Goal: Task Accomplishment & Management: Complete application form

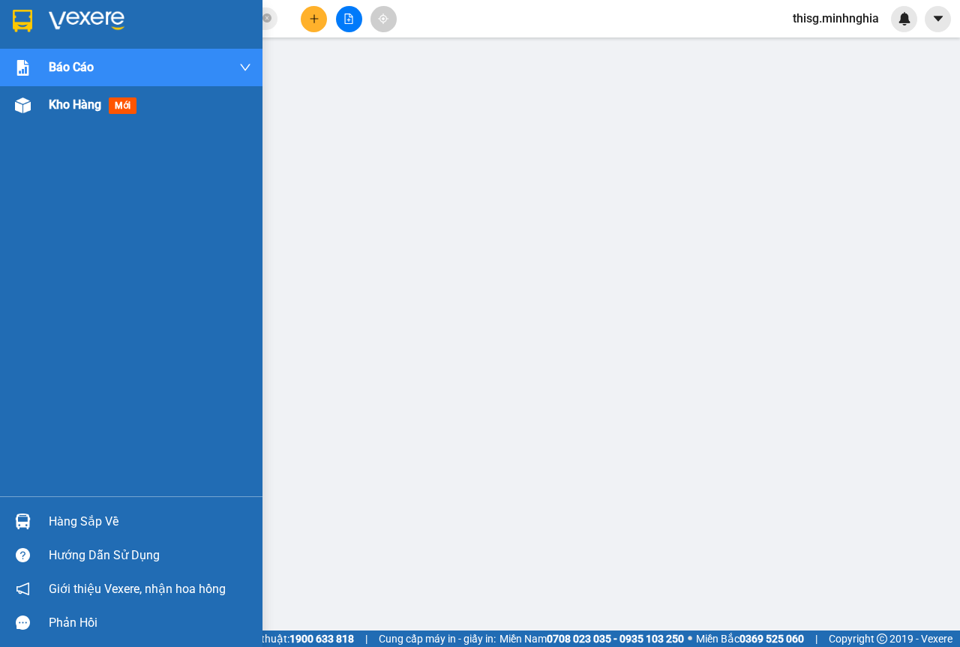
click at [22, 114] on div at bounding box center [23, 105] width 26 height 26
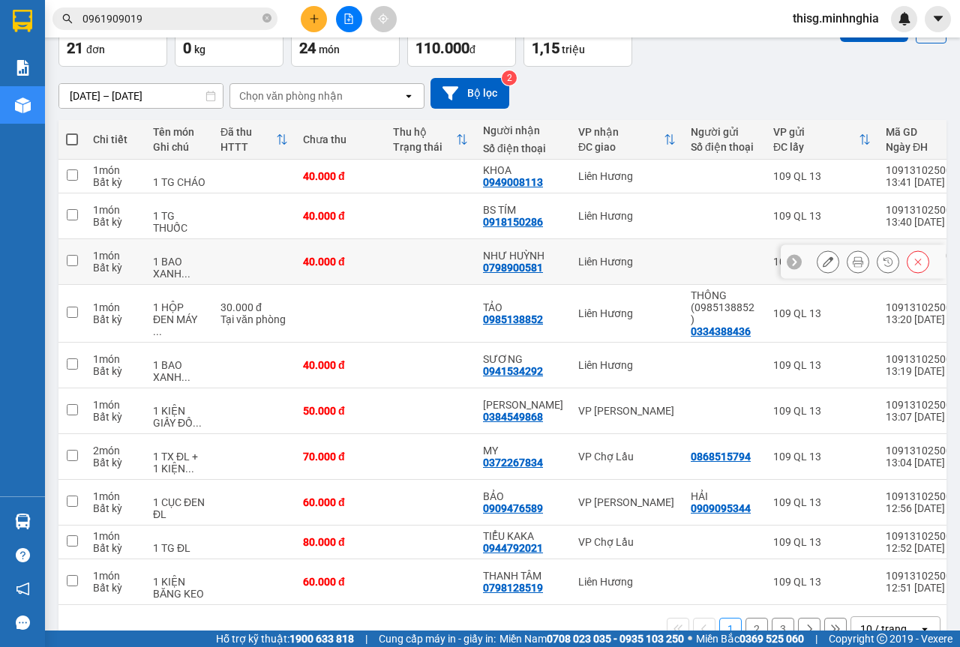
scroll to position [122, 0]
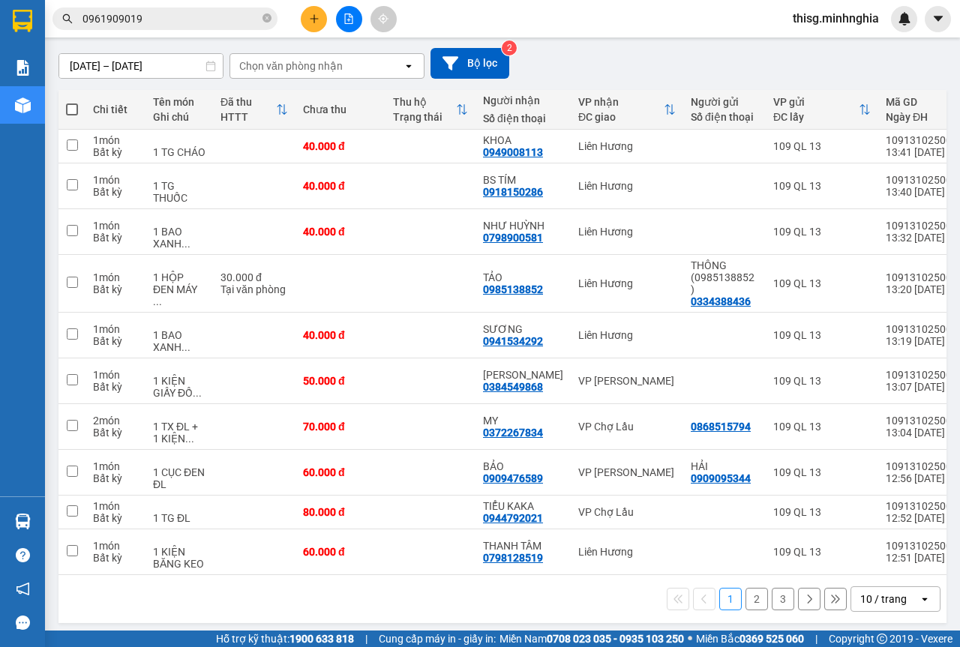
click at [746, 601] on button "2" at bounding box center [757, 599] width 23 height 23
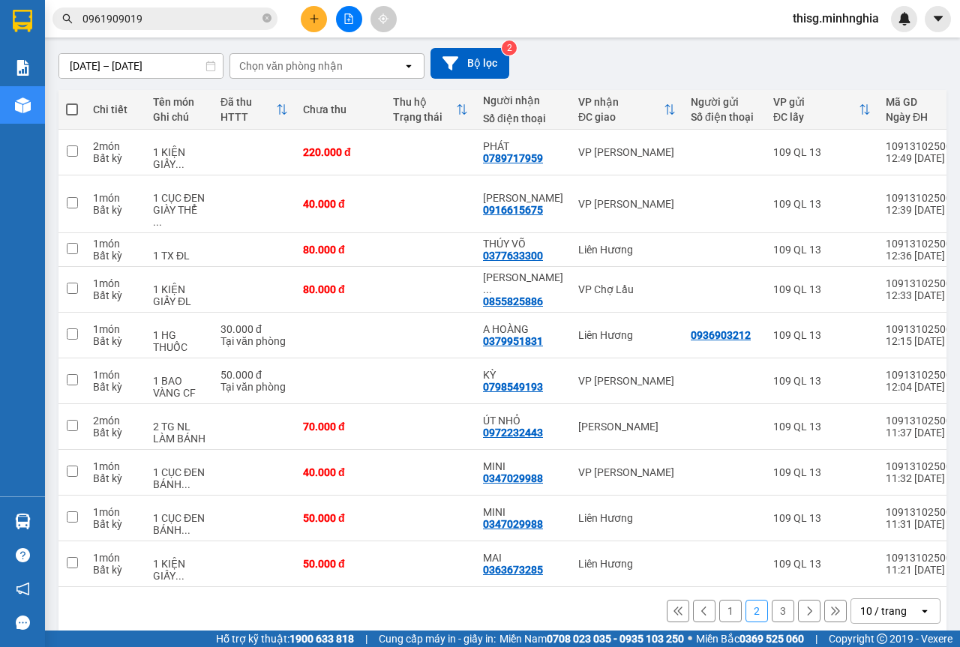
click at [773, 611] on button "3" at bounding box center [783, 611] width 23 height 23
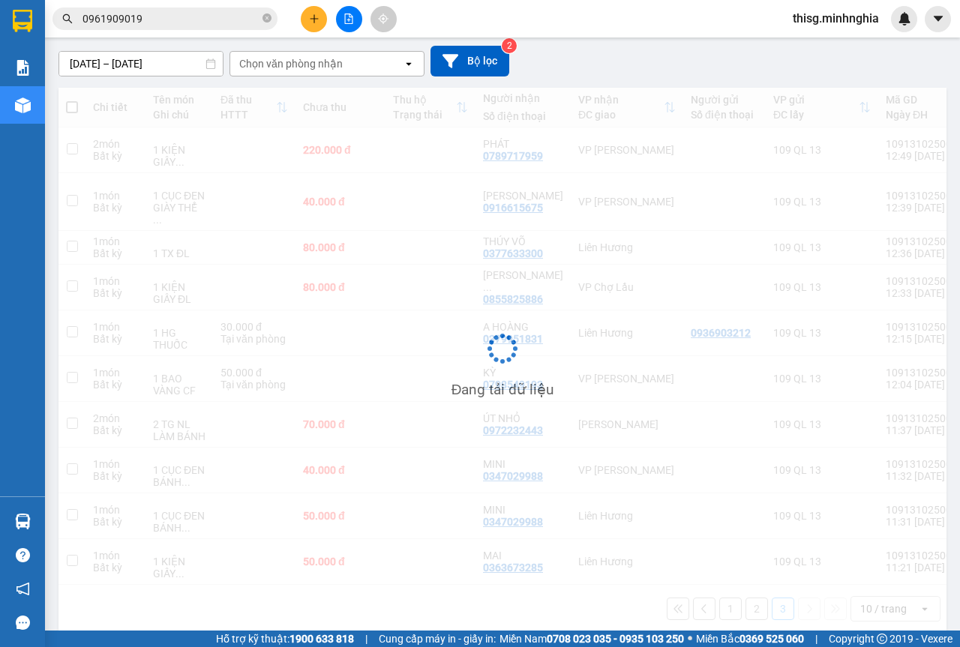
scroll to position [69, 0]
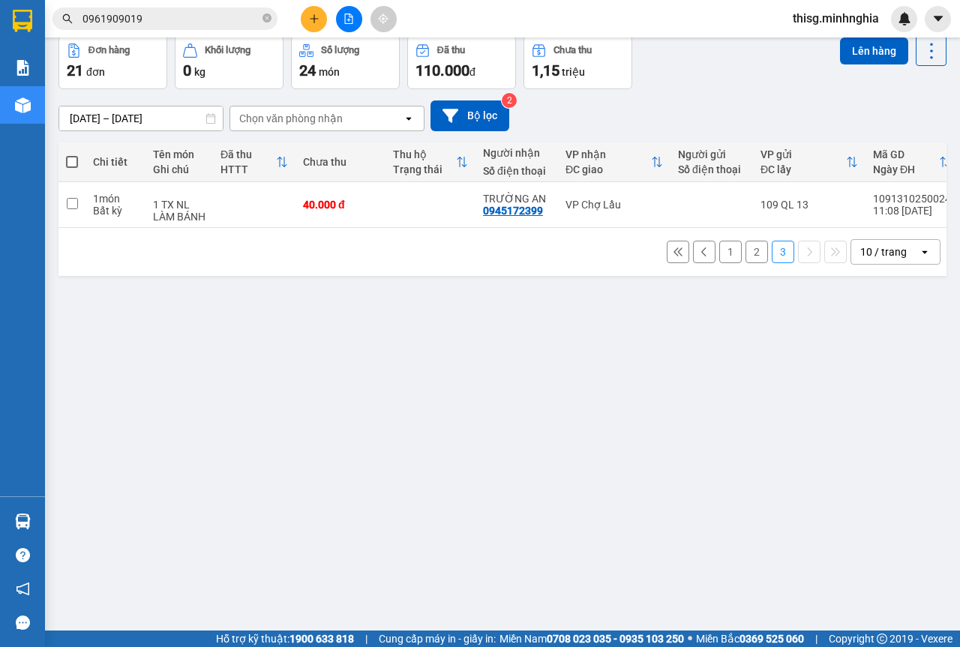
click at [314, 16] on icon "plus" at bounding box center [314, 19] width 11 height 11
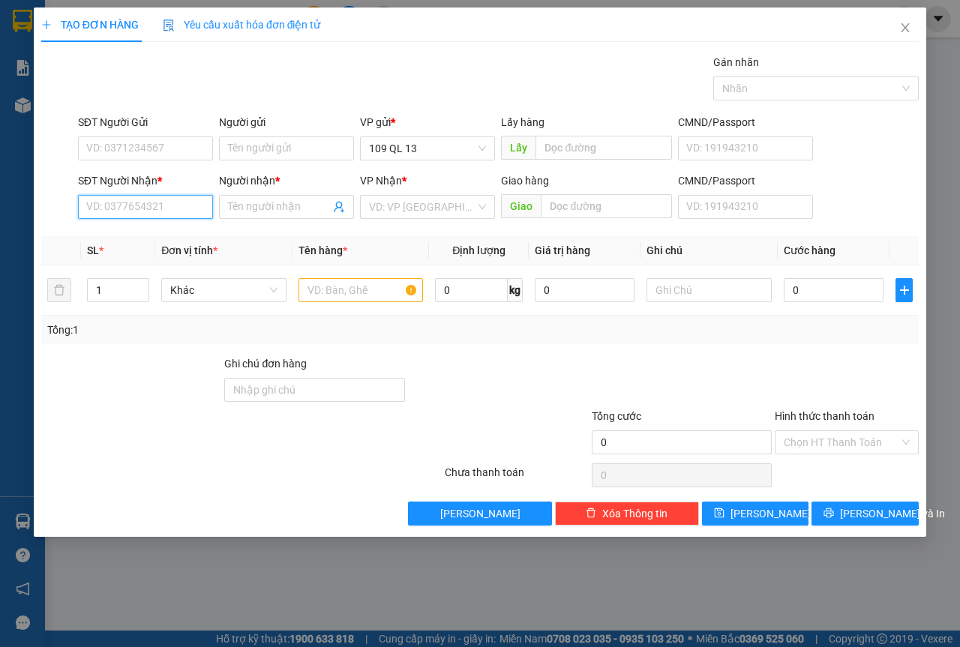
click at [175, 210] on input "SĐT Người Nhận *" at bounding box center [145, 207] width 135 height 24
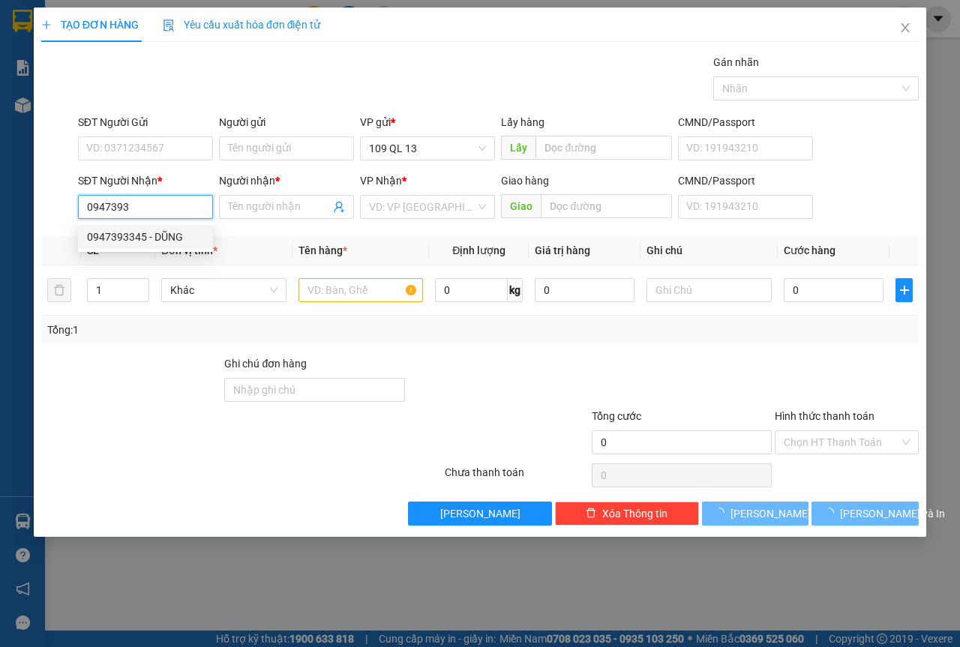
click at [188, 230] on div "0947393345 - DŨNG" at bounding box center [145, 237] width 117 height 17
type input "0947393345"
type input "DŨNG"
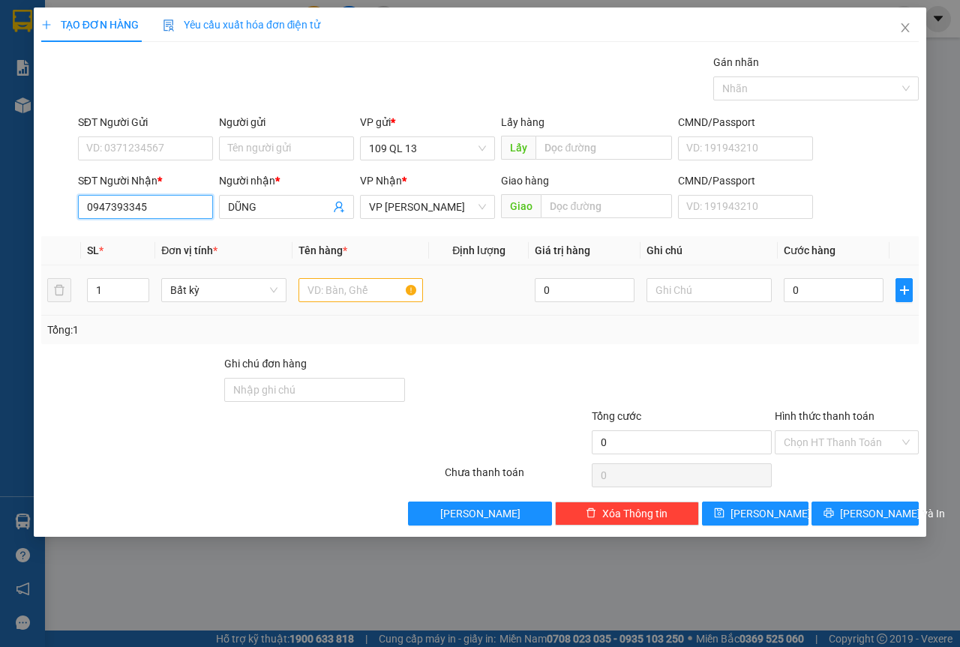
type input "0947393345"
click at [354, 290] on input "text" at bounding box center [361, 290] width 125 height 24
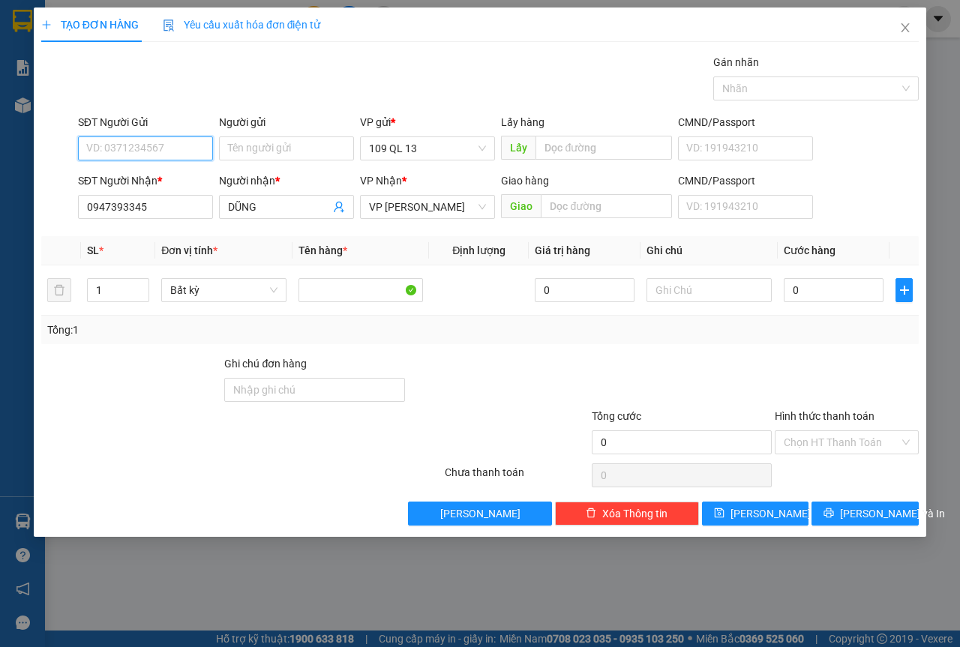
click at [176, 146] on input "SĐT Người Gửi" at bounding box center [145, 149] width 135 height 24
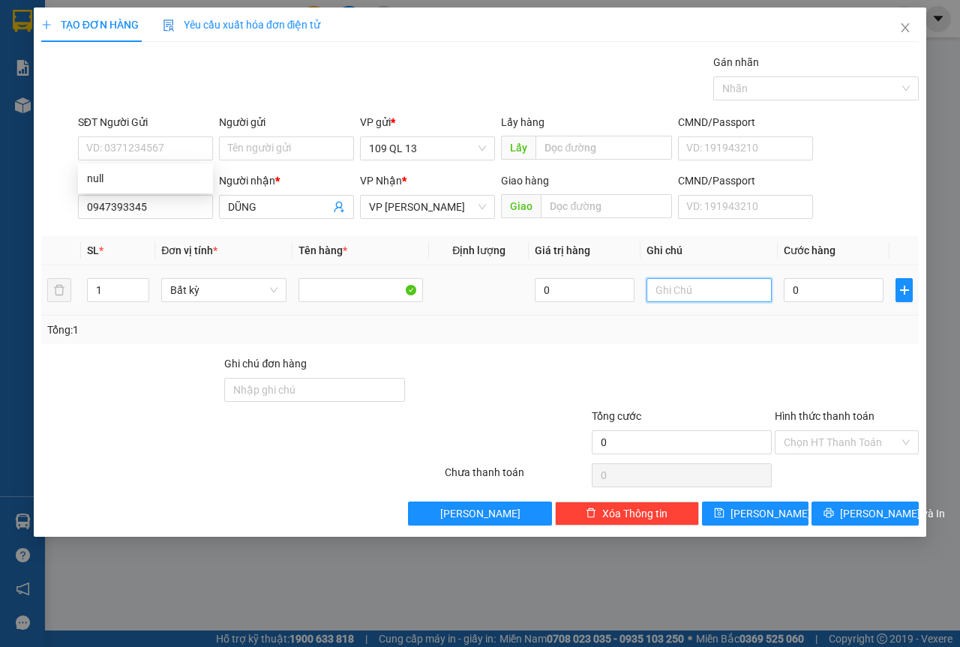
click at [693, 290] on input "text" at bounding box center [709, 290] width 125 height 24
type input "1 THX LƯƠN"
type input "1"
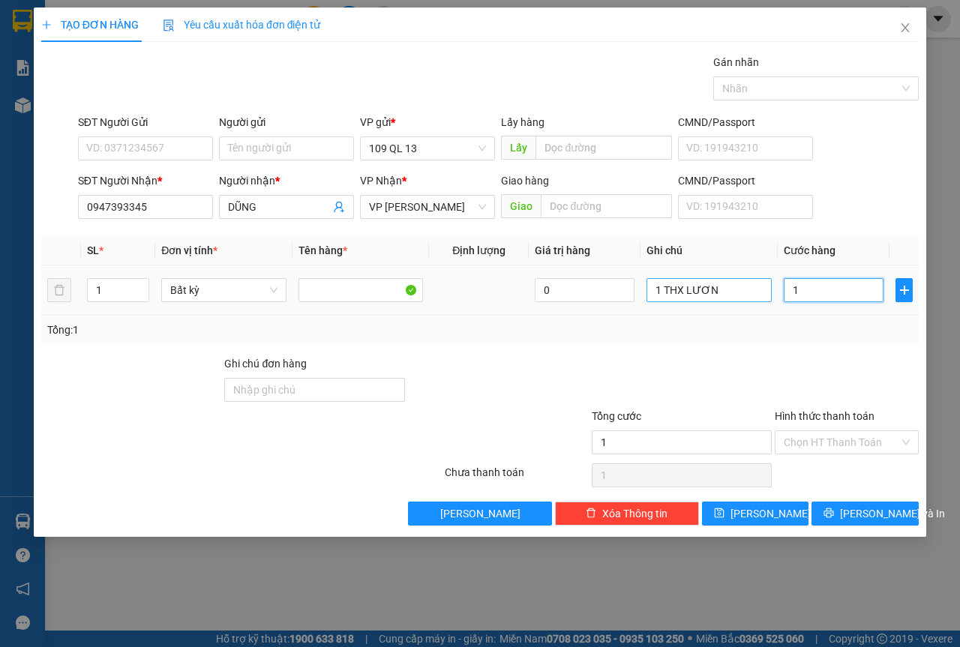
type input "10"
type input "100"
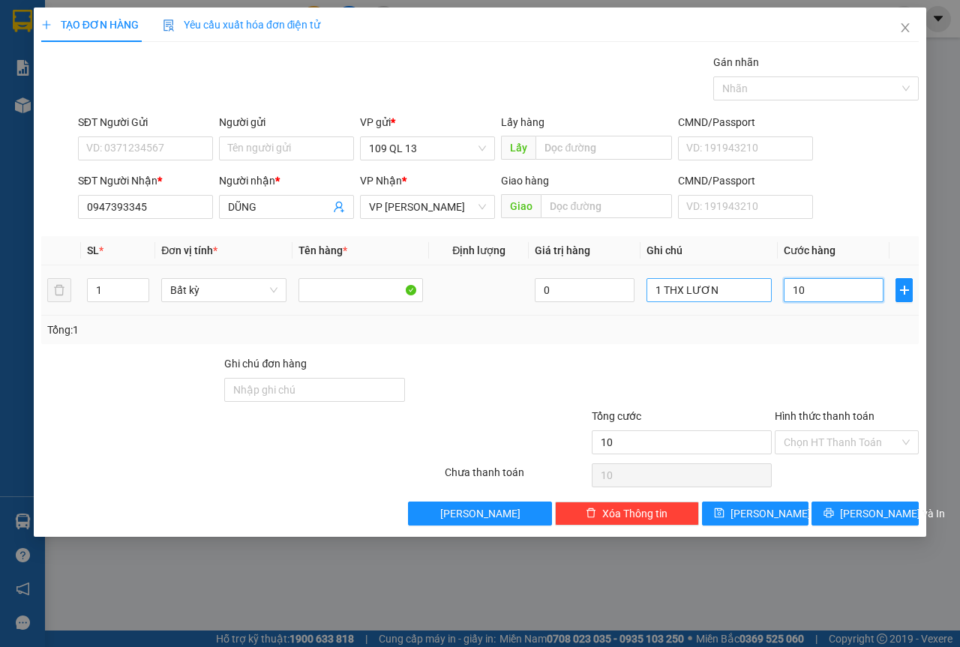
type input "100"
type input "100.000"
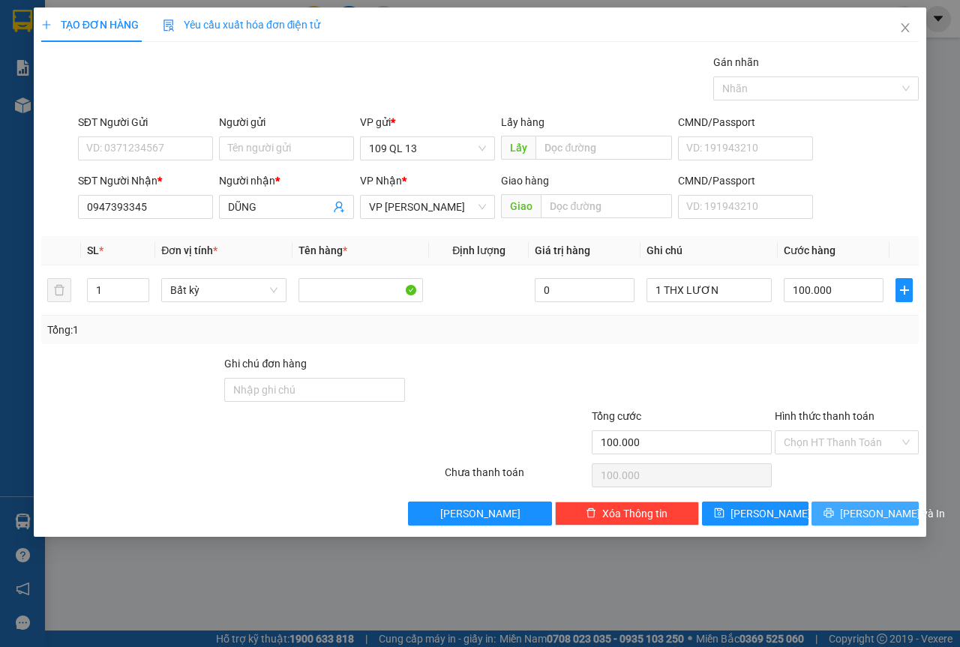
click at [858, 514] on span "[PERSON_NAME] và In" at bounding box center [892, 514] width 105 height 17
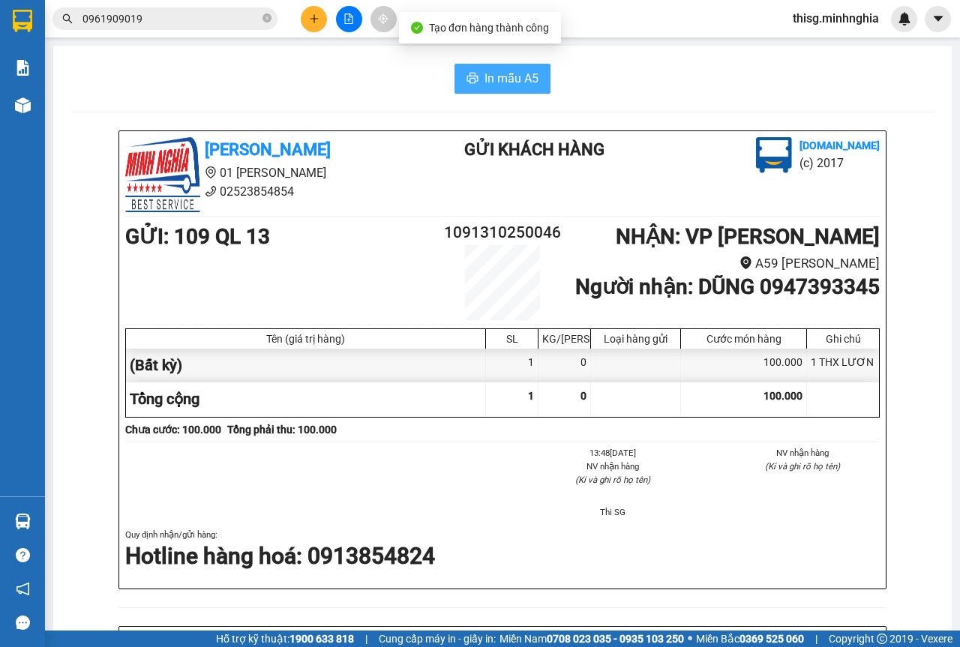
click at [537, 77] on button "In mẫu A5" at bounding box center [503, 79] width 96 height 30
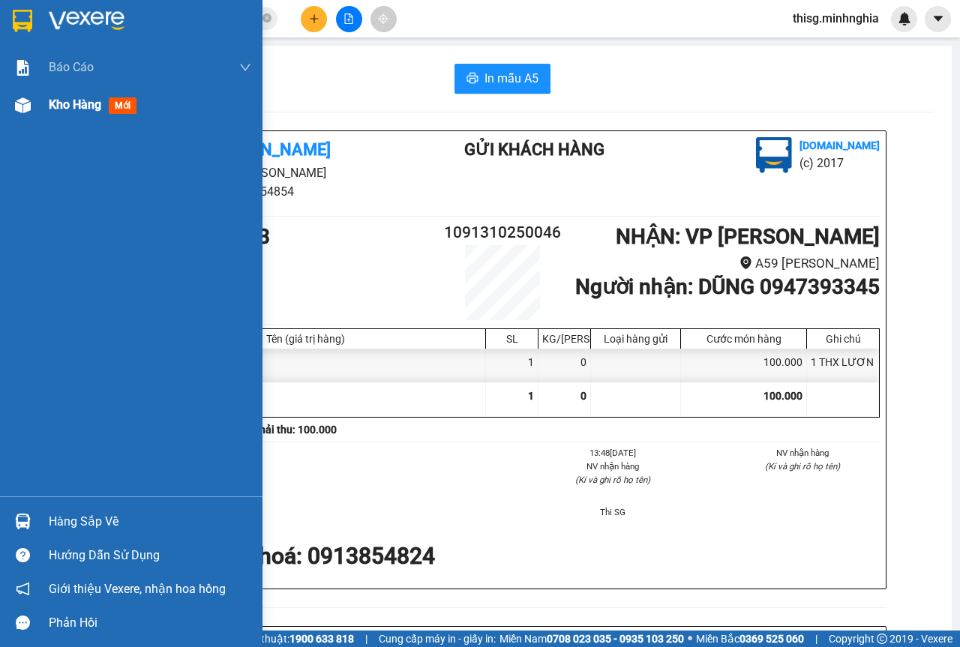
click at [81, 119] on div "Kho hàng mới" at bounding box center [150, 105] width 203 height 38
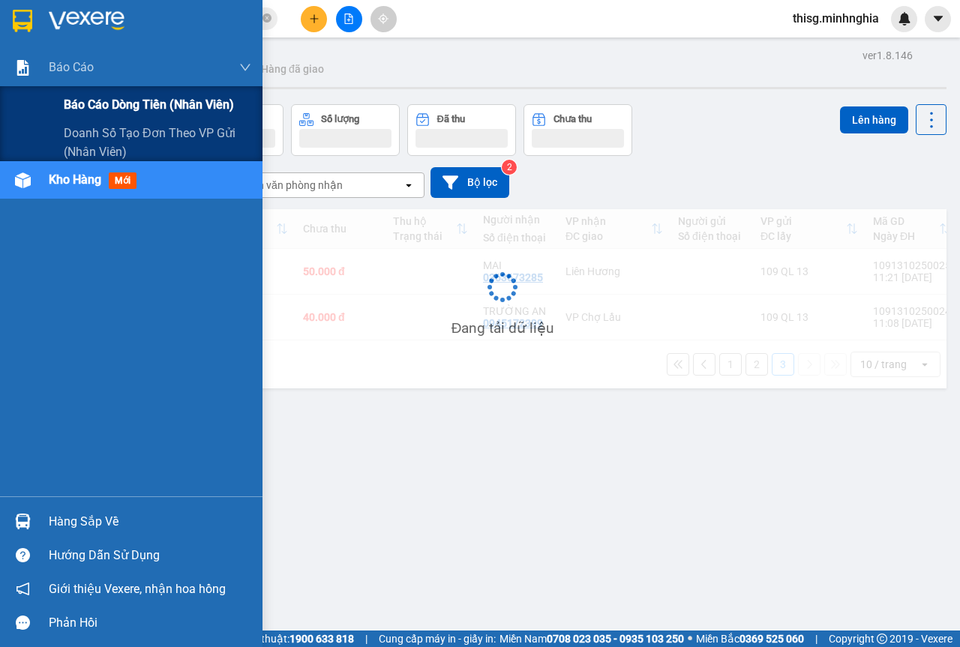
click at [86, 98] on span "Báo cáo dòng tiền (nhân viên)" at bounding box center [149, 104] width 170 height 19
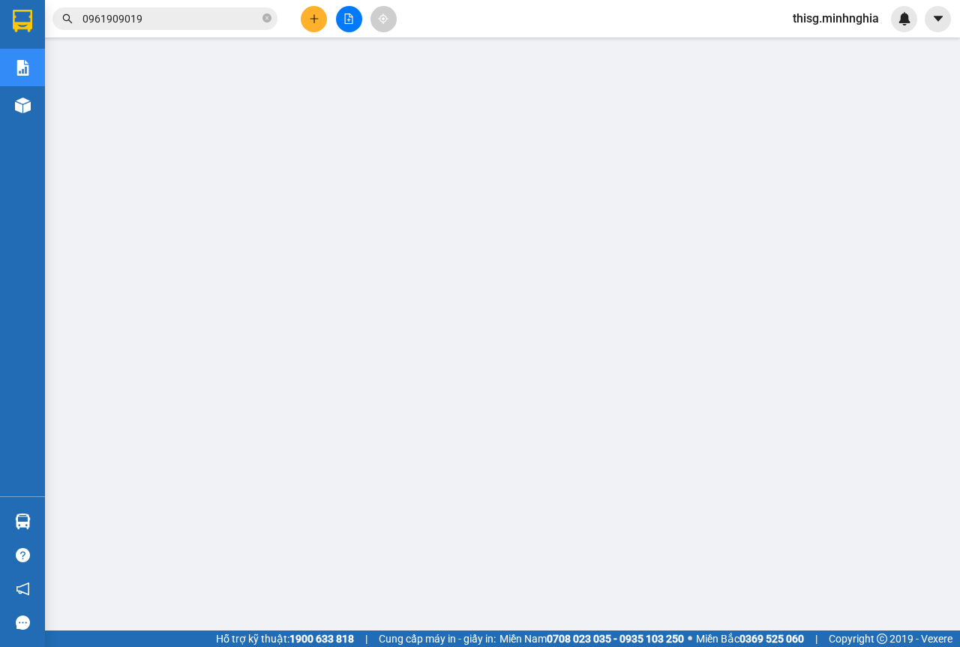
click at [318, 24] on button at bounding box center [314, 19] width 26 height 26
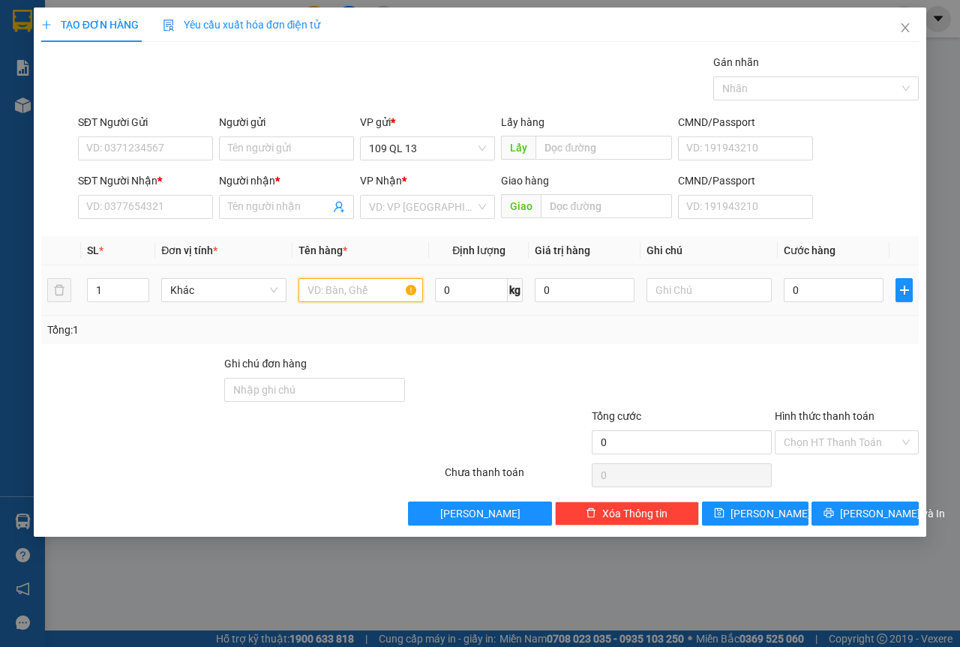
click at [356, 284] on input "text" at bounding box center [361, 290] width 125 height 24
click at [743, 280] on input "text" at bounding box center [709, 290] width 125 height 24
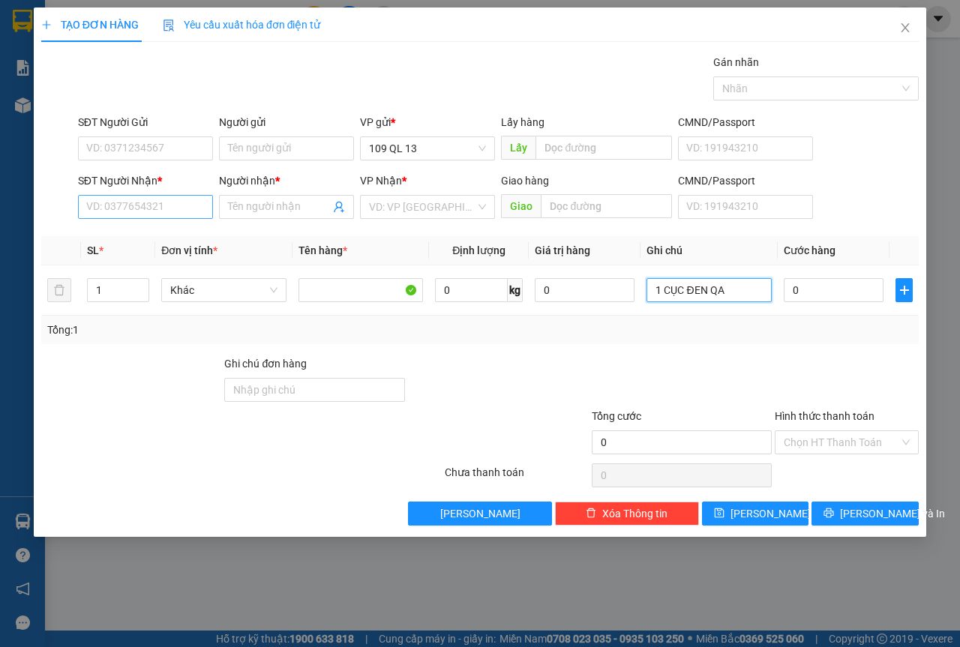
type input "1 CỤC ĐEN QA"
click at [182, 206] on input "SĐT Người Nhận *" at bounding box center [145, 207] width 135 height 24
type input "0937703007"
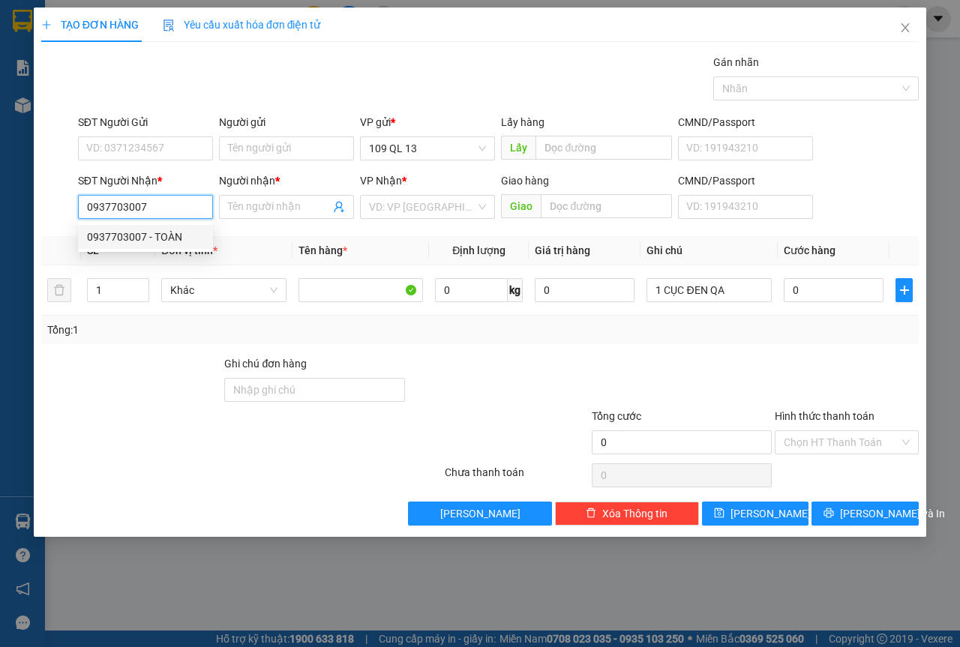
click at [182, 228] on div "0937703007 - TOÀN" at bounding box center [145, 237] width 135 height 24
type input "TOÀN"
type input "0937703007"
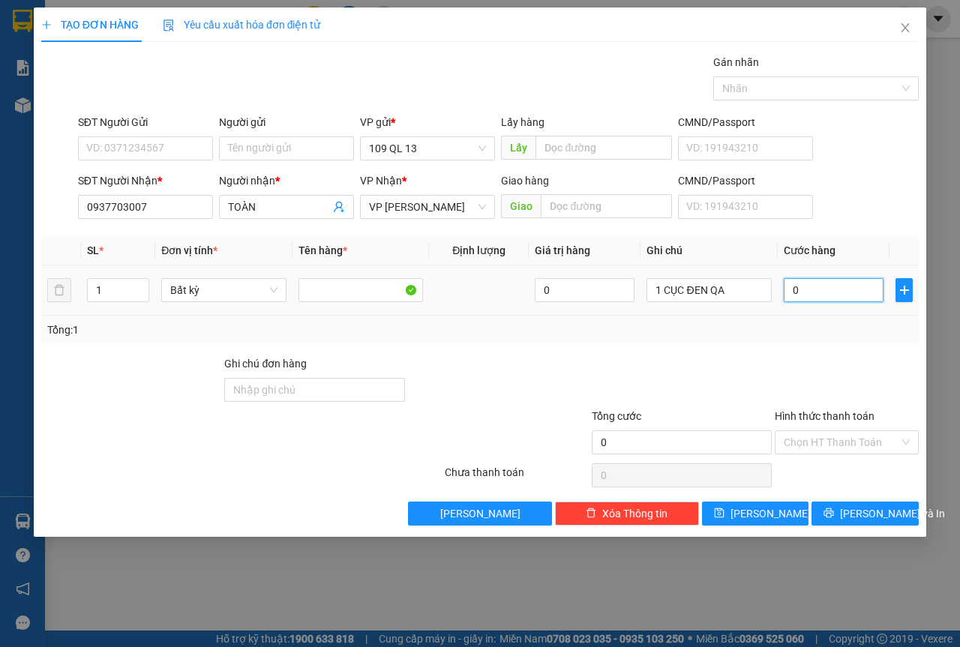
click at [819, 290] on input "0" at bounding box center [834, 290] width 100 height 24
type input "6"
type input "60"
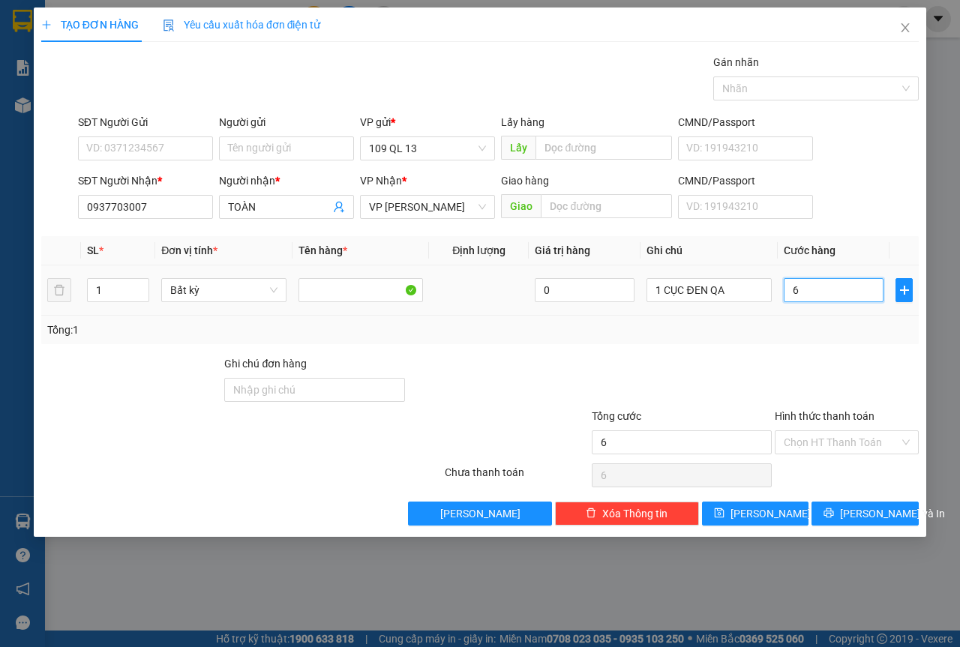
type input "60"
type input "60.000"
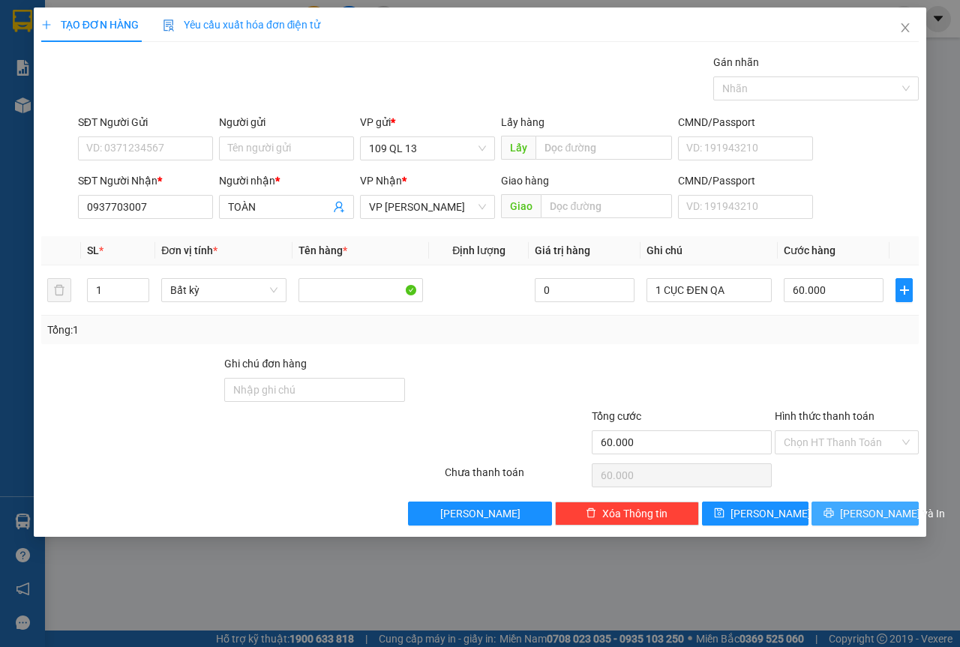
click at [867, 516] on span "[PERSON_NAME] và In" at bounding box center [892, 514] width 105 height 17
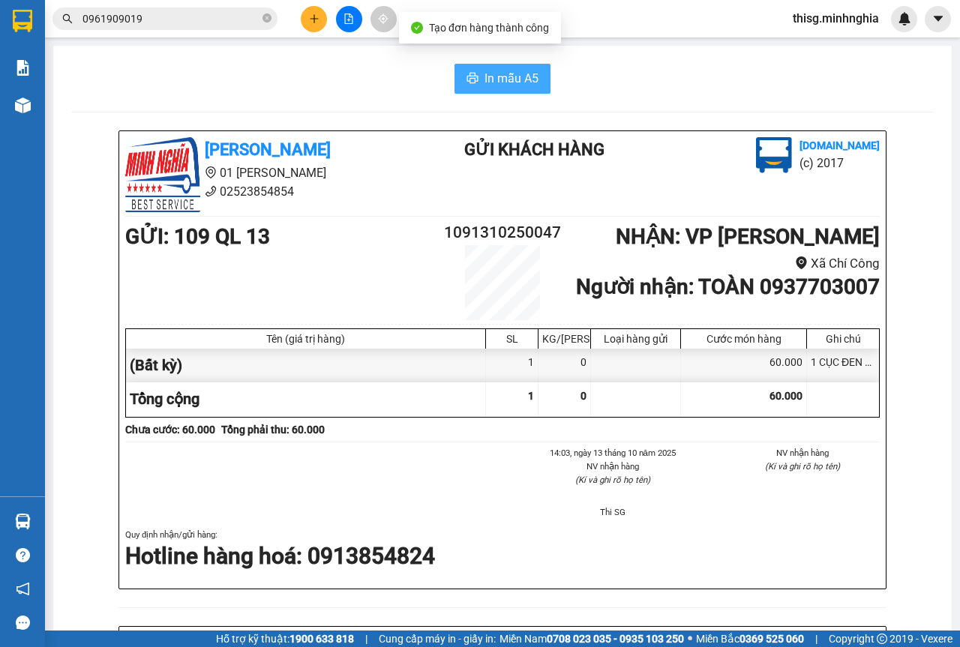
click at [517, 83] on span "In mẫu A5" at bounding box center [512, 78] width 54 height 19
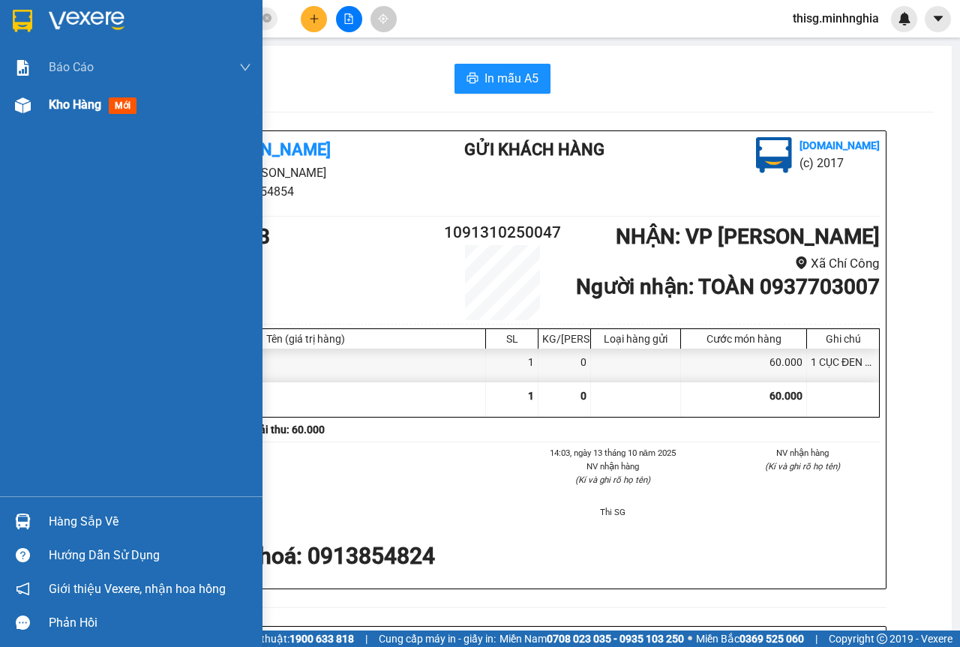
click at [77, 110] on span "Kho hàng" at bounding box center [75, 105] width 53 height 14
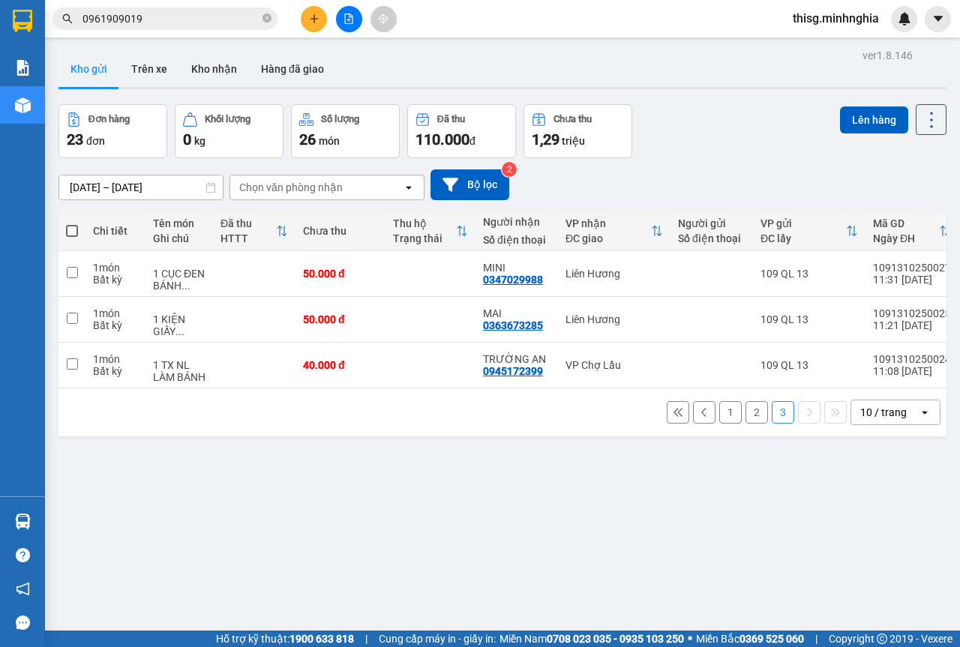
click at [719, 421] on button "1" at bounding box center [730, 412] width 23 height 23
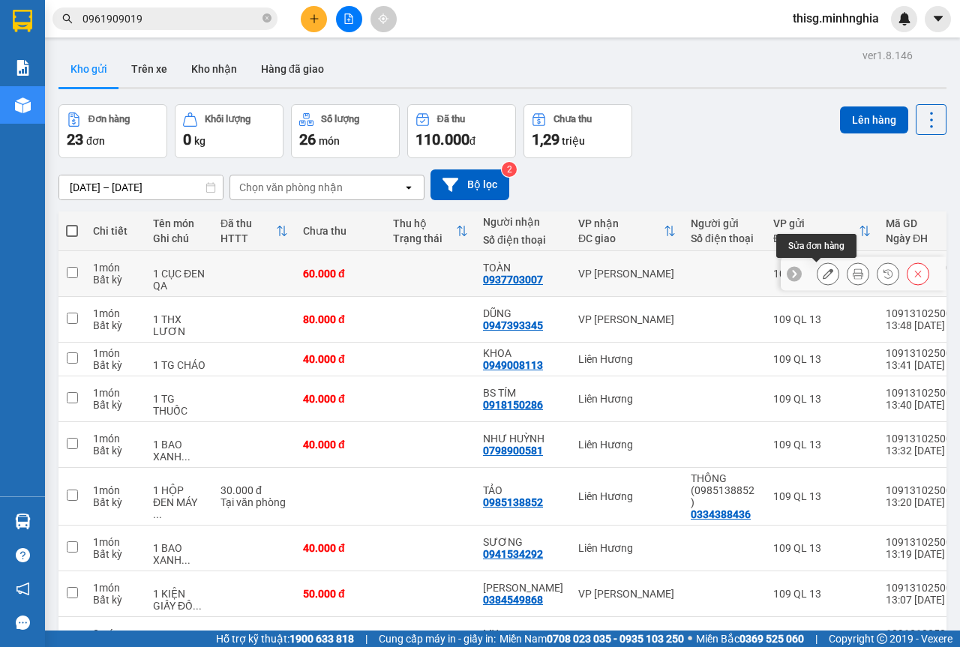
click at [825, 269] on button at bounding box center [828, 274] width 21 height 26
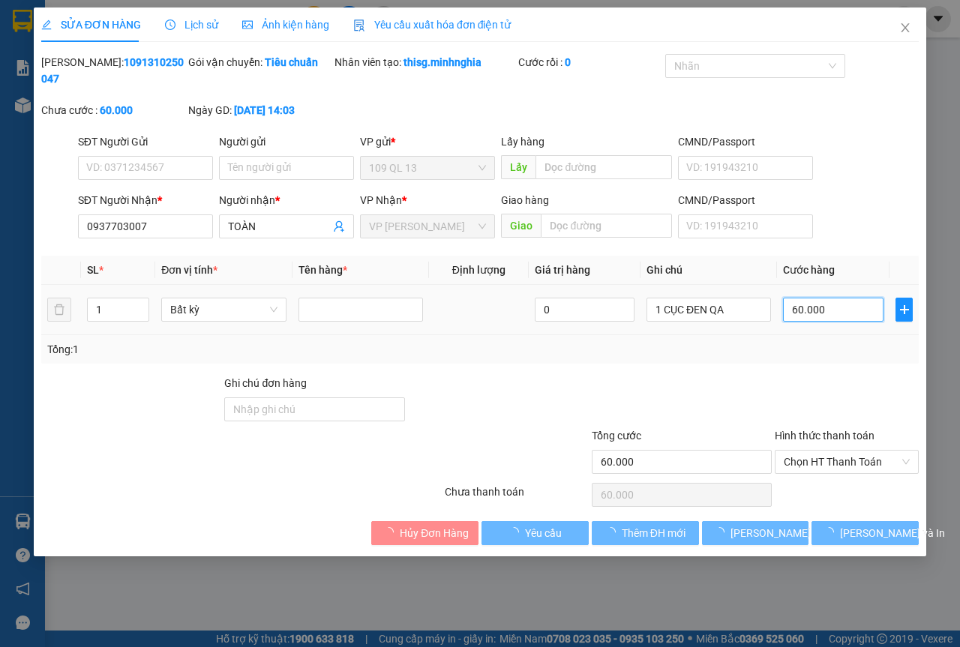
click at [818, 314] on input "60.000" at bounding box center [833, 310] width 101 height 24
type input "5"
type input "50"
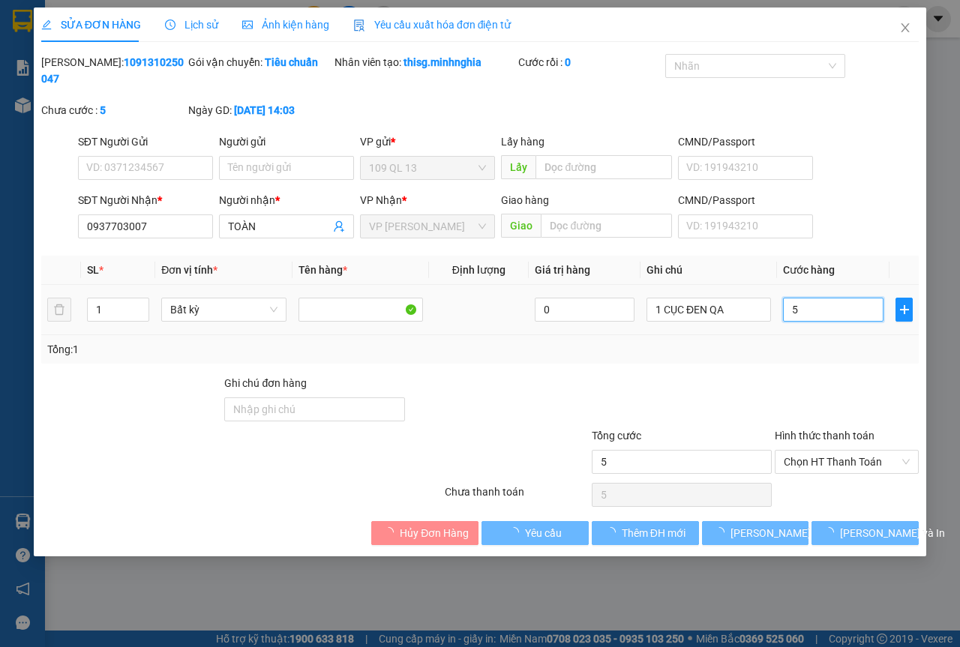
type input "50"
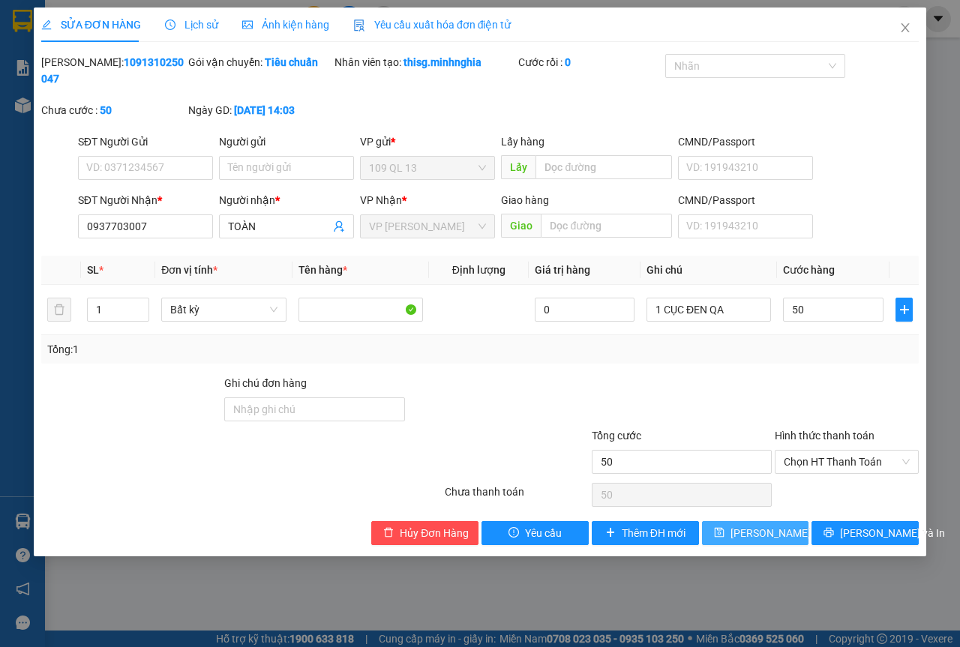
type input "50.000"
click at [755, 530] on span "[PERSON_NAME] thay đổi" at bounding box center [791, 533] width 120 height 17
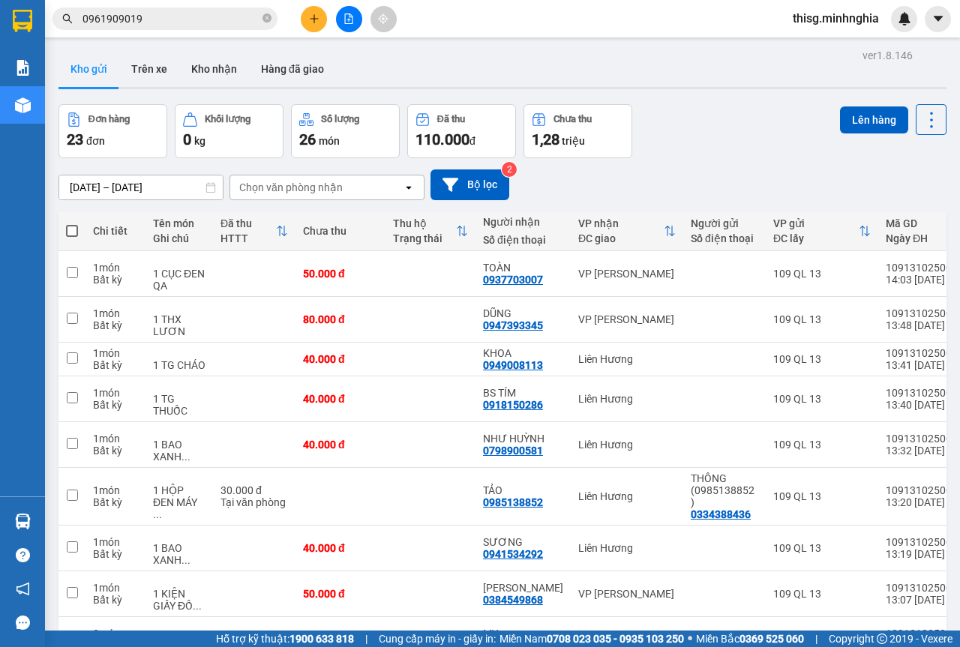
click at [56, 226] on div "ver 1.8.146 Kho gửi Trên xe Kho nhận Hàng đã giao Đơn hàng 23 đơn Khối lượng 0 …" at bounding box center [503, 404] width 900 height 718
click at [64, 226] on th at bounding box center [72, 232] width 27 height 40
click at [77, 236] on span at bounding box center [72, 231] width 12 height 12
click at [72, 224] on input "checkbox" at bounding box center [72, 224] width 0 height 0
checkbox input "true"
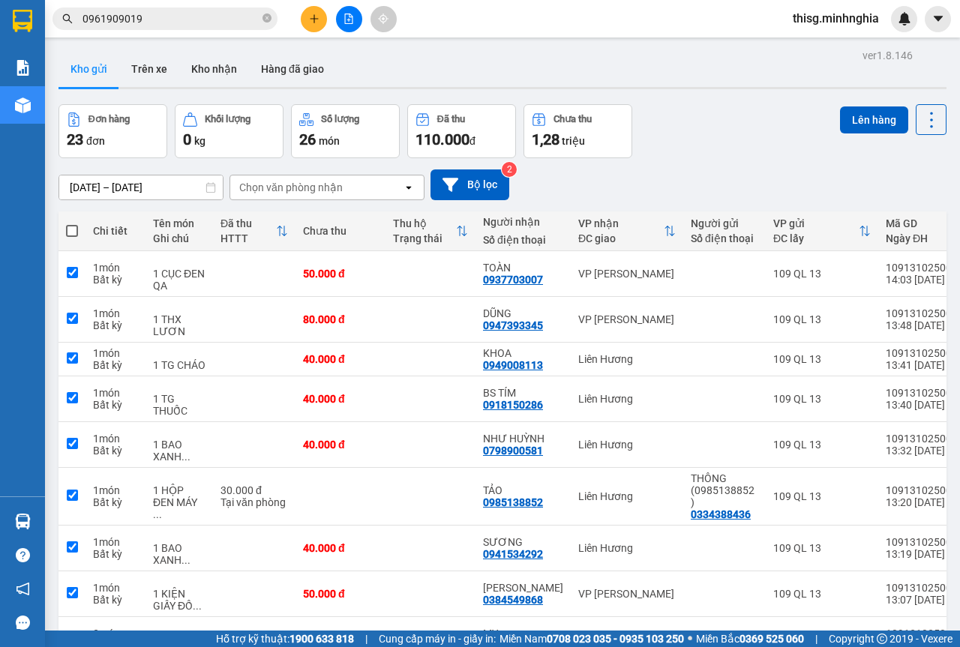
checkbox input "true"
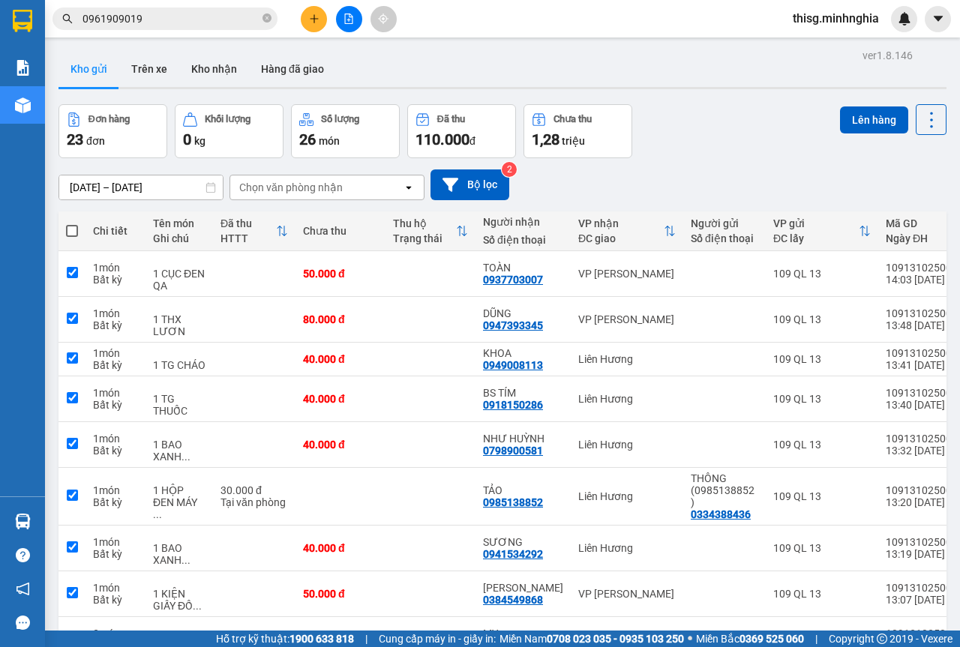
checkbox input "true"
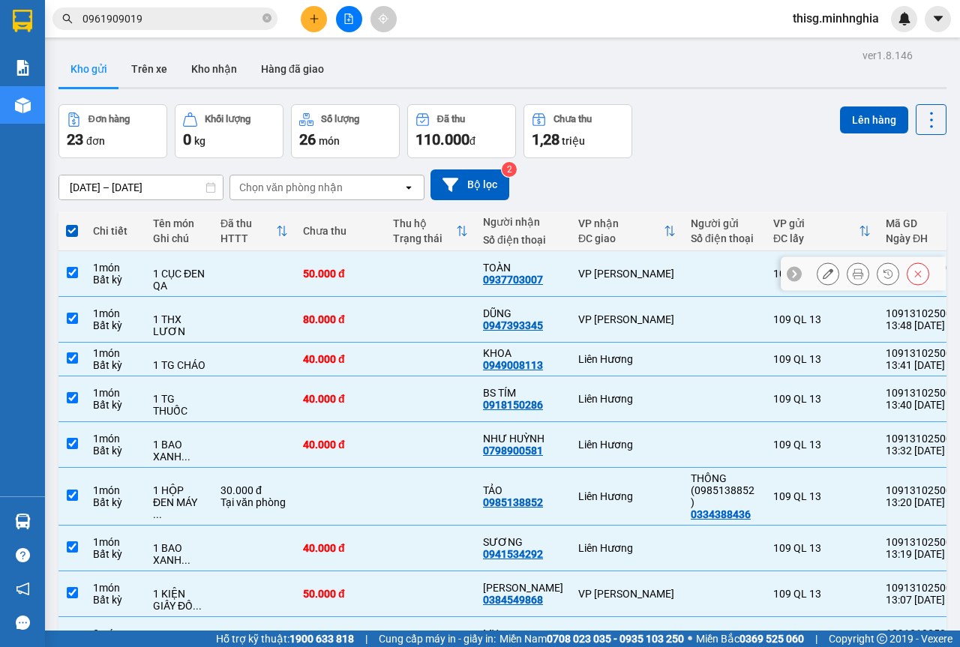
click at [162, 281] on div "1 CỤC ĐEN QA" at bounding box center [179, 280] width 53 height 24
checkbox input "false"
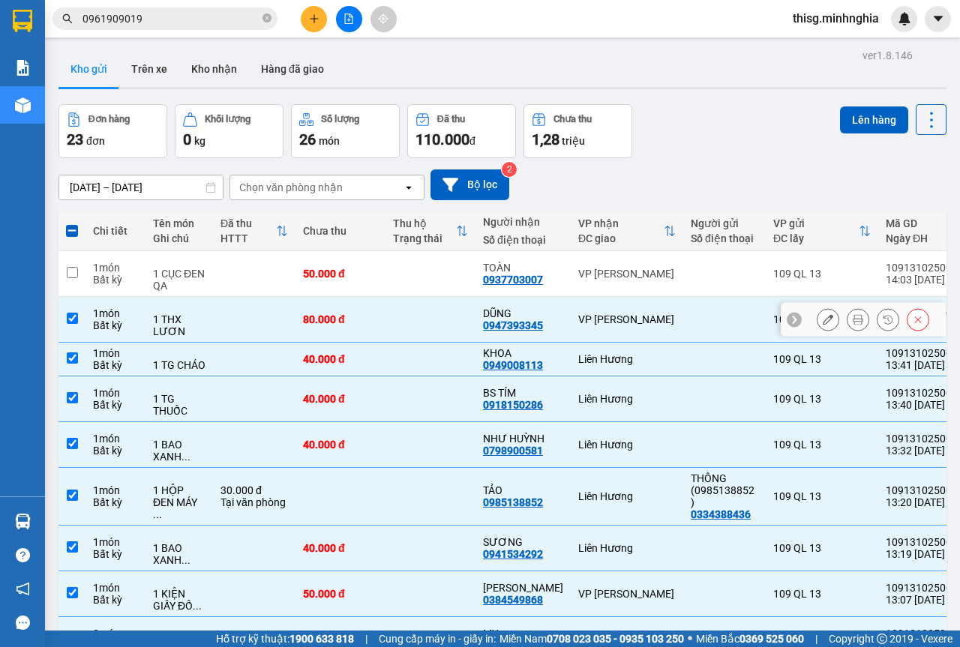
click at [174, 321] on div "1 THX LƯƠN" at bounding box center [179, 326] width 53 height 24
checkbox input "false"
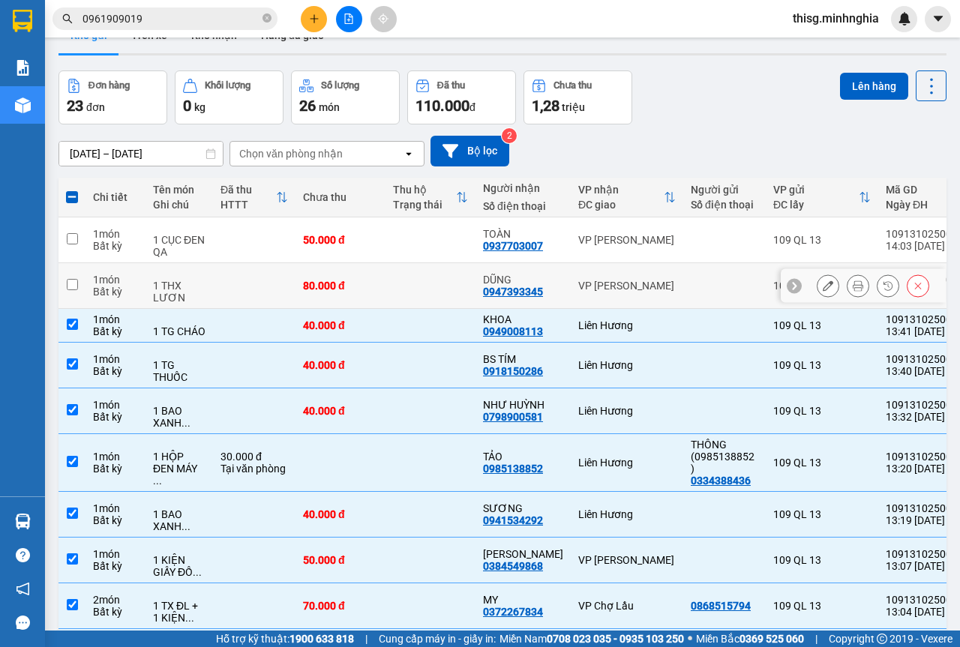
scroll to position [75, 0]
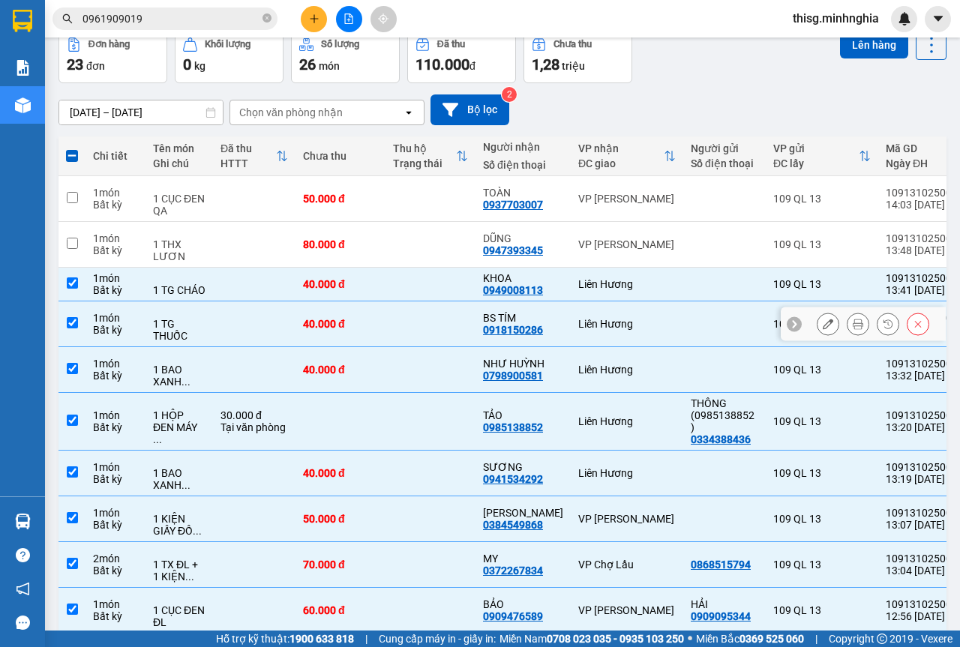
click at [307, 330] on div "40.000 đ" at bounding box center [340, 324] width 75 height 12
checkbox input "false"
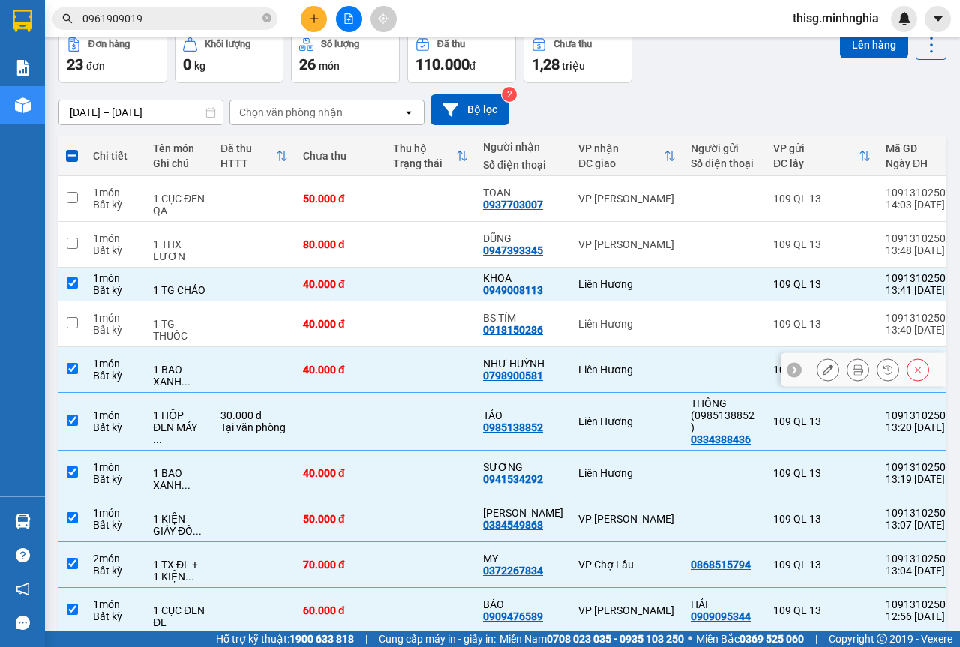
click at [279, 367] on td at bounding box center [254, 370] width 83 height 46
checkbox input "false"
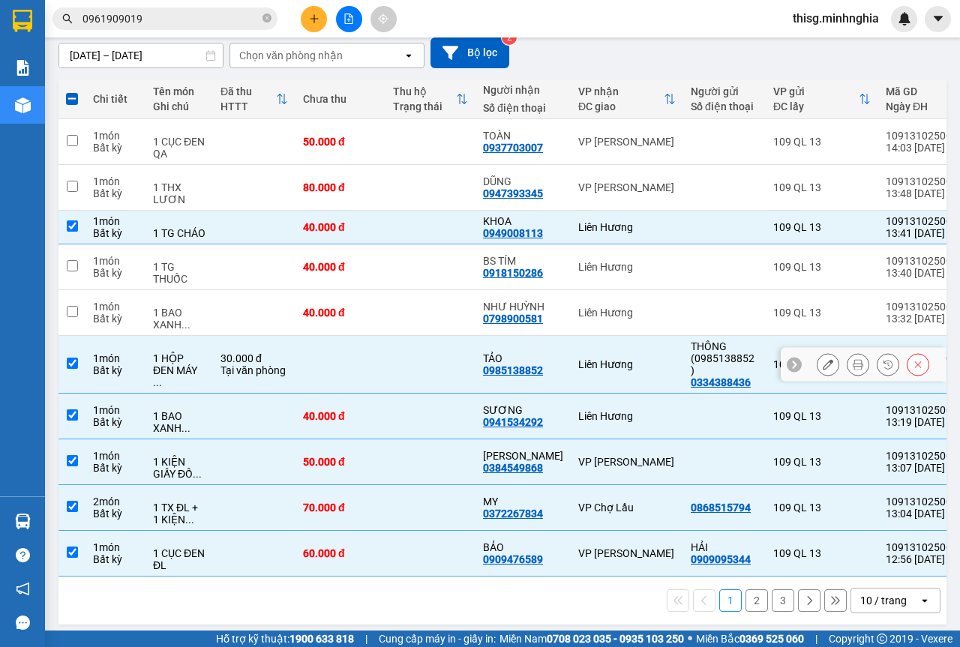
scroll to position [134, 0]
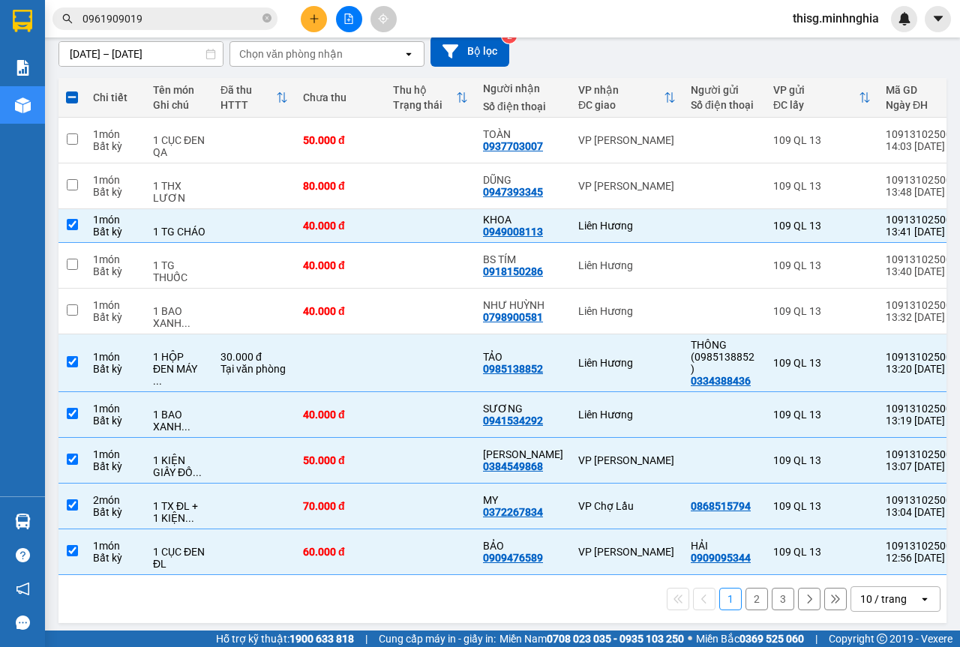
click at [782, 594] on button "3" at bounding box center [783, 599] width 23 height 23
checkbox input "false"
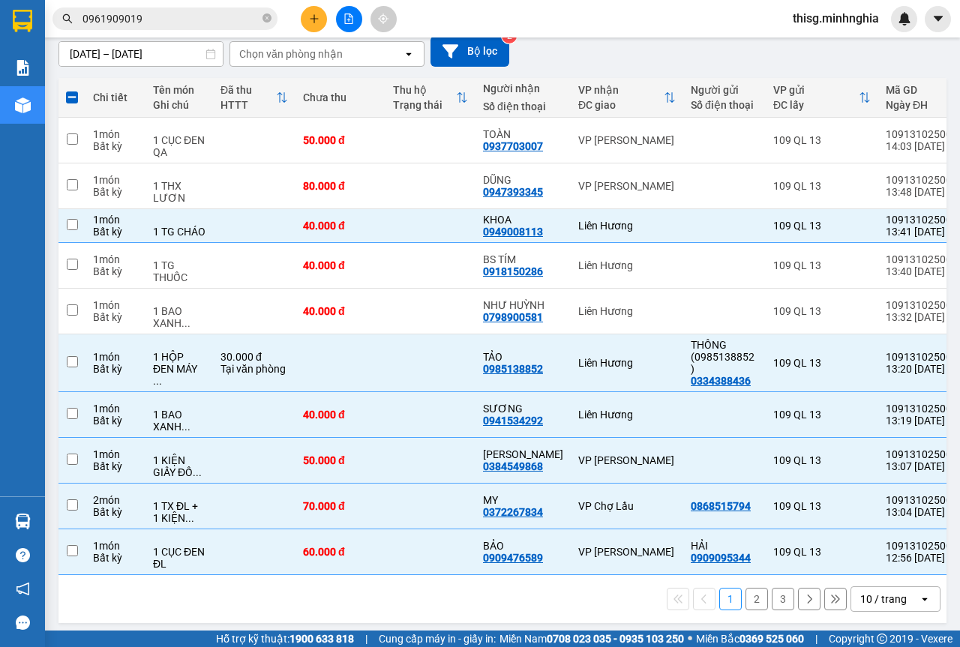
checkbox input "false"
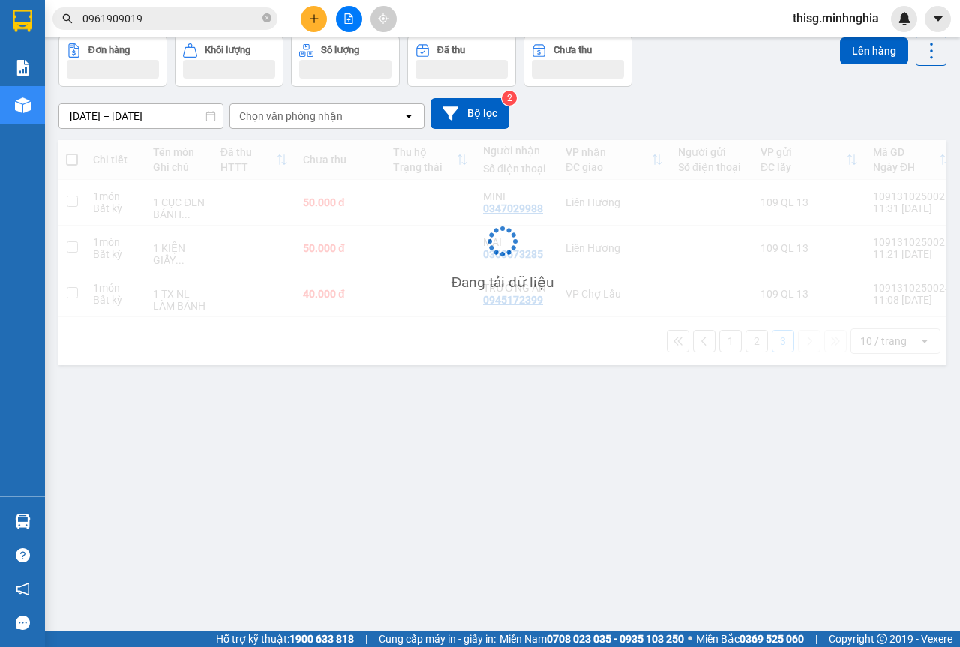
scroll to position [69, 0]
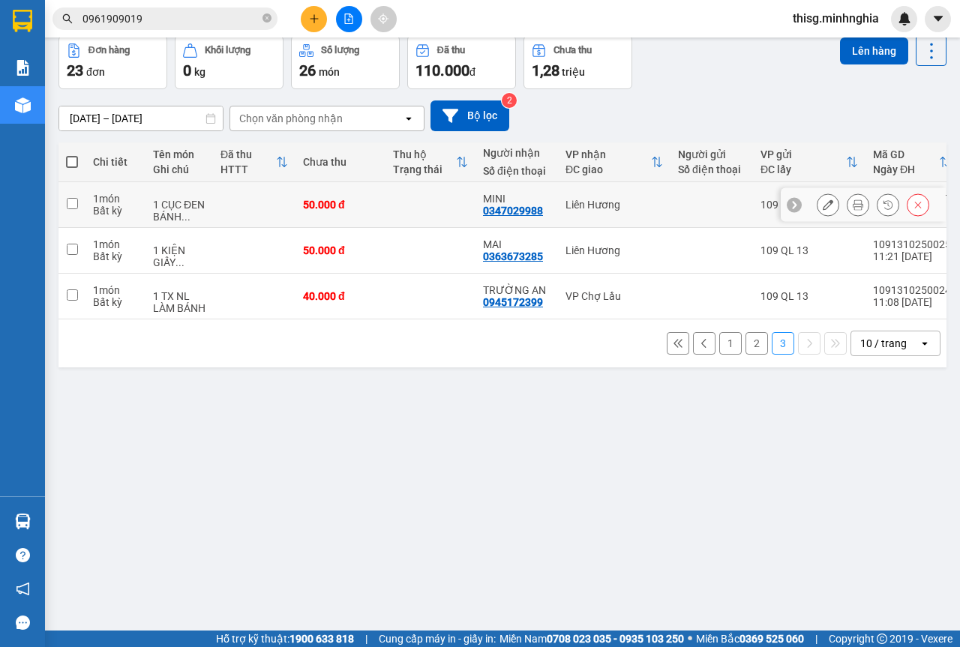
click at [344, 205] on div "50.000 đ" at bounding box center [340, 205] width 75 height 12
checkbox input "true"
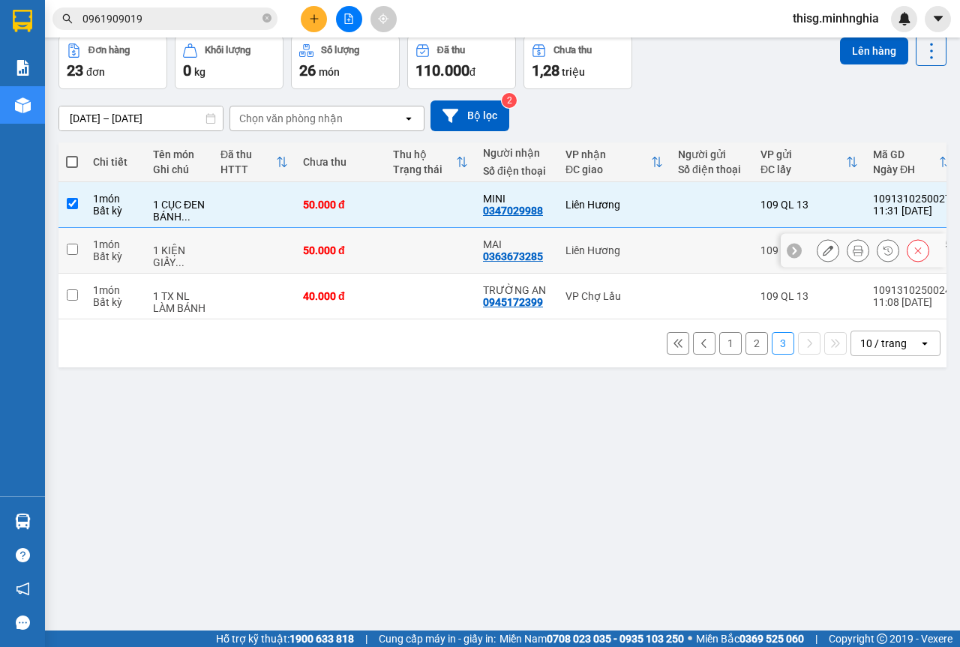
click at [333, 252] on div "50.000 đ" at bounding box center [340, 251] width 75 height 12
checkbox input "true"
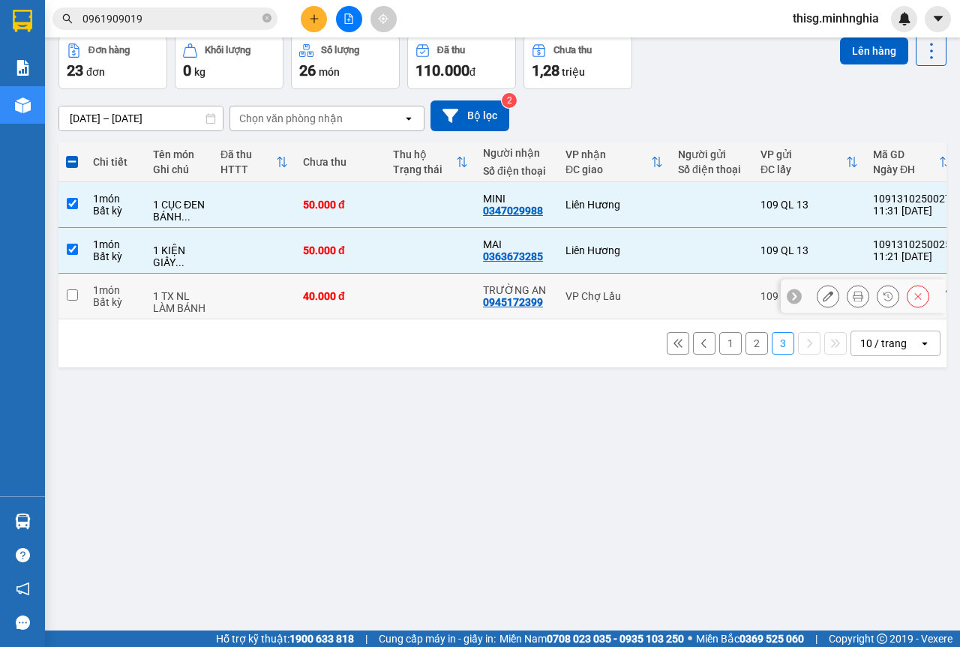
click at [333, 282] on td "40.000 đ" at bounding box center [341, 297] width 90 height 46
checkbox input "true"
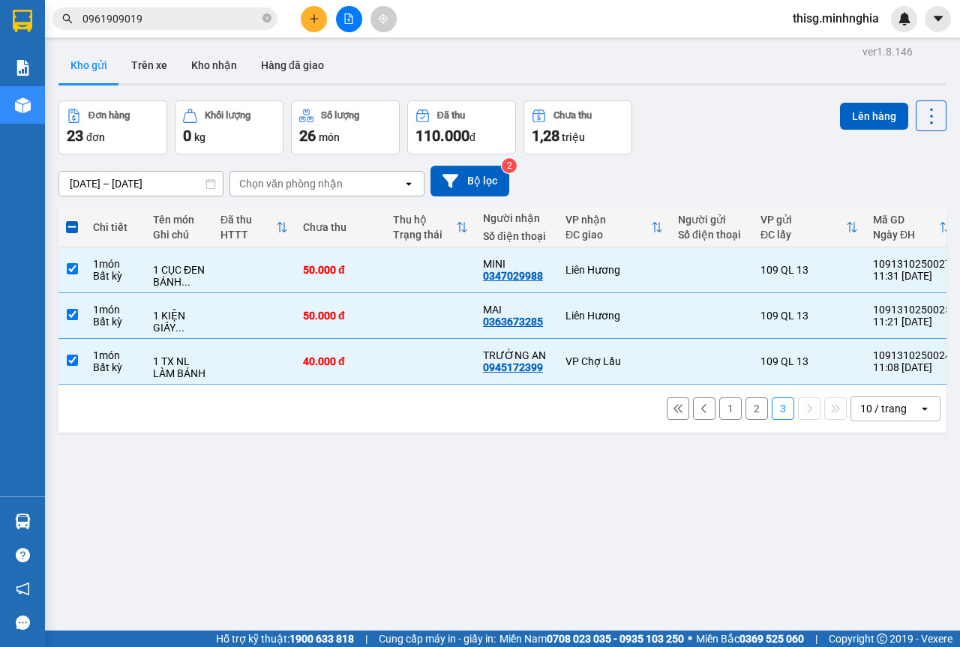
scroll to position [0, 0]
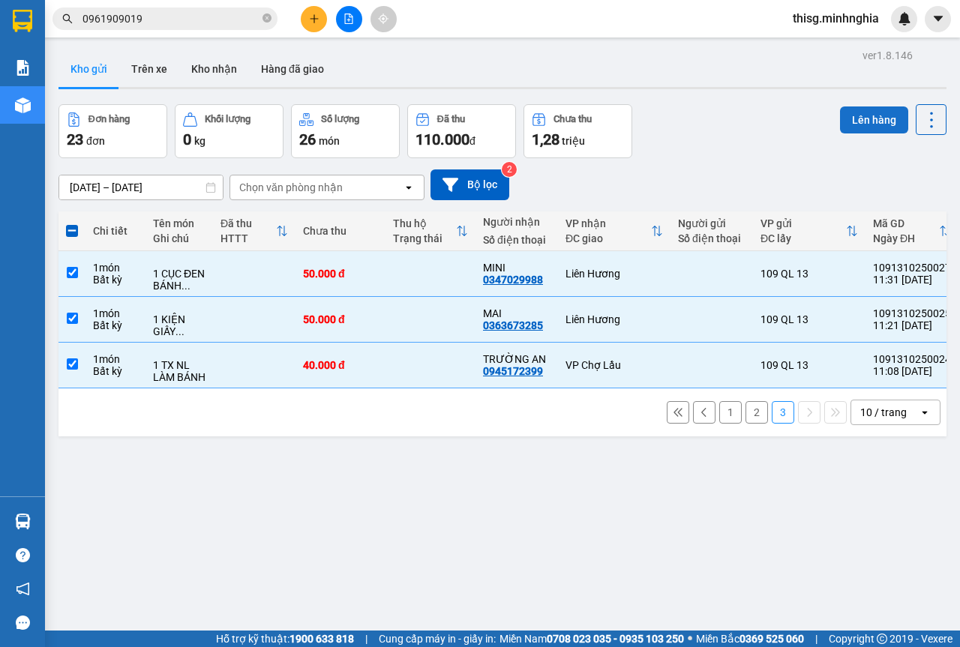
click at [846, 123] on button "Lên hàng" at bounding box center [874, 120] width 68 height 27
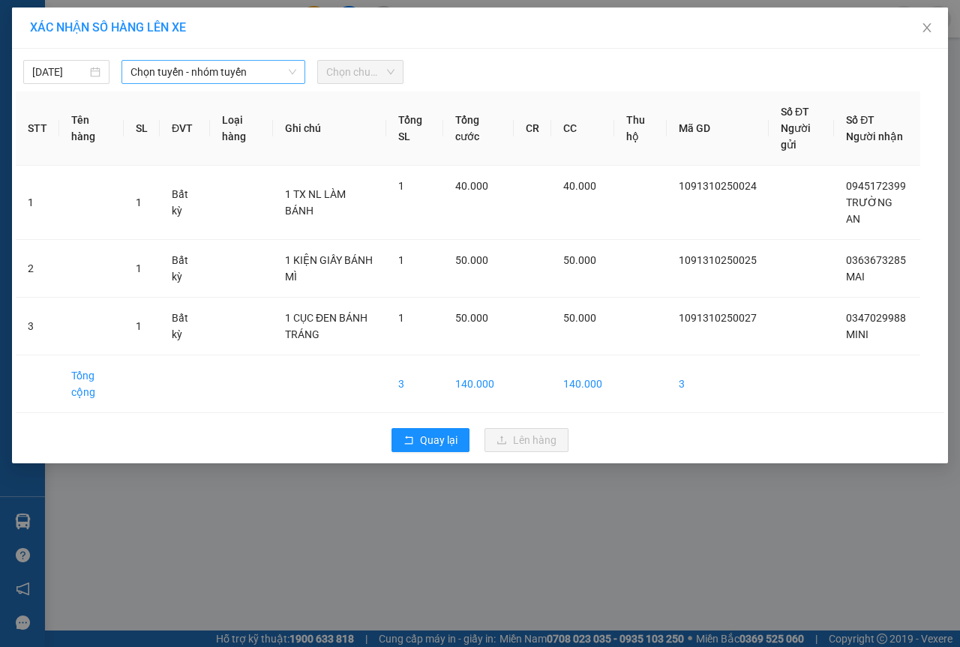
click at [194, 69] on span "Chọn tuyến - nhóm tuyến" at bounding box center [214, 72] width 166 height 23
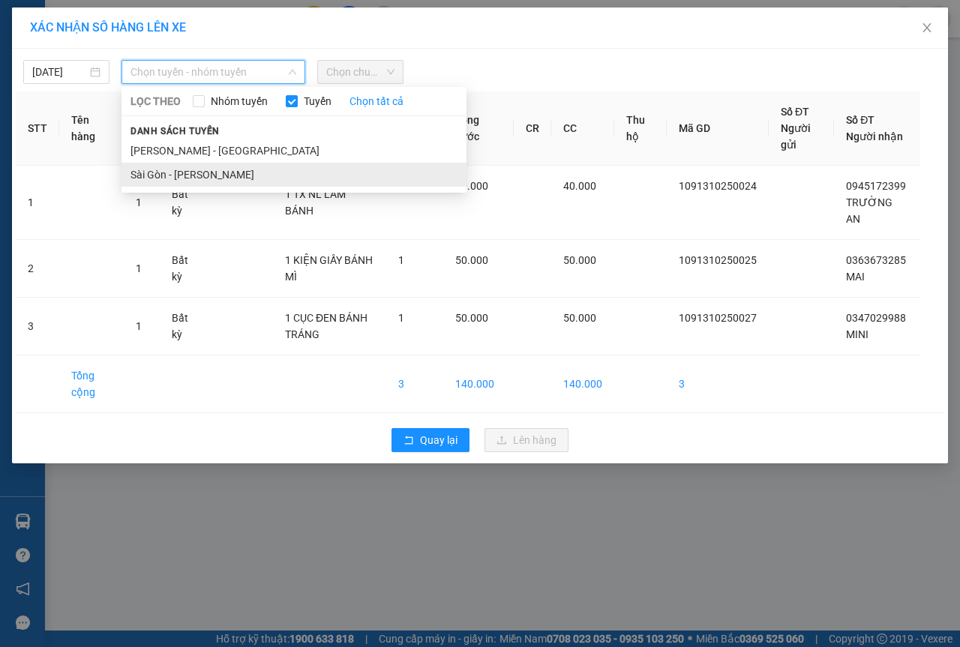
click at [189, 180] on li "Sài Gòn - [PERSON_NAME]" at bounding box center [294, 175] width 345 height 24
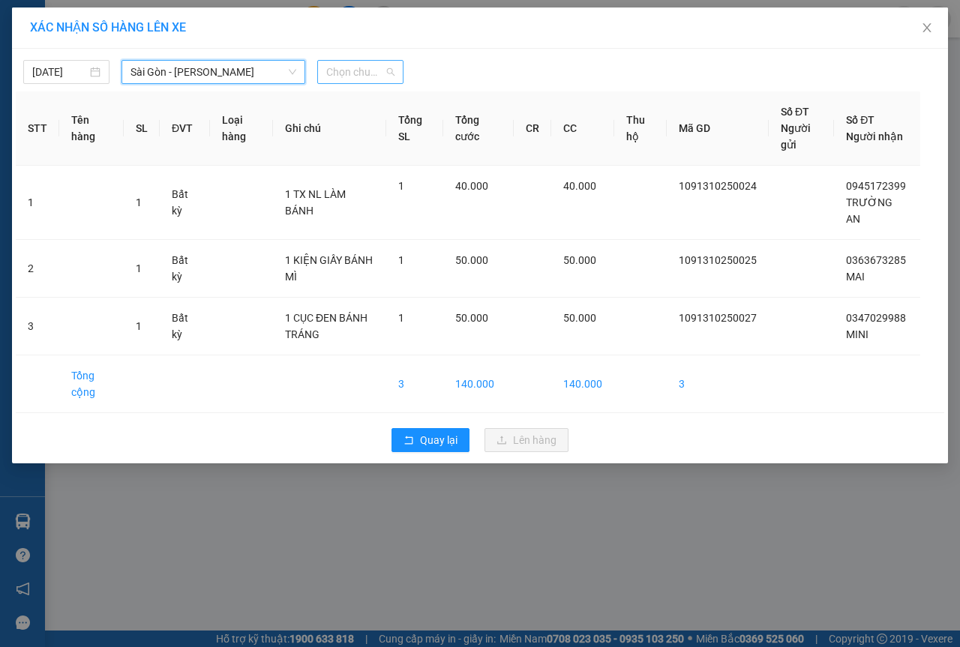
click at [380, 76] on span "Chọn chuyến" at bounding box center [360, 72] width 68 height 23
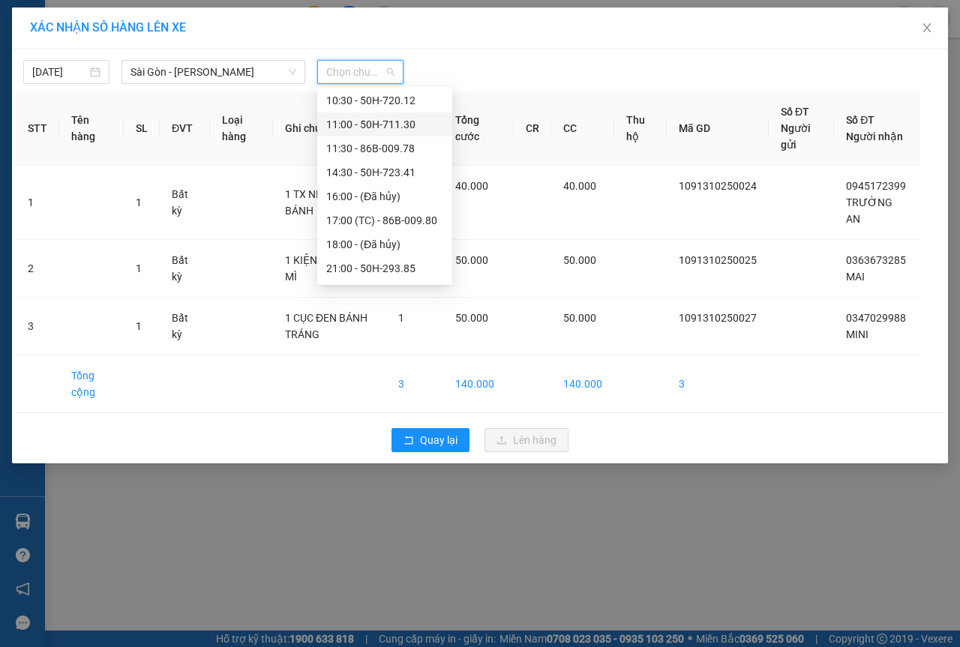
scroll to position [144, 0]
click at [348, 131] on div "14:30 - 50H-723.41" at bounding box center [384, 126] width 117 height 17
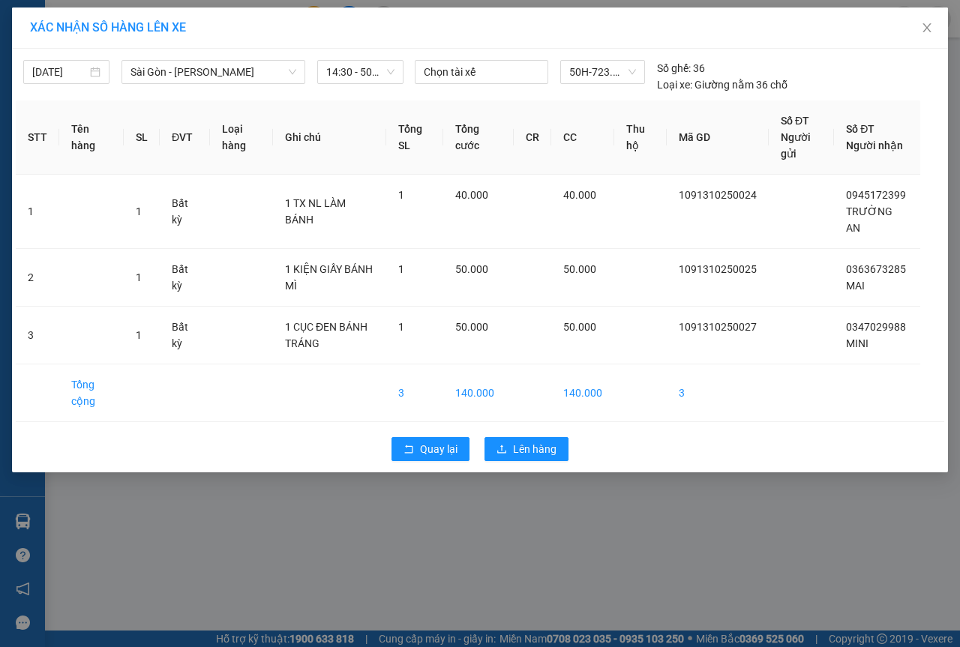
click at [533, 431] on div "Quay lại Lên hàng" at bounding box center [480, 449] width 929 height 39
click at [527, 461] on button "Lên hàng" at bounding box center [527, 449] width 84 height 24
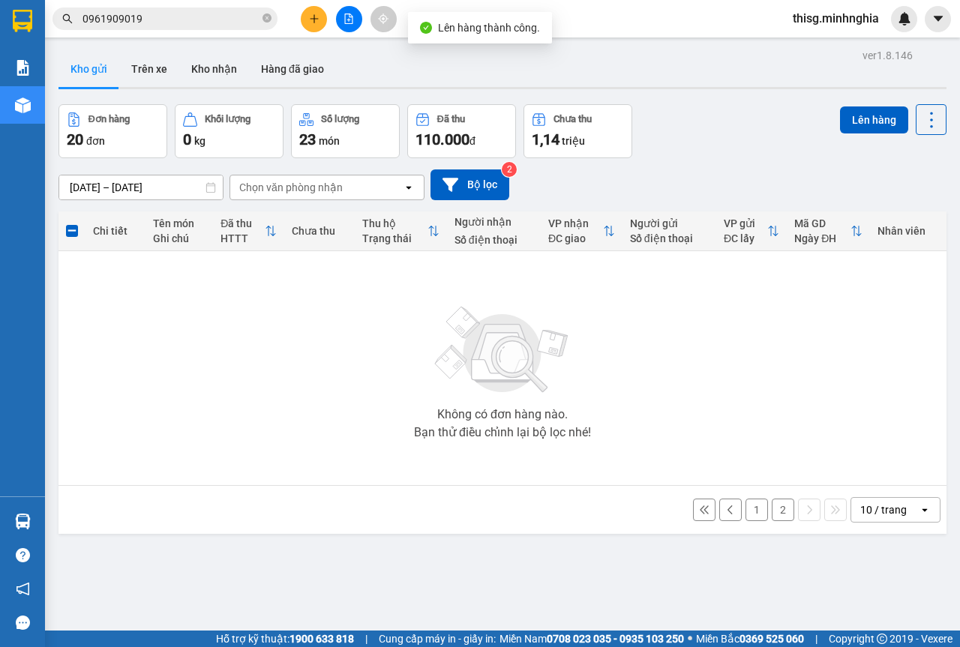
click at [772, 507] on button "2" at bounding box center [783, 510] width 23 height 23
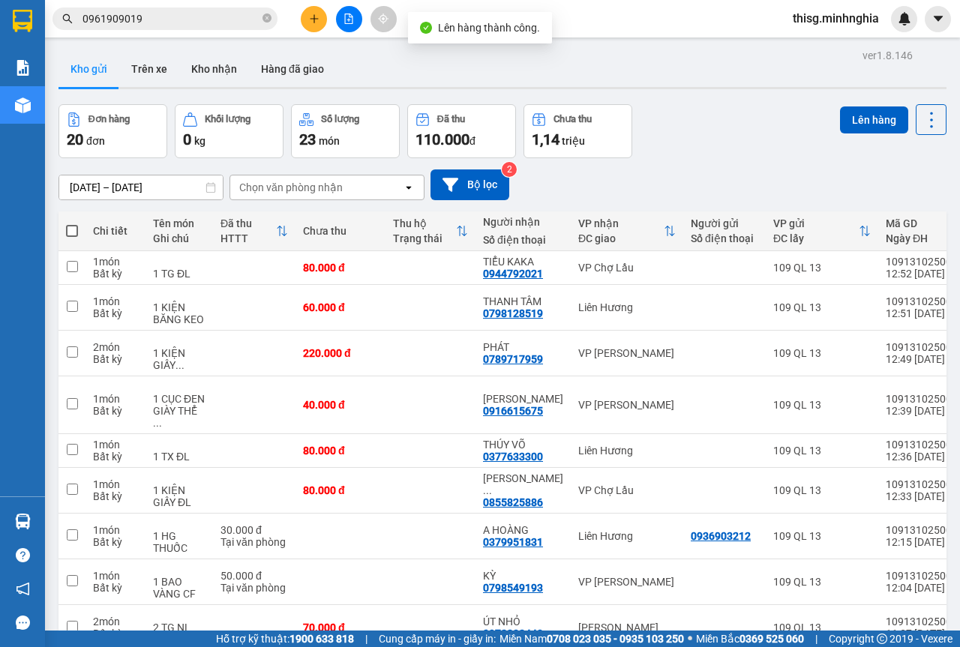
click at [71, 227] on span at bounding box center [72, 231] width 12 height 12
click at [72, 224] on input "checkbox" at bounding box center [72, 224] width 0 height 0
checkbox input "true"
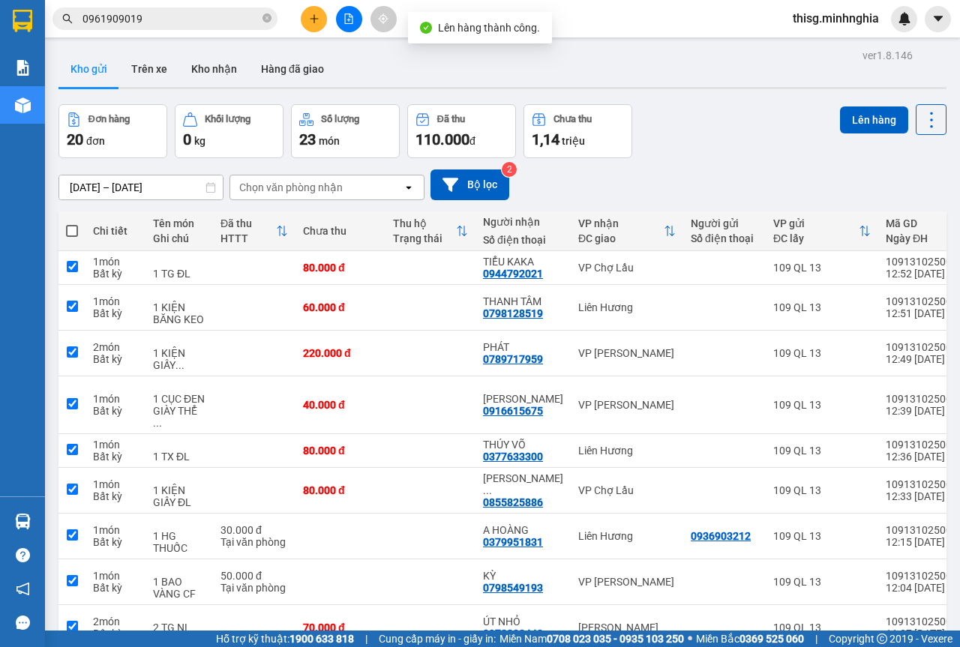
checkbox input "true"
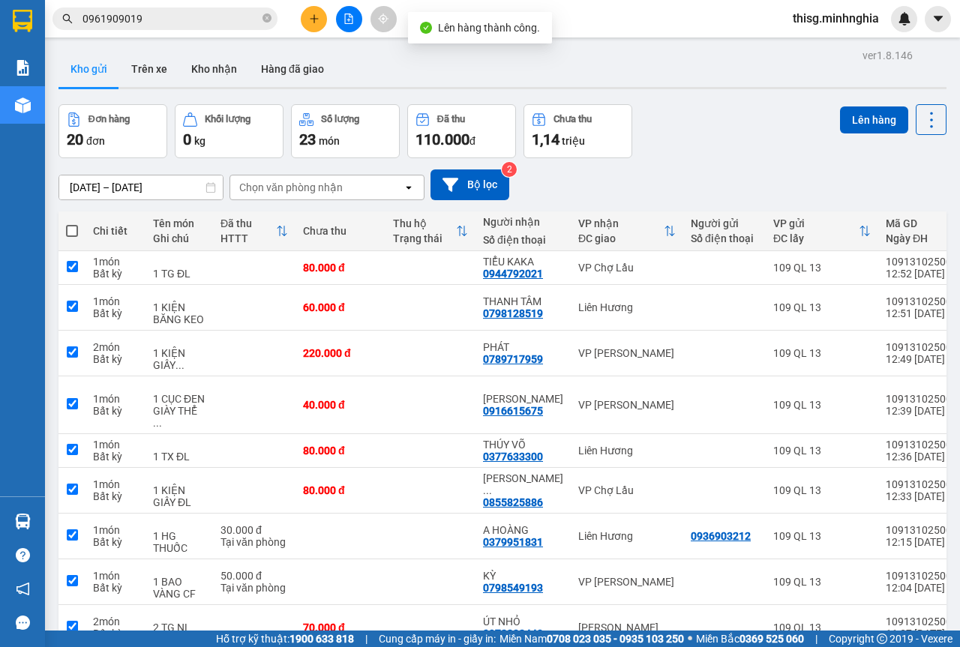
checkbox input "true"
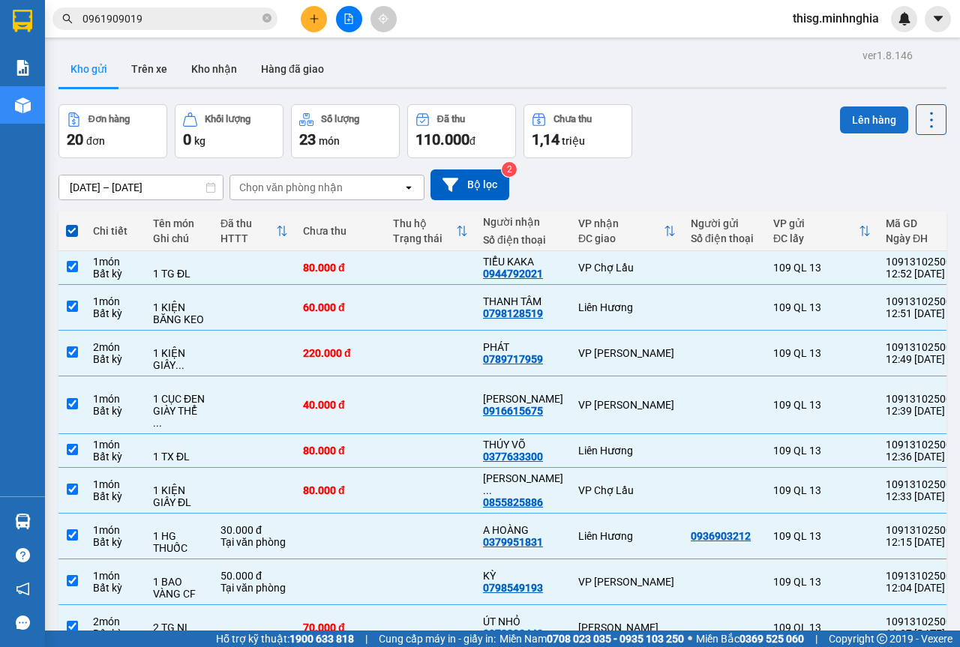
click at [844, 112] on button "Lên hàng" at bounding box center [874, 120] width 68 height 27
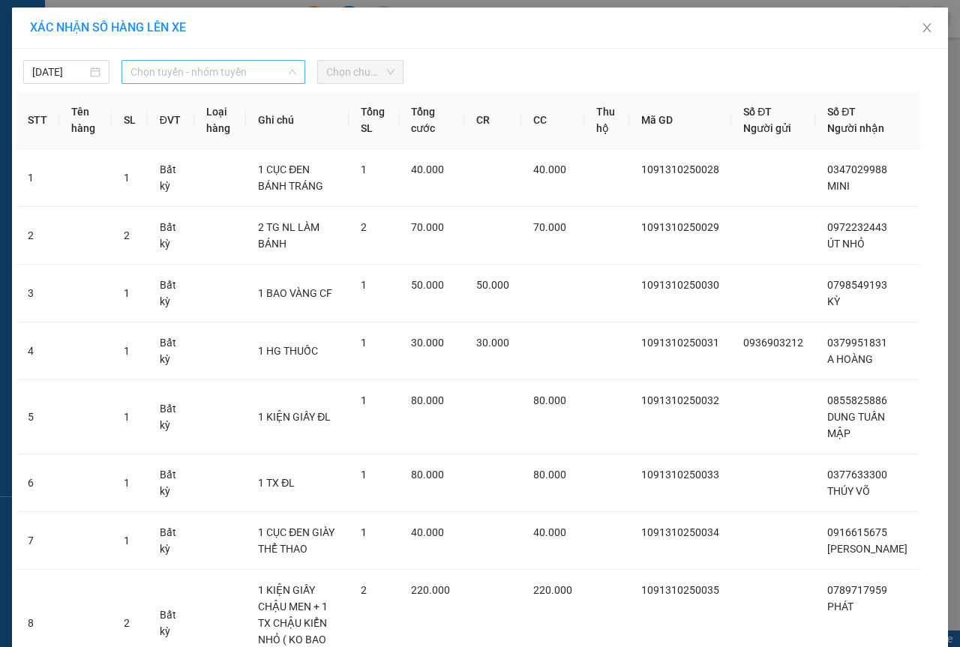
click at [164, 71] on span "Chọn tuyến - nhóm tuyến" at bounding box center [214, 72] width 166 height 23
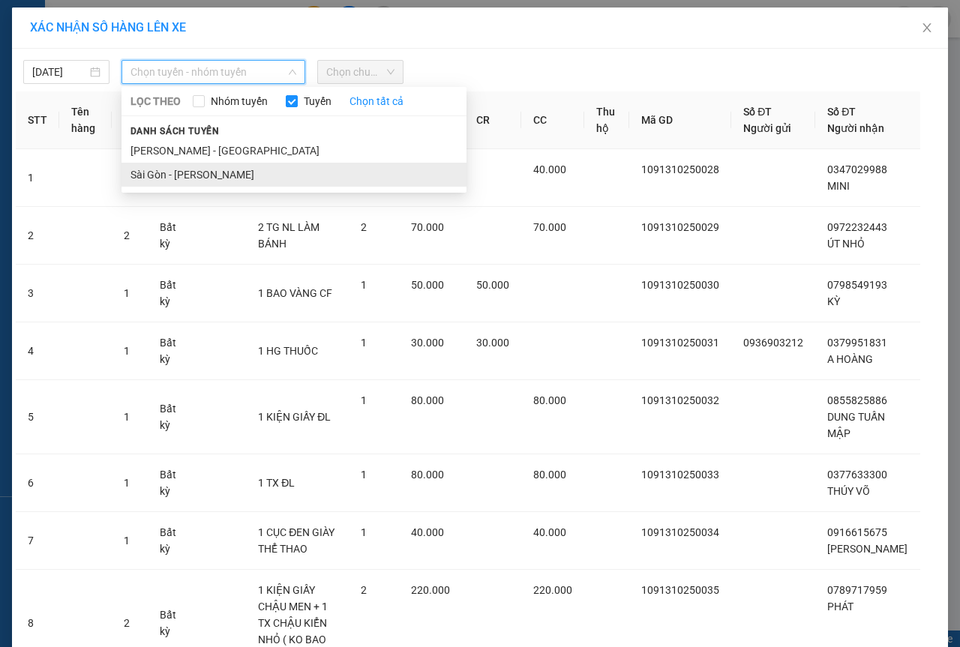
click at [179, 183] on li "Sài Gòn - [PERSON_NAME]" at bounding box center [294, 175] width 345 height 24
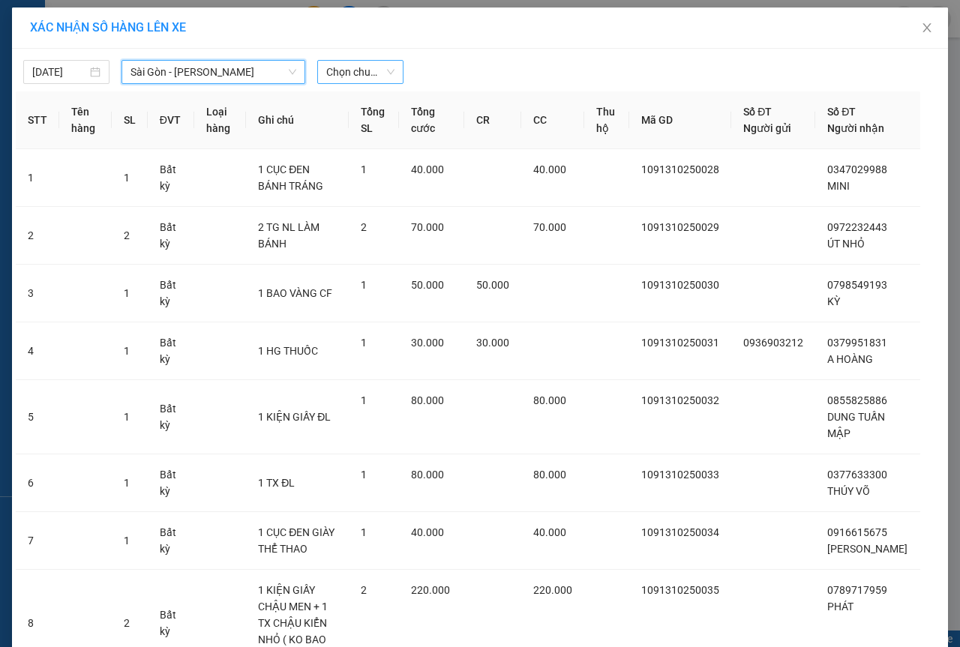
click at [339, 62] on span "Chọn chuyến" at bounding box center [360, 72] width 68 height 23
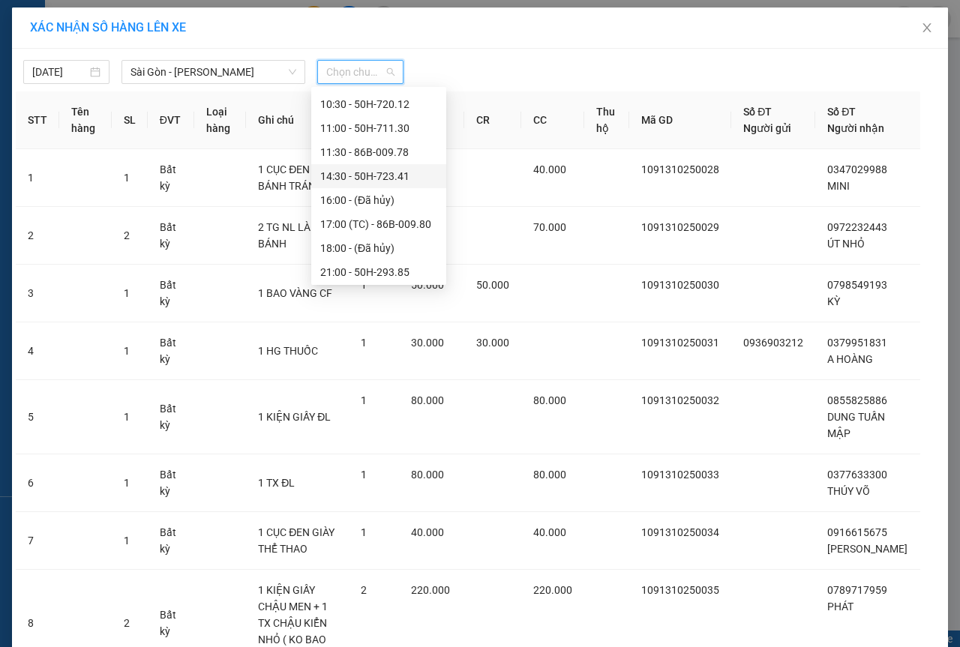
scroll to position [144, 0]
click at [351, 125] on div "14:30 - 50H-723.41" at bounding box center [378, 126] width 117 height 17
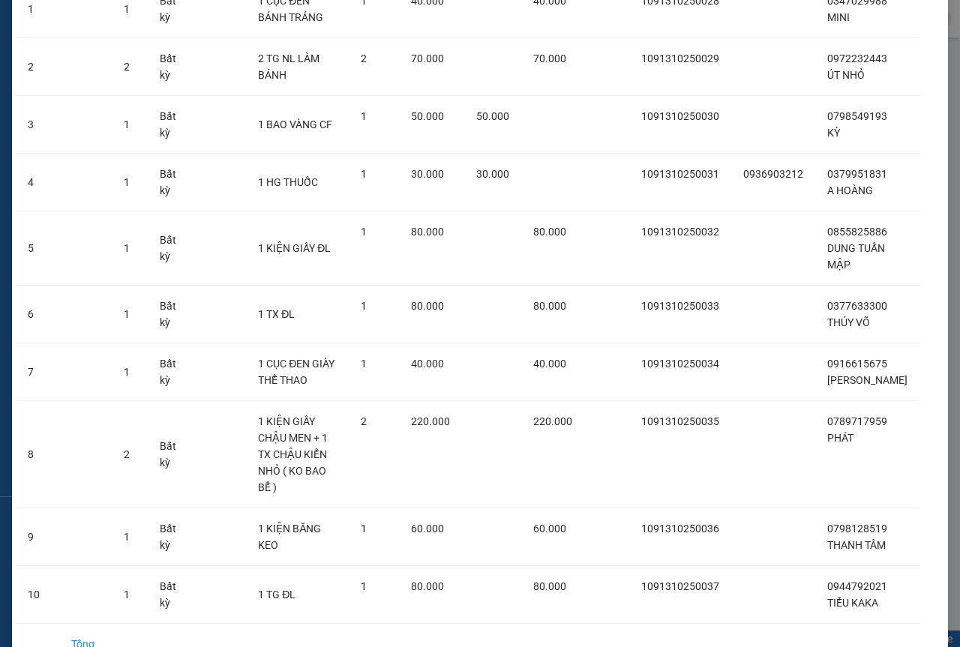
scroll to position [264, 0]
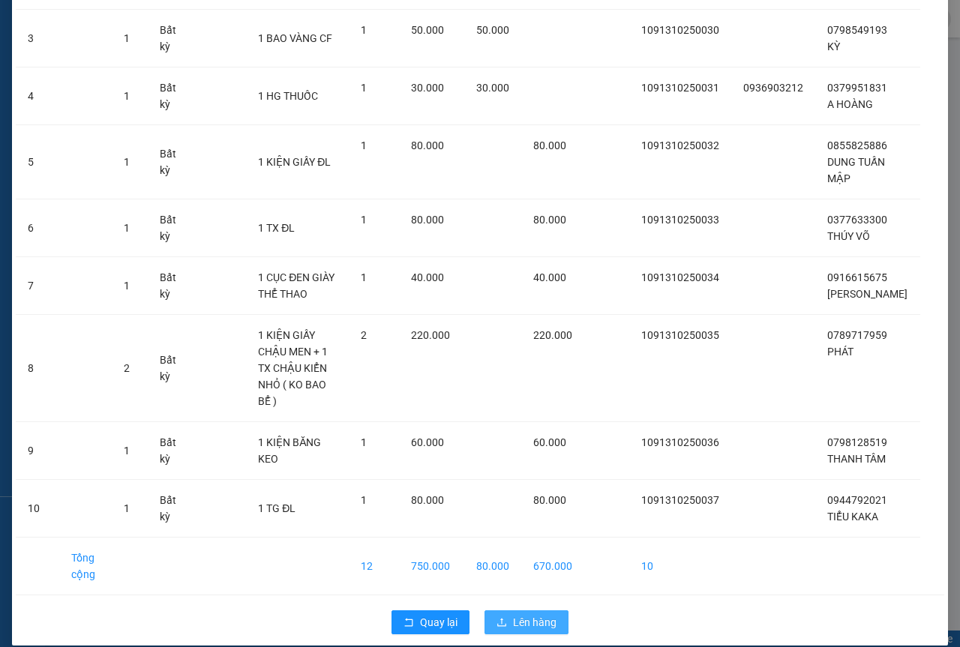
click at [539, 614] on span "Lên hàng" at bounding box center [535, 622] width 44 height 17
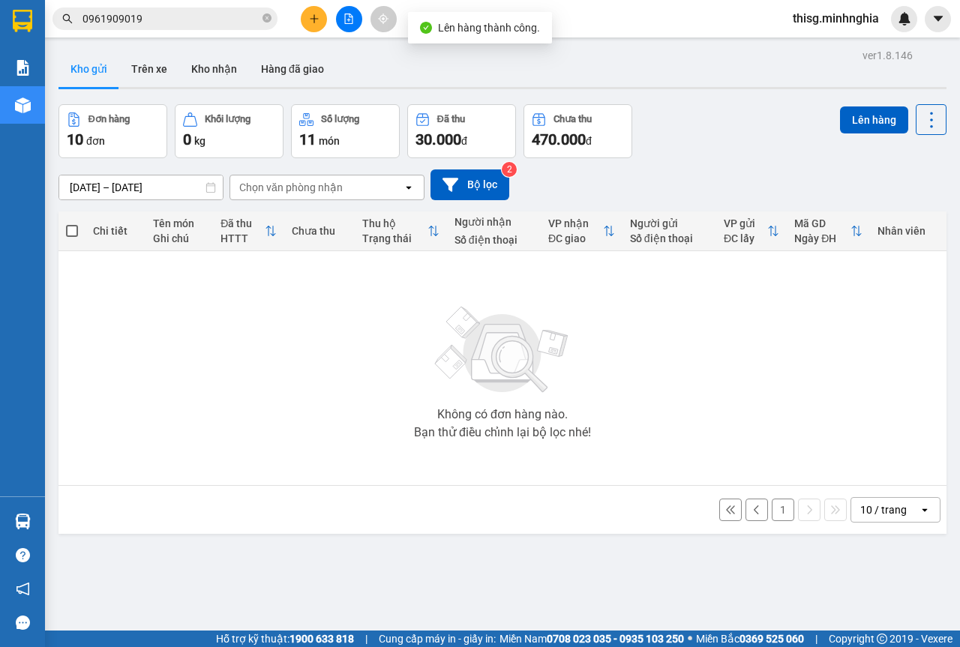
click at [772, 508] on button "1" at bounding box center [783, 510] width 23 height 23
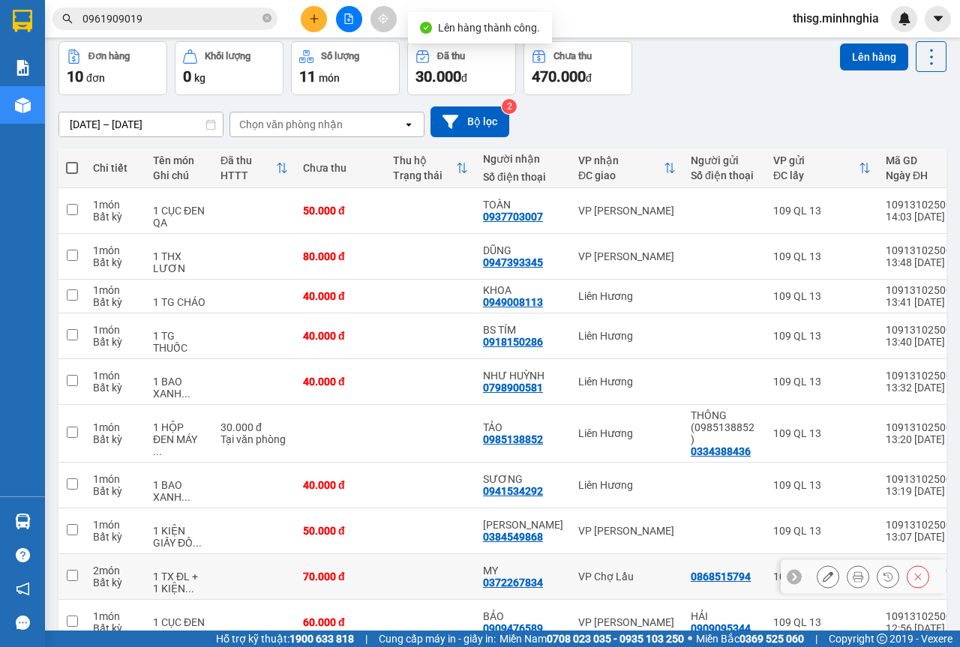
scroll to position [134, 0]
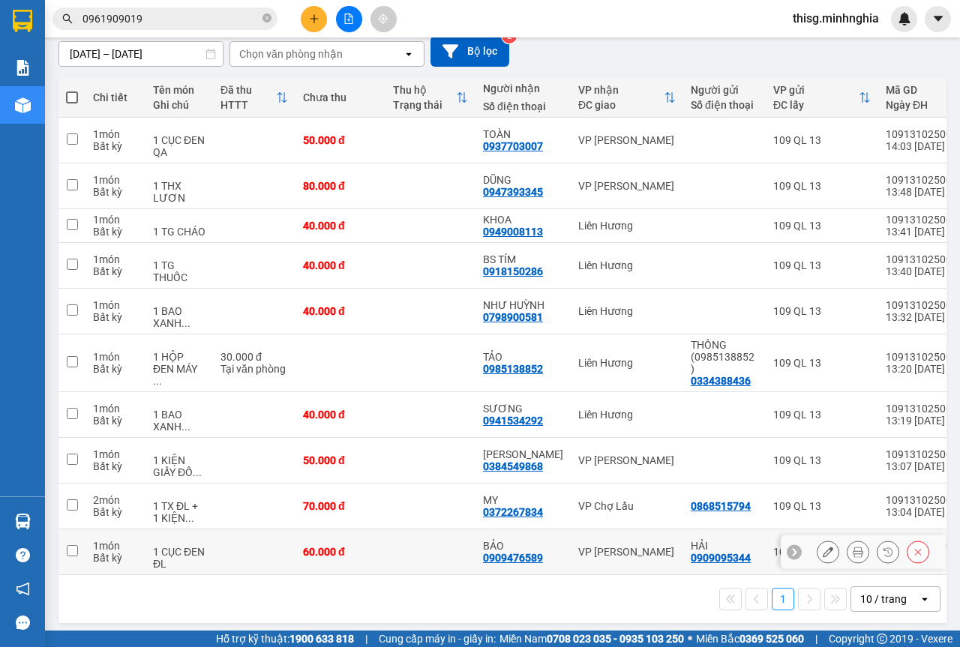
click at [333, 546] on div "60.000 đ" at bounding box center [340, 552] width 75 height 12
checkbox input "true"
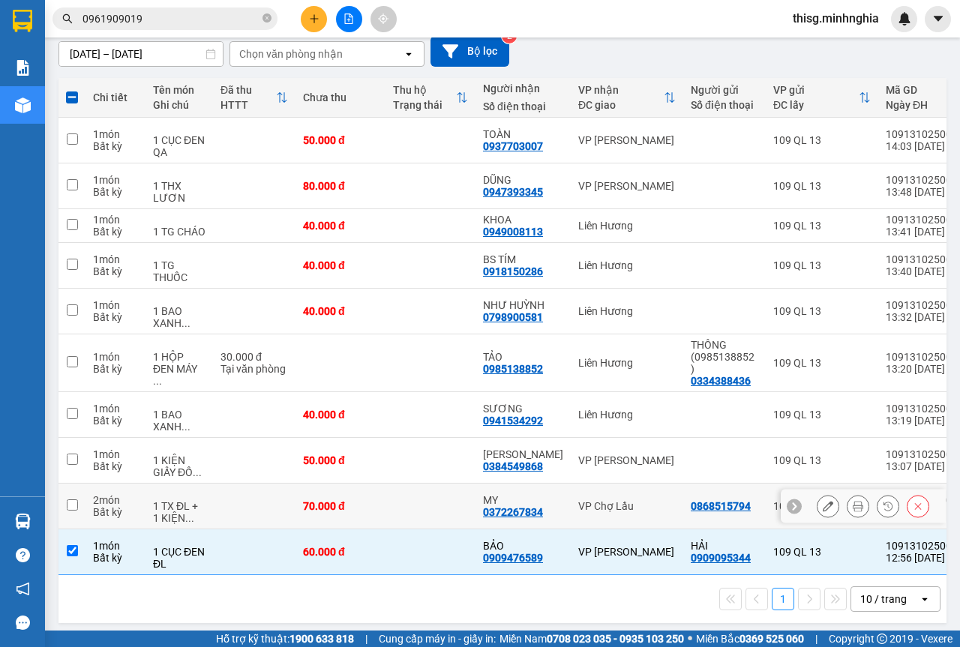
click at [241, 503] on td at bounding box center [254, 507] width 83 height 46
checkbox input "true"
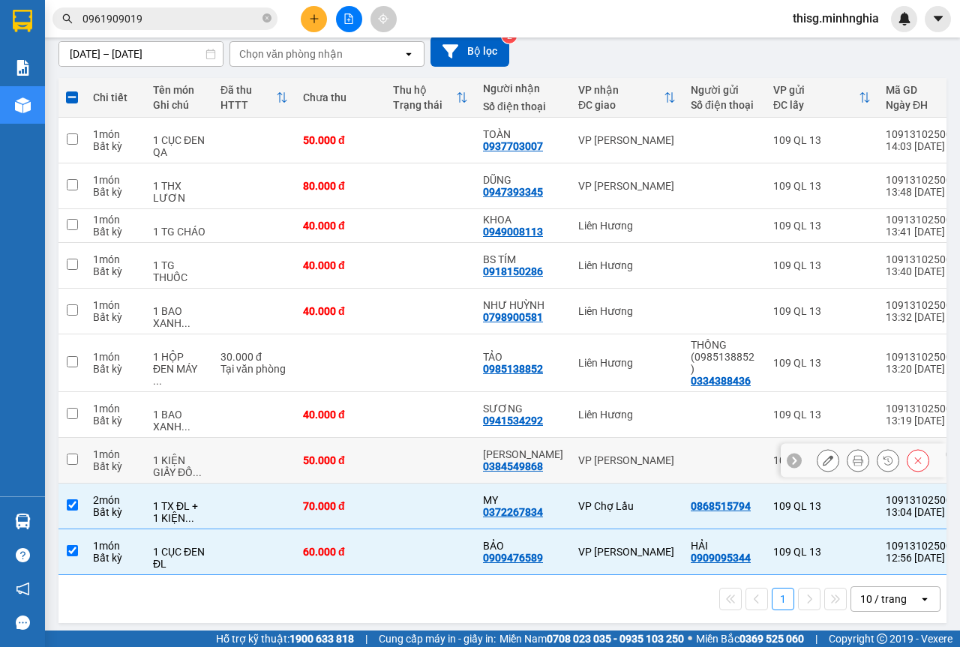
click at [241, 446] on td at bounding box center [254, 461] width 83 height 46
checkbox input "true"
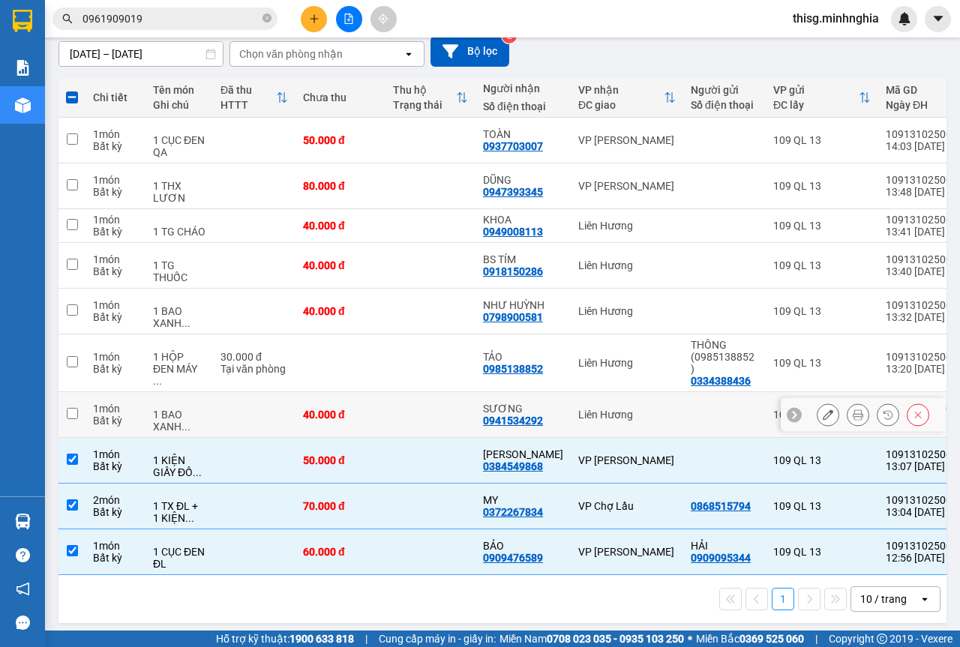
click at [236, 411] on td at bounding box center [254, 415] width 83 height 46
checkbox input "true"
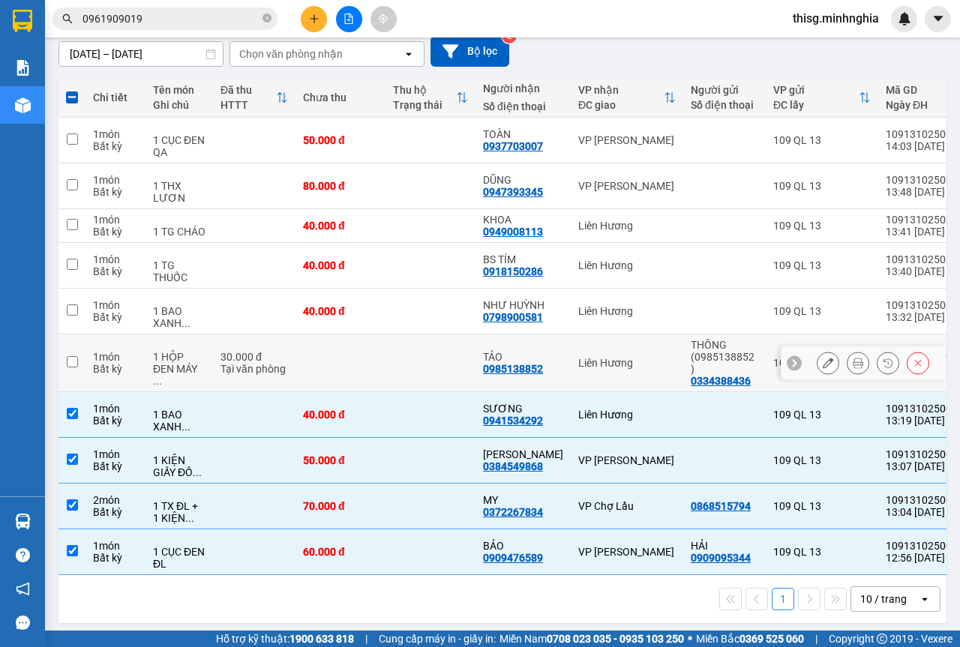
click at [236, 368] on div "Tại văn phòng" at bounding box center [255, 369] width 68 height 12
checkbox input "true"
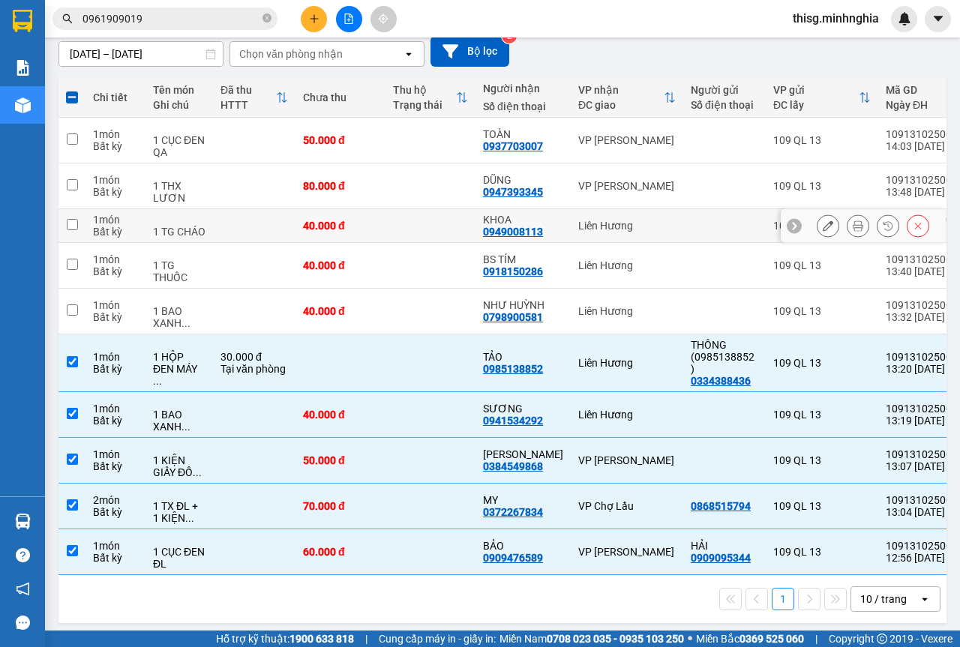
click at [451, 221] on td at bounding box center [431, 226] width 90 height 34
checkbox input "true"
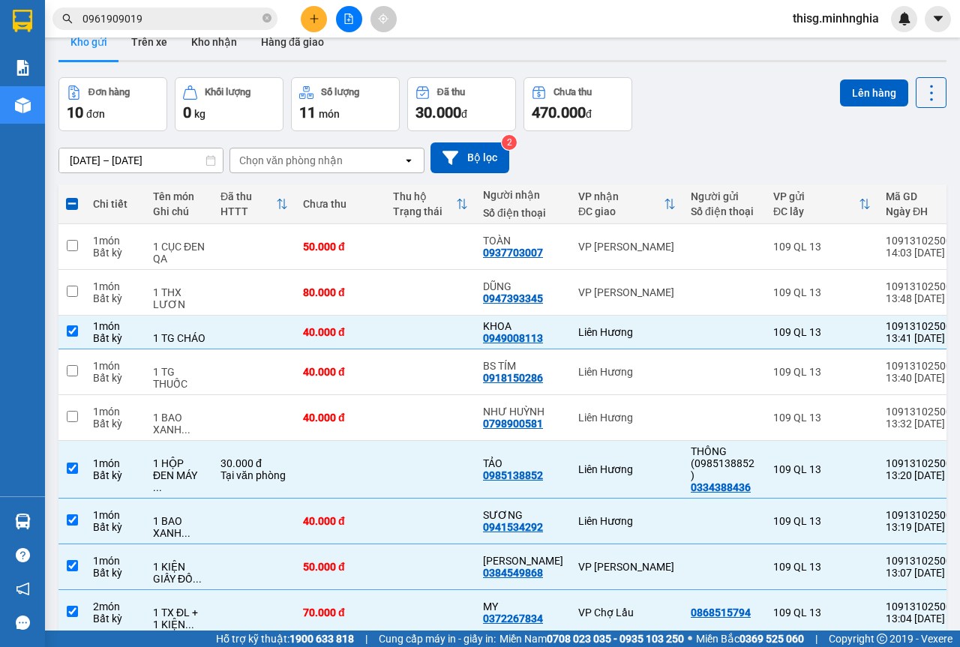
scroll to position [0, 0]
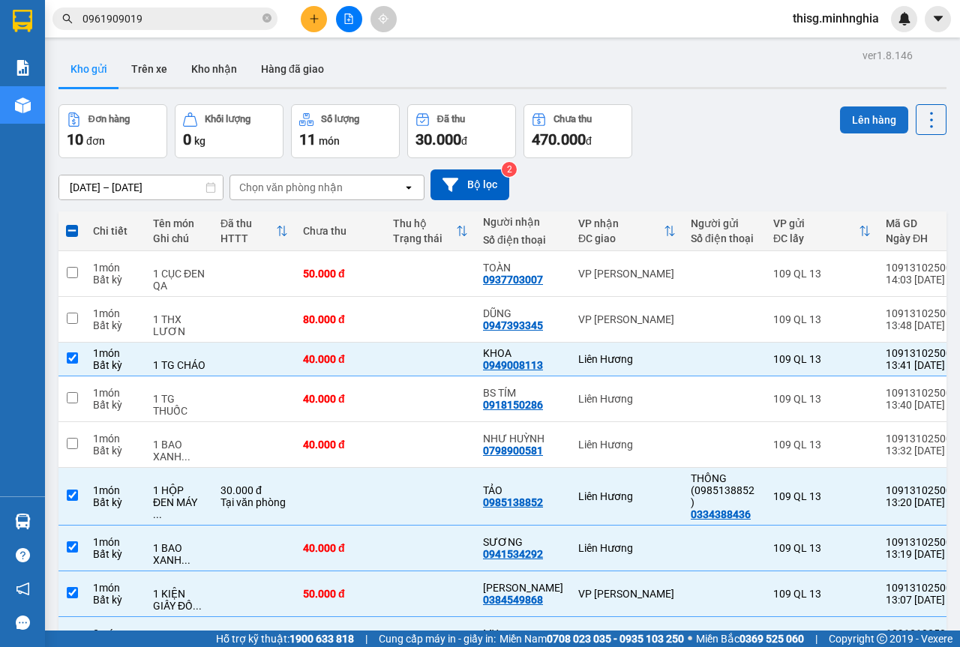
click at [858, 123] on button "Lên hàng" at bounding box center [874, 120] width 68 height 27
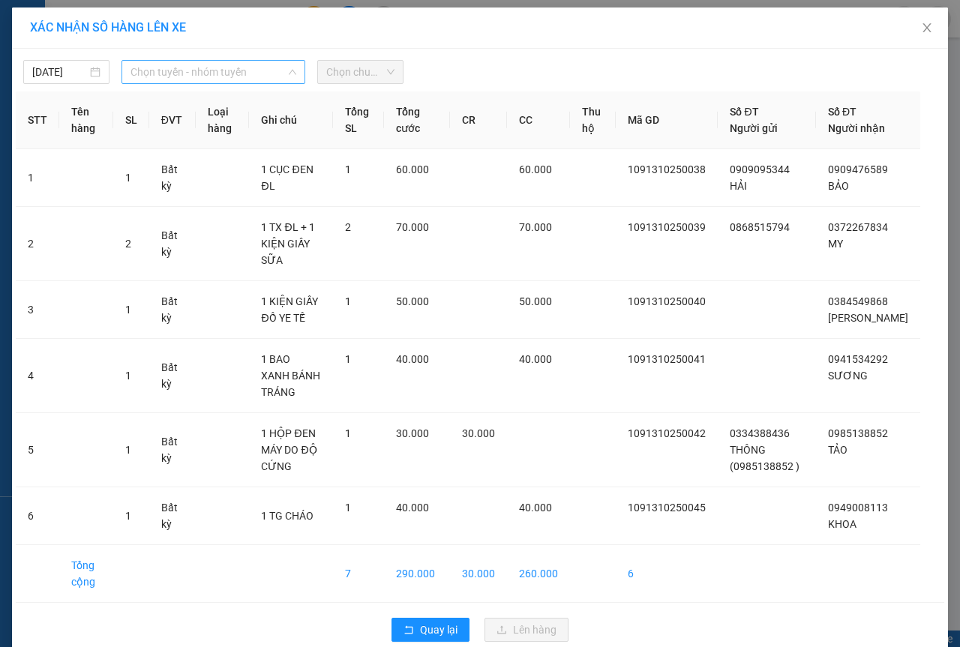
click at [166, 77] on span "Chọn tuyến - nhóm tuyến" at bounding box center [214, 72] width 166 height 23
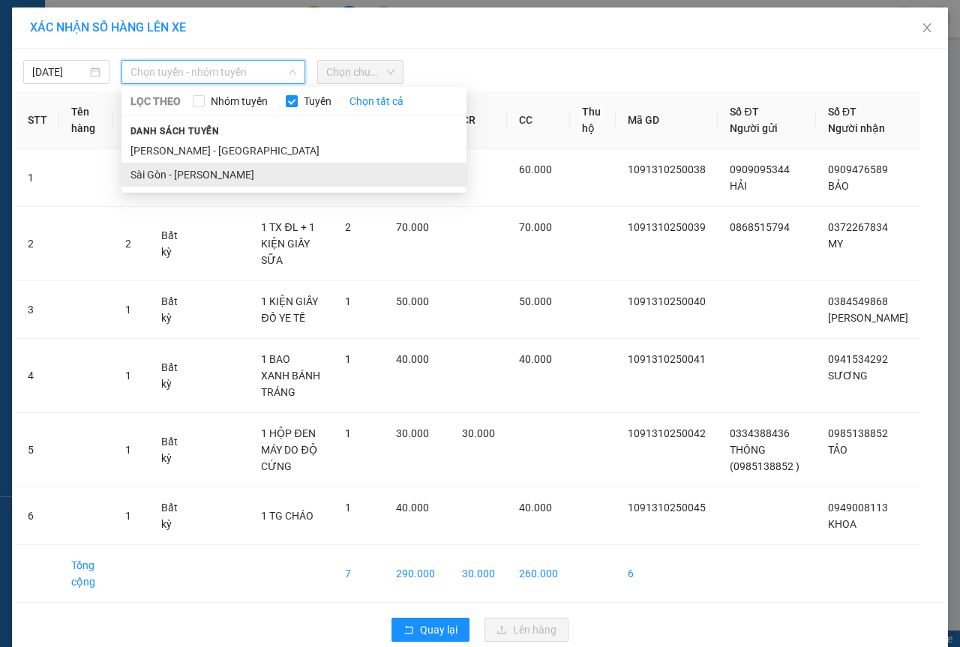
click at [161, 174] on li "Sài Gòn - [PERSON_NAME]" at bounding box center [294, 175] width 345 height 24
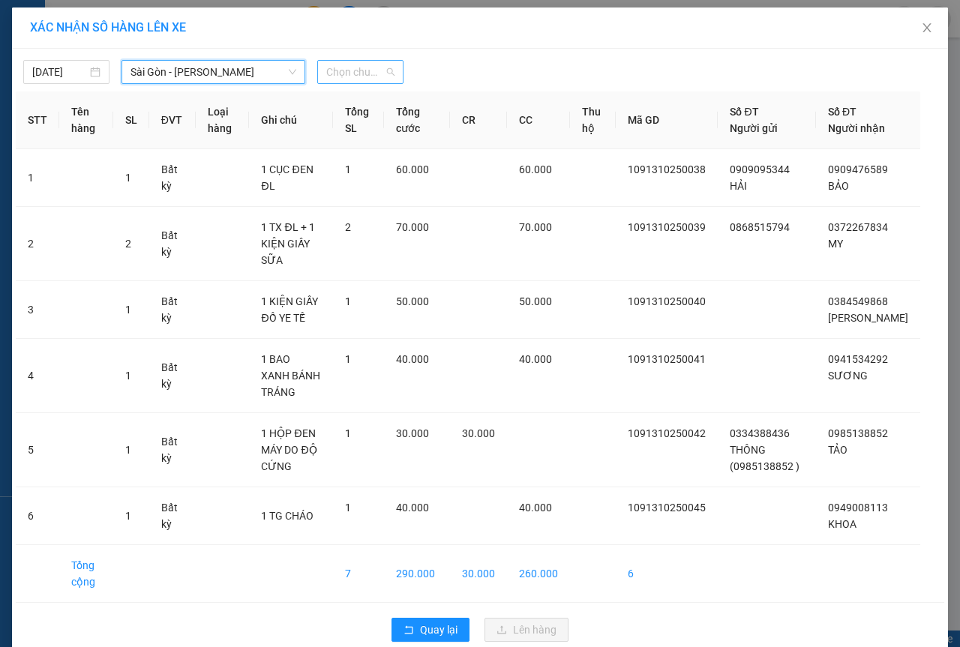
click at [371, 72] on span "Chọn chuyến" at bounding box center [360, 72] width 68 height 23
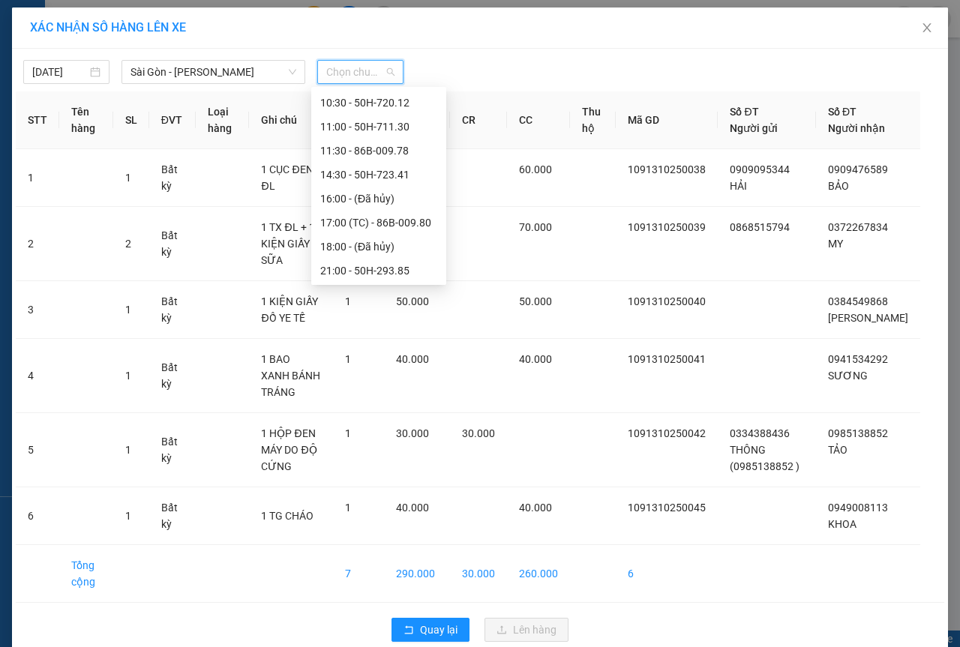
scroll to position [144, 0]
click at [346, 124] on div "14:30 - 50H-723.41" at bounding box center [378, 126] width 117 height 17
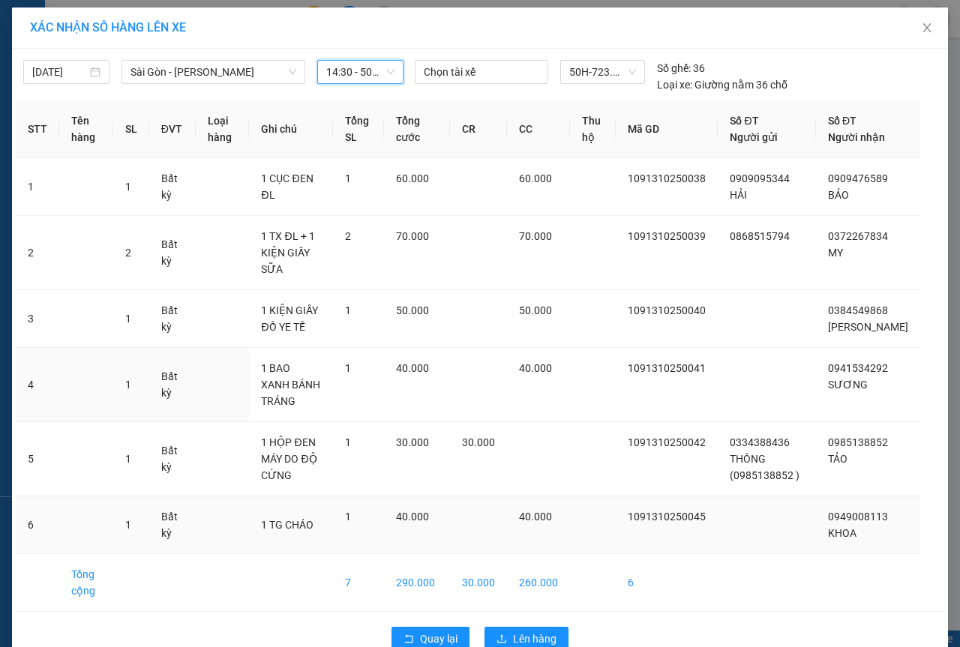
scroll to position [17, 0]
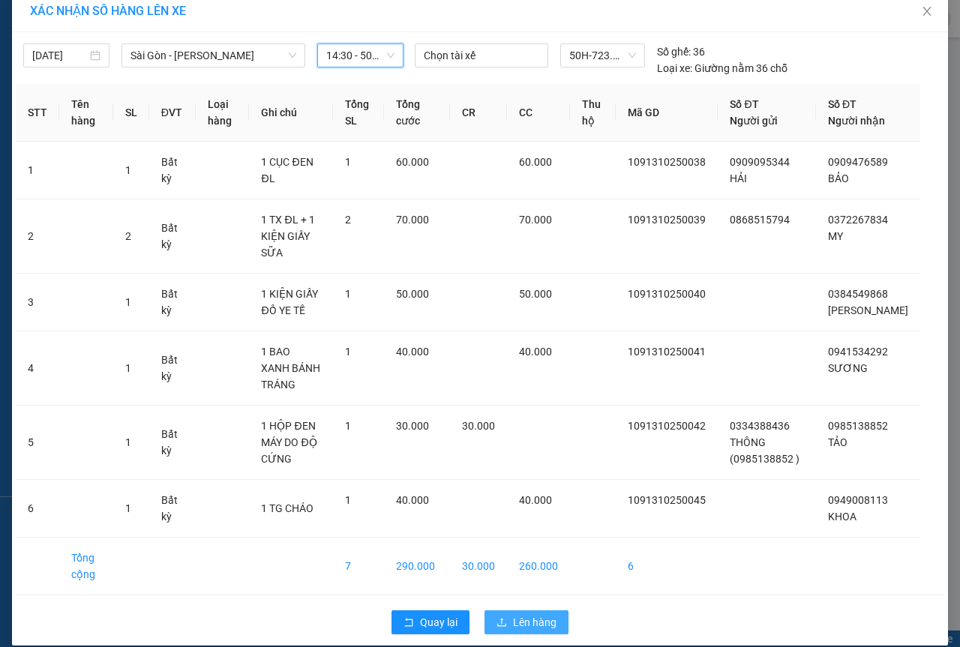
click at [530, 614] on span "Lên hàng" at bounding box center [535, 622] width 44 height 17
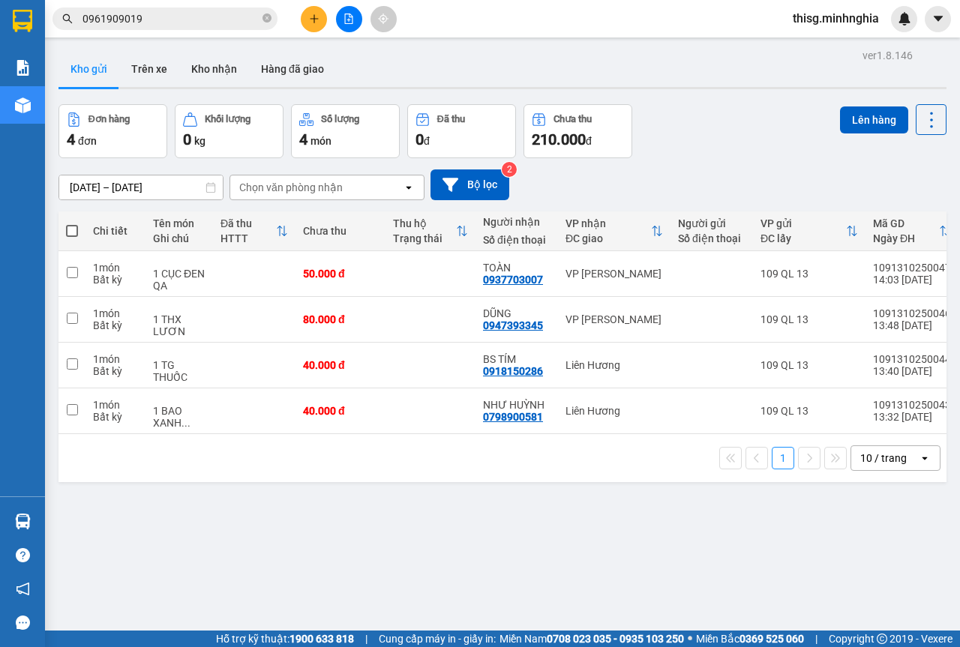
click at [320, 16] on button at bounding box center [314, 19] width 26 height 26
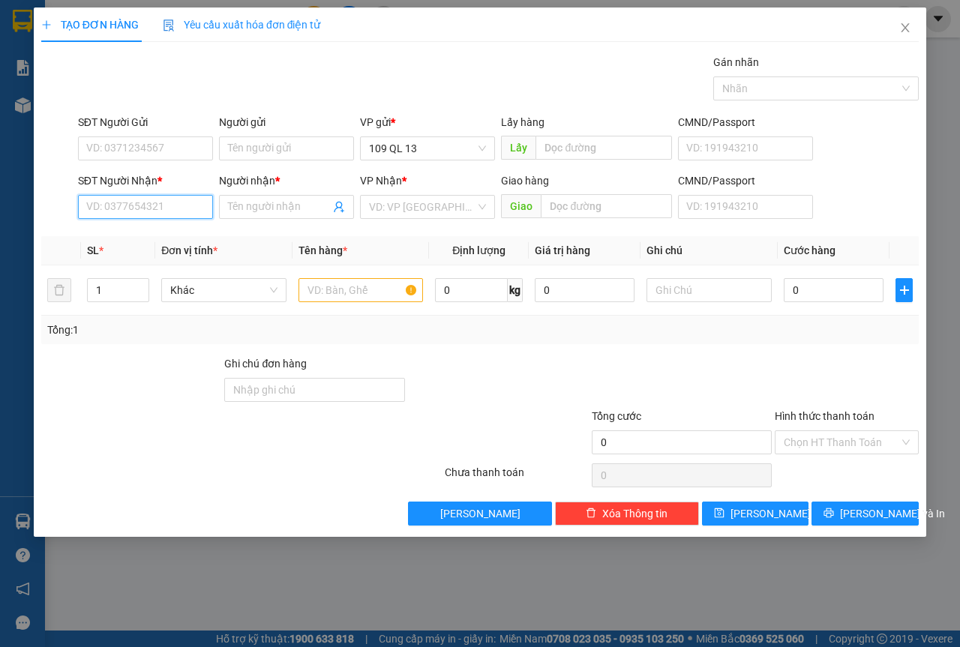
click at [188, 200] on input "SĐT Người Nhận *" at bounding box center [145, 207] width 135 height 24
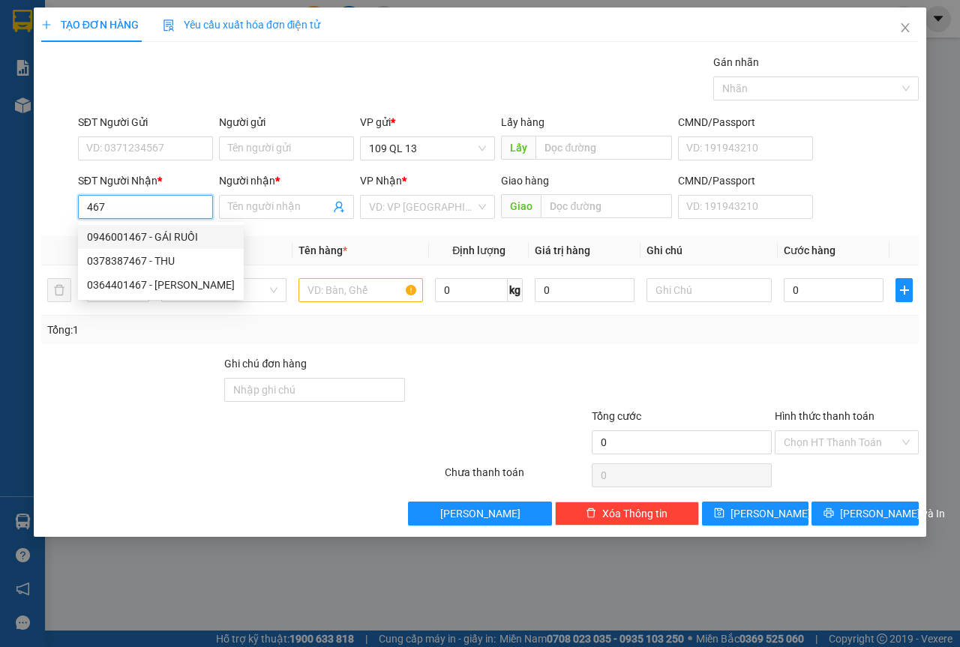
click at [194, 238] on div "0946001467 - GÁI RUỒI" at bounding box center [161, 237] width 148 height 17
type input "0946001467"
type input "GÁI RUỒI"
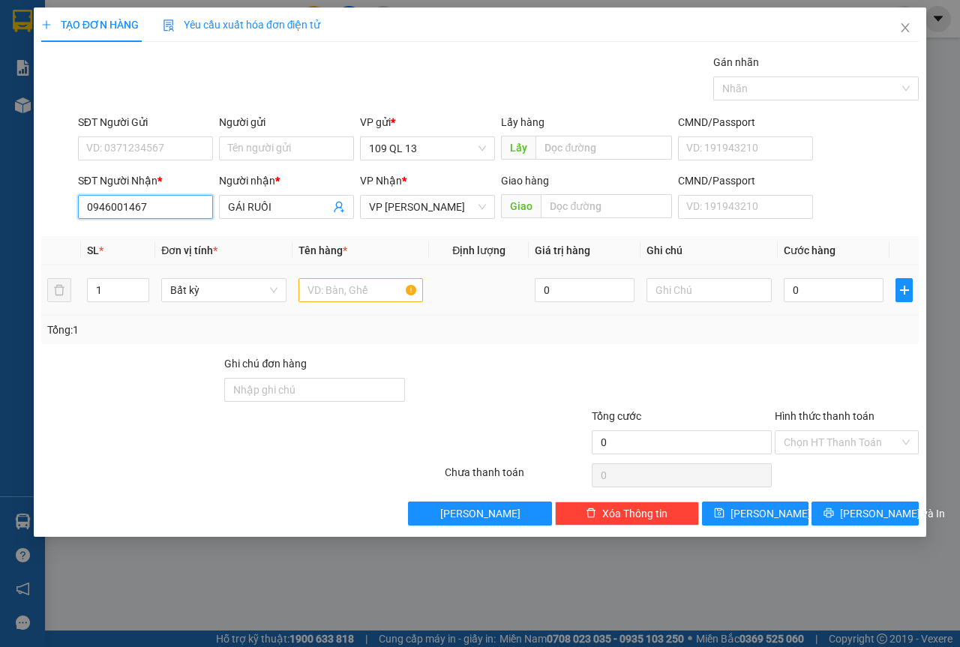
type input "0946001467"
drag, startPoint x: 365, startPoint y: 287, endPoint x: 482, endPoint y: 296, distance: 117.4
click at [366, 287] on input "text" at bounding box center [361, 290] width 125 height 24
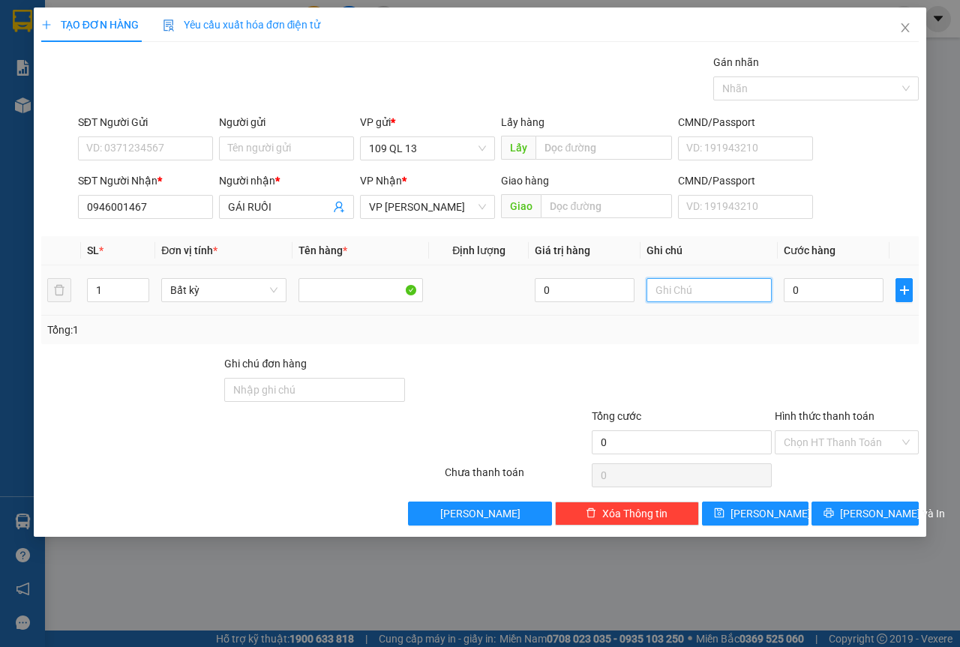
click at [713, 297] on input "text" at bounding box center [709, 290] width 125 height 24
type input "1 THX KO"
type input "3"
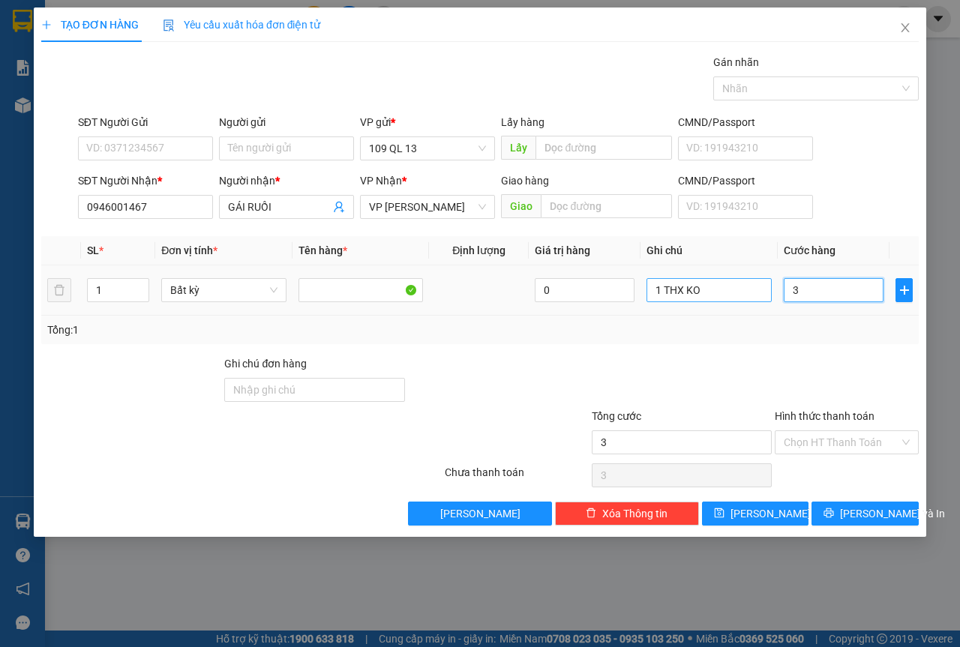
type input "30"
type input "30.000"
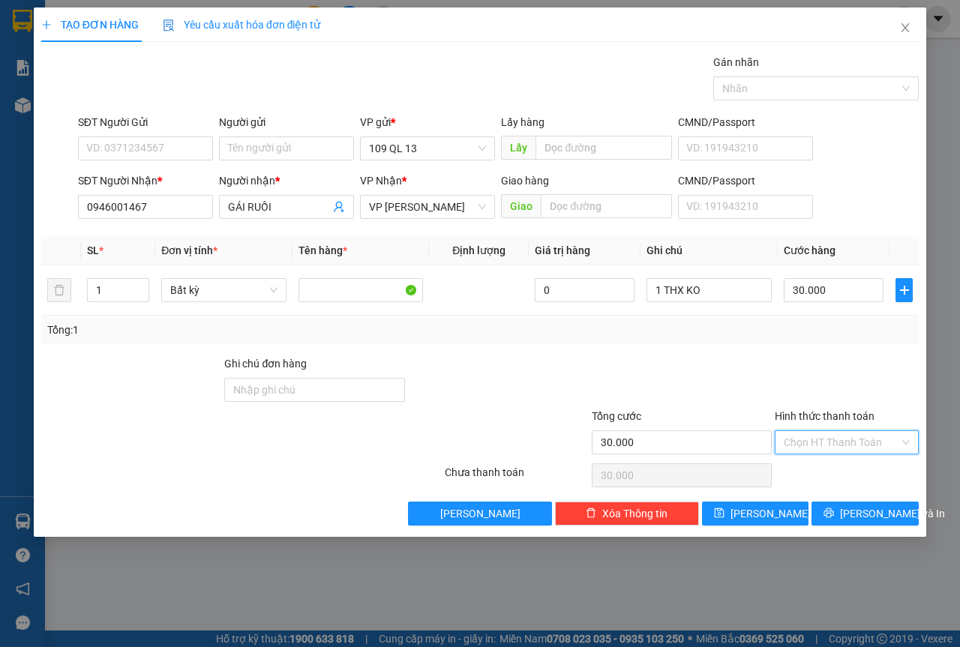
click at [854, 431] on input "Hình thức thanh toán" at bounding box center [842, 442] width 116 height 23
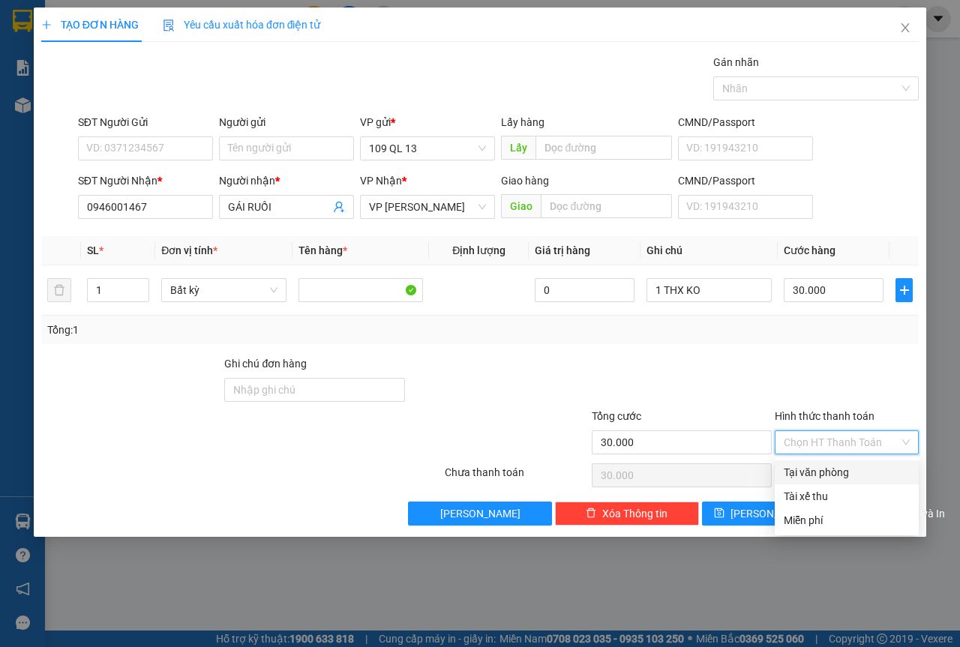
click at [850, 458] on div "Transit Pickup Surcharge Ids Transit Deliver Surcharge Ids Transit Deliver Surc…" at bounding box center [480, 290] width 878 height 472
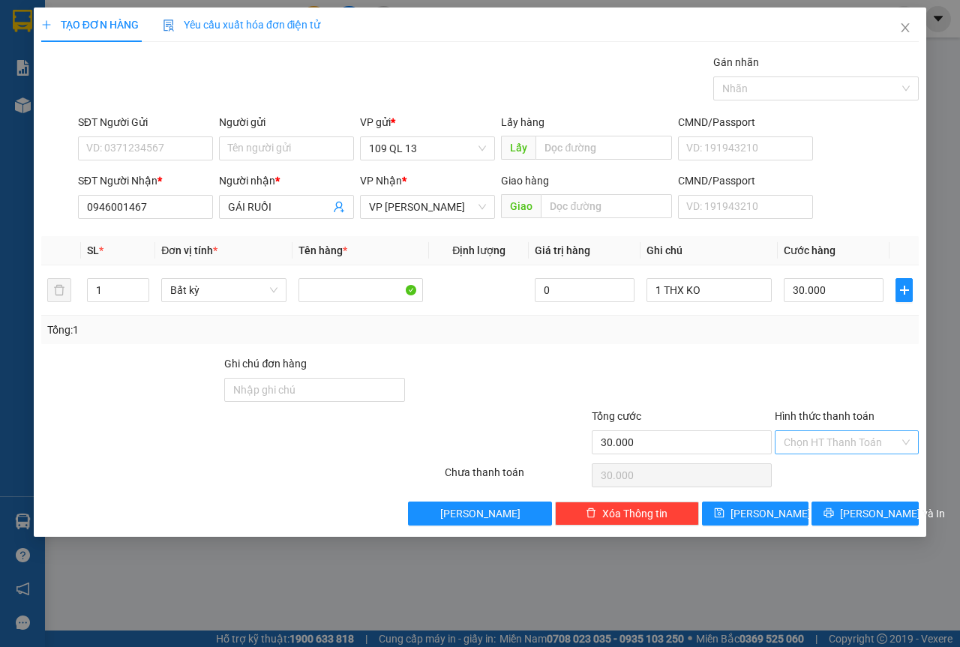
click at [851, 443] on input "Hình thức thanh toán" at bounding box center [842, 442] width 116 height 23
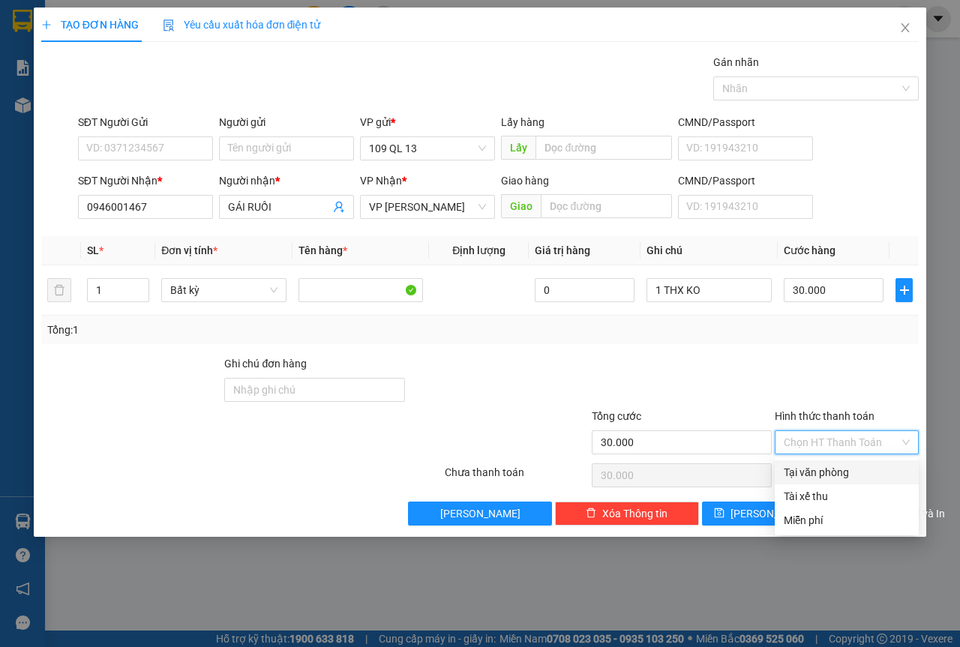
click at [845, 469] on div "Tại văn phòng" at bounding box center [847, 472] width 126 height 17
type input "0"
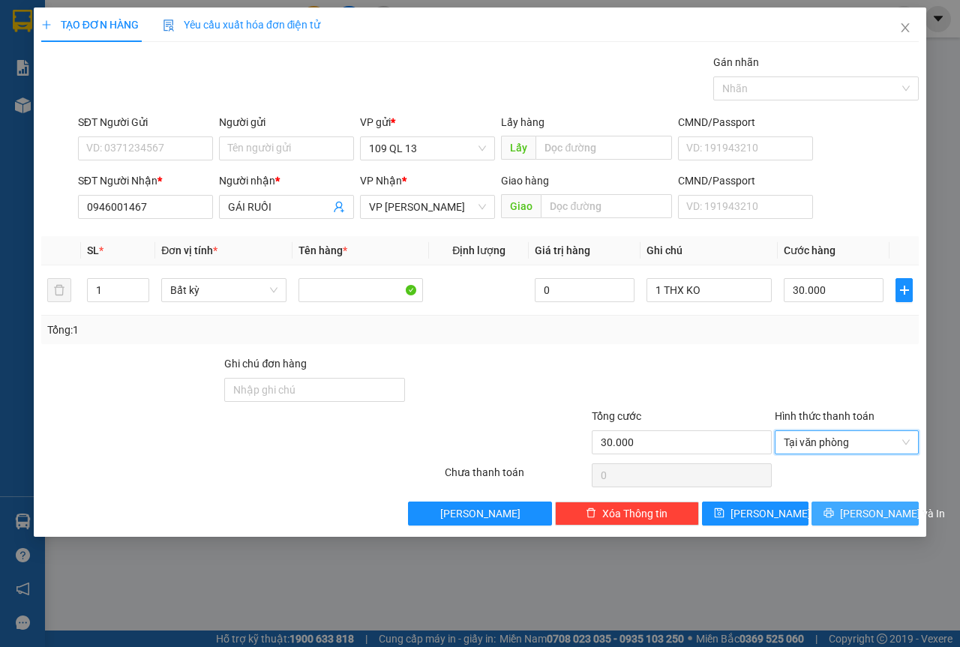
click at [884, 514] on span "[PERSON_NAME] và In" at bounding box center [892, 514] width 105 height 17
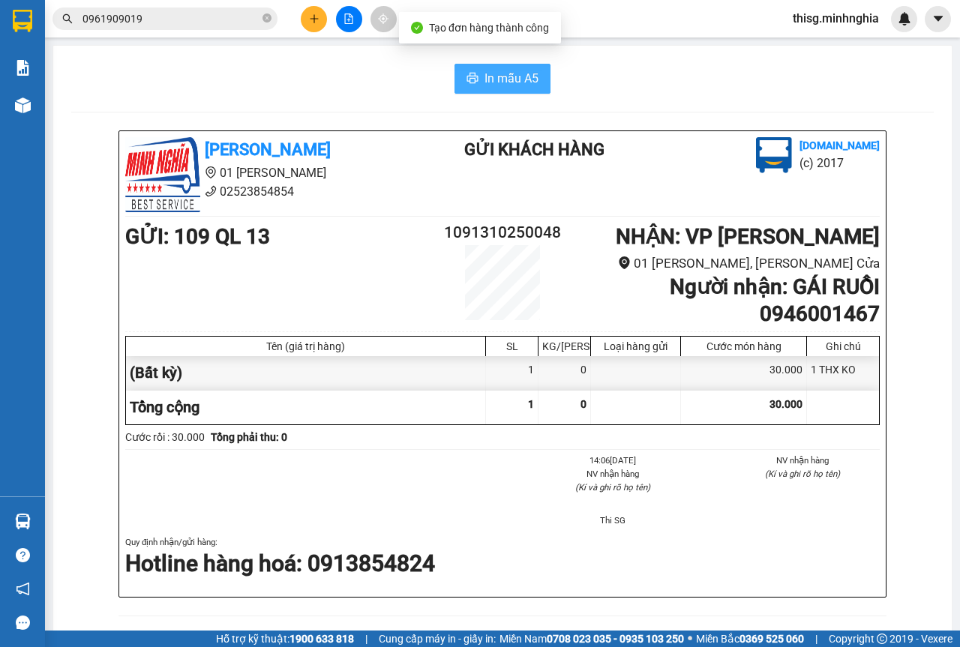
click at [493, 86] on span "In mẫu A5" at bounding box center [512, 78] width 54 height 19
click at [317, 29] on button at bounding box center [314, 19] width 26 height 26
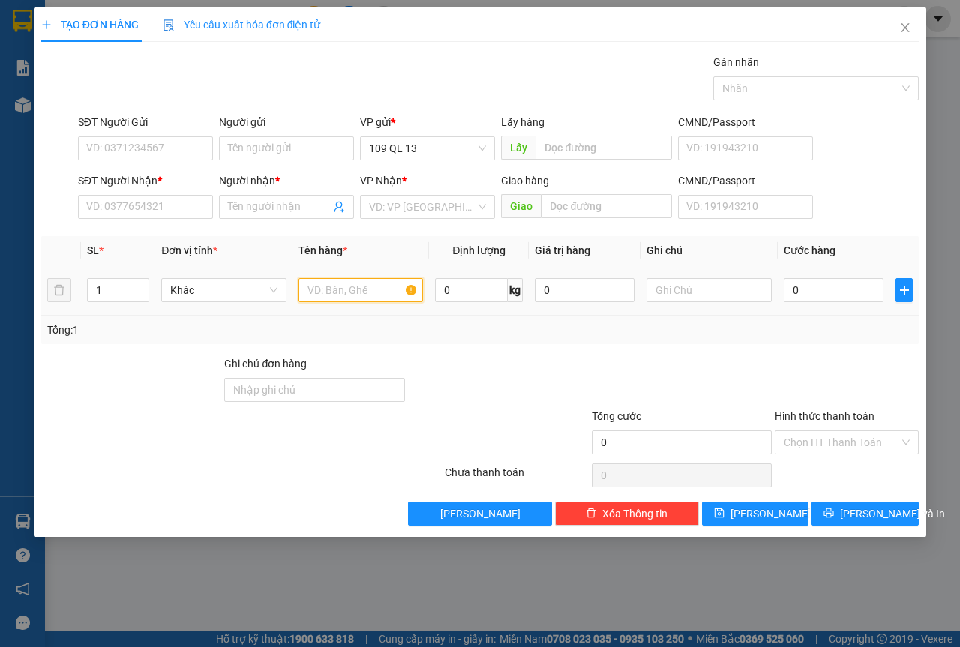
click at [344, 283] on input "text" at bounding box center [361, 290] width 125 height 24
click at [193, 207] on input "SĐT Người Nhận *" at bounding box center [145, 207] width 135 height 24
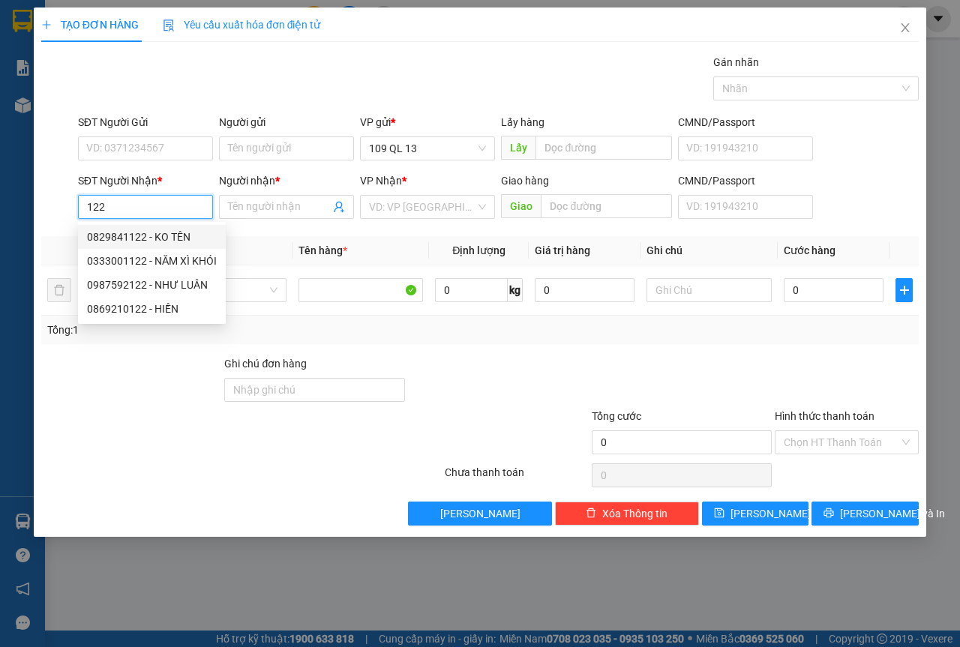
click at [173, 231] on div "0829841122 - KO TÊN" at bounding box center [152, 237] width 130 height 17
type input "0829841122"
type input "KO TÊN"
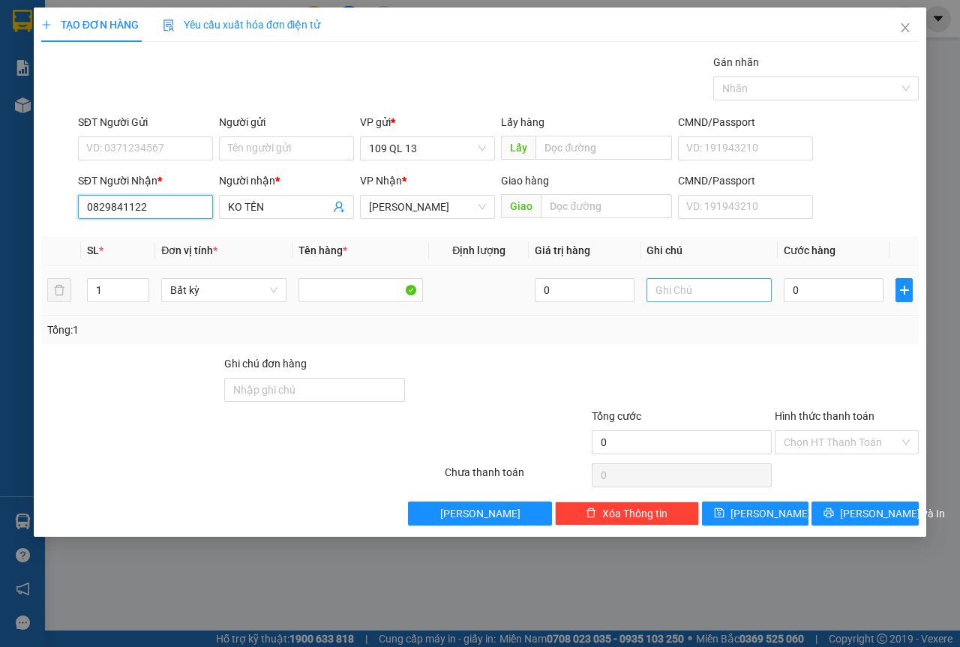
type input "0829841122"
click at [720, 285] on input "text" at bounding box center [709, 290] width 125 height 24
type input "1 THG CHÁO"
type input "4"
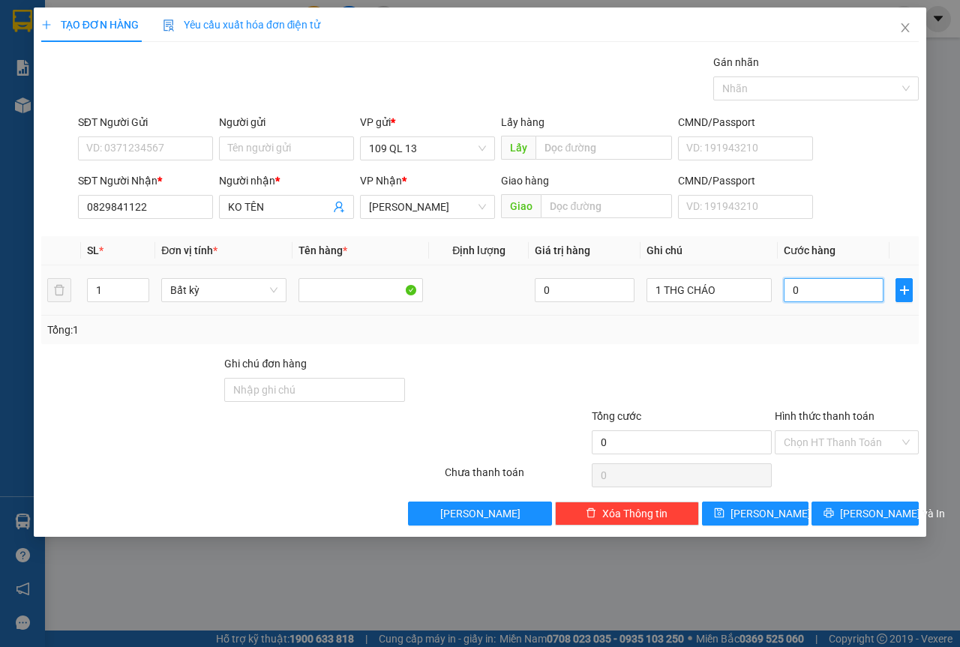
type input "4"
type input "40"
type input "40.000"
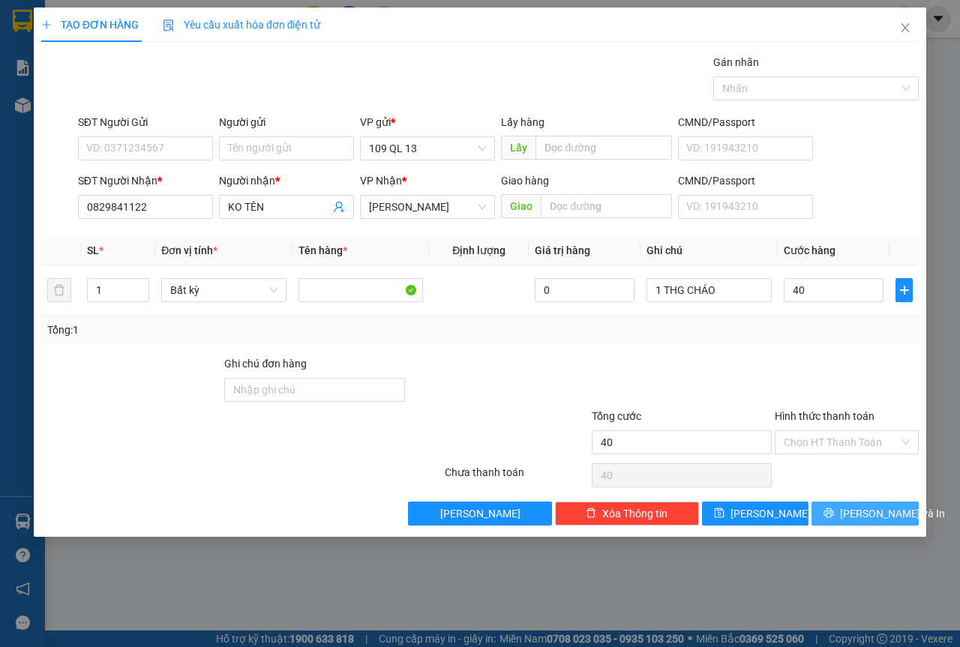
type input "40.000"
click at [873, 507] on span "[PERSON_NAME] và In" at bounding box center [892, 514] width 105 height 17
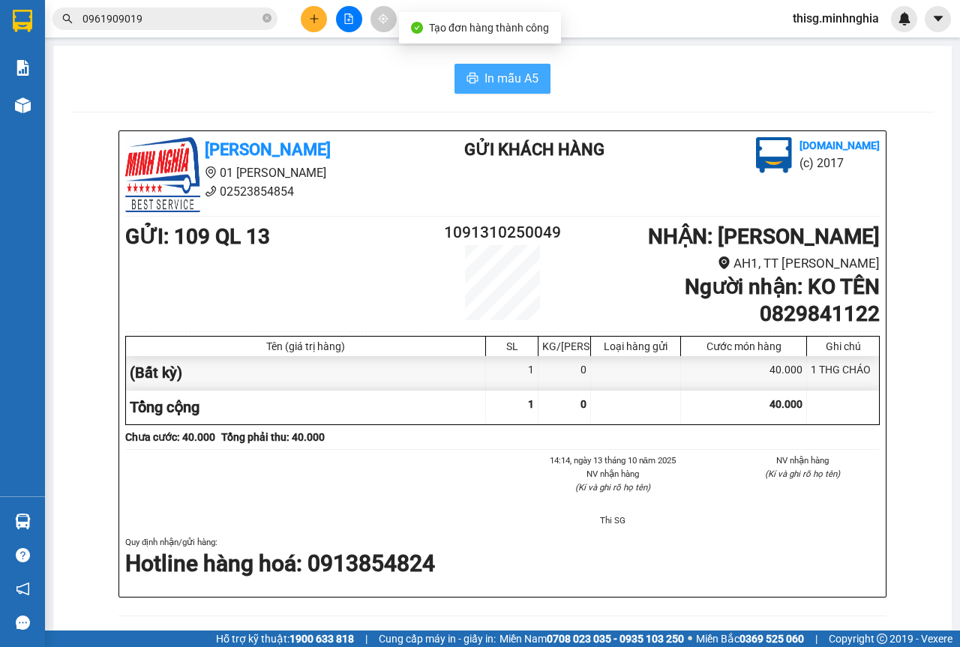
click at [499, 72] on span "In mẫu A5" at bounding box center [512, 78] width 54 height 19
click at [291, 27] on div "0961909019" at bounding box center [146, 19] width 293 height 23
click at [310, 12] on button at bounding box center [314, 19] width 26 height 26
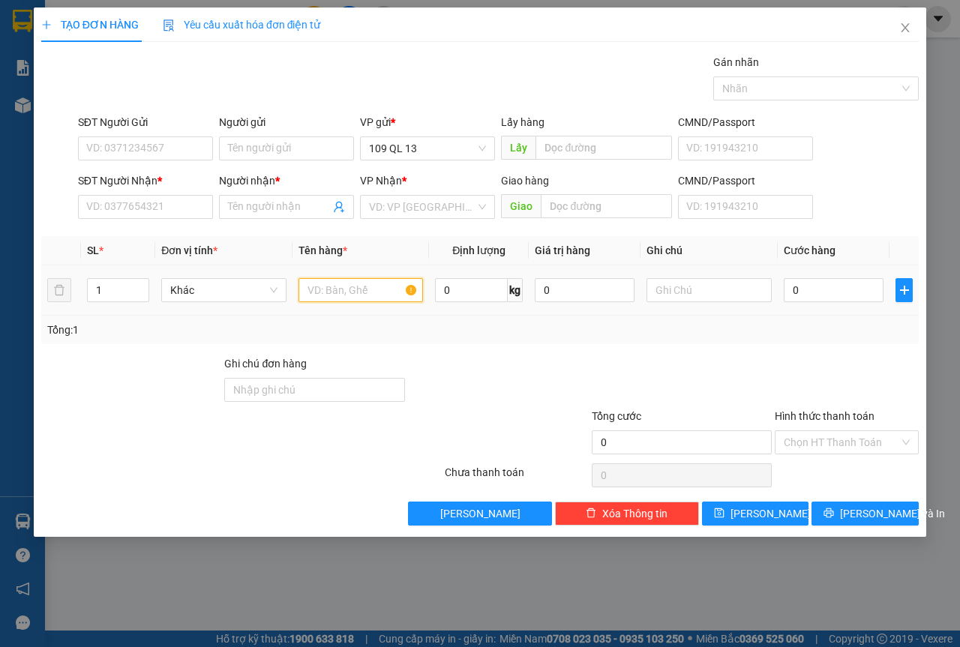
click at [377, 292] on input "text" at bounding box center [361, 290] width 125 height 24
click at [115, 201] on input "SĐT Người Nhận *" at bounding box center [145, 207] width 135 height 24
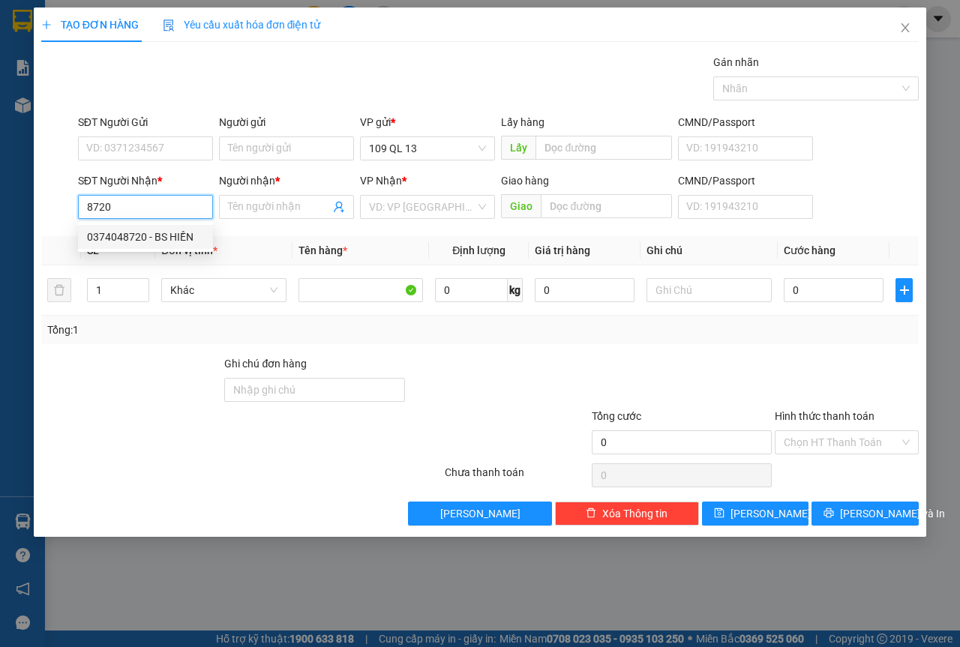
click at [191, 236] on div "0374048720 - BS HIỀN" at bounding box center [145, 237] width 117 height 17
type input "0374048720"
type input "BS HIỀN"
type input "NGÃ 3 GỘP"
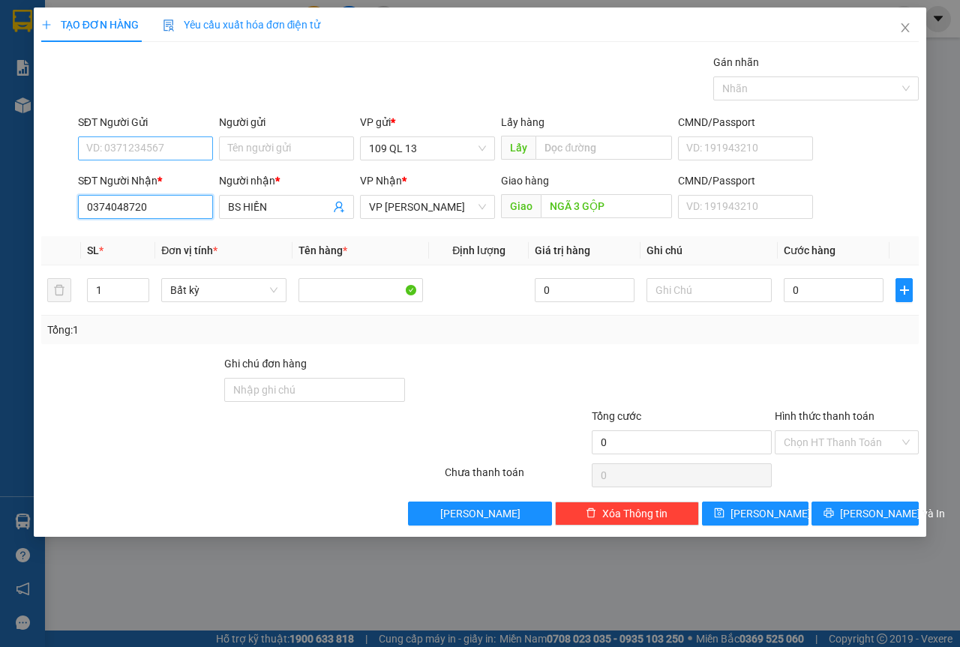
type input "0374048720"
click at [197, 149] on input "SĐT Người Gửi" at bounding box center [145, 149] width 135 height 24
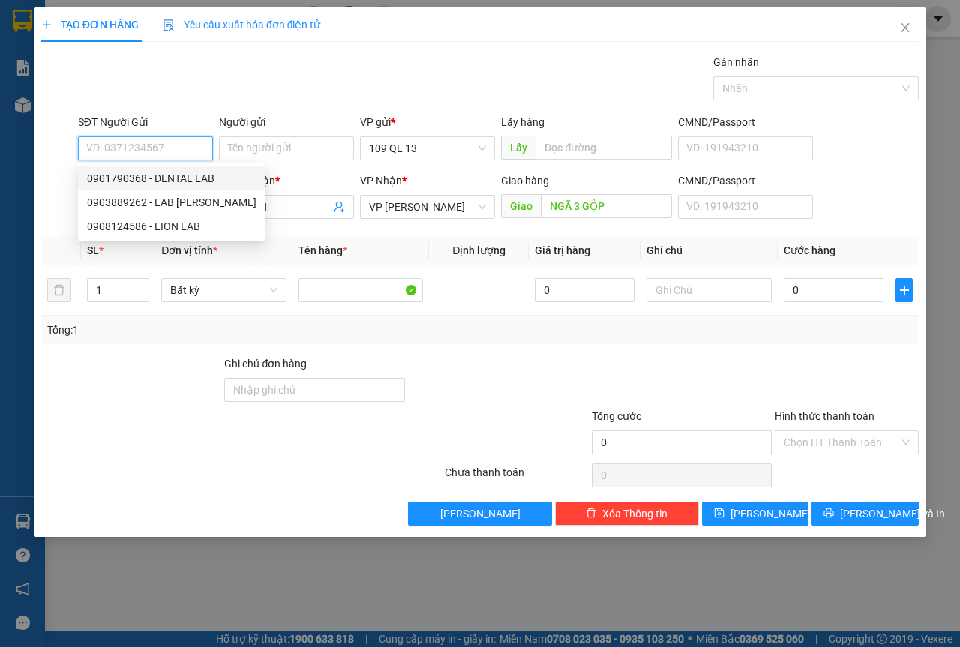
drag, startPoint x: 191, startPoint y: 179, endPoint x: 223, endPoint y: 179, distance: 31.5
click at [191, 179] on div "0901790368 - DENTAL LAB" at bounding box center [172, 178] width 170 height 17
type input "0901790368"
type input "DENTAL LAB"
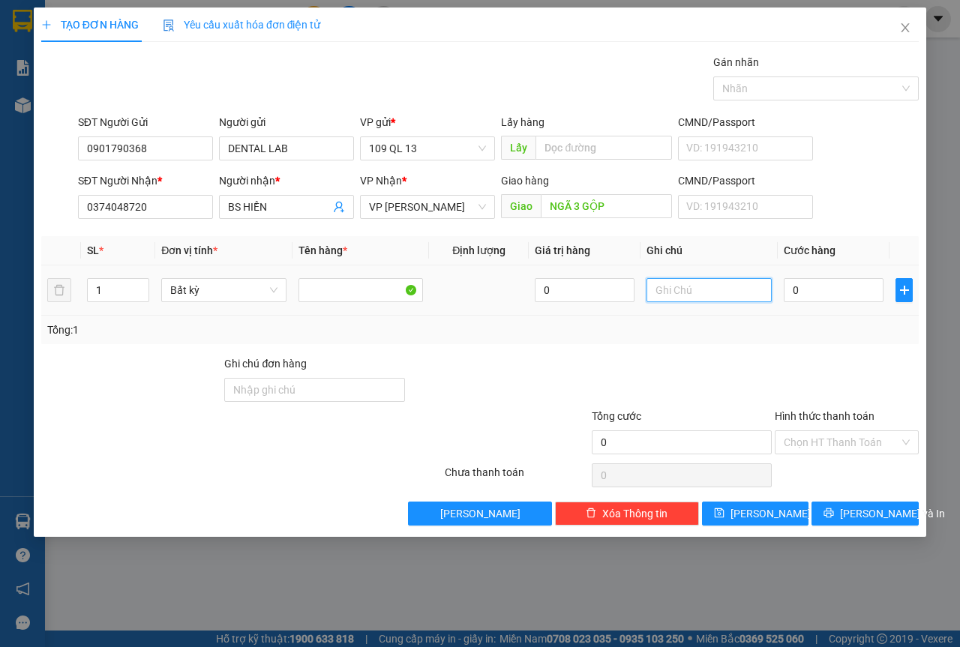
click at [707, 288] on input "text" at bounding box center [709, 290] width 125 height 24
type input "1 HỘP RĂNG"
type input "4"
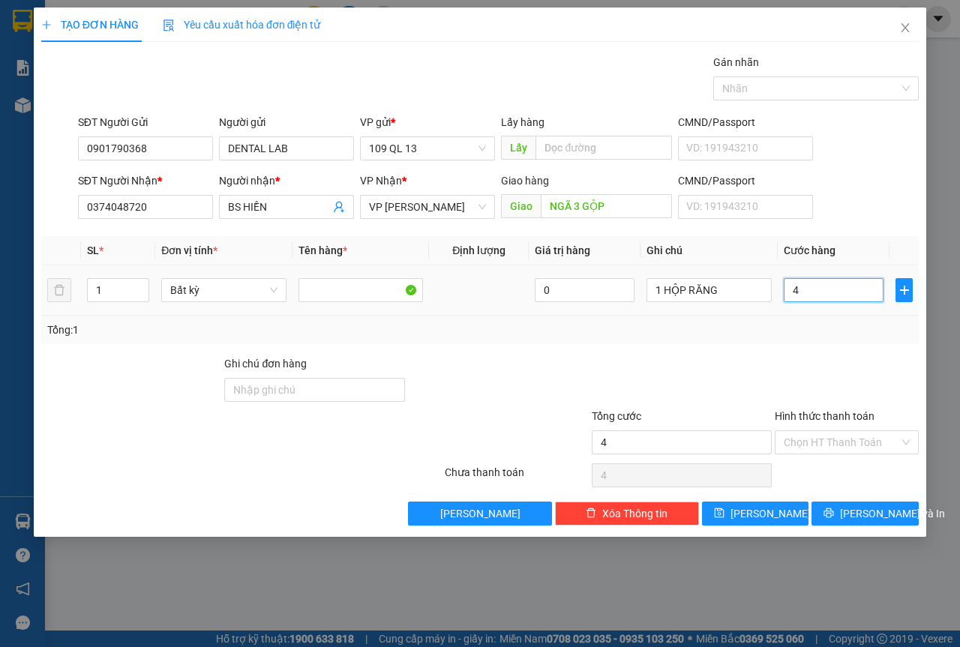
type input "40"
type input "40.000"
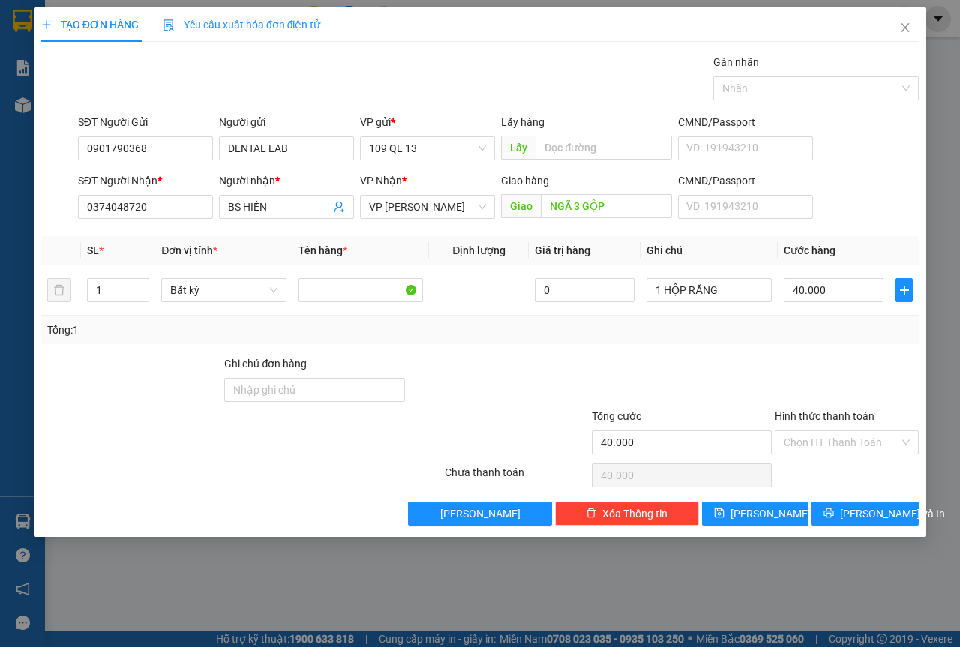
click at [845, 429] on div "Hình thức thanh toán" at bounding box center [847, 419] width 144 height 23
click at [836, 451] on input "Hình thức thanh toán" at bounding box center [842, 442] width 116 height 23
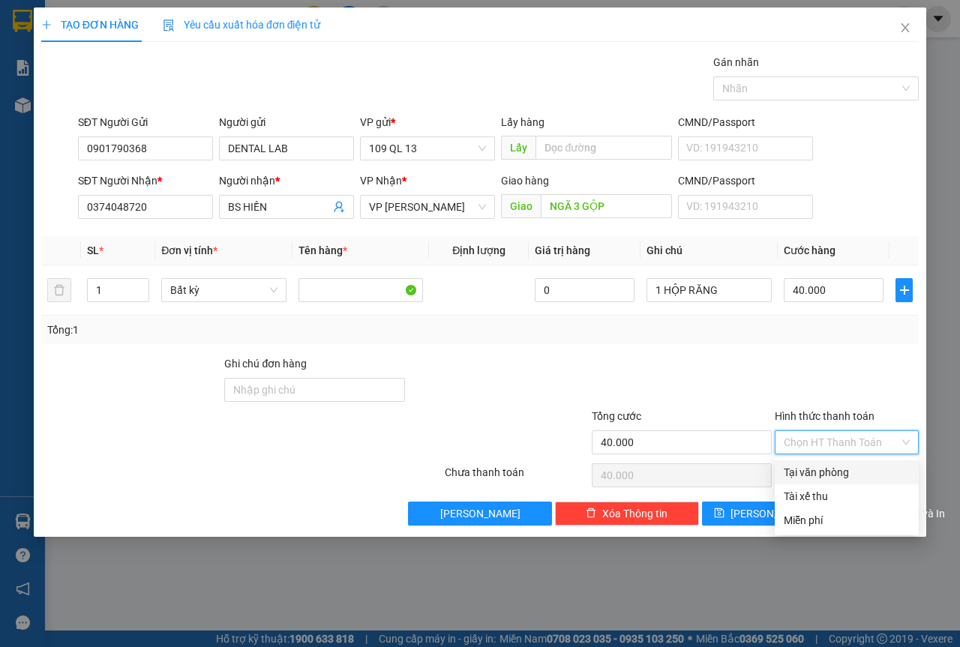
click at [829, 473] on div "Tại văn phòng" at bounding box center [847, 472] width 126 height 17
type input "0"
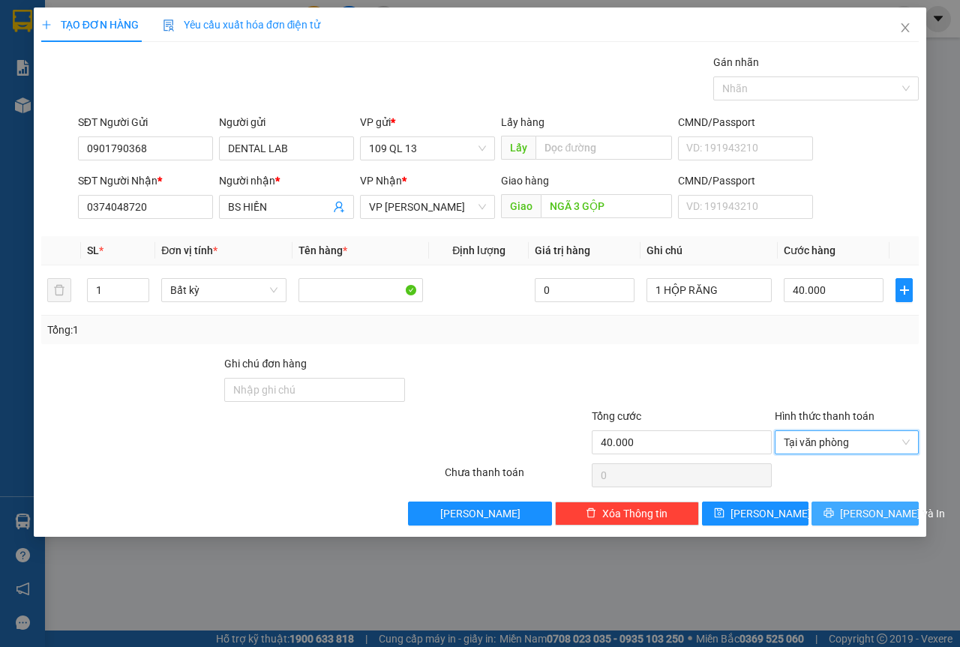
click at [855, 503] on button "[PERSON_NAME] và In" at bounding box center [865, 514] width 107 height 24
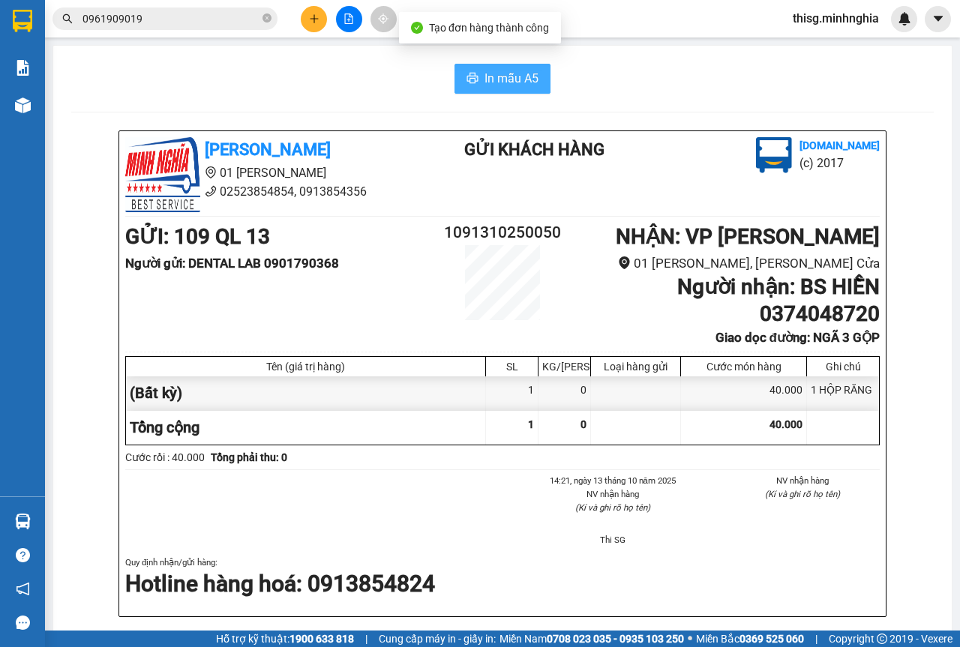
click at [467, 69] on button "In mẫu A5" at bounding box center [503, 79] width 96 height 30
click at [338, 14] on div at bounding box center [349, 19] width 113 height 26
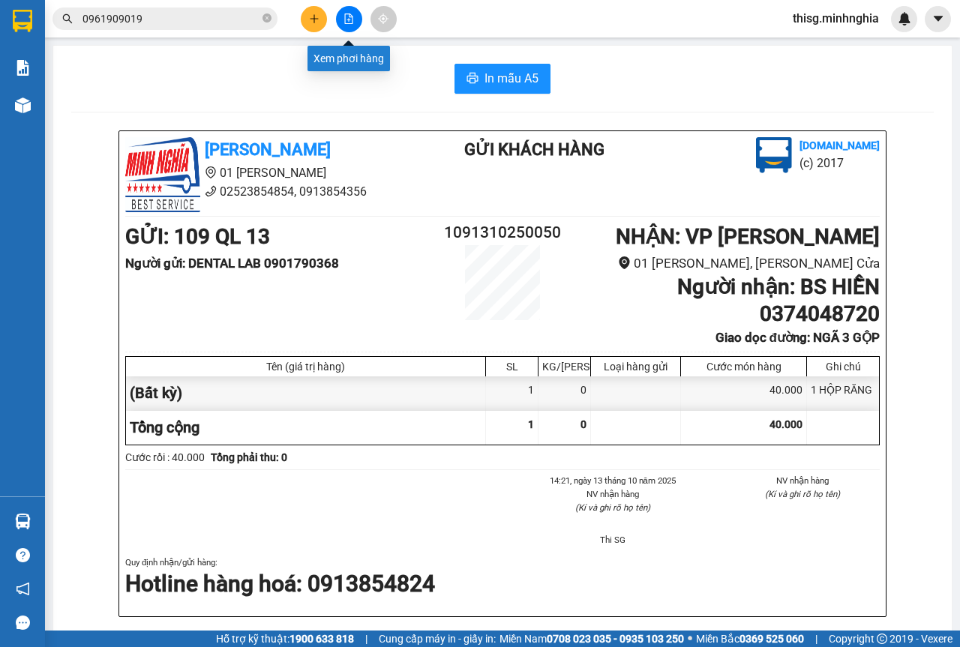
click at [342, 14] on button at bounding box center [349, 19] width 26 height 26
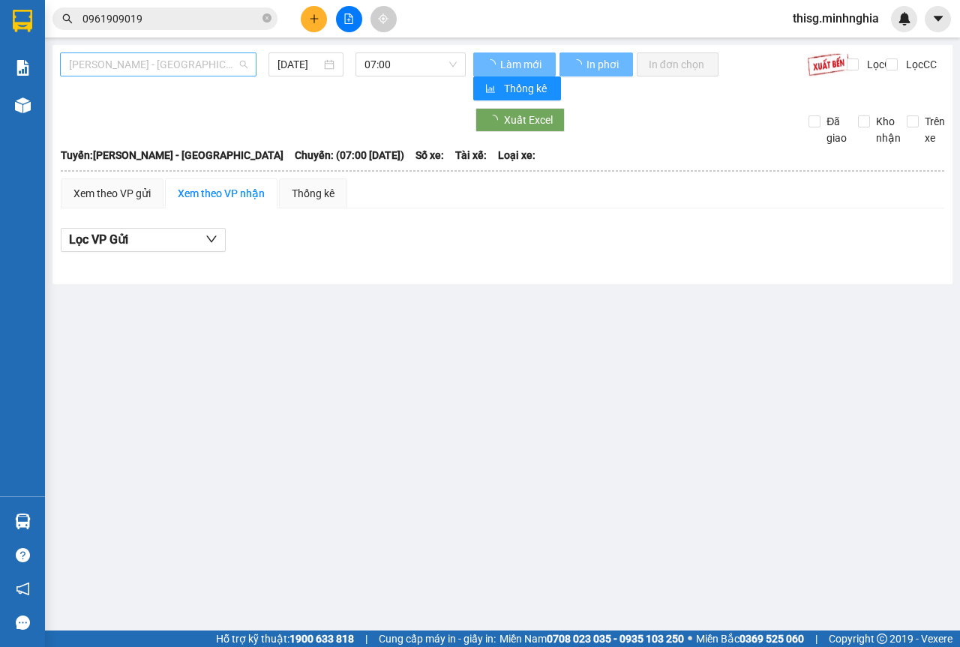
click at [106, 65] on span "[PERSON_NAME] - [GEOGRAPHIC_DATA]" at bounding box center [158, 64] width 179 height 23
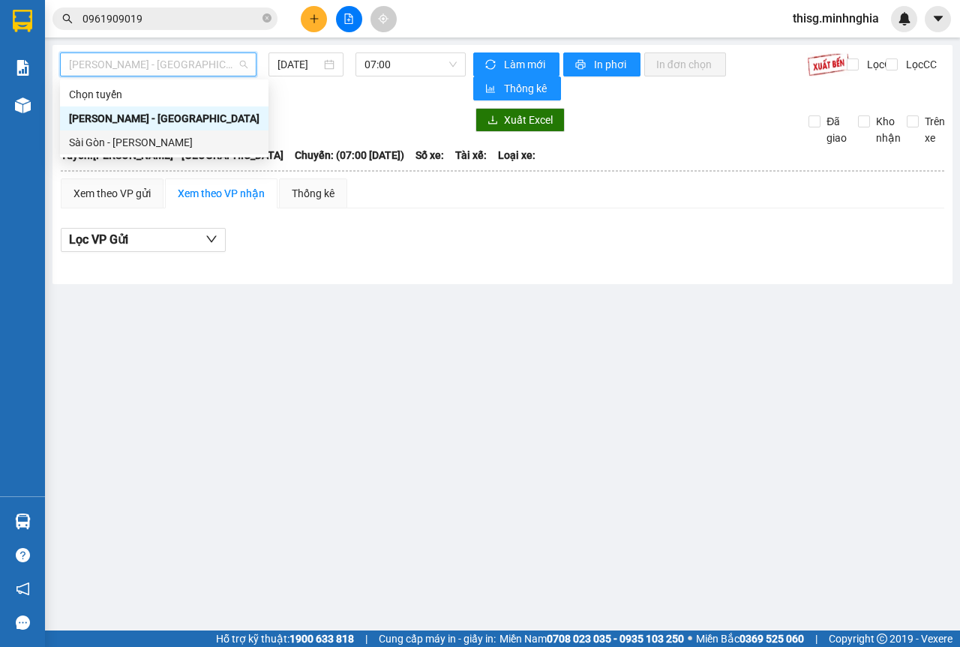
click at [104, 138] on div "Sài Gòn - [PERSON_NAME]" at bounding box center [164, 142] width 191 height 17
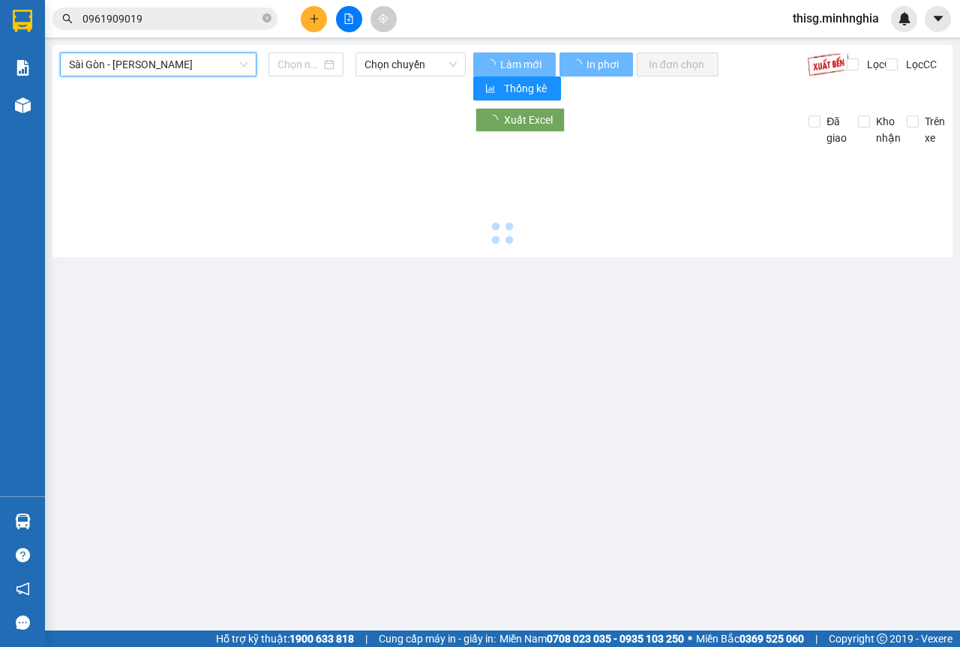
type input "[DATE]"
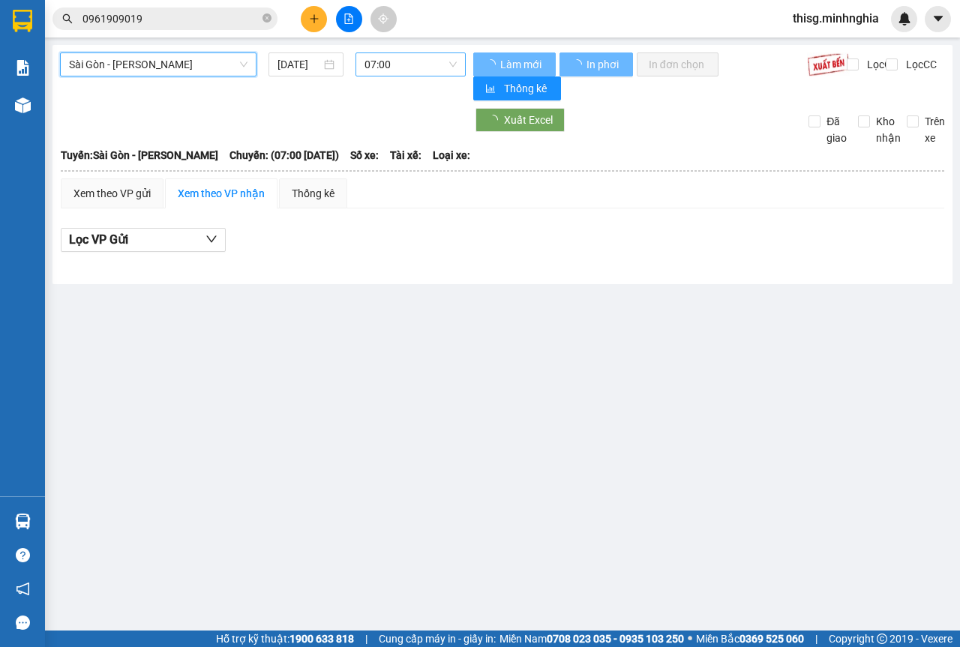
click at [401, 71] on span "07:00" at bounding box center [411, 64] width 92 height 23
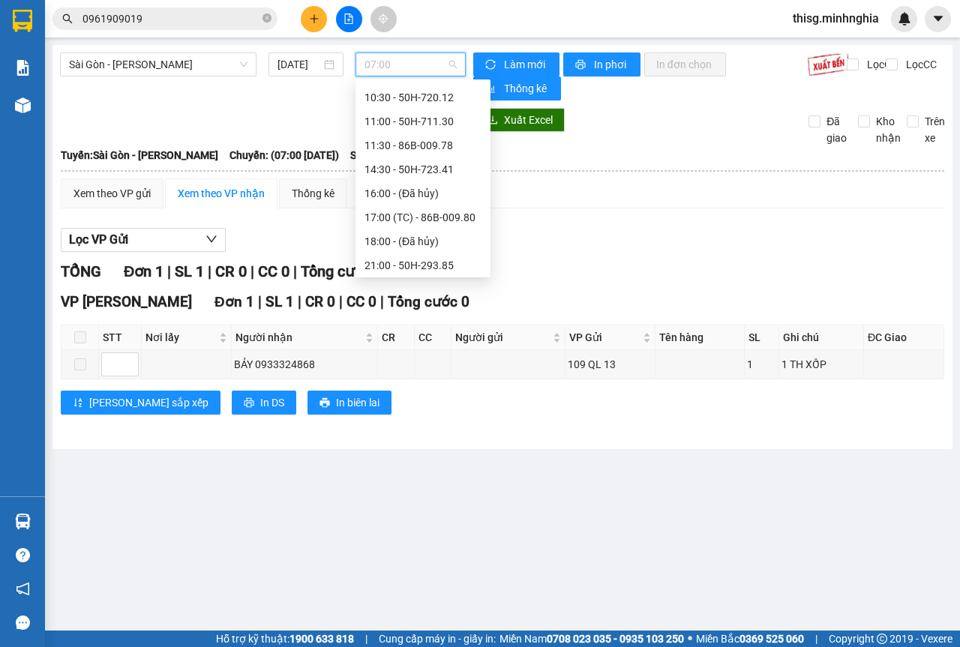
scroll to position [144, 0]
click at [391, 122] on div "14:30 - 50H-723.41" at bounding box center [423, 118] width 117 height 17
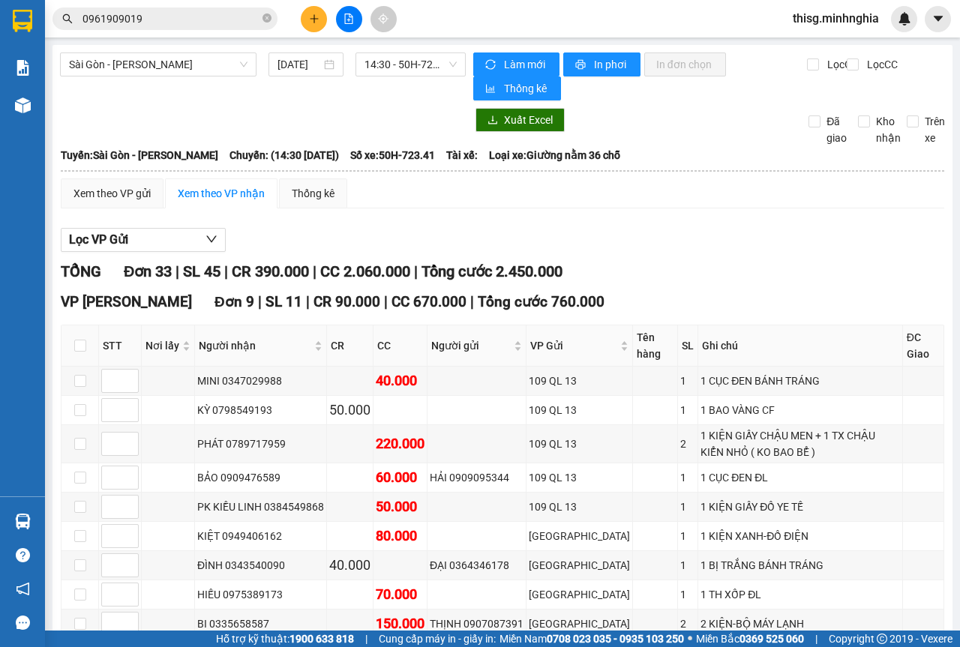
click at [313, 20] on icon "plus" at bounding box center [314, 19] width 11 height 11
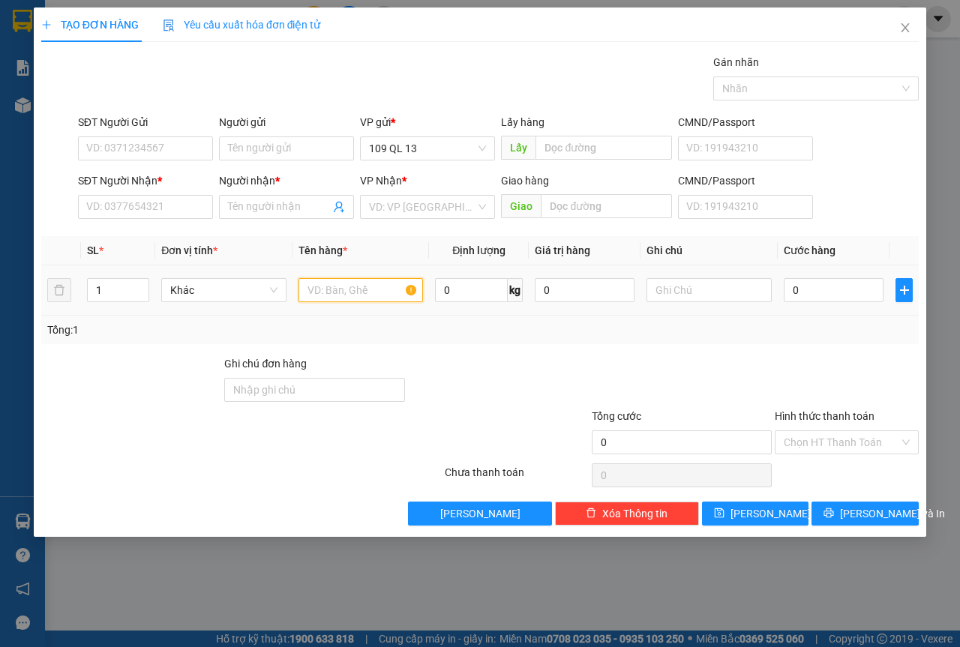
click at [370, 297] on input "text" at bounding box center [361, 290] width 125 height 24
drag, startPoint x: 0, startPoint y: 290, endPoint x: 10, endPoint y: 291, distance: 9.8
click at [0, 291] on div "TẠO ĐƠN HÀNG Yêu cầu xuất hóa đơn điện tử Transit Pickup Surcharge Ids Transit …" at bounding box center [480, 323] width 960 height 647
click at [139, 284] on icon "up" at bounding box center [141, 286] width 5 height 5
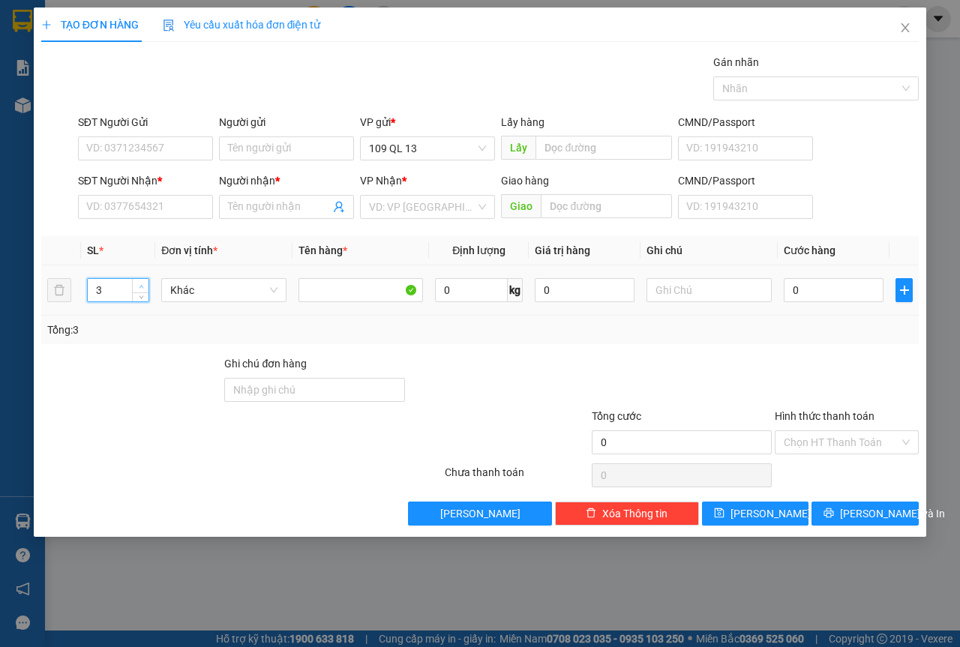
type input "4"
click at [139, 284] on icon "up" at bounding box center [141, 286] width 5 height 5
click at [678, 281] on input "text" at bounding box center [709, 290] width 125 height 24
type input "4 KIỆN GIẤY CARTON"
click at [189, 216] on input "SĐT Người Nhận *" at bounding box center [145, 207] width 135 height 24
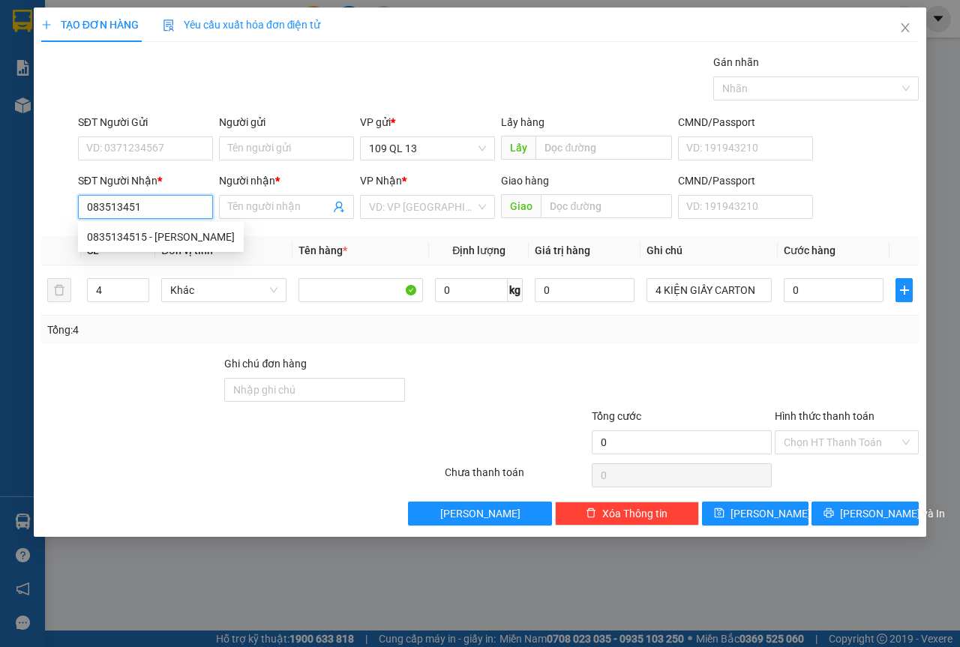
type input "0835134515"
click at [167, 246] on div "0835134515 - NGỌC TRÂM" at bounding box center [161, 237] width 166 height 24
type input "NGỌC TRÂM"
type input "0835134515"
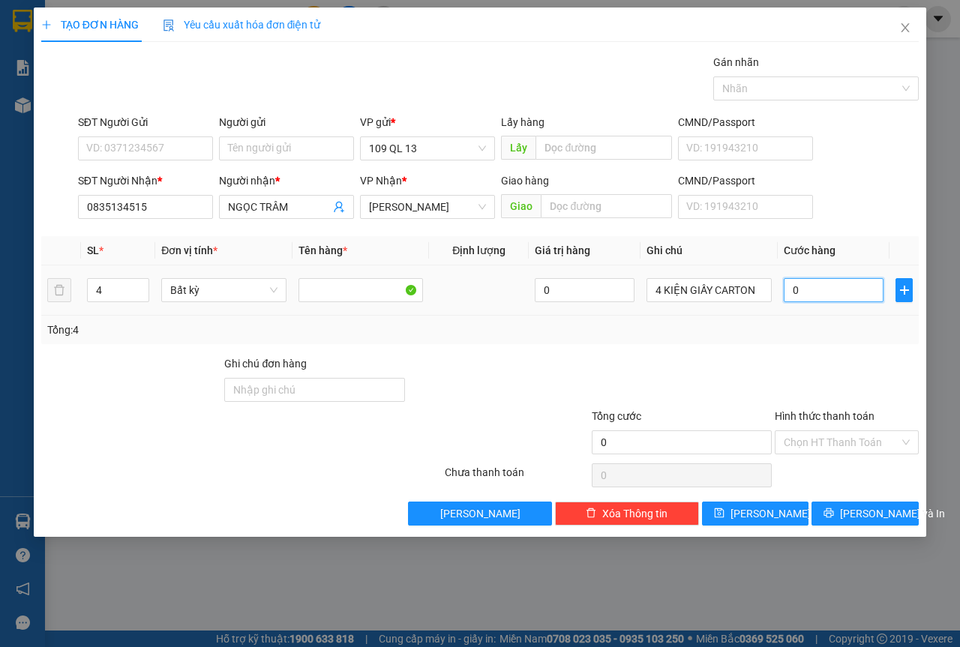
click at [812, 290] on input "0" at bounding box center [834, 290] width 100 height 24
type input "2"
type input "20"
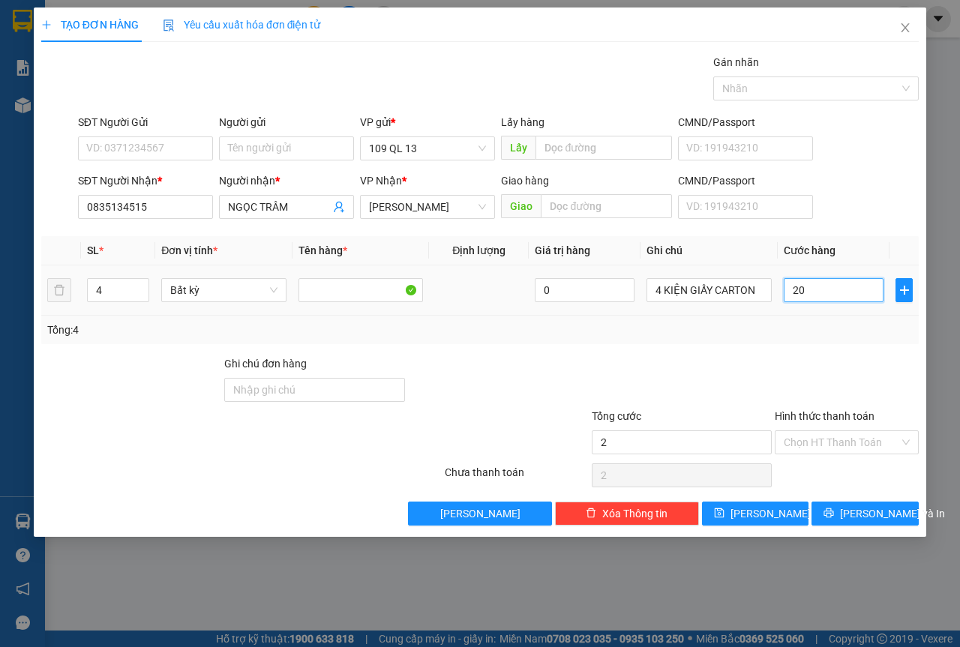
type input "20"
type input "200"
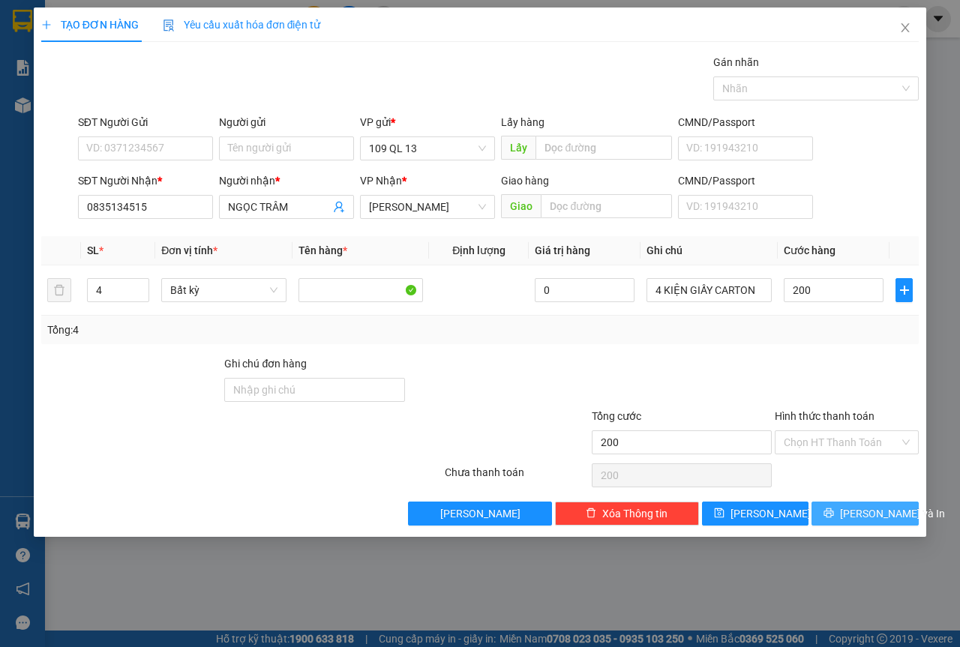
type input "200.000"
click at [871, 525] on button "[PERSON_NAME] và In" at bounding box center [865, 514] width 107 height 24
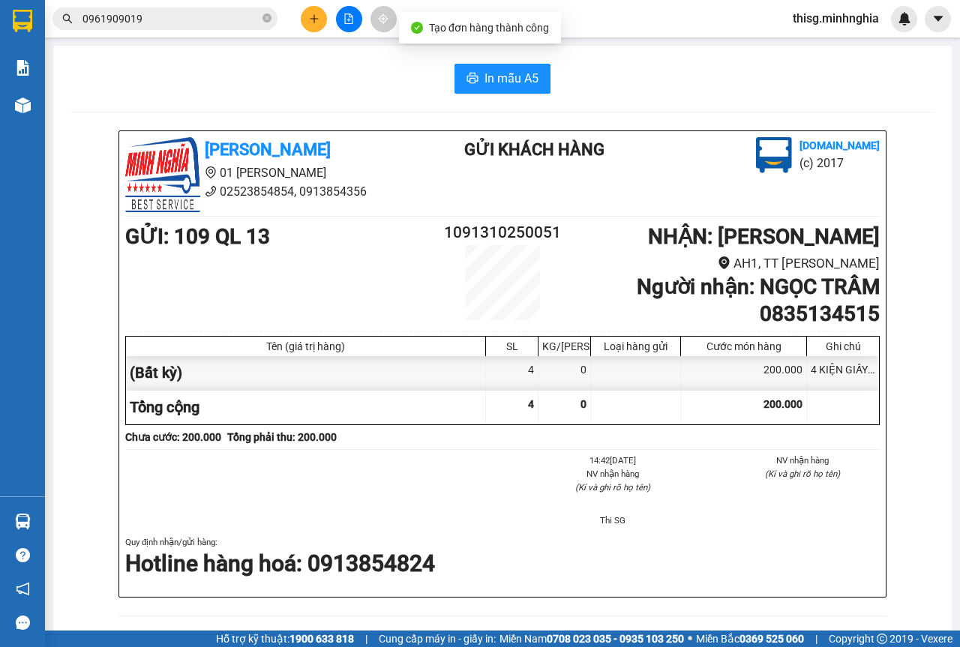
click at [884, 518] on div "Minh Nghĩa 01 Đinh Tiên Hoàng 02523854854, 0913854356 Gửi khách hàng Vexere.com…" at bounding box center [502, 648] width 863 height 1034
click at [528, 68] on button "In mẫu A5" at bounding box center [503, 79] width 96 height 30
click at [313, 17] on icon "plus" at bounding box center [314, 19] width 11 height 11
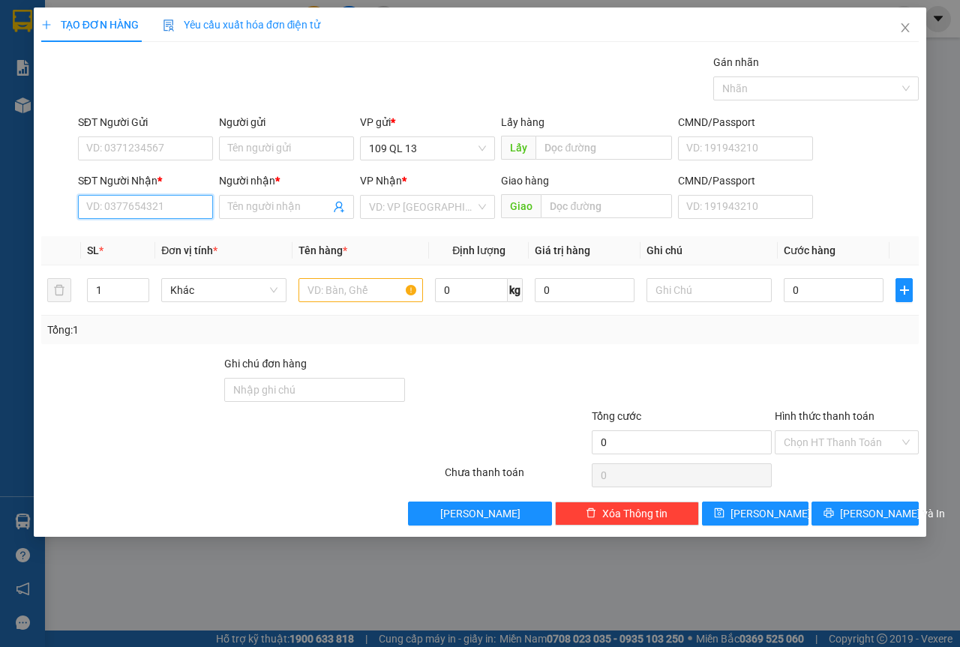
click at [168, 212] on input "SĐT Người Nhận *" at bounding box center [145, 207] width 135 height 24
click at [192, 234] on div "0835134515 - NGỌC TRÂM" at bounding box center [161, 237] width 148 height 17
type input "0835134515"
type input "NGỌC TRÂM"
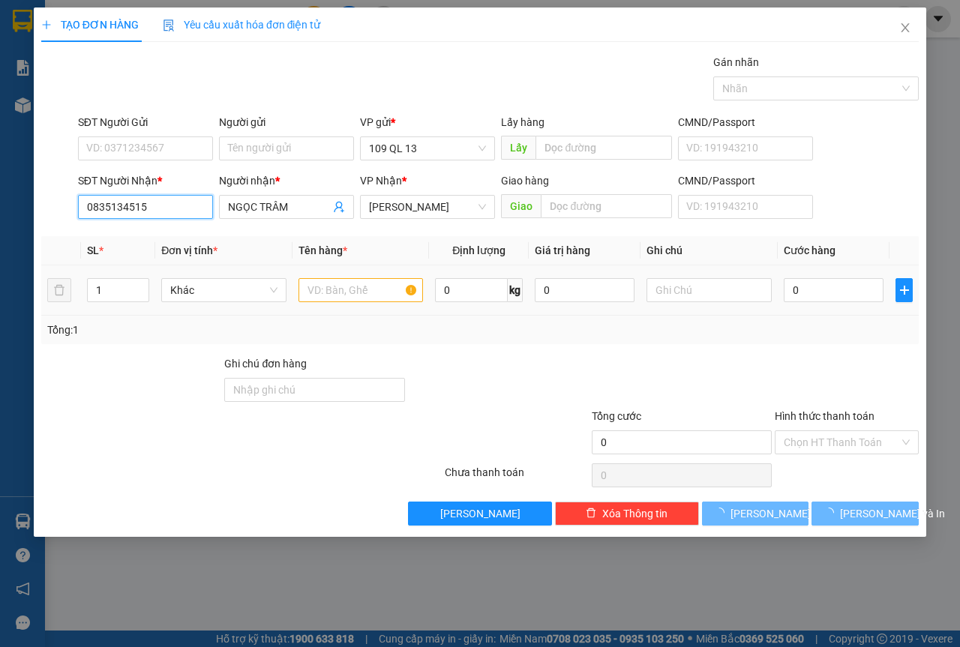
type input "0835134515"
click at [341, 297] on input "text" at bounding box center [361, 290] width 125 height 24
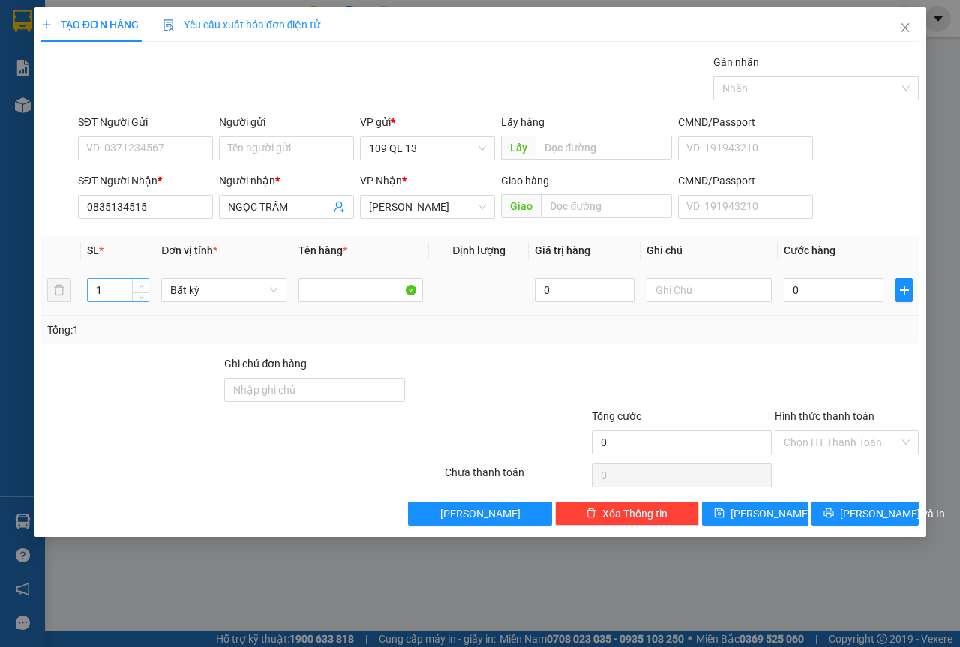
type input "2"
click at [139, 284] on icon "up" at bounding box center [141, 286] width 5 height 5
click at [689, 296] on input "text" at bounding box center [709, 290] width 125 height 24
type input "2 KIỆN GIẤY CARTON"
type input "9"
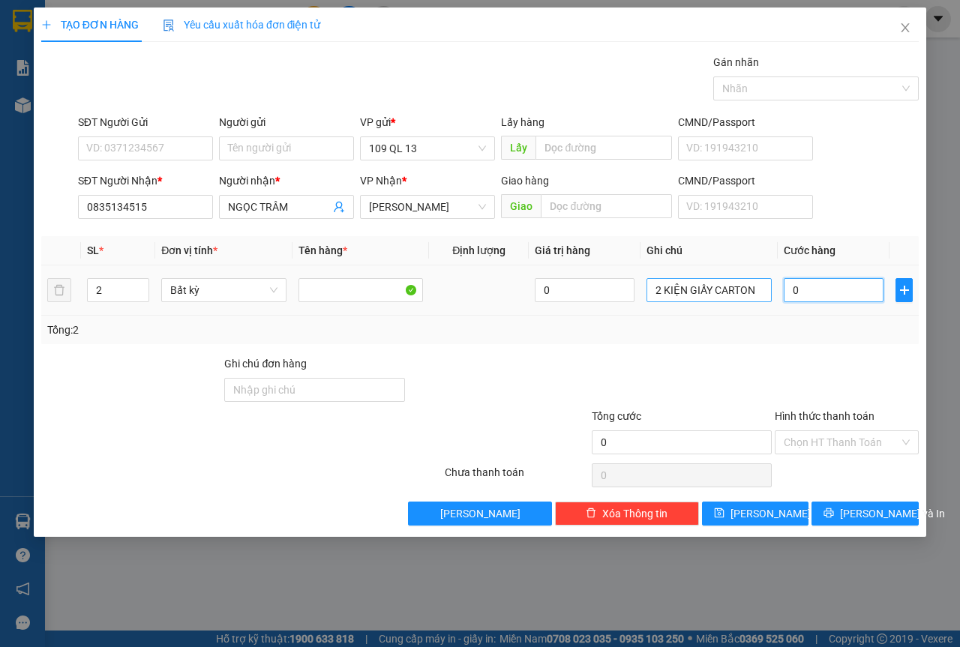
type input "9"
type input "90"
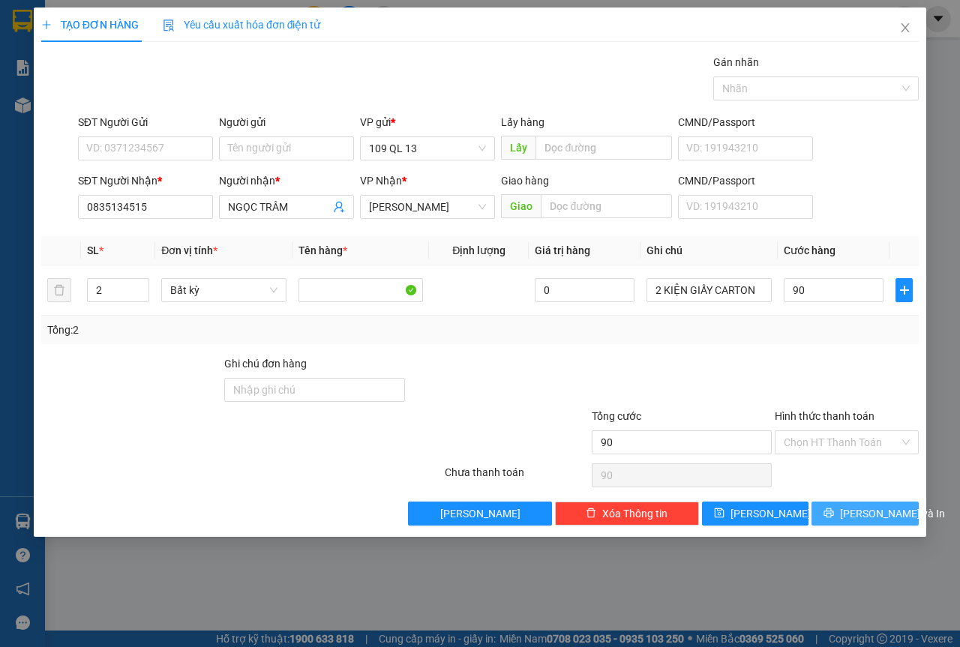
type input "90.000"
click at [867, 516] on span "[PERSON_NAME] và In" at bounding box center [892, 514] width 105 height 17
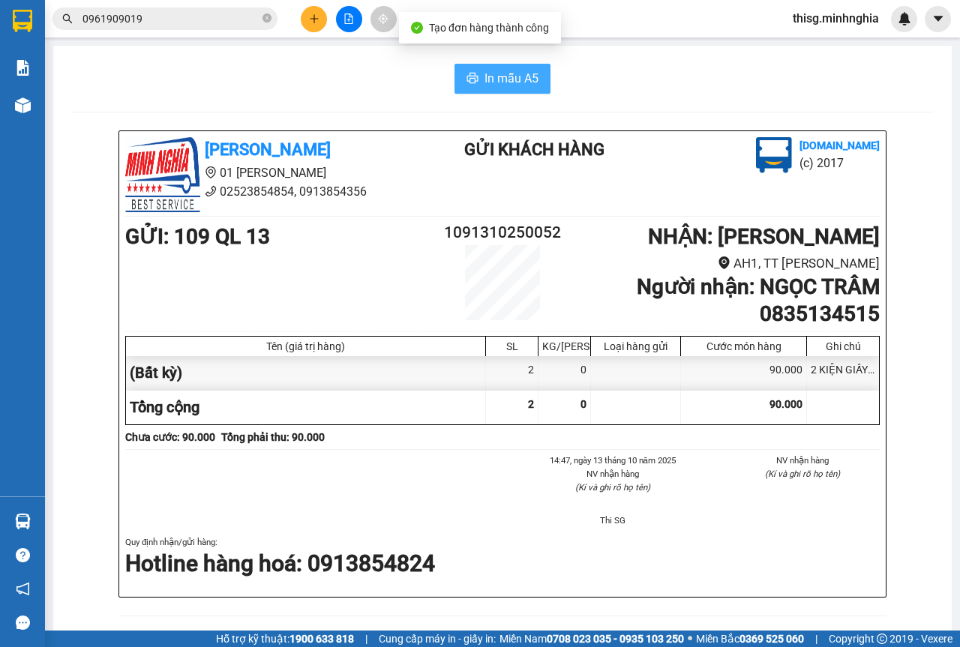
click at [498, 79] on span "In mẫu A5" at bounding box center [512, 78] width 54 height 19
click at [315, 17] on icon "plus" at bounding box center [314, 19] width 11 height 11
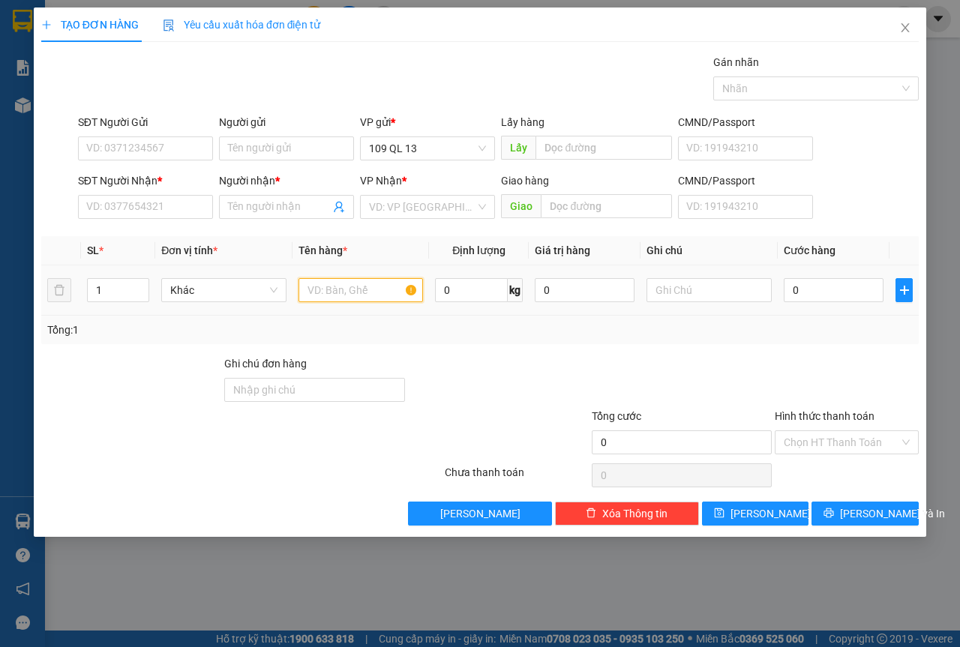
click at [382, 297] on input "text" at bounding box center [361, 290] width 125 height 24
click at [725, 299] on input "text" at bounding box center [709, 290] width 125 height 24
type input "1 TÚI XANH ĐỒ ĂN"
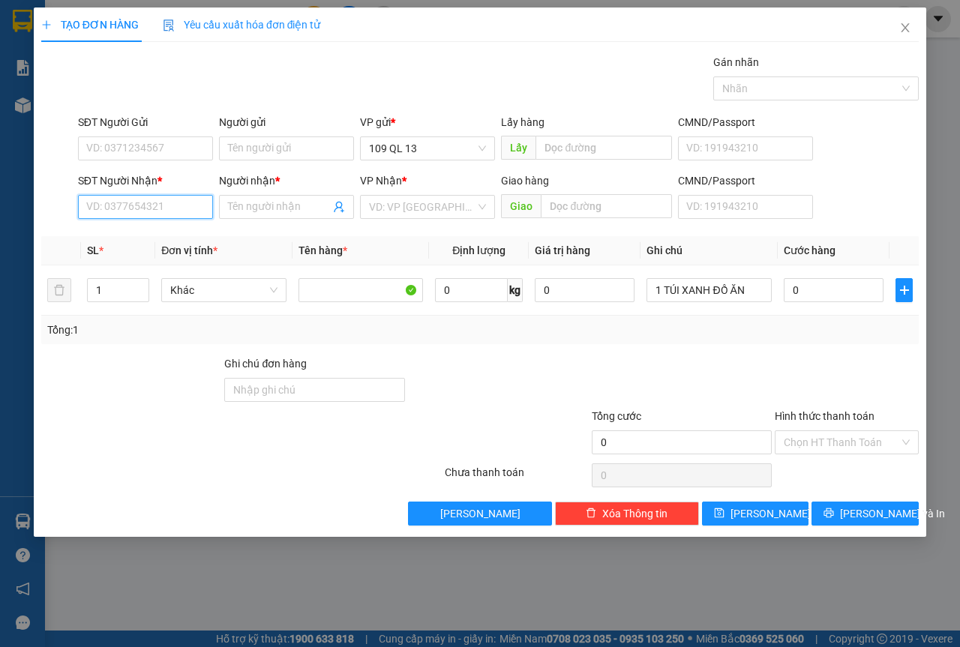
click at [113, 206] on input "SĐT Người Nhận *" at bounding box center [145, 207] width 135 height 24
click at [140, 234] on div "0962889166 - HỤI" at bounding box center [145, 237] width 117 height 17
type input "0962889166"
type input "HỤI"
type input "0962889166"
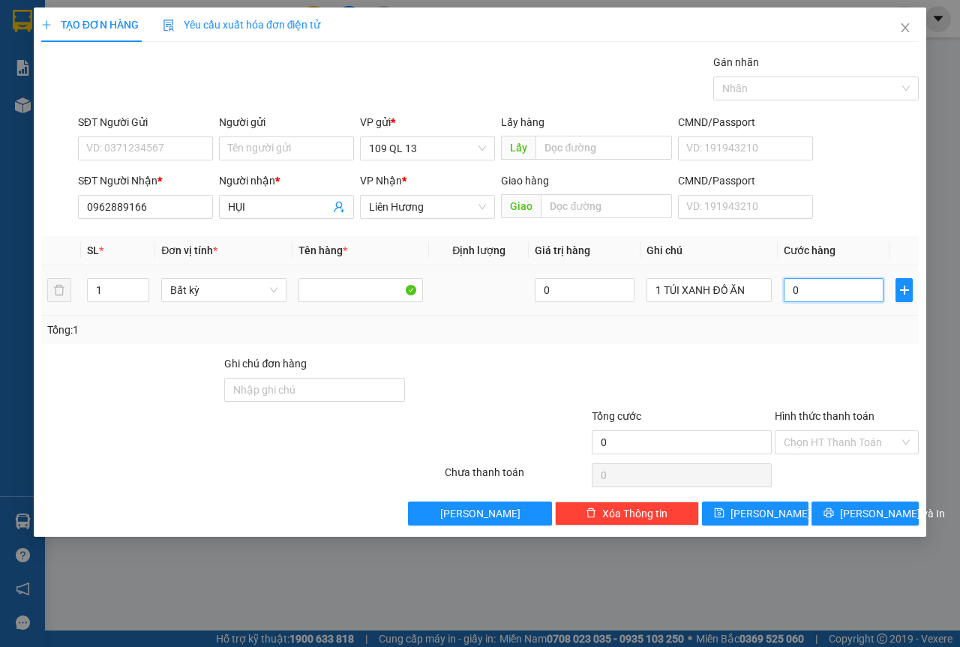
click at [818, 297] on input "0" at bounding box center [834, 290] width 100 height 24
type input "5"
type input "50"
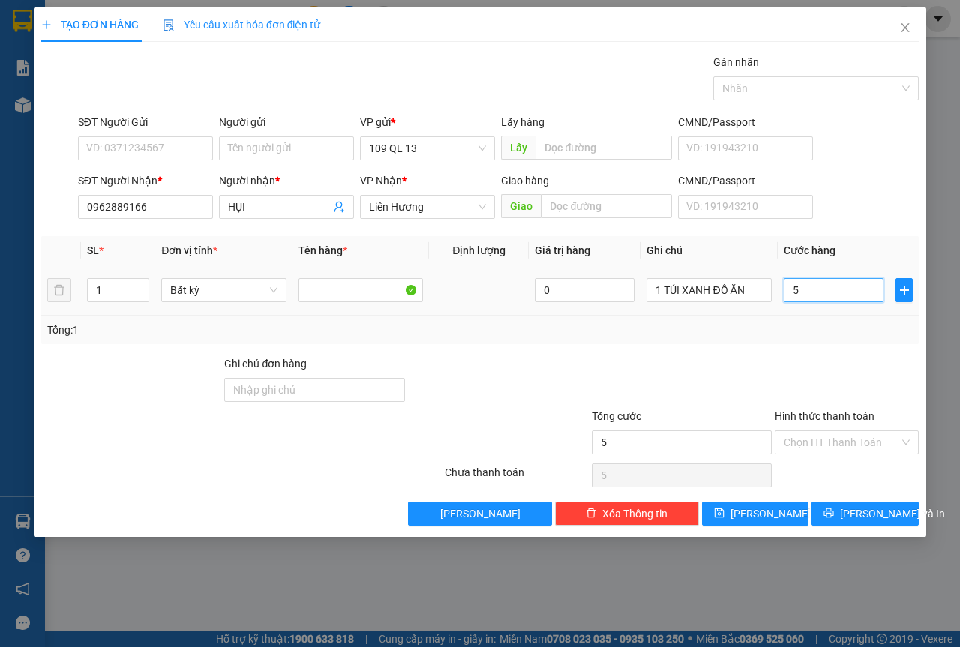
type input "50"
type input "50.000"
click at [873, 176] on div "SĐT Người Nhận * 0962889166 Người nhận * HỤI VP Nhận * Liên Hương Giao hàng Gia…" at bounding box center [498, 199] width 847 height 53
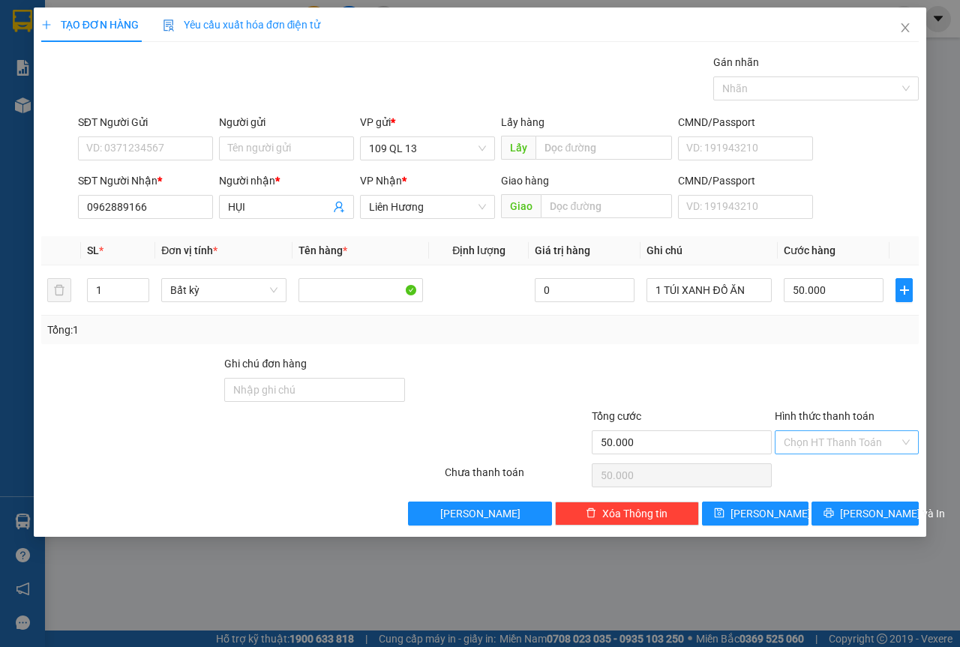
click at [855, 436] on input "Hình thức thanh toán" at bounding box center [842, 442] width 116 height 23
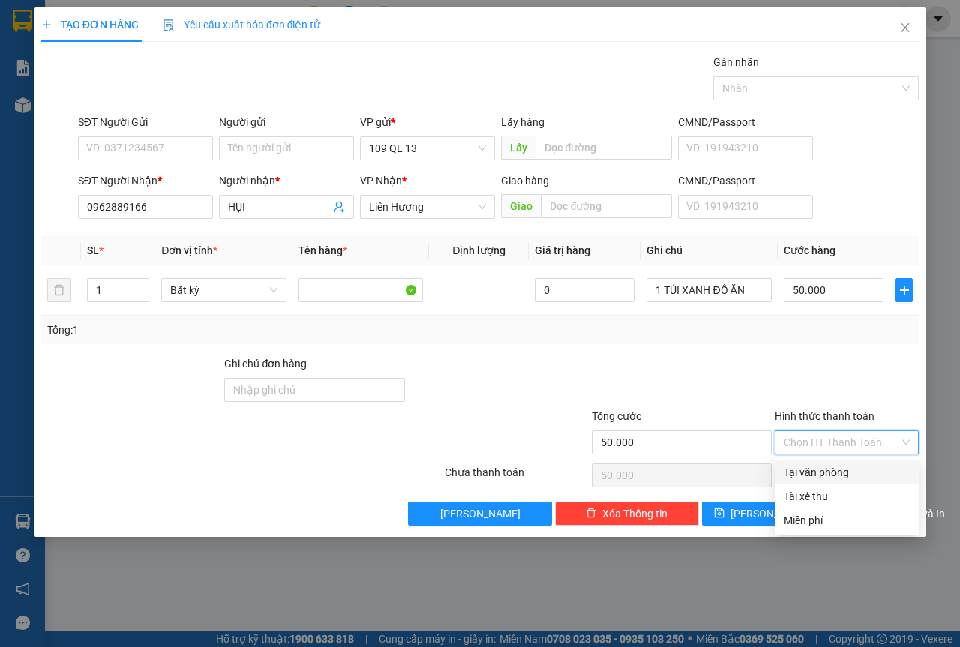
click at [847, 467] on div "Tại văn phòng" at bounding box center [847, 472] width 126 height 17
type input "0"
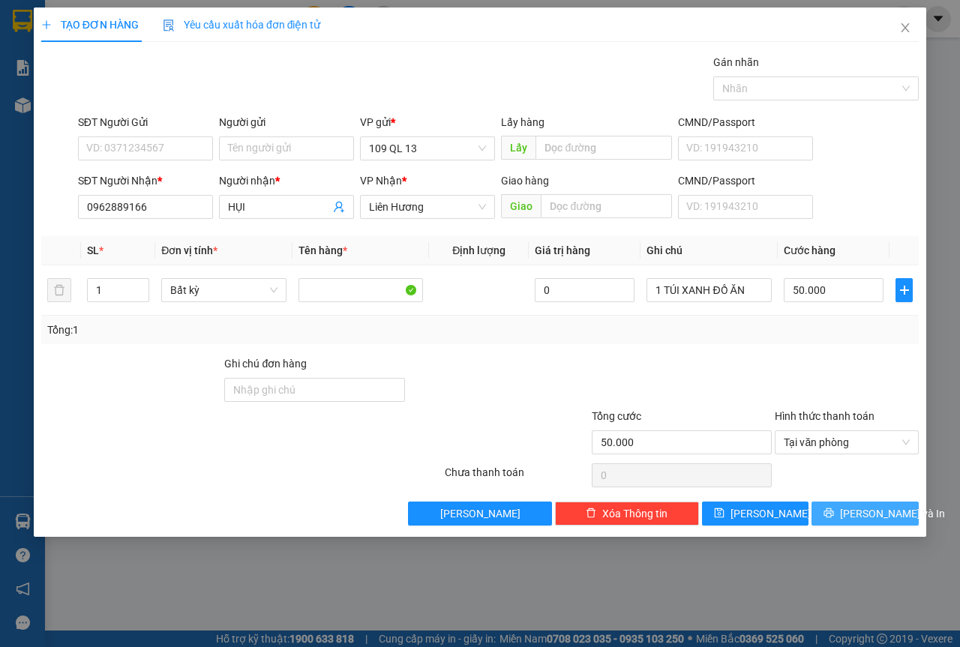
click at [884, 515] on span "[PERSON_NAME] và In" at bounding box center [892, 514] width 105 height 17
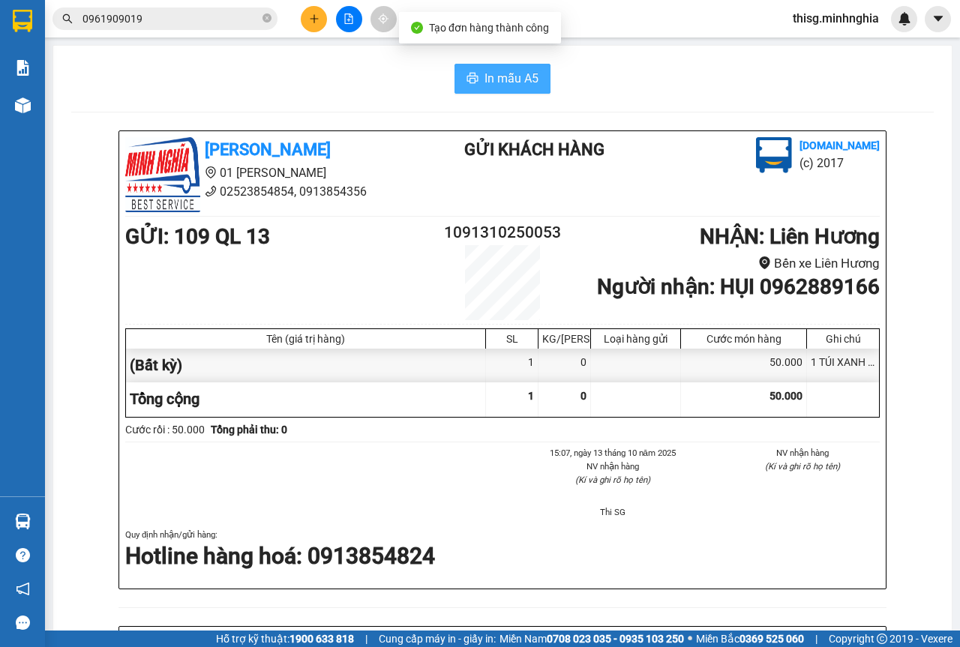
click at [527, 79] on span "In mẫu A5" at bounding box center [512, 78] width 54 height 19
click at [323, 22] on button at bounding box center [314, 19] width 26 height 26
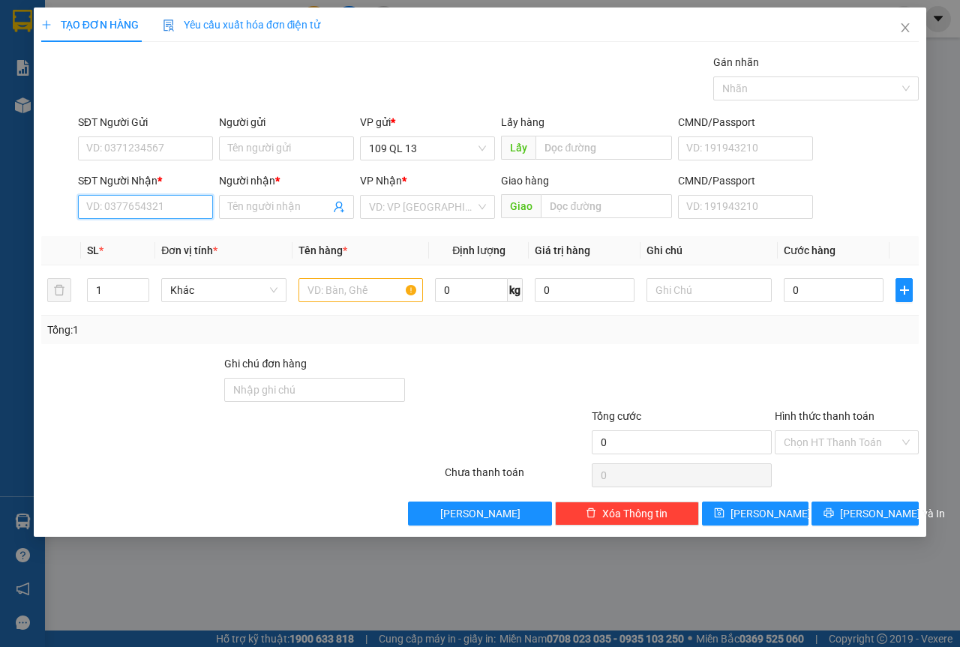
click at [164, 203] on input "SĐT Người Nhận *" at bounding box center [145, 207] width 135 height 24
type input "0909977917"
click at [164, 234] on div "0909977917 - TRINH" at bounding box center [161, 237] width 148 height 17
type input "TRINH"
type input "0909977917"
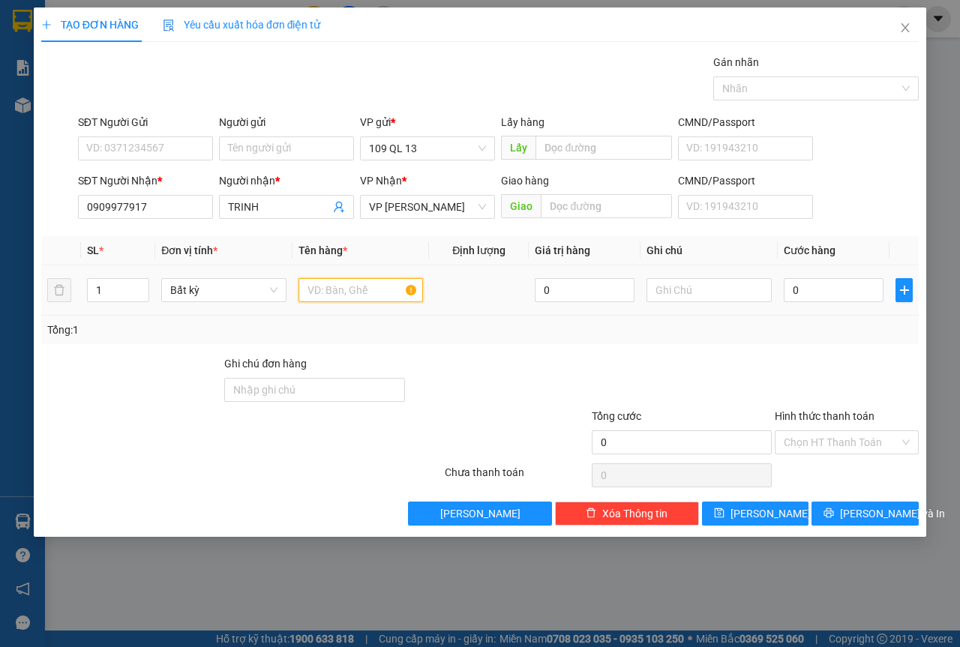
click at [332, 297] on input "text" at bounding box center [361, 290] width 125 height 24
click at [743, 276] on div at bounding box center [709, 290] width 125 height 30
click at [740, 284] on input "text" at bounding box center [709, 290] width 125 height 24
type input "1 THX ĐL"
type input "6"
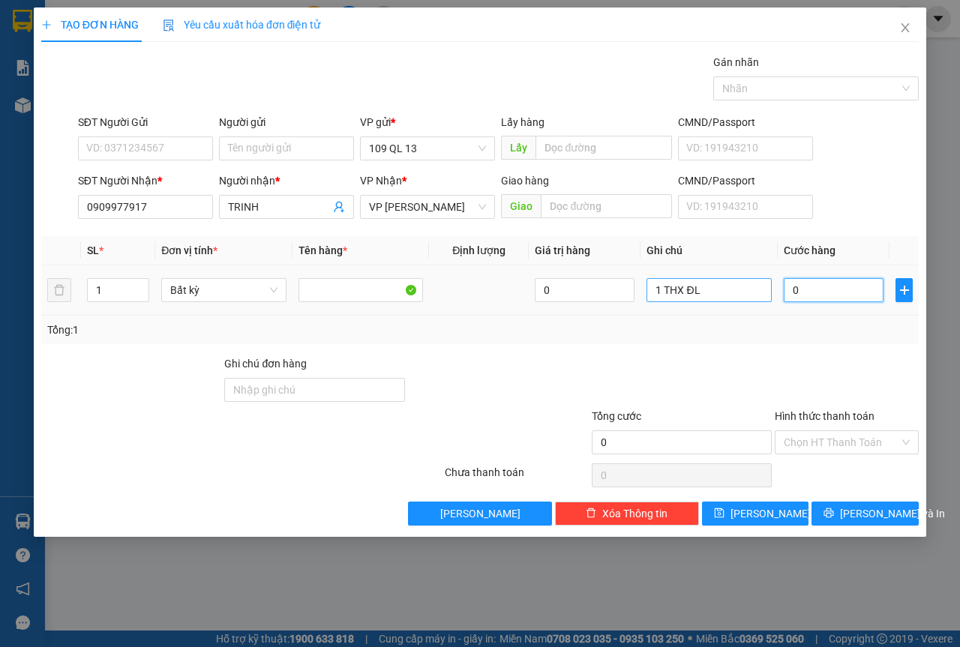
type input "6"
type input "60"
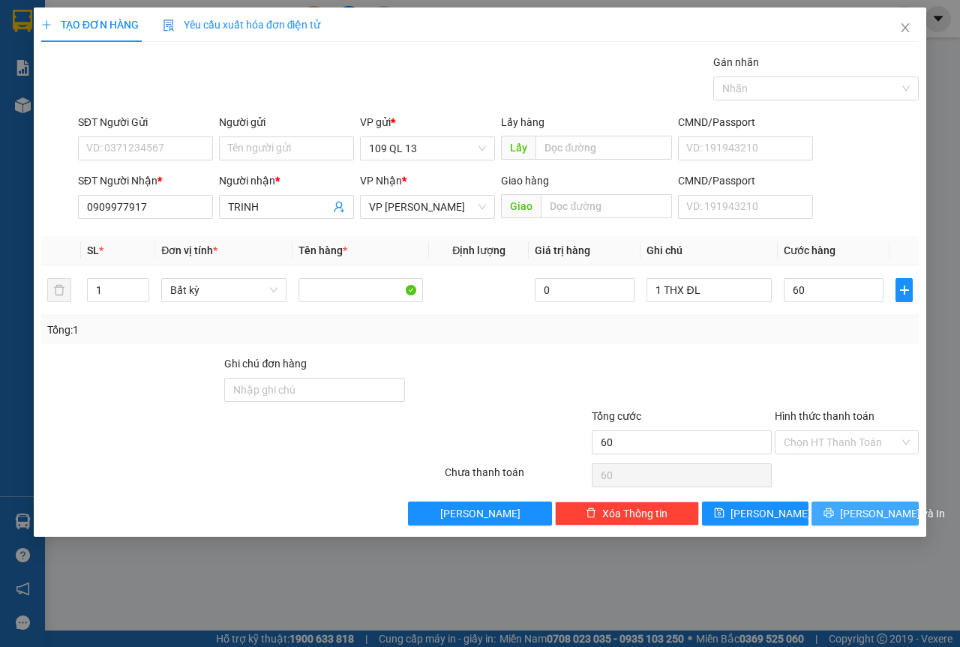
type input "60.000"
click at [878, 512] on span "[PERSON_NAME] và In" at bounding box center [892, 514] width 105 height 17
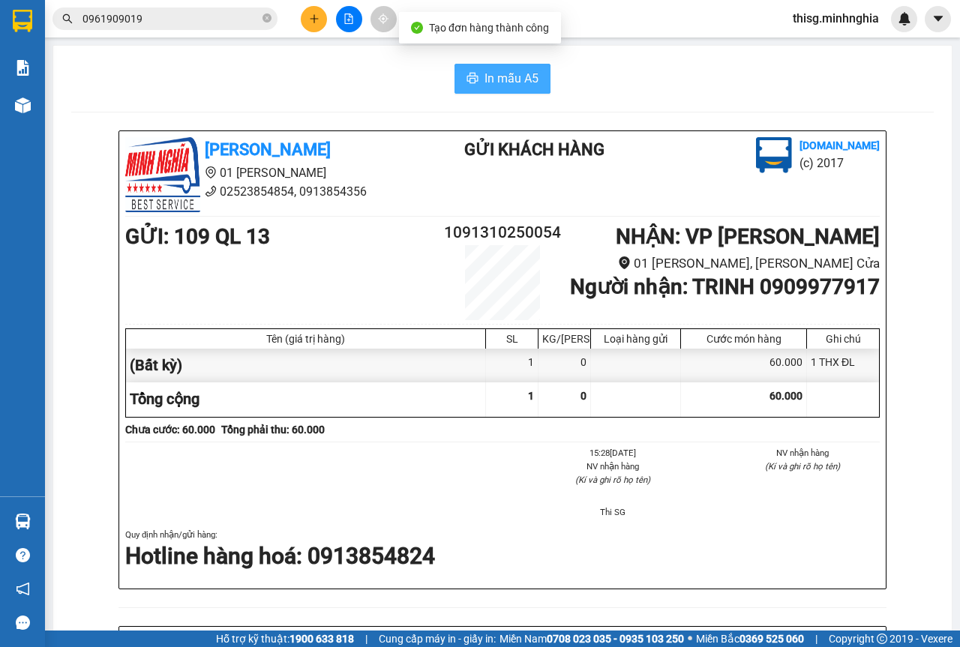
click at [491, 82] on span "In mẫu A5" at bounding box center [512, 78] width 54 height 19
click at [327, 16] on div at bounding box center [349, 19] width 113 height 26
click at [316, 14] on icon "plus" at bounding box center [314, 19] width 11 height 11
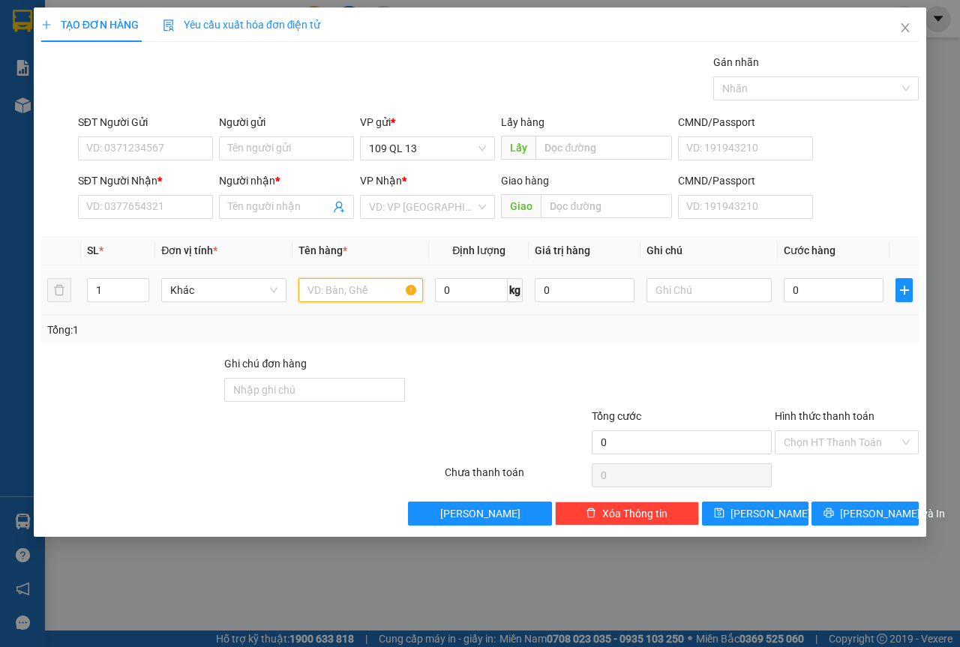
click at [387, 280] on input "text" at bounding box center [361, 290] width 125 height 24
click at [659, 290] on input "text" at bounding box center [709, 290] width 125 height 24
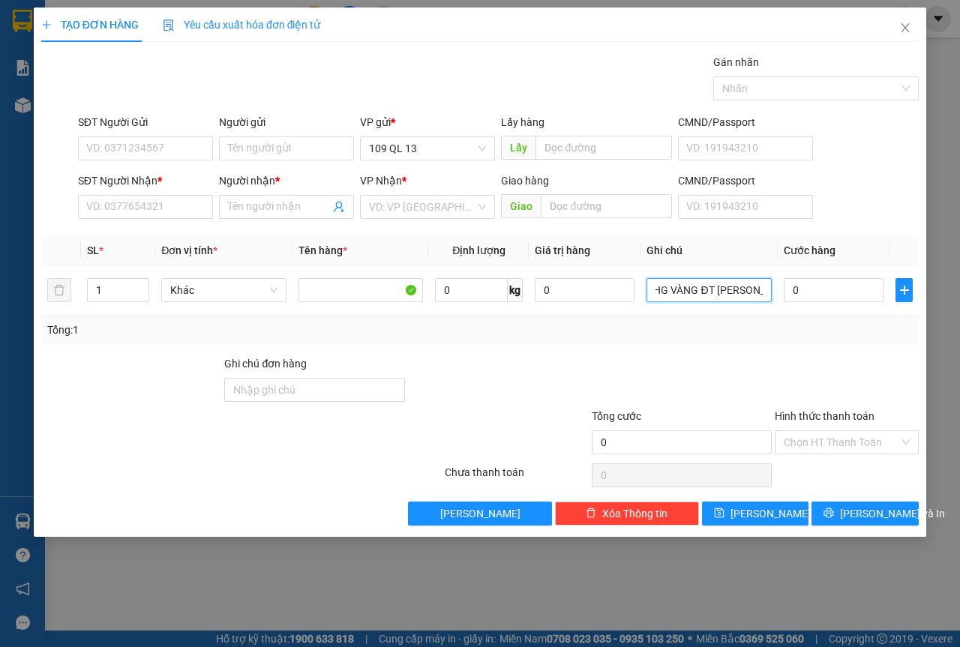
scroll to position [0, 18]
type input "1 HG VÀNG ĐT [PERSON_NAME]"
click at [147, 221] on div "SĐT Người Nhận * VD: 0377654321" at bounding box center [145, 199] width 135 height 53
click at [143, 211] on input "SĐT Người Nhận *" at bounding box center [145, 207] width 135 height 24
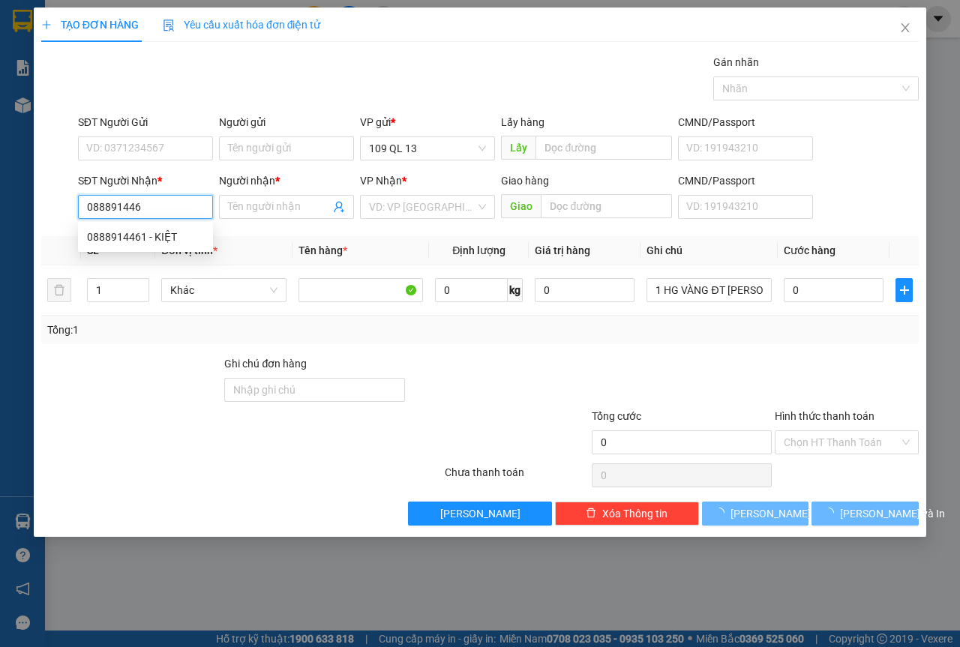
type input "0888914461"
click at [145, 230] on div "0888914461 - KIỆT" at bounding box center [145, 237] width 117 height 17
type input "KIỆT"
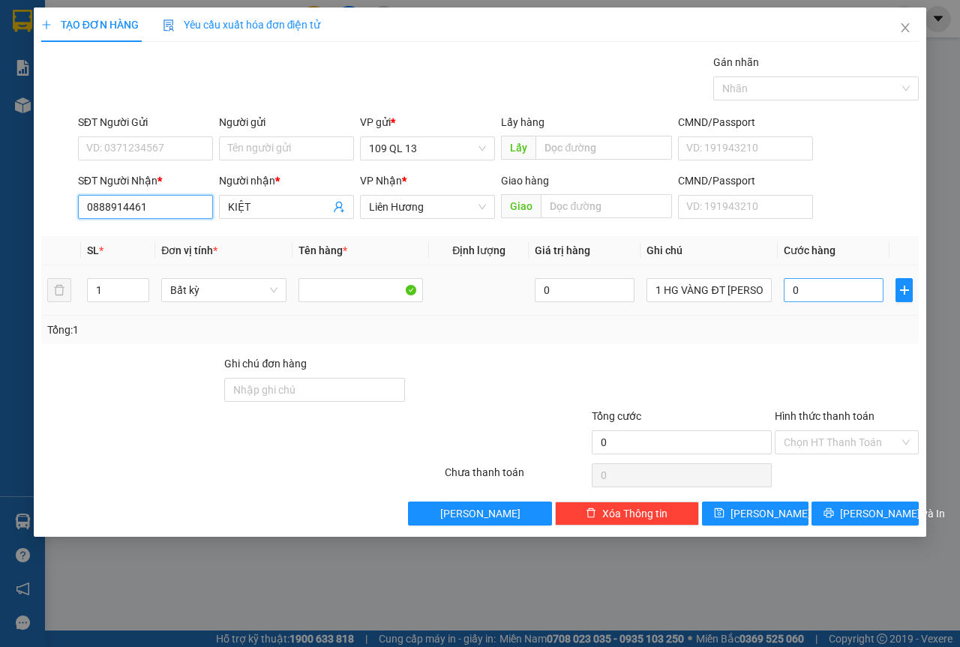
type input "0888914461"
click at [852, 291] on input "0" at bounding box center [834, 290] width 100 height 24
type input "5"
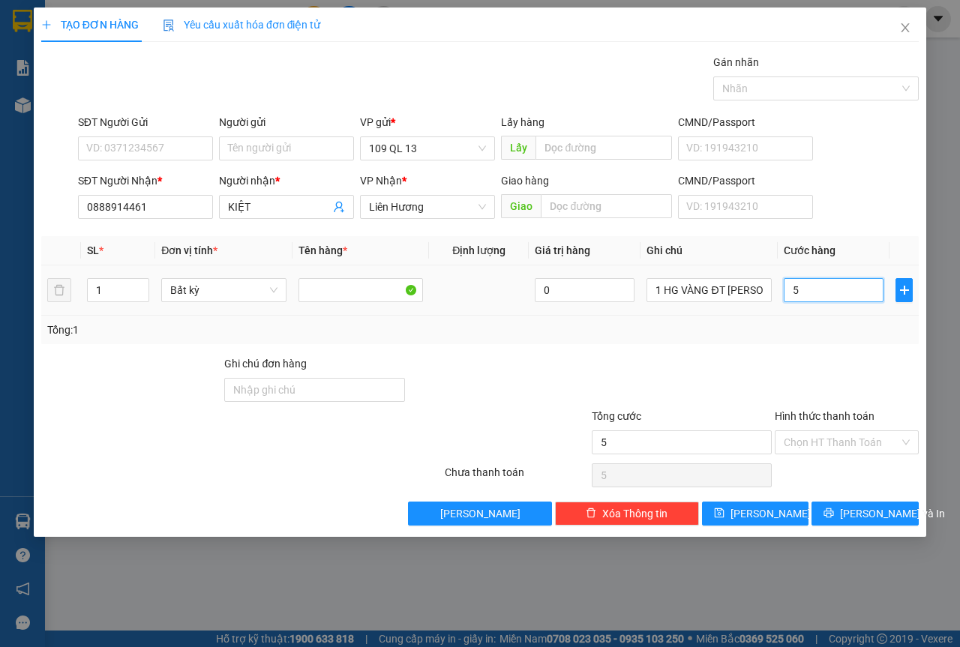
type input "50"
type input "50.000"
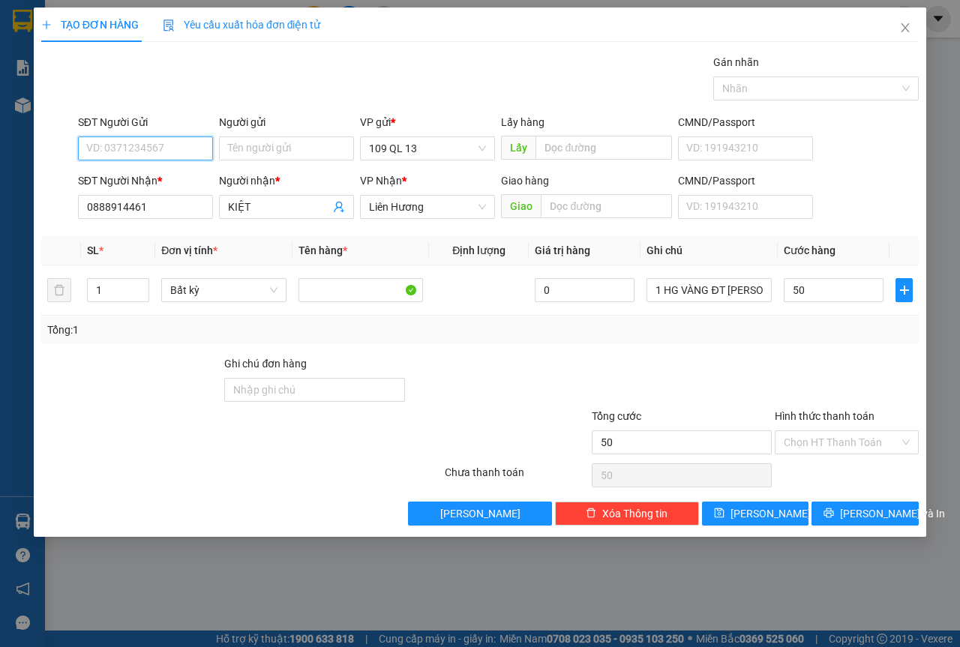
type input "50.000"
click at [125, 152] on input "SĐT Người Gửi" at bounding box center [145, 149] width 135 height 24
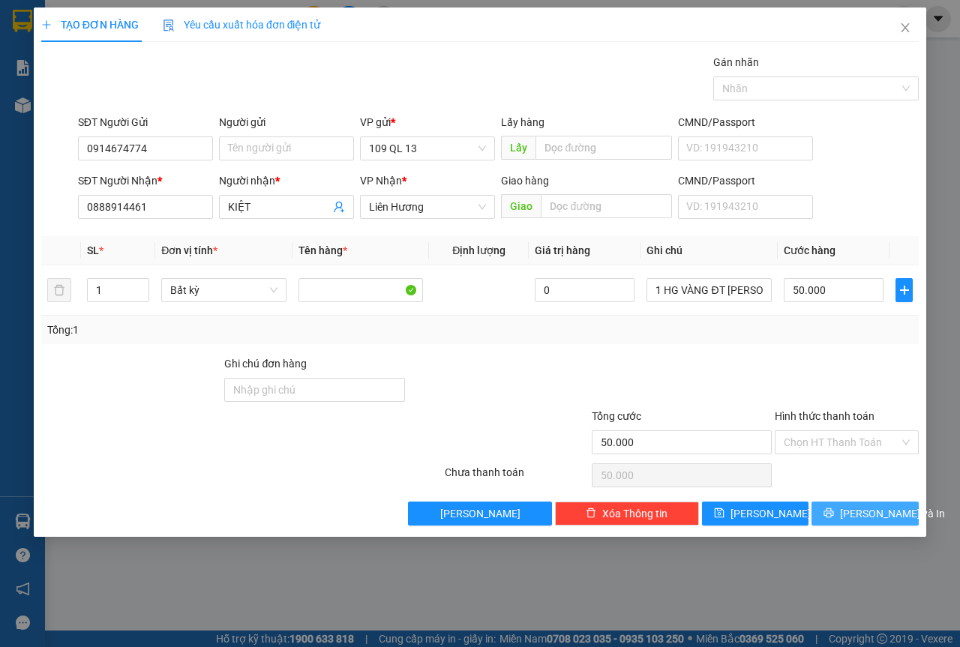
click at [881, 521] on span "[PERSON_NAME] và In" at bounding box center [892, 514] width 105 height 17
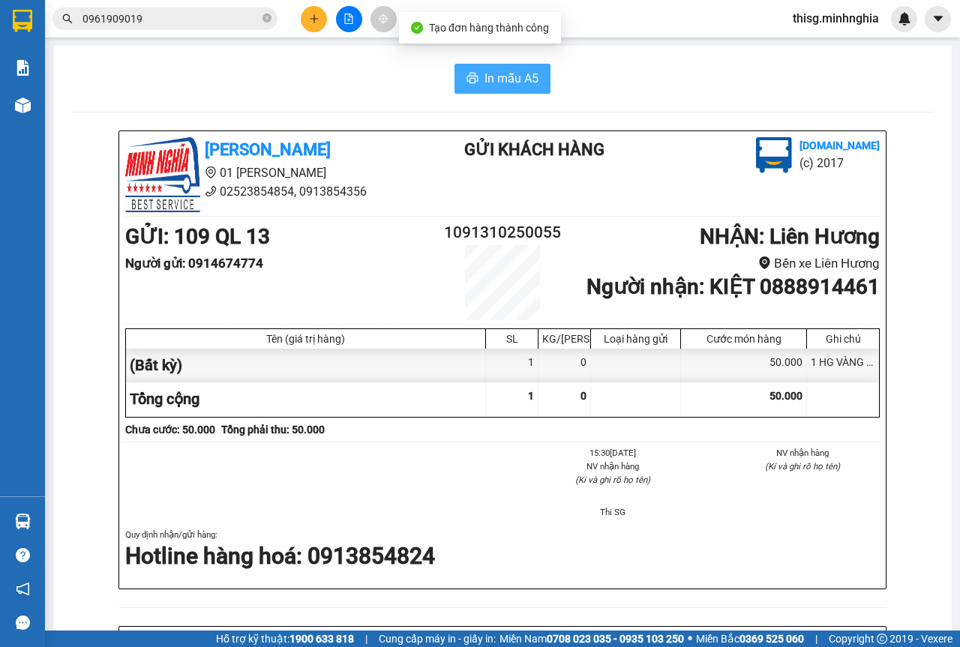
click at [506, 84] on span "In mẫu A5" at bounding box center [512, 78] width 54 height 19
click at [315, 8] on button at bounding box center [314, 19] width 26 height 26
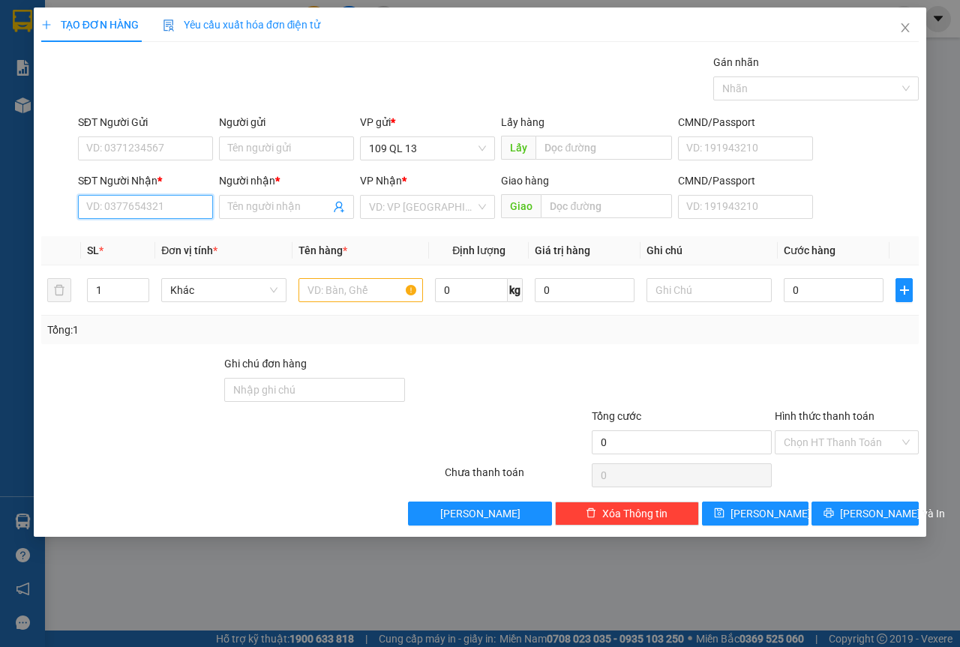
click at [107, 202] on input "SĐT Người Nhận *" at bounding box center [145, 207] width 135 height 24
click at [171, 227] on div "0948273186 - FIFI" at bounding box center [145, 237] width 135 height 24
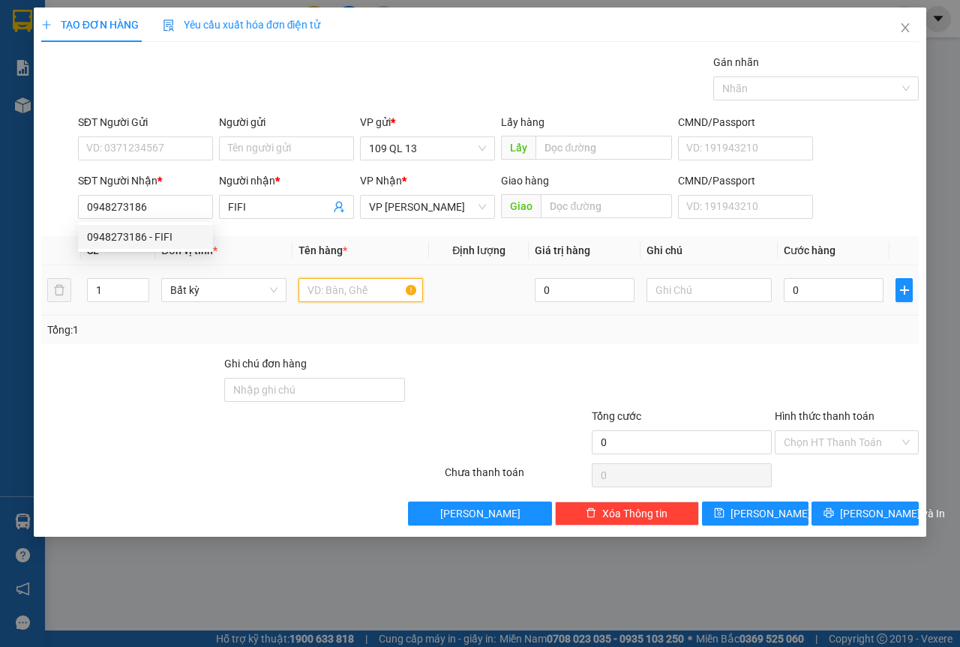
click at [358, 287] on input "text" at bounding box center [361, 290] width 125 height 24
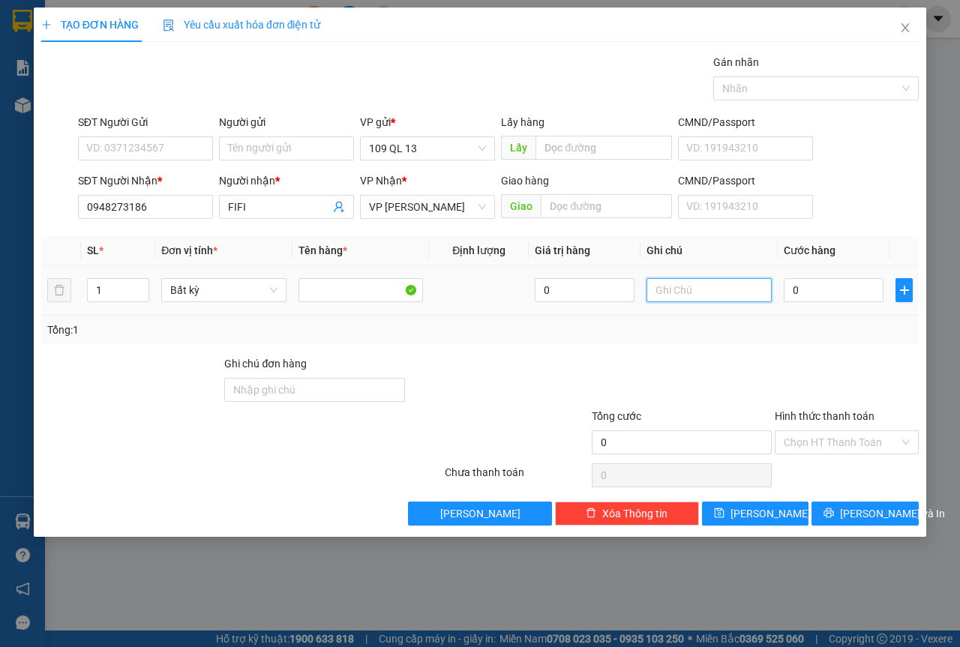
click at [683, 286] on input "text" at bounding box center [709, 290] width 125 height 24
click at [869, 517] on span "[PERSON_NAME] và In" at bounding box center [892, 514] width 105 height 17
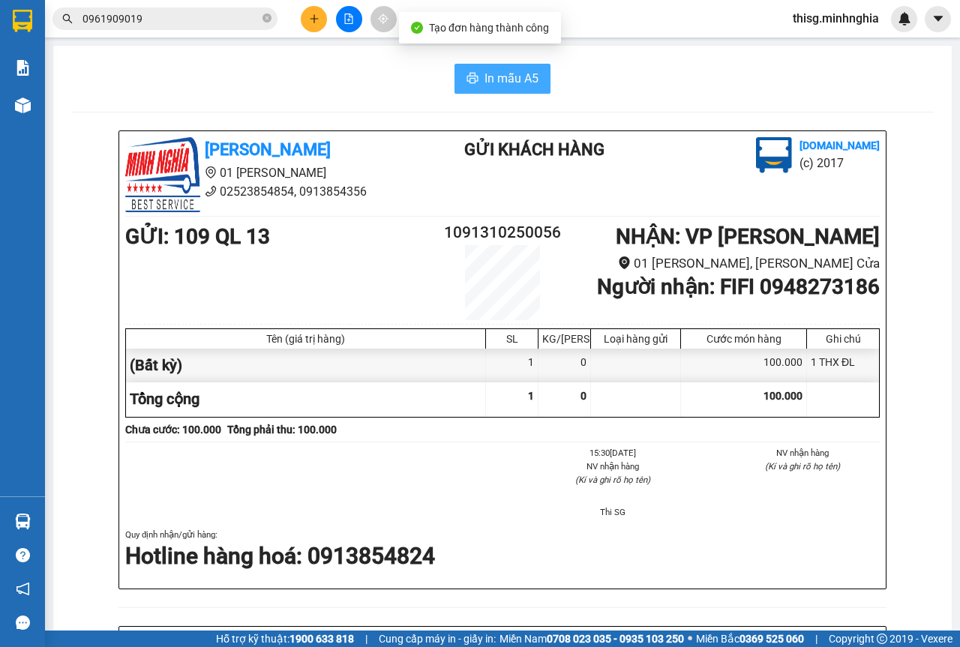
click at [512, 79] on span "In mẫu A5" at bounding box center [512, 78] width 54 height 19
click at [939, 329] on div "In mẫu A5 Minh Nghĩa 01 Đinh Tiên Hoàng 02523854854, 0913854356 Gửi khách hàng …" at bounding box center [502, 610] width 899 height 1129
click at [310, 13] on button at bounding box center [314, 19] width 26 height 26
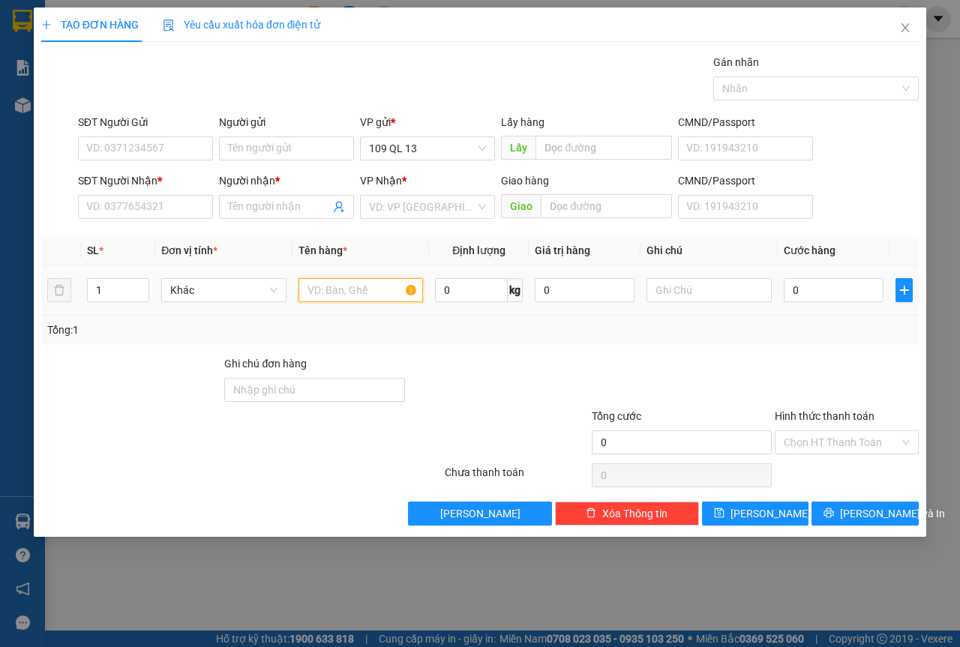
click at [341, 299] on input "text" at bounding box center [361, 290] width 125 height 24
drag, startPoint x: 179, startPoint y: 224, endPoint x: 182, endPoint y: 215, distance: 8.8
click at [179, 222] on div "Transit Pickup Surcharge Ids Transit Deliver Surcharge Ids Transit Deliver Surc…" at bounding box center [480, 290] width 878 height 472
click at [182, 212] on input "SĐT Người Nhận *" at bounding box center [145, 207] width 135 height 24
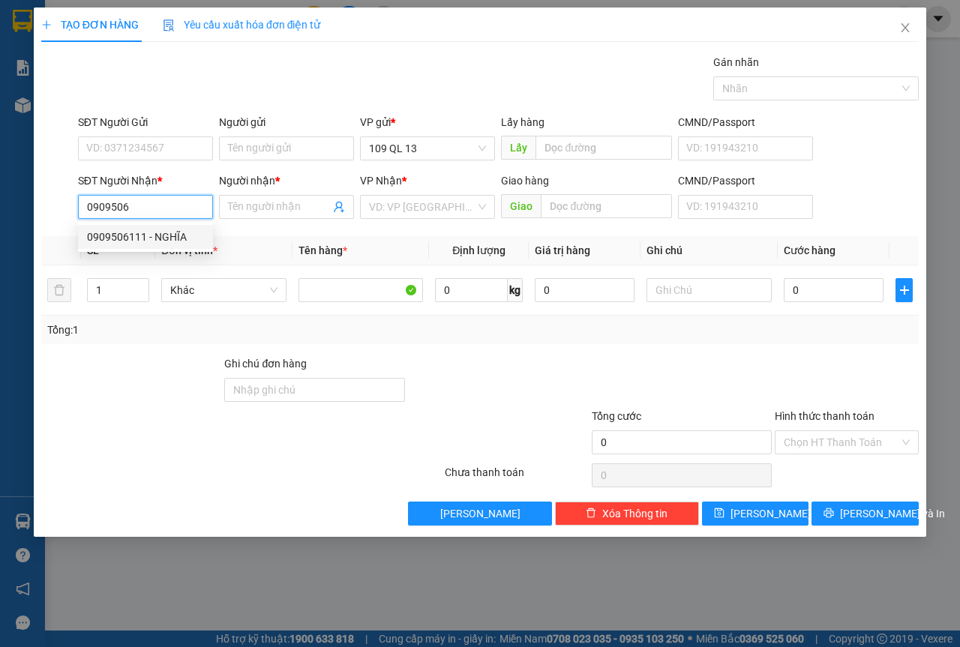
click at [118, 236] on div "0909506111 - NGHĨA" at bounding box center [145, 237] width 117 height 17
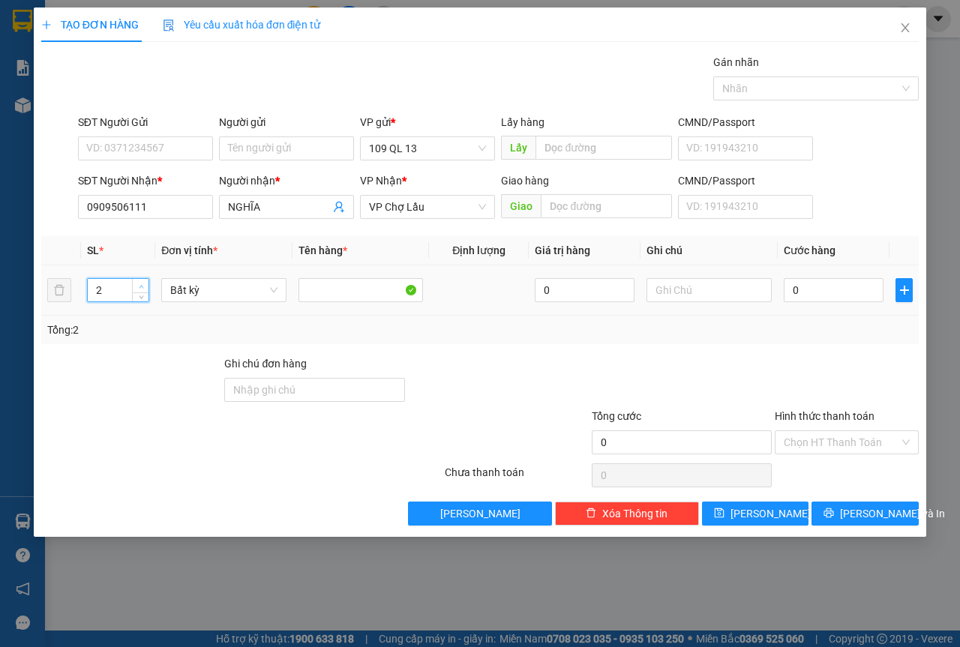
click at [138, 279] on span "Increase Value" at bounding box center [140, 286] width 17 height 14
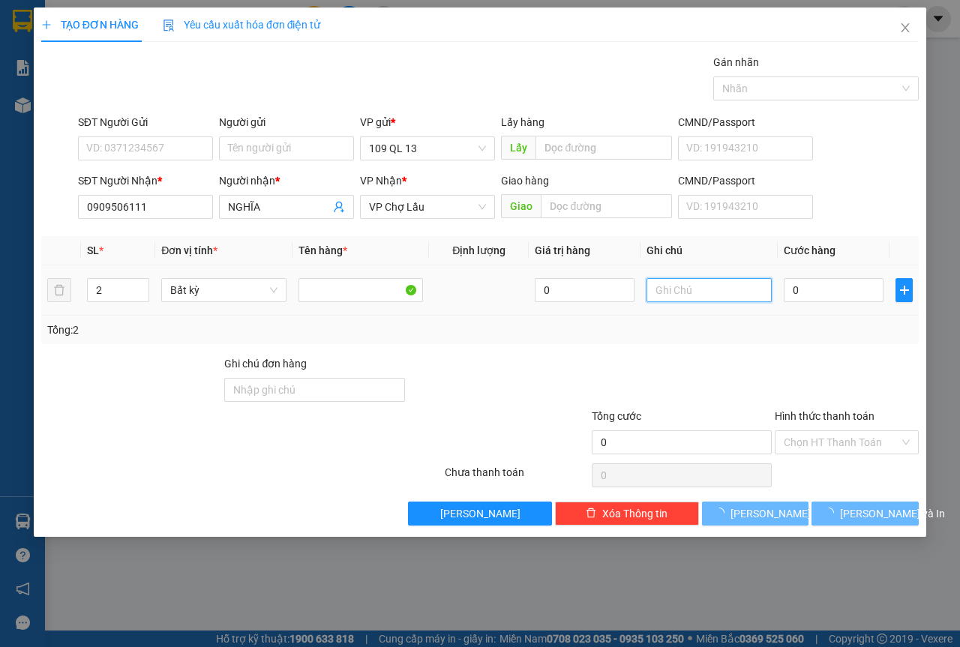
click at [722, 302] on input "text" at bounding box center [709, 290] width 125 height 24
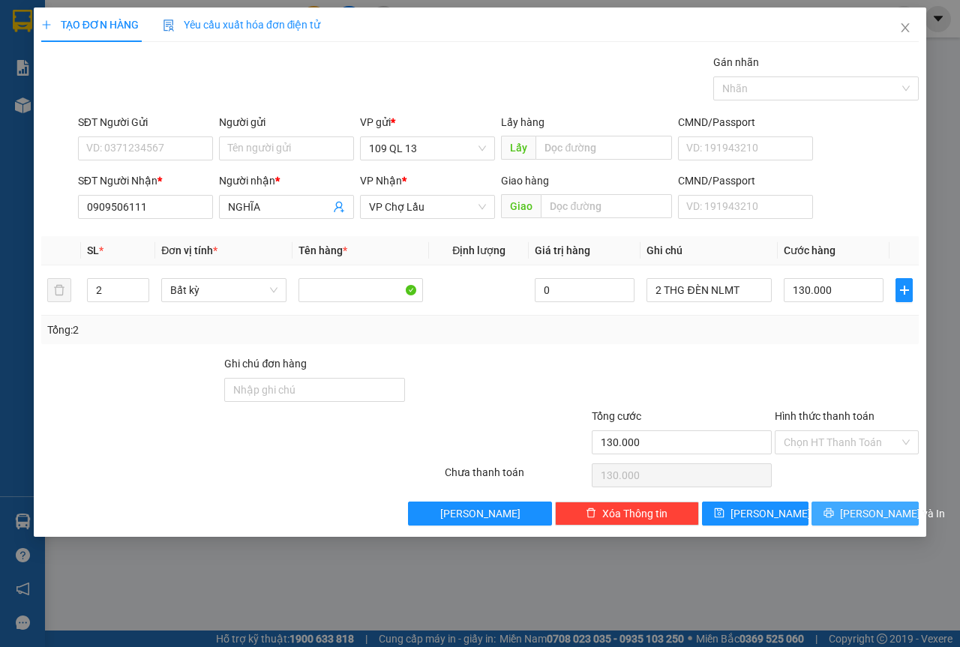
click at [872, 525] on div "TẠO ĐƠN HÀNG Yêu cầu xuất hóa đơn điện tử Transit Pickup Surcharge Ids Transit …" at bounding box center [480, 273] width 893 height 530
click at [881, 513] on span "[PERSON_NAME] và In" at bounding box center [892, 514] width 105 height 17
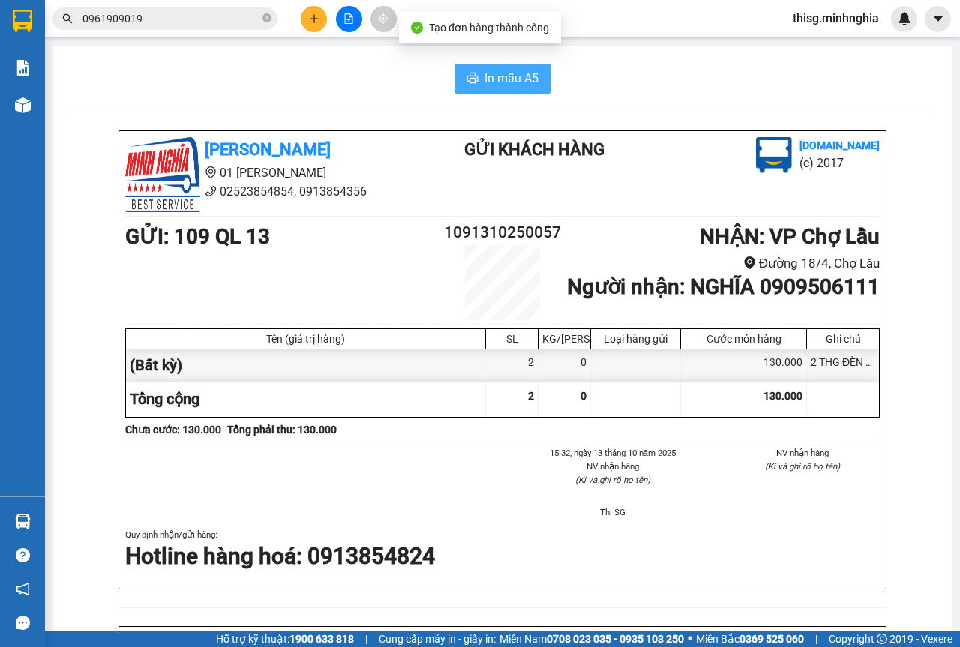
click at [515, 74] on span "In mẫu A5" at bounding box center [512, 78] width 54 height 19
click at [308, 20] on button at bounding box center [314, 19] width 26 height 26
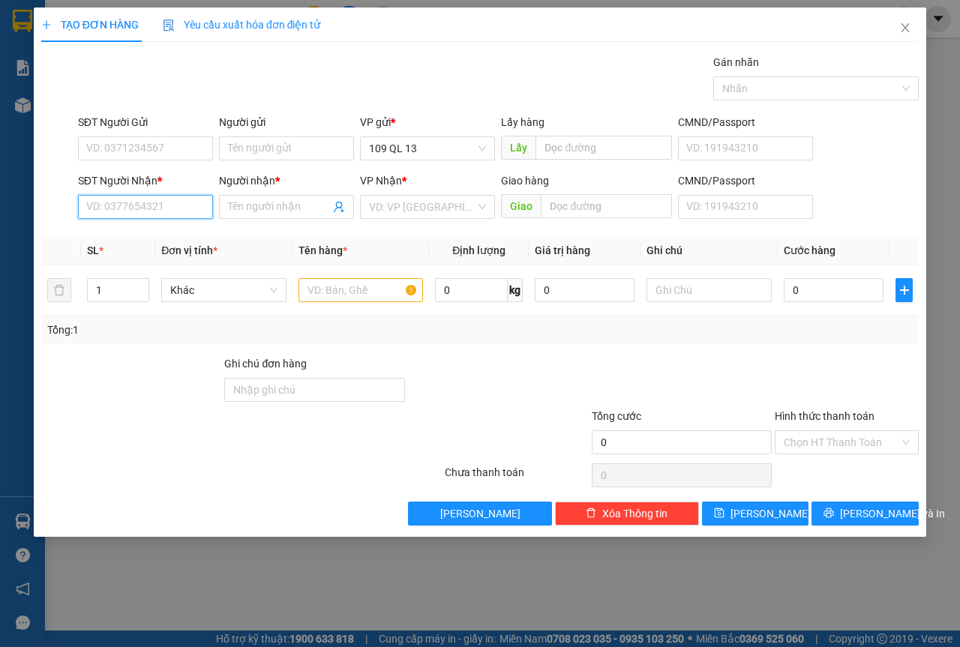
click at [186, 209] on input "SĐT Người Nhận *" at bounding box center [145, 207] width 135 height 24
click at [172, 146] on input "SĐT Người Gửi" at bounding box center [145, 149] width 135 height 24
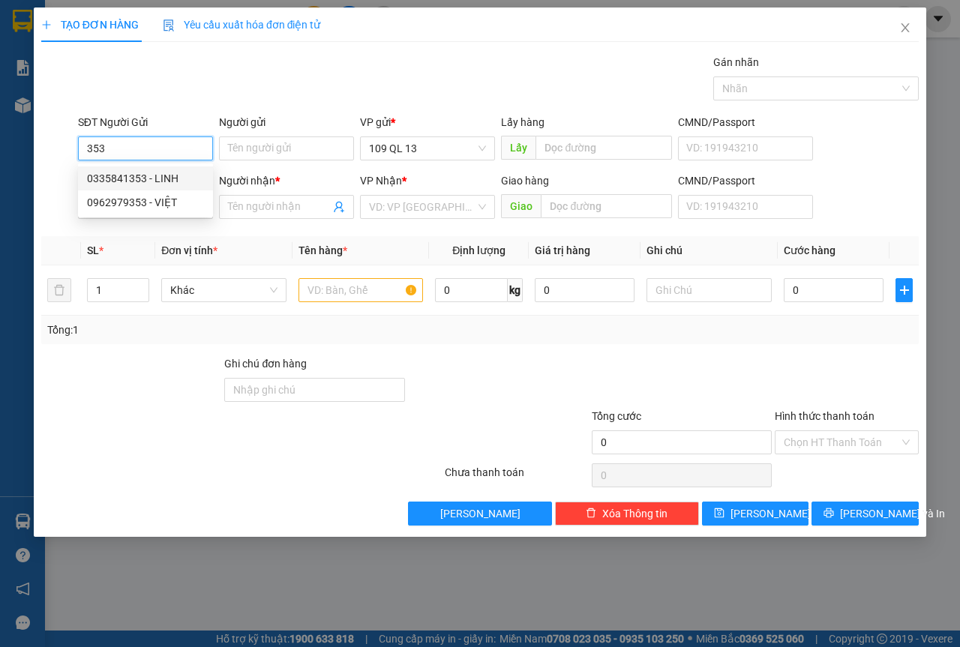
click at [178, 179] on div "0335841353 - LINH" at bounding box center [145, 178] width 117 height 17
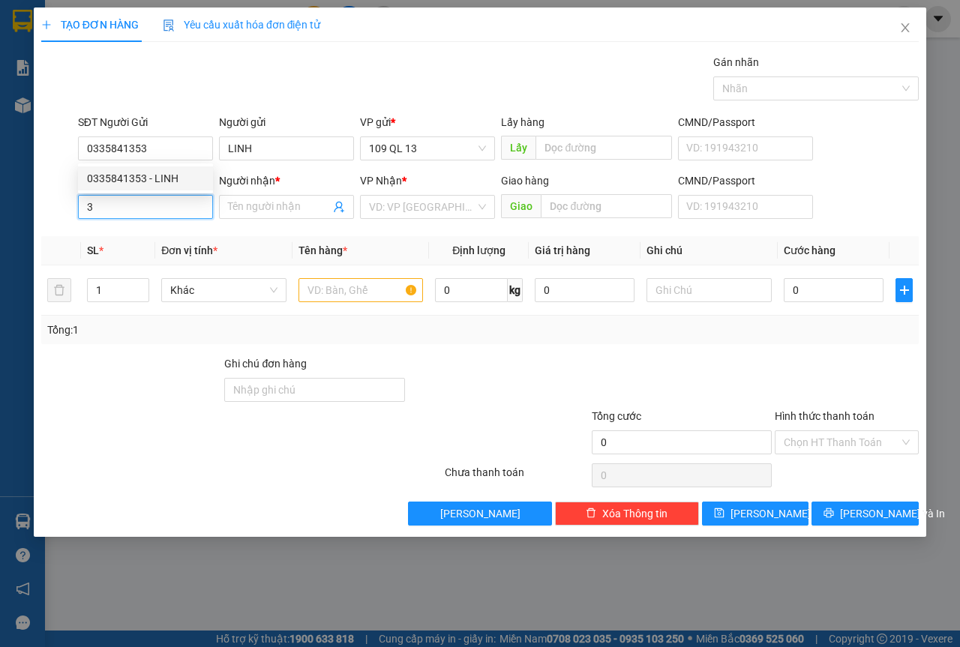
click at [179, 209] on input "3" at bounding box center [145, 207] width 135 height 24
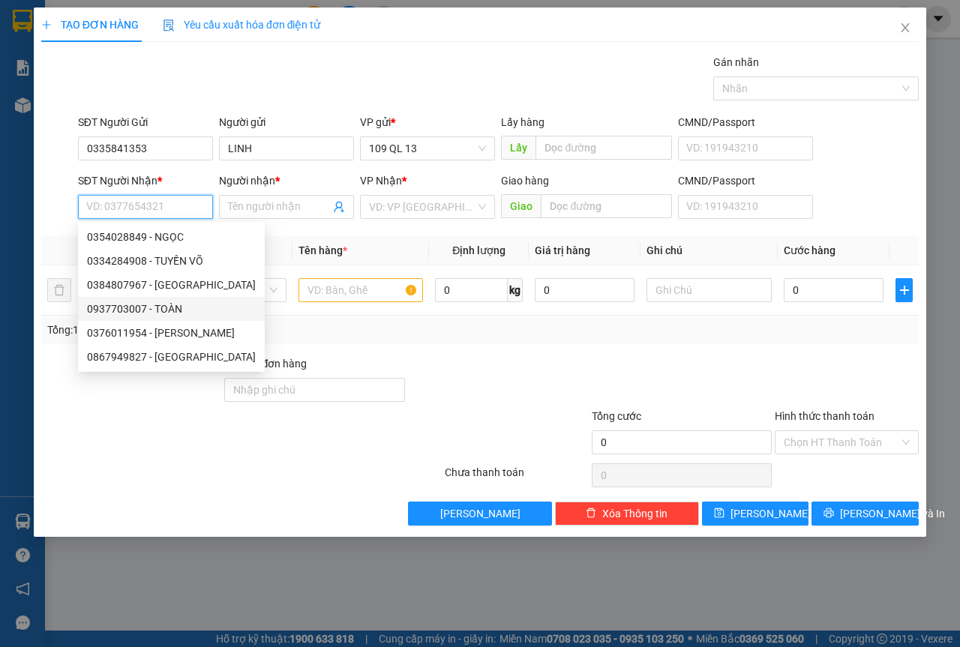
click at [161, 307] on div "0937703007 - TOÀN" at bounding box center [171, 309] width 169 height 17
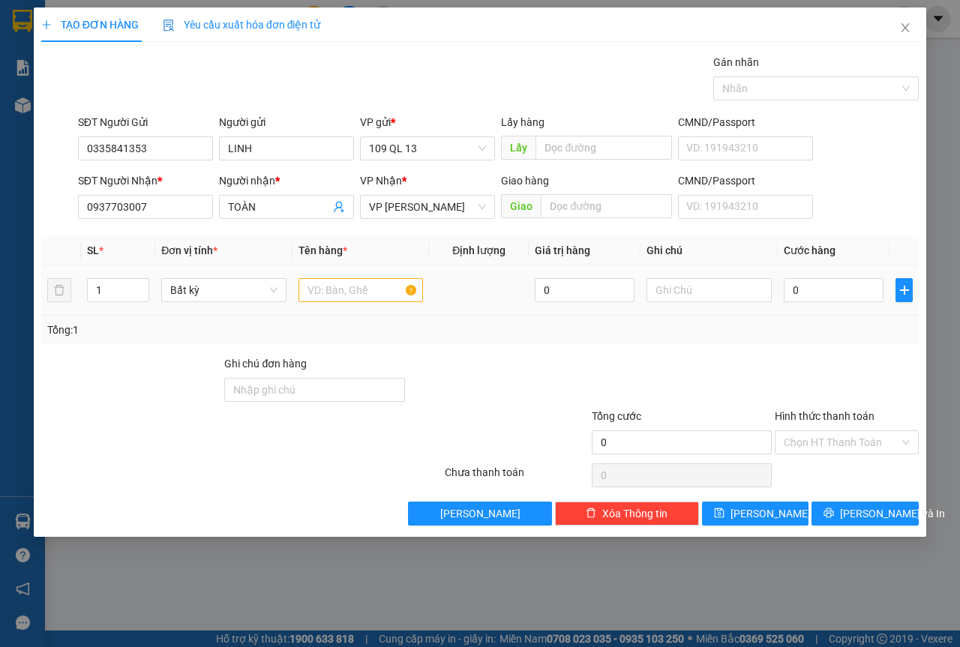
click at [350, 302] on div at bounding box center [361, 290] width 125 height 30
drag, startPoint x: 363, startPoint y: 297, endPoint x: 387, endPoint y: 297, distance: 24.0
click at [365, 297] on input "text" at bounding box center [361, 290] width 125 height 24
click at [344, 282] on input "text" at bounding box center [361, 290] width 125 height 24
click at [389, 287] on input "text" at bounding box center [361, 290] width 125 height 24
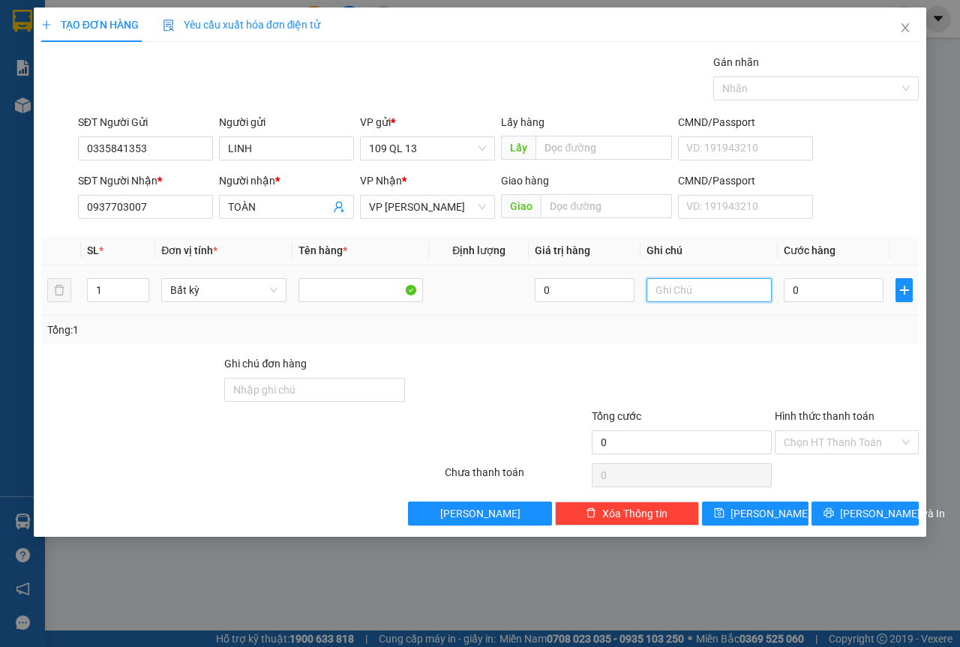
click at [701, 293] on input "text" at bounding box center [709, 290] width 125 height 24
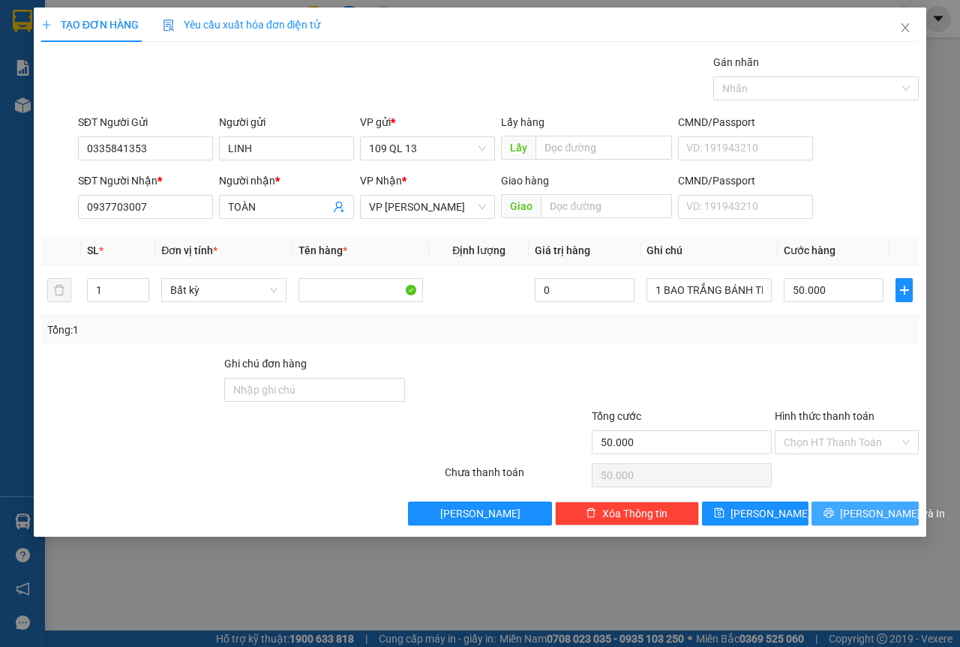
click at [858, 503] on button "[PERSON_NAME] và In" at bounding box center [865, 514] width 107 height 24
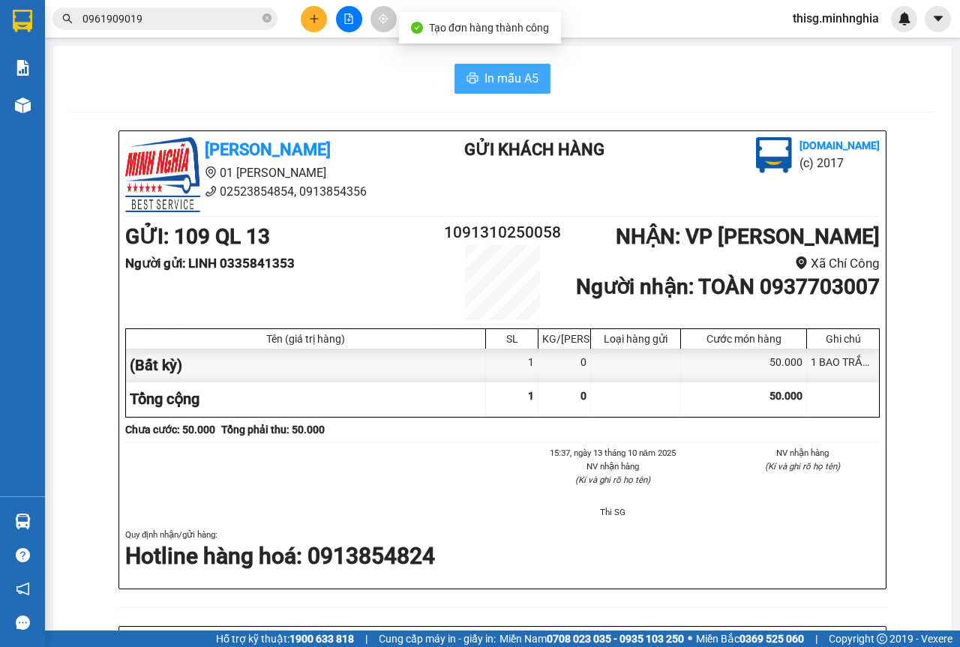
click at [467, 74] on icon "printer" at bounding box center [473, 78] width 12 height 12
click at [309, 19] on icon "plus" at bounding box center [314, 19] width 11 height 11
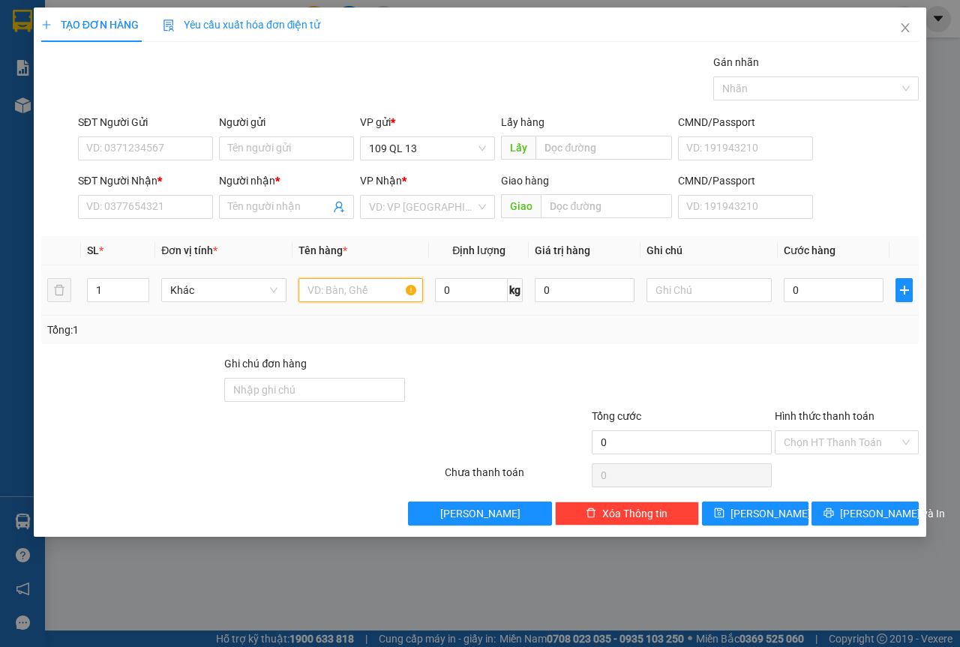
click at [337, 296] on input "text" at bounding box center [361, 290] width 125 height 24
click at [153, 201] on input "SĐT Người Nhận *" at bounding box center [145, 207] width 135 height 24
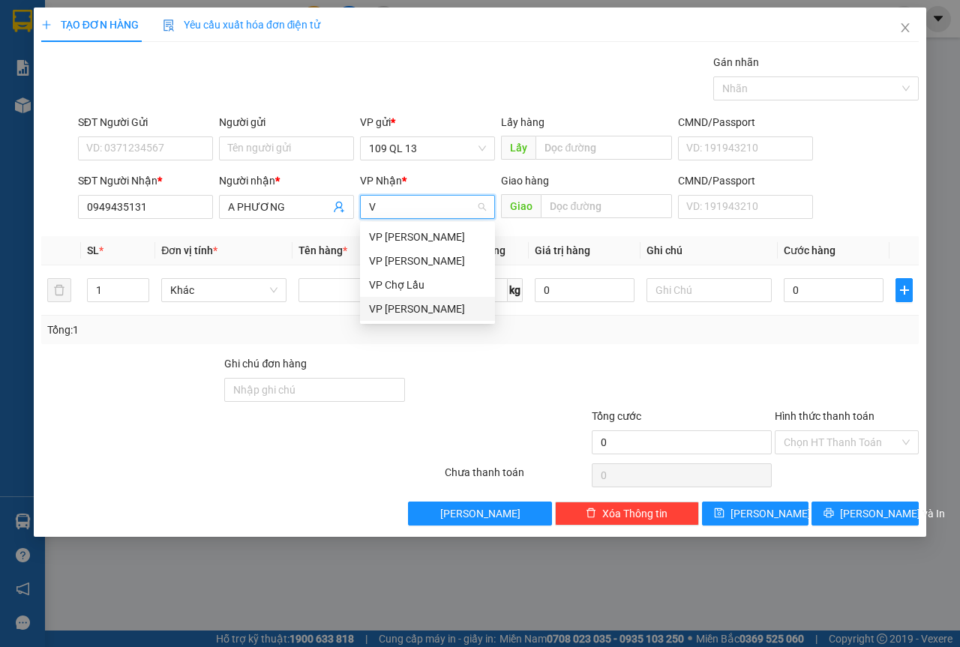
click at [410, 309] on div "VP [PERSON_NAME]" at bounding box center [427, 309] width 117 height 17
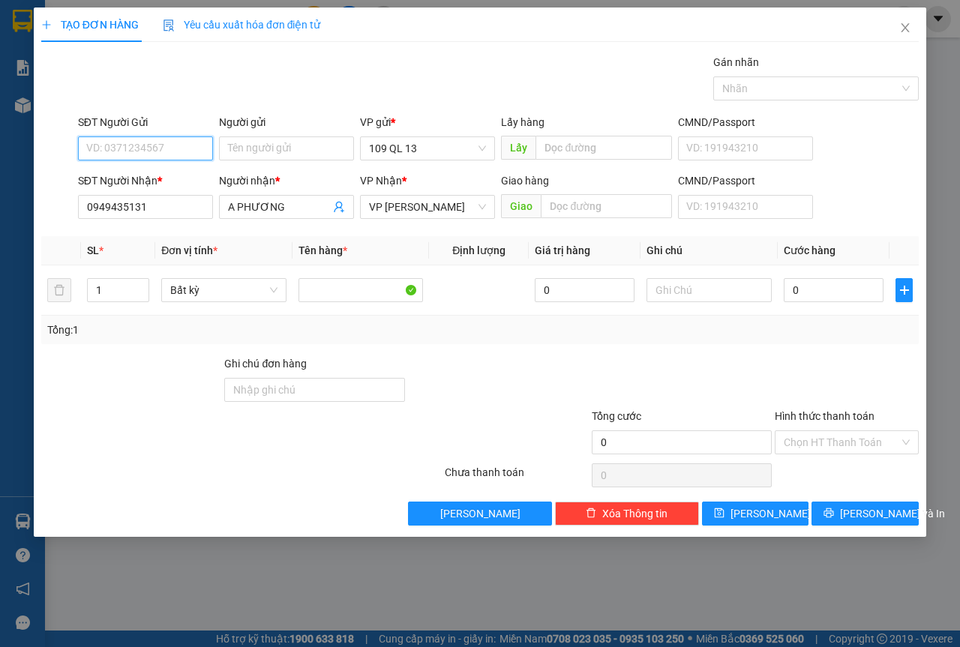
click at [151, 151] on input "SĐT Người Gửi" at bounding box center [145, 149] width 135 height 24
click at [705, 293] on input "text" at bounding box center [709, 290] width 125 height 24
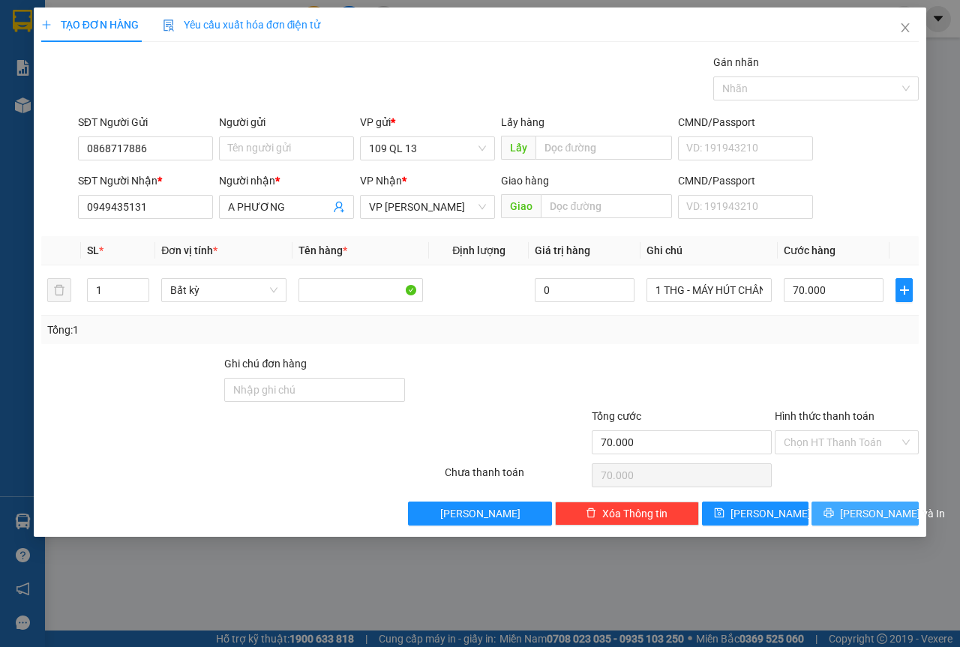
click at [900, 520] on button "[PERSON_NAME] và In" at bounding box center [865, 514] width 107 height 24
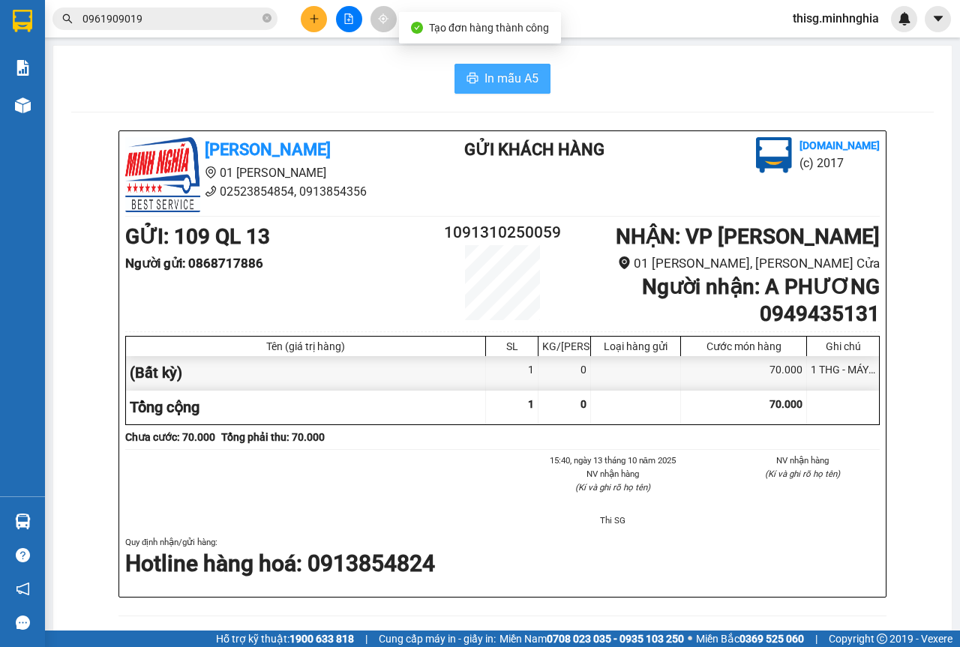
click at [530, 75] on span "In mẫu A5" at bounding box center [512, 78] width 54 height 19
click at [317, 24] on button at bounding box center [314, 19] width 26 height 26
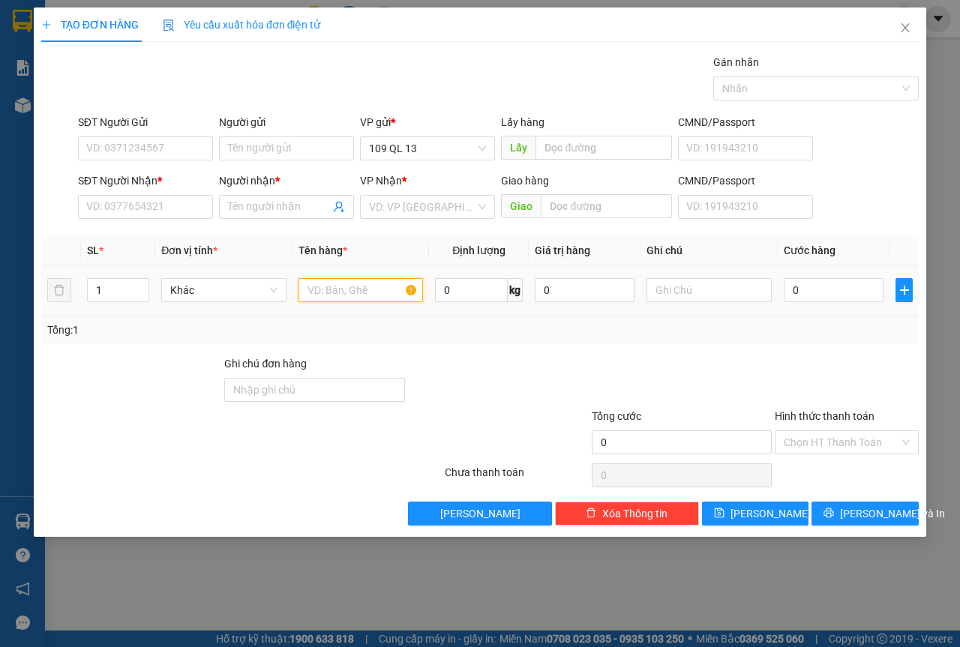
click at [371, 297] on input "text" at bounding box center [361, 290] width 125 height 24
click at [151, 203] on input "SĐT Người Nhận *" at bounding box center [145, 207] width 135 height 24
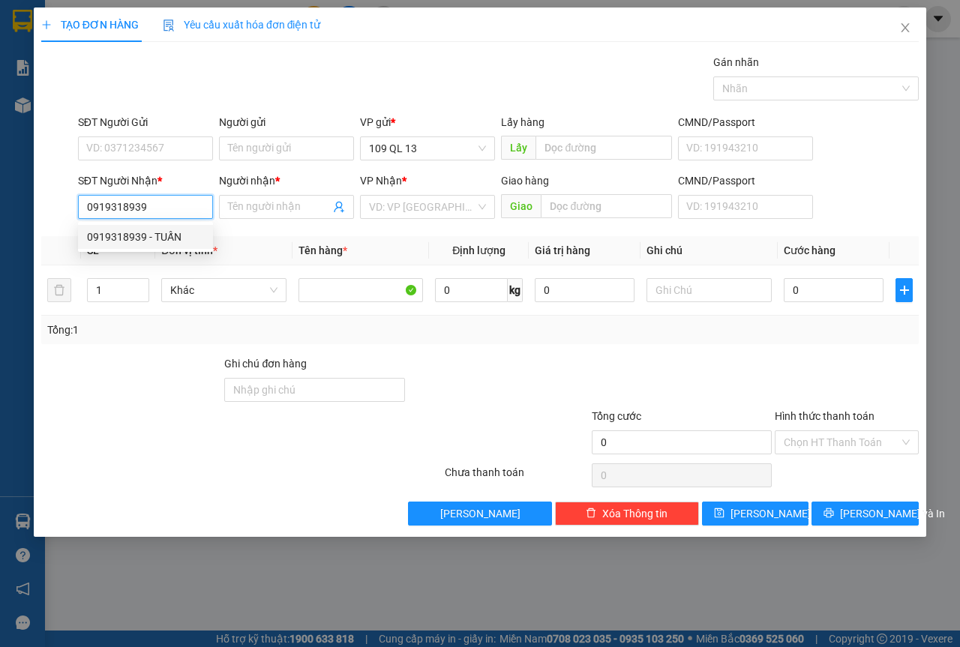
click at [145, 238] on div "0919318939 - TUẤN" at bounding box center [145, 237] width 117 height 17
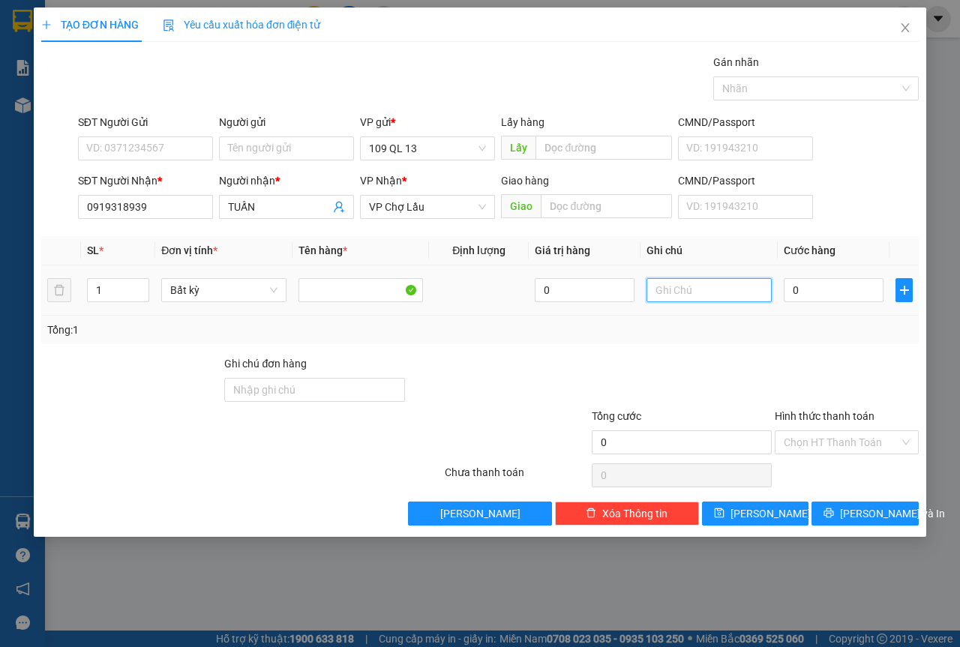
click at [695, 290] on input "text" at bounding box center [709, 290] width 125 height 24
click at [872, 529] on div "TẠO ĐƠN HÀNG Yêu cầu xuất hóa đơn điện tử Transit Pickup Surcharge Ids Transit …" at bounding box center [480, 273] width 893 height 530
click at [857, 510] on span "[PERSON_NAME] và In" at bounding box center [892, 514] width 105 height 17
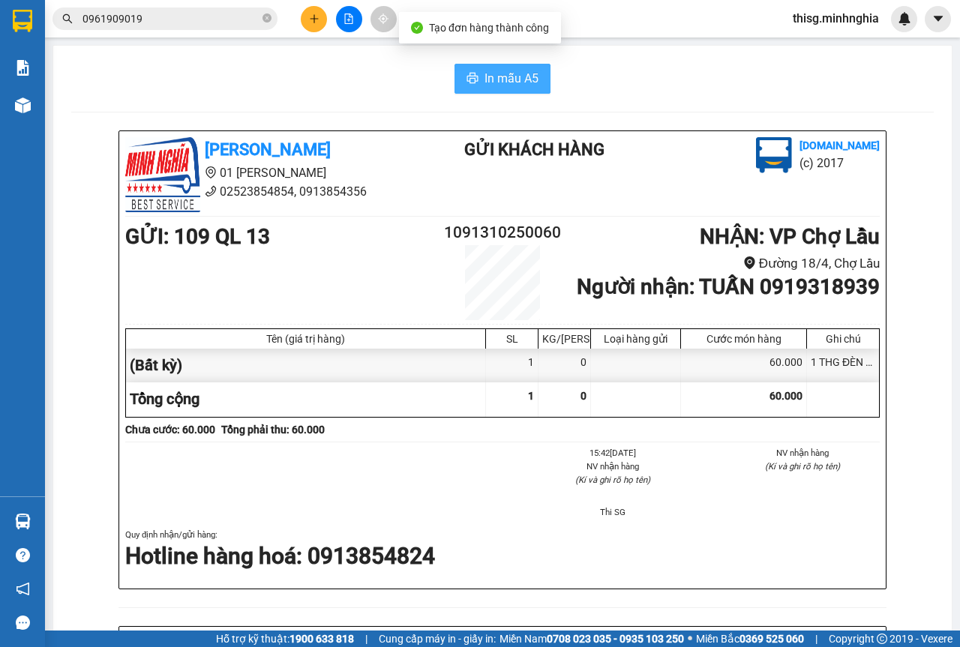
click at [526, 80] on span "In mẫu A5" at bounding box center [512, 78] width 54 height 19
click at [311, 30] on button at bounding box center [314, 19] width 26 height 26
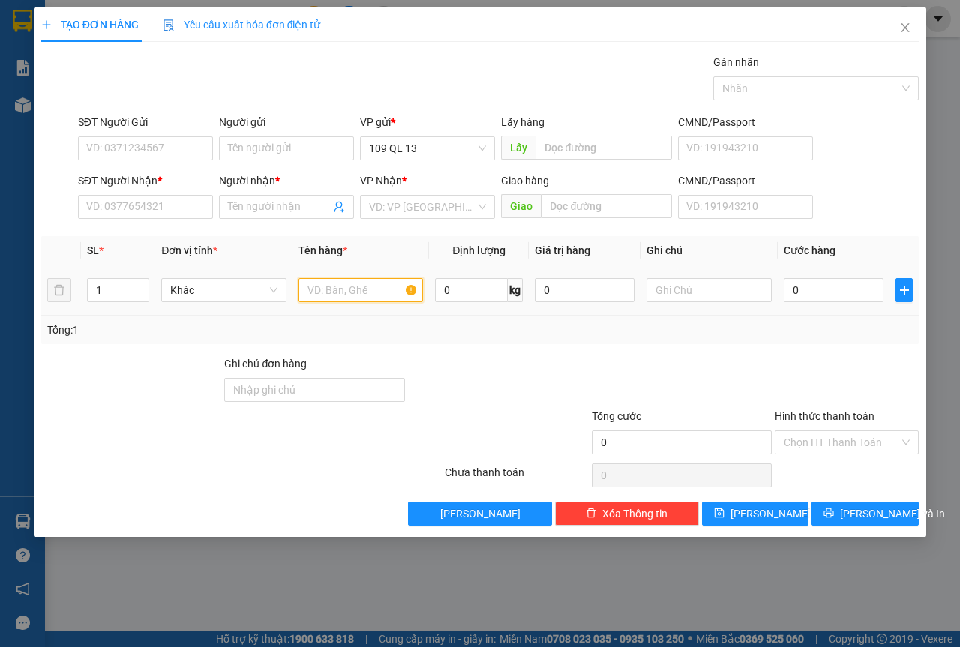
click at [368, 301] on input "text" at bounding box center [361, 290] width 125 height 24
click at [143, 211] on input "SĐT Người Nhận *" at bounding box center [145, 207] width 135 height 24
click at [281, 203] on input "Người nhận *" at bounding box center [279, 207] width 102 height 17
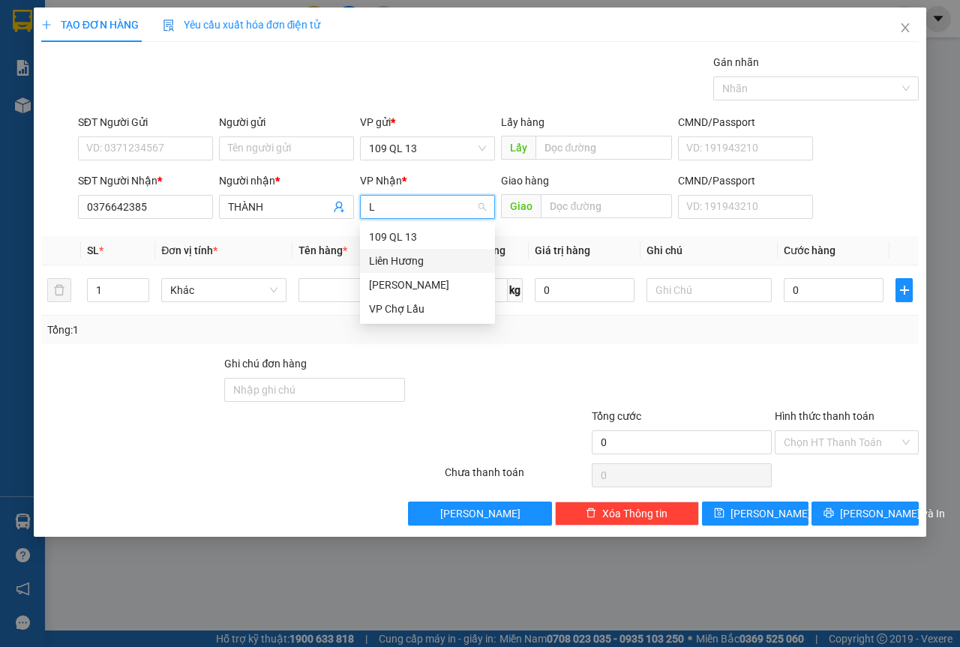
click at [401, 250] on div "Liên Hương" at bounding box center [427, 261] width 135 height 24
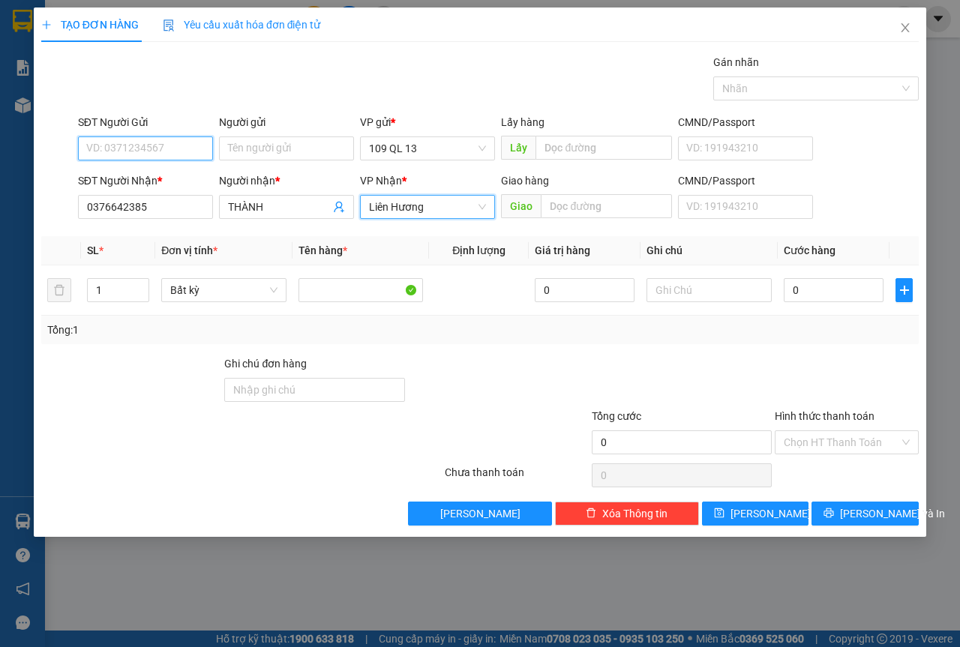
click at [161, 138] on input "SĐT Người Gửi" at bounding box center [145, 149] width 135 height 24
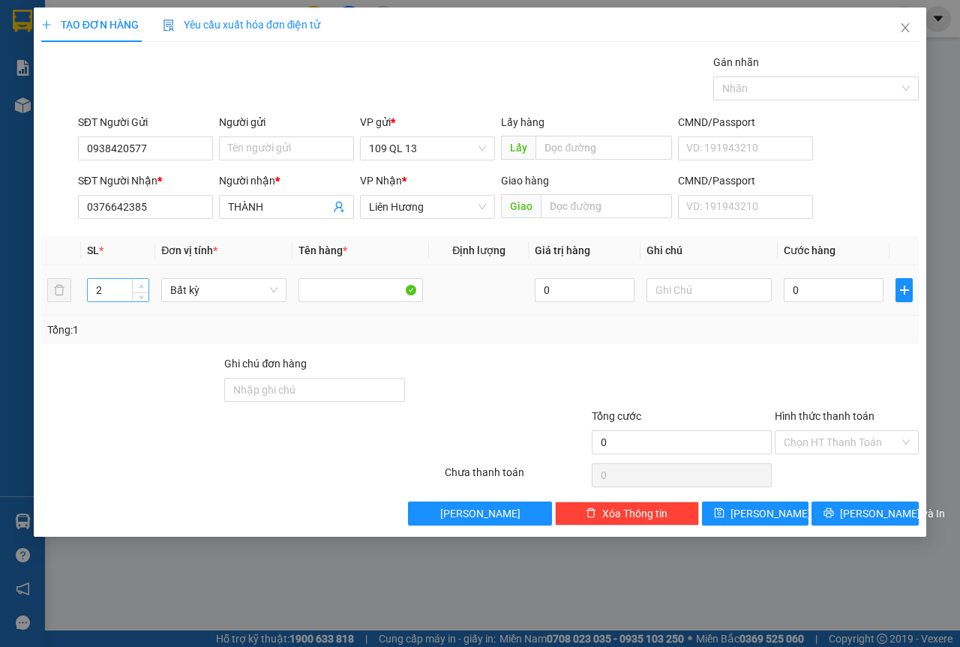
click at [143, 281] on span "Increase Value" at bounding box center [140, 286] width 17 height 14
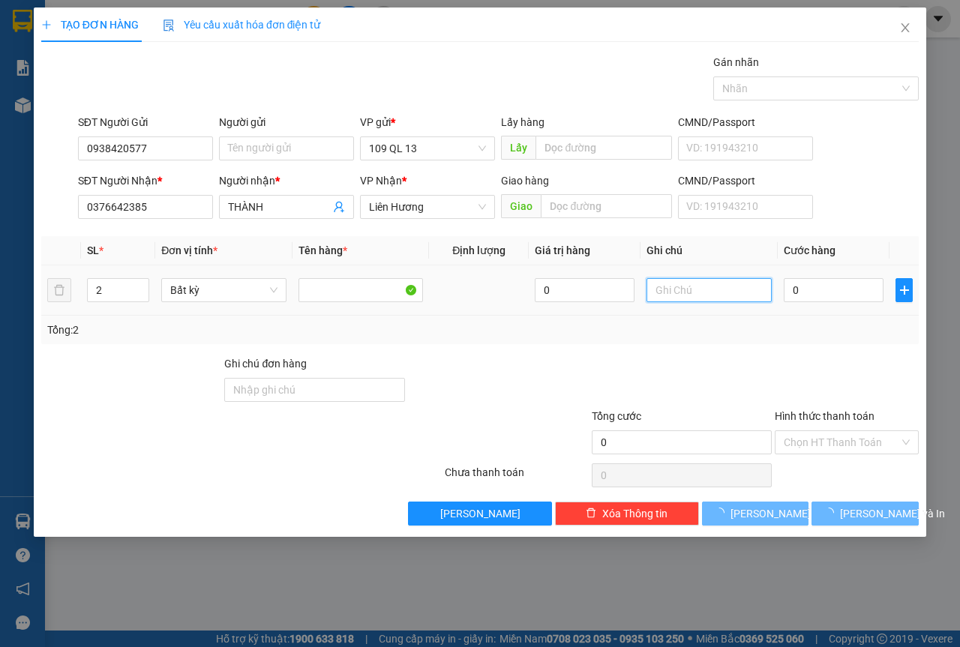
click at [680, 293] on input "text" at bounding box center [709, 290] width 125 height 24
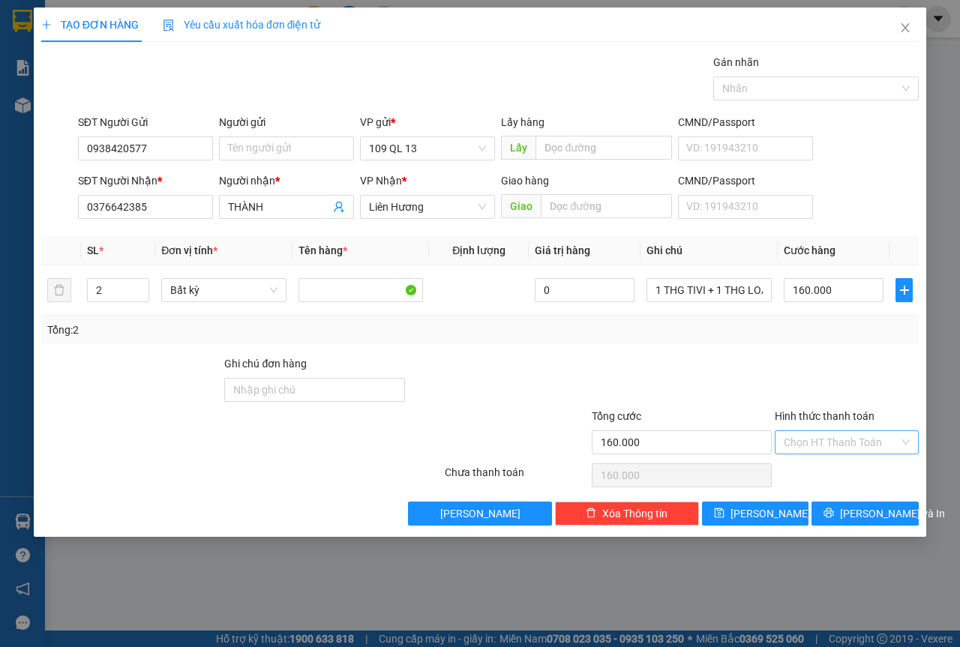
click at [836, 435] on input "Hình thức thanh toán" at bounding box center [842, 442] width 116 height 23
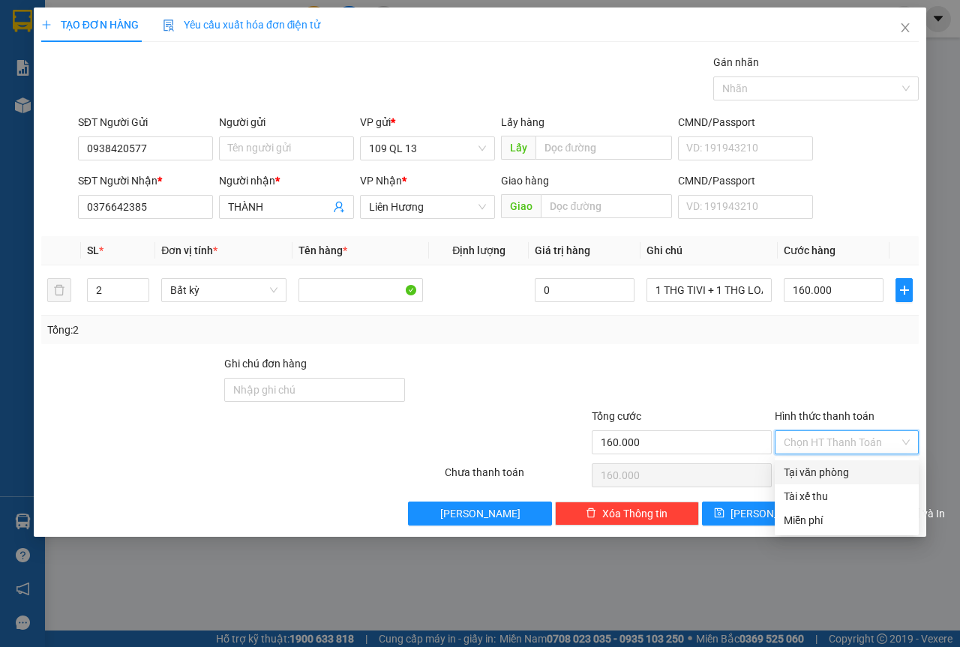
click at [828, 476] on div "Tại văn phòng" at bounding box center [847, 472] width 126 height 17
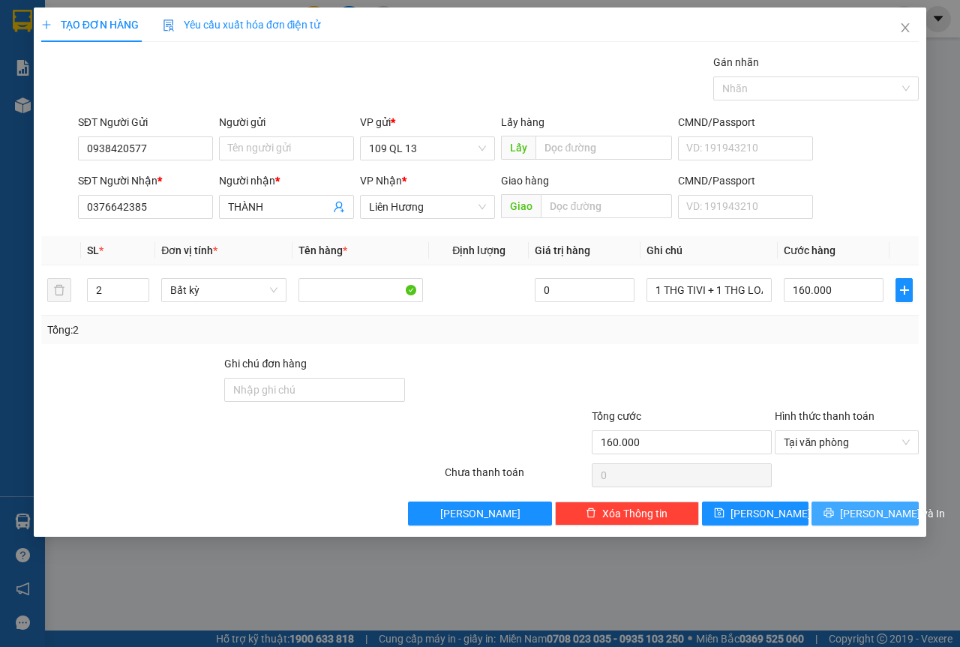
click at [878, 512] on span "[PERSON_NAME] và In" at bounding box center [892, 514] width 105 height 17
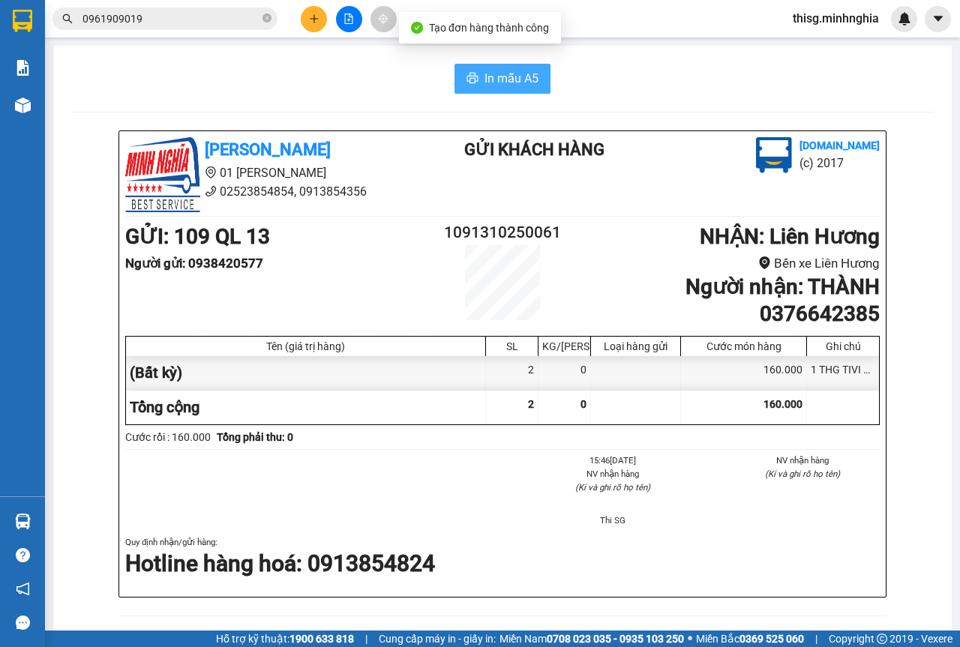
click at [517, 68] on button "In mẫu A5" at bounding box center [503, 79] width 96 height 30
click at [313, 17] on icon "plus" at bounding box center [314, 19] width 11 height 11
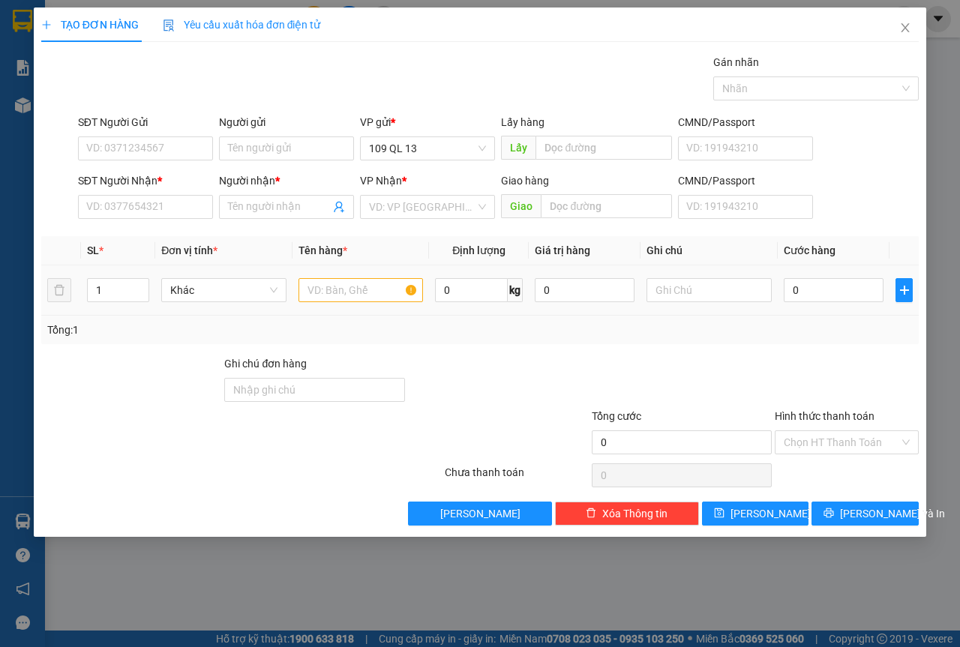
click at [329, 275] on td at bounding box center [361, 291] width 137 height 50
click at [331, 285] on input "text" at bounding box center [361, 290] width 125 height 24
click at [167, 191] on div "SĐT Người Nhận *" at bounding box center [145, 184] width 135 height 23
click at [155, 203] on input "SĐT Người Nhận *" at bounding box center [145, 207] width 135 height 24
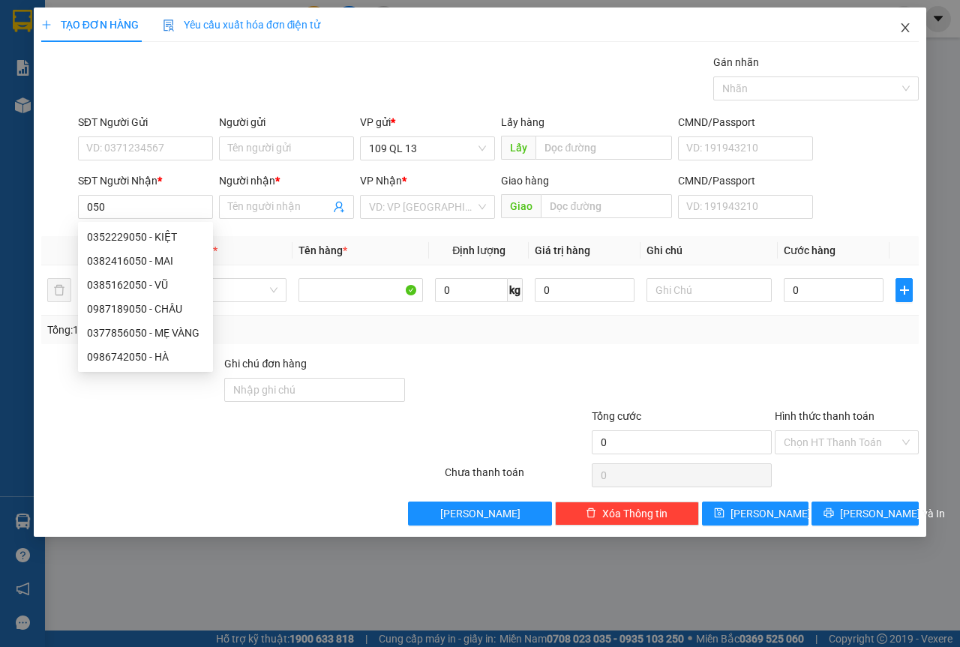
click at [904, 27] on icon "close" at bounding box center [906, 27] width 8 height 9
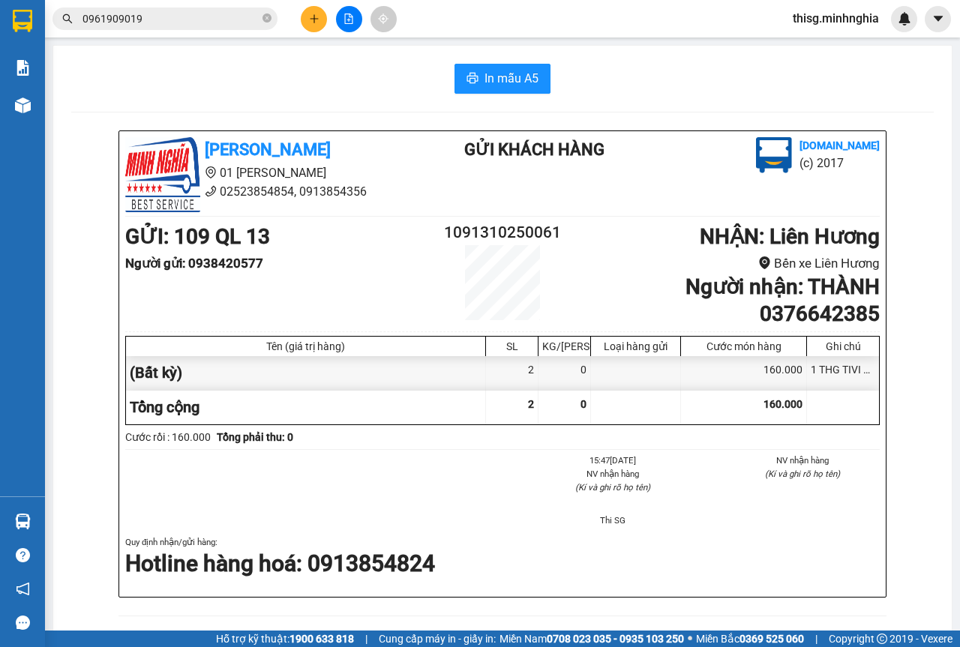
click at [314, 18] on icon "plus" at bounding box center [314, 19] width 11 height 11
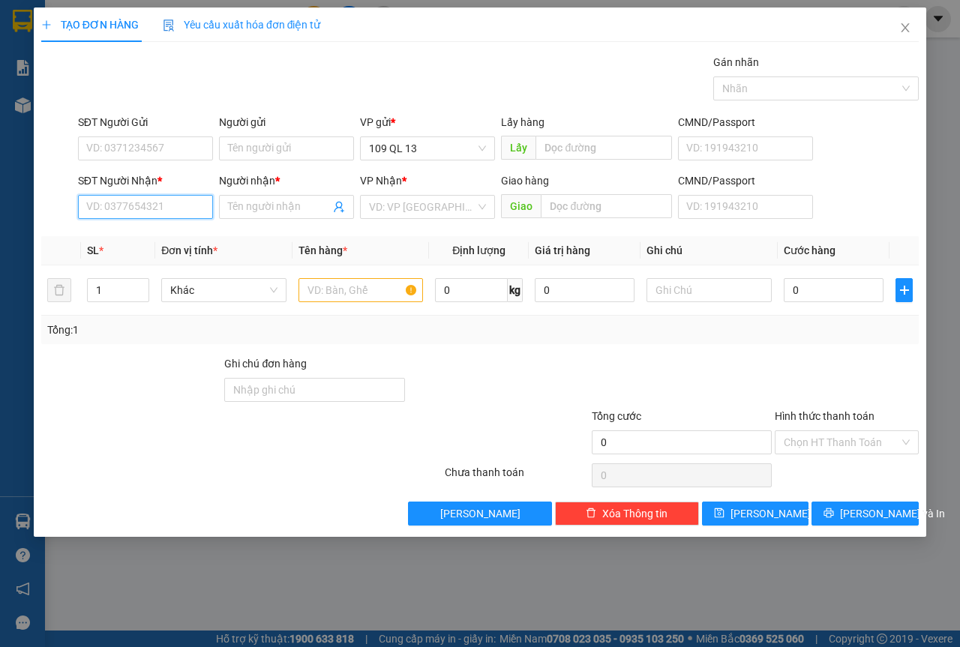
click at [145, 206] on input "SĐT Người Nhận *" at bounding box center [145, 207] width 135 height 24
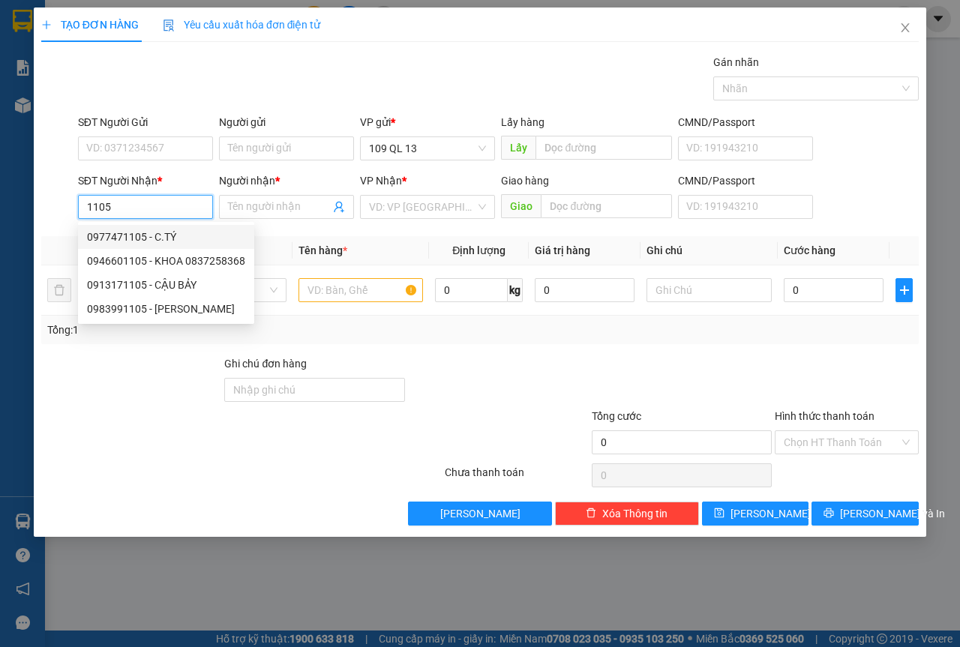
click at [144, 232] on div "0977471105 - C.TÝ" at bounding box center [166, 237] width 158 height 17
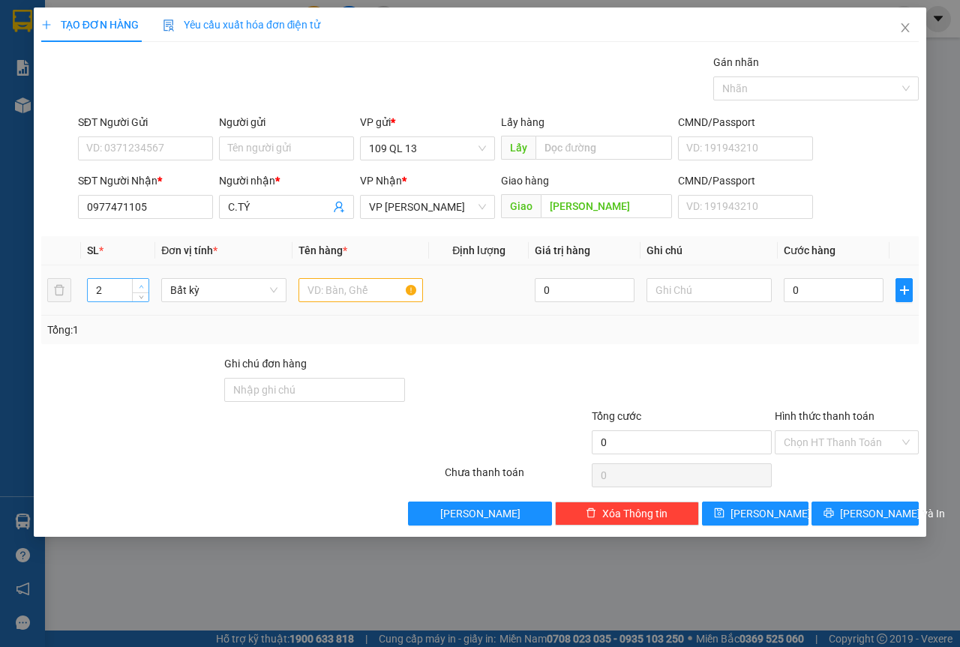
click at [139, 282] on span "up" at bounding box center [141, 286] width 9 height 9
click at [142, 281] on span "Increase Value" at bounding box center [140, 286] width 17 height 14
click at [347, 285] on input "text" at bounding box center [361, 290] width 125 height 24
click at [689, 295] on input "text" at bounding box center [709, 290] width 125 height 24
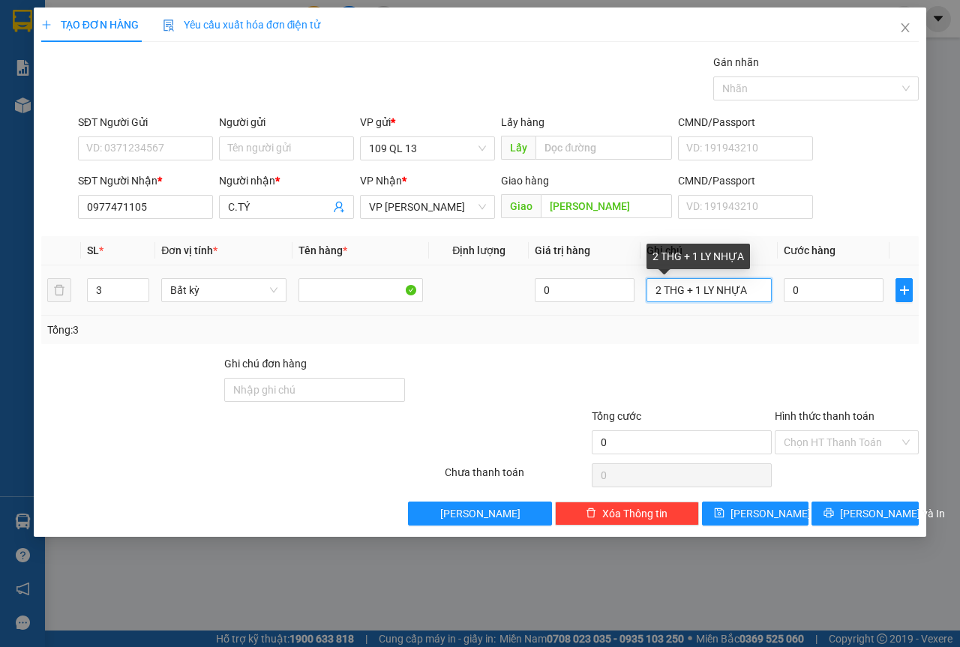
click at [680, 289] on input "2 THG + 1 LY NHỰA" at bounding box center [709, 290] width 125 height 24
click at [681, 291] on input "2 THG + 1 LY NHỰA" at bounding box center [709, 290] width 125 height 24
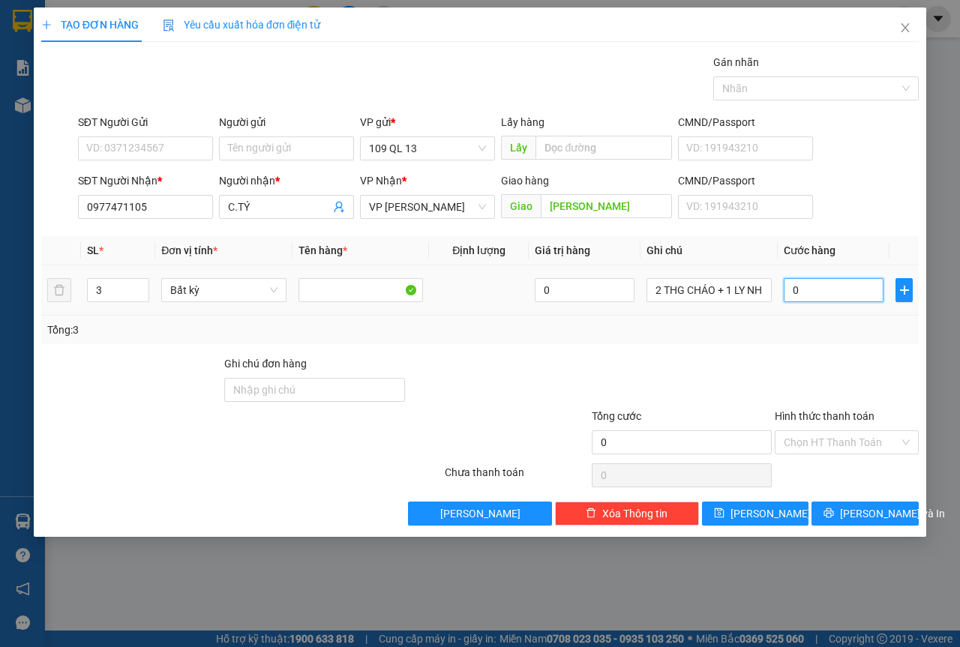
click at [824, 291] on input "0" at bounding box center [834, 290] width 100 height 24
click at [147, 154] on input "SĐT Người Gửi" at bounding box center [145, 149] width 135 height 24
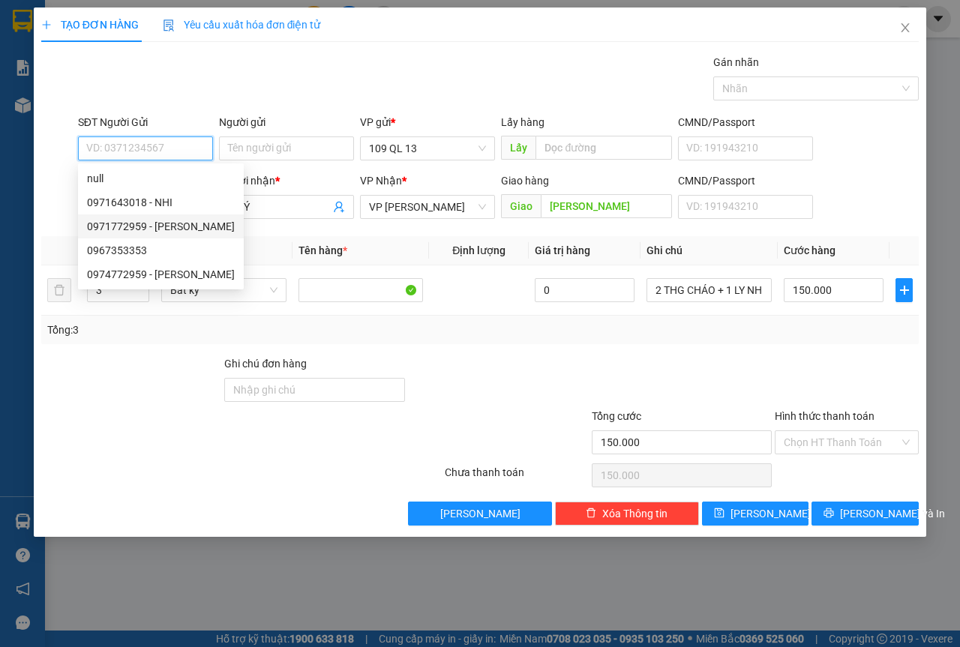
click at [161, 221] on div "0971772959 - KHÁNH" at bounding box center [161, 226] width 148 height 17
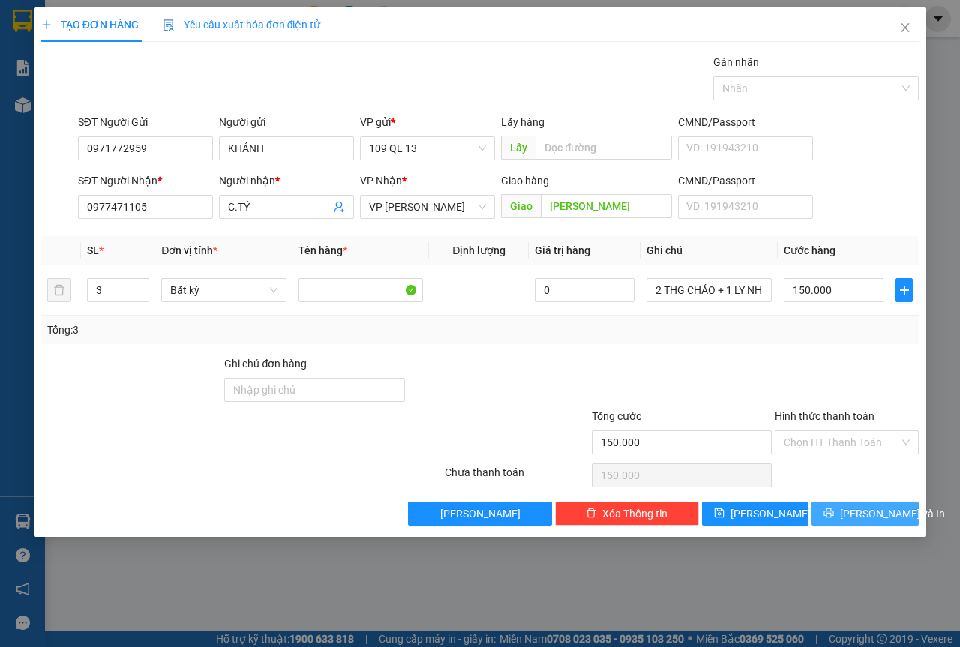
click at [885, 515] on span "[PERSON_NAME] và In" at bounding box center [892, 514] width 105 height 17
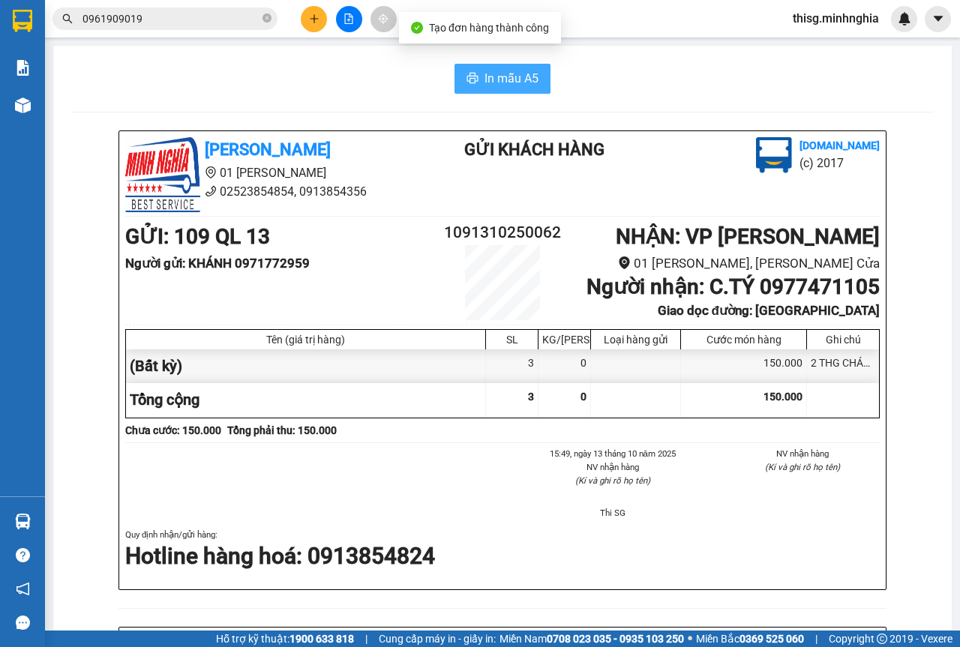
click at [467, 86] on span "printer" at bounding box center [473, 79] width 12 height 14
click at [323, 17] on button at bounding box center [314, 19] width 26 height 26
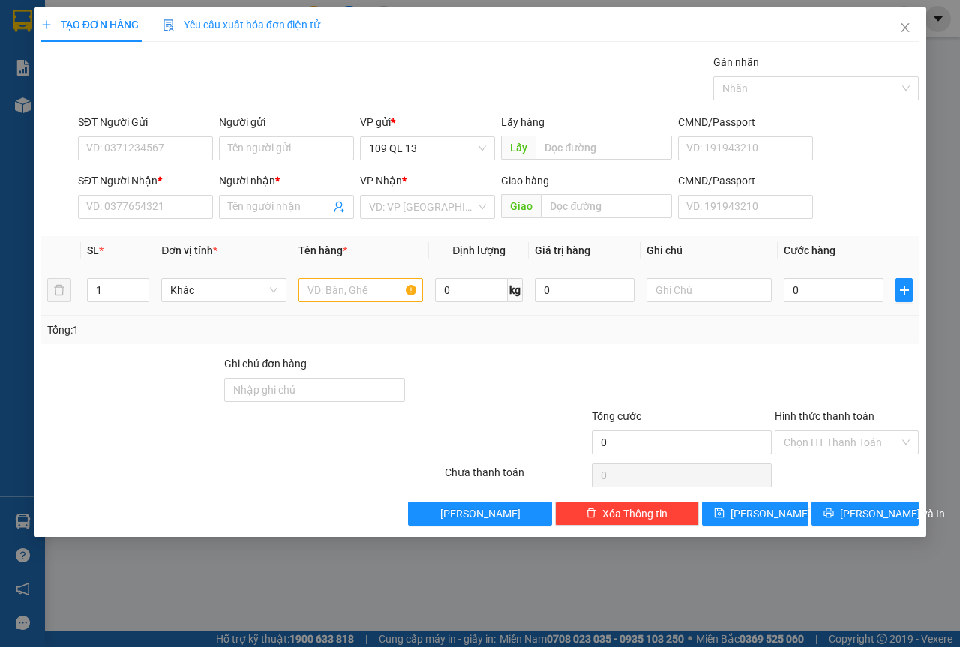
click at [325, 276] on td at bounding box center [361, 291] width 137 height 50
click at [335, 286] on input "text" at bounding box center [361, 290] width 125 height 24
click at [167, 195] on input "SĐT Người Nhận *" at bounding box center [145, 207] width 135 height 24
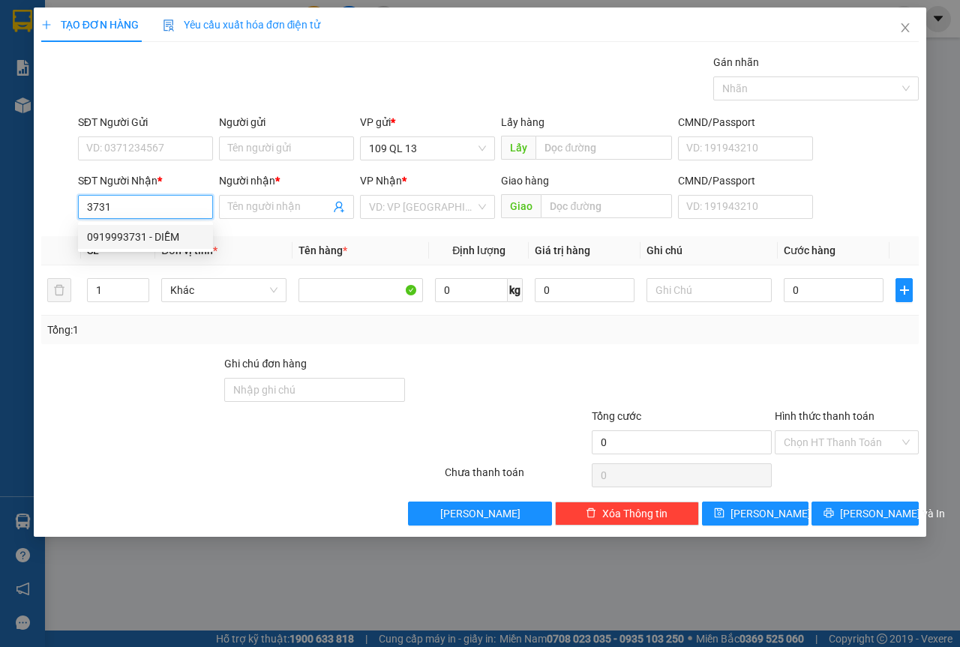
click at [188, 237] on div "0919993731 - DIỄM" at bounding box center [145, 237] width 117 height 17
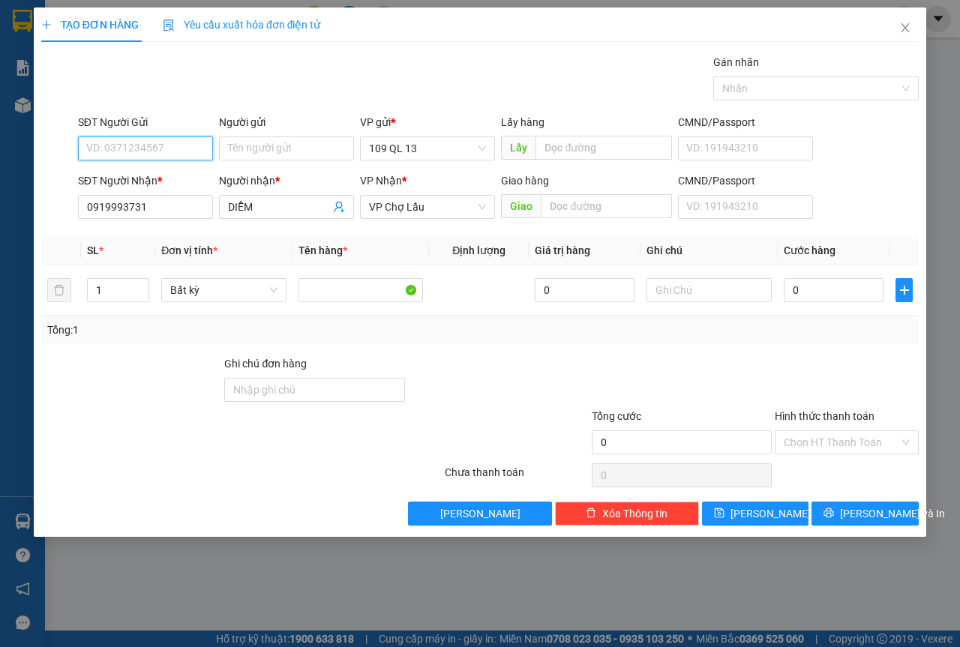
click at [200, 149] on input "SĐT Người Gửi" at bounding box center [145, 149] width 135 height 24
click at [198, 170] on div "0971772959 - KHÁNH" at bounding box center [161, 179] width 166 height 24
click at [719, 287] on input "text" at bounding box center [709, 290] width 125 height 24
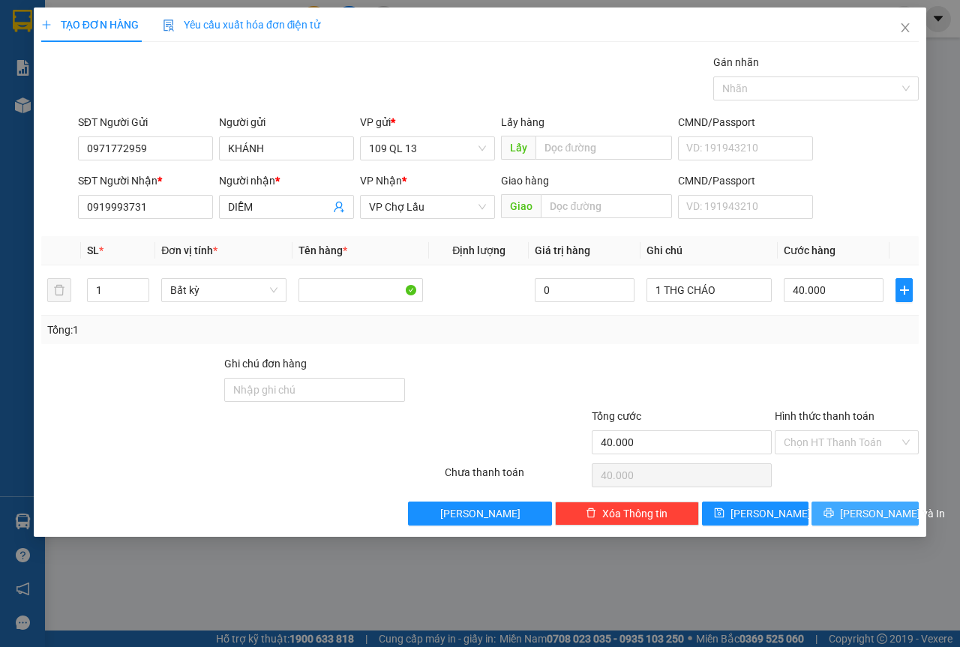
click at [869, 515] on span "[PERSON_NAME] và In" at bounding box center [892, 514] width 105 height 17
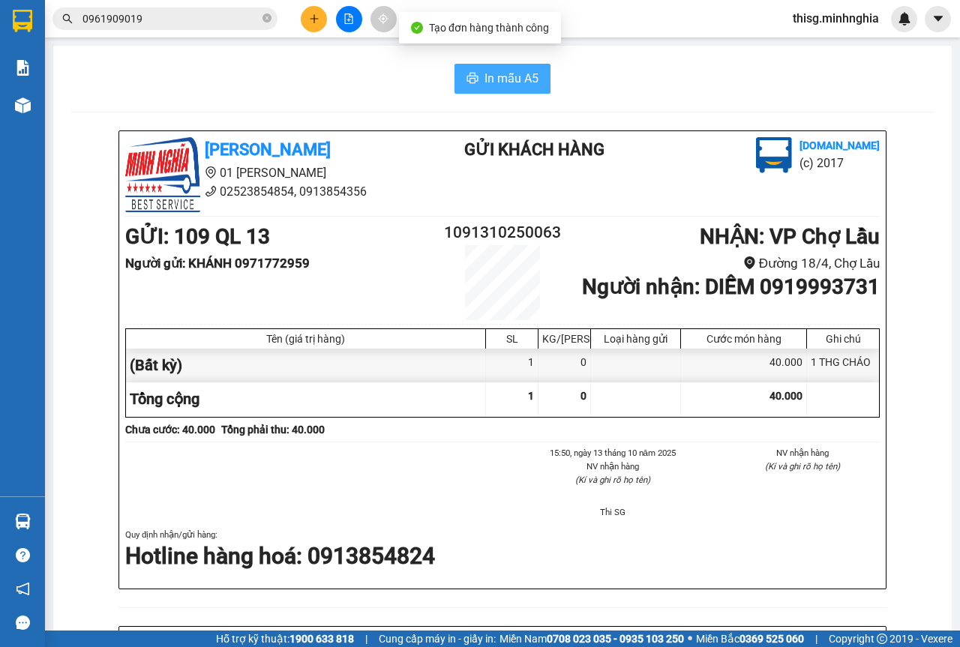
click at [521, 83] on span "In mẫu A5" at bounding box center [512, 78] width 54 height 19
click at [668, 56] on div "In mẫu A5 Minh Nghĩa 01 Đinh Tiên Hoàng 02523854854, 0913854356 Gửi khách hàng …" at bounding box center [502, 623] width 899 height 1154
click at [314, 21] on icon "plus" at bounding box center [314, 18] width 1 height 8
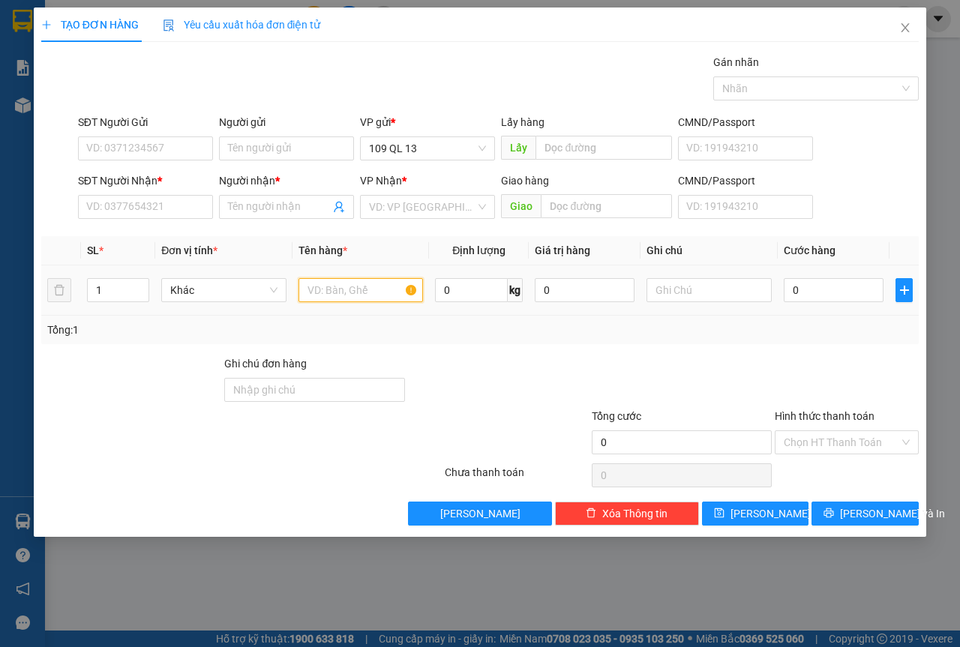
click at [371, 282] on input "text" at bounding box center [361, 290] width 125 height 24
click at [134, 200] on input "SĐT Người Nhận *" at bounding box center [145, 207] width 135 height 24
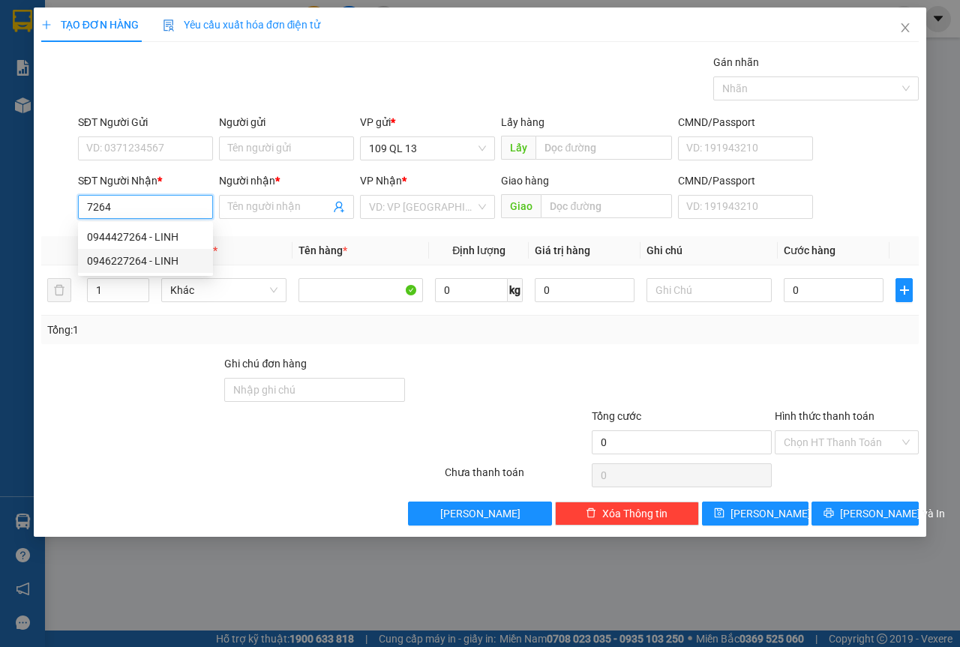
click at [160, 266] on div "0946227264 - LINH" at bounding box center [145, 261] width 117 height 17
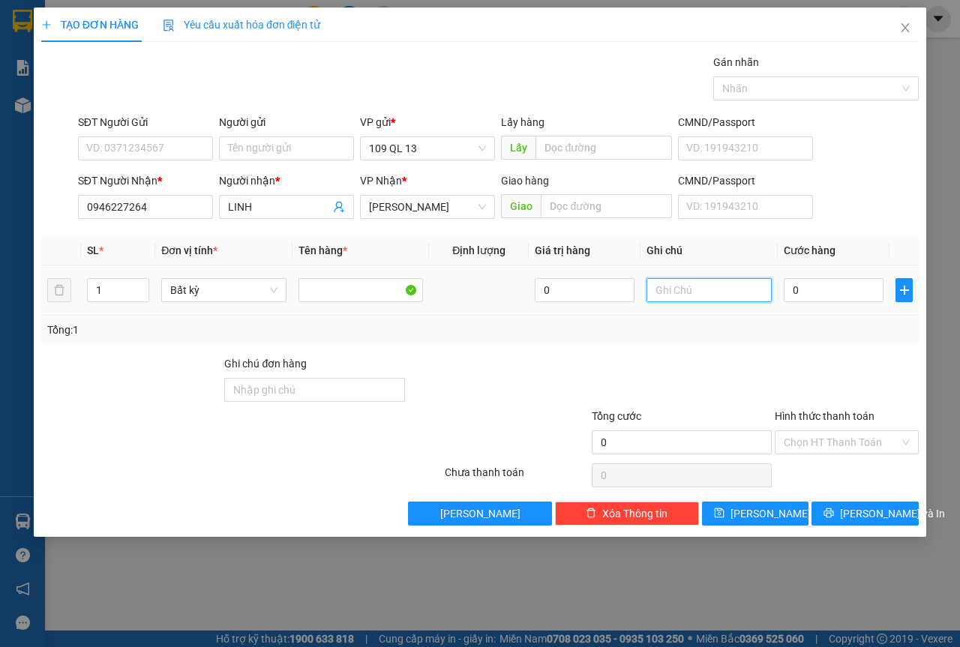
click at [697, 294] on input "text" at bounding box center [709, 290] width 125 height 24
click at [877, 500] on div "Transit Pickup Surcharge Ids Transit Deliver Surcharge Ids Transit Deliver Surc…" at bounding box center [480, 290] width 878 height 472
click at [872, 510] on span "[PERSON_NAME] và In" at bounding box center [892, 514] width 105 height 17
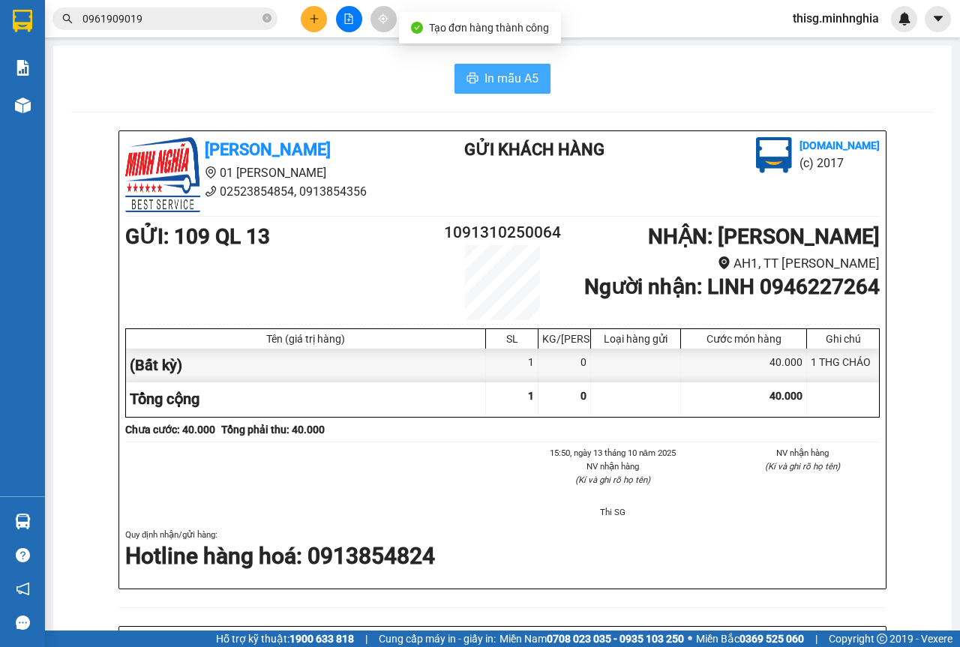
click at [500, 88] on span "In mẫu A5" at bounding box center [512, 78] width 54 height 19
click at [310, 23] on button at bounding box center [314, 19] width 26 height 26
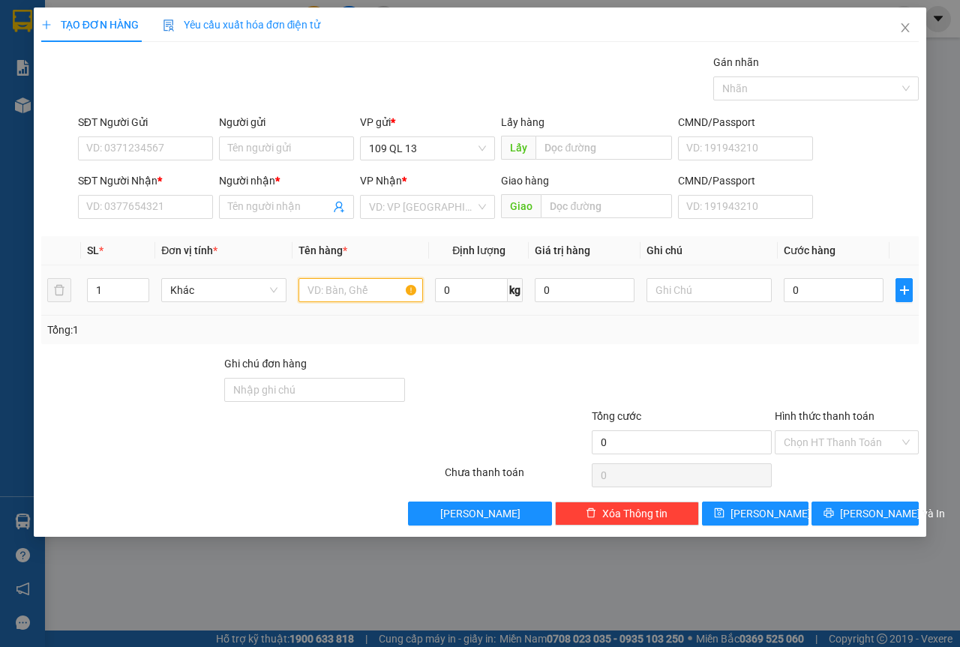
click at [349, 290] on input "text" at bounding box center [361, 290] width 125 height 24
click at [192, 208] on input "SĐT Người Nhận *" at bounding box center [145, 207] width 135 height 24
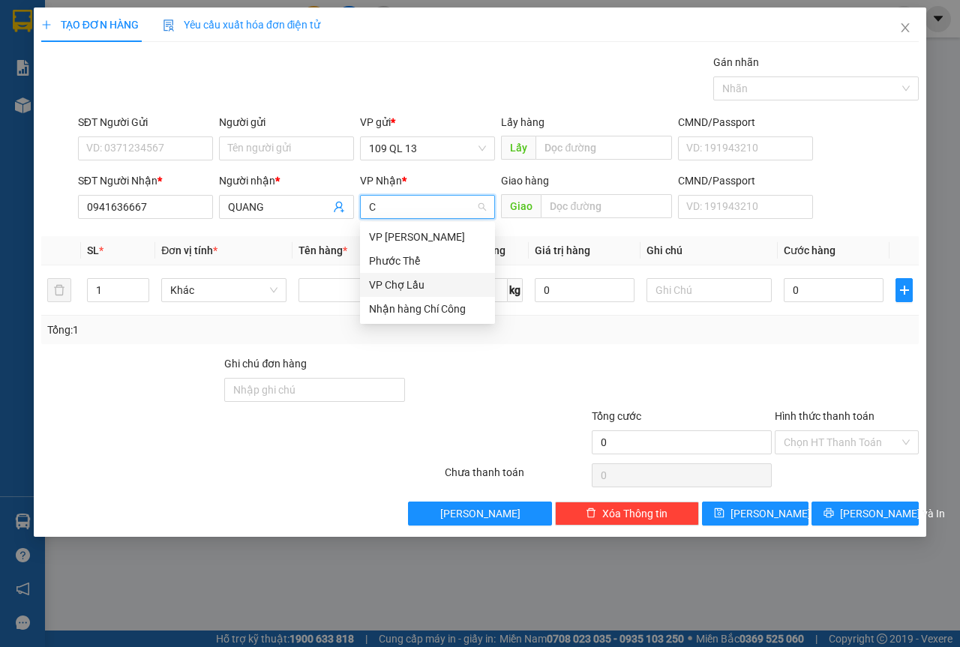
click at [395, 278] on div "VP Chợ Lầu" at bounding box center [427, 285] width 117 height 17
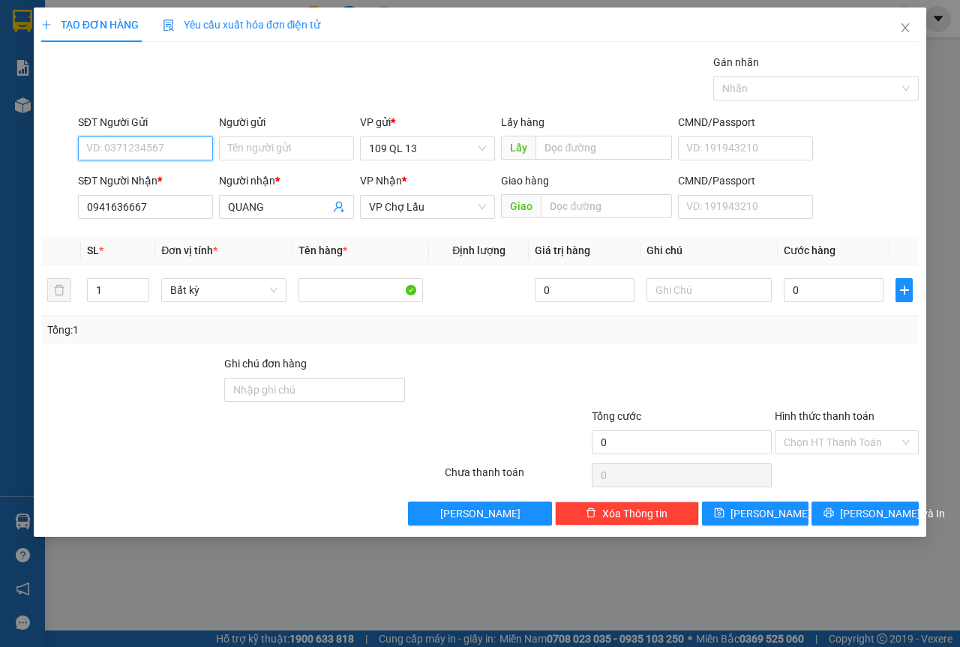
click at [181, 158] on input "SĐT Người Gửi" at bounding box center [145, 149] width 135 height 24
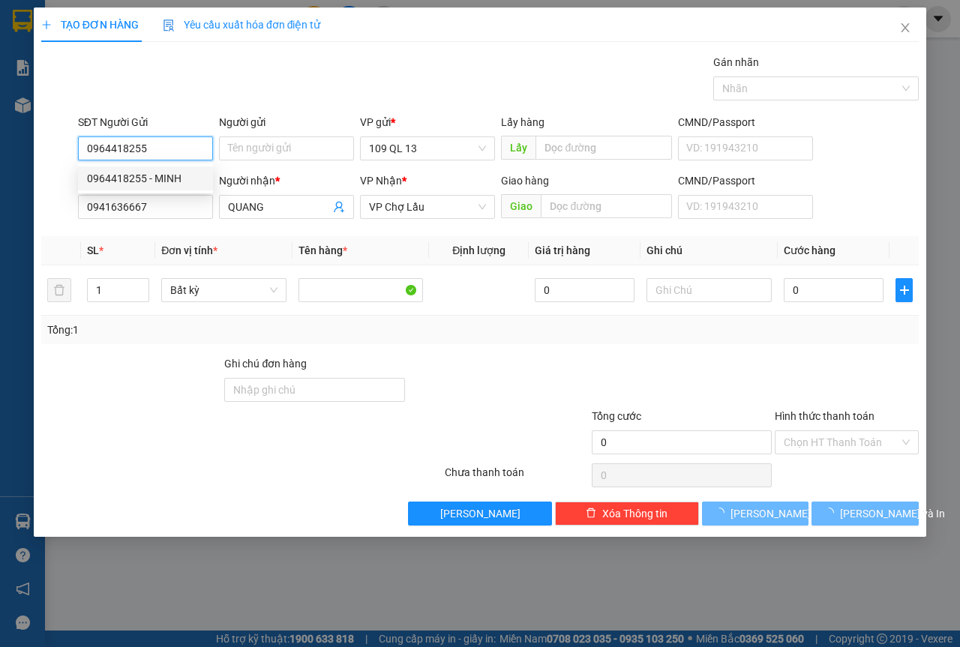
click at [181, 179] on div "0964418255 - MINH" at bounding box center [145, 178] width 117 height 17
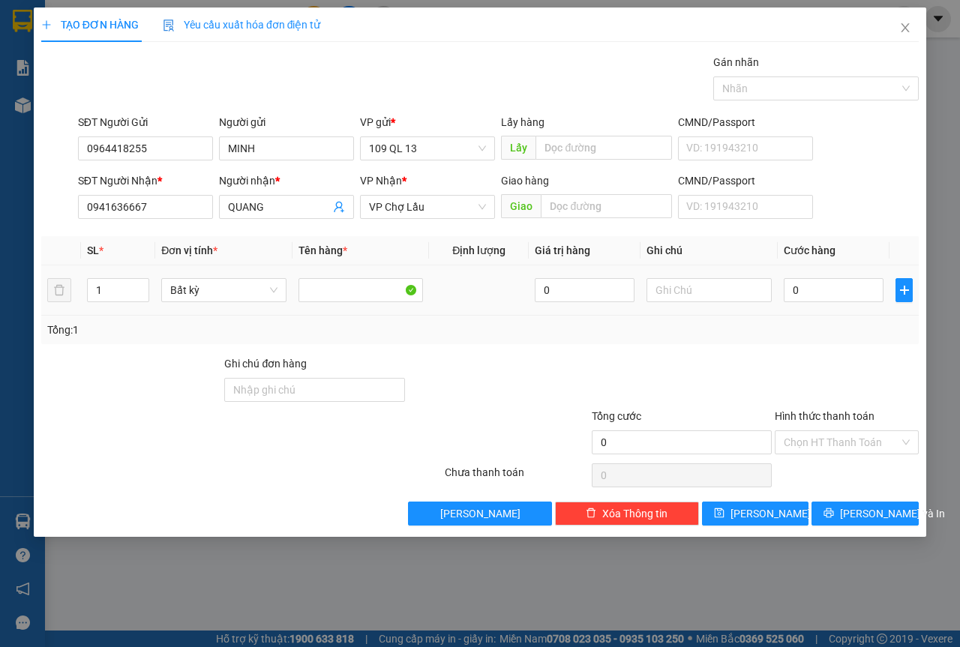
click at [653, 276] on div at bounding box center [709, 290] width 125 height 30
click at [659, 276] on div at bounding box center [709, 290] width 125 height 30
click at [678, 278] on div at bounding box center [709, 290] width 125 height 30
click at [678, 284] on input "text" at bounding box center [709, 290] width 125 height 24
click at [873, 517] on span "[PERSON_NAME] và In" at bounding box center [892, 514] width 105 height 17
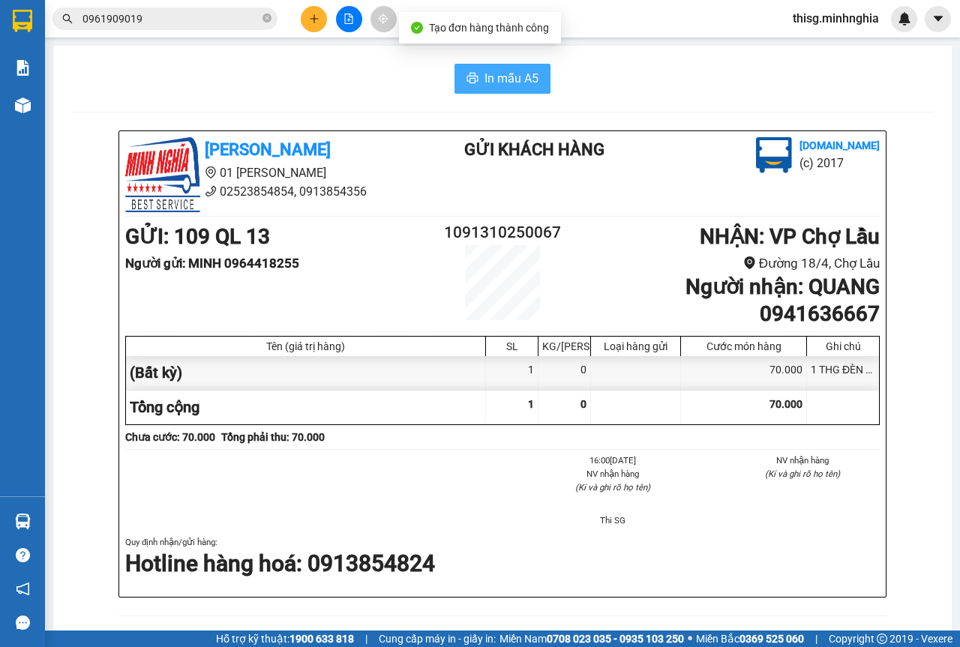
click at [485, 69] on span "In mẫu A5" at bounding box center [512, 78] width 54 height 19
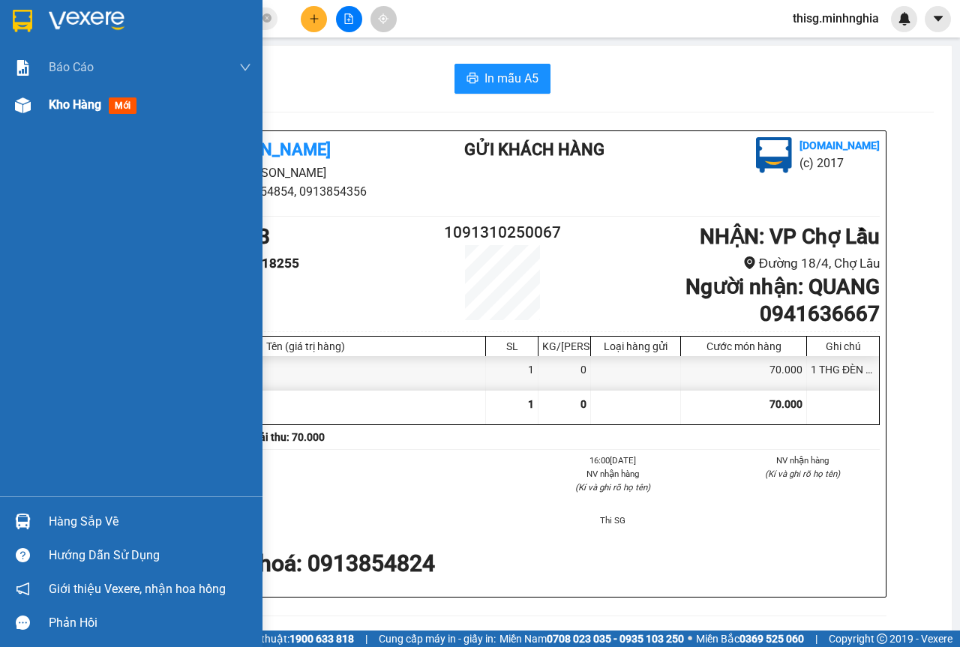
click at [22, 108] on img at bounding box center [23, 106] width 16 height 16
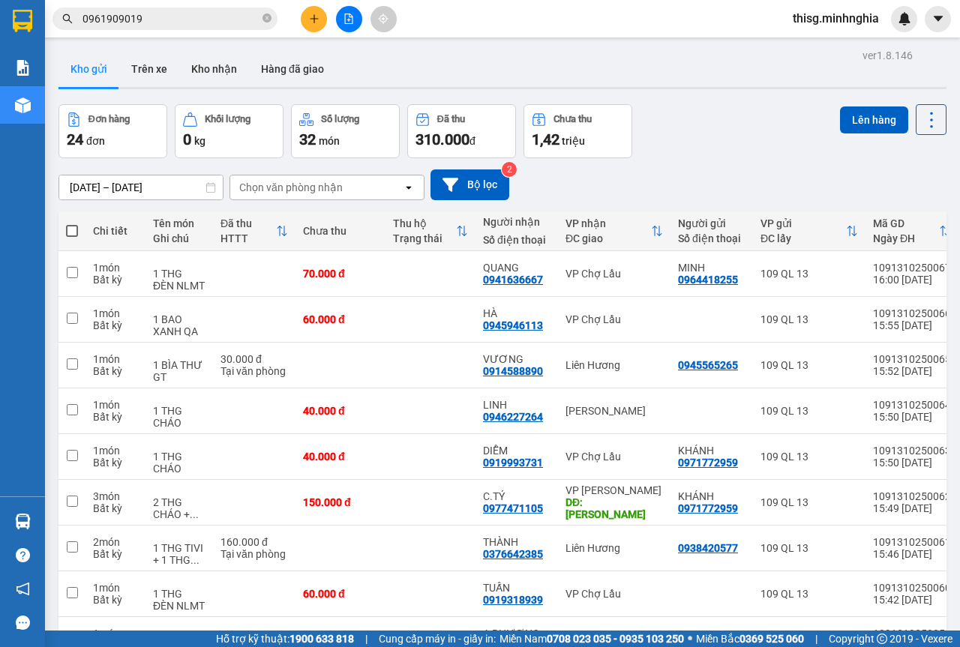
click at [306, 17] on button at bounding box center [314, 19] width 26 height 26
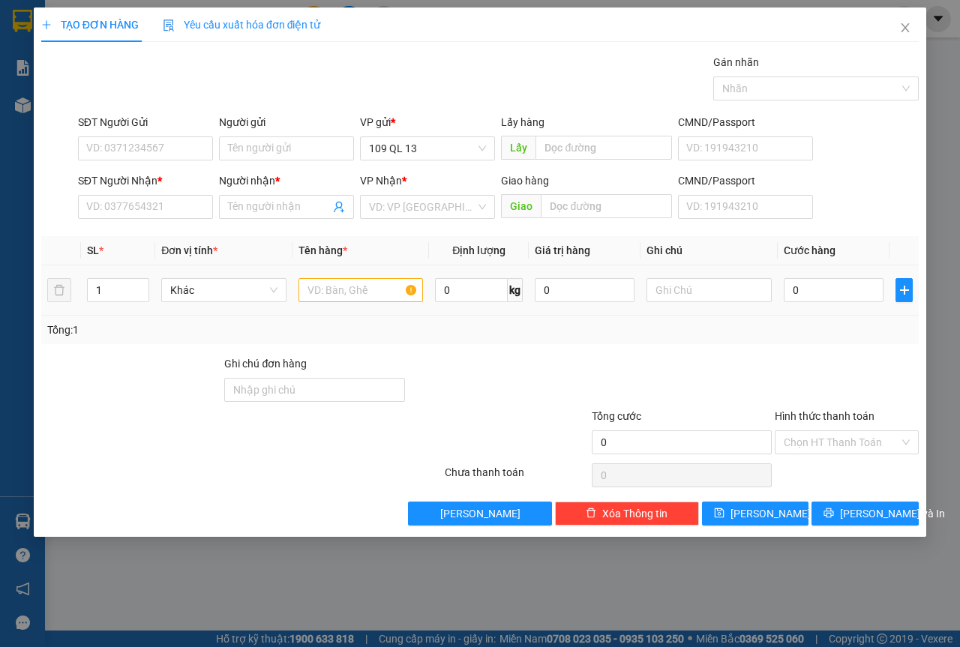
click at [371, 304] on div at bounding box center [361, 290] width 125 height 30
click at [360, 292] on input "text" at bounding box center [361, 290] width 125 height 24
click at [93, 203] on input "SĐT Người Nhận *" at bounding box center [145, 207] width 135 height 24
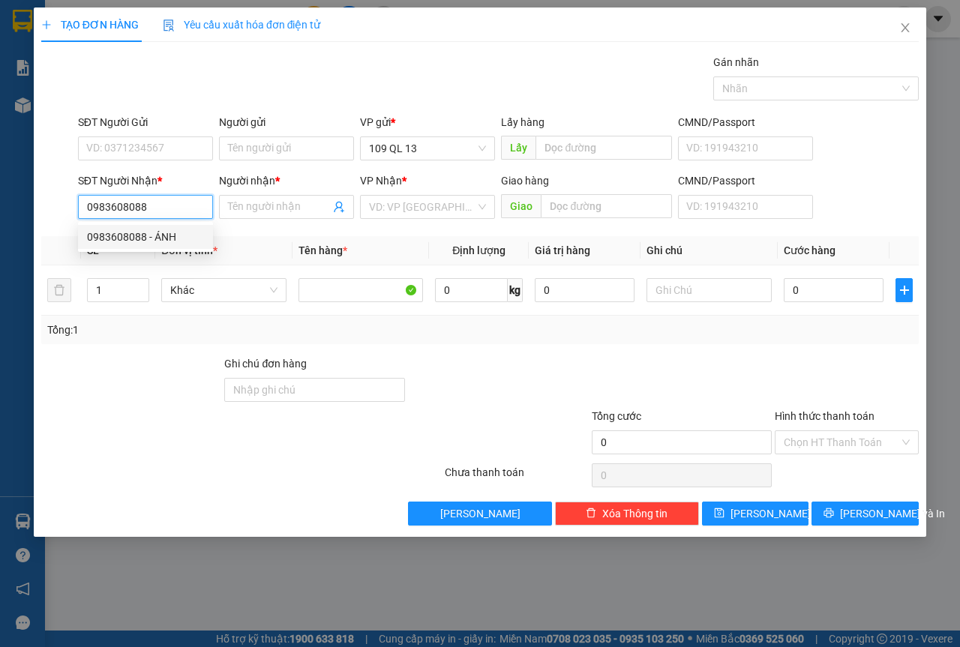
click at [166, 227] on div "0983608088 - ÁNH" at bounding box center [145, 237] width 135 height 24
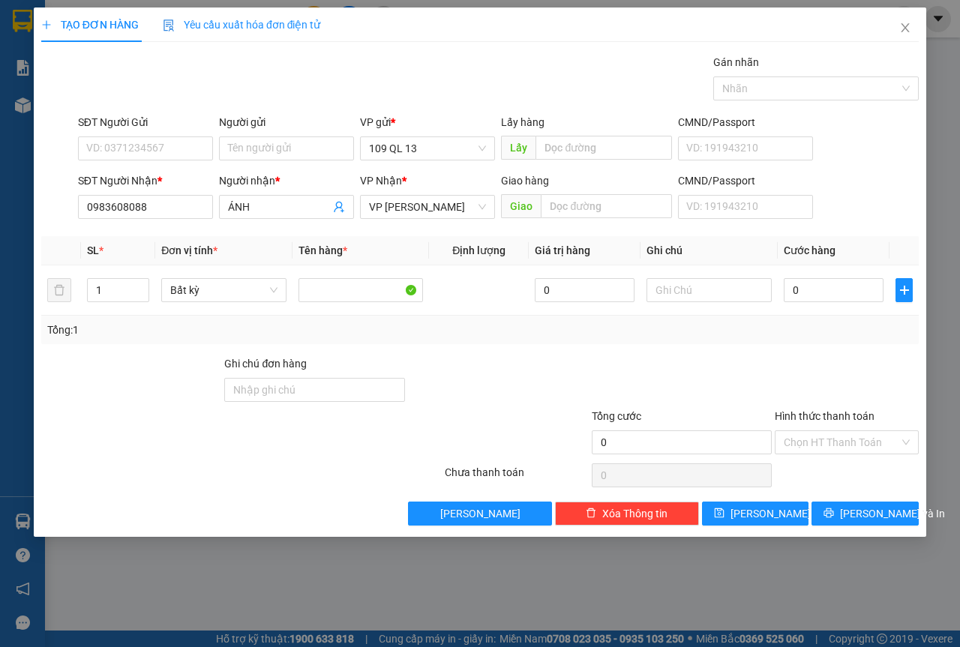
click at [139, 115] on div "SĐT Người Gửi" at bounding box center [145, 122] width 135 height 17
click at [139, 137] on input "SĐT Người Gửi" at bounding box center [145, 149] width 135 height 24
click at [143, 154] on input "SĐT Người Gửi" at bounding box center [145, 149] width 135 height 24
click at [141, 180] on div "0979553005" at bounding box center [145, 178] width 117 height 17
click at [258, 142] on input "Người gửi" at bounding box center [286, 149] width 135 height 24
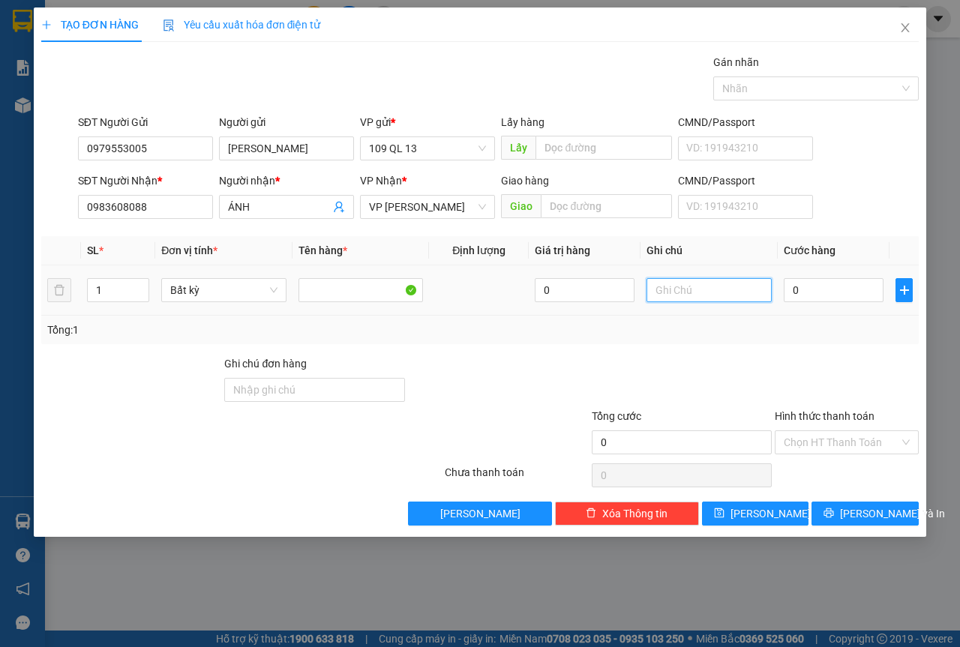
click at [746, 299] on input "text" at bounding box center [709, 290] width 125 height 24
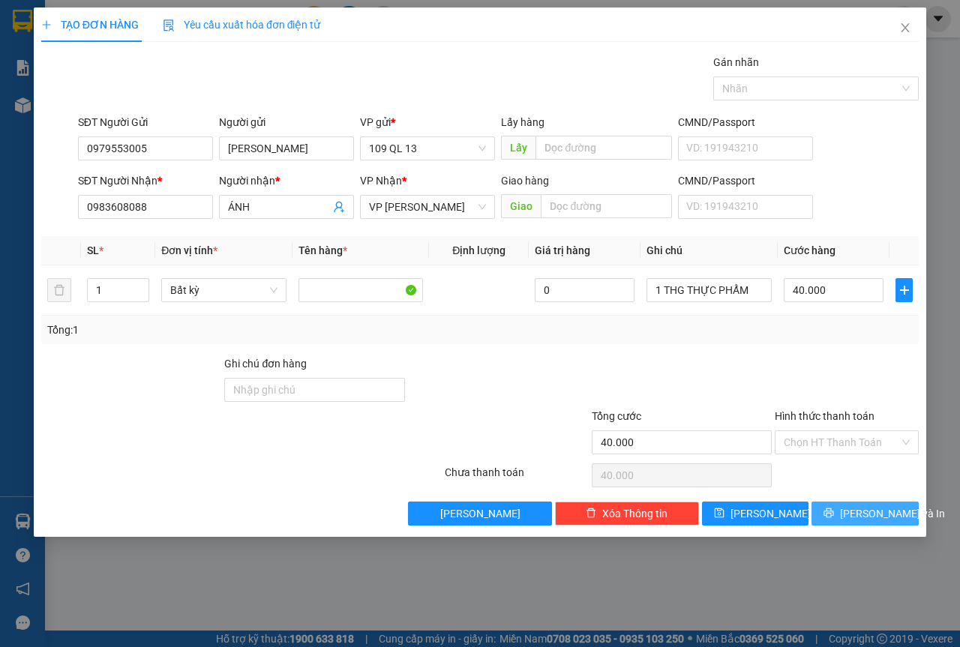
click at [886, 509] on span "[PERSON_NAME] và In" at bounding box center [892, 514] width 105 height 17
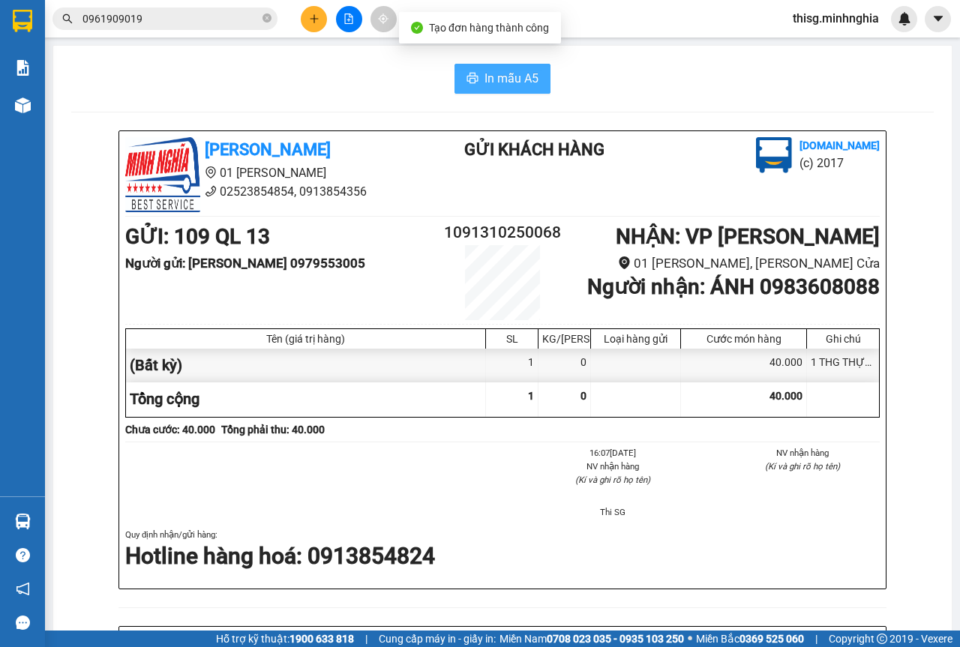
click at [528, 85] on span "In mẫu A5" at bounding box center [512, 78] width 54 height 19
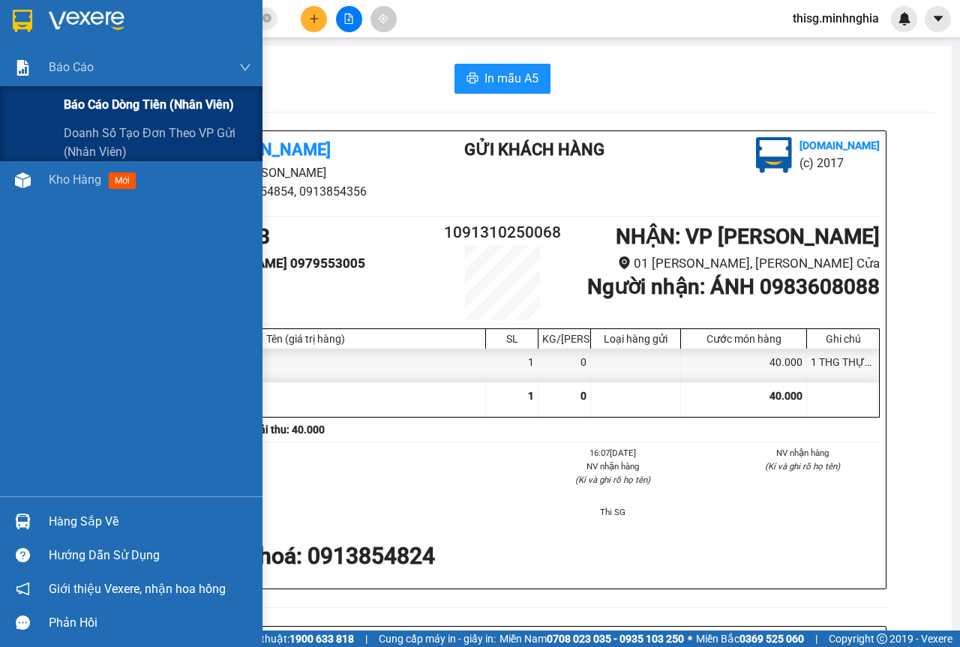
click at [86, 104] on span "Báo cáo dòng tiền (nhân viên)" at bounding box center [149, 104] width 170 height 19
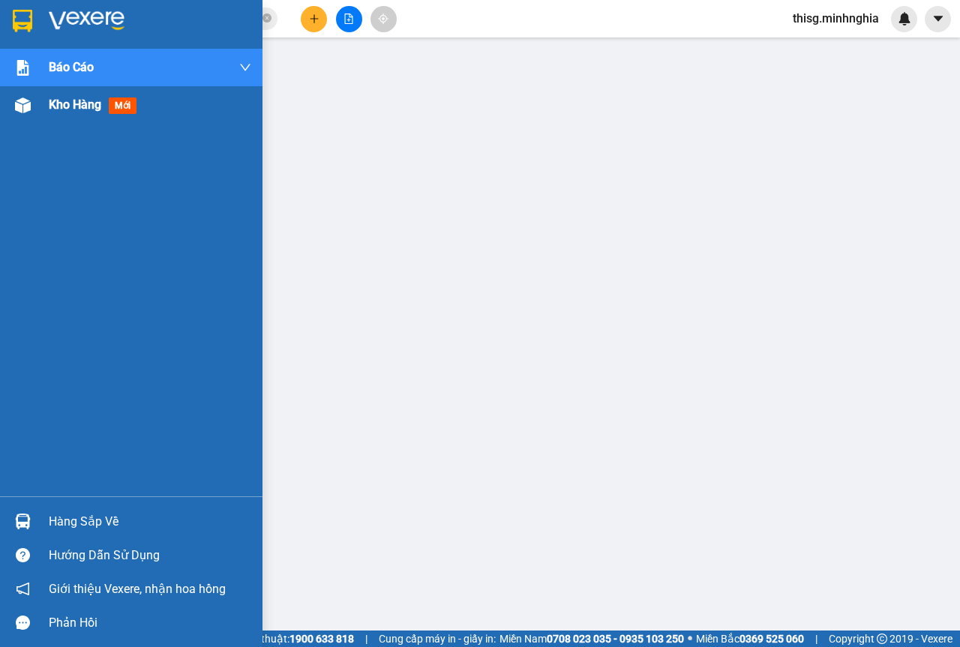
click at [25, 115] on div at bounding box center [23, 105] width 26 height 26
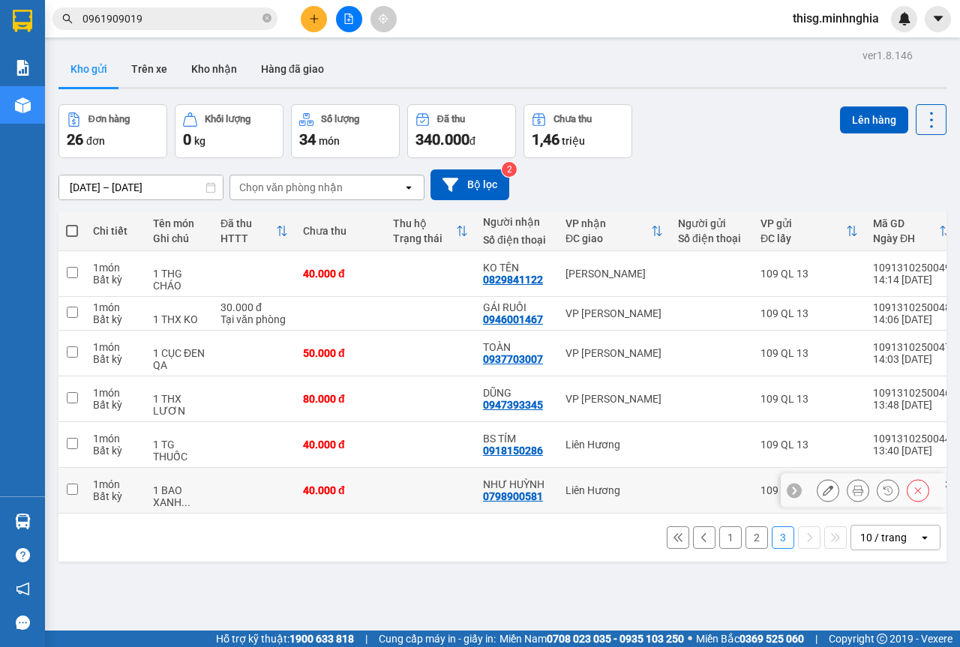
click at [650, 485] on div "Liên Hương" at bounding box center [615, 491] width 98 height 12
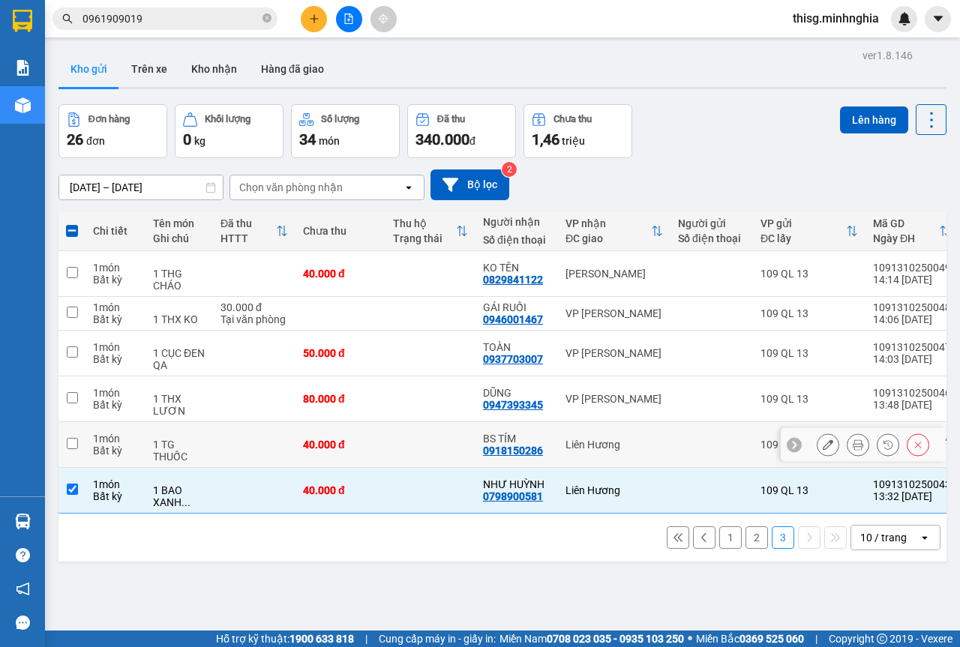
click at [650, 439] on div "Liên Hương" at bounding box center [615, 445] width 98 height 12
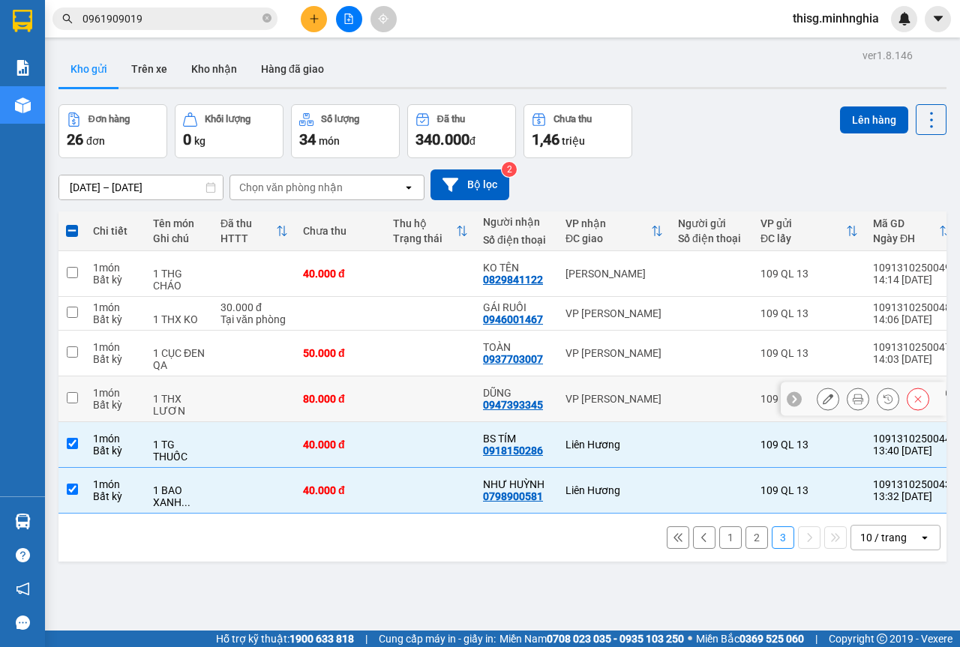
click at [662, 377] on td "VP [PERSON_NAME]" at bounding box center [614, 400] width 113 height 46
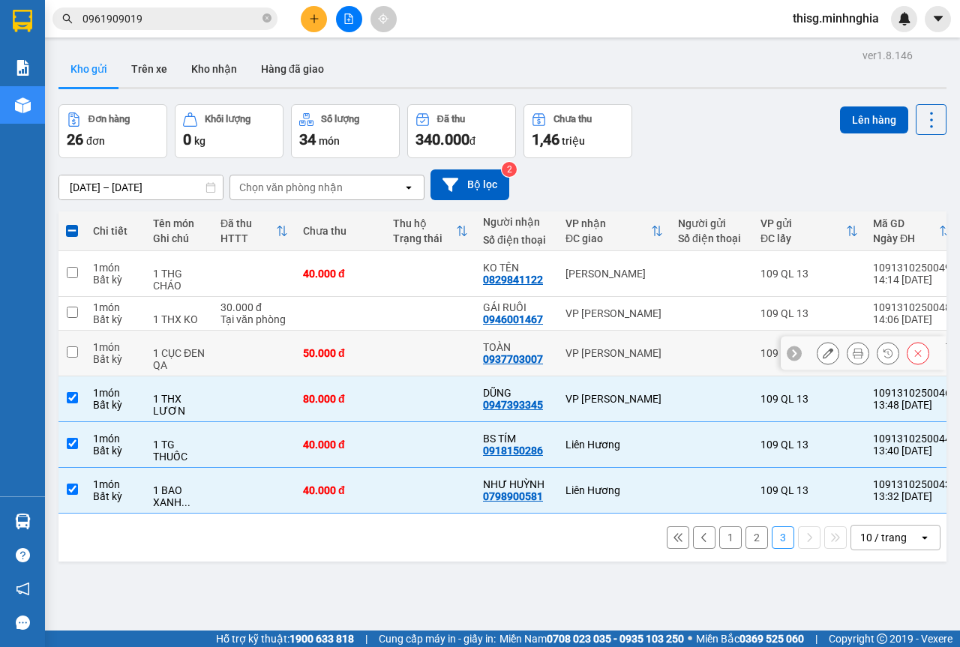
click at [603, 331] on td "VP [PERSON_NAME]" at bounding box center [614, 354] width 113 height 46
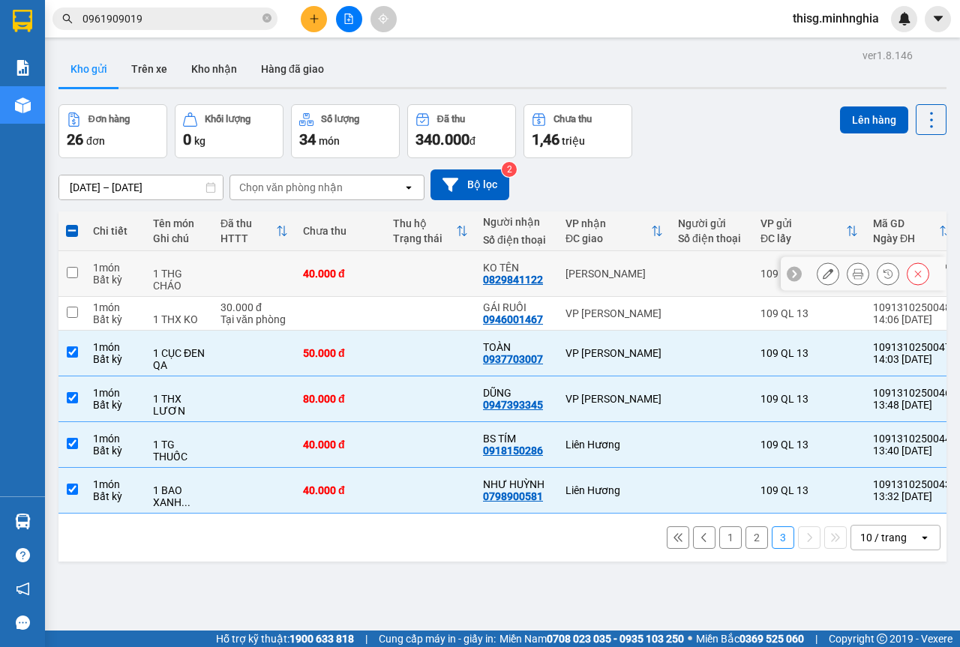
click at [608, 251] on td "[PERSON_NAME]" at bounding box center [614, 274] width 113 height 46
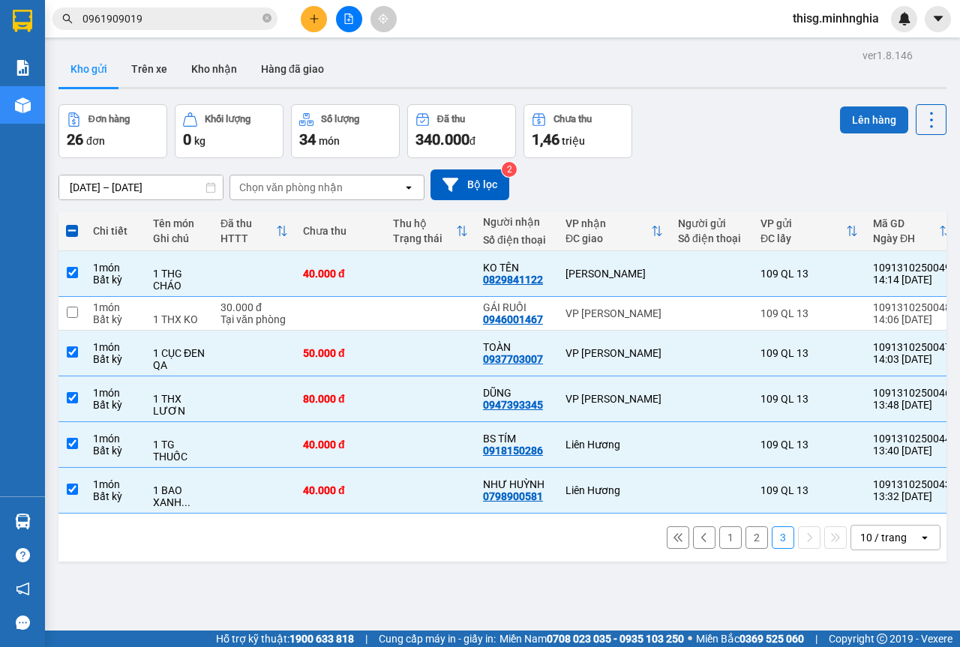
click at [867, 107] on button "Lên hàng" at bounding box center [874, 120] width 68 height 27
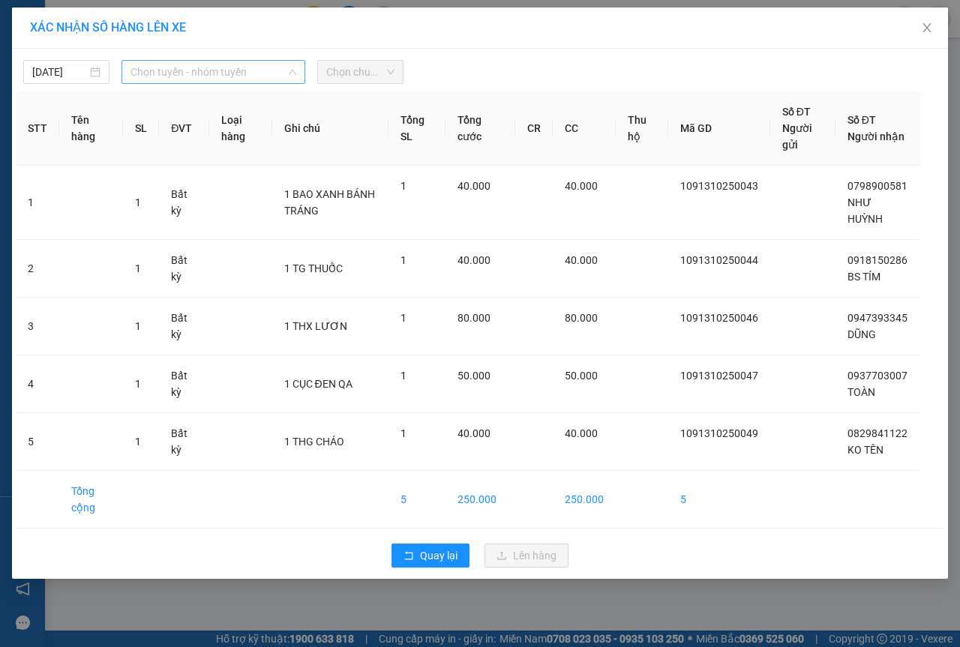
click at [251, 68] on span "Chọn tuyến - nhóm tuyến" at bounding box center [214, 72] width 166 height 23
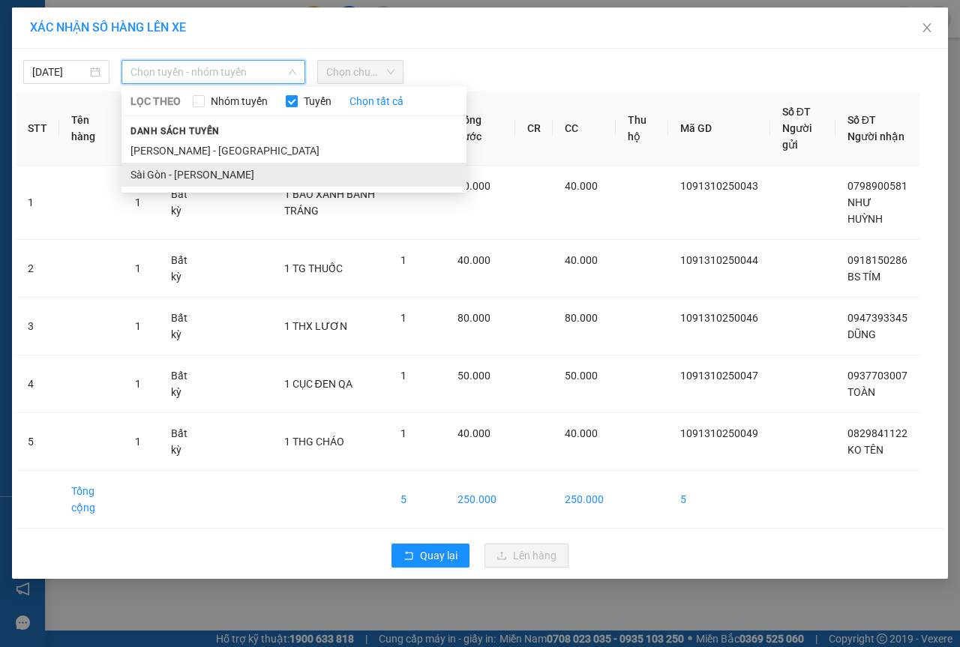
click at [221, 172] on li "Sài Gòn - [PERSON_NAME]" at bounding box center [294, 175] width 345 height 24
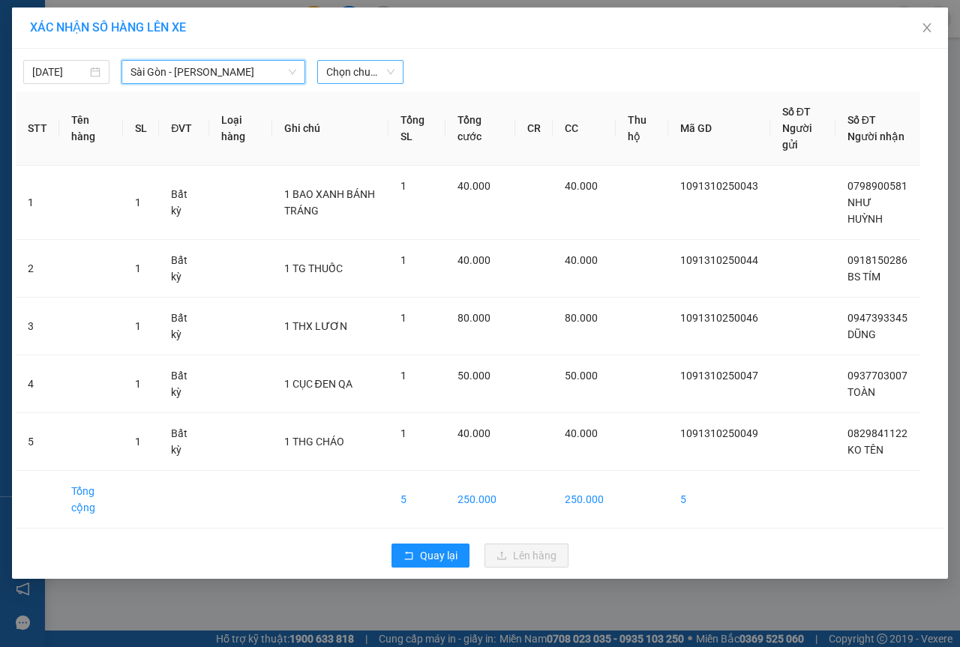
click at [342, 71] on span "Chọn chuyến" at bounding box center [360, 72] width 68 height 23
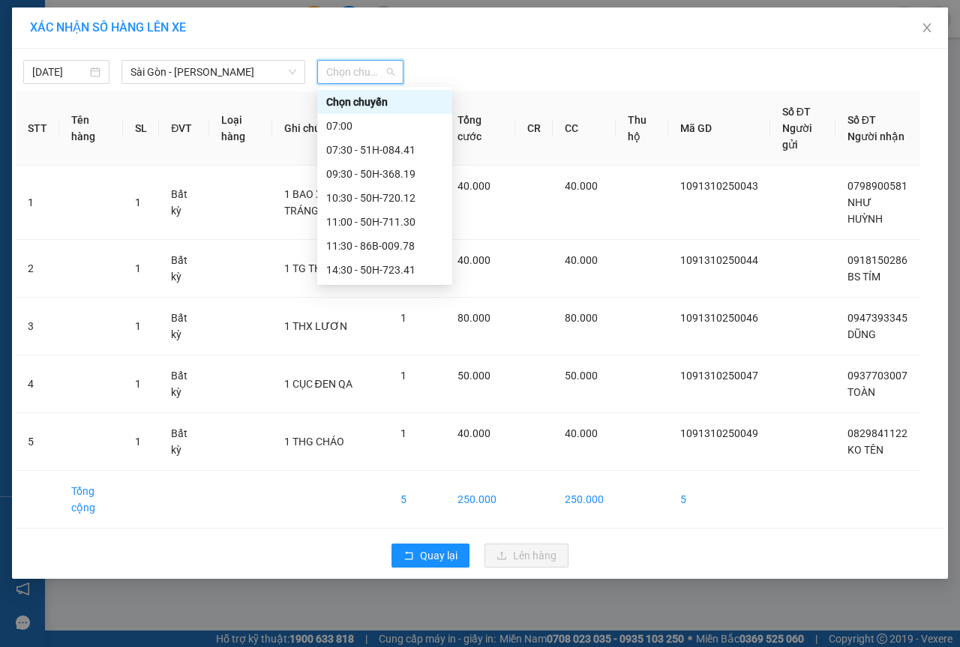
click at [366, 310] on div "17:00 (TC) - 86B-009.80" at bounding box center [384, 318] width 117 height 17
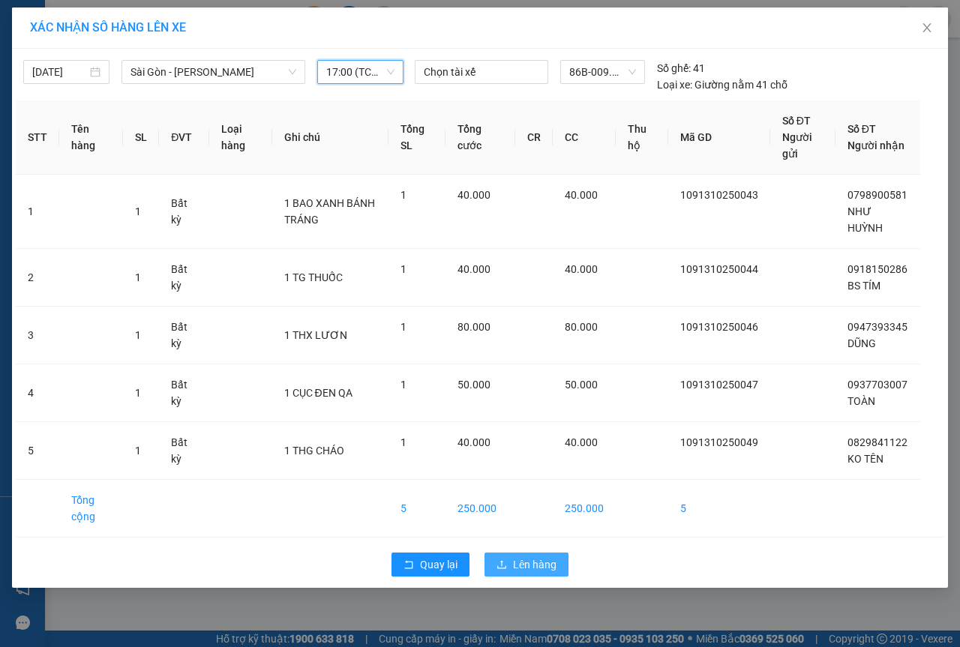
click at [548, 568] on span "Lên hàng" at bounding box center [535, 565] width 44 height 17
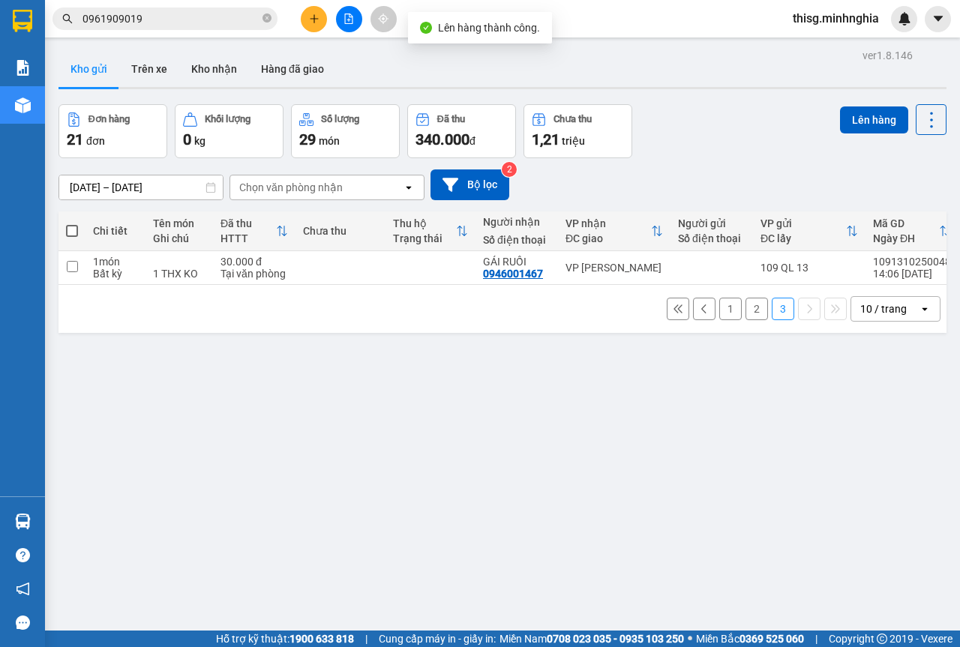
click at [746, 317] on button "2" at bounding box center [757, 309] width 23 height 23
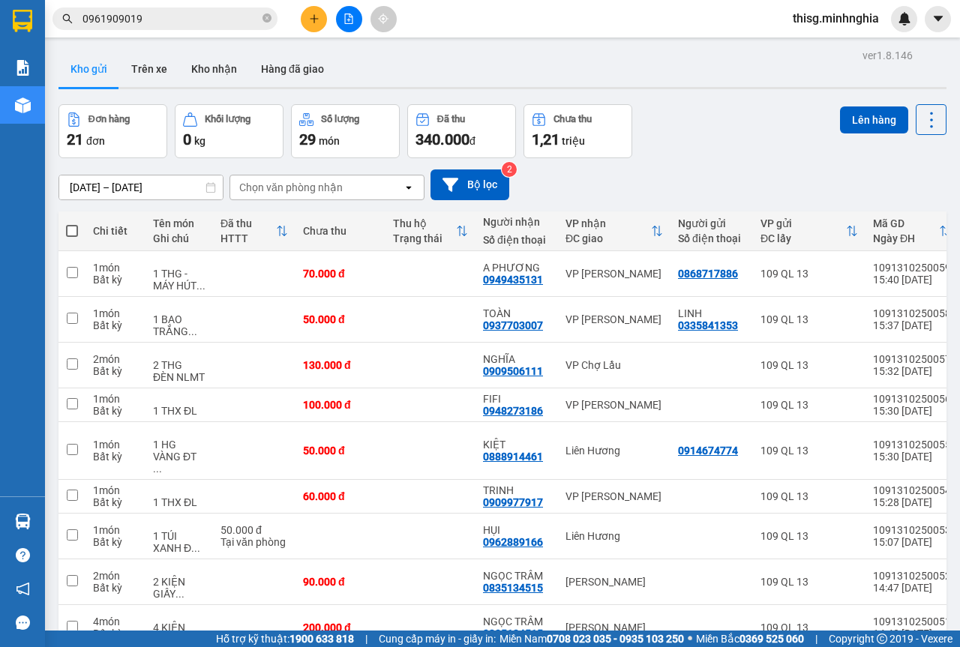
click at [389, 514] on td at bounding box center [431, 537] width 90 height 46
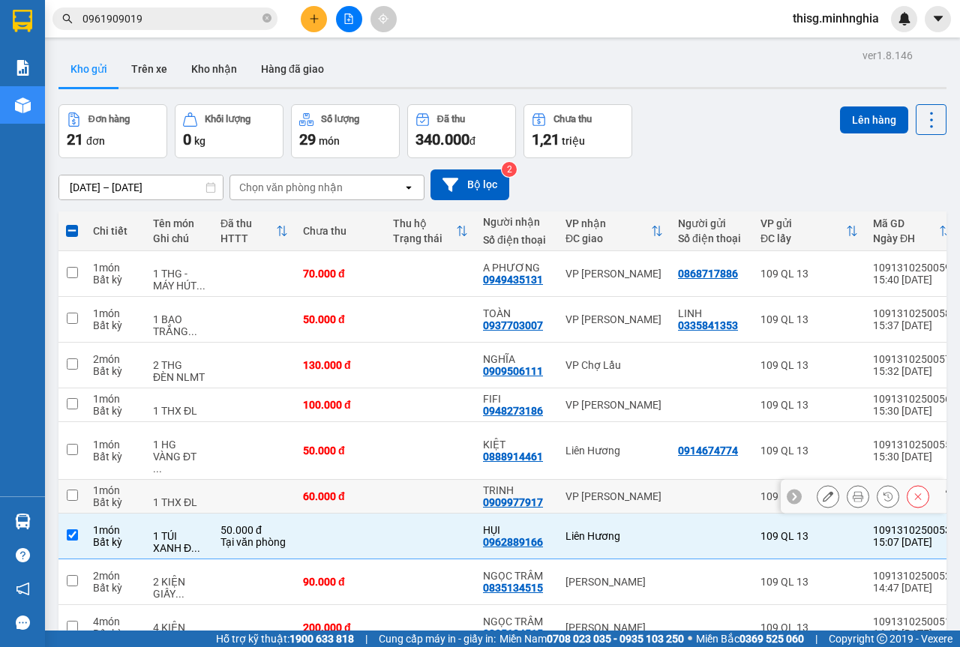
click at [385, 480] on td "60.000 đ" at bounding box center [341, 497] width 90 height 34
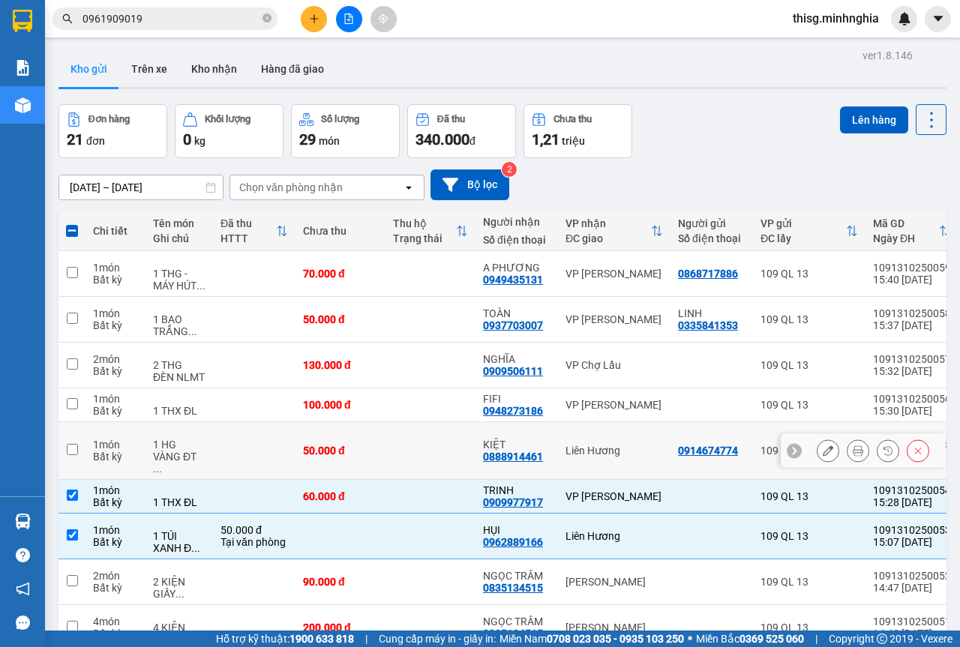
click at [395, 422] on td at bounding box center [431, 451] width 90 height 58
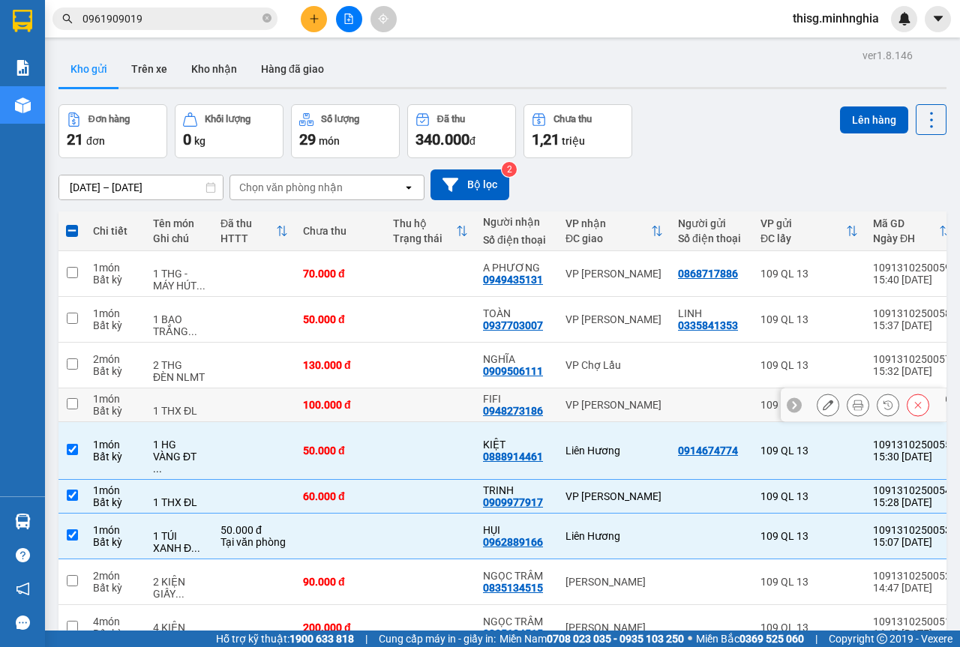
click at [388, 389] on td at bounding box center [431, 406] width 90 height 34
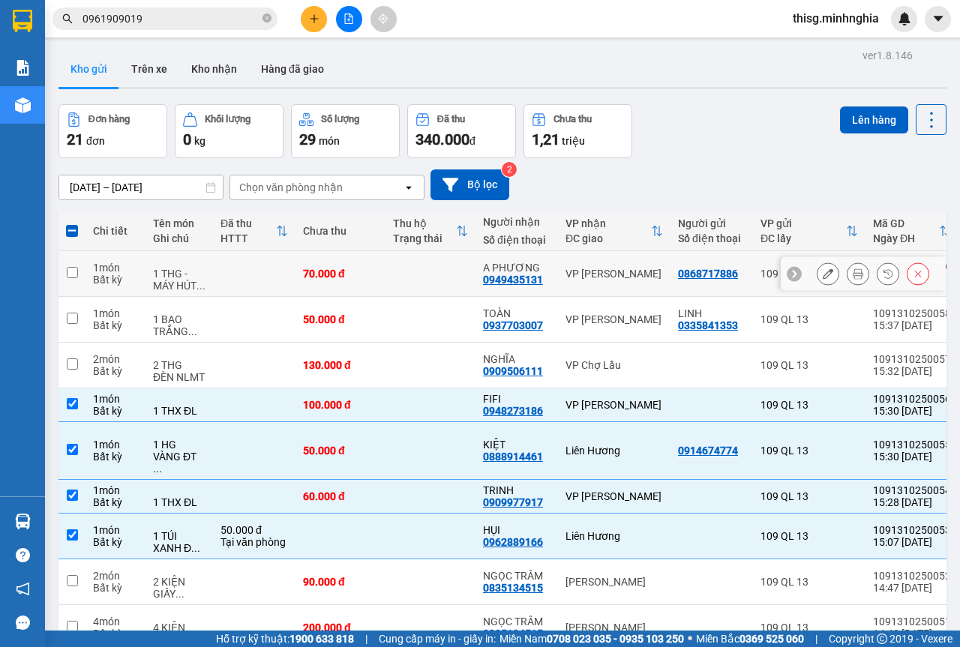
click at [413, 251] on td at bounding box center [431, 274] width 90 height 46
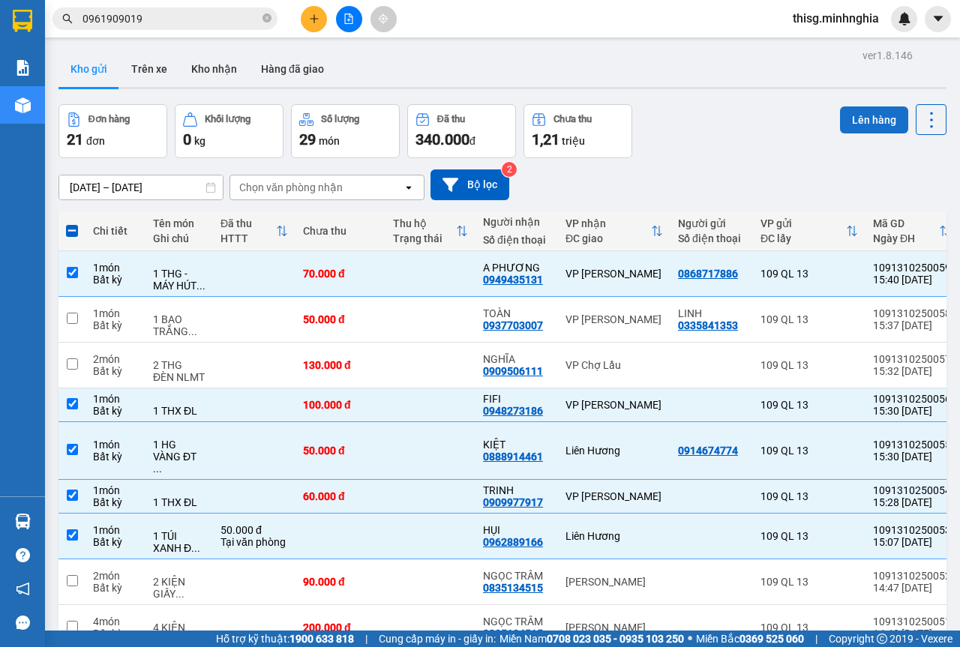
click at [844, 134] on div "Lên hàng" at bounding box center [893, 119] width 107 height 31
click at [844, 122] on button "Lên hàng" at bounding box center [874, 120] width 68 height 27
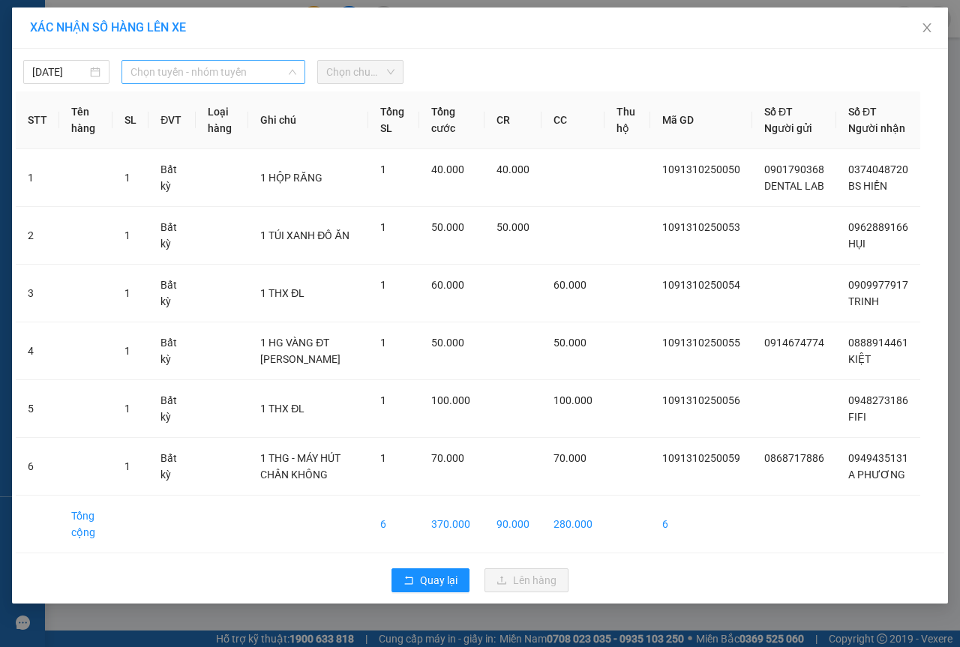
click at [170, 72] on span "Chọn tuyến - nhóm tuyến" at bounding box center [214, 72] width 166 height 23
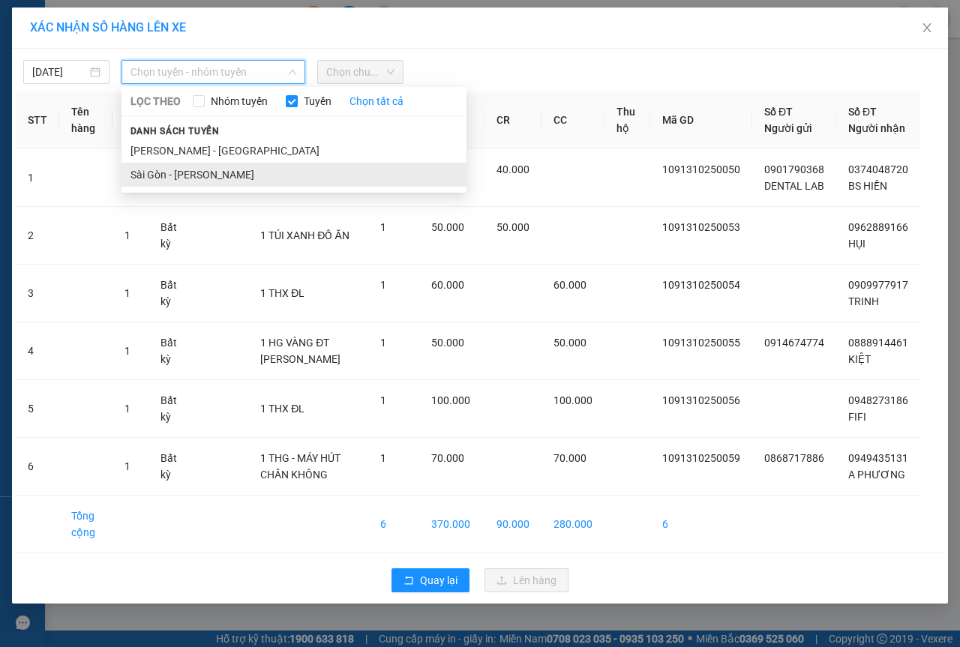
click at [172, 167] on li "Sài Gòn - [PERSON_NAME]" at bounding box center [294, 175] width 345 height 24
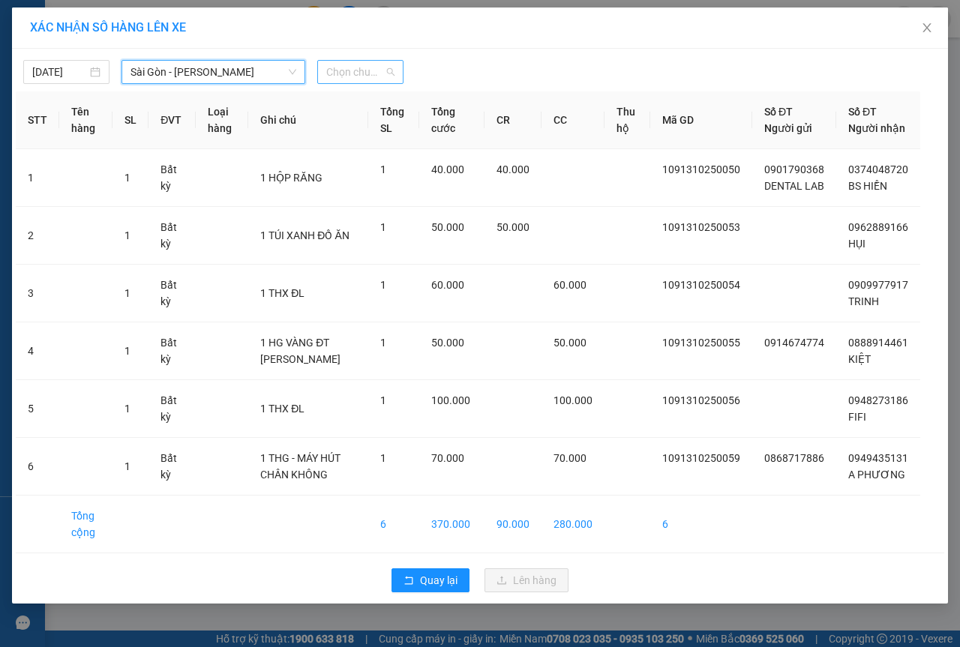
drag, startPoint x: 388, startPoint y: 68, endPoint x: 378, endPoint y: 72, distance: 10.4
click at [380, 72] on div "Chọn chuyến" at bounding box center [360, 72] width 86 height 24
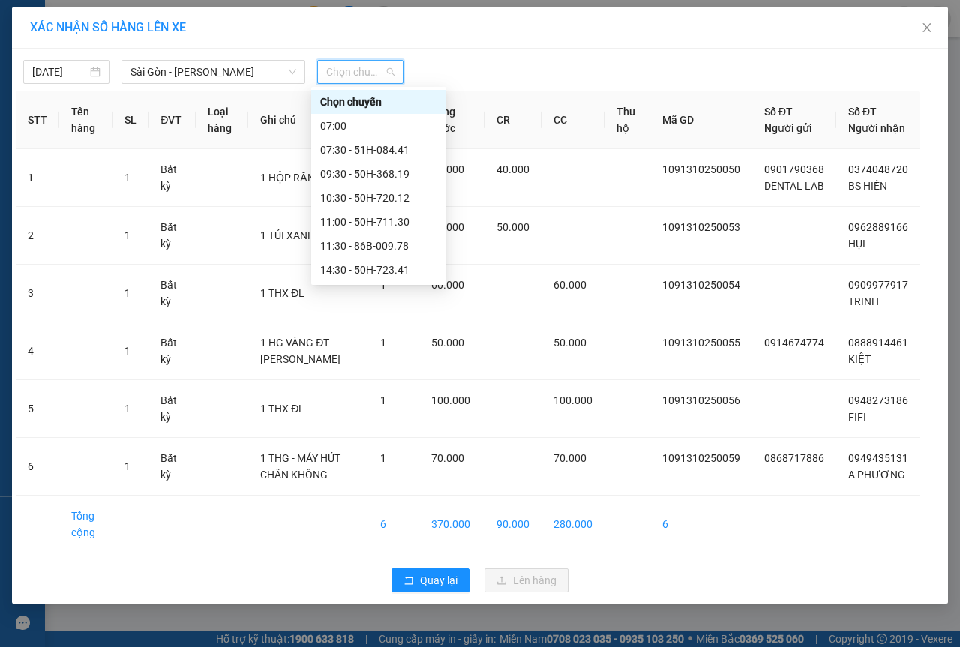
click at [349, 310] on div "17:00 (TC) - 86B-009.80" at bounding box center [378, 318] width 117 height 17
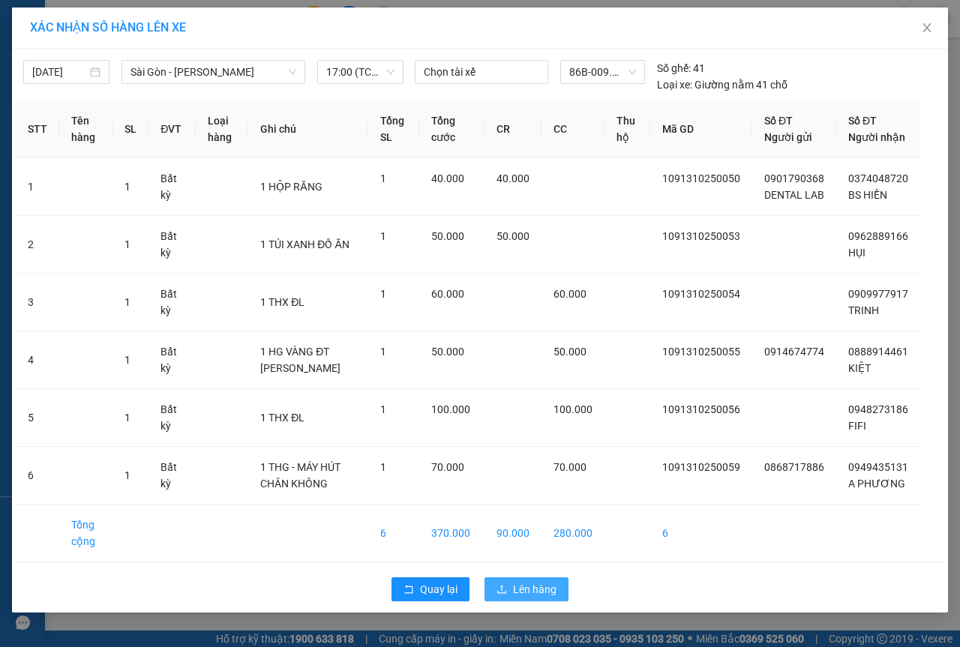
click at [505, 602] on button "Lên hàng" at bounding box center [527, 590] width 84 height 24
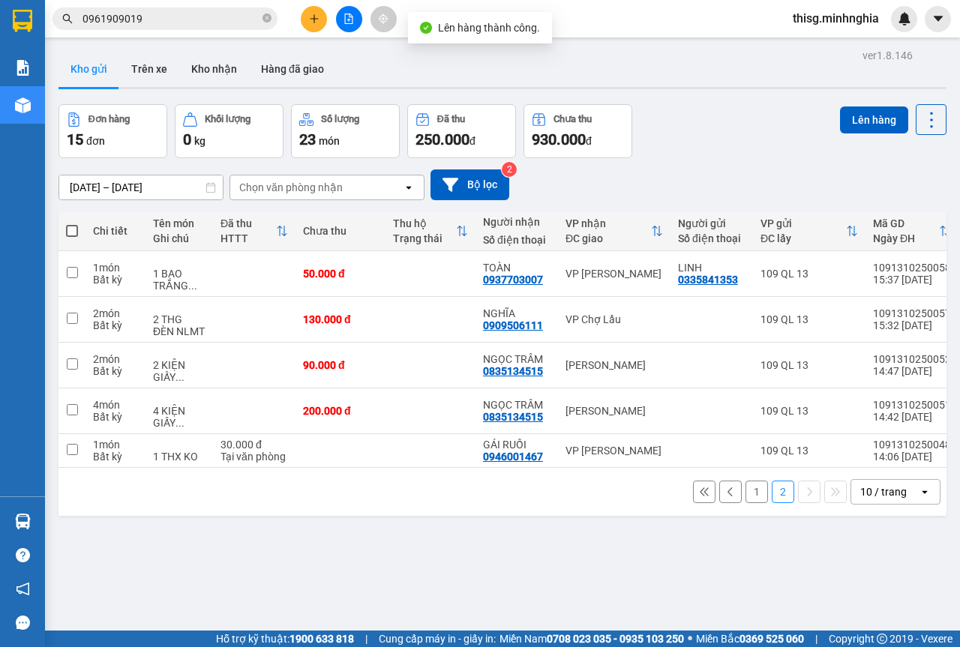
click at [746, 502] on button "1" at bounding box center [757, 492] width 23 height 23
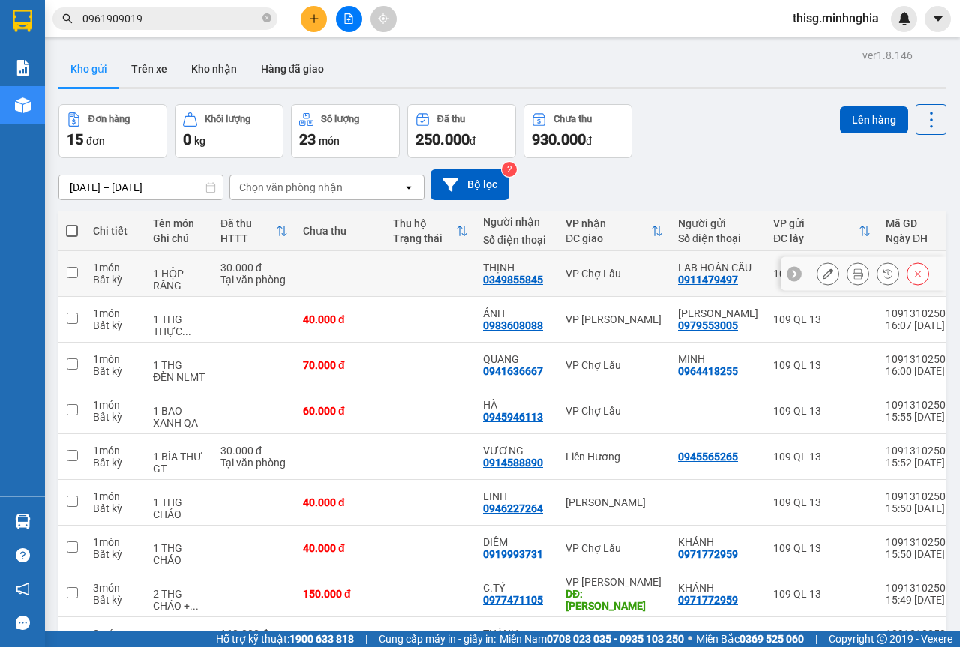
click at [340, 279] on td at bounding box center [341, 274] width 90 height 46
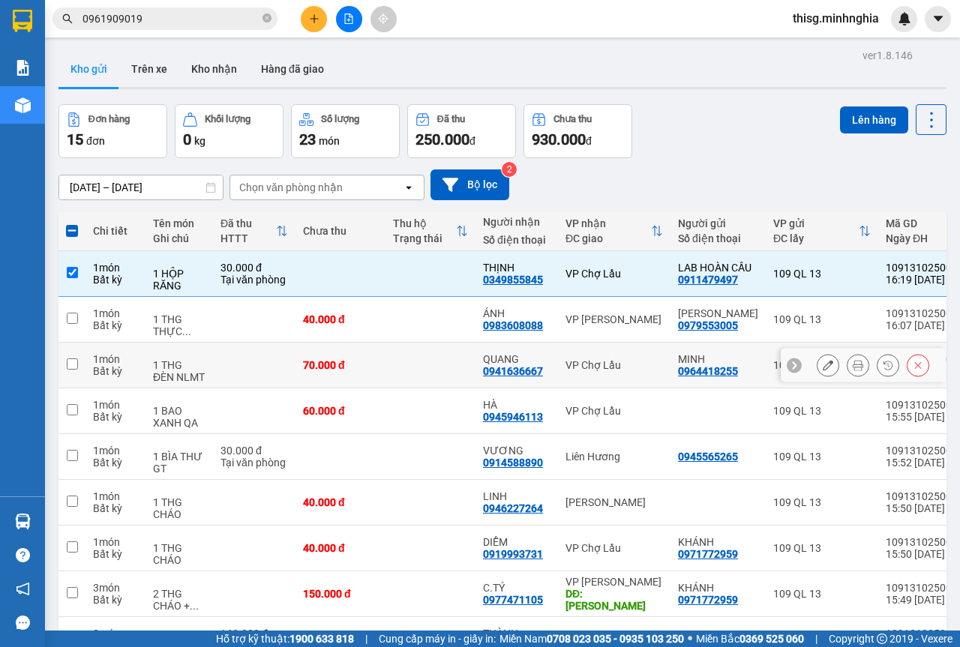
click at [389, 364] on td at bounding box center [431, 366] width 90 height 46
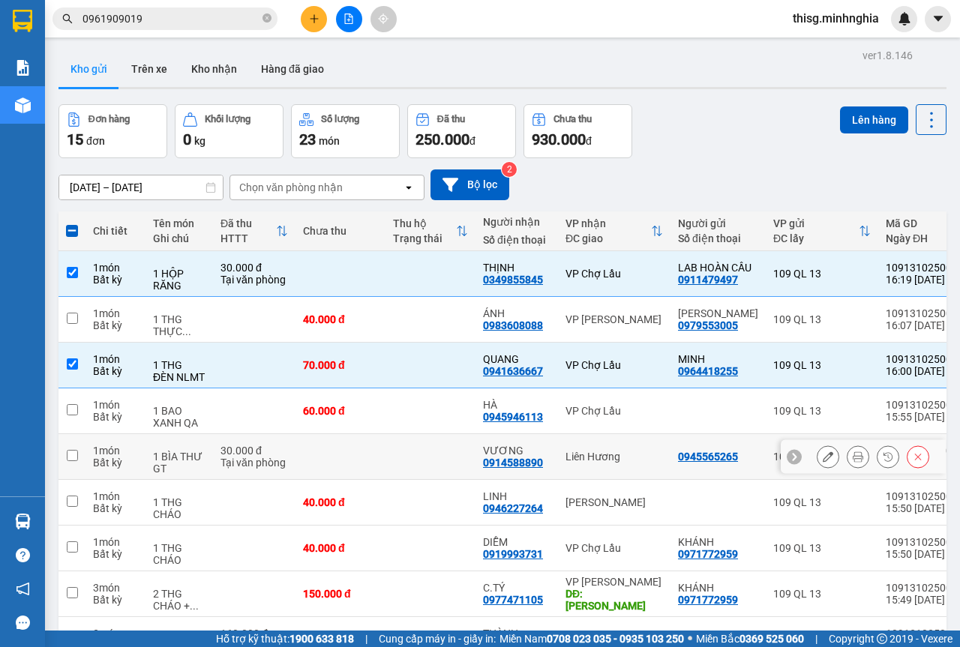
click at [373, 434] on td at bounding box center [341, 457] width 90 height 46
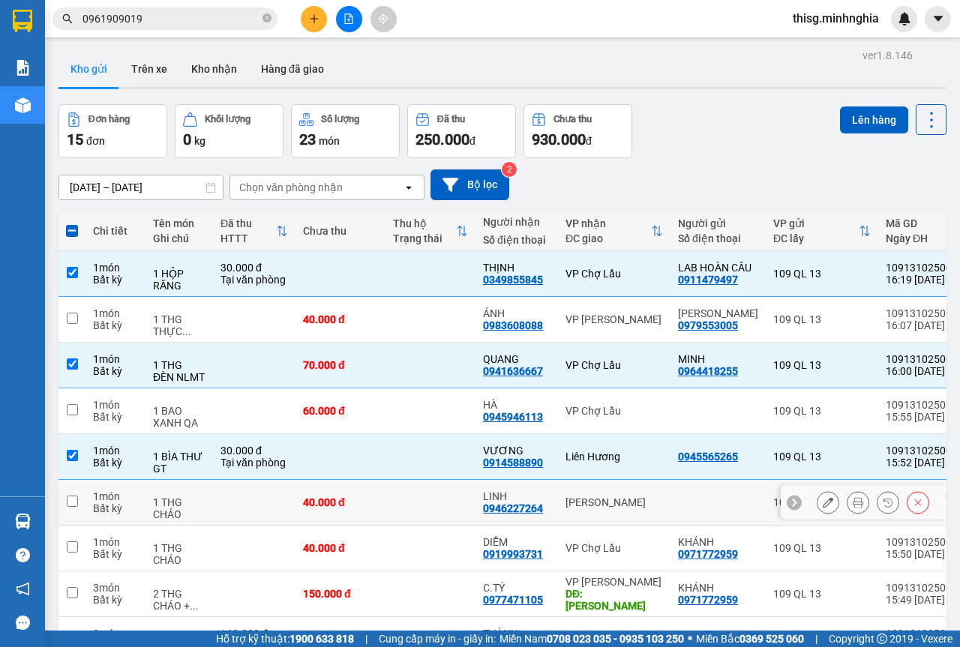
click at [380, 480] on td "40.000 đ" at bounding box center [341, 503] width 90 height 46
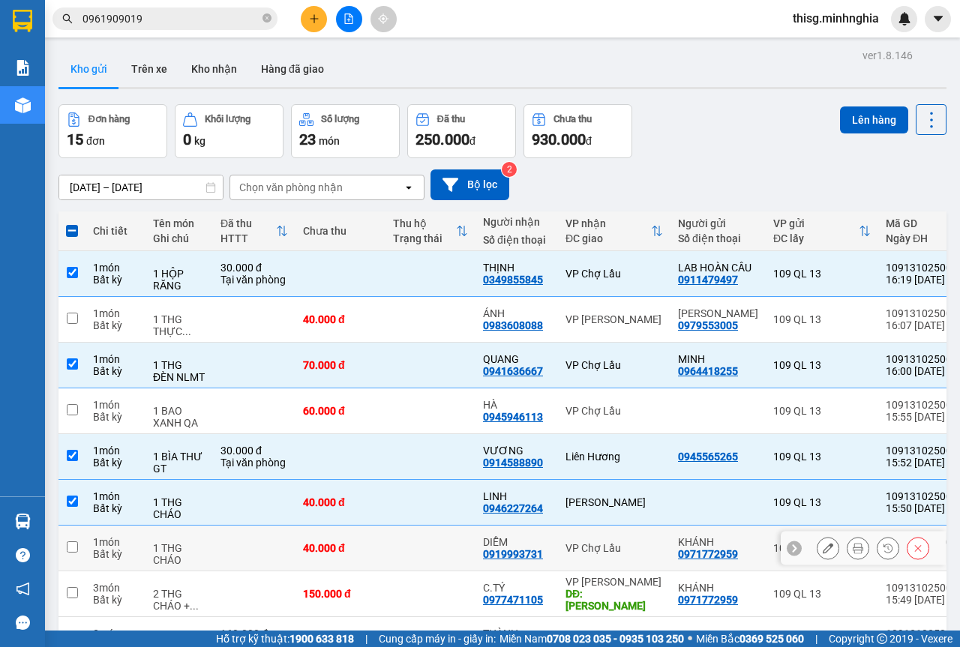
click at [372, 542] on div "40.000 đ" at bounding box center [340, 548] width 75 height 12
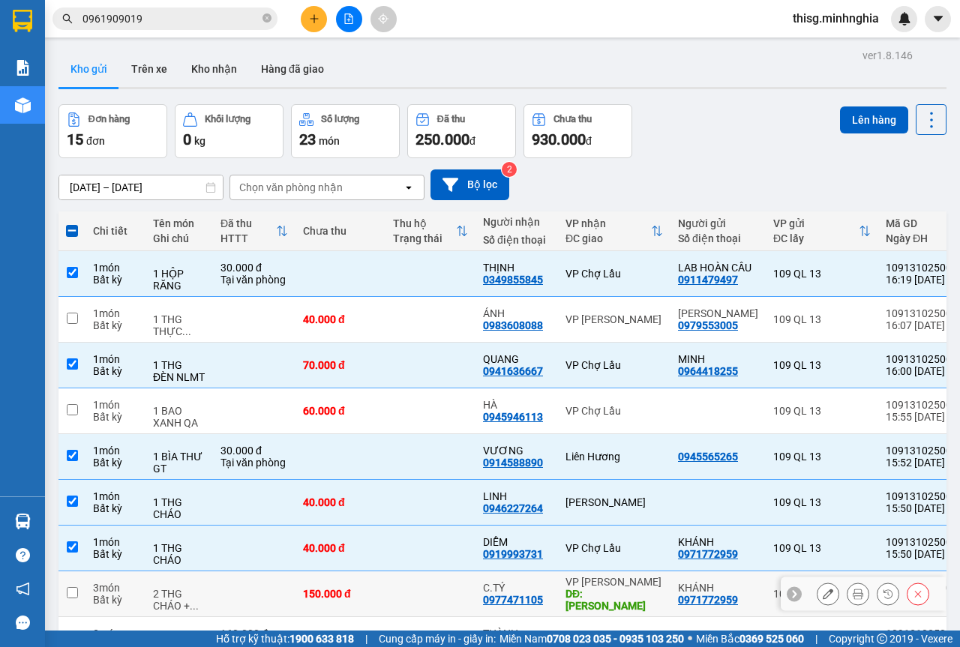
drag, startPoint x: 364, startPoint y: 440, endPoint x: 359, endPoint y: 457, distance: 17.1
click at [364, 572] on td "150.000 đ" at bounding box center [341, 595] width 90 height 46
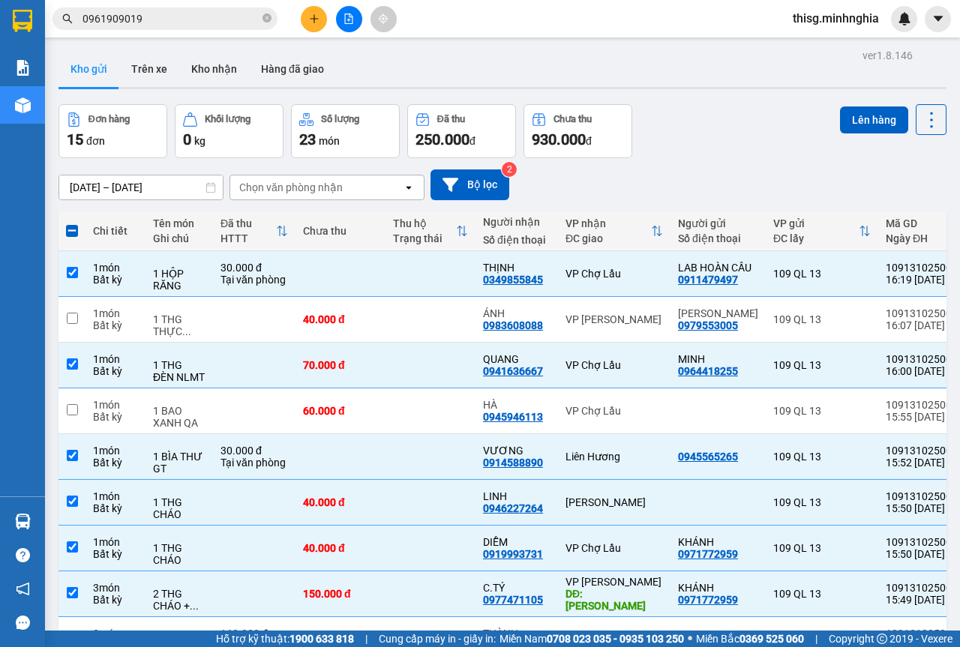
click at [848, 118] on button "Lên hàng" at bounding box center [874, 120] width 68 height 27
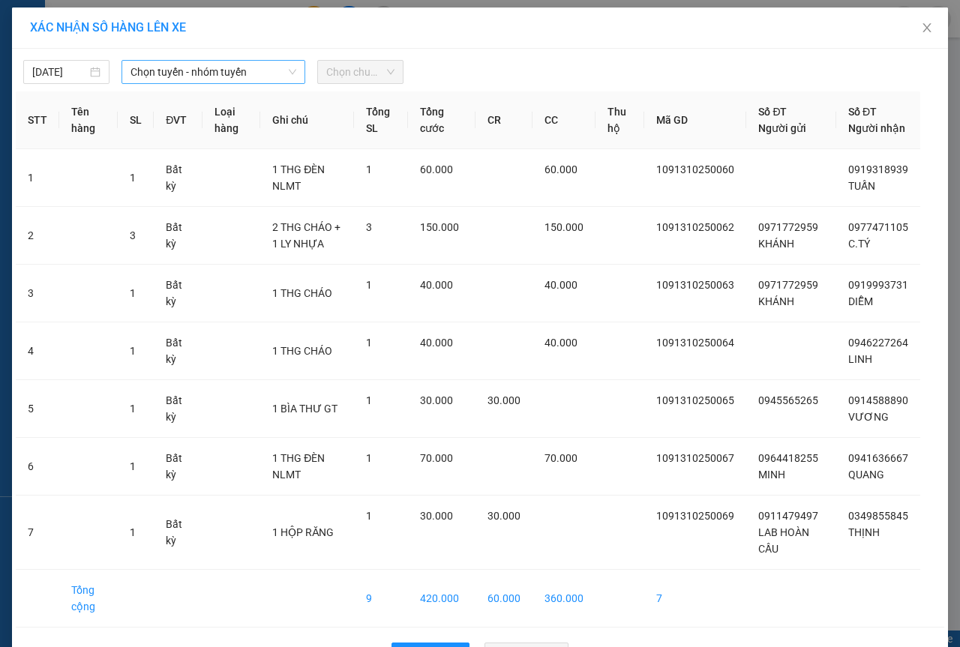
click at [254, 68] on span "Chọn tuyến - nhóm tuyến" at bounding box center [214, 72] width 166 height 23
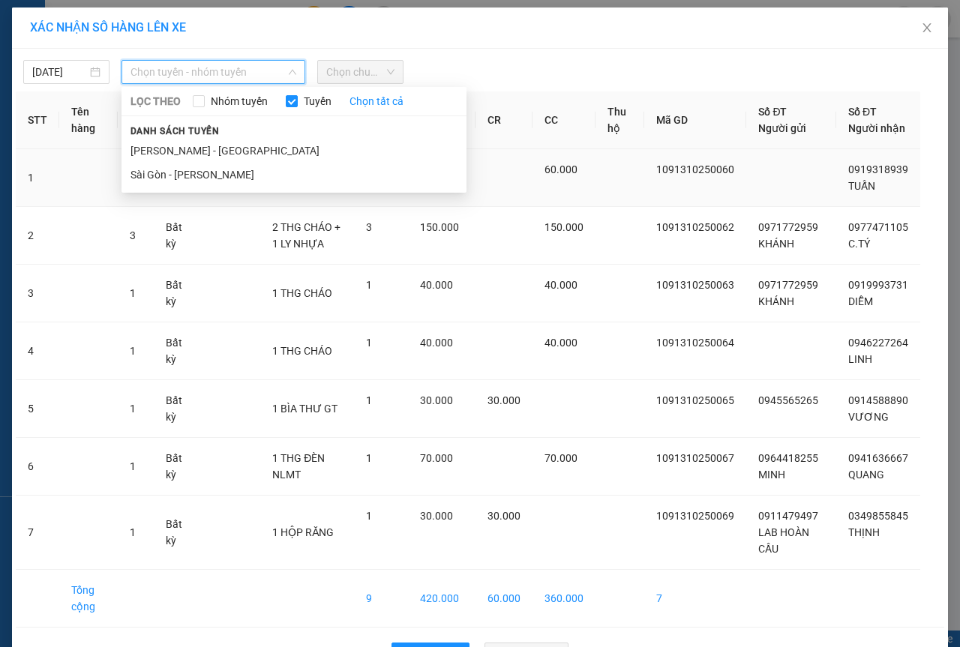
click at [234, 175] on li "Sài Gòn - [PERSON_NAME]" at bounding box center [294, 175] width 345 height 24
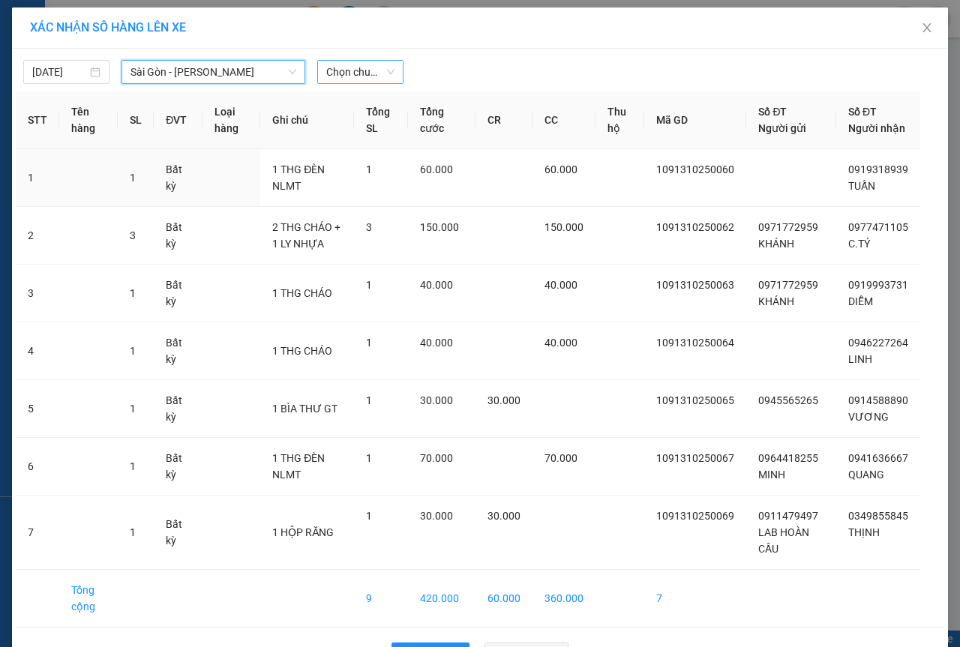
click at [373, 74] on span "Chọn chuyến" at bounding box center [360, 72] width 68 height 23
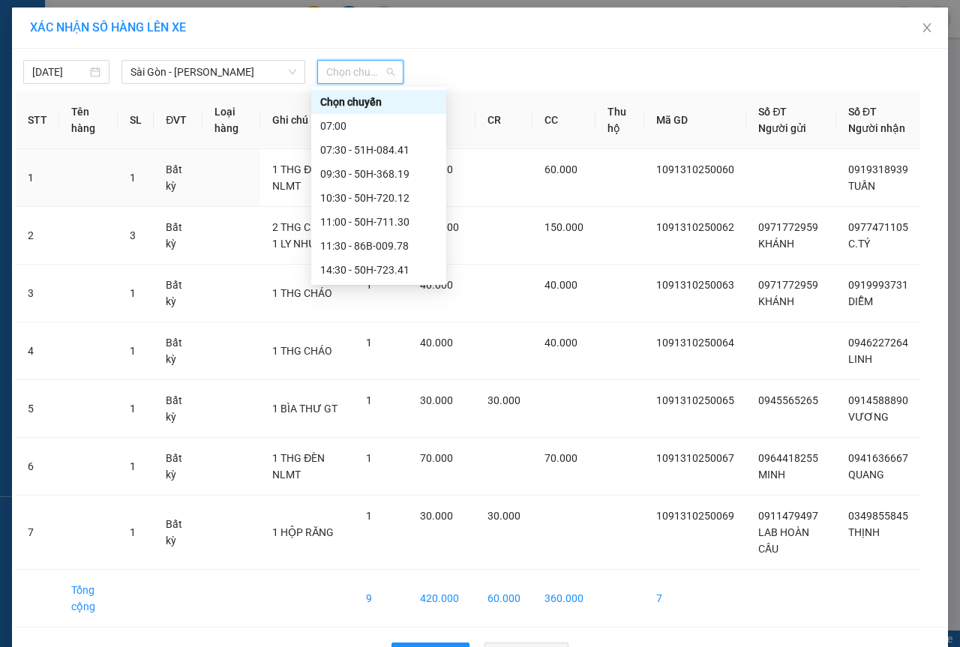
click at [380, 310] on div "17:00 (TC) - 86B-009.80" at bounding box center [378, 318] width 117 height 17
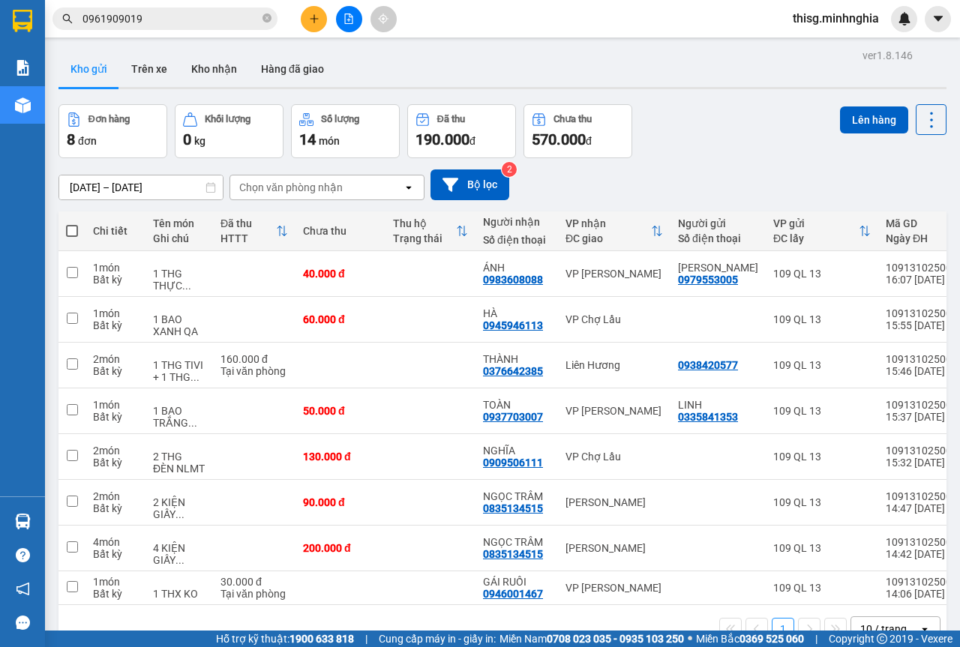
click at [311, 14] on icon "plus" at bounding box center [314, 19] width 11 height 11
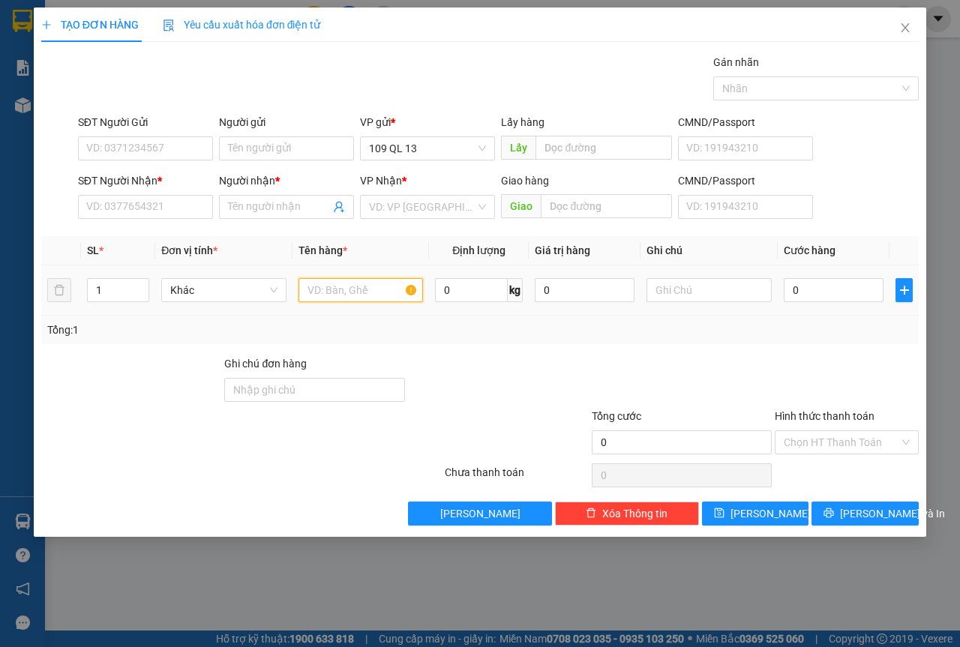
click at [317, 284] on input "text" at bounding box center [361, 290] width 125 height 24
click at [149, 201] on input "SĐT Người Nhận *" at bounding box center [145, 207] width 135 height 24
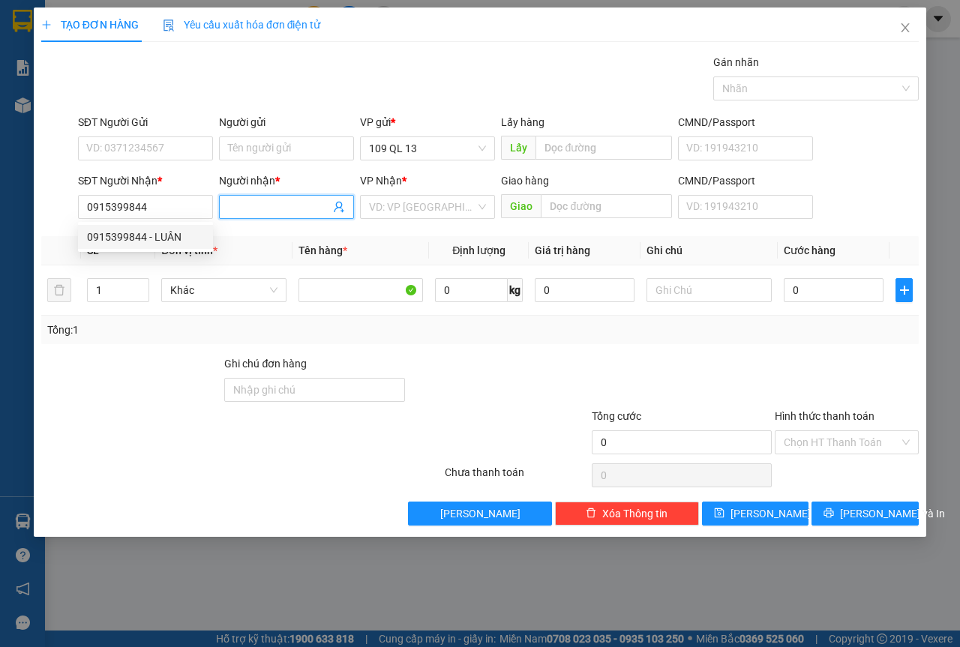
click at [290, 218] on span at bounding box center [286, 207] width 135 height 24
drag, startPoint x: 161, startPoint y: 214, endPoint x: 168, endPoint y: 221, distance: 10.1
click at [161, 214] on input "0915399844" at bounding box center [145, 207] width 135 height 24
drag, startPoint x: 182, startPoint y: 242, endPoint x: 549, endPoint y: 267, distance: 367.6
click at [183, 242] on div "0915399844 - LUÂN" at bounding box center [145, 237] width 117 height 17
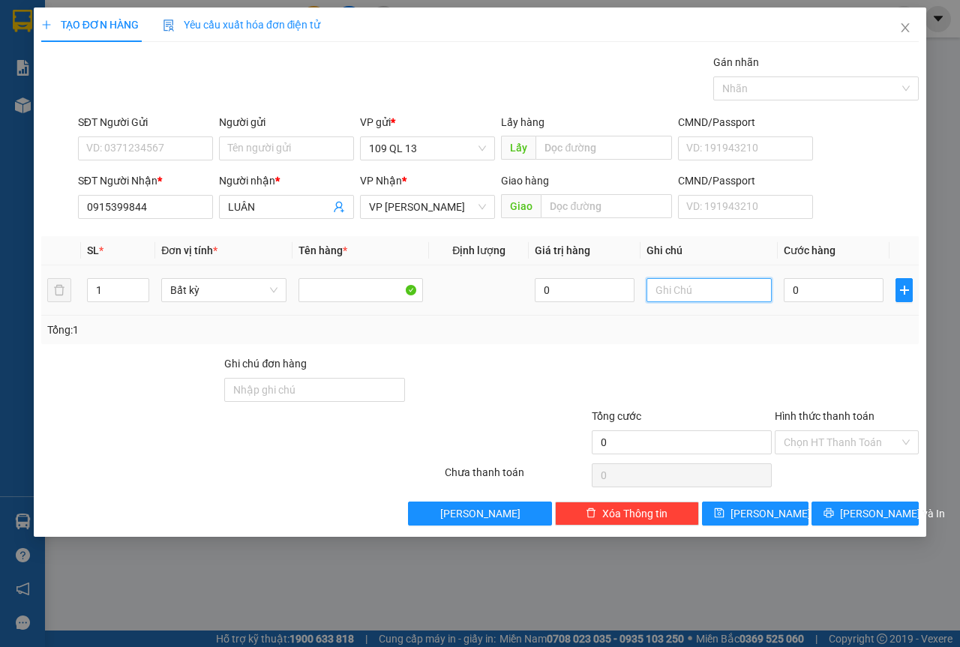
click at [698, 296] on input "text" at bounding box center [709, 290] width 125 height 24
click at [870, 517] on span "[PERSON_NAME] và In" at bounding box center [892, 514] width 105 height 17
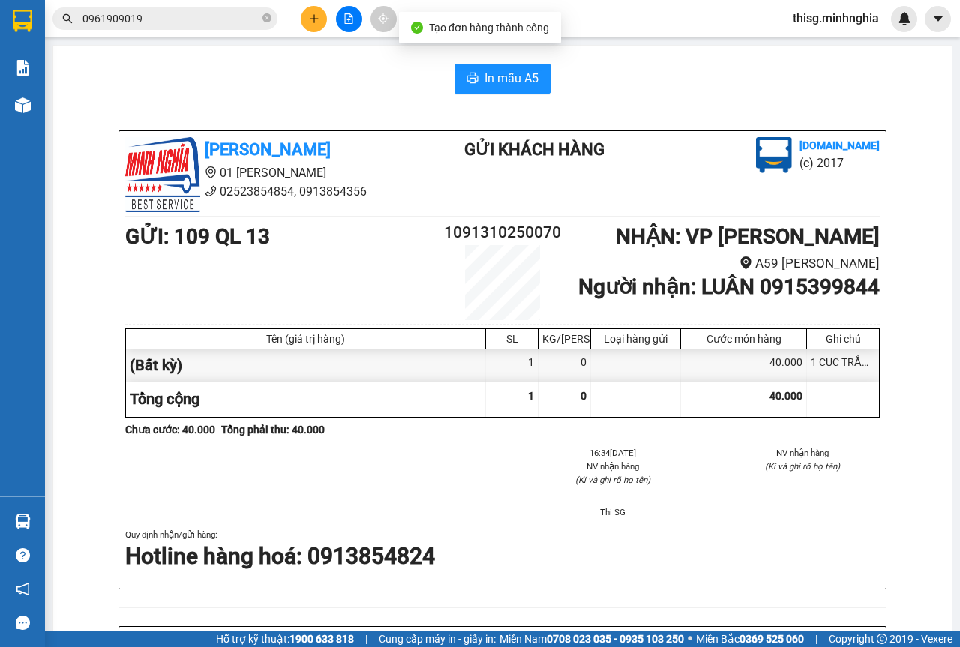
click at [479, 59] on div "In mẫu A5 Minh Nghĩa 01 Đinh Tiên Hoàng 02523854854, 0913854356 Gửi khách hàng …" at bounding box center [502, 610] width 899 height 1129
click at [480, 63] on div "In mẫu A5 Minh Nghĩa 01 Đinh Tiên Hoàng 02523854854, 0913854356 Gửi khách hàng …" at bounding box center [502, 610] width 899 height 1129
click at [493, 73] on span "In mẫu A5" at bounding box center [512, 78] width 54 height 19
click at [315, 17] on icon "plus" at bounding box center [314, 19] width 11 height 11
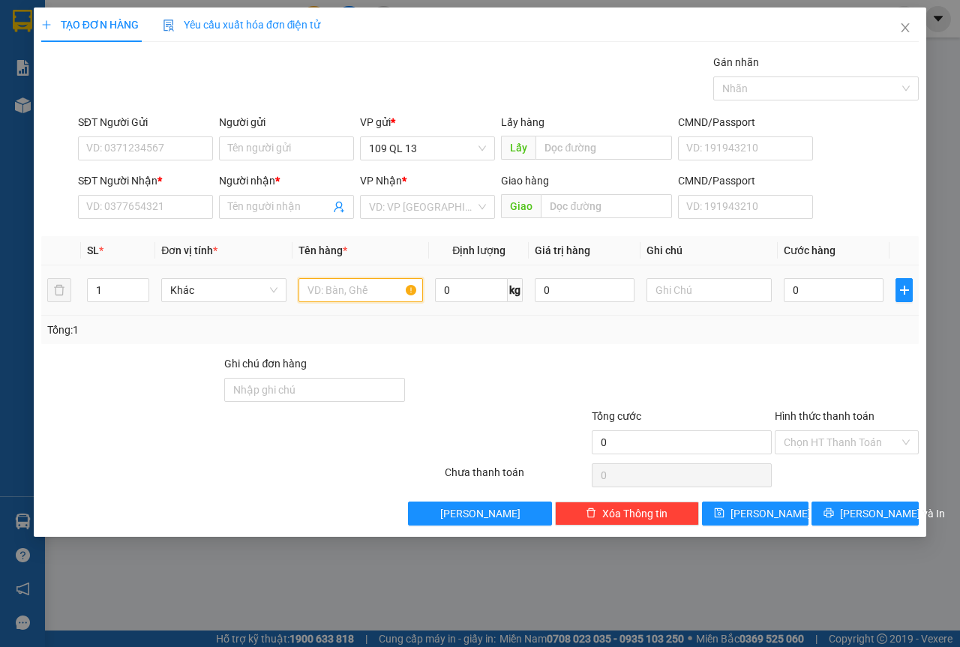
click at [350, 281] on input "text" at bounding box center [361, 290] width 125 height 24
click at [169, 206] on input "SĐT Người Nhận *" at bounding box center [145, 207] width 135 height 24
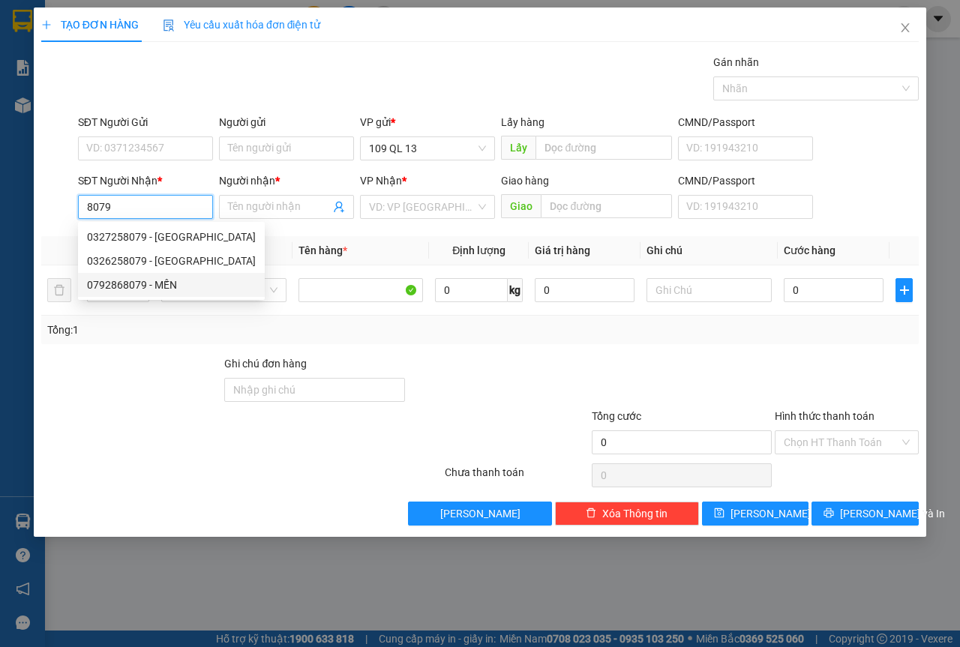
click at [176, 285] on div "0792868079 - MẾN" at bounding box center [171, 285] width 169 height 17
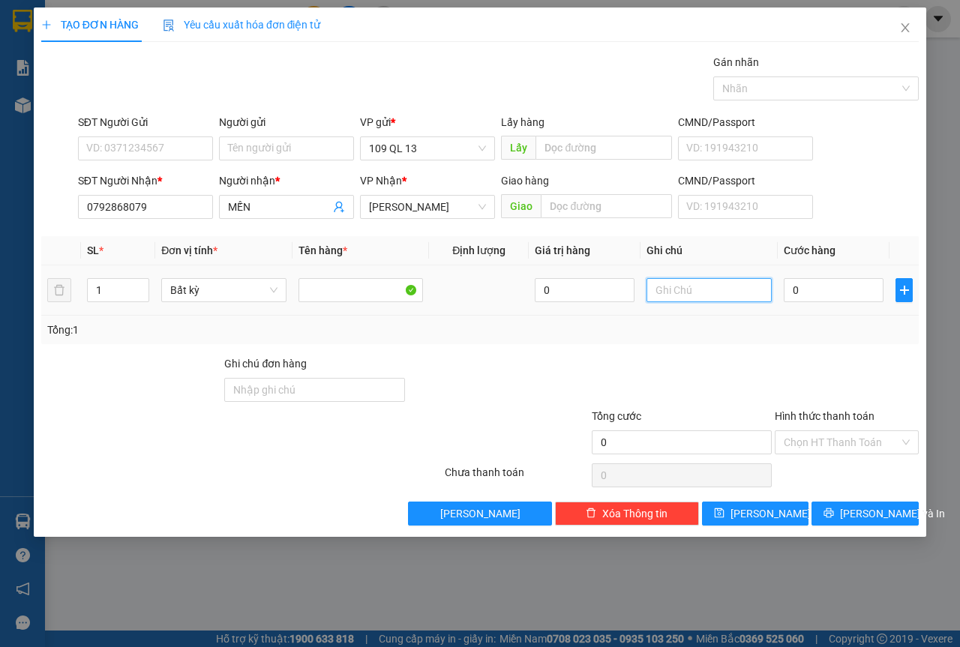
click at [688, 299] on input "text" at bounding box center [709, 290] width 125 height 24
click at [905, 506] on button "[PERSON_NAME] và In" at bounding box center [865, 514] width 107 height 24
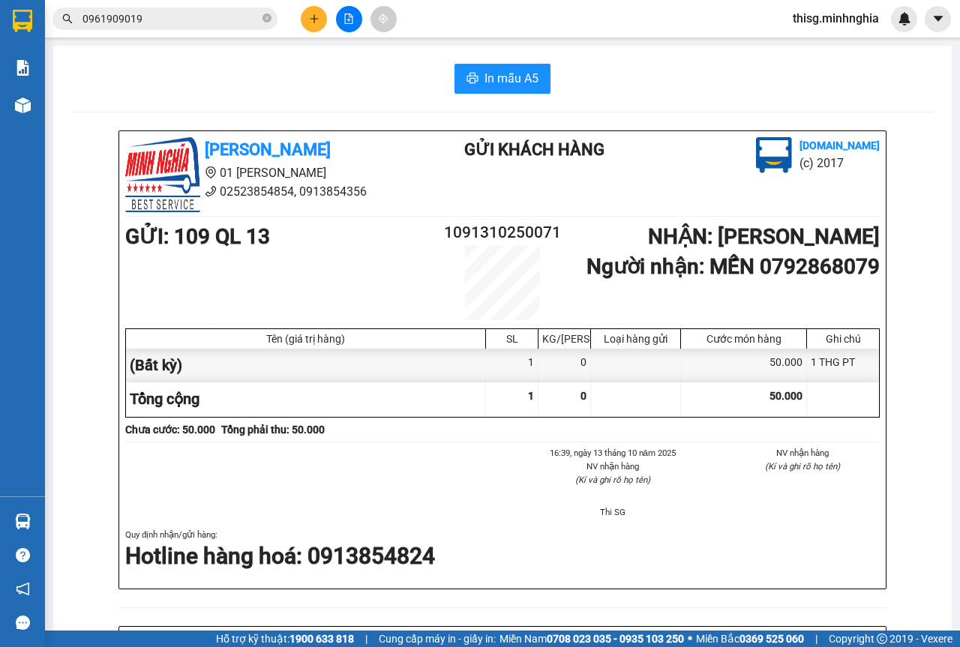
click at [29, 102] on img at bounding box center [23, 106] width 16 height 16
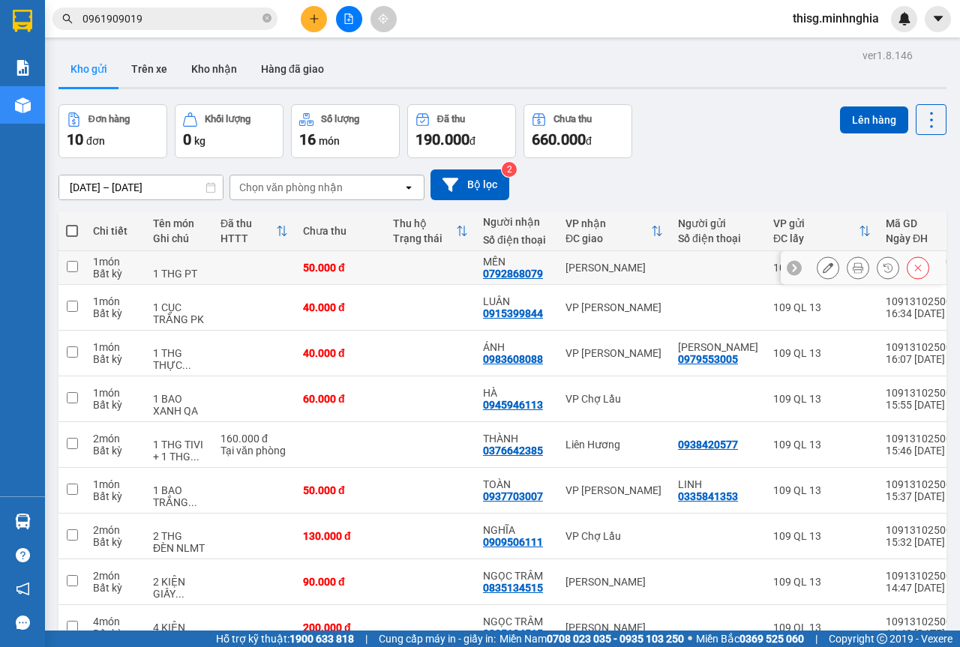
click at [823, 271] on icon at bounding box center [828, 268] width 11 height 11
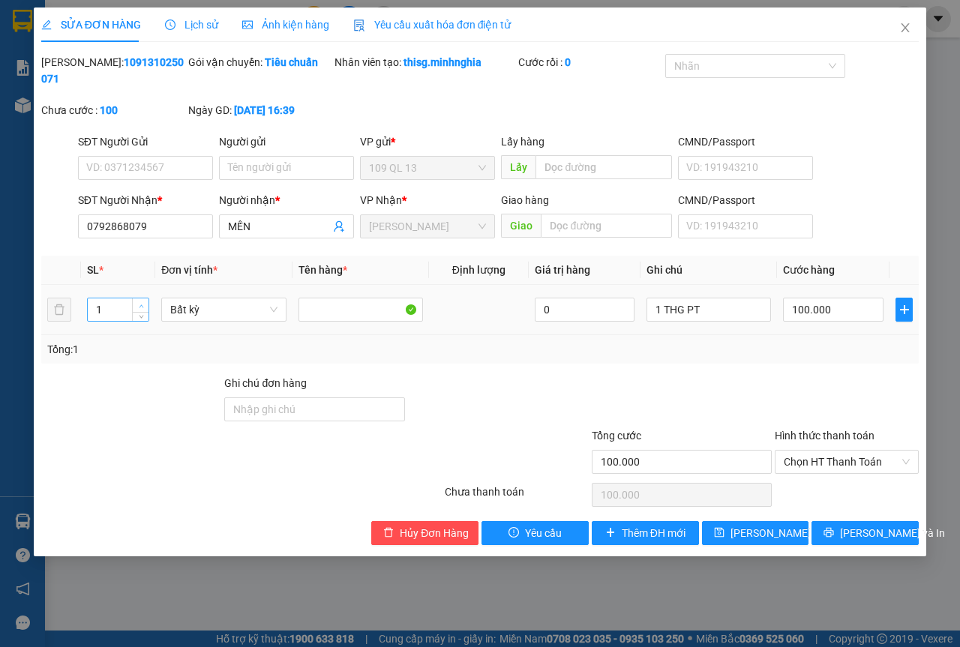
click at [140, 304] on icon "up" at bounding box center [141, 306] width 5 height 5
drag, startPoint x: 657, startPoint y: 308, endPoint x: 568, endPoint y: 308, distance: 89.3
click at [624, 308] on tr "1 Bất kỳ 0 1 THG PT 100.000" at bounding box center [480, 310] width 878 height 50
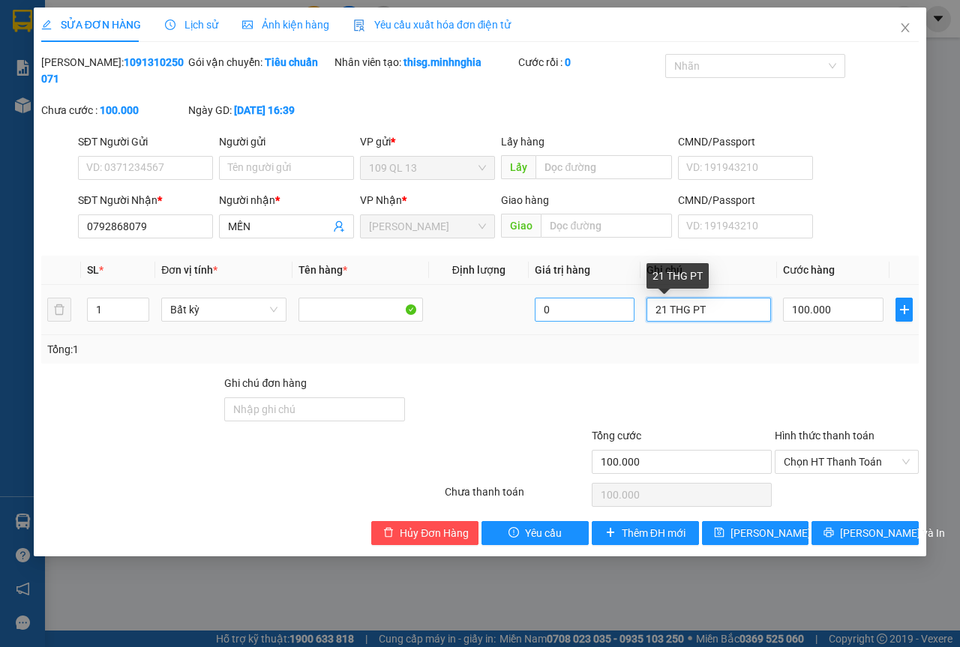
drag, startPoint x: 664, startPoint y: 310, endPoint x: 582, endPoint y: 307, distance: 81.8
click at [612, 307] on tr "1 Bất kỳ 0 21 THG PT 100.000" at bounding box center [480, 310] width 878 height 50
drag, startPoint x: 667, startPoint y: 309, endPoint x: 533, endPoint y: 304, distance: 133.6
click at [587, 304] on tr "1 Bất kỳ 0 21 THG PT 100.000" at bounding box center [480, 310] width 878 height 50
click at [142, 302] on span "up" at bounding box center [141, 306] width 9 height 9
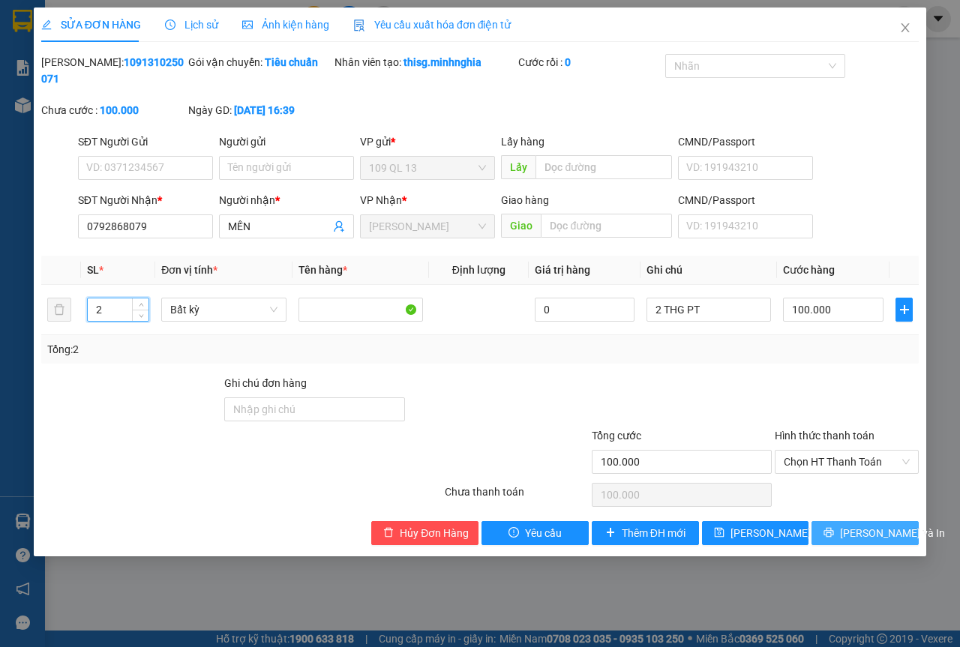
click at [843, 521] on button "[PERSON_NAME] và In" at bounding box center [865, 533] width 107 height 24
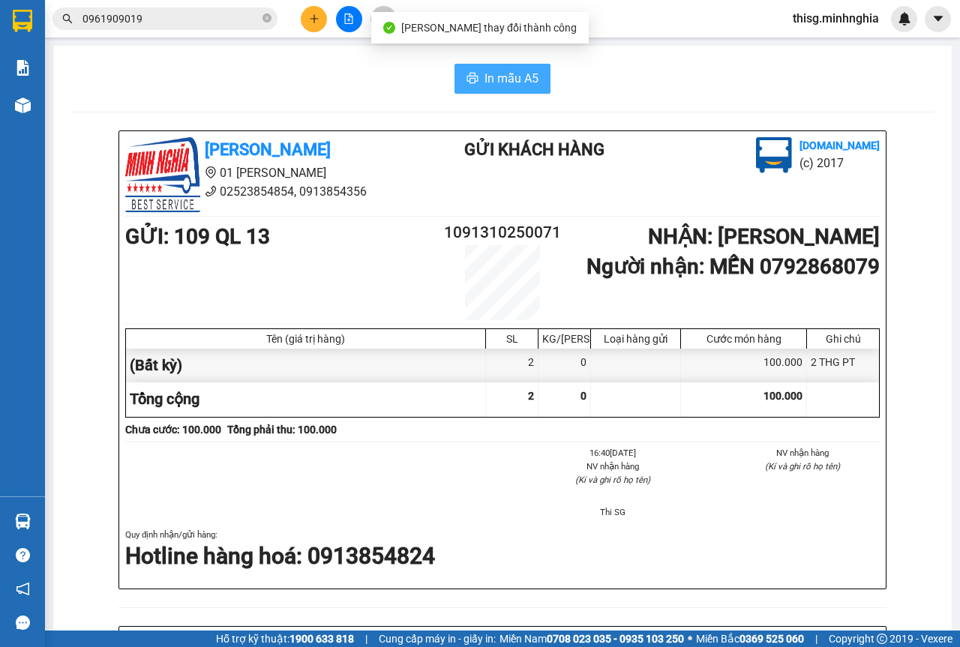
click at [503, 75] on span "In mẫu A5" at bounding box center [512, 78] width 54 height 19
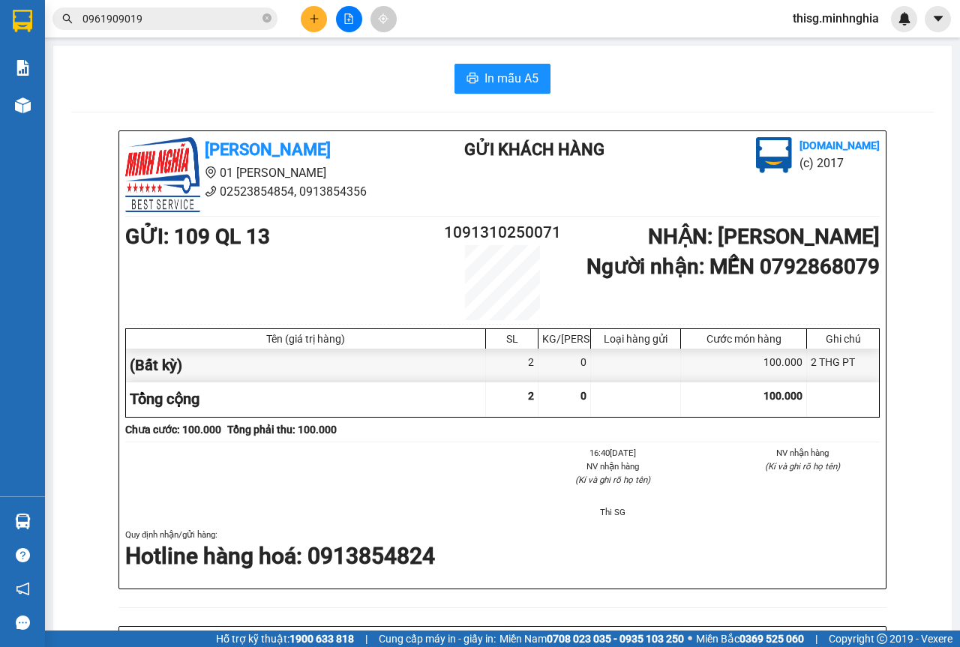
click at [317, 14] on icon "plus" at bounding box center [314, 19] width 11 height 11
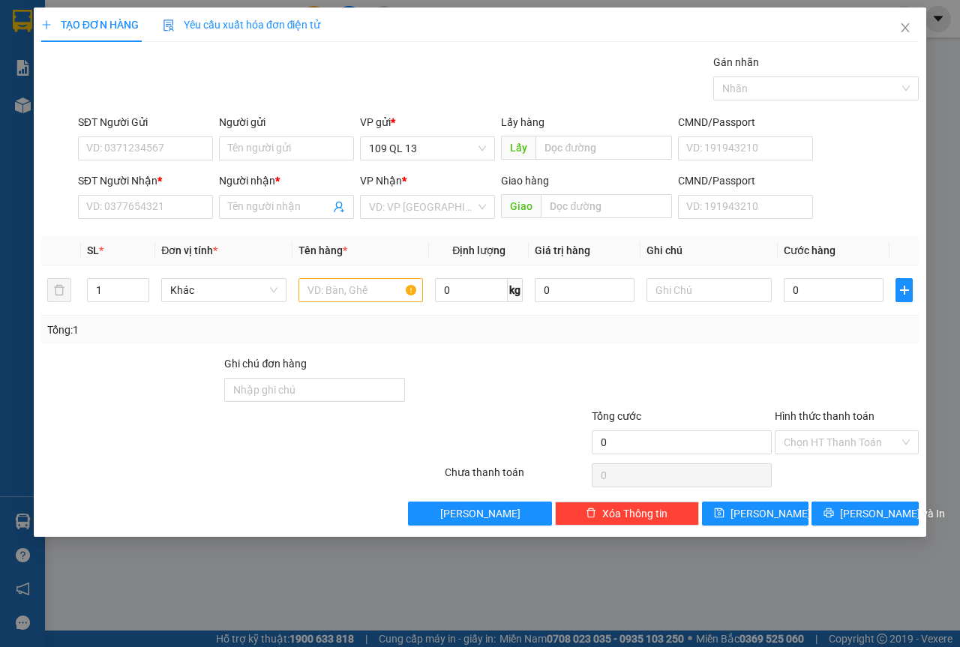
click at [323, 316] on div "Tổng: 1" at bounding box center [480, 330] width 878 height 29
drag, startPoint x: 329, startPoint y: 299, endPoint x: 281, endPoint y: 284, distance: 49.6
click at [329, 299] on input "text" at bounding box center [361, 290] width 125 height 24
click at [160, 216] on input "SĐT Người Nhận *" at bounding box center [145, 207] width 135 height 24
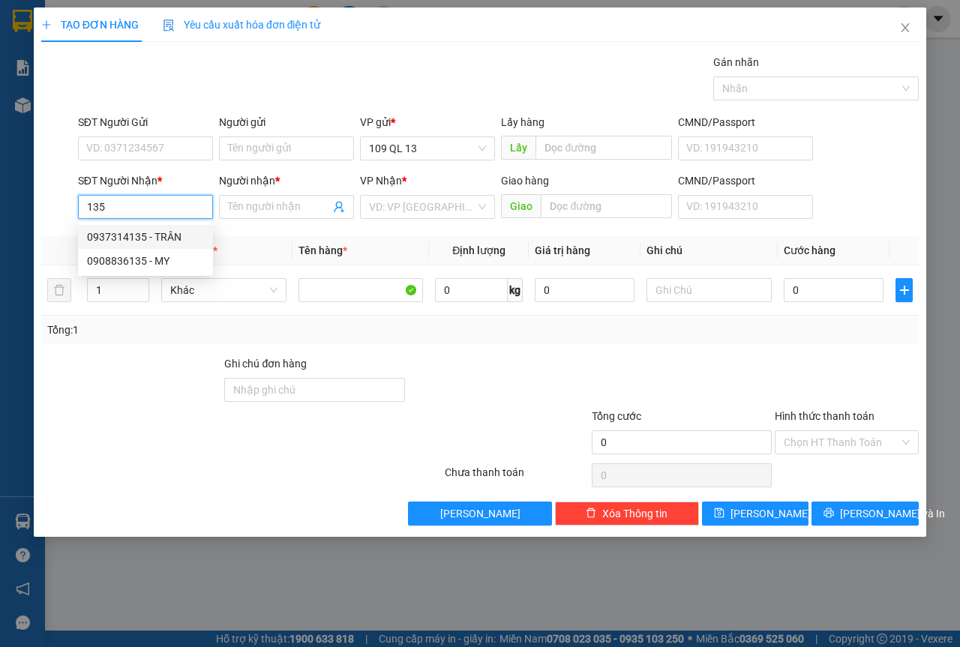
click at [164, 230] on div "0937314135 - TRÂN" at bounding box center [145, 237] width 117 height 17
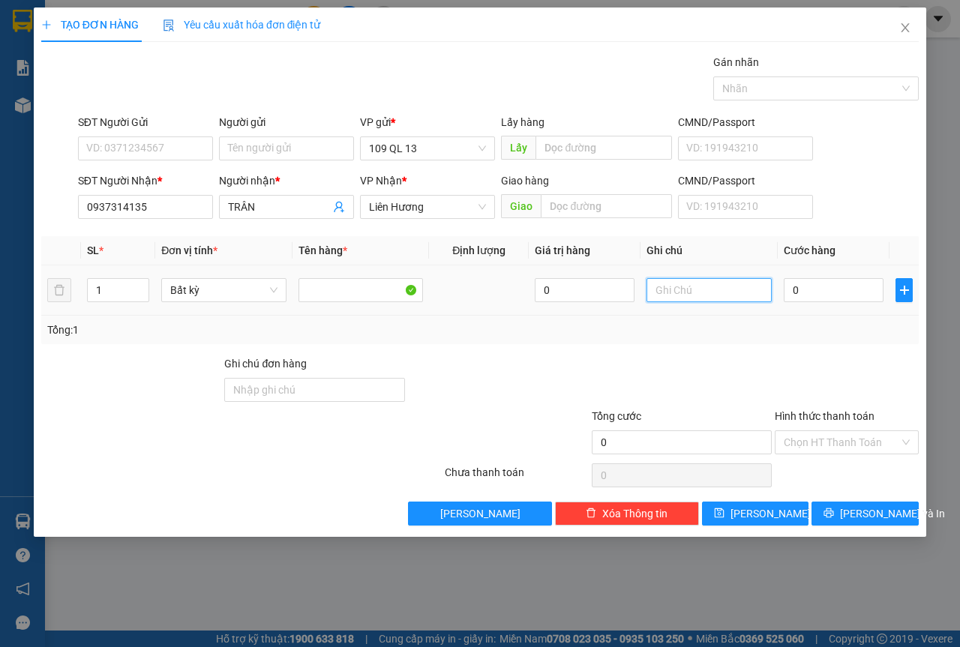
click at [663, 286] on input "text" at bounding box center [709, 290] width 125 height 24
click at [879, 520] on span "[PERSON_NAME] và In" at bounding box center [892, 514] width 105 height 17
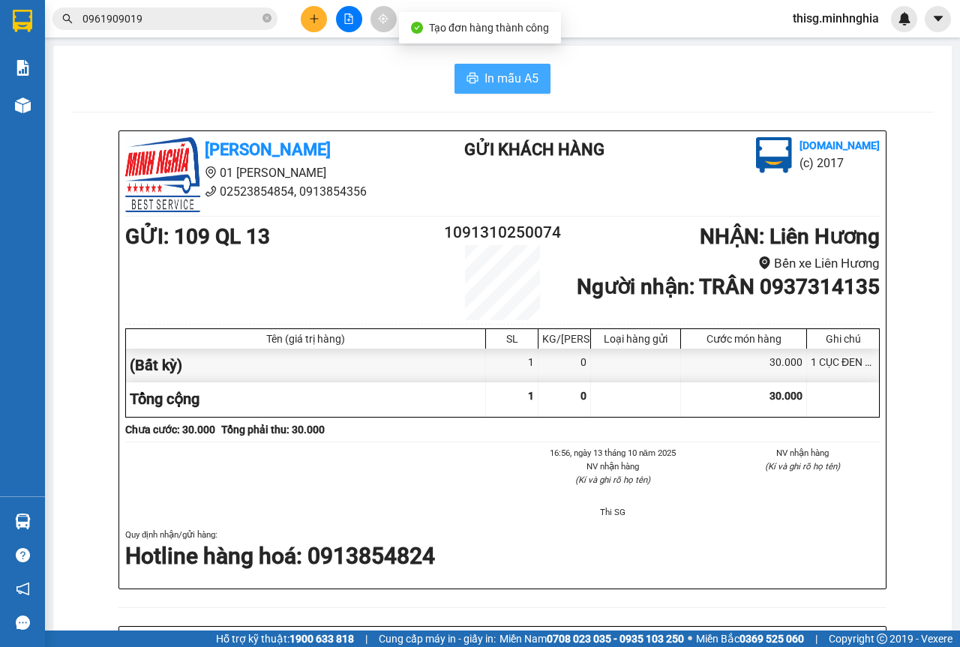
click at [515, 68] on button "In mẫu A5" at bounding box center [503, 79] width 96 height 30
click at [350, 26] on button at bounding box center [349, 19] width 26 height 26
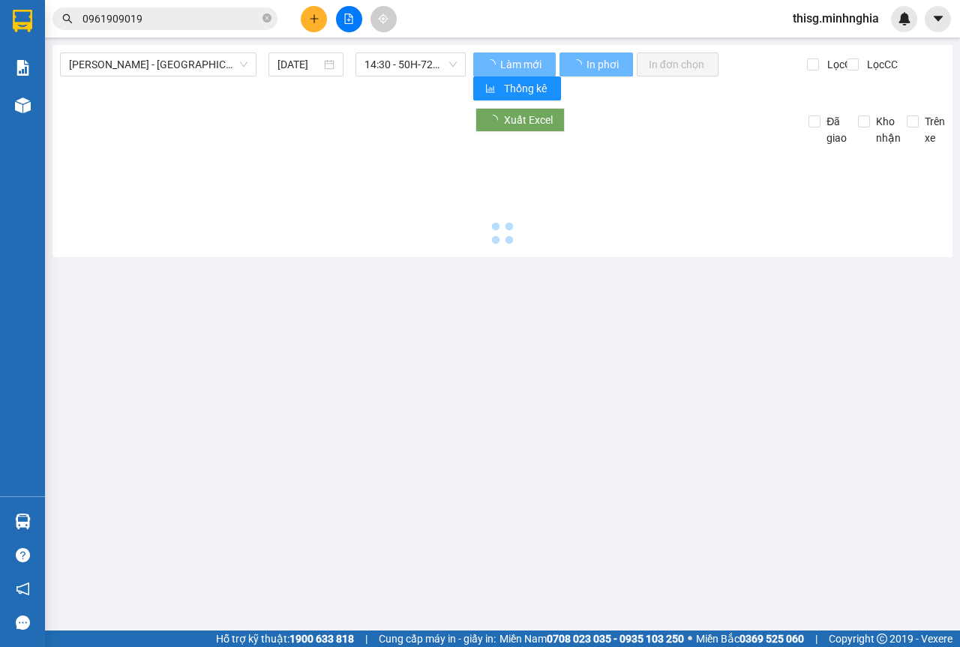
click at [164, 69] on span "[PERSON_NAME] - [GEOGRAPHIC_DATA]" at bounding box center [158, 64] width 179 height 23
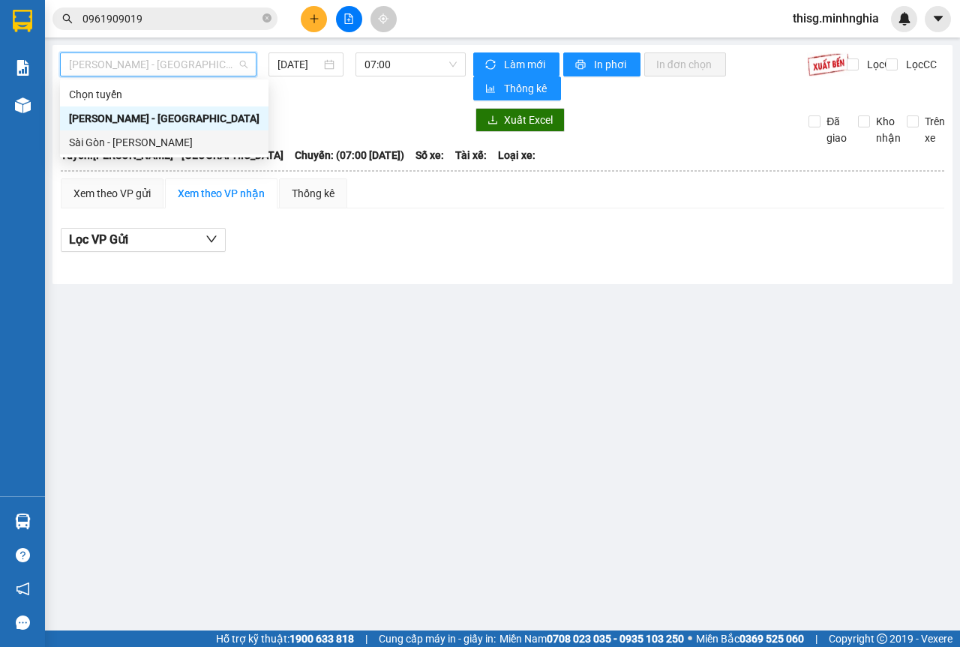
click at [167, 146] on div "Sài Gòn - [PERSON_NAME]" at bounding box center [164, 142] width 191 height 17
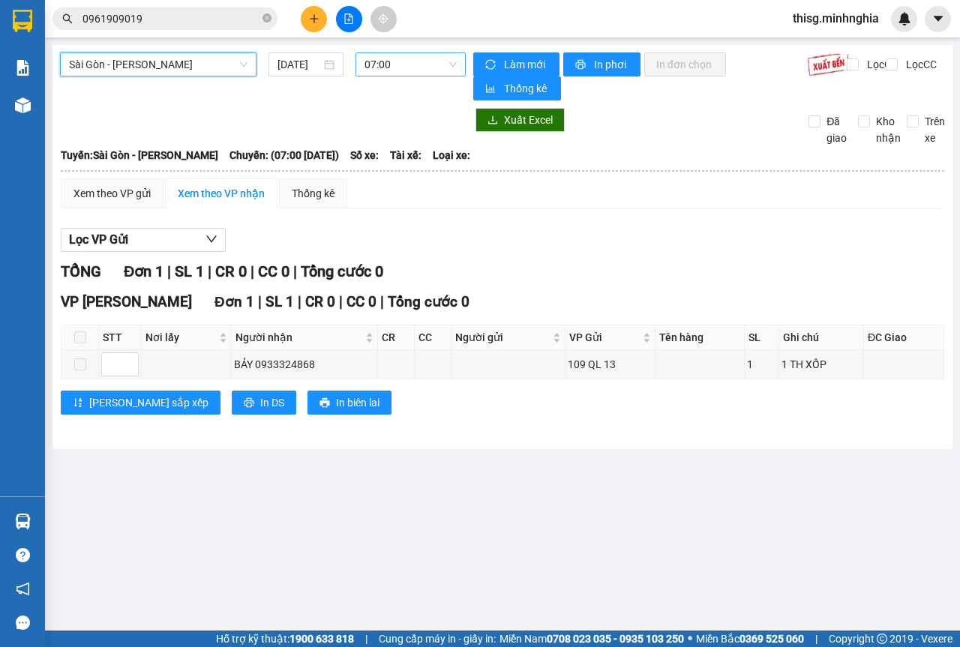
click at [398, 71] on span "07:00" at bounding box center [411, 64] width 92 height 23
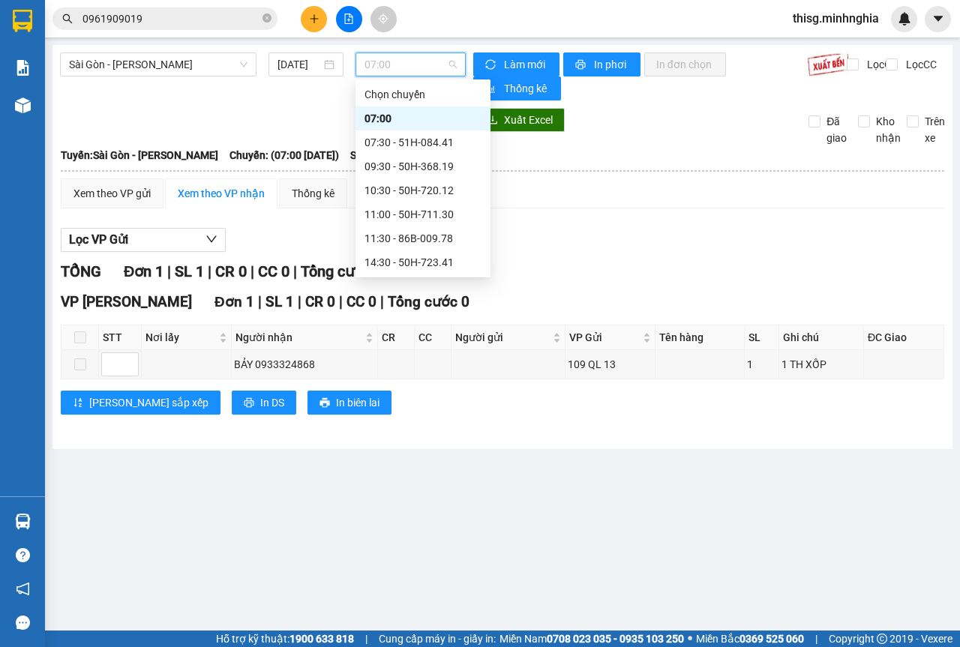
click at [420, 302] on div "17:00 (TC) - 86B-009.80" at bounding box center [423, 310] width 117 height 17
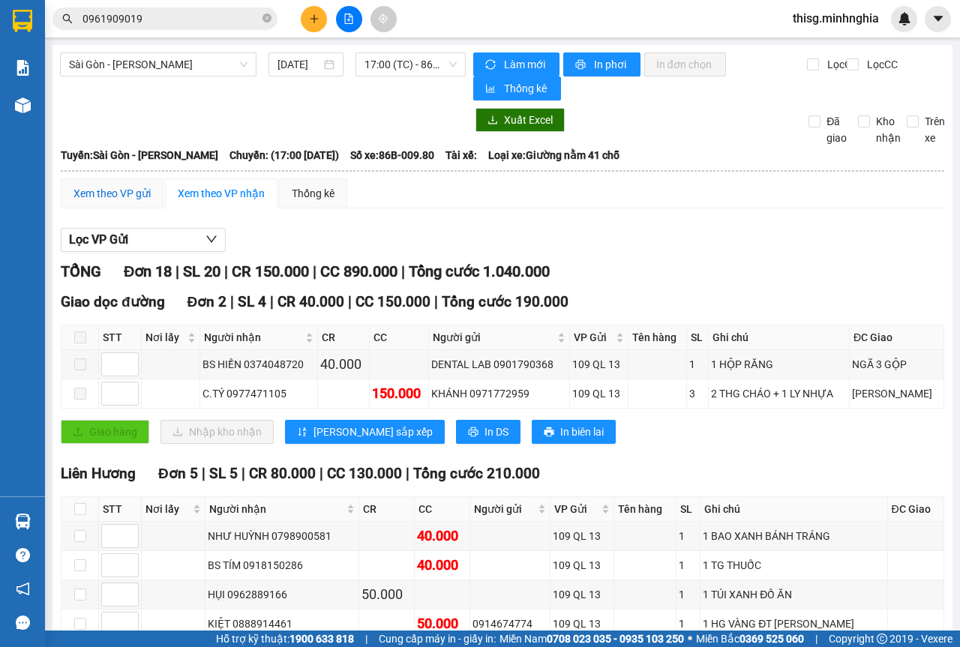
click at [112, 188] on div "Xem theo VP gửi" at bounding box center [112, 193] width 77 height 17
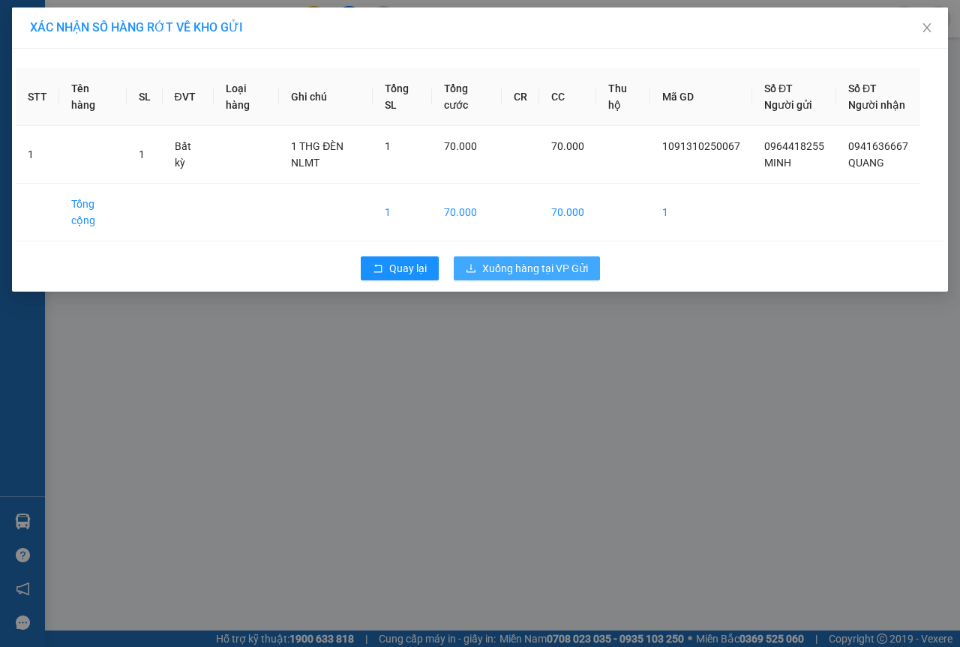
click at [522, 277] on span "Xuống hàng tại VP Gửi" at bounding box center [535, 268] width 106 height 17
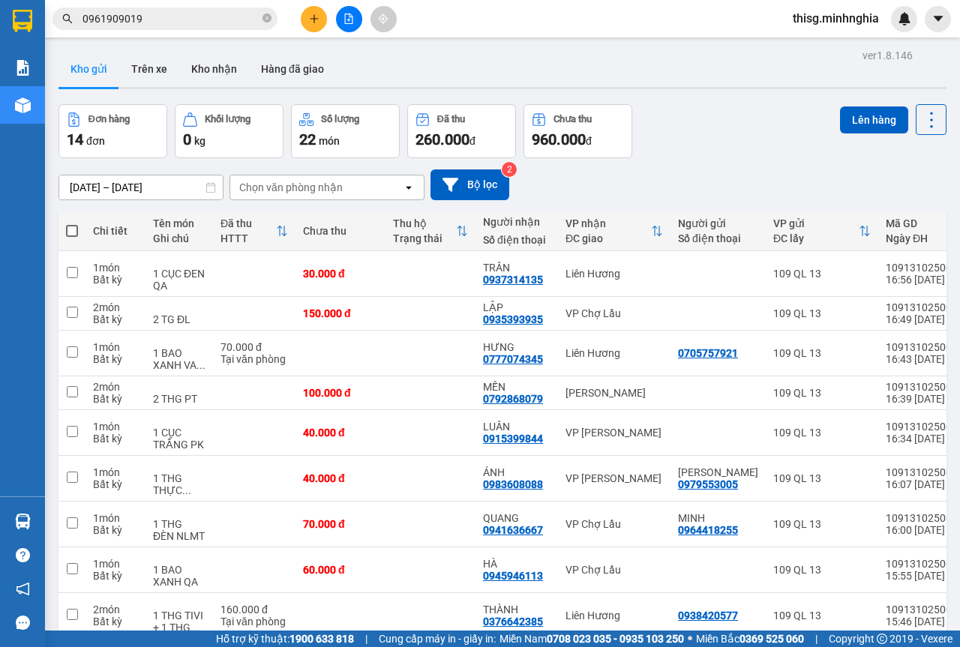
click at [288, 24] on div "0961909019" at bounding box center [146, 19] width 293 height 23
click at [313, 24] on button at bounding box center [314, 19] width 26 height 26
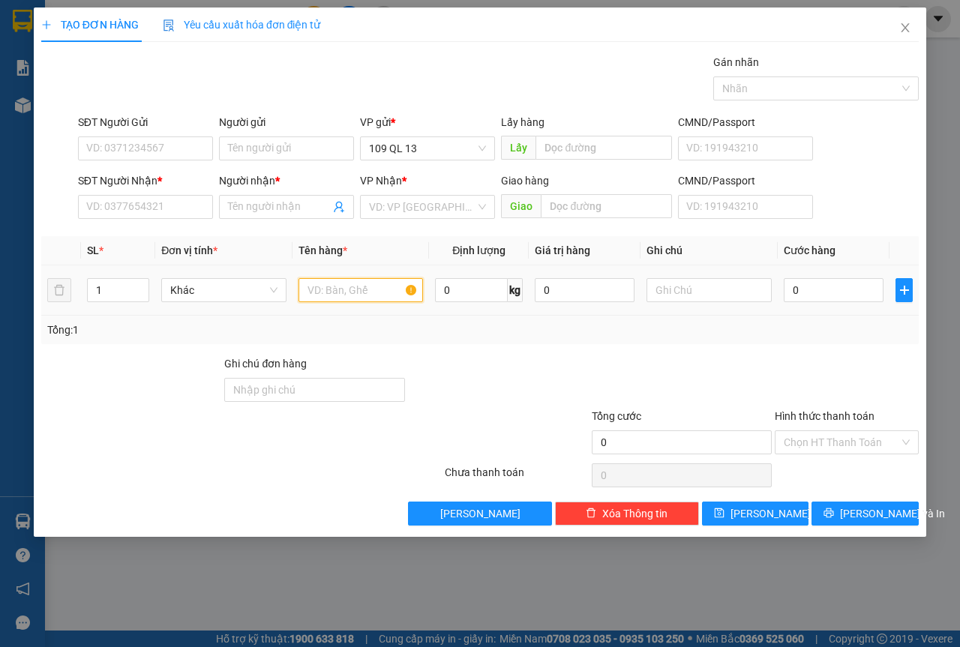
click at [372, 299] on input "text" at bounding box center [361, 290] width 125 height 24
click at [722, 298] on input "text" at bounding box center [709, 290] width 125 height 24
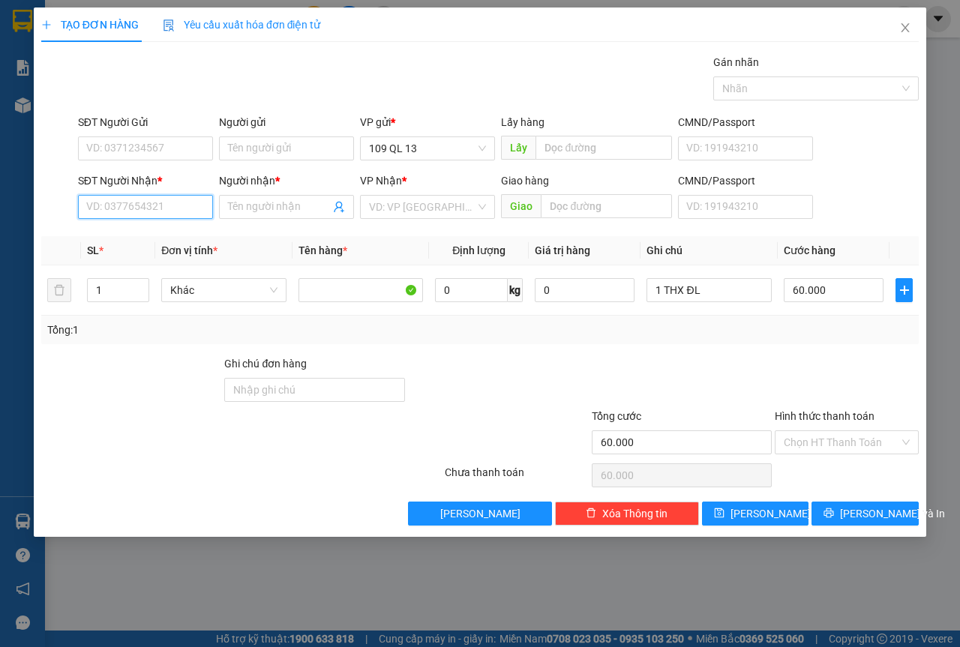
click at [118, 201] on input "SĐT Người Nhận *" at bounding box center [145, 207] width 135 height 24
click at [194, 231] on div "0366526628 - THỦY" at bounding box center [145, 237] width 117 height 17
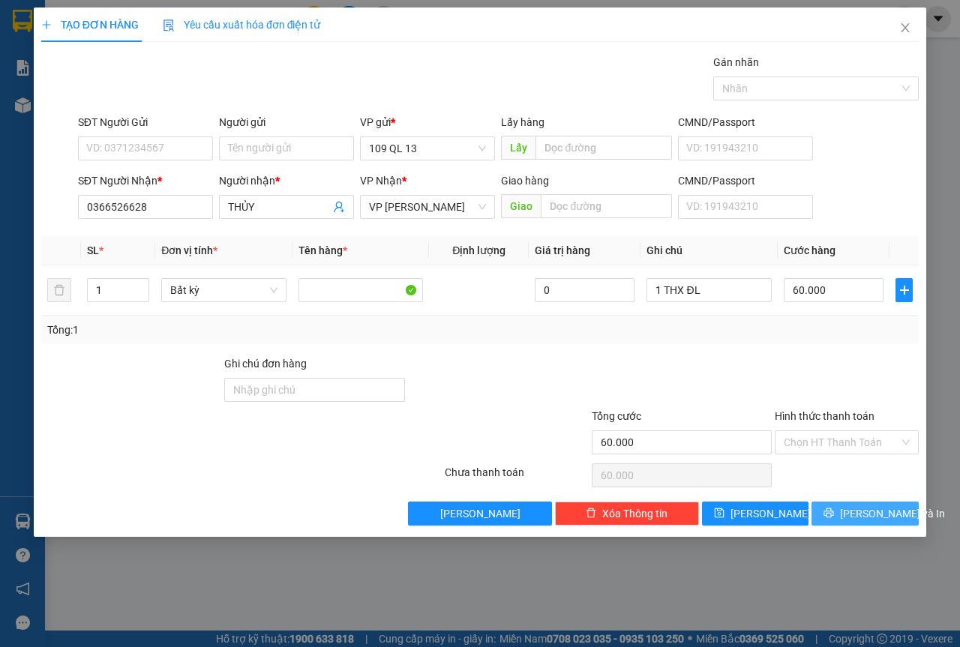
click at [890, 509] on span "[PERSON_NAME] và In" at bounding box center [892, 514] width 105 height 17
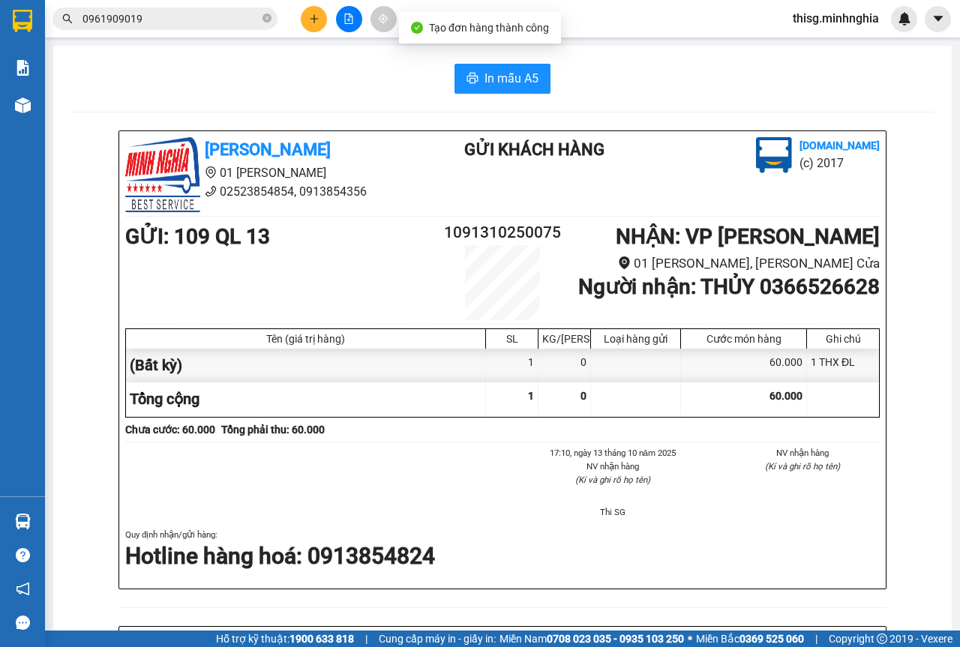
click at [504, 96] on div "In mẫu A5 Minh Nghĩa 01 Đinh Tiên Hoàng 02523854854, 0913854356 Gửi khách hàng …" at bounding box center [502, 610] width 899 height 1129
click at [513, 86] on span "In mẫu A5" at bounding box center [512, 78] width 54 height 19
click at [289, 13] on div "0961909019" at bounding box center [146, 19] width 293 height 23
click at [323, 22] on button at bounding box center [314, 19] width 26 height 26
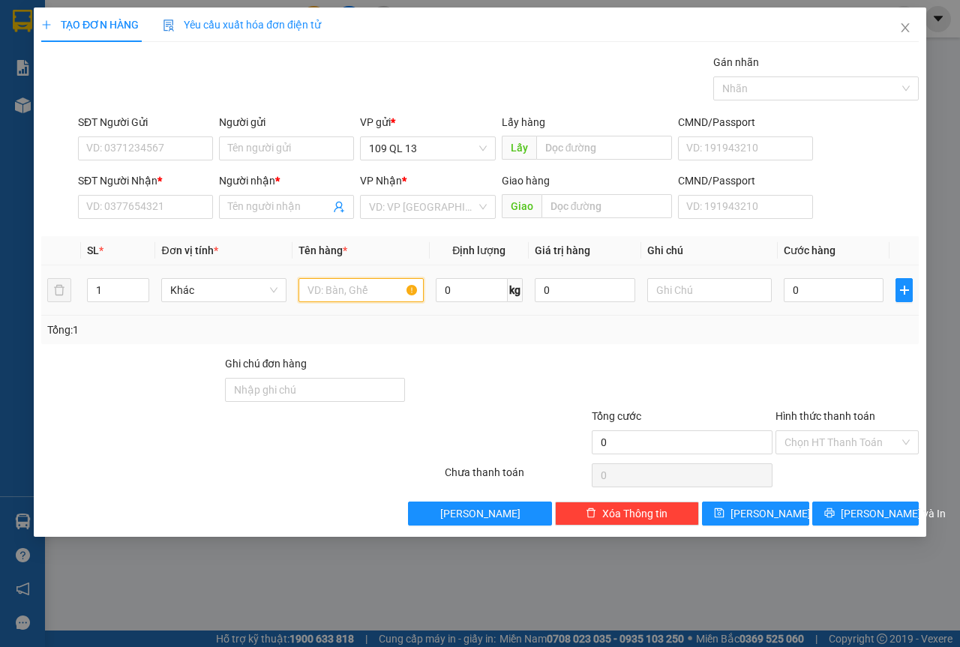
click at [350, 282] on input "text" at bounding box center [361, 290] width 125 height 24
click at [177, 208] on input "SĐT Người Nhận *" at bounding box center [145, 207] width 135 height 24
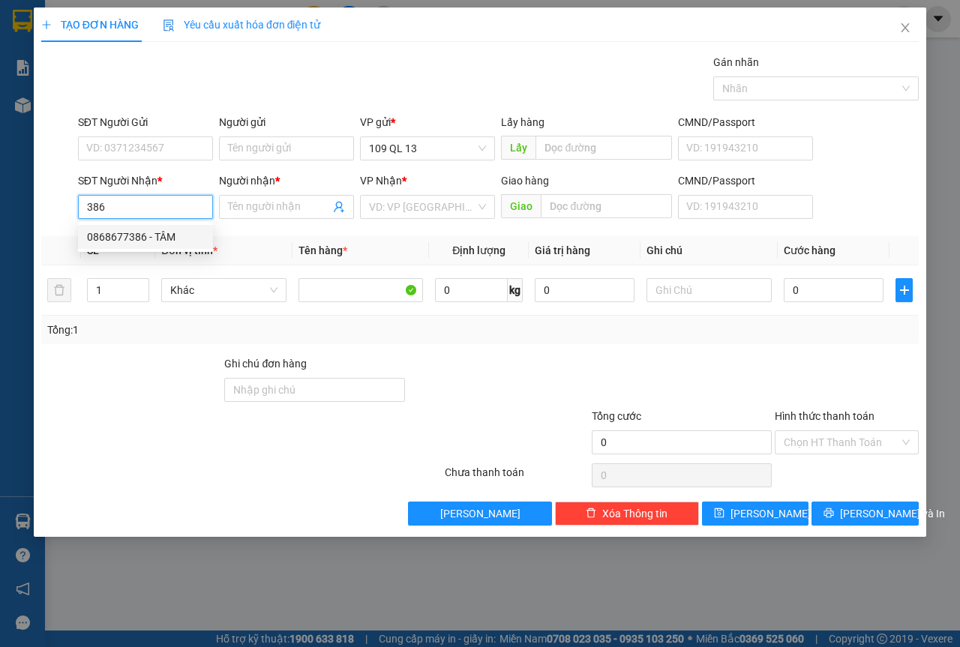
click at [167, 240] on div "0868677386 - TÂM" at bounding box center [145, 237] width 117 height 17
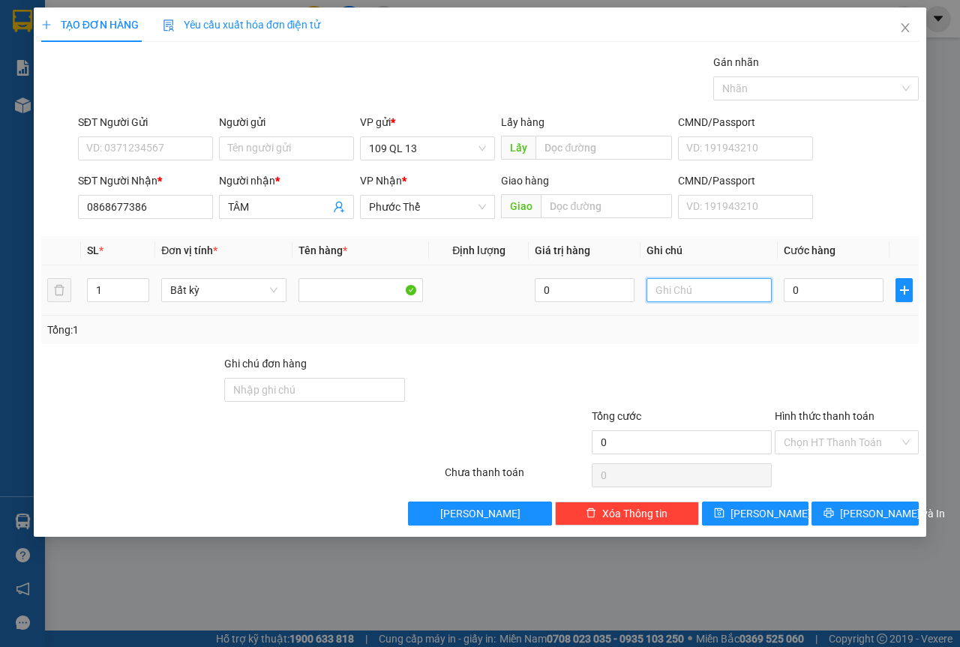
click at [751, 293] on input "text" at bounding box center [709, 290] width 125 height 24
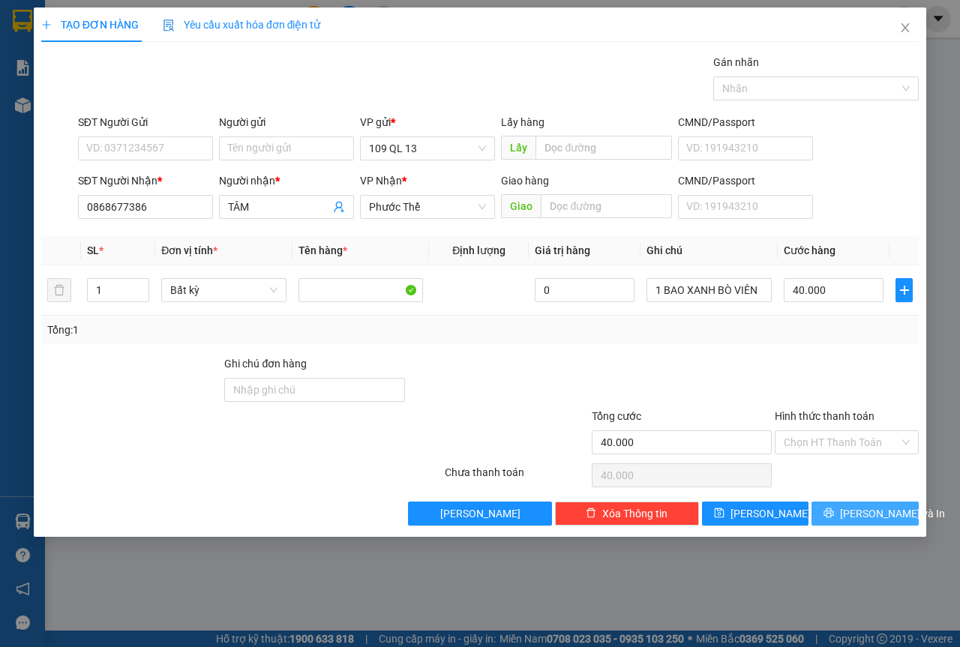
click at [834, 509] on icon "printer" at bounding box center [829, 514] width 10 height 10
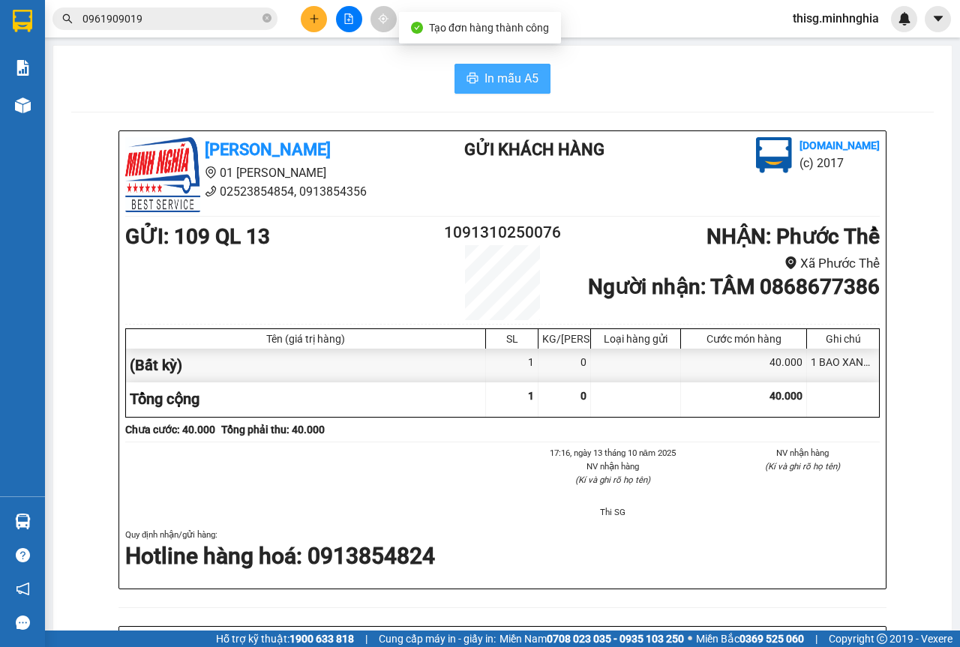
click at [525, 85] on span "In mẫu A5" at bounding box center [512, 78] width 54 height 19
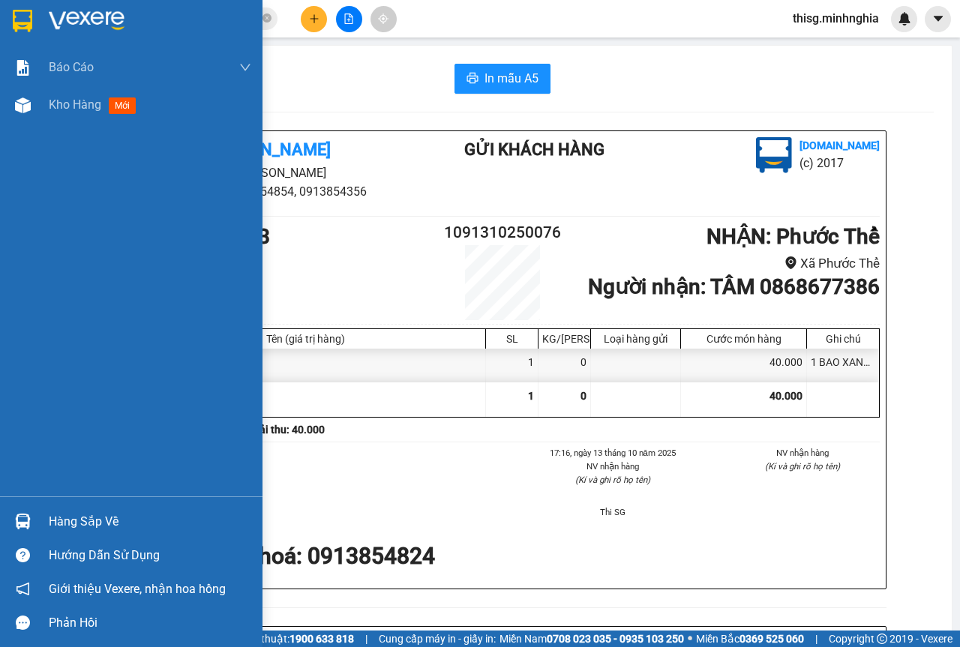
drag, startPoint x: 82, startPoint y: 103, endPoint x: 185, endPoint y: 5, distance: 142.7
click at [83, 103] on span "Kho hàng" at bounding box center [75, 105] width 53 height 14
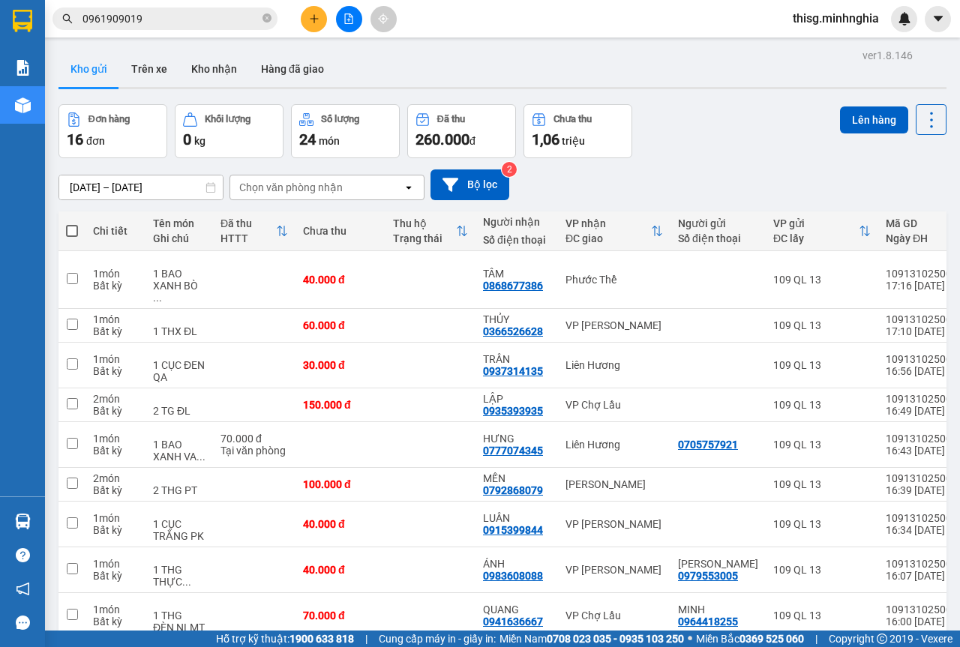
click at [313, 6] on div at bounding box center [349, 19] width 113 height 26
click at [311, 17] on icon "plus" at bounding box center [314, 19] width 11 height 11
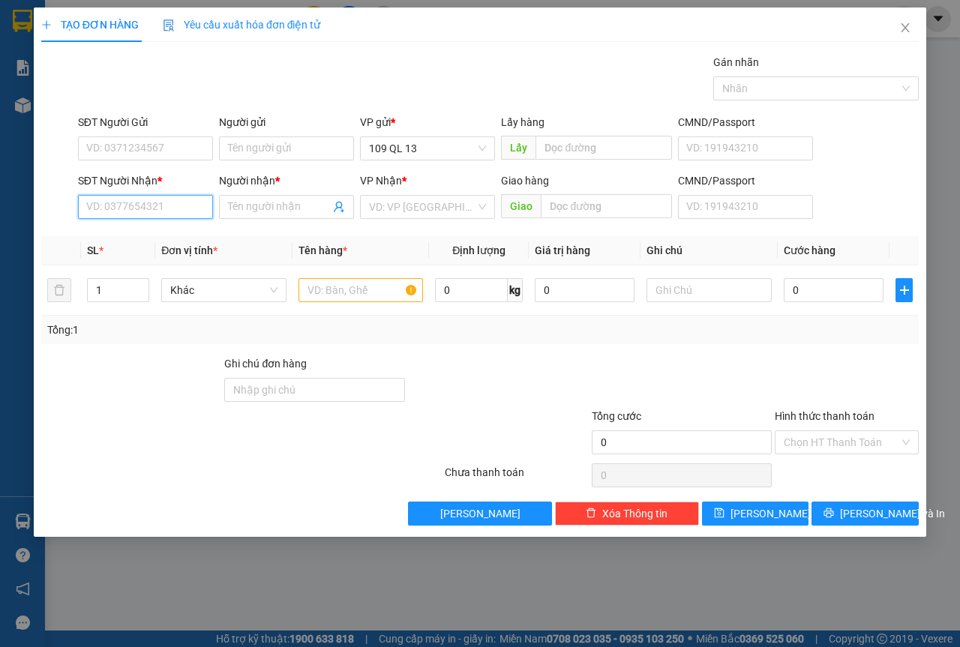
click at [177, 206] on input "SĐT Người Nhận *" at bounding box center [145, 207] width 135 height 24
click at [165, 230] on div "0935677986 - VŨ" at bounding box center [145, 237] width 117 height 17
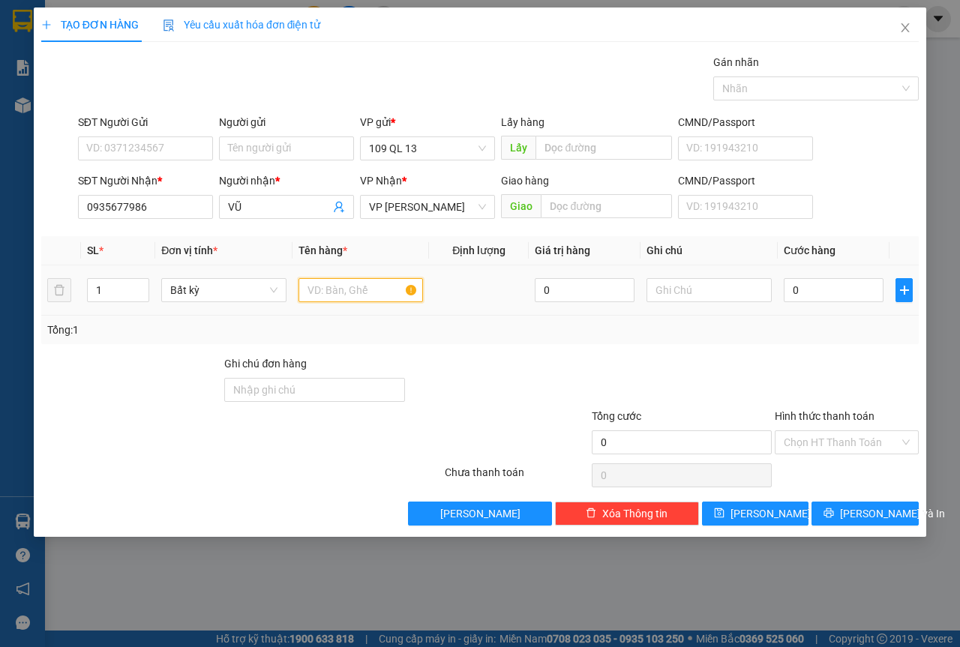
click at [373, 295] on input "text" at bounding box center [361, 290] width 125 height 24
click at [700, 292] on input "text" at bounding box center [709, 290] width 125 height 24
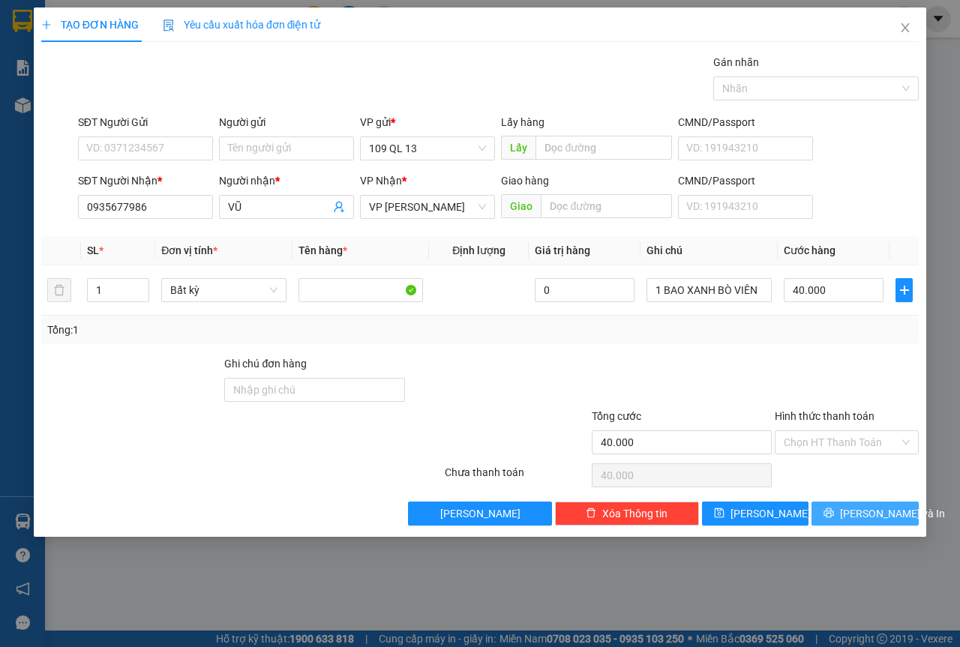
click at [884, 513] on span "[PERSON_NAME] và In" at bounding box center [892, 514] width 105 height 17
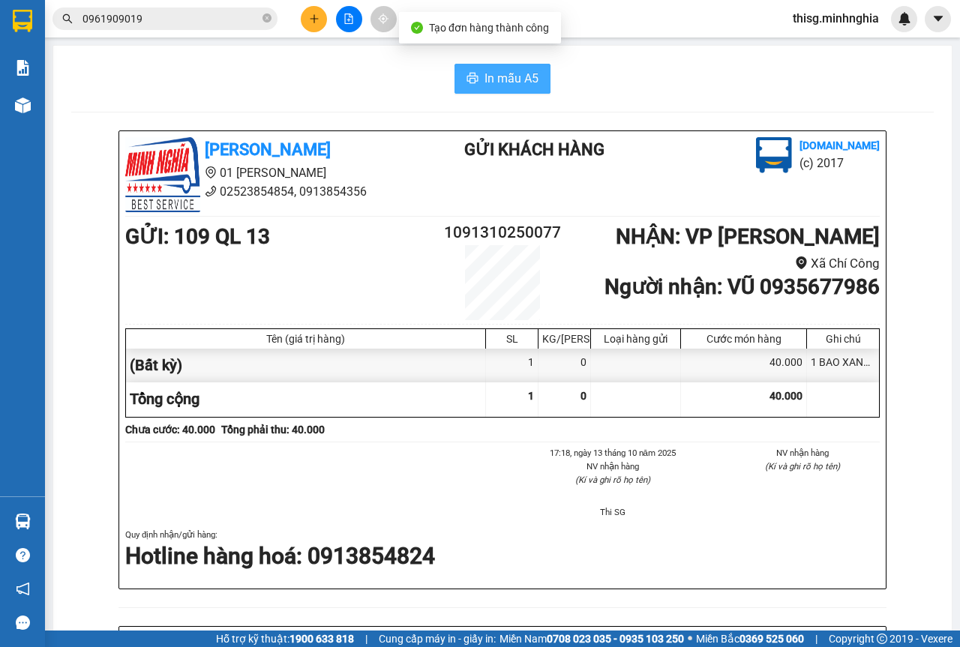
click at [500, 70] on span "In mẫu A5" at bounding box center [512, 78] width 54 height 19
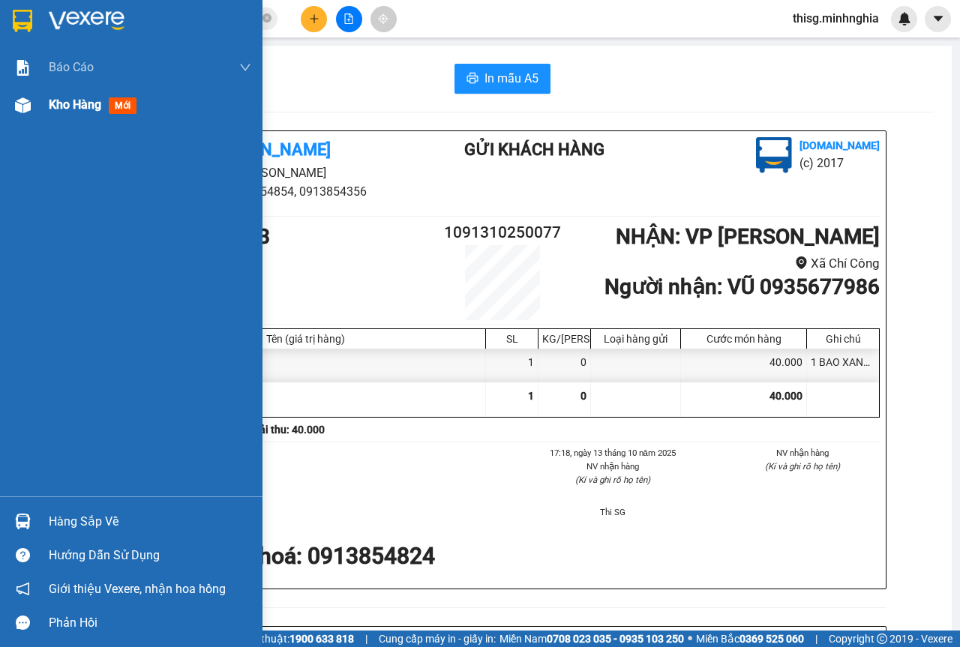
drag, startPoint x: 37, startPoint y: 104, endPoint x: 60, endPoint y: 99, distance: 23.7
click at [37, 104] on div "Kho hàng mới" at bounding box center [131, 105] width 263 height 38
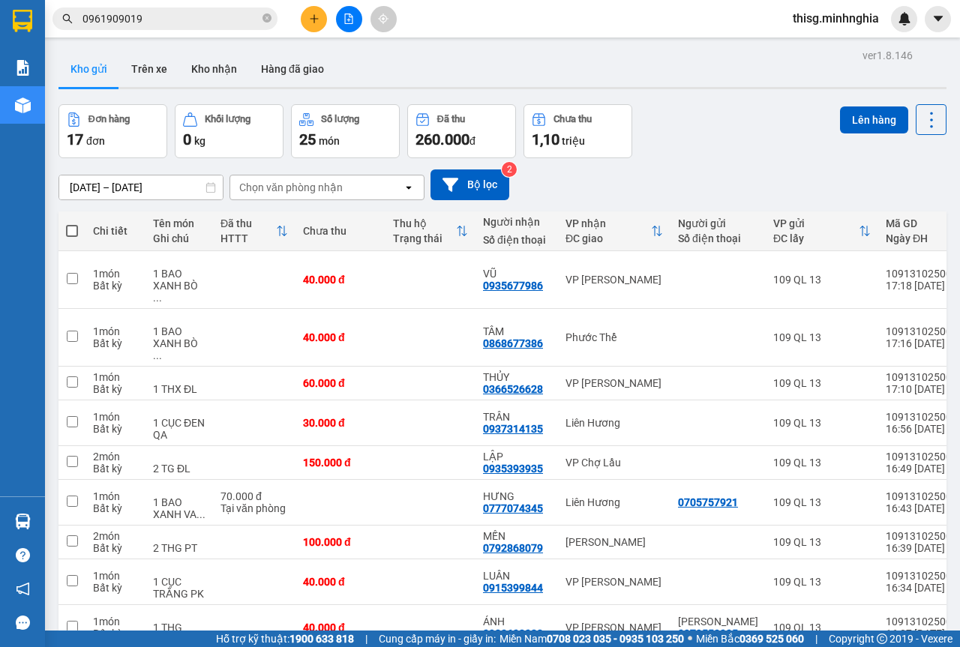
click at [685, 132] on div "Đơn hàng 17 đơn Khối lượng 0 kg Số lượng 25 món Đã thu 260.000 đ Chưa thu 1,10 …" at bounding box center [503, 131] width 888 height 54
click at [913, 332] on icon at bounding box center [918, 337] width 11 height 11
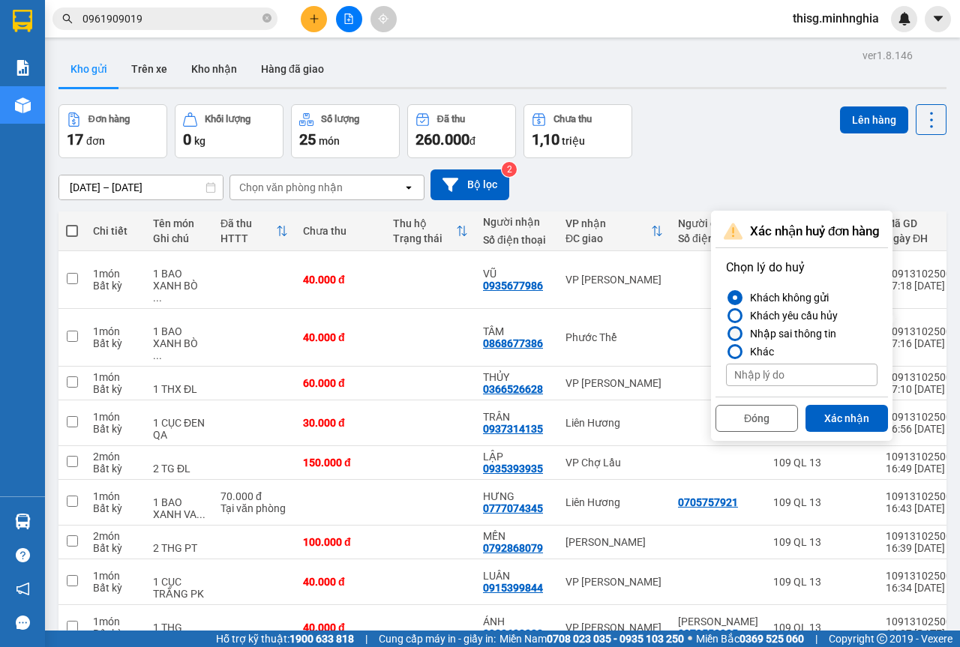
click at [734, 330] on div at bounding box center [735, 334] width 11 height 11
click at [726, 334] on input "Nhập sai thông tin" at bounding box center [726, 334] width 0 height 0
click at [855, 422] on button "Xác nhận" at bounding box center [847, 418] width 83 height 27
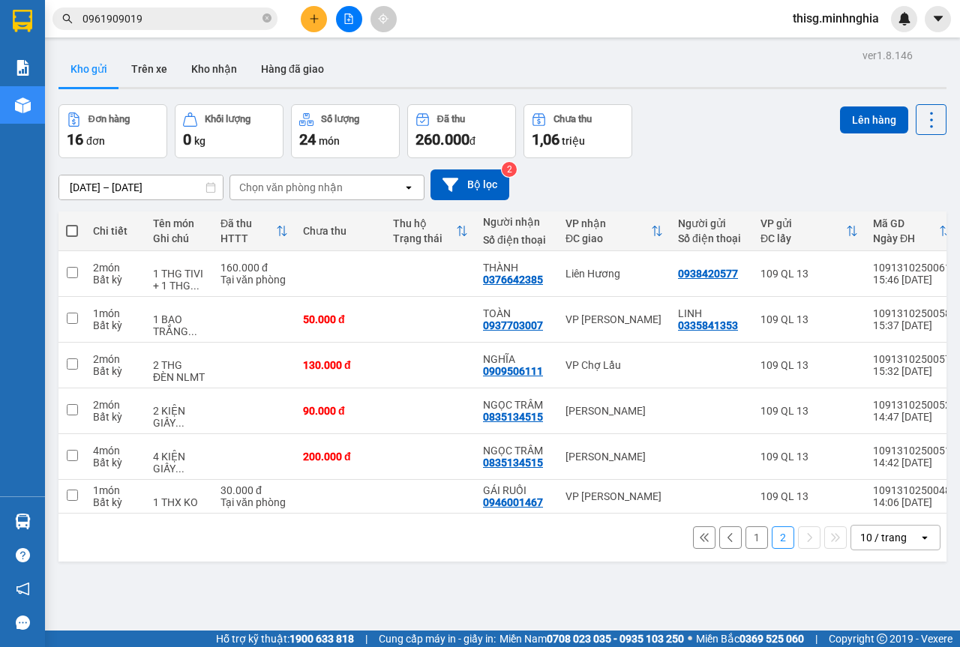
click at [748, 527] on button "1" at bounding box center [757, 538] width 23 height 23
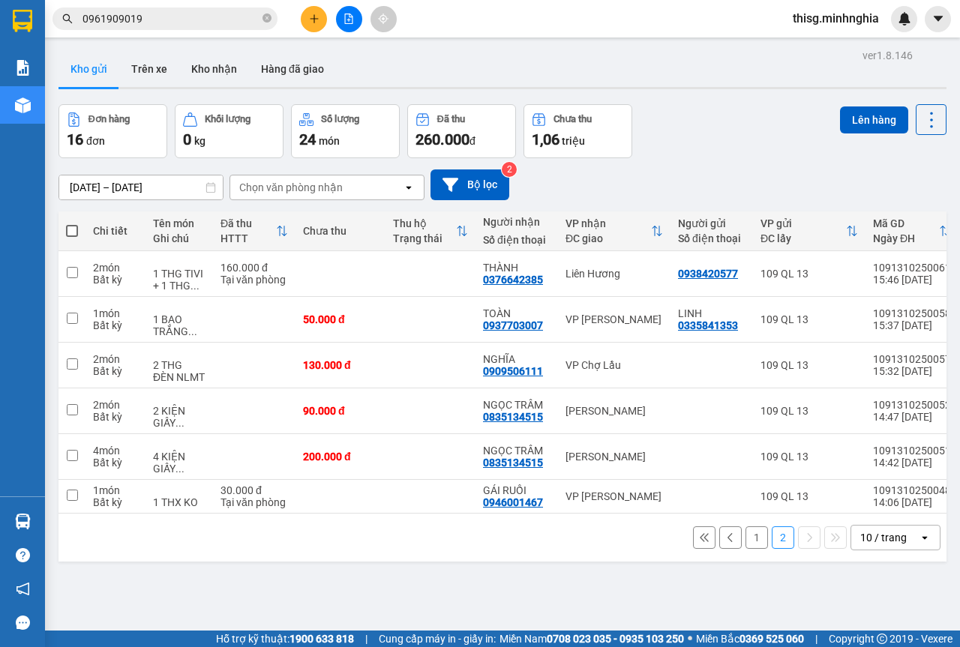
click at [752, 527] on button "1" at bounding box center [757, 538] width 23 height 23
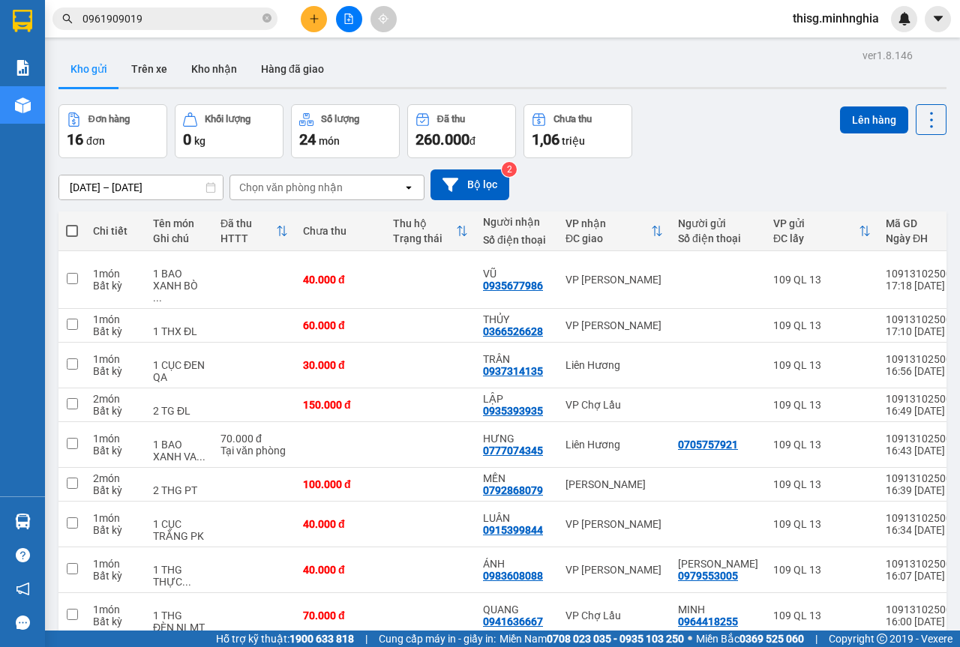
click at [350, 30] on button at bounding box center [349, 19] width 26 height 26
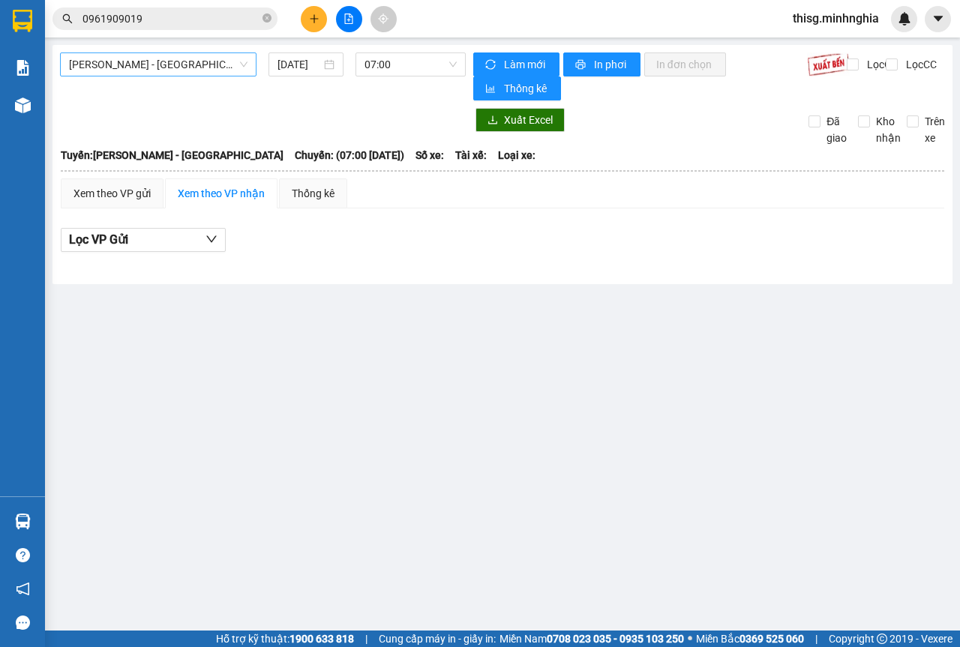
click at [198, 71] on span "[PERSON_NAME] - [GEOGRAPHIC_DATA]" at bounding box center [158, 64] width 179 height 23
drag, startPoint x: 173, startPoint y: 56, endPoint x: 137, endPoint y: 108, distance: 63.0
click at [172, 56] on span "[PERSON_NAME] - [GEOGRAPHIC_DATA]" at bounding box center [158, 64] width 179 height 23
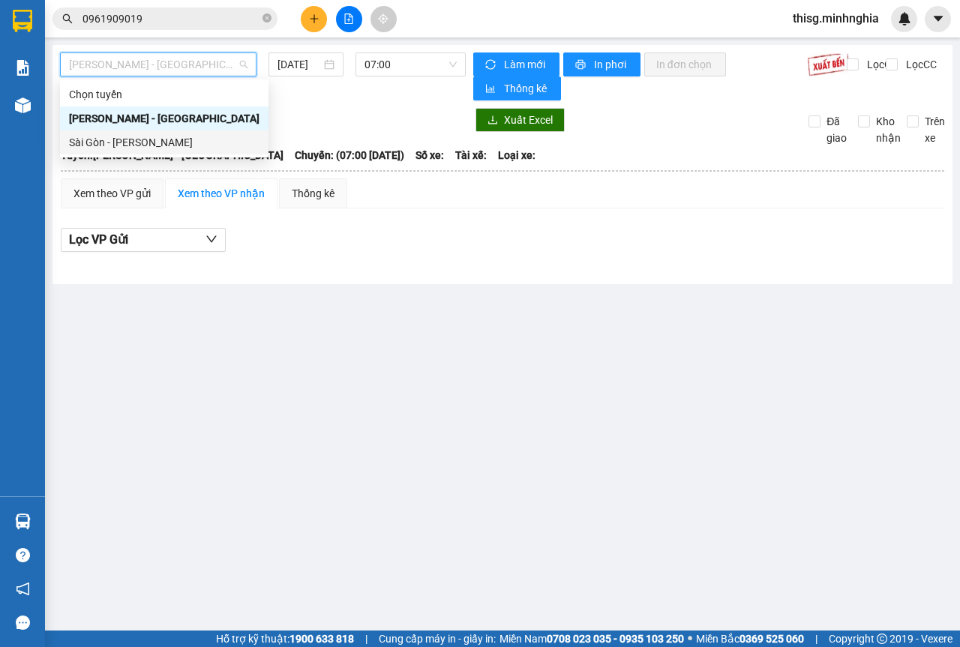
click at [127, 133] on div "Sài Gòn - [PERSON_NAME]" at bounding box center [164, 143] width 209 height 24
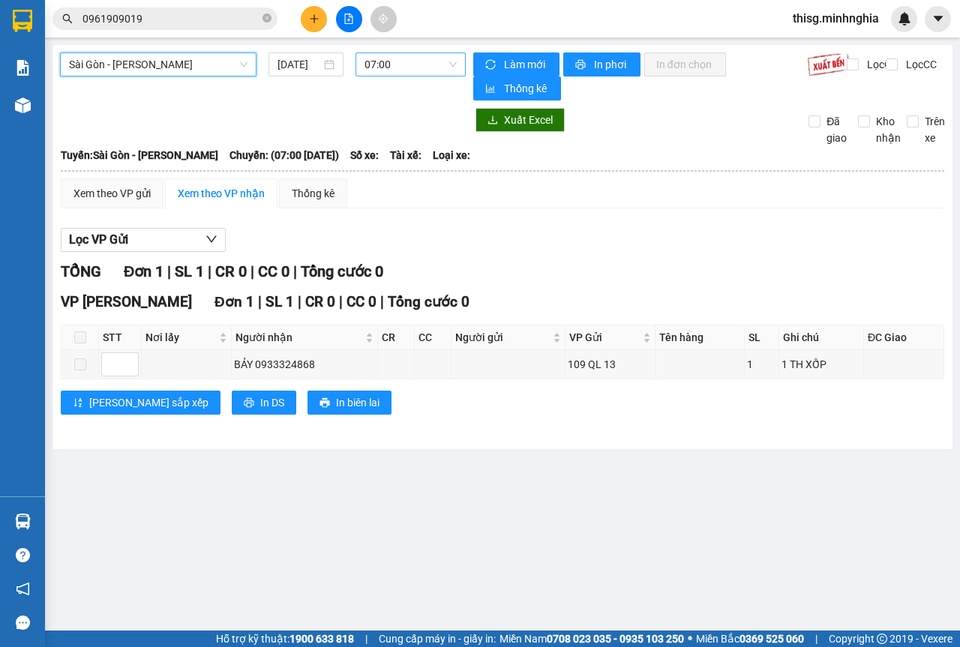
click at [392, 66] on span "07:00" at bounding box center [411, 64] width 92 height 23
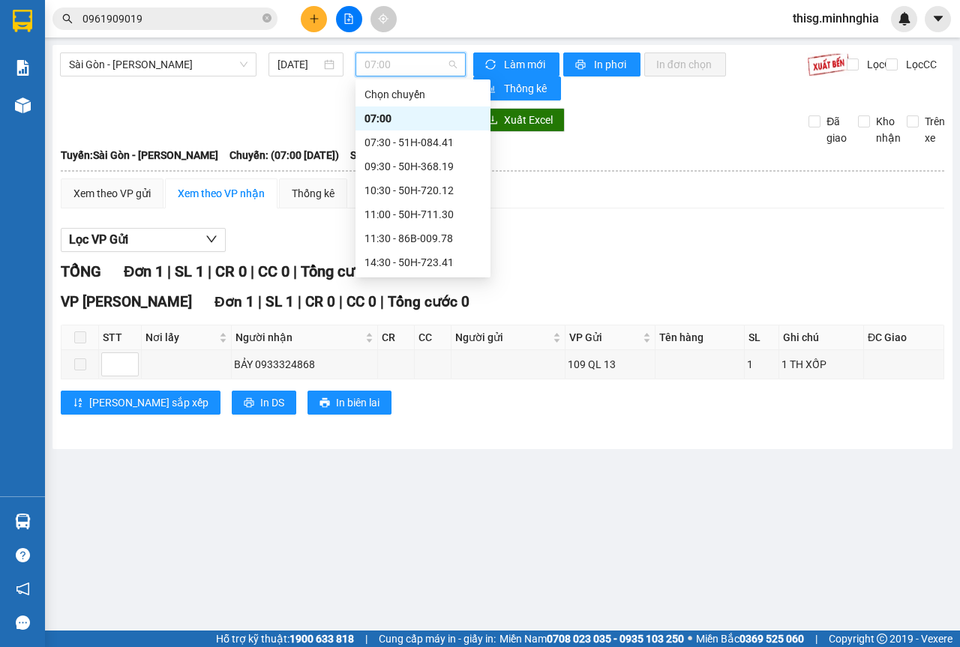
click at [449, 302] on div "17:00 (TC) - 86B-009.80" at bounding box center [423, 310] width 117 height 17
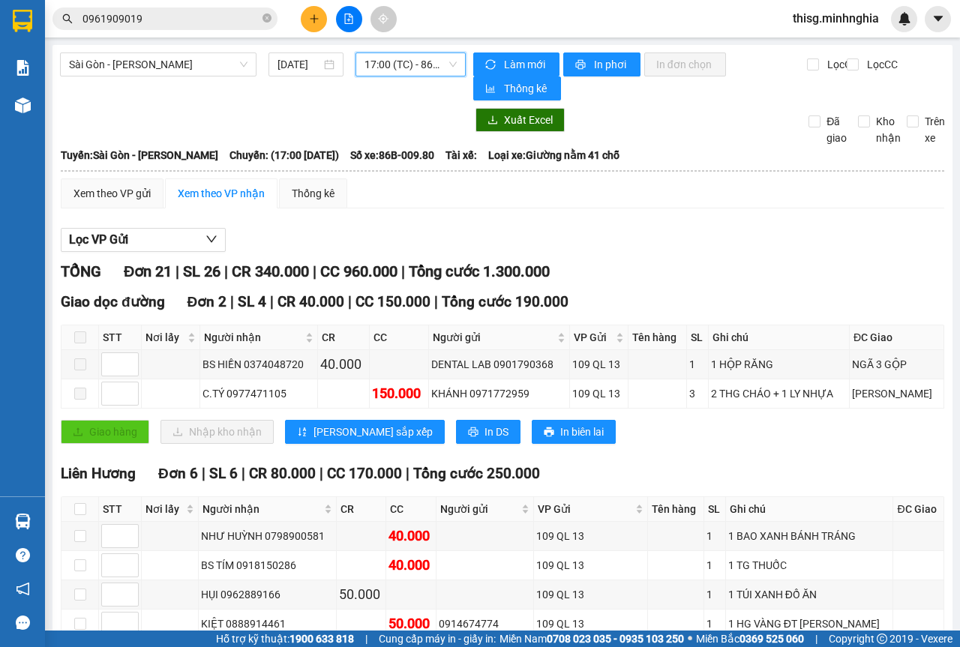
drag, startPoint x: 292, startPoint y: 5, endPoint x: 304, endPoint y: 16, distance: 16.4
click at [293, 5] on div "Kết quả tìm kiếm ( 8 ) Bộ lọc Mã ĐH Trạng thái Món hàng Tổng cước Chưa cước Ngư…" at bounding box center [480, 19] width 960 height 38
click at [306, 16] on button at bounding box center [314, 19] width 26 height 26
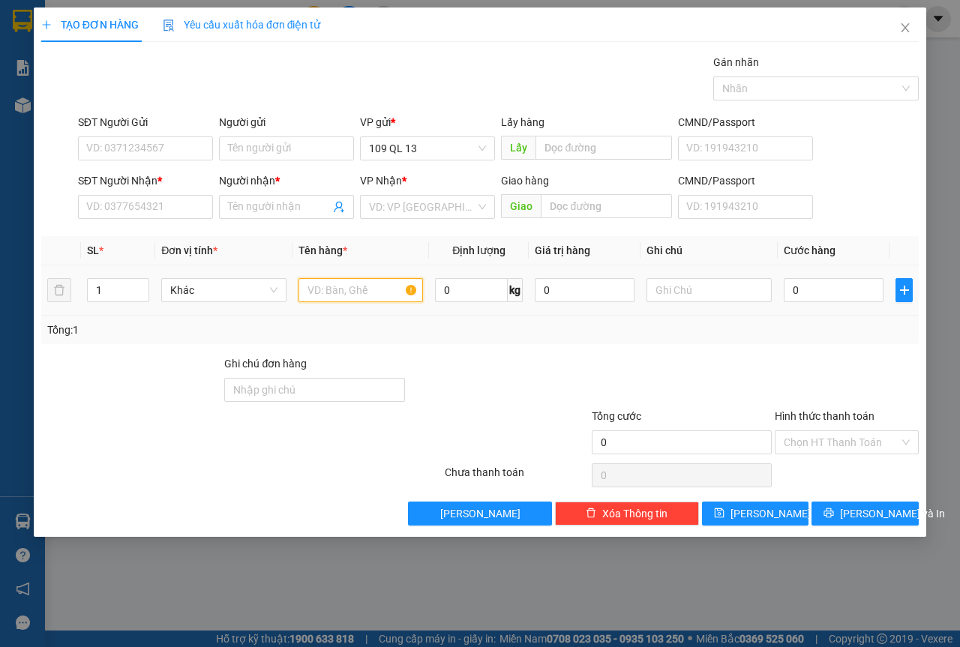
click at [314, 291] on input "text" at bounding box center [361, 290] width 125 height 24
click at [143, 204] on input "SĐT Người Nhận *" at bounding box center [145, 207] width 135 height 24
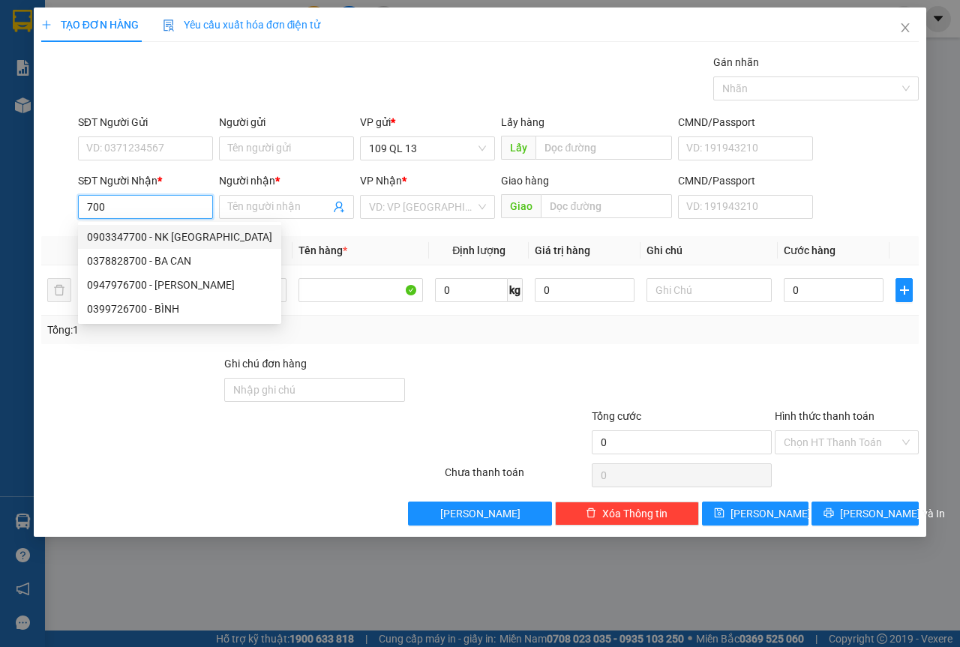
click at [165, 236] on div "0903347700 - NK PHÚ PHƯỚC" at bounding box center [179, 237] width 185 height 17
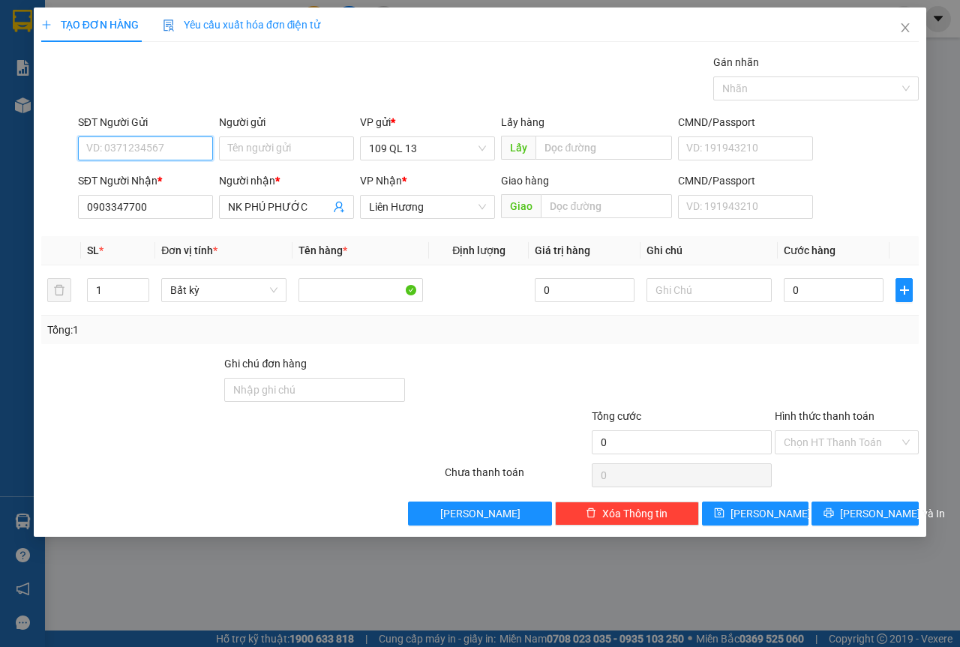
click at [179, 148] on input "SĐT Người Gửi" at bounding box center [145, 149] width 135 height 24
click at [195, 181] on div "0903935908 - LABO LÝ THƯỜNG KIỆT" at bounding box center [175, 178] width 177 height 17
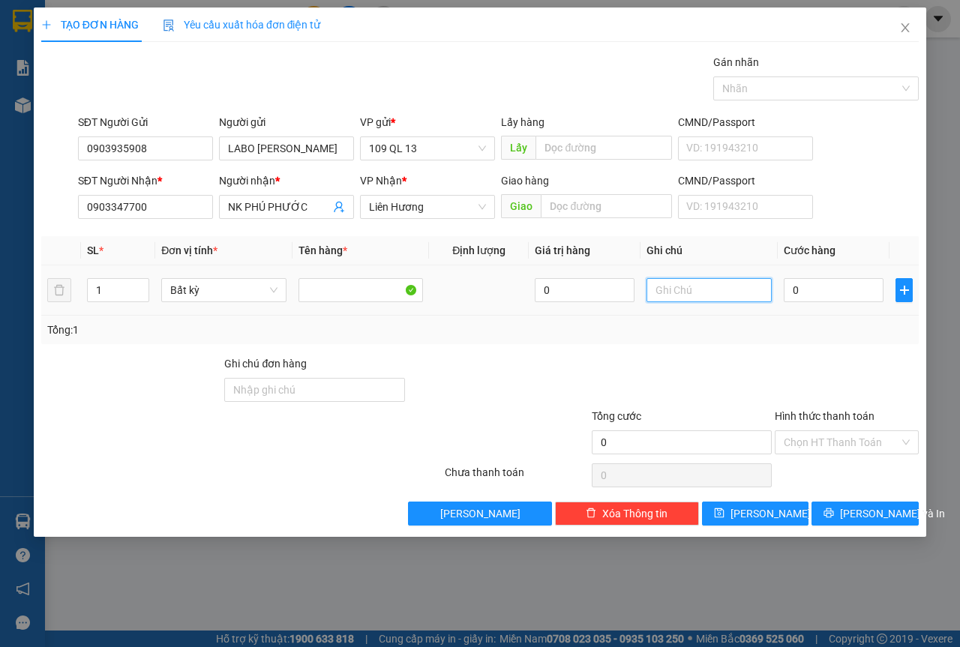
click at [738, 294] on input "text" at bounding box center [709, 290] width 125 height 24
click at [854, 440] on input "Hình thức thanh toán" at bounding box center [842, 442] width 116 height 23
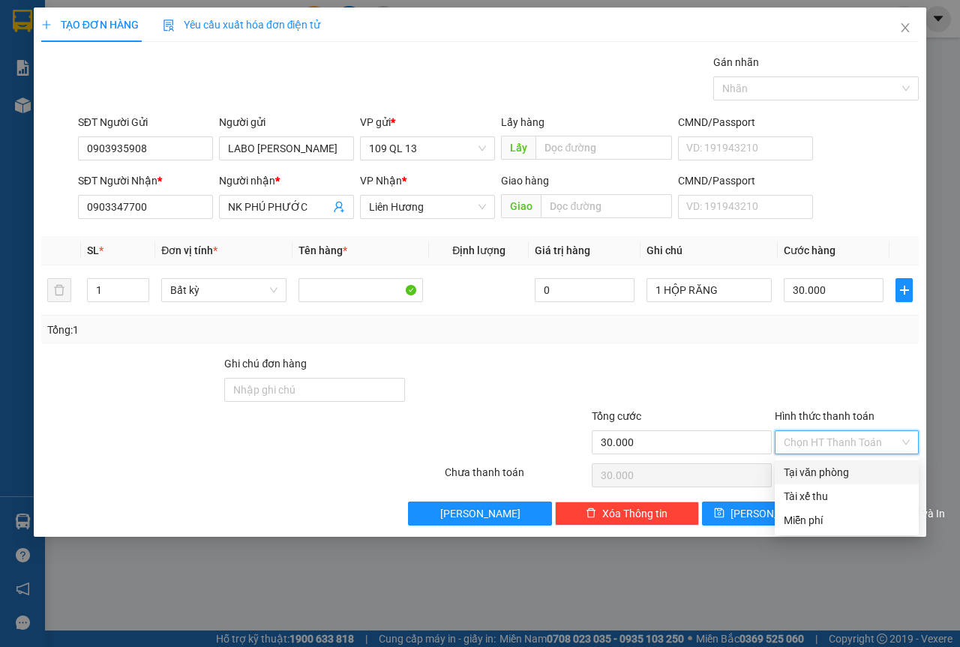
click at [846, 470] on div "Tại văn phòng" at bounding box center [847, 472] width 126 height 17
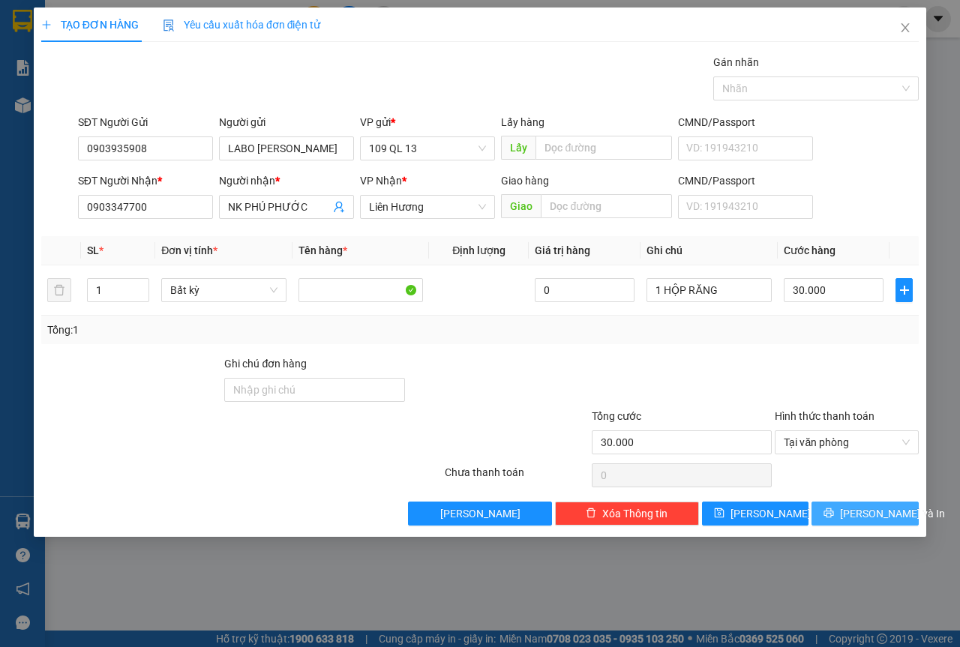
click at [865, 508] on span "[PERSON_NAME] và In" at bounding box center [892, 514] width 105 height 17
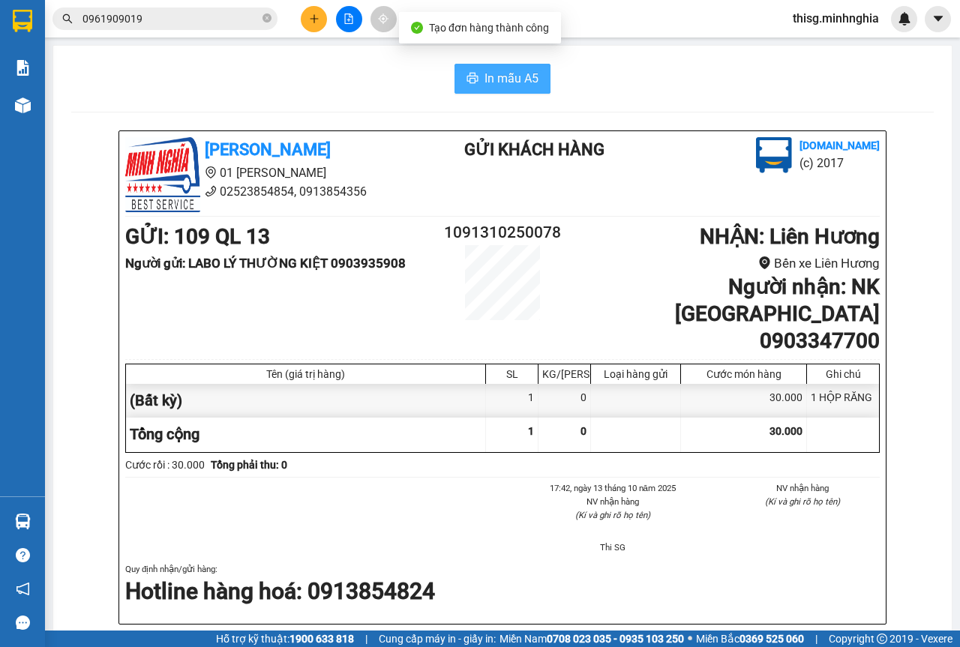
click at [519, 84] on span "In mẫu A5" at bounding box center [512, 78] width 54 height 19
click at [304, 29] on div at bounding box center [349, 19] width 113 height 26
click at [311, 21] on icon "plus" at bounding box center [314, 19] width 11 height 11
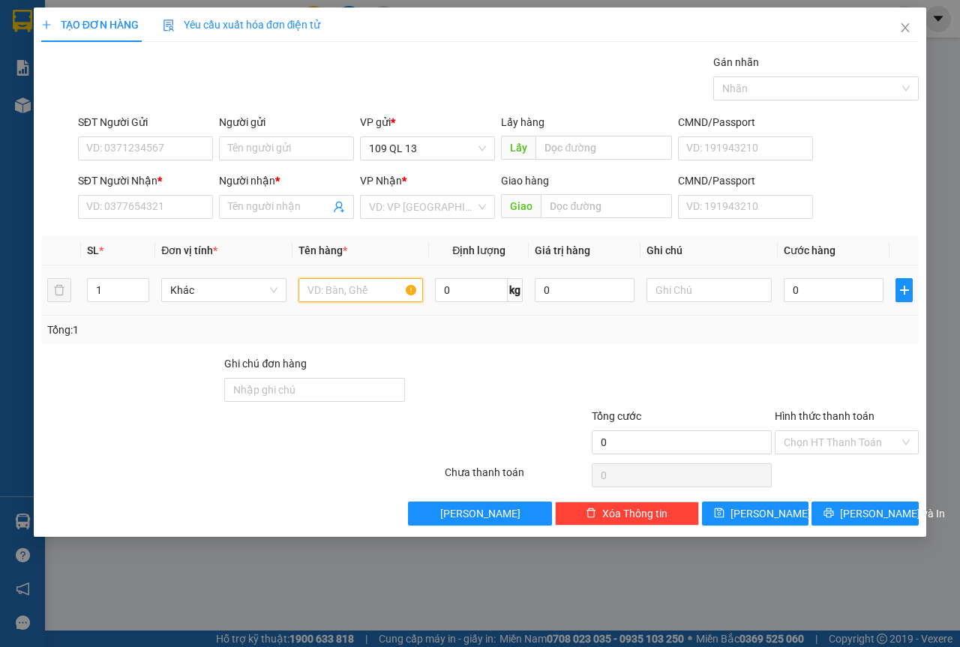
click at [360, 283] on input "text" at bounding box center [361, 290] width 125 height 24
click at [179, 207] on input "SĐT Người Nhận *" at bounding box center [145, 207] width 135 height 24
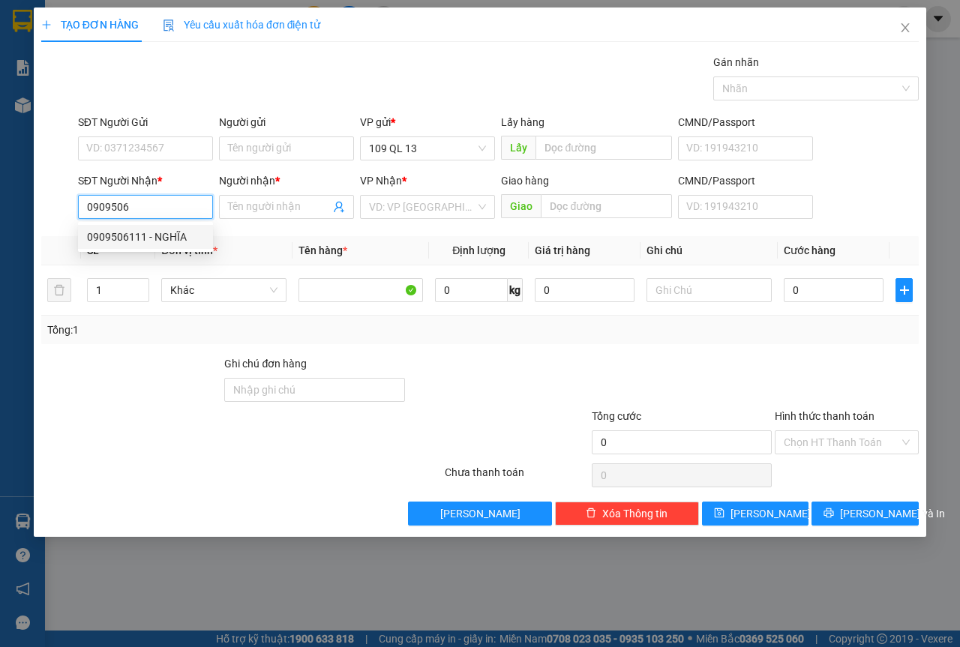
click at [187, 233] on div "0909506111 - NGHĨA" at bounding box center [145, 237] width 117 height 17
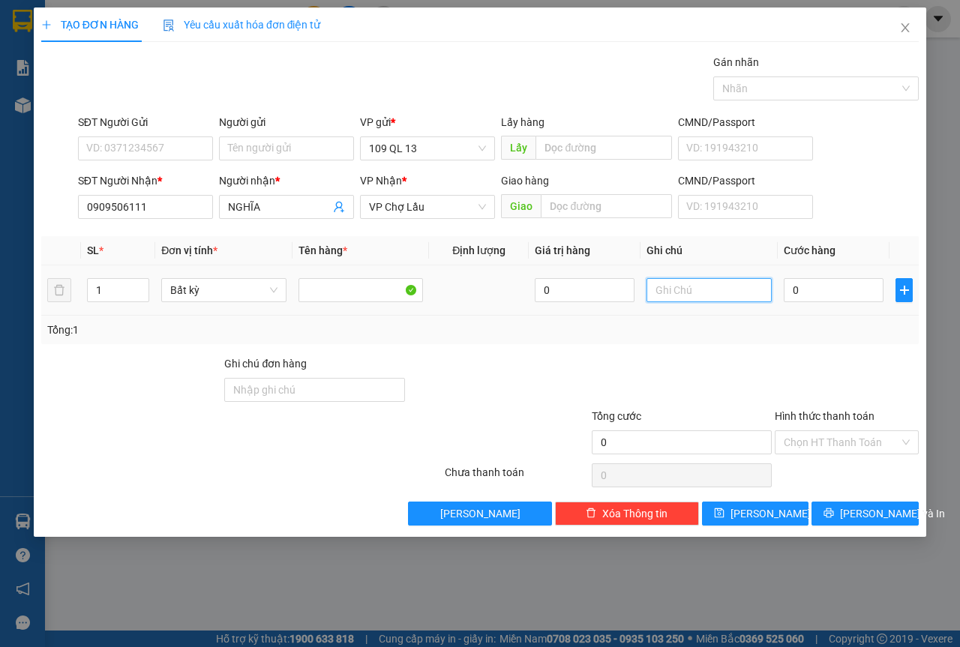
click at [697, 296] on input "text" at bounding box center [709, 290] width 125 height 24
click at [901, 513] on button "[PERSON_NAME] và In" at bounding box center [865, 514] width 107 height 24
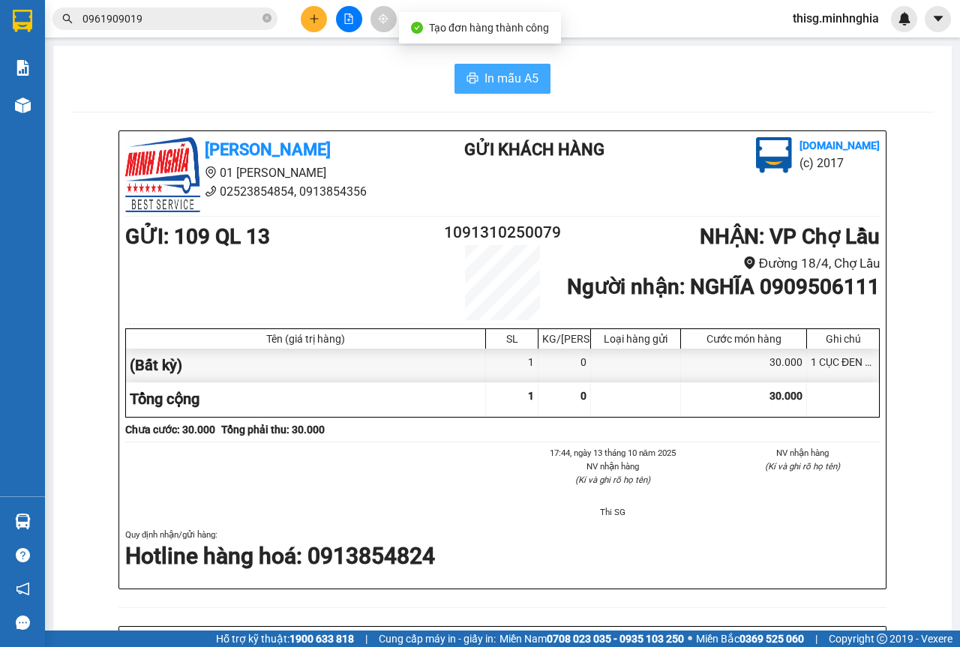
click at [500, 68] on button "In mẫu A5" at bounding box center [503, 79] width 96 height 30
click at [309, 22] on icon "plus" at bounding box center [314, 19] width 11 height 11
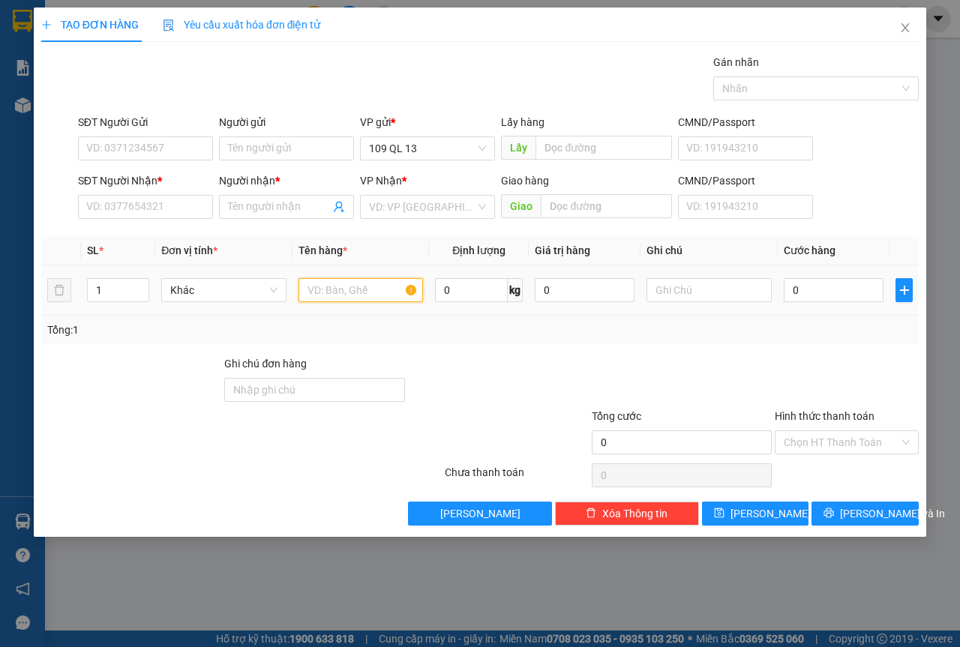
click at [392, 294] on input "text" at bounding box center [361, 290] width 125 height 24
click at [108, 202] on input "SĐT Người Nhận *" at bounding box center [145, 207] width 135 height 24
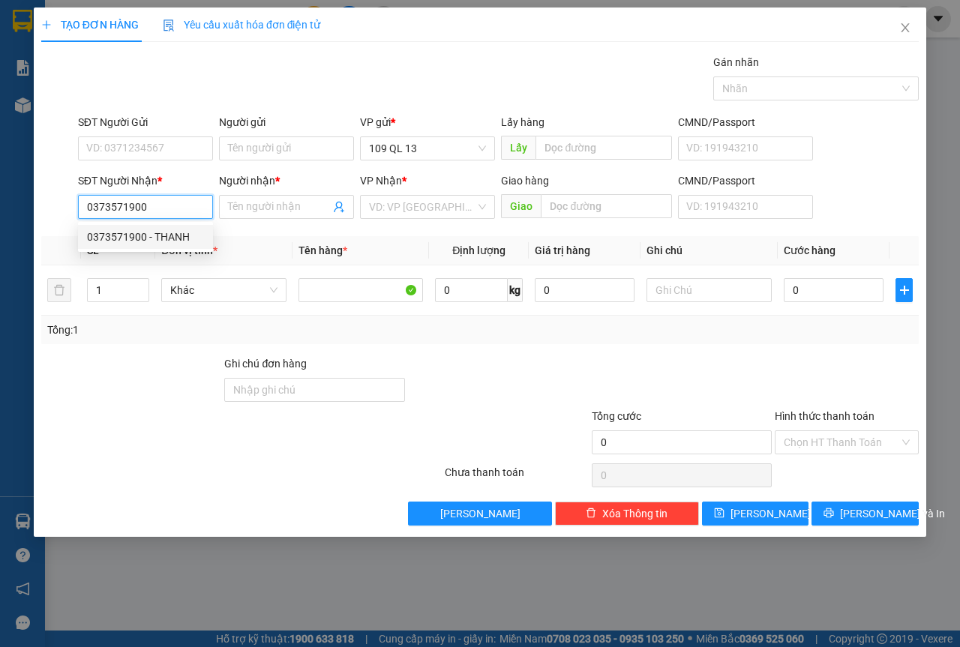
click at [125, 236] on div "0373571900 - THANH" at bounding box center [145, 237] width 117 height 17
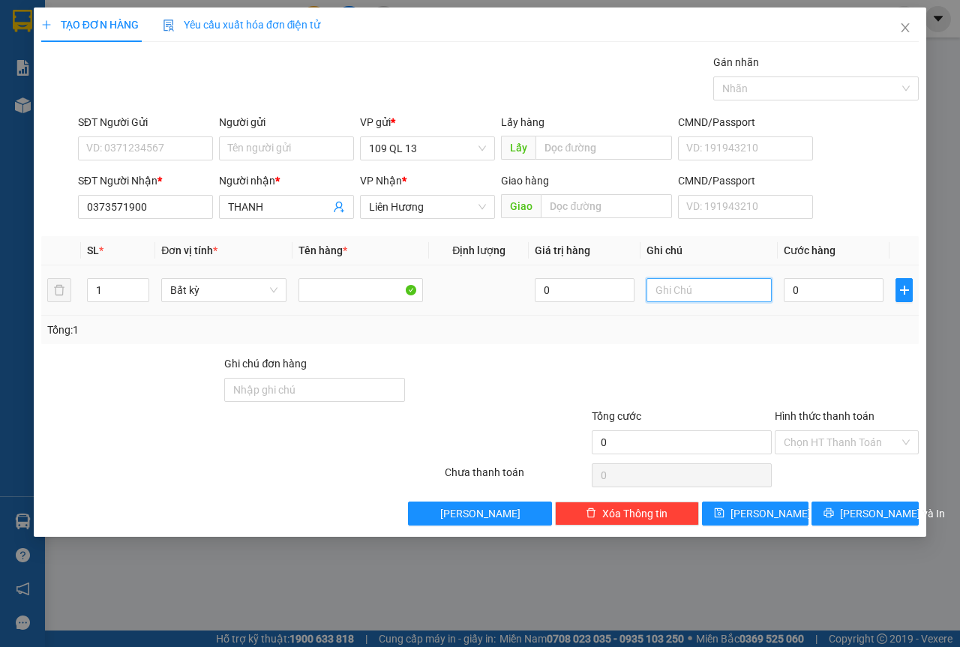
drag, startPoint x: 656, startPoint y: 292, endPoint x: 663, endPoint y: 290, distance: 7.8
click at [656, 292] on input "text" at bounding box center [709, 290] width 125 height 24
click at [863, 503] on button "[PERSON_NAME] và In" at bounding box center [865, 514] width 107 height 24
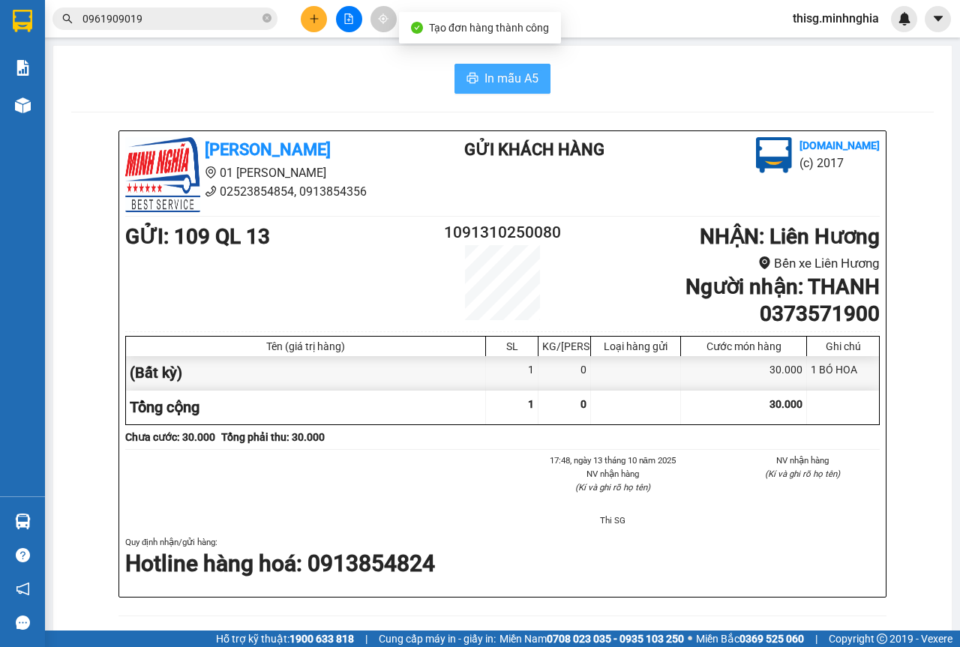
click at [497, 80] on span "In mẫu A5" at bounding box center [512, 78] width 54 height 19
click at [314, 3] on div "Kết quả tìm kiếm ( 8 ) Bộ lọc Mã ĐH Trạng thái Món hàng Tổng cước Chưa cước Ngư…" at bounding box center [480, 19] width 960 height 38
click at [314, 11] on button at bounding box center [314, 19] width 26 height 26
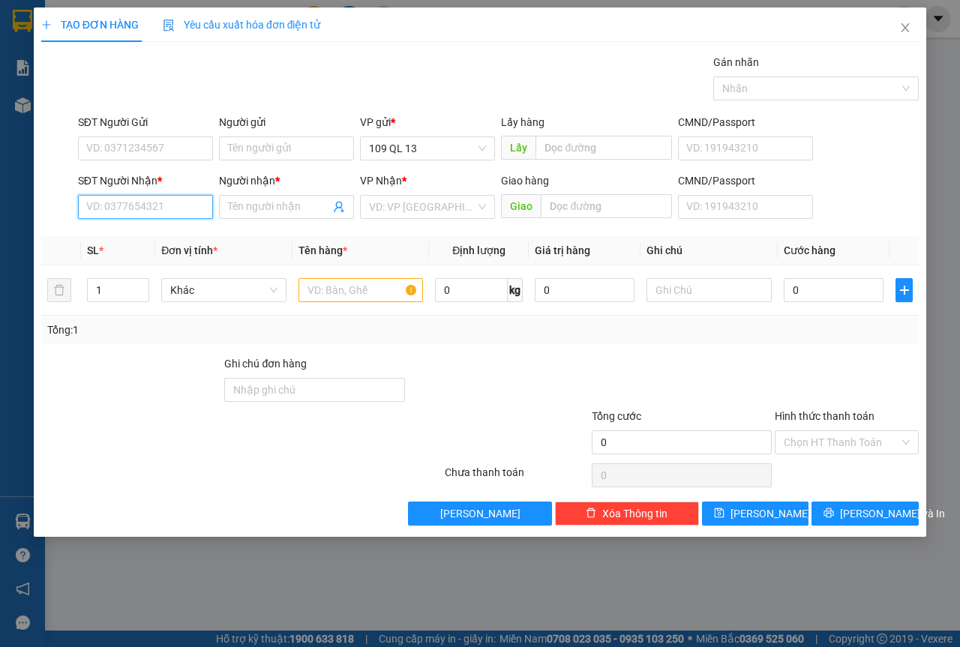
click at [152, 199] on input "SĐT Người Nhận *" at bounding box center [145, 207] width 135 height 24
click at [125, 233] on div "0979618796 - HƯƠNG" at bounding box center [145, 237] width 117 height 17
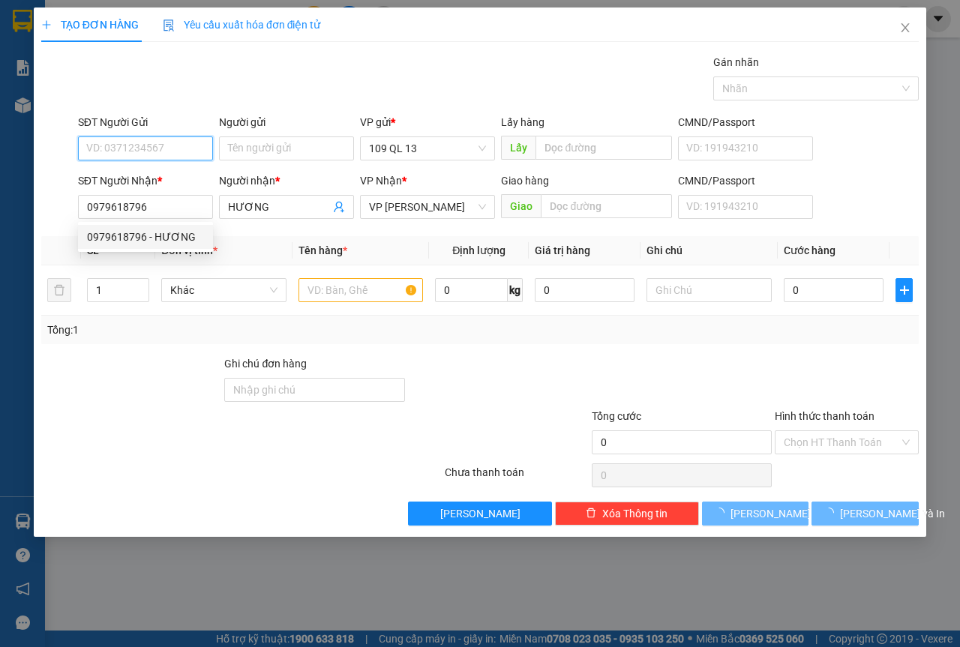
click at [167, 137] on input "SĐT Người Gửi" at bounding box center [145, 149] width 135 height 24
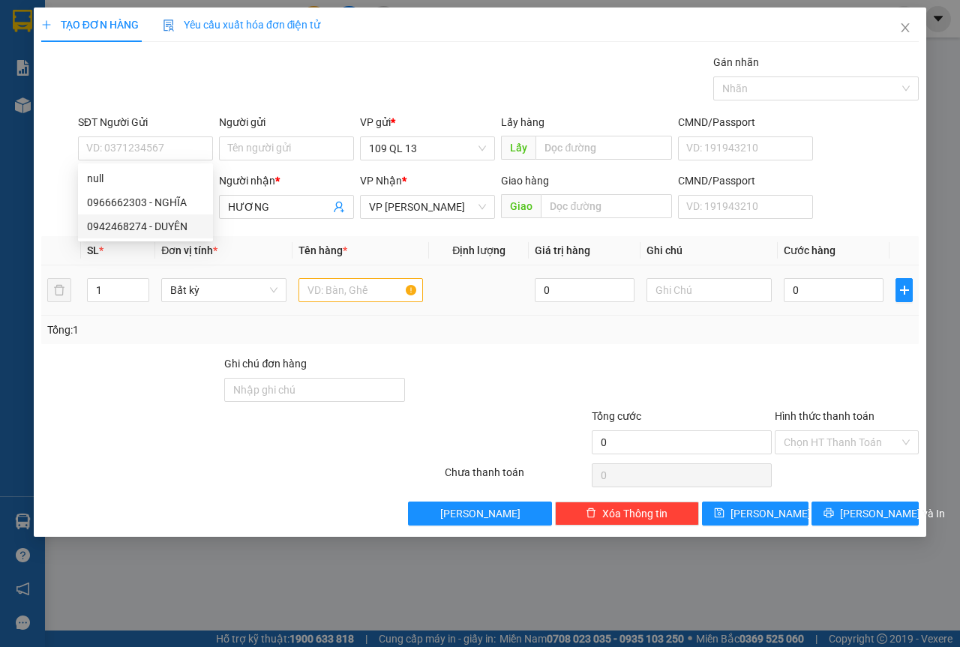
click at [296, 282] on td at bounding box center [361, 291] width 137 height 50
click at [328, 292] on input "text" at bounding box center [361, 290] width 125 height 24
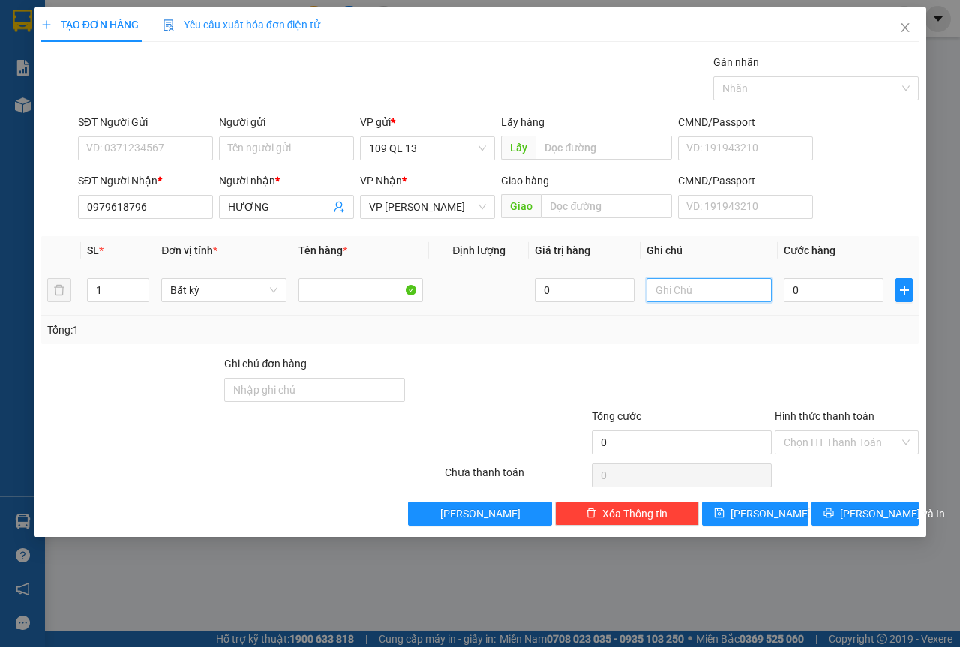
click at [731, 283] on input "text" at bounding box center [709, 290] width 125 height 24
click at [869, 506] on span "[PERSON_NAME] và In" at bounding box center [892, 514] width 105 height 17
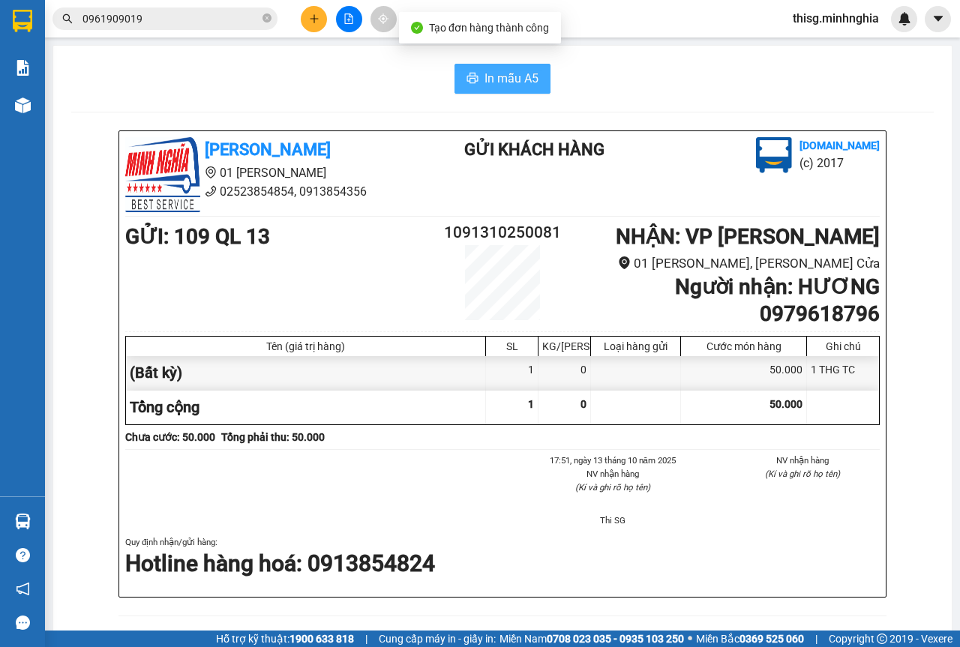
click at [537, 89] on button "In mẫu A5" at bounding box center [503, 79] width 96 height 30
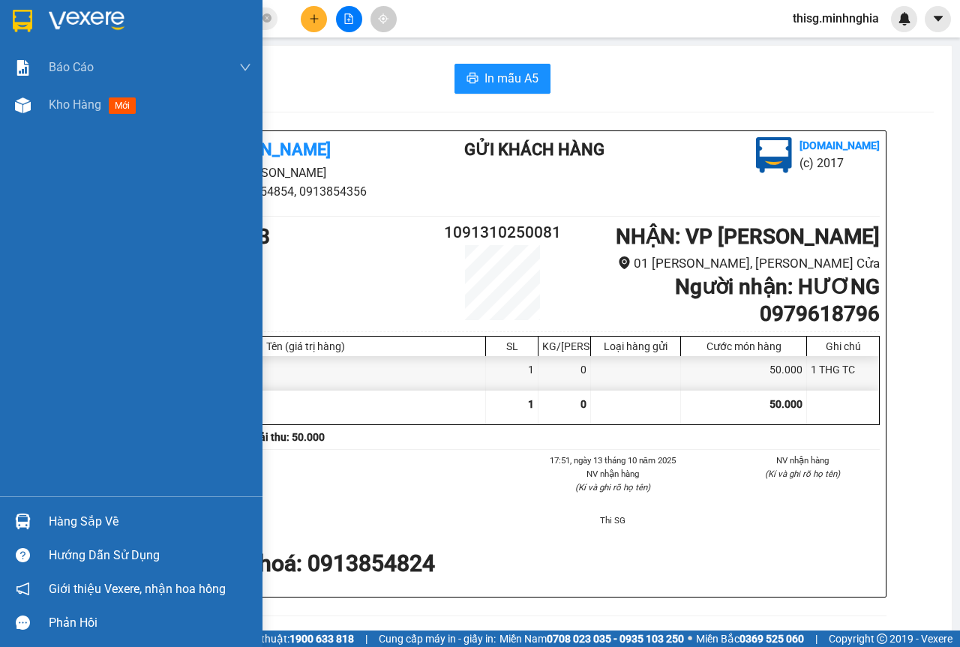
click at [78, 112] on span "Kho hàng" at bounding box center [75, 105] width 53 height 14
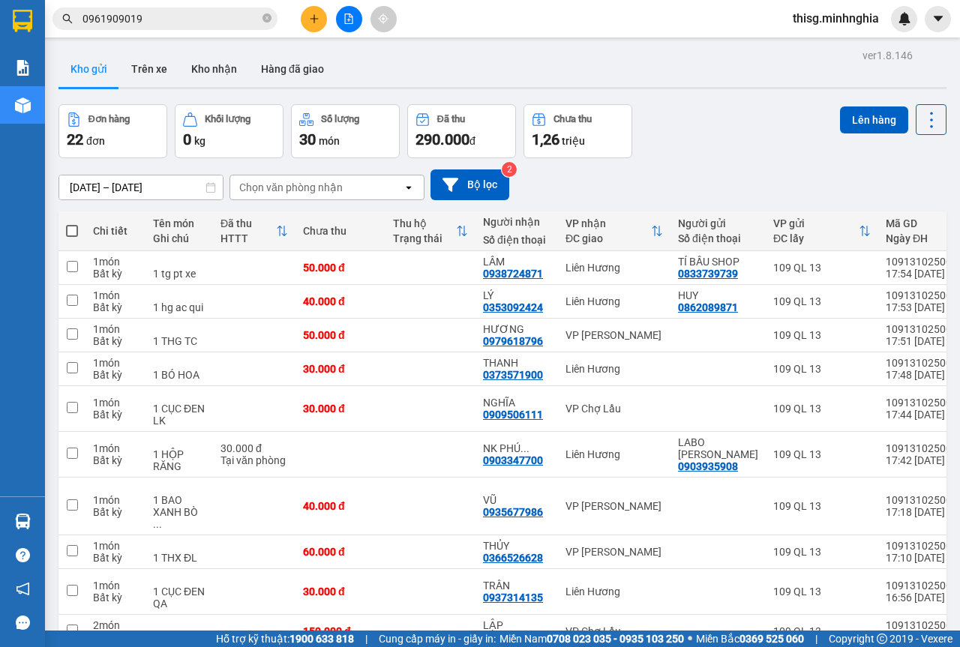
click at [75, 225] on span at bounding box center [72, 231] width 12 height 12
click at [72, 224] on input "checkbox" at bounding box center [72, 224] width 0 height 0
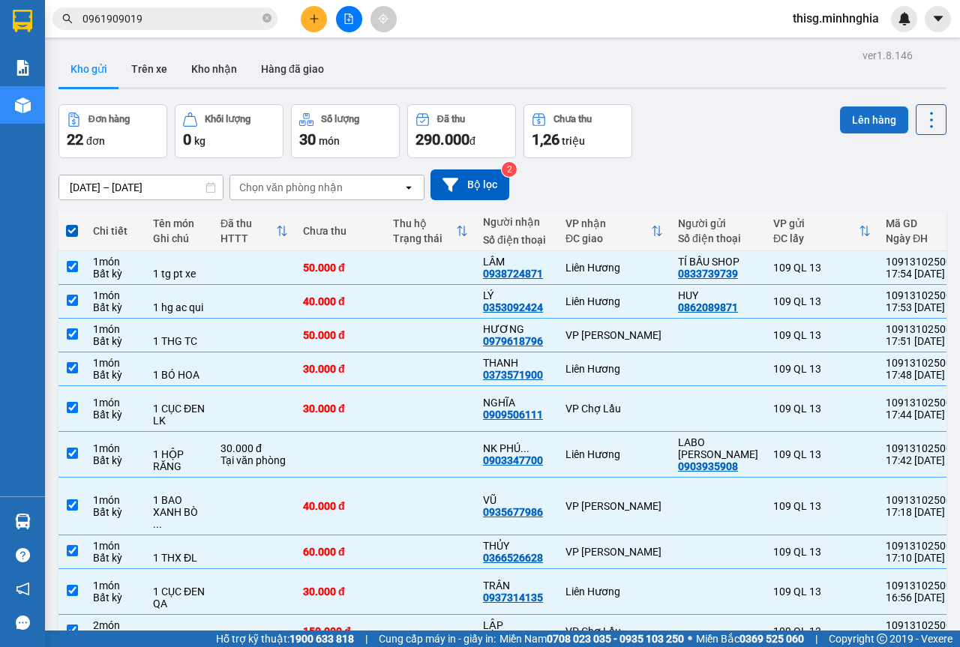
click at [869, 112] on button "Lên hàng" at bounding box center [874, 120] width 68 height 27
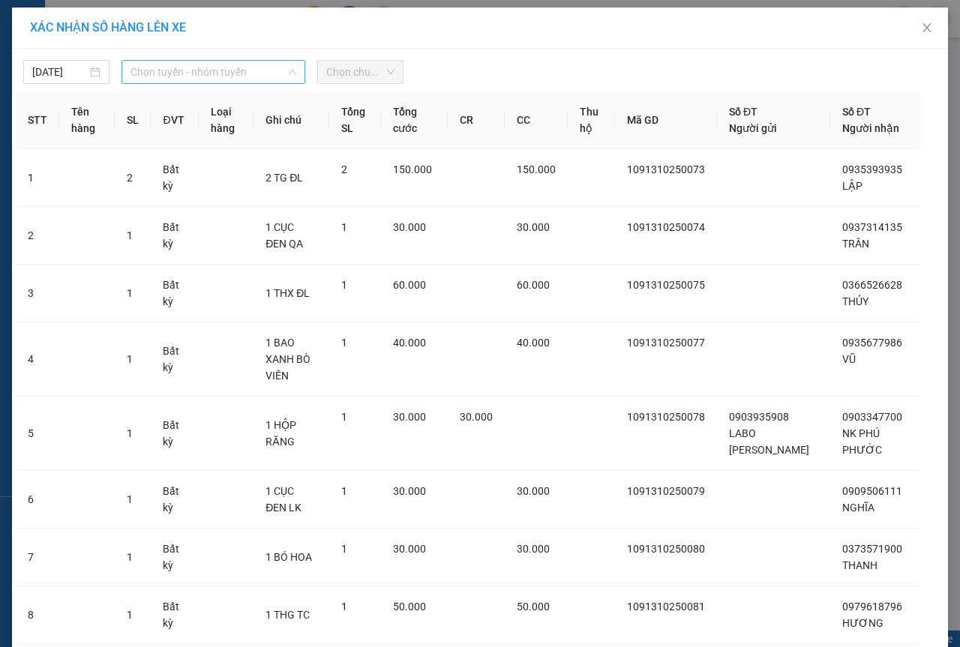
click at [176, 76] on span "Chọn tuyến - nhóm tuyến" at bounding box center [214, 72] width 166 height 23
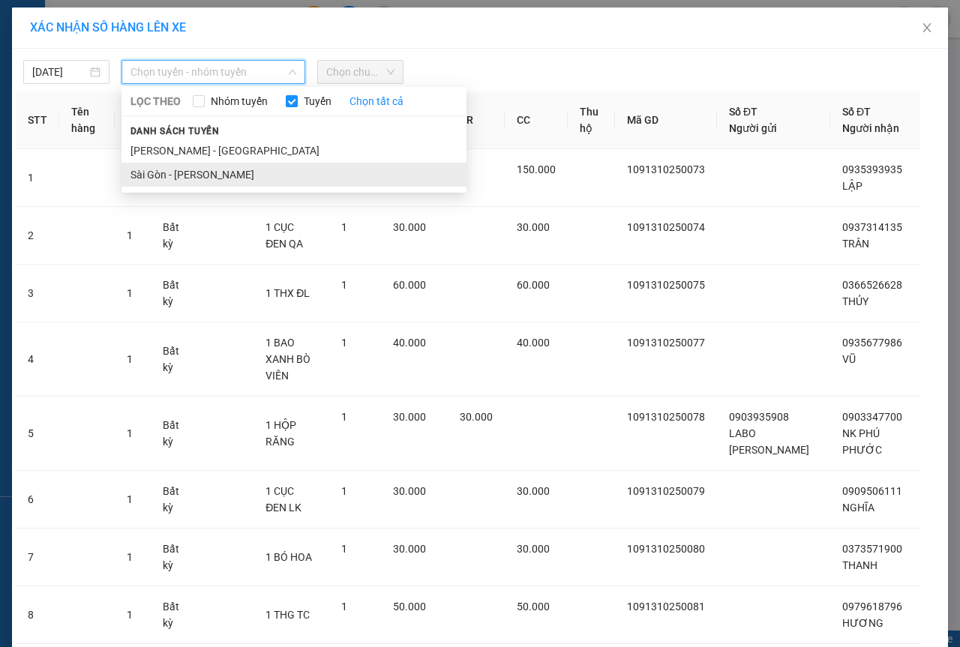
click at [181, 170] on li "Sài Gòn - [PERSON_NAME]" at bounding box center [294, 175] width 345 height 24
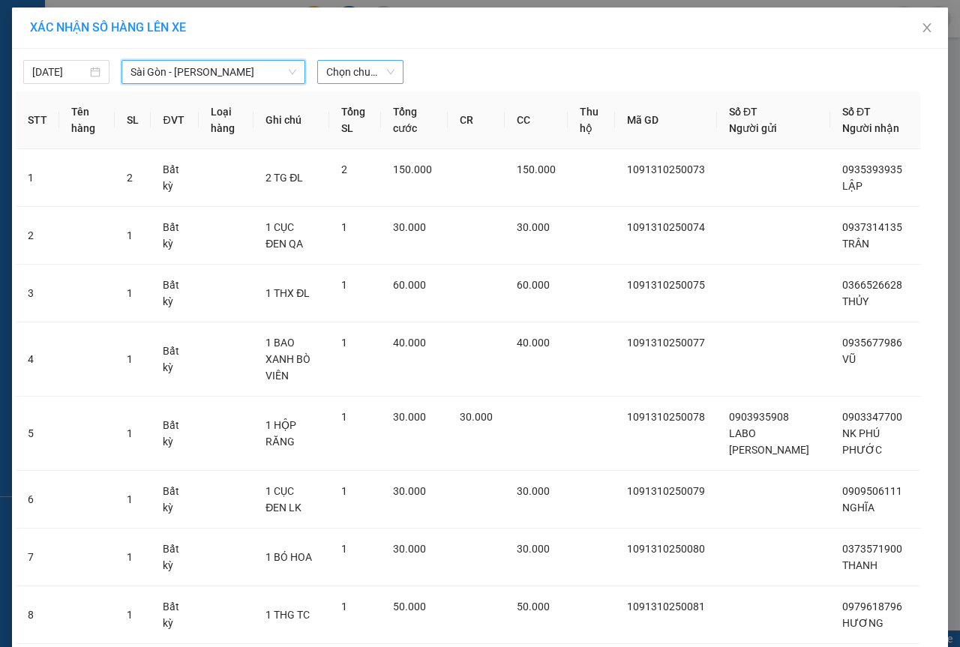
click at [352, 78] on span "Chọn chuyến" at bounding box center [360, 72] width 68 height 23
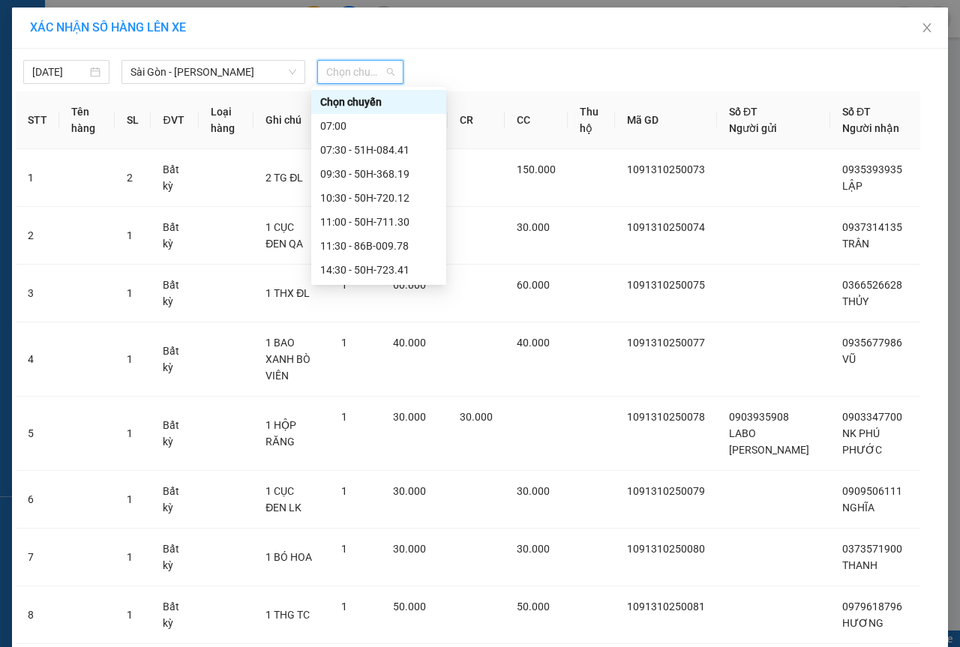
click at [339, 358] on div "21:00 - 50H-293.85" at bounding box center [378, 366] width 117 height 17
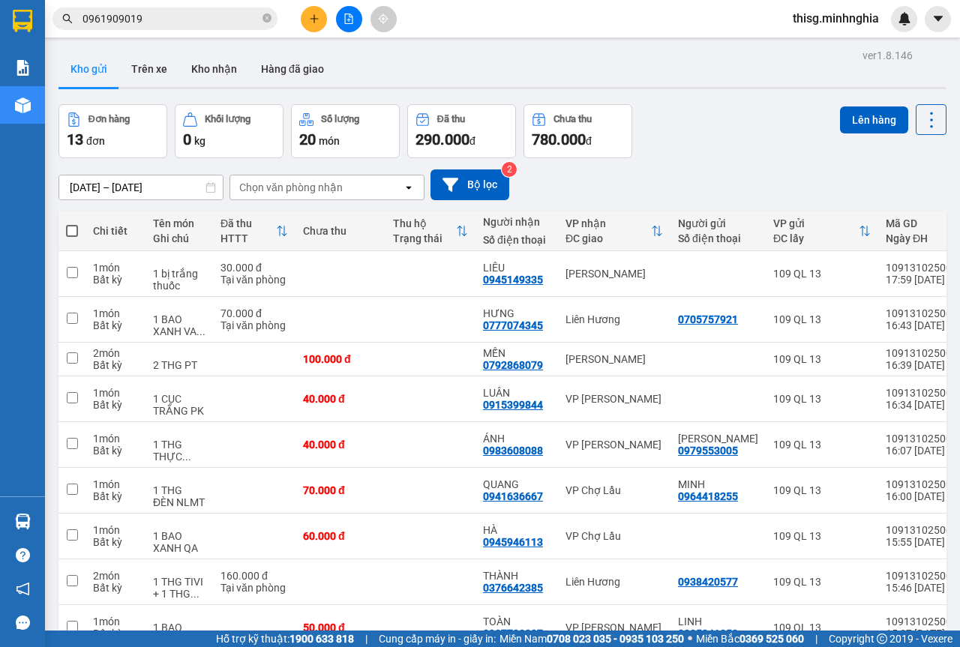
click at [65, 224] on th at bounding box center [72, 232] width 27 height 40
click at [75, 233] on span at bounding box center [72, 231] width 12 height 12
click at [72, 224] on input "checkbox" at bounding box center [72, 224] width 0 height 0
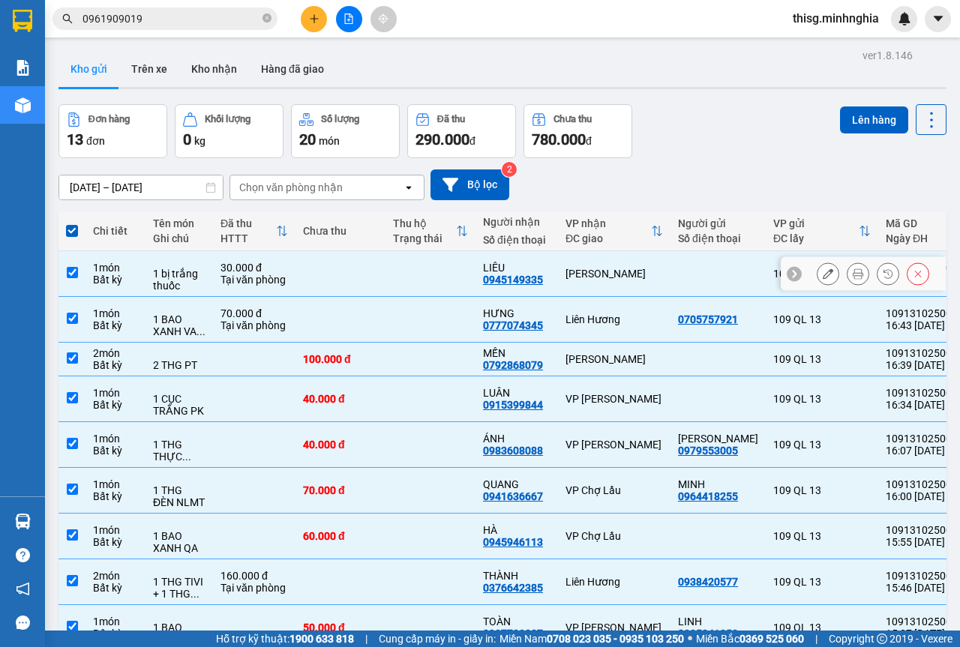
click at [199, 263] on div at bounding box center [179, 262] width 53 height 12
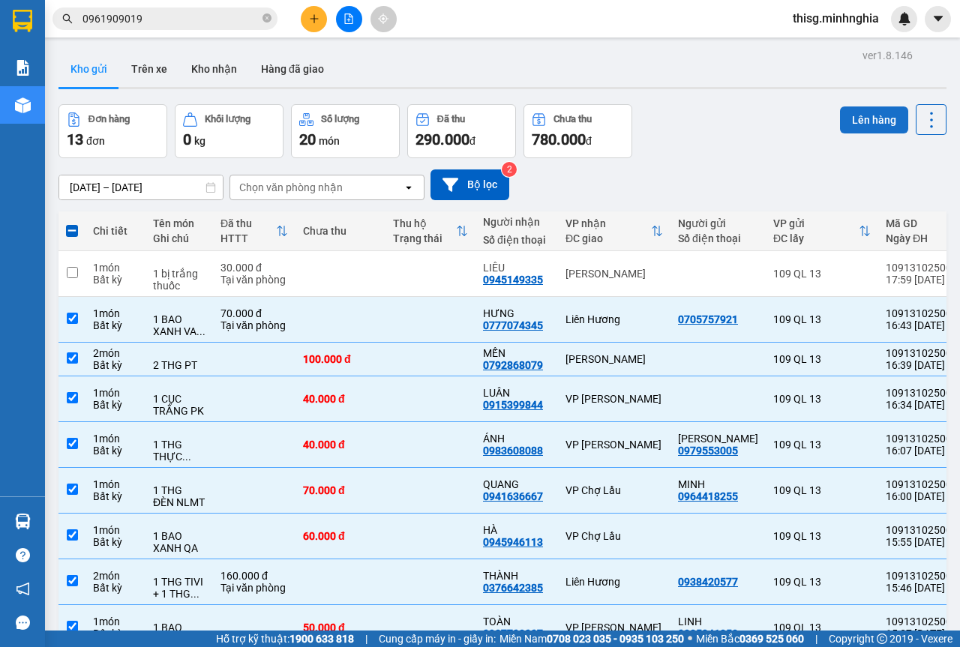
click at [840, 118] on button "Lên hàng" at bounding box center [874, 120] width 68 height 27
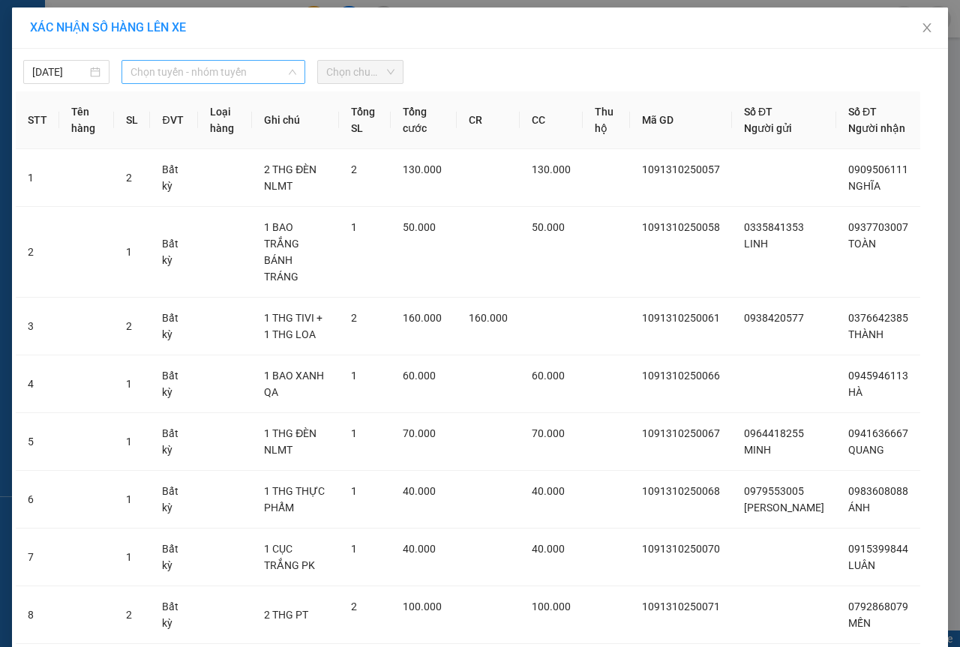
click at [245, 76] on span "Chọn tuyến - nhóm tuyến" at bounding box center [214, 72] width 166 height 23
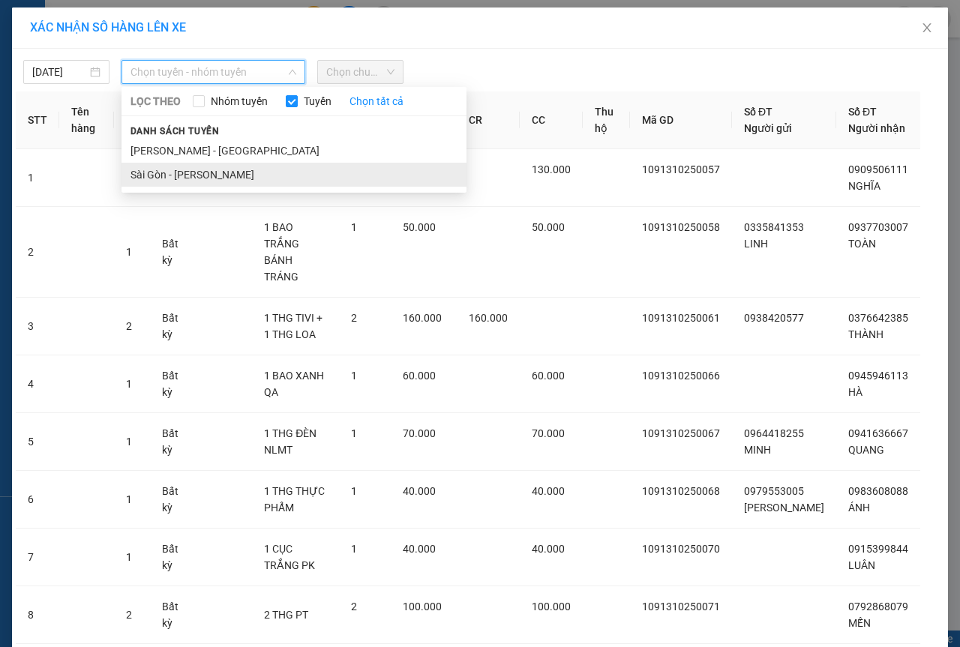
click at [218, 168] on li "Sài Gòn - [PERSON_NAME]" at bounding box center [294, 175] width 345 height 24
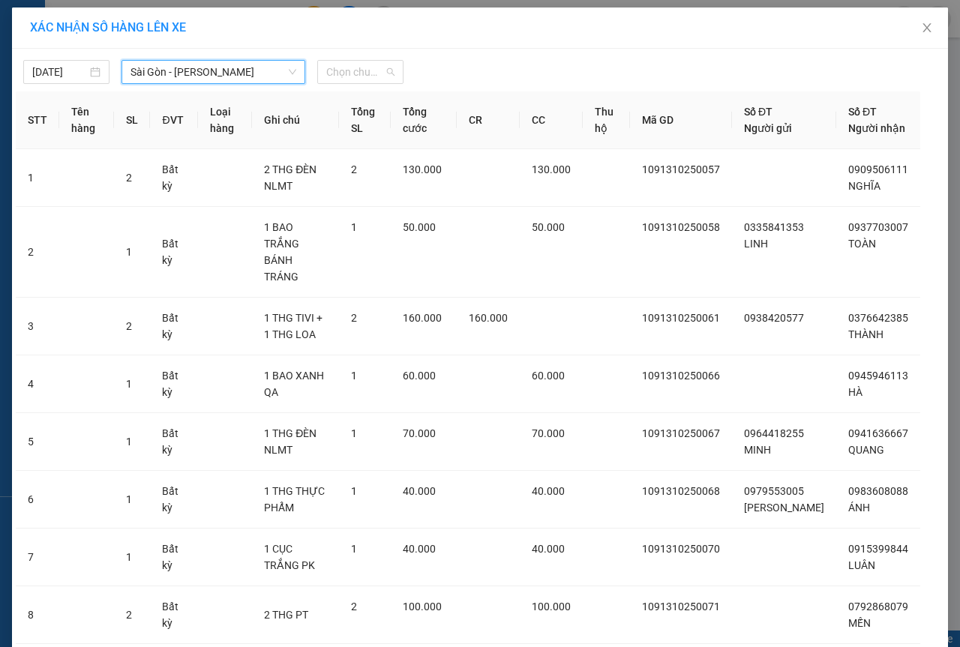
drag, startPoint x: 359, startPoint y: 72, endPoint x: 389, endPoint y: 113, distance: 50.4
click at [359, 71] on span "Chọn chuyến" at bounding box center [360, 72] width 68 height 23
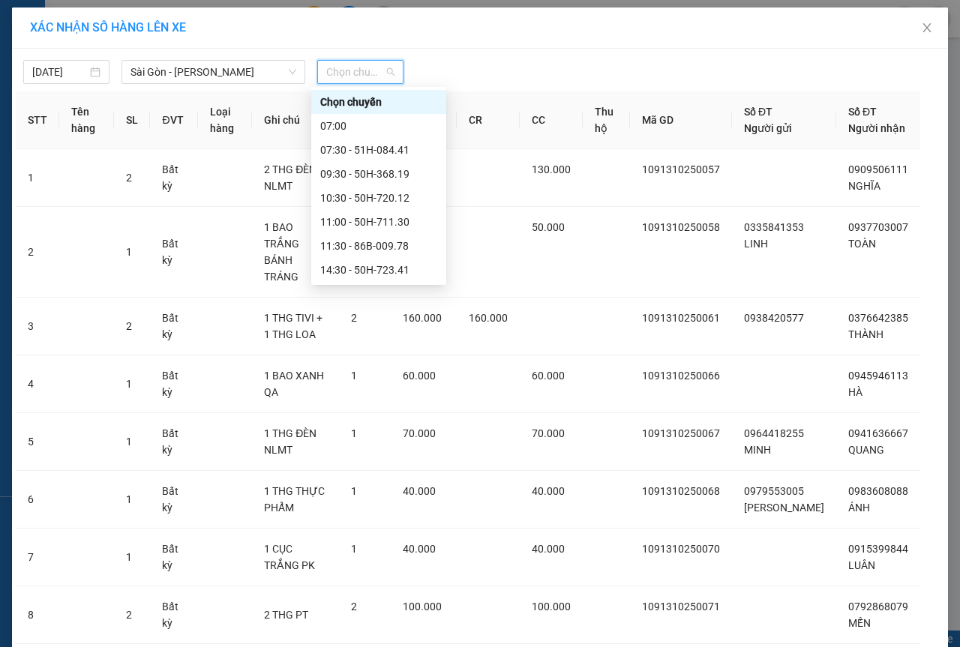
click at [366, 358] on div "21:00 - 50H-293.85" at bounding box center [378, 366] width 117 height 17
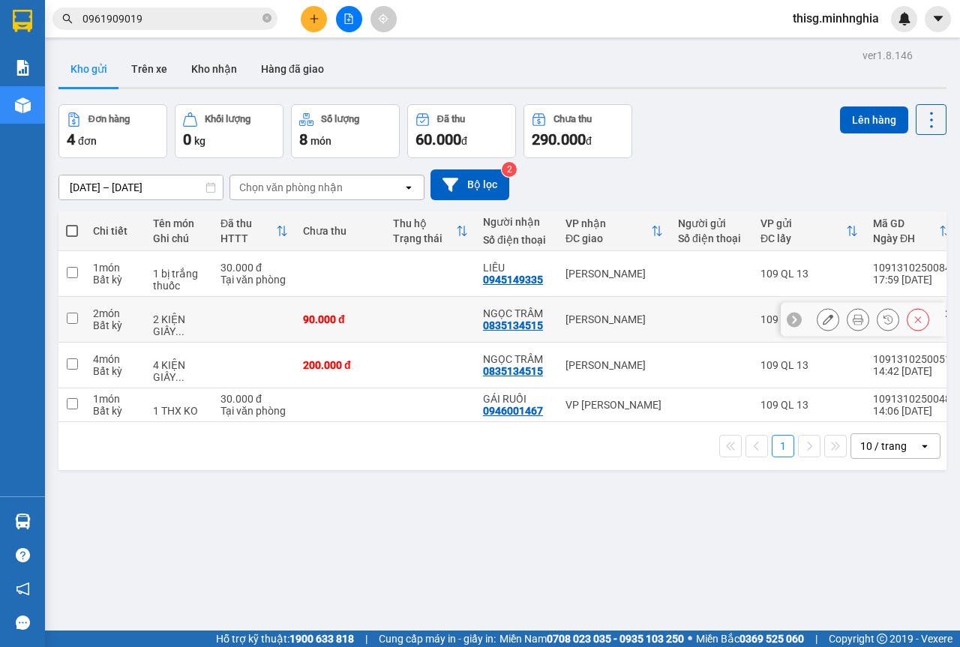
click at [392, 326] on td at bounding box center [431, 320] width 90 height 46
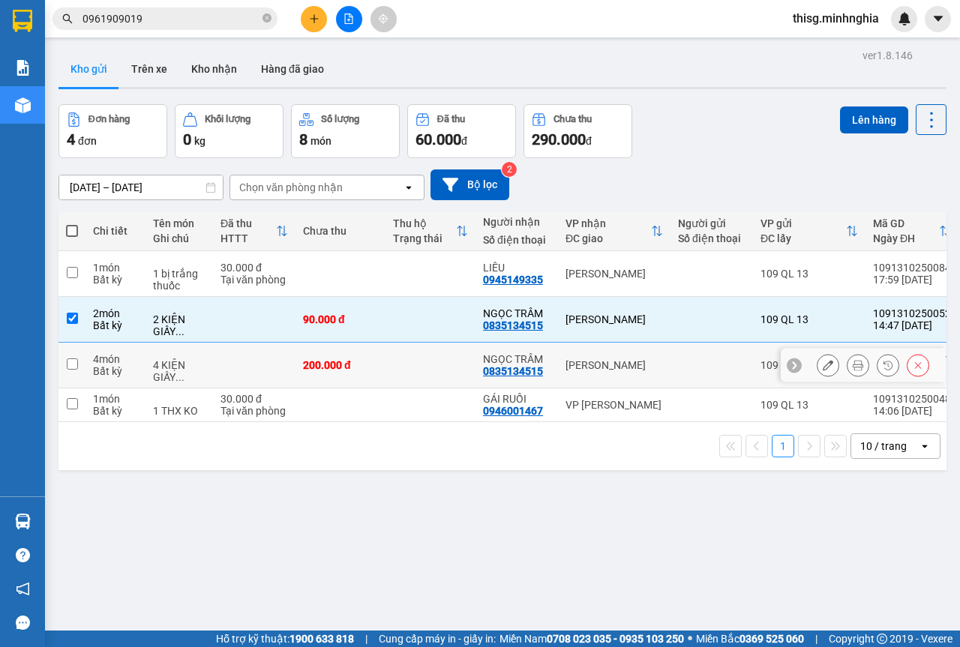
click at [353, 368] on div "200.000 đ" at bounding box center [340, 365] width 75 height 12
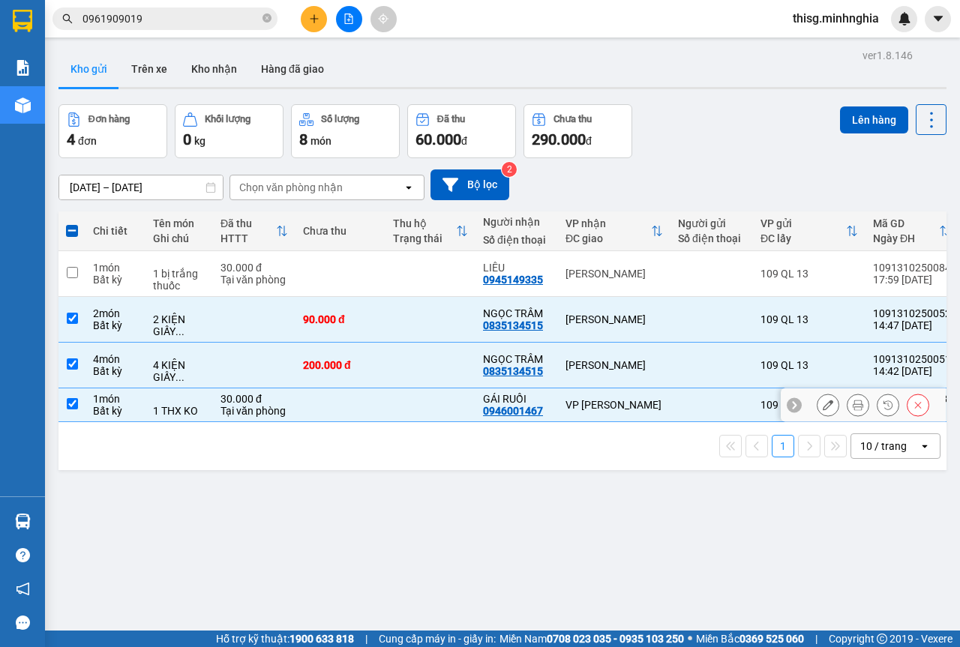
click at [650, 398] on td "VP [PERSON_NAME]" at bounding box center [614, 406] width 113 height 34
checkbox input "false"
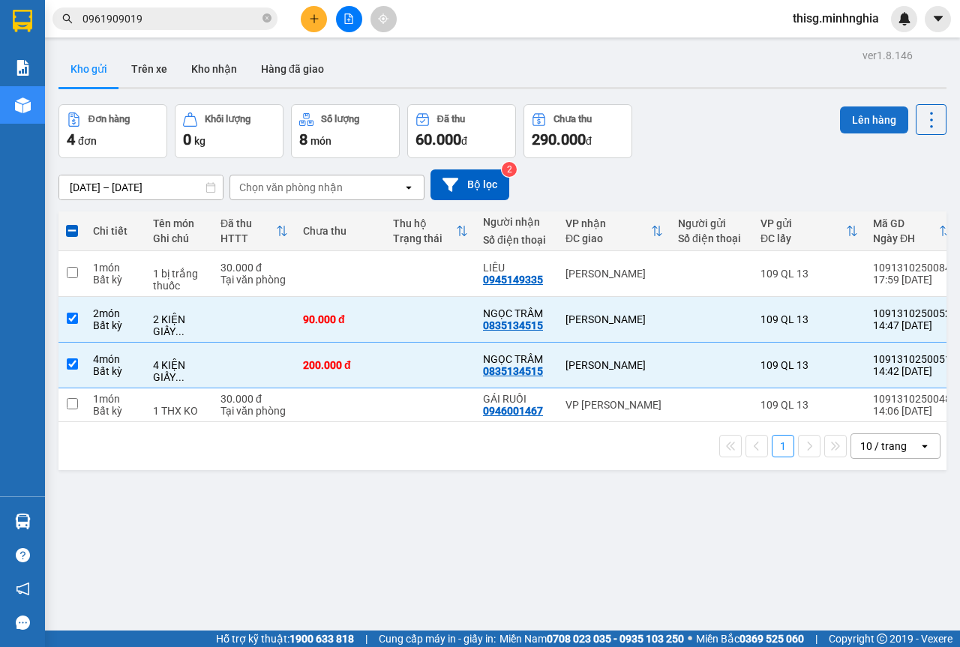
click at [855, 119] on button "Lên hàng" at bounding box center [874, 120] width 68 height 27
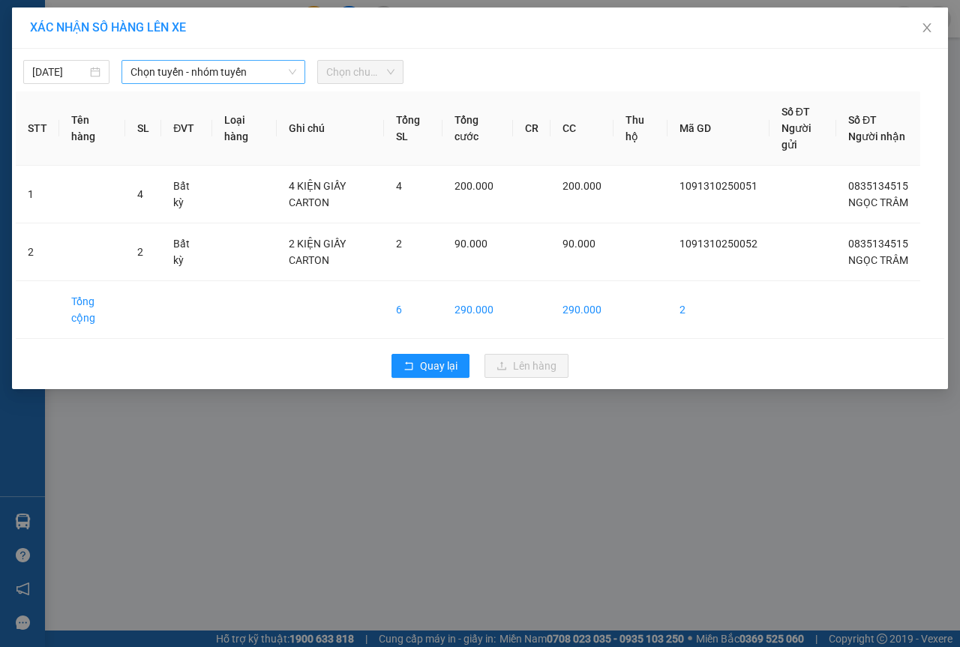
click at [224, 83] on div "Chọn tuyến - nhóm tuyến" at bounding box center [214, 72] width 184 height 24
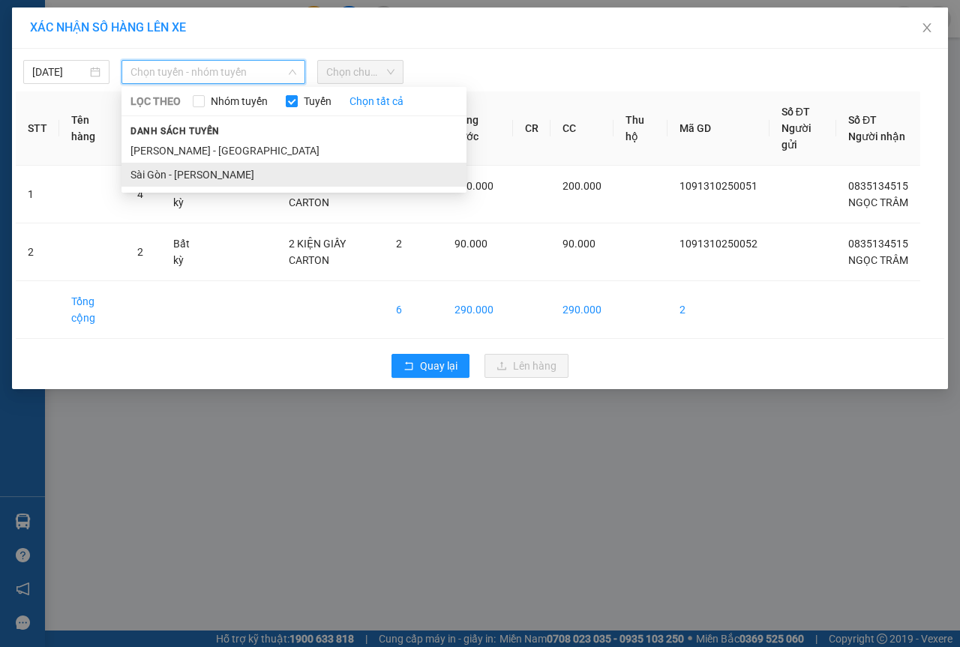
click at [201, 174] on li "Sài Gòn - [PERSON_NAME]" at bounding box center [294, 175] width 345 height 24
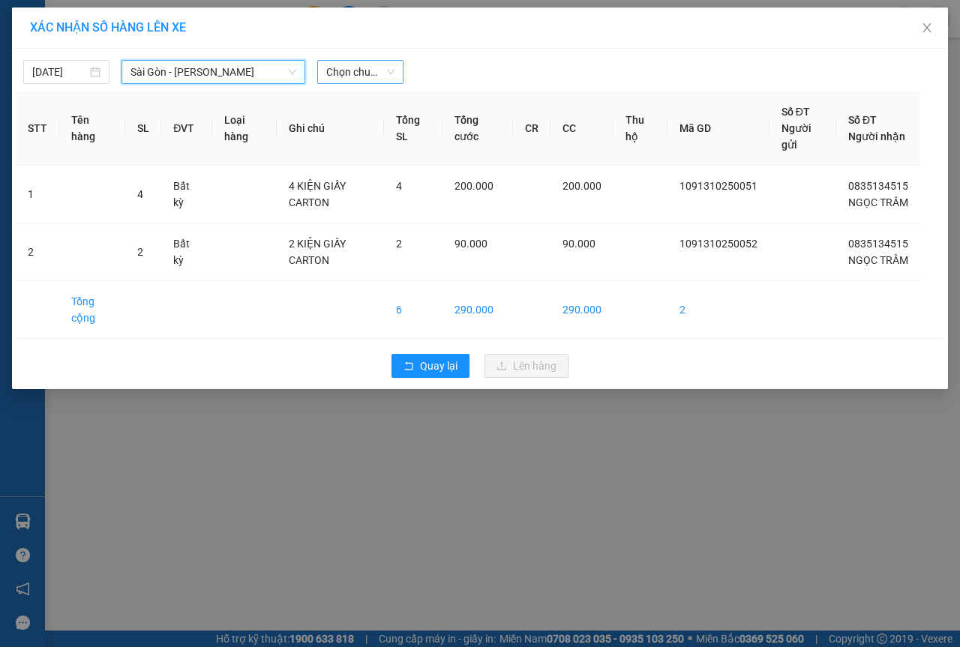
click at [362, 76] on span "Chọn chuyến" at bounding box center [360, 72] width 68 height 23
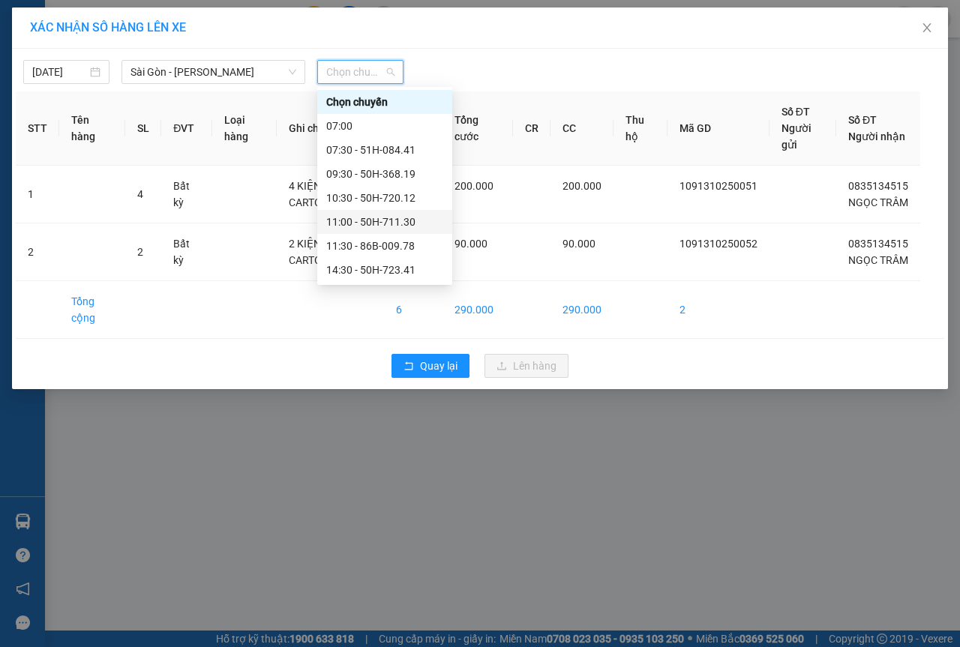
scroll to position [144, 0]
click at [351, 229] on div "21:00 - 50H-293.85" at bounding box center [384, 222] width 117 height 17
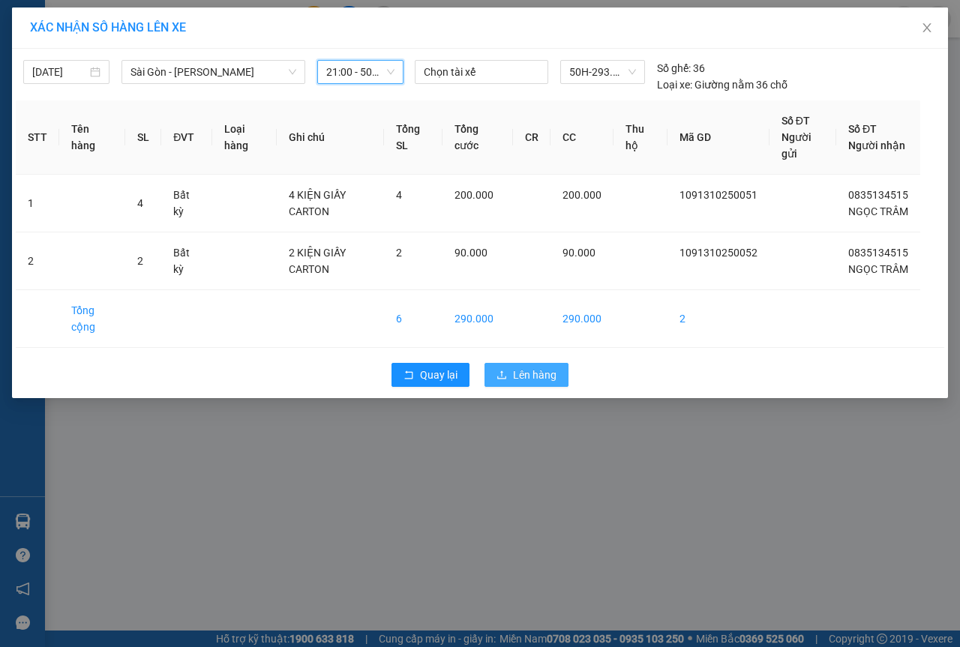
click at [560, 387] on button "Lên hàng" at bounding box center [527, 375] width 84 height 24
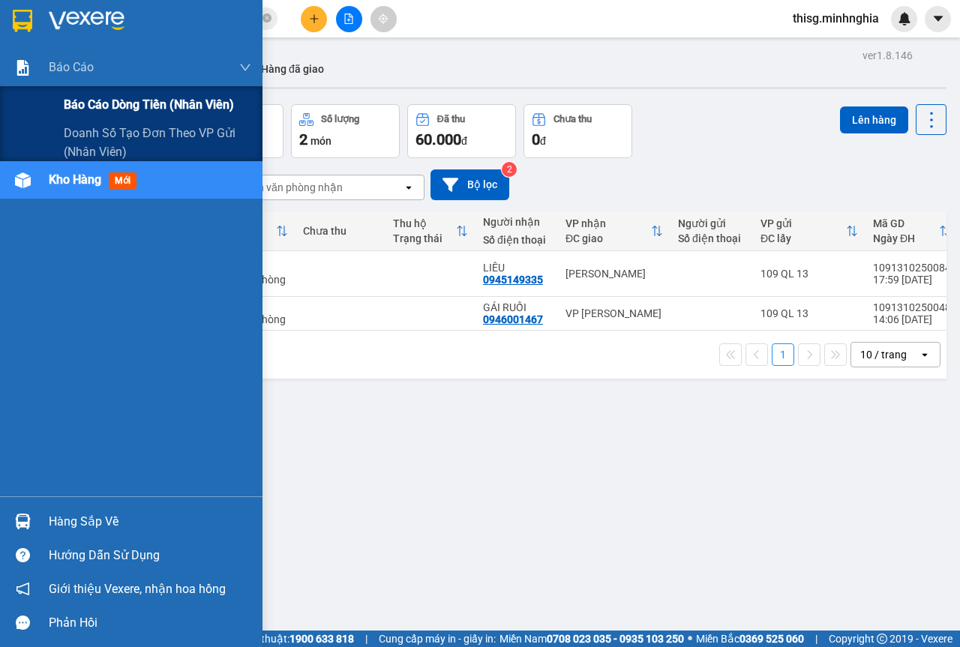
click at [85, 84] on div "Báo cáo" at bounding box center [150, 68] width 203 height 38
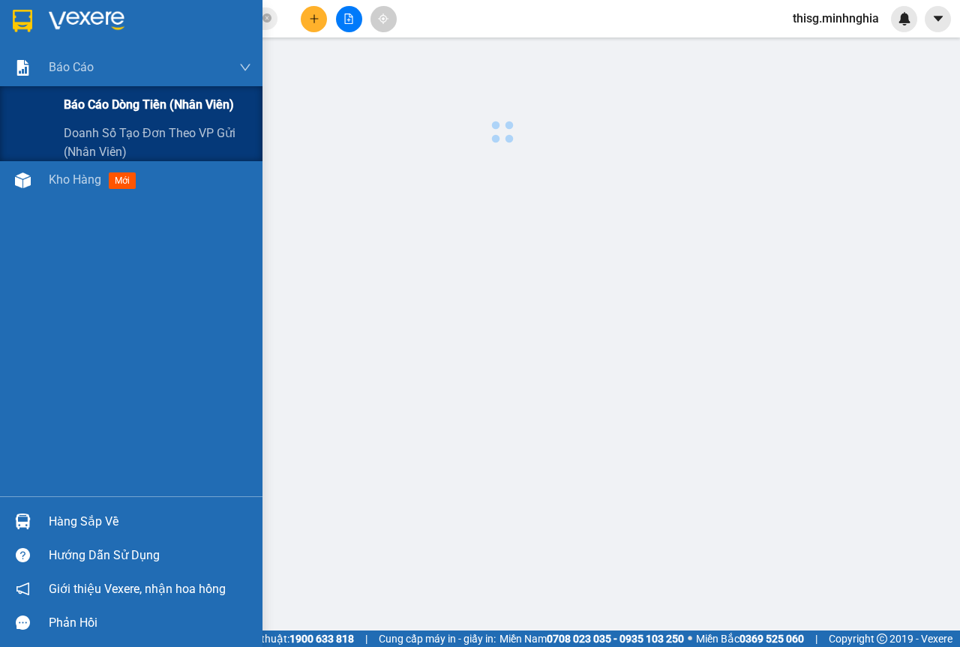
drag, startPoint x: 90, startPoint y: 107, endPoint x: 101, endPoint y: 103, distance: 12.1
click at [91, 107] on span "Báo cáo dòng tiền (nhân viên)" at bounding box center [149, 104] width 170 height 19
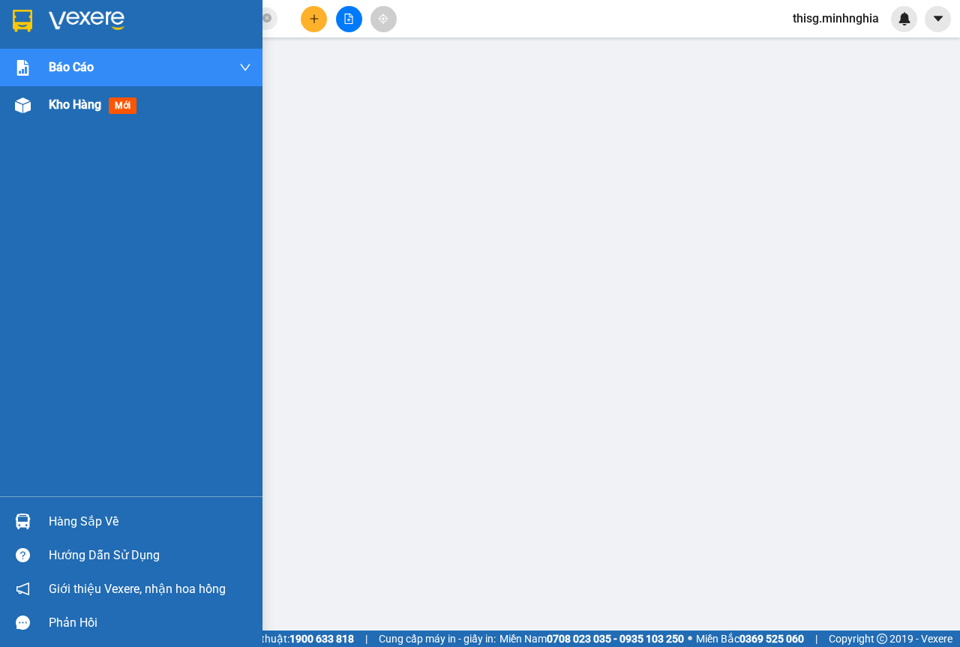
click at [33, 111] on div at bounding box center [23, 105] width 26 height 26
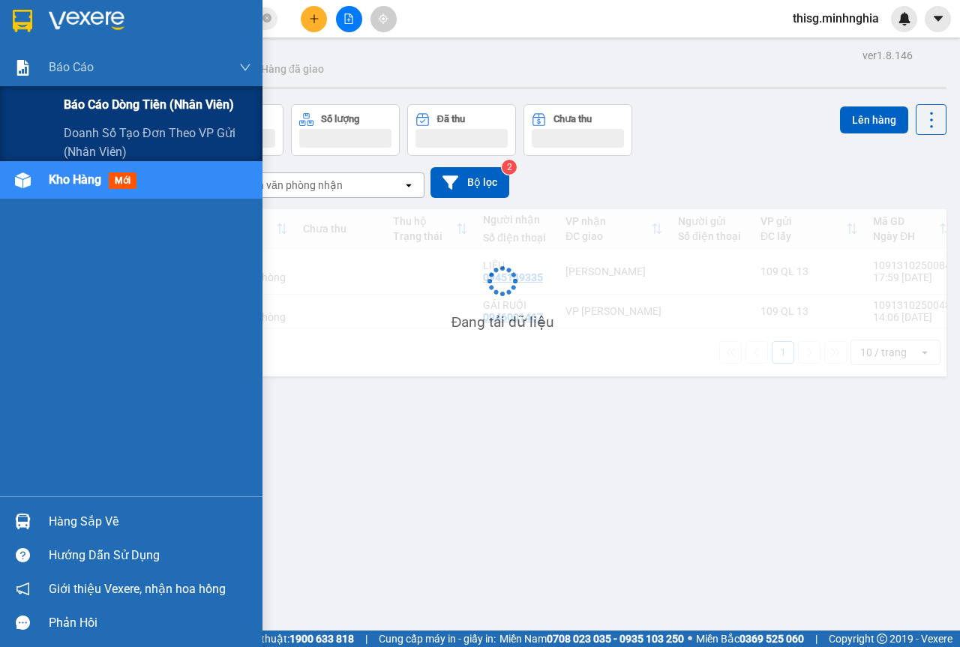
click at [87, 99] on span "Báo cáo dòng tiền (nhân viên)" at bounding box center [149, 104] width 170 height 19
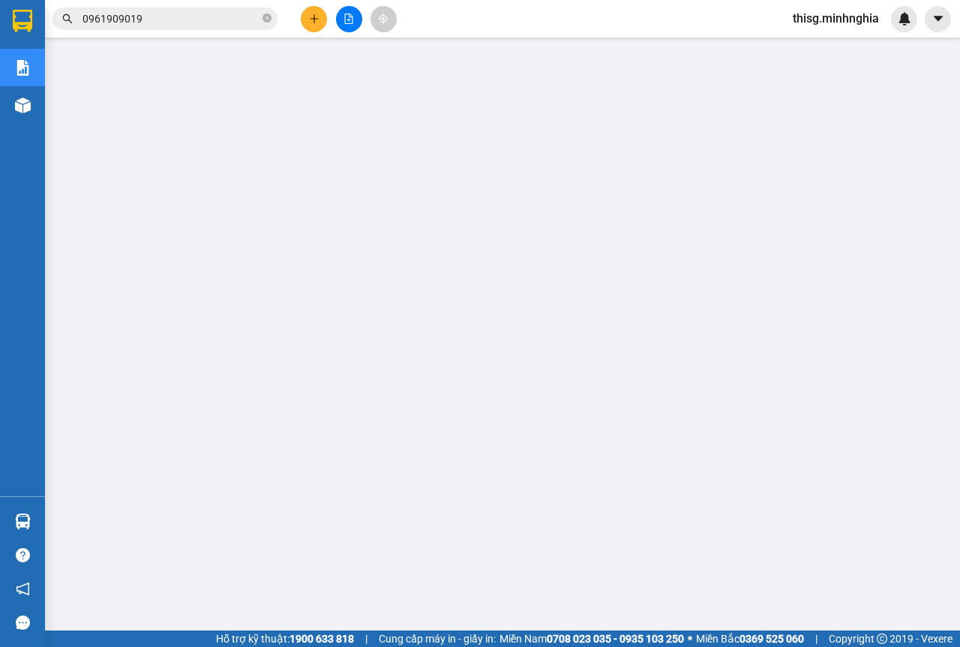
click at [311, 12] on button at bounding box center [314, 19] width 26 height 26
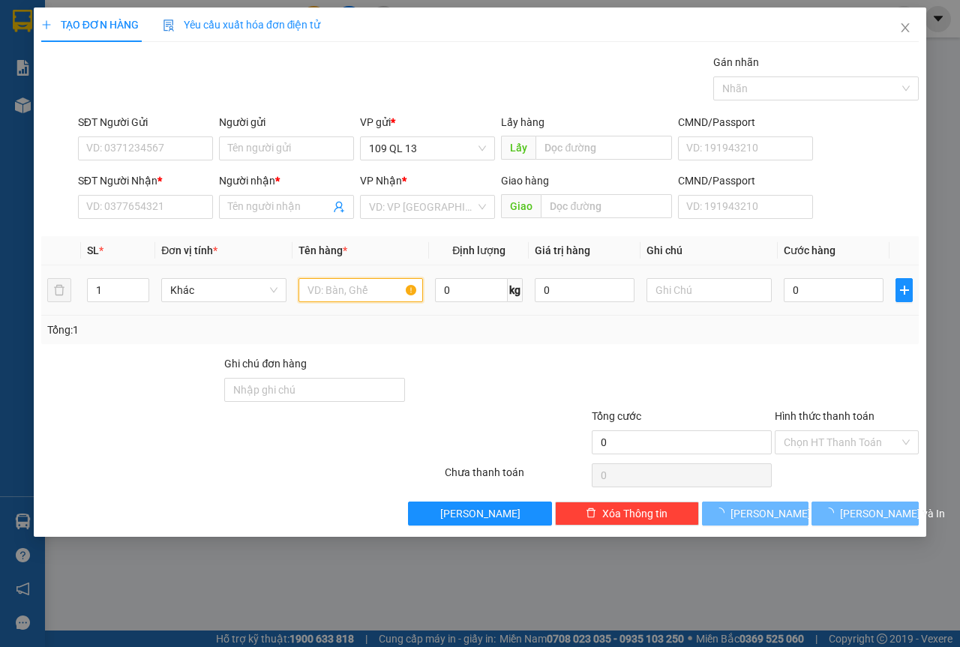
click at [362, 293] on input "text" at bounding box center [361, 290] width 125 height 24
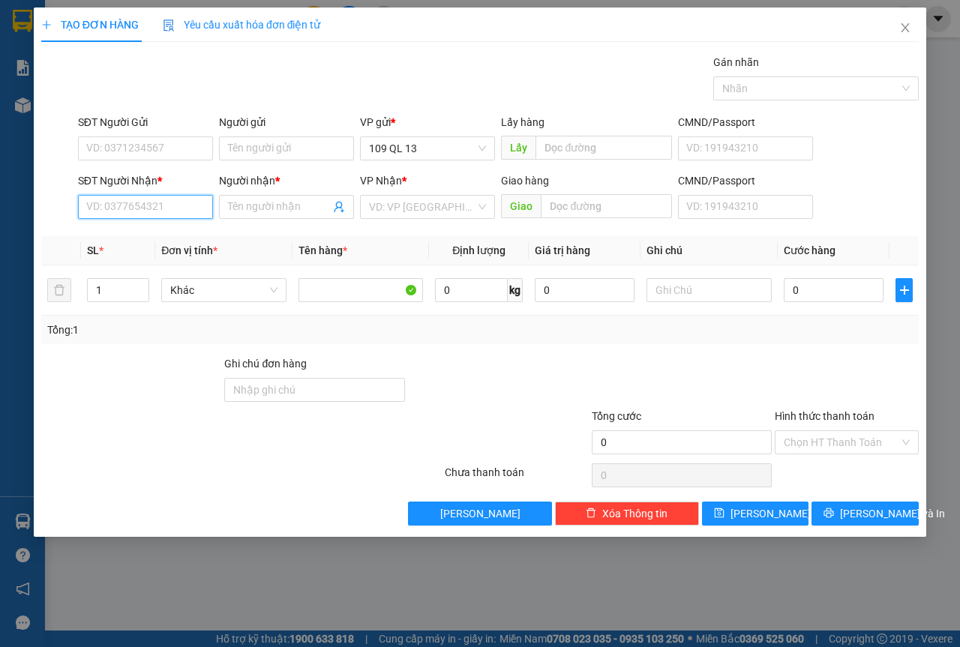
click at [169, 212] on input "SĐT Người Nhận *" at bounding box center [145, 207] width 135 height 24
click at [228, 236] on div "0976286287 - NK THẾ GIỚI MỚI" at bounding box center [163, 237] width 153 height 17
type input "0976286287"
type input "NK THẾ GIỚI MỚI"
type input "0976286287"
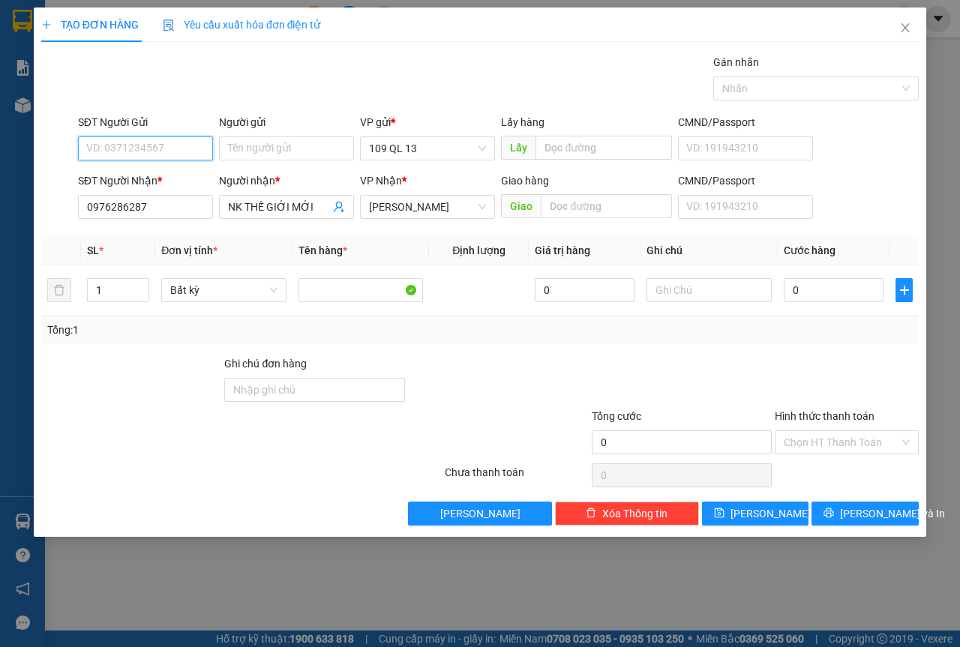
click at [177, 159] on input "SĐT Người Gửi" at bounding box center [145, 149] width 135 height 24
click at [188, 173] on div "0967172642 - LABO PHẠM" at bounding box center [150, 178] width 127 height 17
type input "0967172642"
type input "LABO PHẠM"
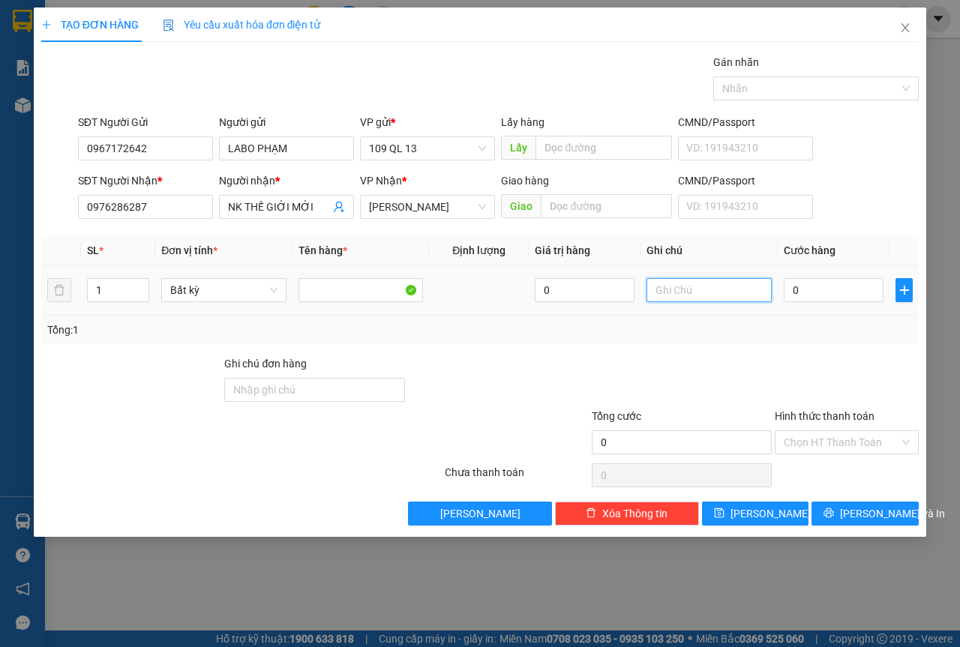
click at [684, 293] on input "text" at bounding box center [709, 290] width 125 height 24
type input "1 HỘP RĂNG"
type input "3"
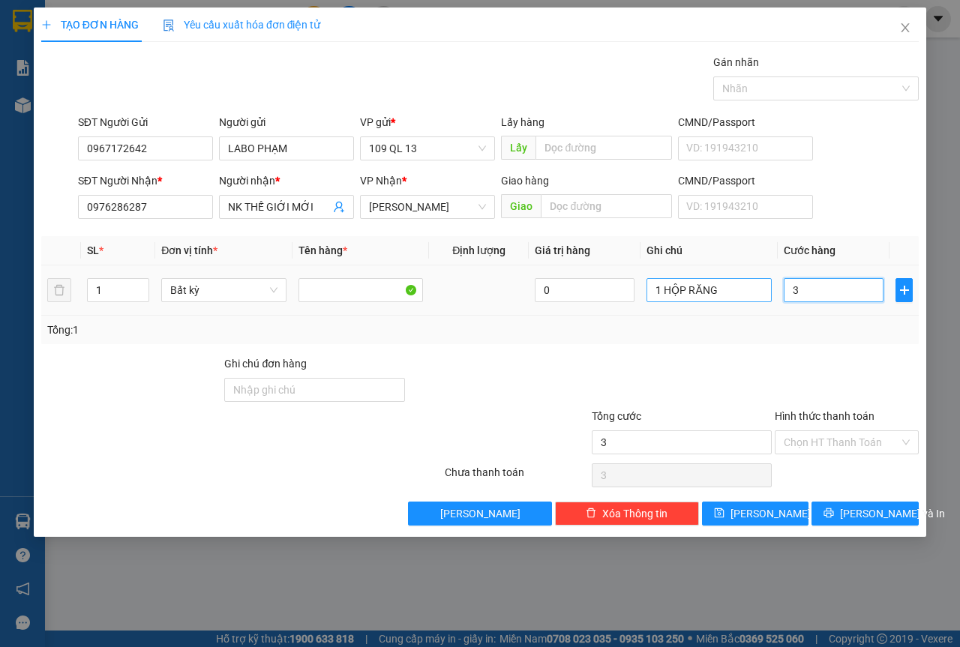
type input "30"
type input "30.000"
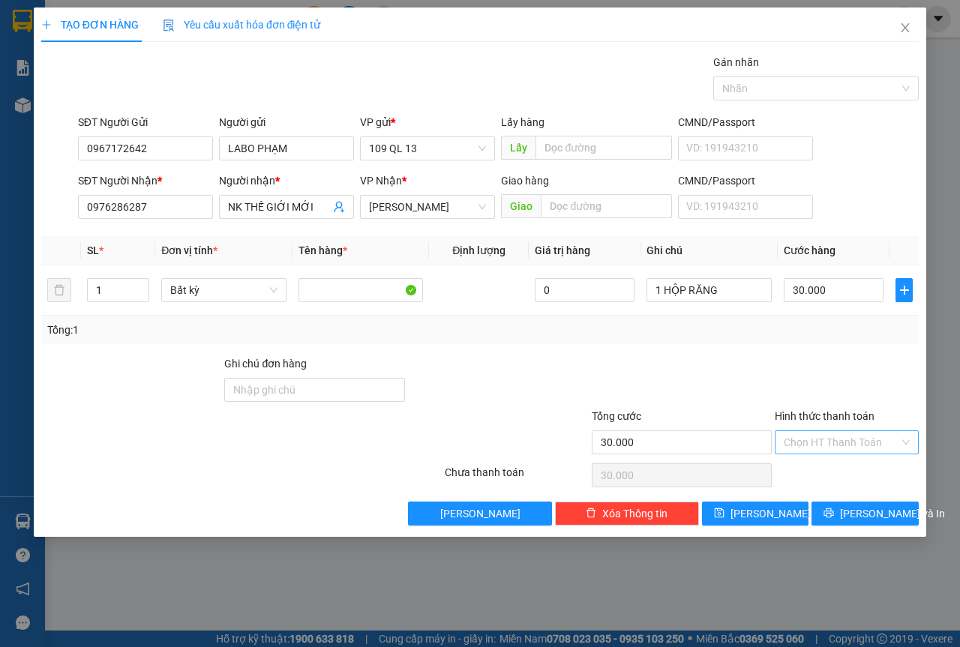
click at [878, 449] on input "Hình thức thanh toán" at bounding box center [842, 442] width 116 height 23
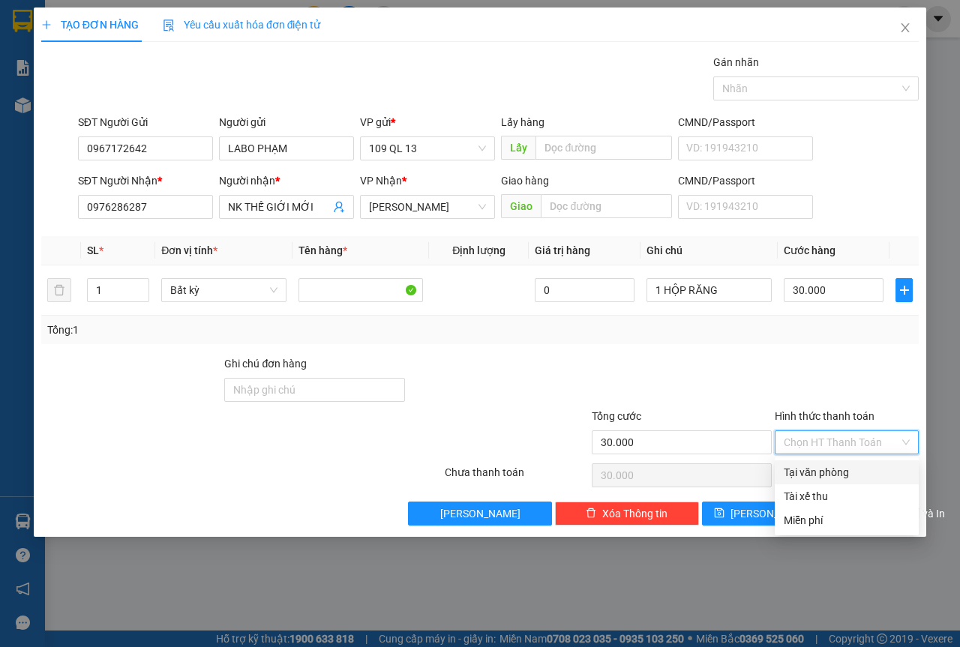
click at [869, 470] on div "Tại văn phòng" at bounding box center [847, 472] width 126 height 17
type input "0"
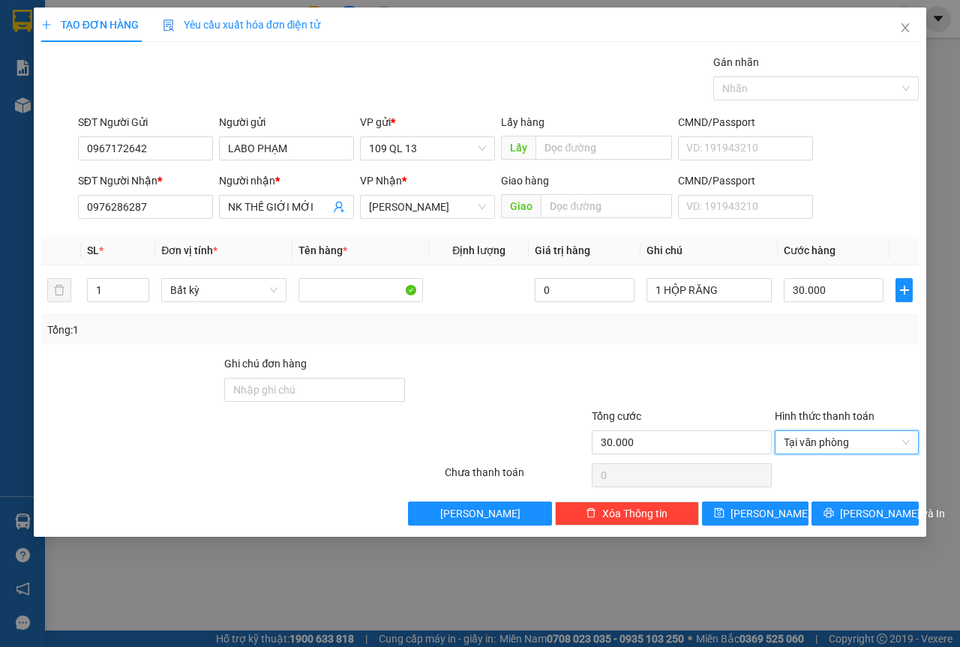
click at [898, 497] on div "Transit Pickup Surcharge Ids Transit Deliver Surcharge Ids Transit Deliver Surc…" at bounding box center [480, 290] width 878 height 472
click at [899, 506] on button "[PERSON_NAME] và In" at bounding box center [865, 514] width 107 height 24
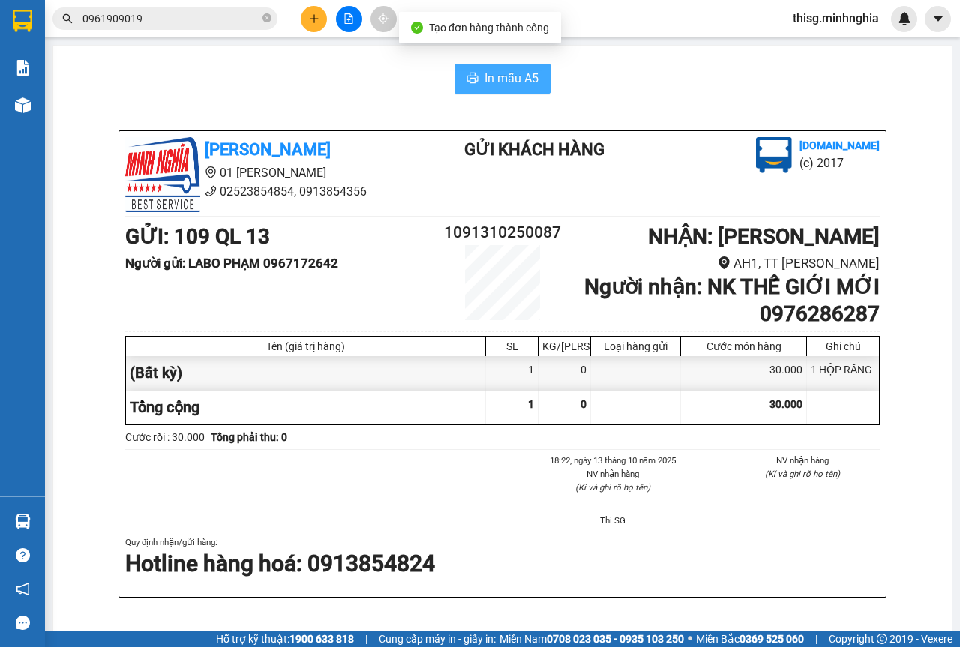
click at [510, 78] on span "In mẫu A5" at bounding box center [512, 78] width 54 height 19
click at [199, 15] on input "0961909019" at bounding box center [171, 19] width 177 height 17
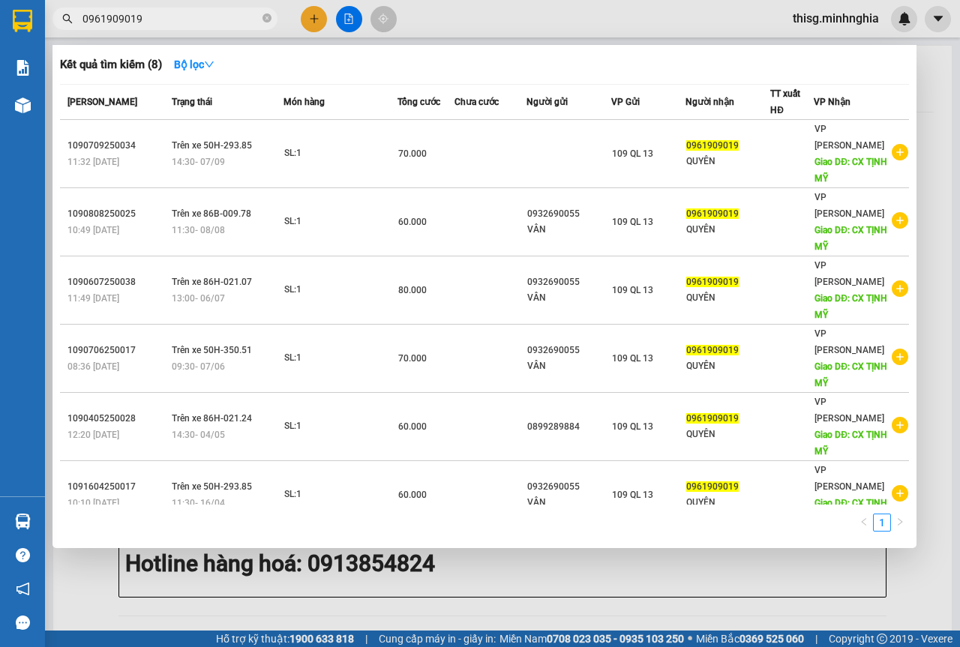
click at [199, 15] on input "0961909019" at bounding box center [171, 19] width 177 height 17
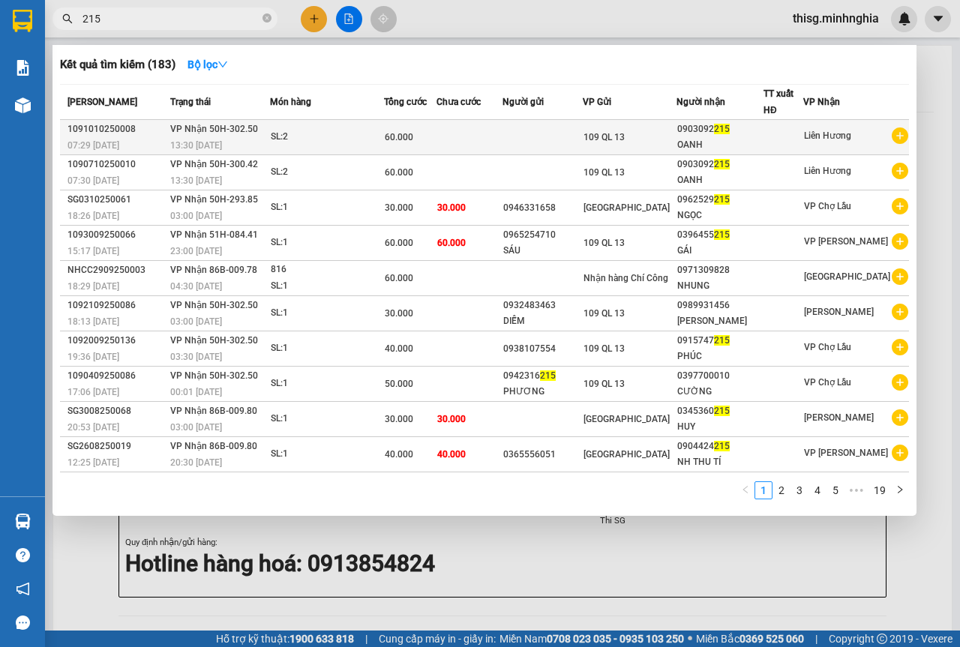
type input "215"
click at [259, 149] on div "13:30 [DATE]" at bounding box center [219, 145] width 99 height 17
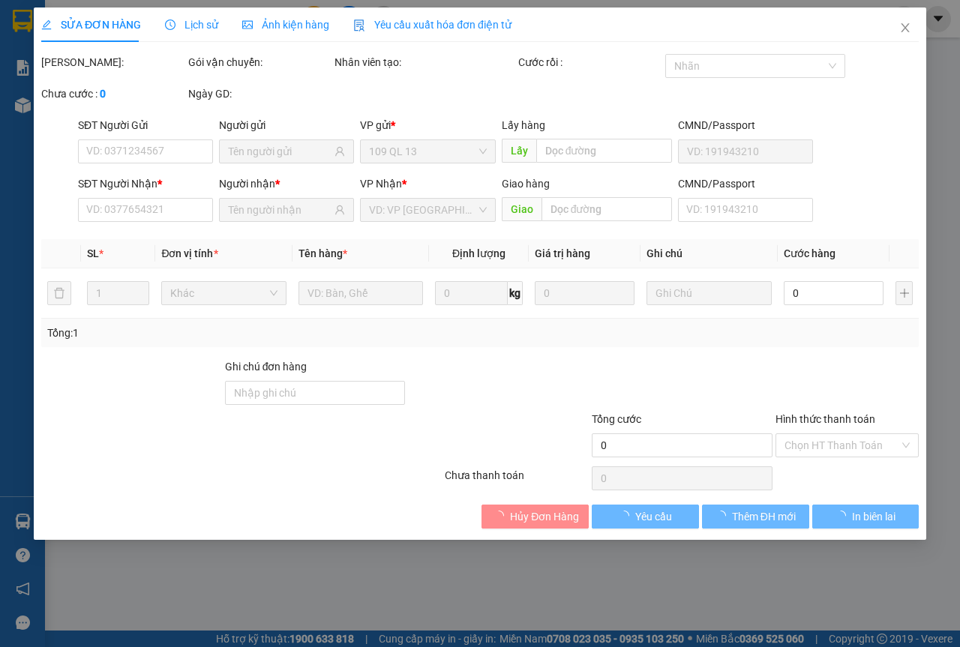
type input "0903092215"
type input "60.000"
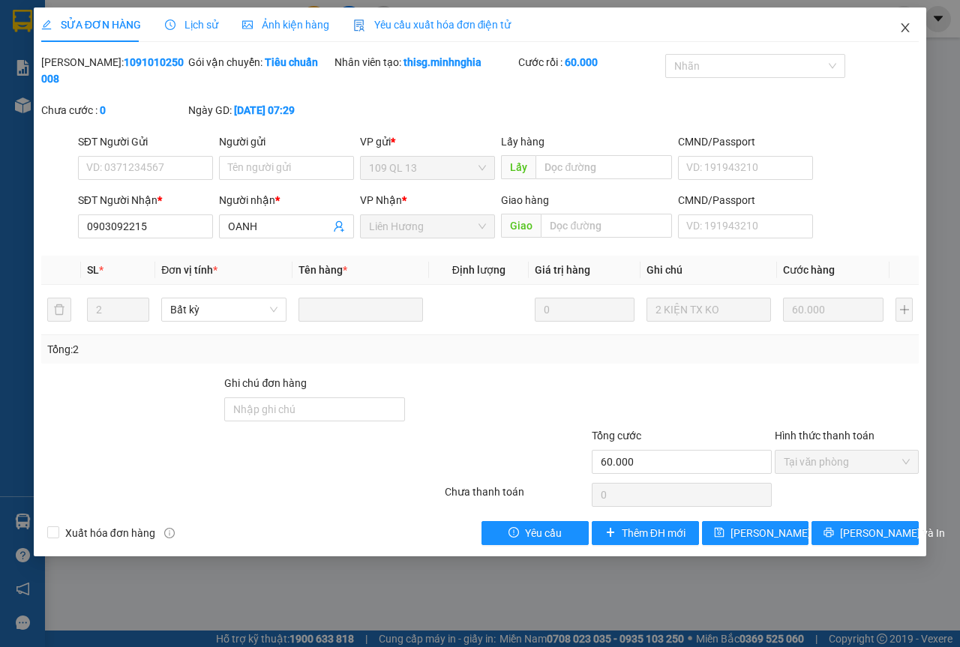
click at [894, 32] on span "Close" at bounding box center [905, 29] width 42 height 42
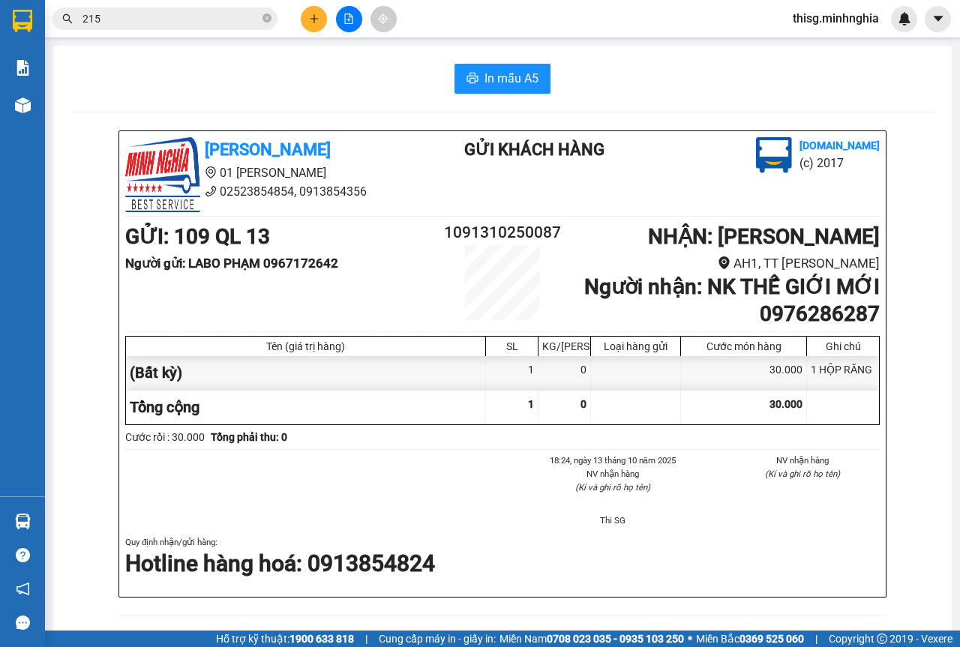
click at [180, 11] on input "215" at bounding box center [171, 19] width 177 height 17
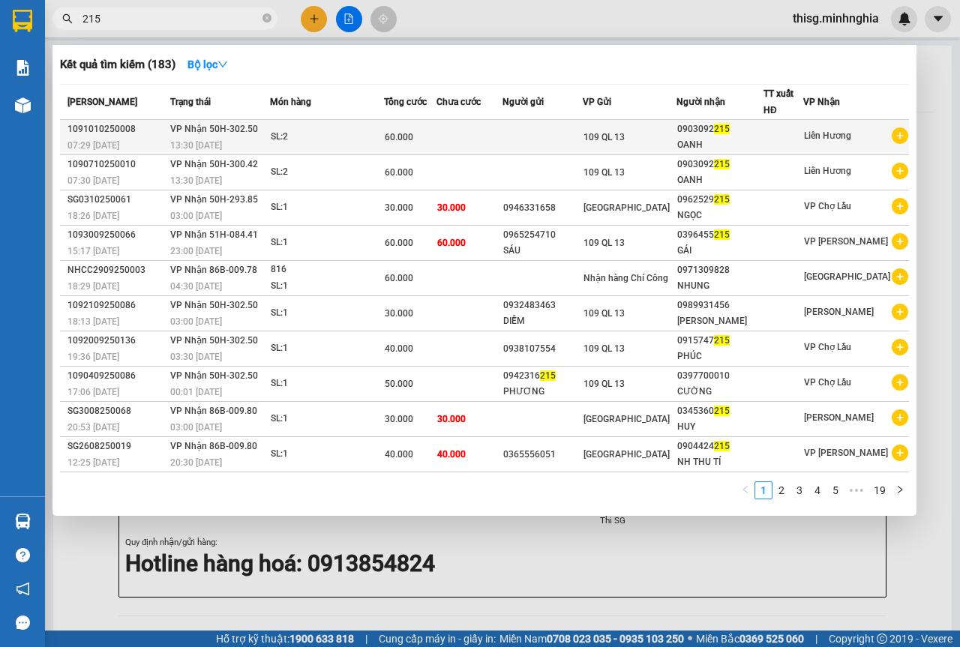
click at [328, 139] on div "SL: 2" at bounding box center [327, 137] width 113 height 17
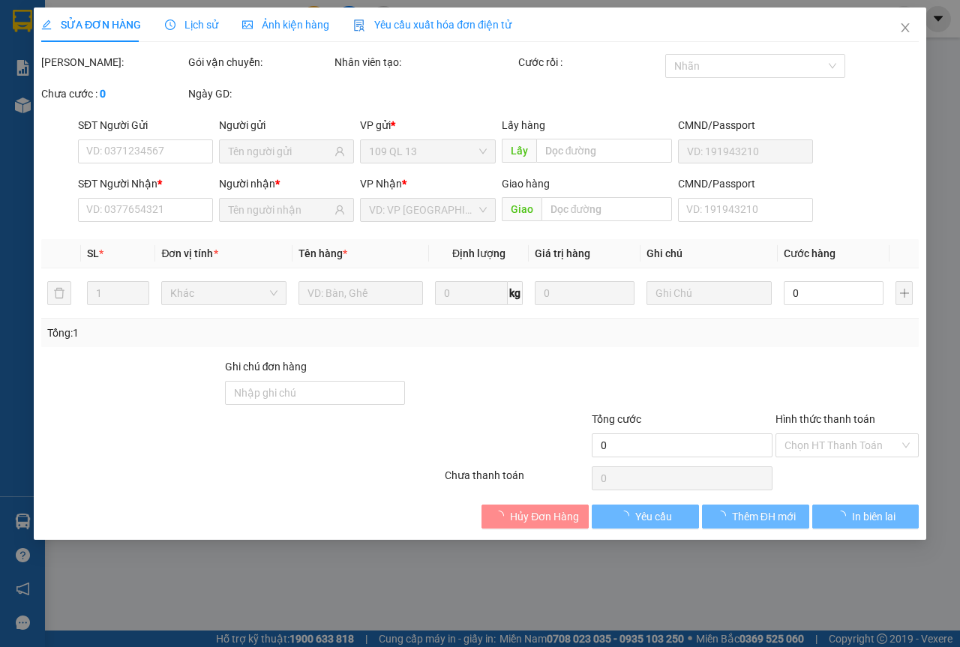
type input "0903092215"
type input "60.000"
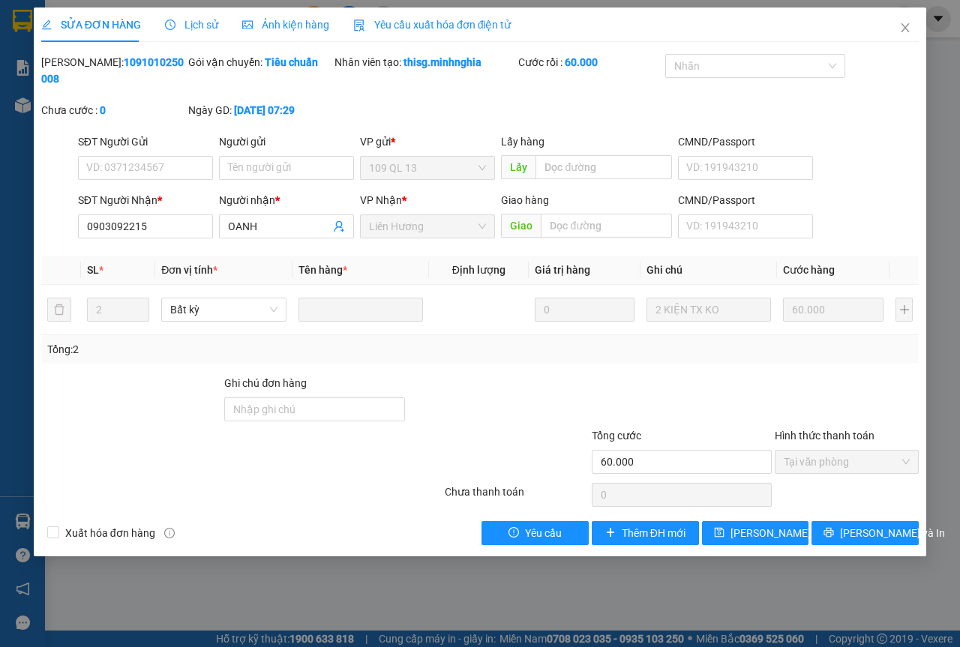
click at [542, 102] on div "[PERSON_NAME]: 1091010250008 Gói vận chuyển: Tiêu chuẩn Nhân viên tạo: thisg.mi…" at bounding box center [480, 94] width 881 height 80
click at [896, 24] on span "Close" at bounding box center [905, 29] width 42 height 42
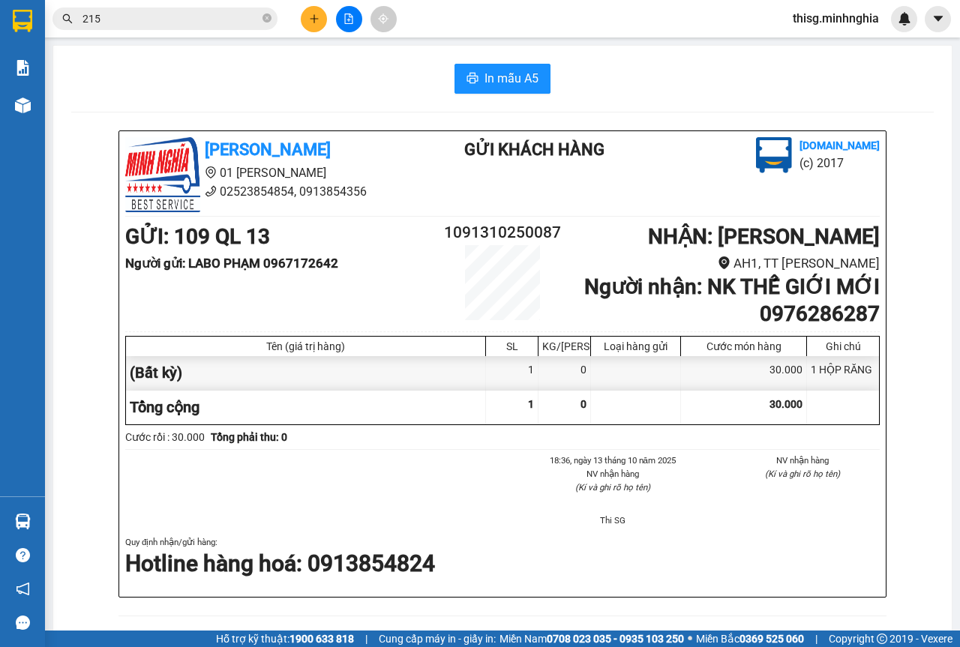
click at [305, 19] on button at bounding box center [314, 19] width 26 height 26
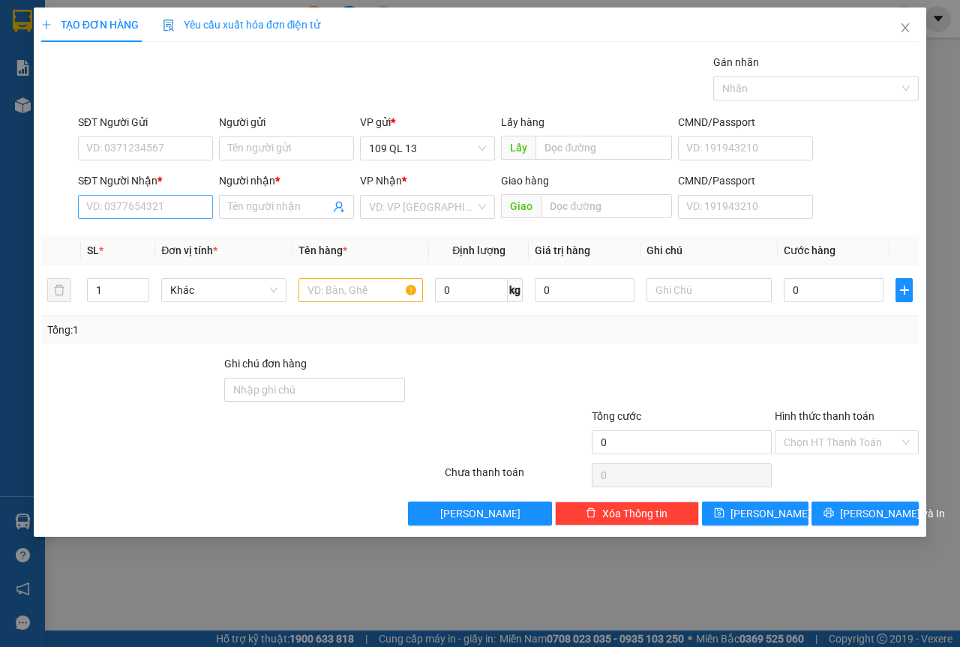
drag, startPoint x: 172, startPoint y: 219, endPoint x: 172, endPoint y: 204, distance: 15.0
click at [172, 206] on div "SĐT Người Nhận * VD: 0377654321" at bounding box center [145, 199] width 135 height 53
click at [172, 204] on input "SĐT Người Nhận *" at bounding box center [145, 207] width 135 height 24
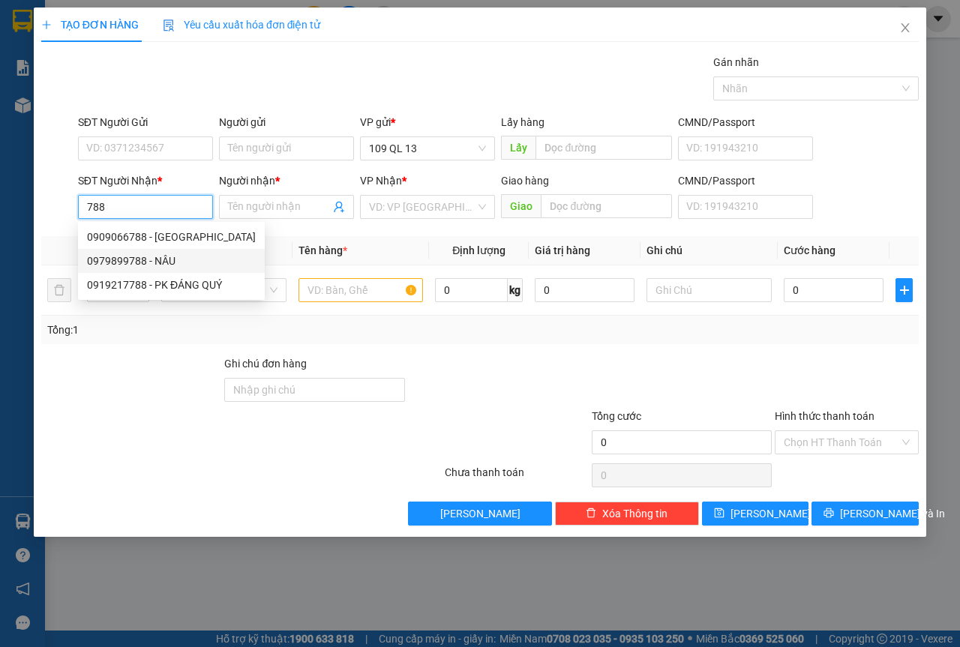
click at [156, 266] on div "0979899788 - NÂU" at bounding box center [171, 261] width 169 height 17
type input "0979899788"
type input "NÂU"
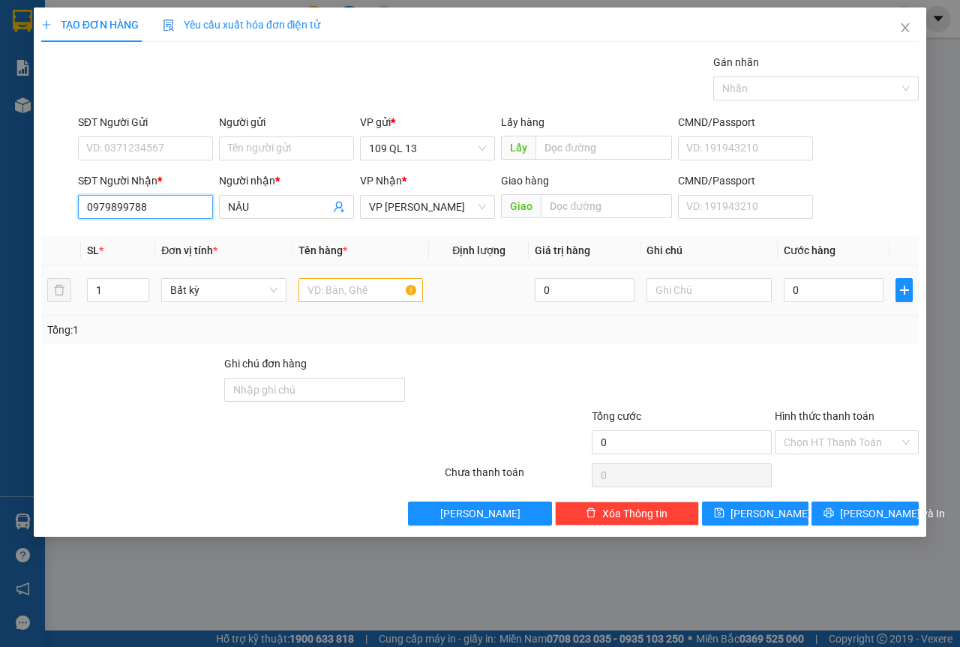
type input "0979899788"
click at [329, 295] on input "text" at bounding box center [361, 290] width 125 height 24
type input "1"
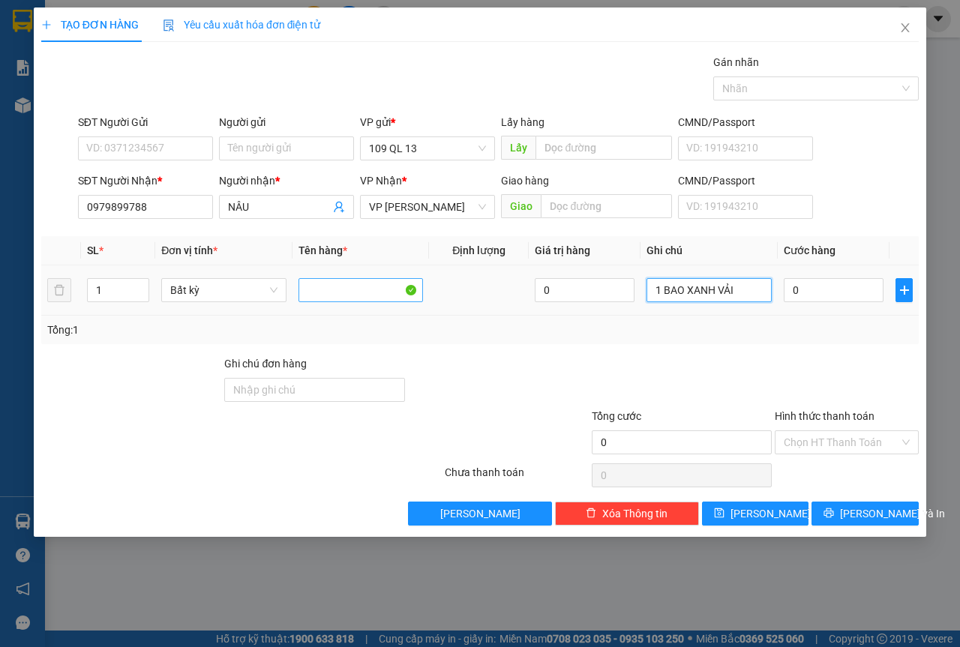
type input "1 BAO XANH VẢI"
type input "6"
type input "60"
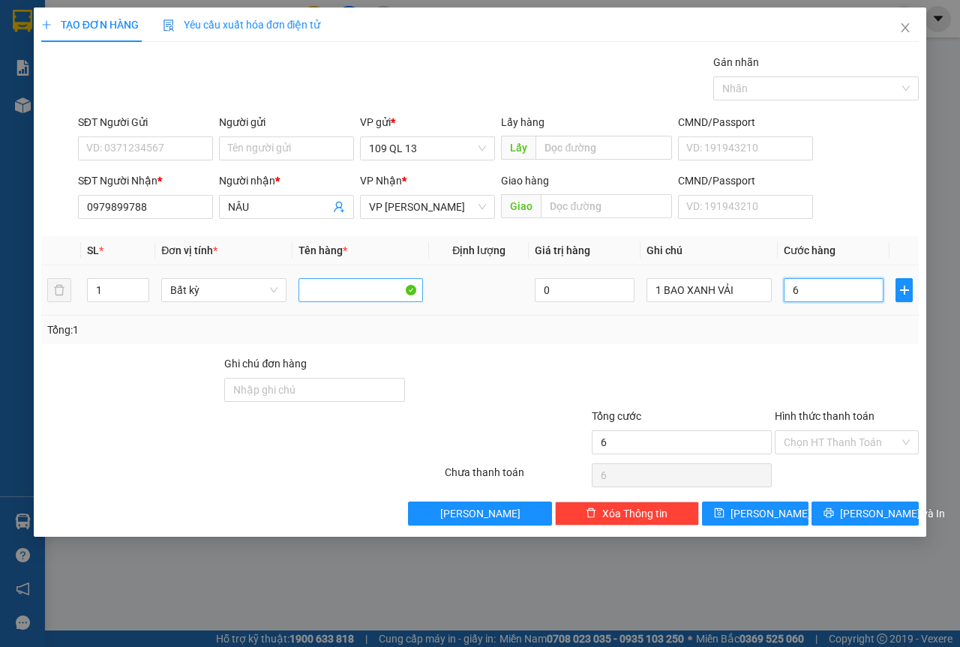
type input "60"
type input "60.000"
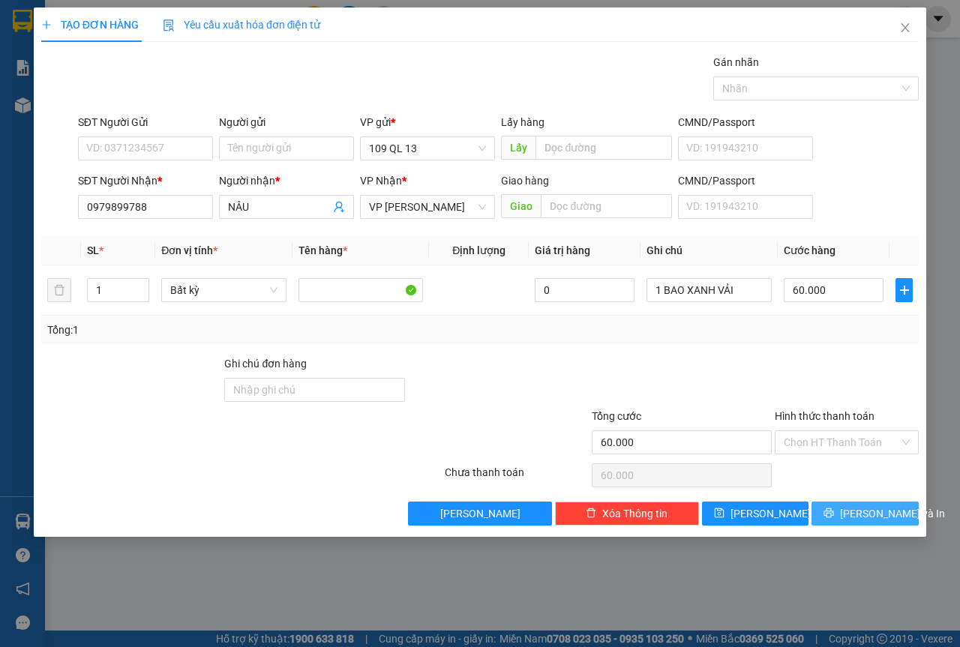
click at [869, 511] on span "[PERSON_NAME] và In" at bounding box center [892, 514] width 105 height 17
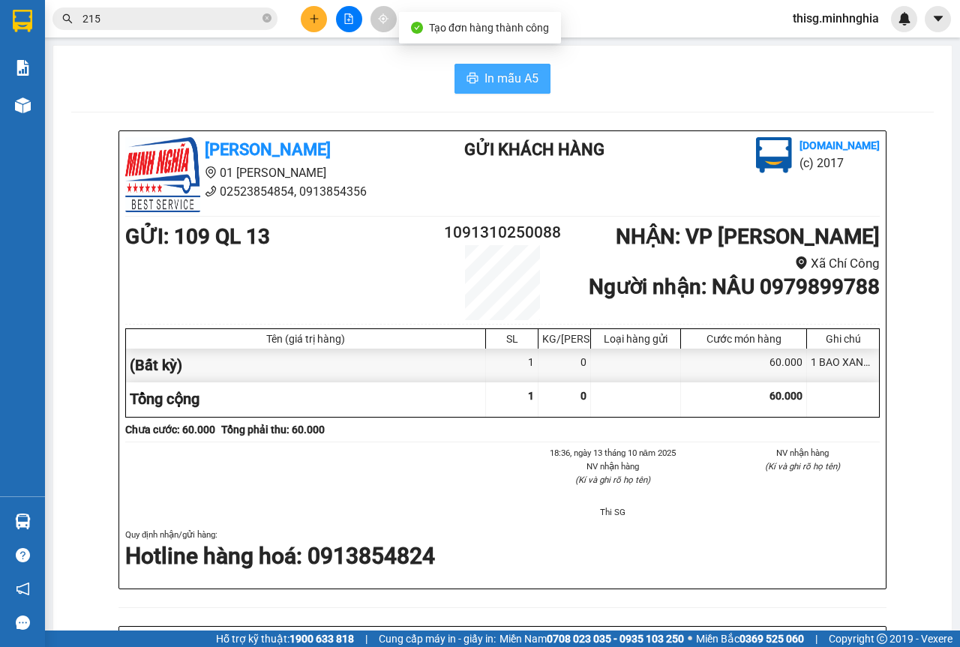
click at [488, 73] on span "In mẫu A5" at bounding box center [512, 78] width 54 height 19
click at [309, 22] on icon "plus" at bounding box center [314, 19] width 11 height 11
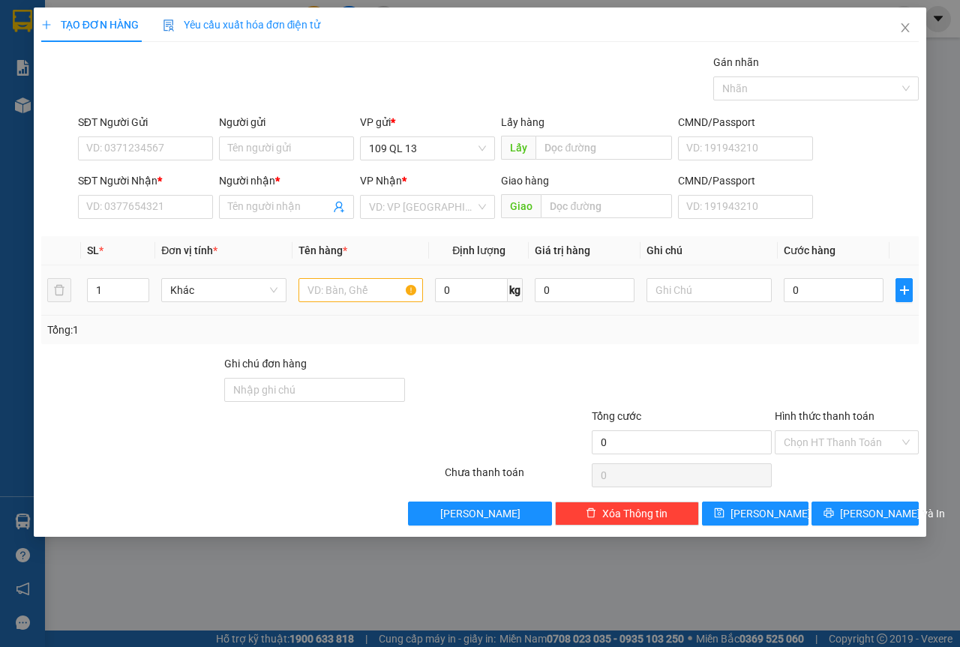
click at [350, 303] on div at bounding box center [361, 290] width 125 height 30
drag, startPoint x: 358, startPoint y: 293, endPoint x: 446, endPoint y: 293, distance: 87.8
click at [359, 293] on input "text" at bounding box center [361, 290] width 125 height 24
click at [726, 290] on input "text" at bounding box center [709, 290] width 125 height 24
type input "1 CỤC TRẮNG"
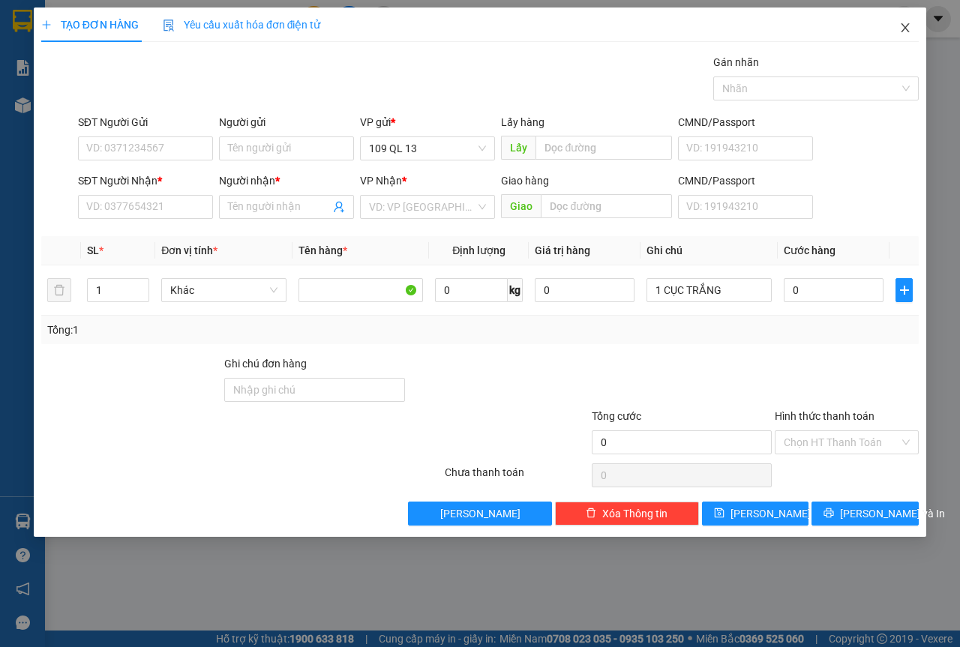
click at [902, 25] on icon "close" at bounding box center [906, 27] width 8 height 9
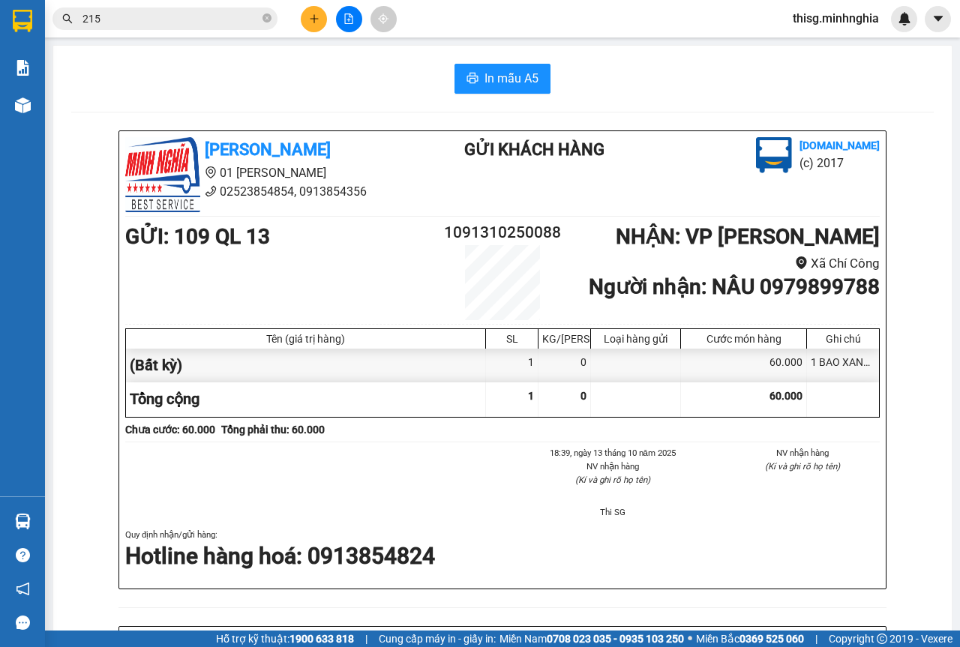
click at [310, 23] on icon "plus" at bounding box center [314, 19] width 11 height 11
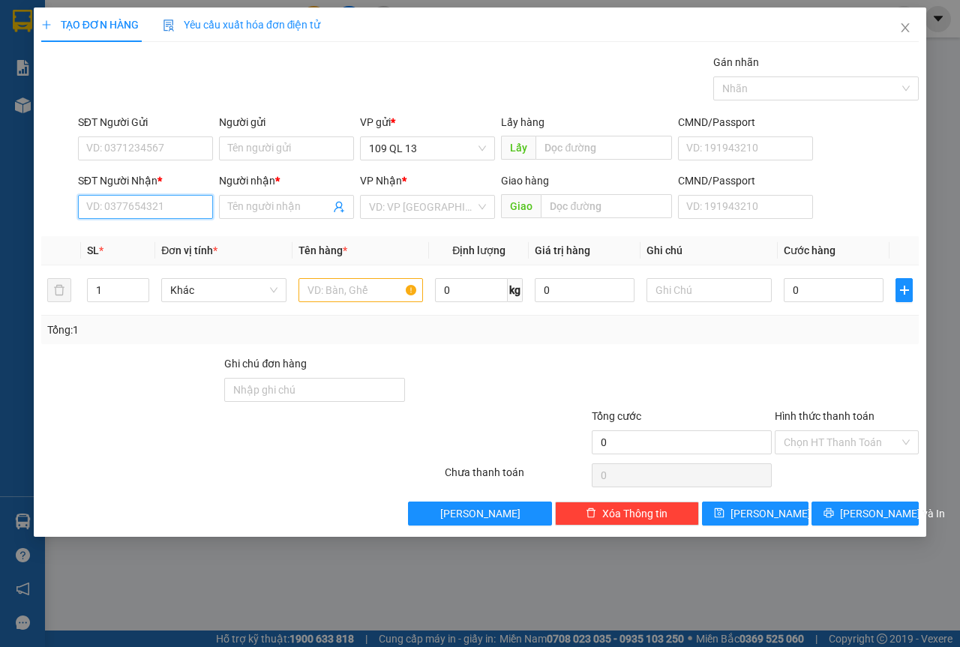
click at [137, 203] on input "SĐT Người Nhận *" at bounding box center [145, 207] width 135 height 24
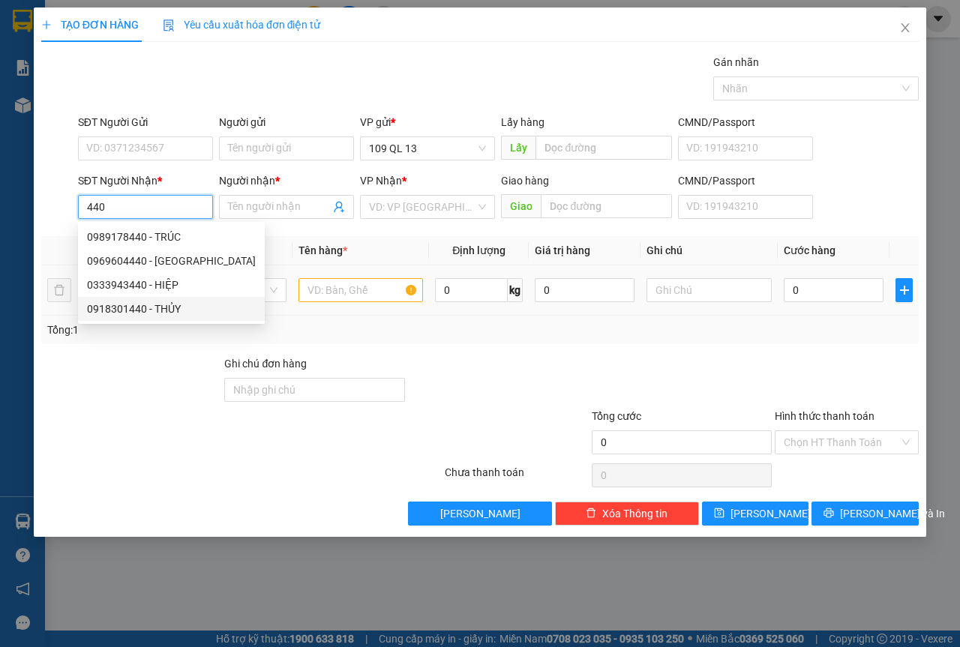
click at [129, 304] on div "0918301440 - THỦY" at bounding box center [171, 309] width 169 height 17
type input "0918301440"
type input "THỦY"
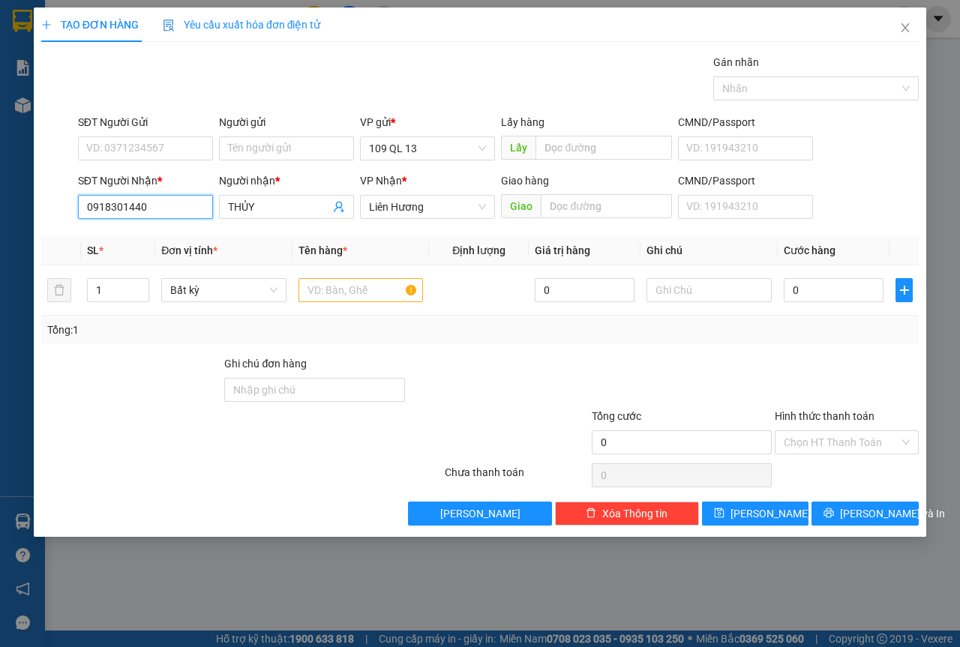
type input "0918301440"
click at [179, 164] on div "SĐT Người Gửi VD: 0371234567" at bounding box center [145, 140] width 135 height 53
click at [185, 146] on input "SĐT Người Gửi" at bounding box center [145, 149] width 135 height 24
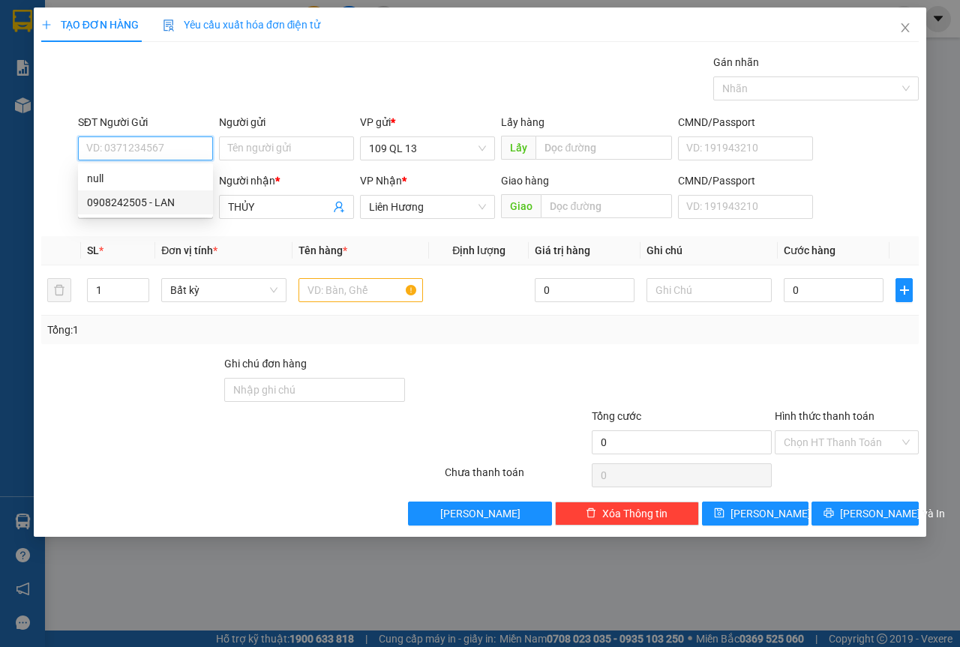
click at [152, 198] on div "0908242505 - LAN" at bounding box center [145, 202] width 117 height 17
type input "0908242505"
type input "LAN"
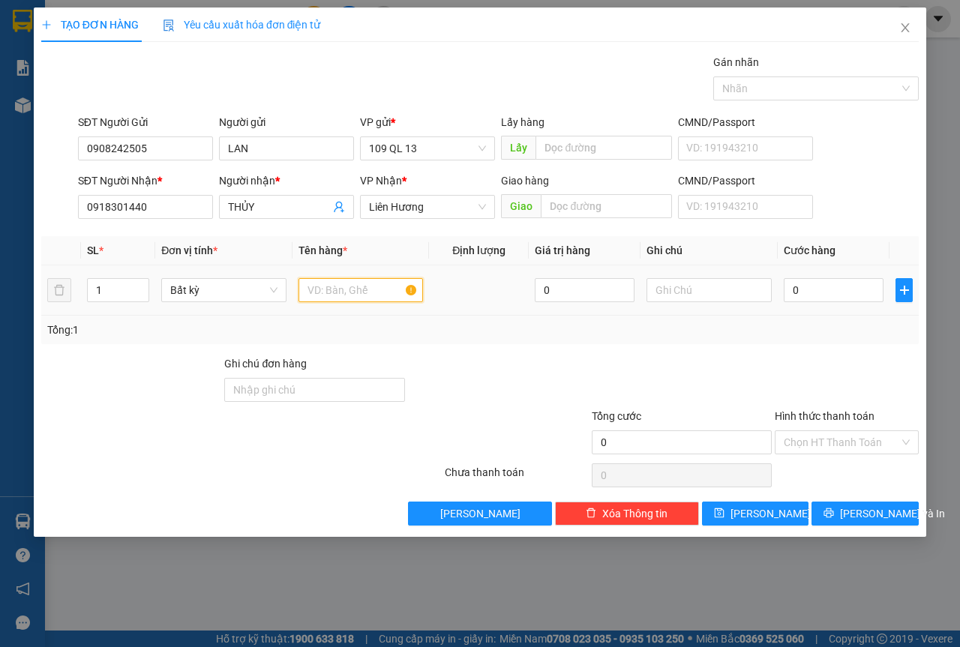
click at [350, 288] on input "text" at bounding box center [361, 290] width 125 height 24
click at [161, 200] on input "0918301440" at bounding box center [145, 207] width 135 height 24
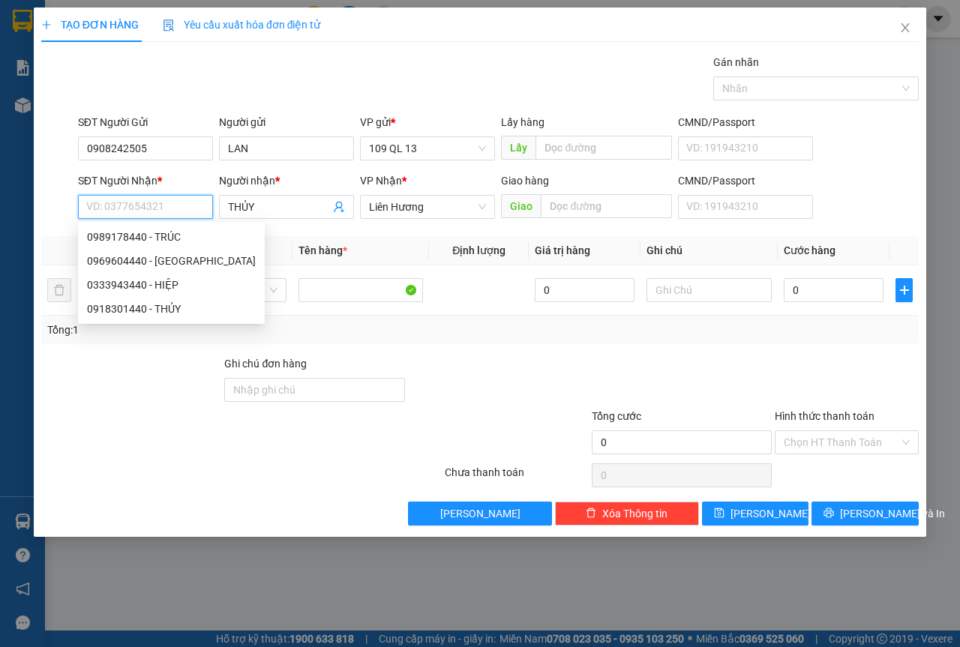
click at [161, 199] on input "SĐT Người Nhận *" at bounding box center [145, 207] width 135 height 24
click at [901, 26] on icon "close" at bounding box center [905, 28] width 12 height 12
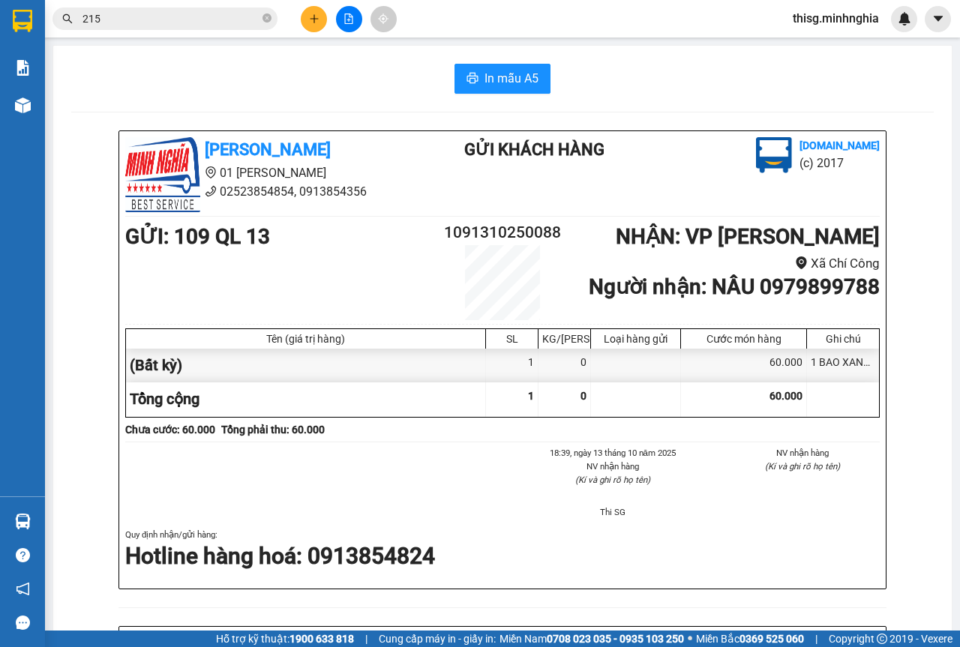
click at [306, 22] on button at bounding box center [314, 19] width 26 height 26
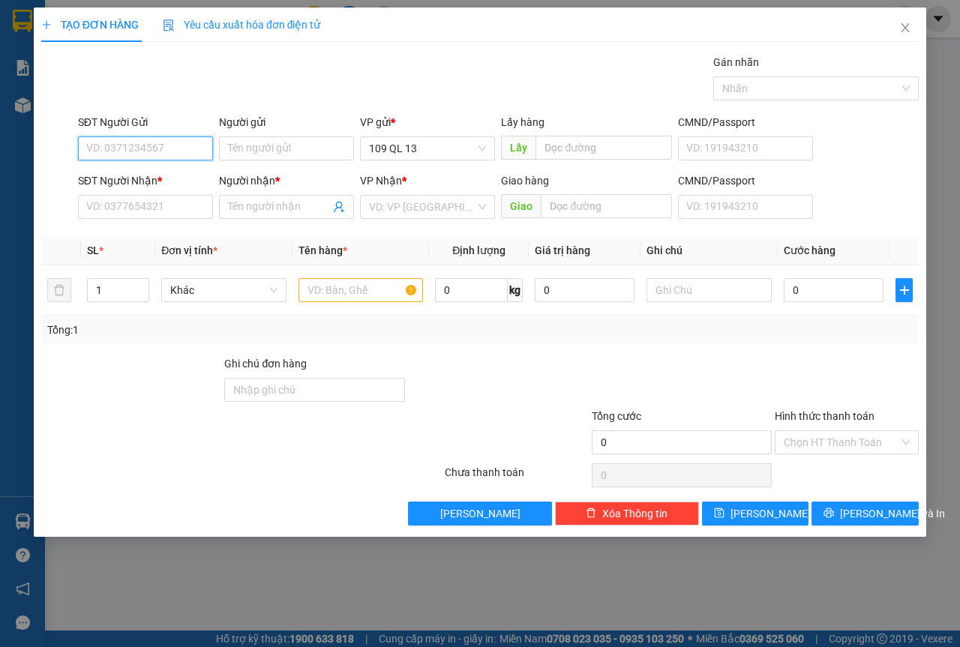
click at [167, 141] on input "SĐT Người Gửi" at bounding box center [145, 149] width 135 height 24
click at [152, 203] on div "0908242505 - LAN" at bounding box center [145, 202] width 117 height 17
type input "0908242505"
type input "LAN"
type input "0969604440"
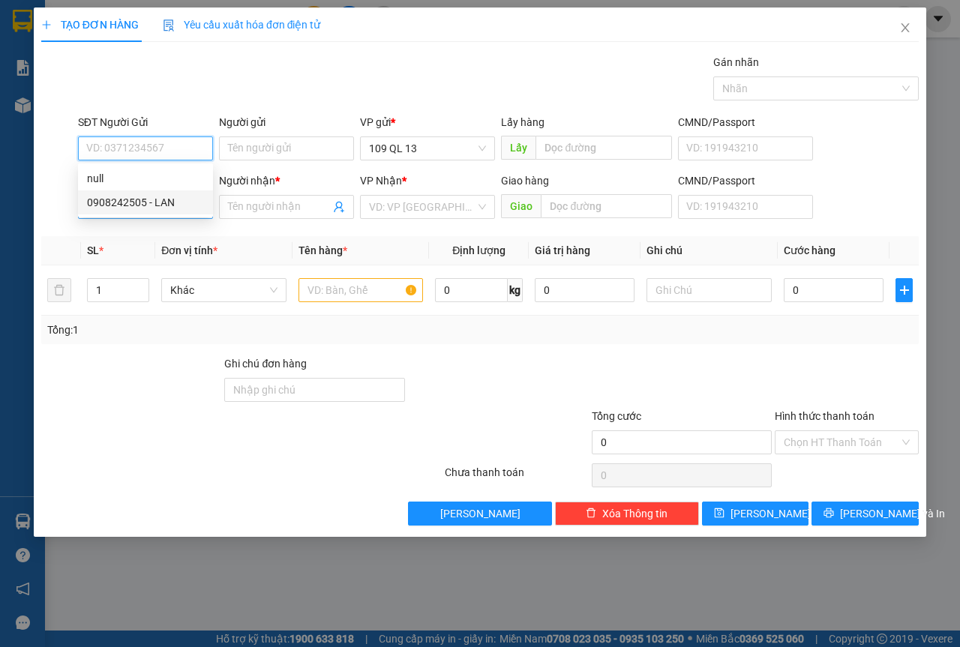
type input "HÀ"
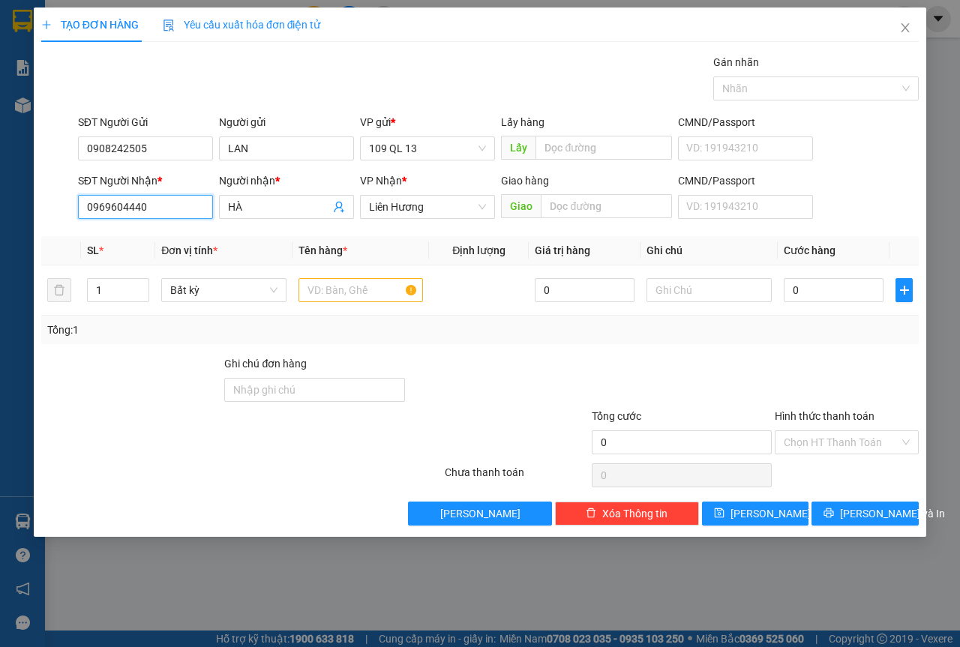
click at [171, 201] on input "0969604440" at bounding box center [145, 207] width 135 height 24
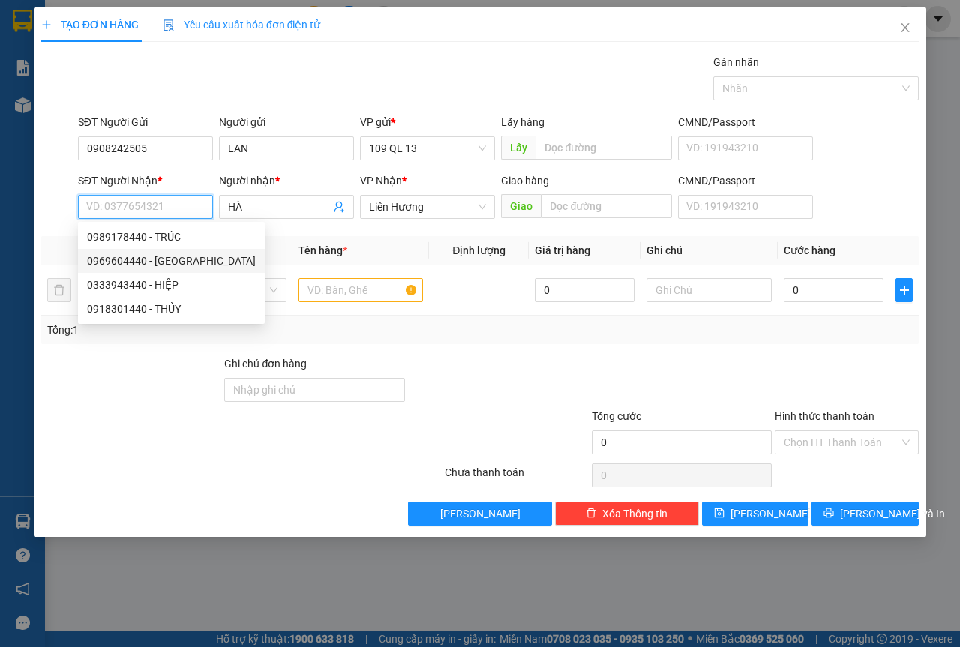
click at [183, 257] on div "0969604440 - [GEOGRAPHIC_DATA]" at bounding box center [171, 261] width 169 height 17
type input "0969604440"
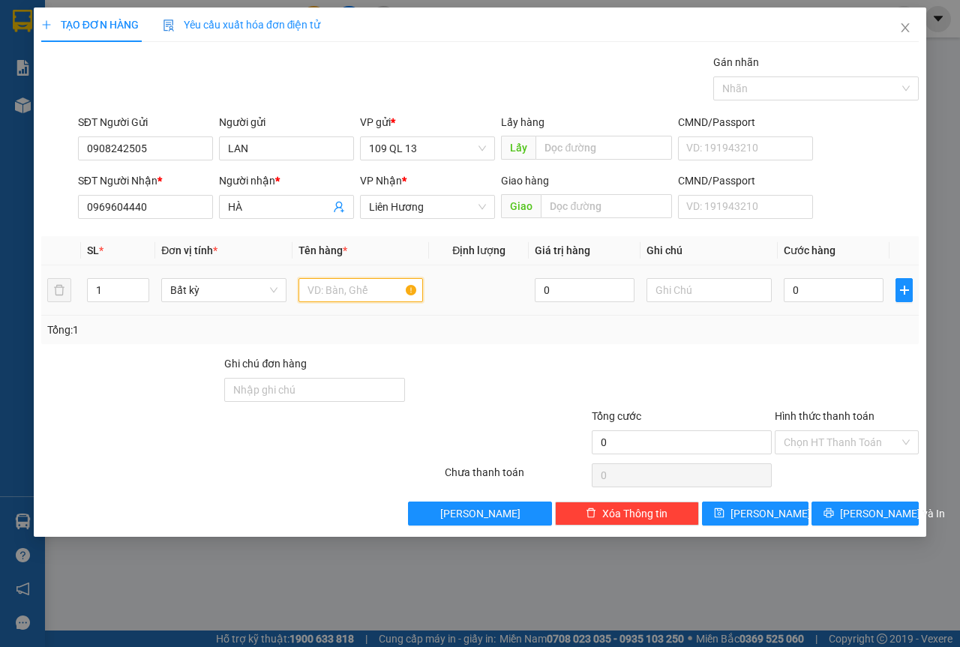
drag, startPoint x: 314, startPoint y: 294, endPoint x: 344, endPoint y: 296, distance: 30.8
click at [314, 294] on input "text" at bounding box center [361, 290] width 125 height 24
click at [731, 293] on input "text" at bounding box center [709, 290] width 125 height 24
type input "1 TÚM XANH QA"
type input "4"
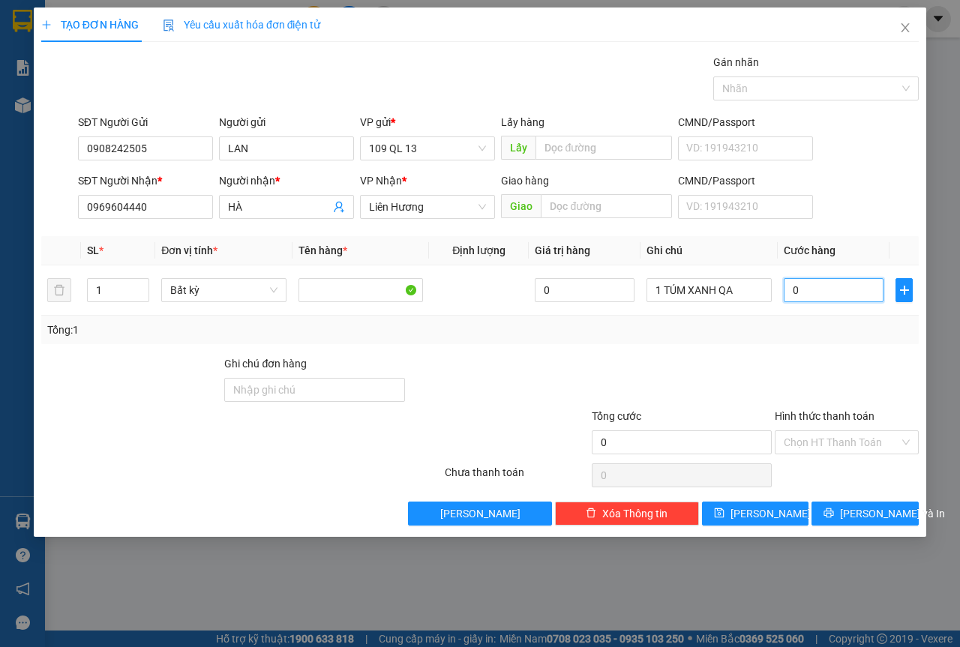
type input "4"
type input "40"
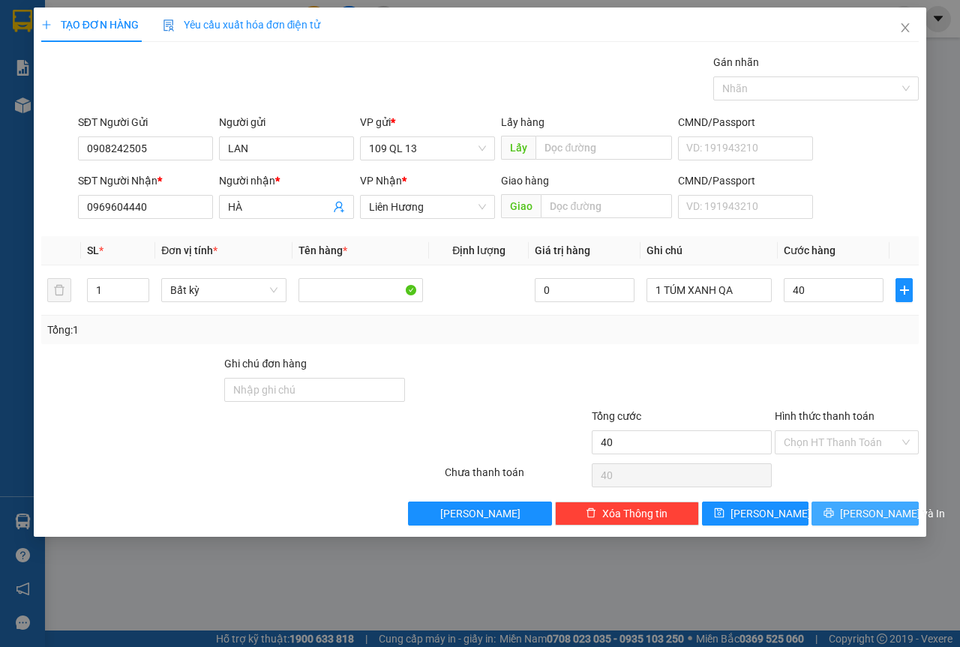
type input "40.000"
click at [905, 515] on button "[PERSON_NAME] và In" at bounding box center [865, 514] width 107 height 24
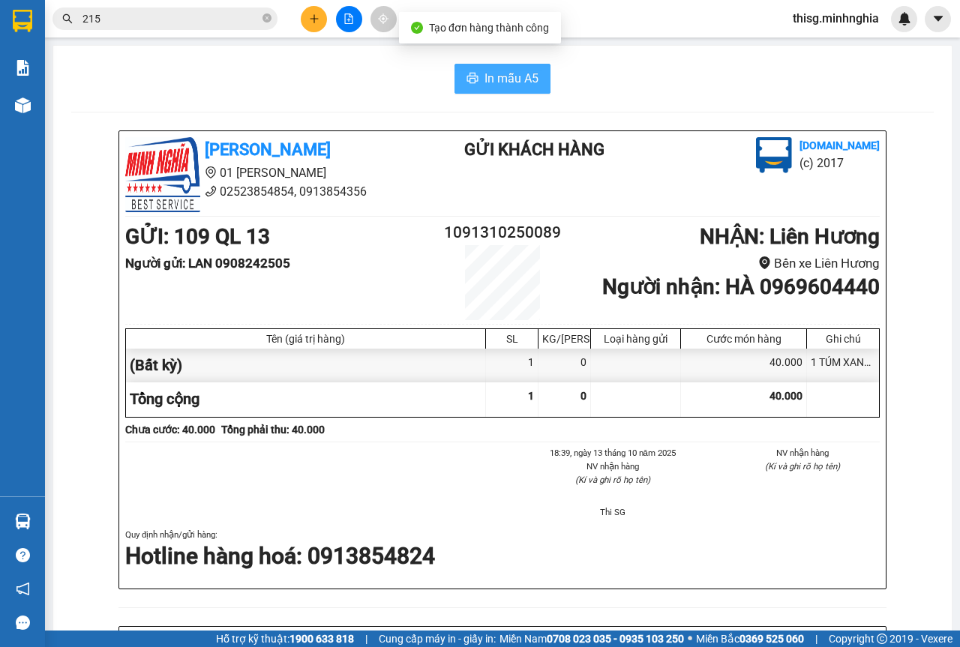
click at [485, 71] on span "In mẫu A5" at bounding box center [512, 78] width 54 height 19
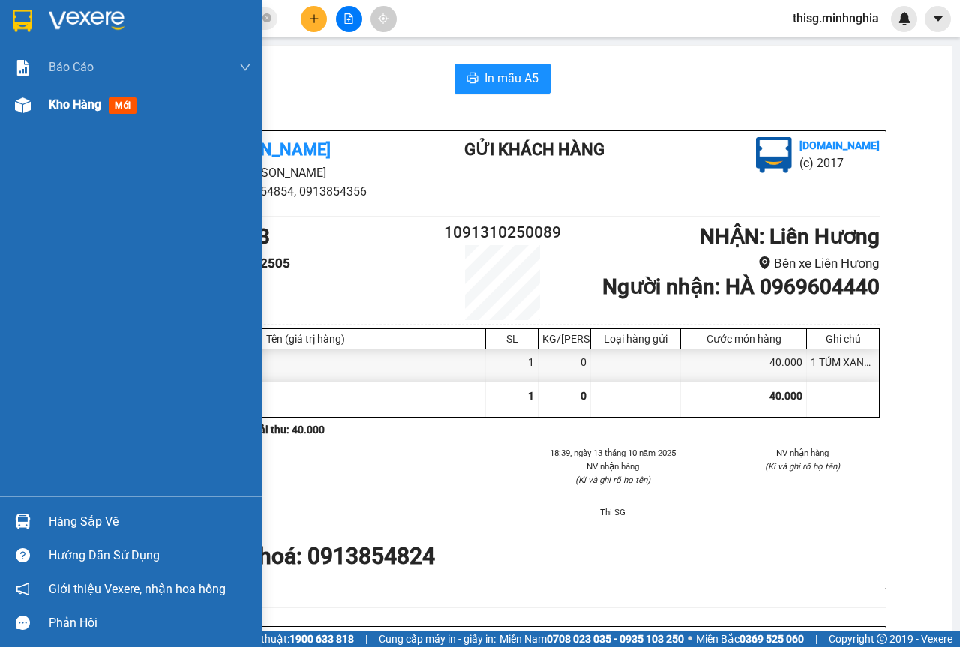
click at [39, 108] on div "Kho hàng mới" at bounding box center [131, 105] width 263 height 38
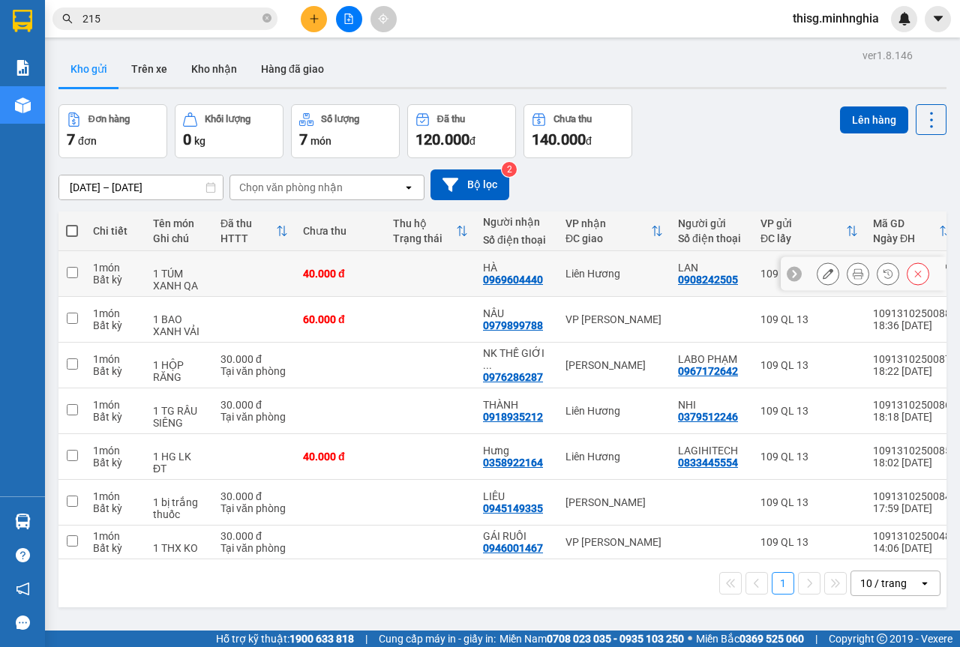
click at [823, 276] on icon at bounding box center [828, 274] width 11 height 11
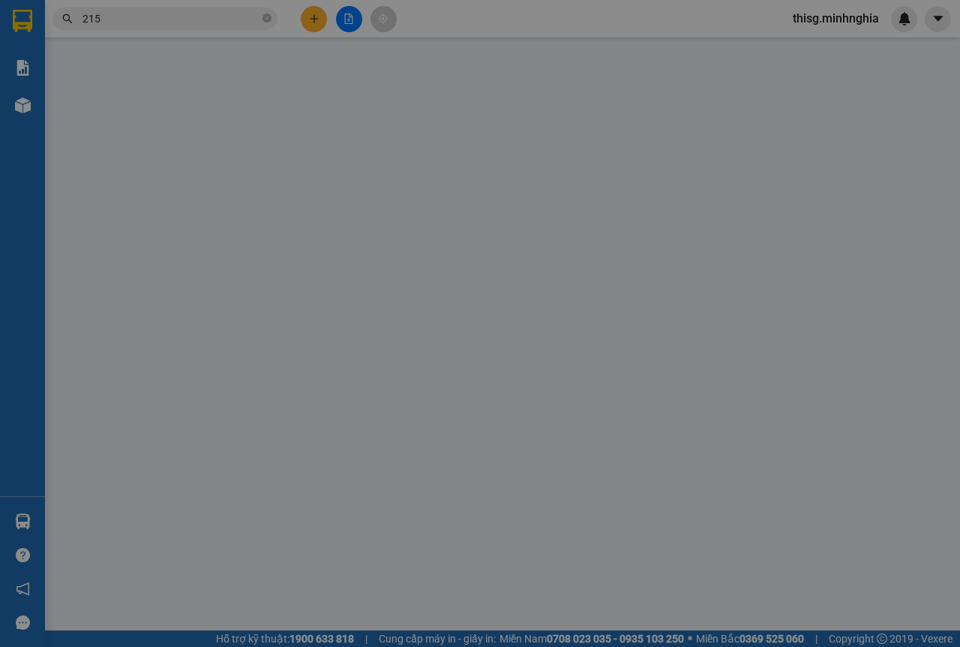
type input "0908242505"
type input "0969604440"
type input "40.000"
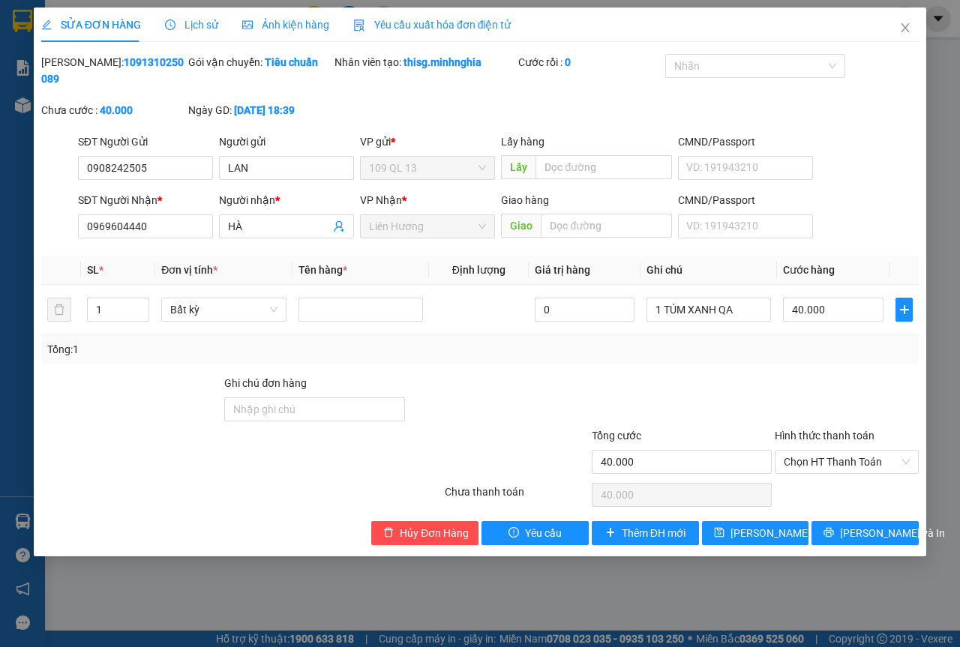
click at [854, 440] on label "Hình thức thanh toán" at bounding box center [825, 436] width 100 height 12
click at [854, 451] on input "Hình thức thanh toán" at bounding box center [842, 462] width 116 height 23
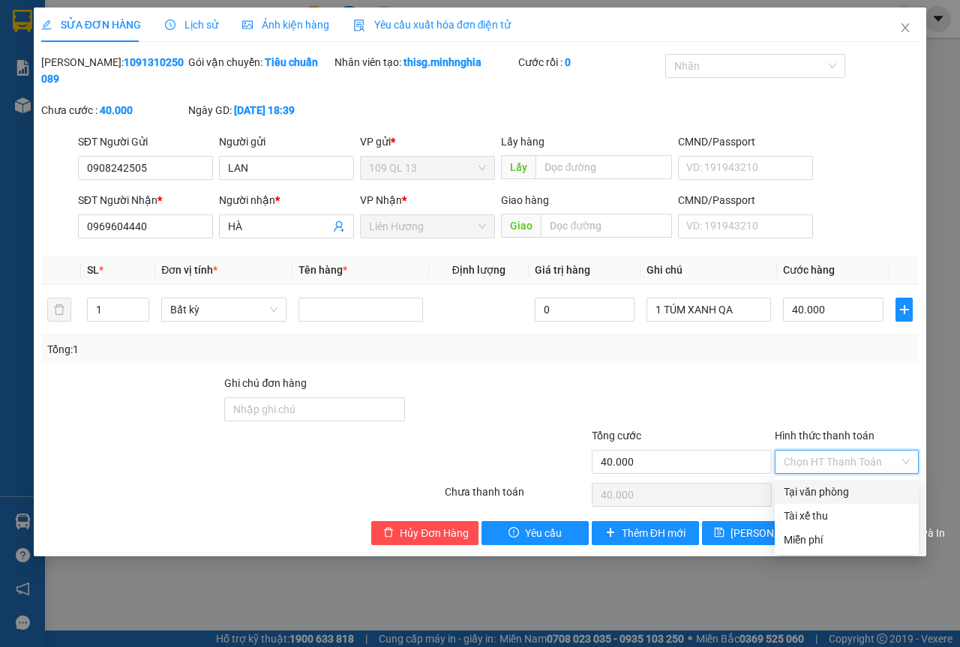
click at [831, 477] on div "Total Paid Fee 0 Total UnPaid Fee 40.000 Cash Collection Total Fee Mã ĐH: 10913…" at bounding box center [480, 299] width 878 height 491
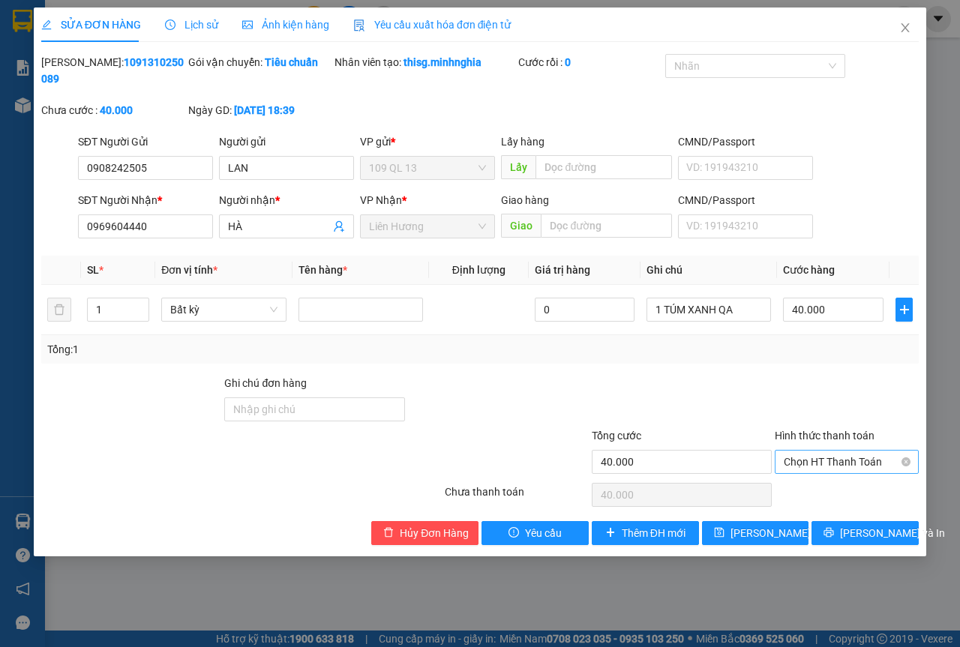
click at [834, 470] on span "Chọn HT Thanh Toán" at bounding box center [847, 462] width 126 height 23
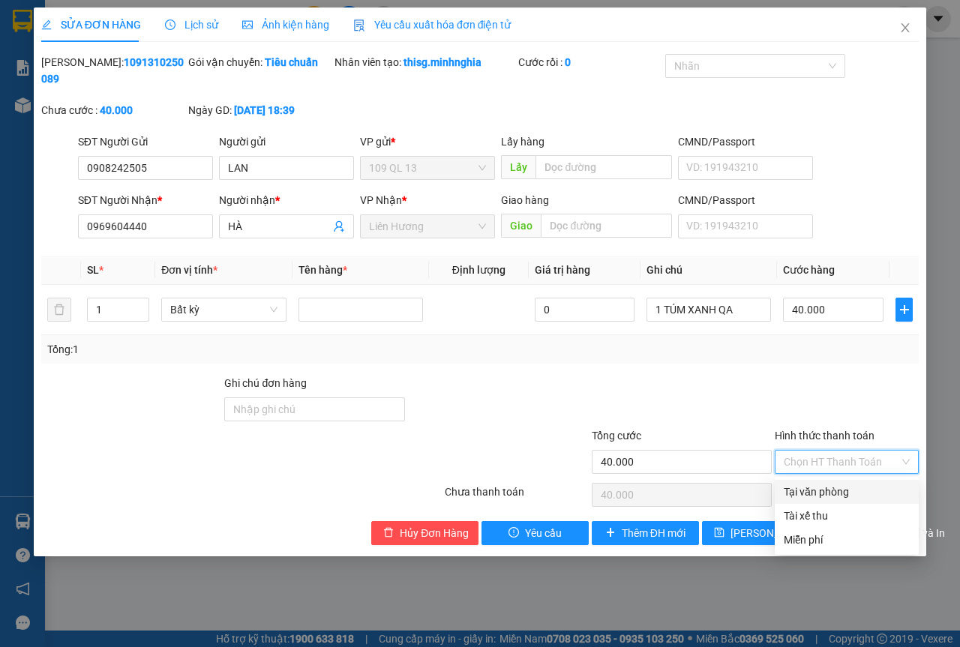
click at [835, 487] on div "Tại văn phòng" at bounding box center [847, 492] width 126 height 17
type input "0"
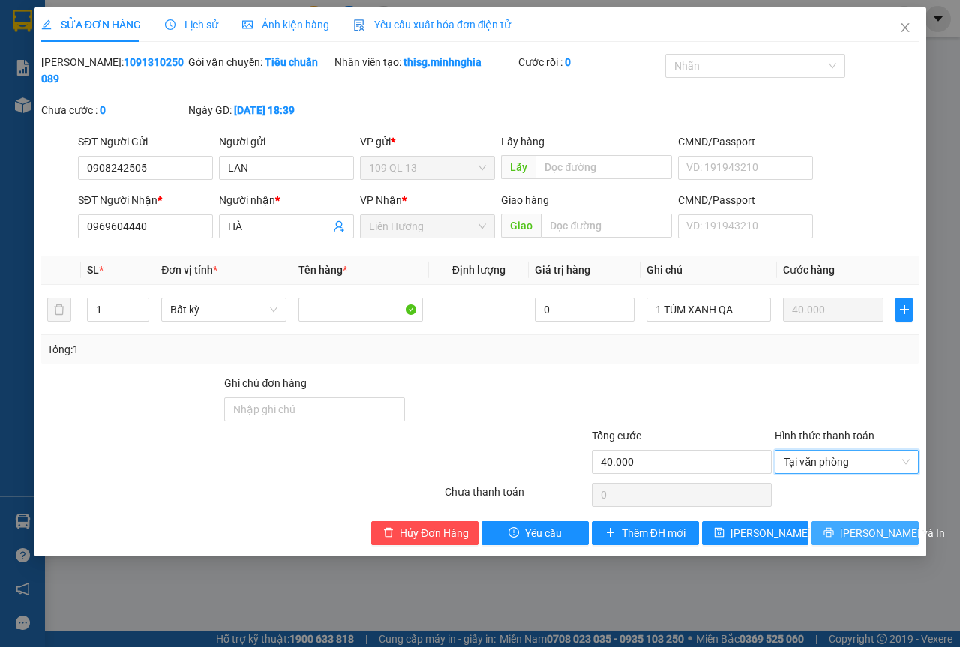
click at [876, 535] on span "[PERSON_NAME] và In" at bounding box center [892, 533] width 105 height 17
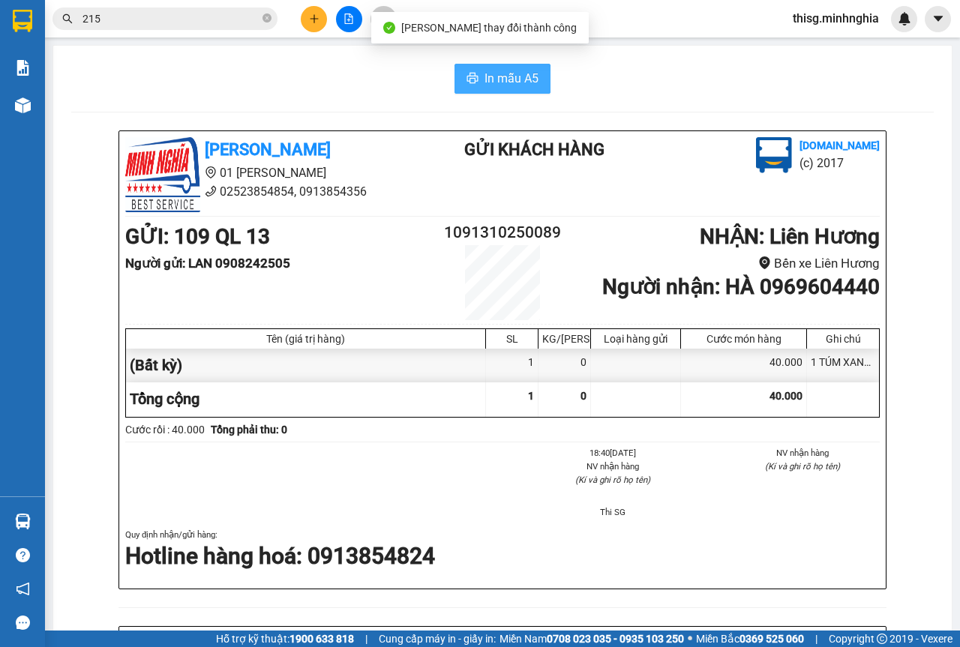
click at [515, 79] on span "In mẫu A5" at bounding box center [512, 78] width 54 height 19
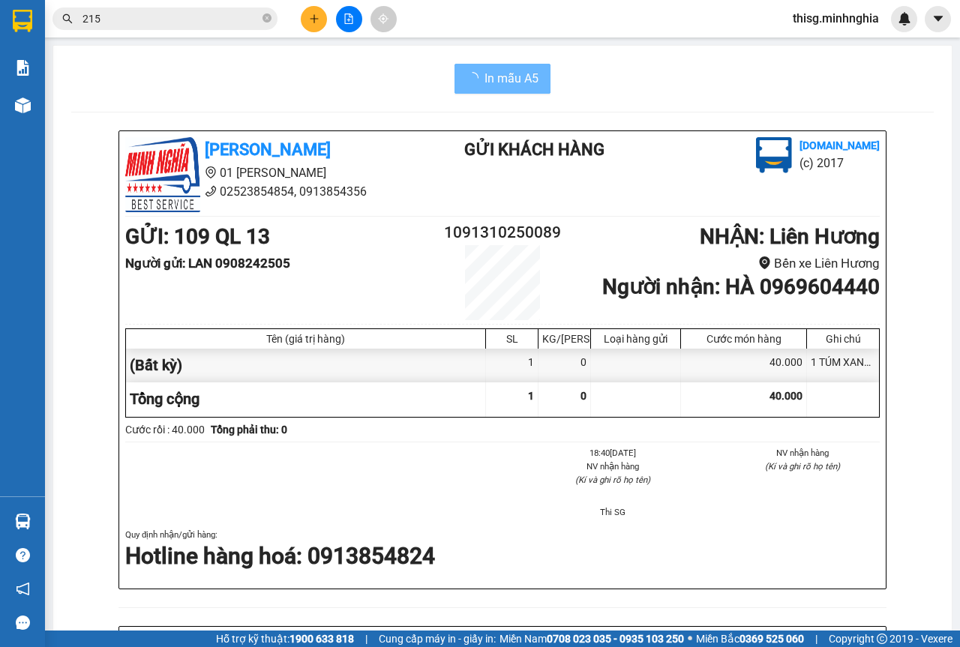
drag, startPoint x: 506, startPoint y: 82, endPoint x: 311, endPoint y: 27, distance: 203.3
click at [311, 27] on button at bounding box center [314, 19] width 26 height 26
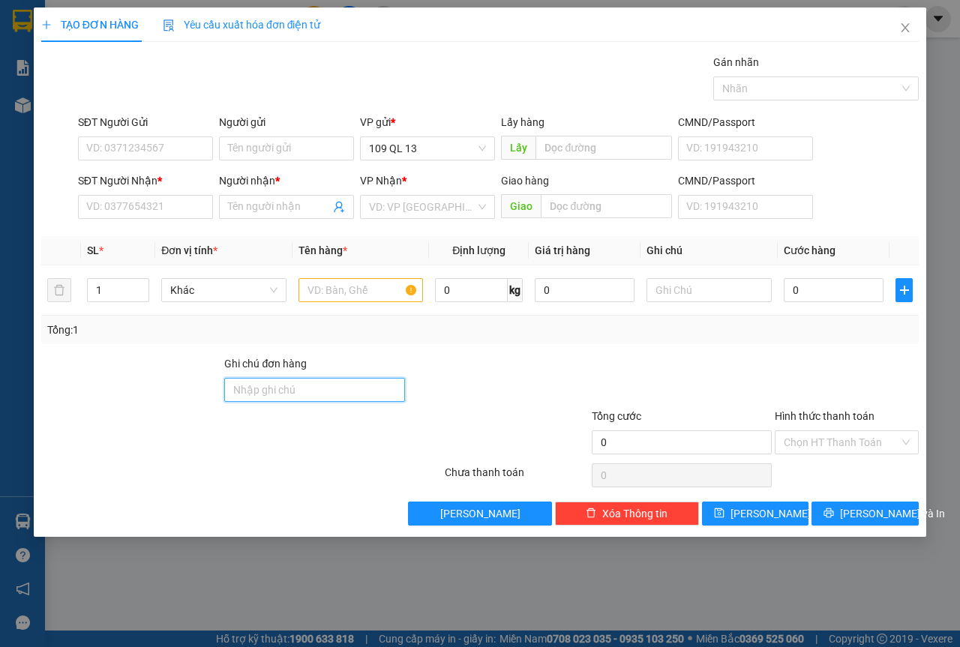
click at [389, 379] on input "Ghi chú đơn hàng" at bounding box center [314, 390] width 181 height 24
click at [357, 275] on div at bounding box center [361, 290] width 125 height 30
click at [353, 284] on input "text" at bounding box center [361, 290] width 125 height 24
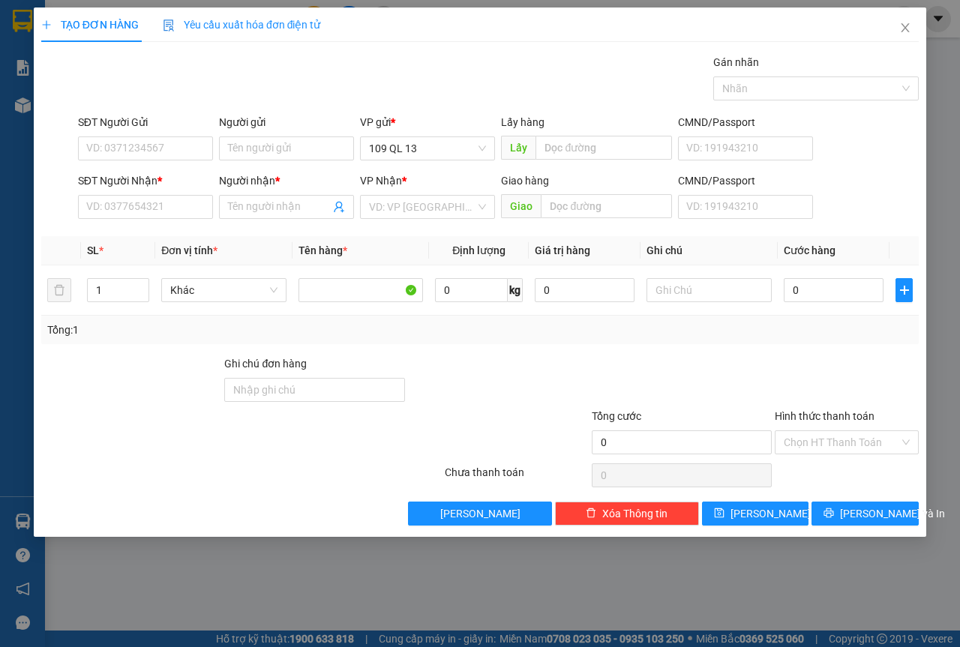
click at [158, 194] on div "SĐT Người Nhận *" at bounding box center [145, 184] width 135 height 23
click at [158, 198] on input "SĐT Người Nhận *" at bounding box center [145, 207] width 135 height 24
click at [162, 202] on input "0911040874" at bounding box center [145, 207] width 135 height 24
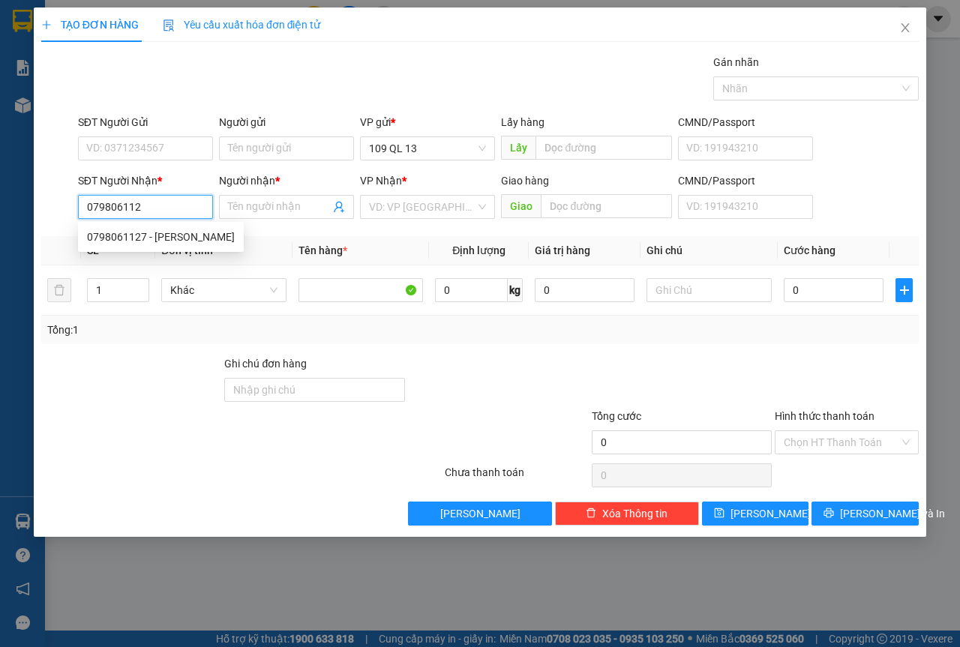
type input "0798061127"
click at [160, 232] on div "0798061127 - [PERSON_NAME]" at bounding box center [161, 237] width 148 height 17
type input "VÂN"
type input "0798061127"
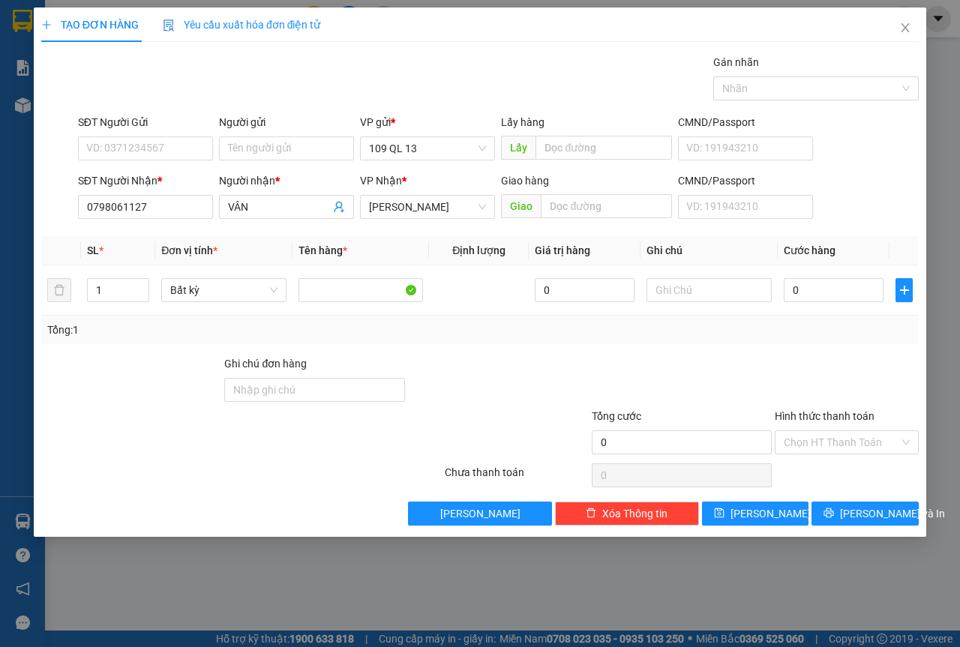
click at [196, 128] on div "SĐT Người Gửi" at bounding box center [145, 122] width 135 height 17
click at [196, 137] on input "SĐT Người Gửi" at bounding box center [145, 149] width 135 height 24
click at [185, 139] on input "SĐT Người Gửi" at bounding box center [145, 149] width 135 height 24
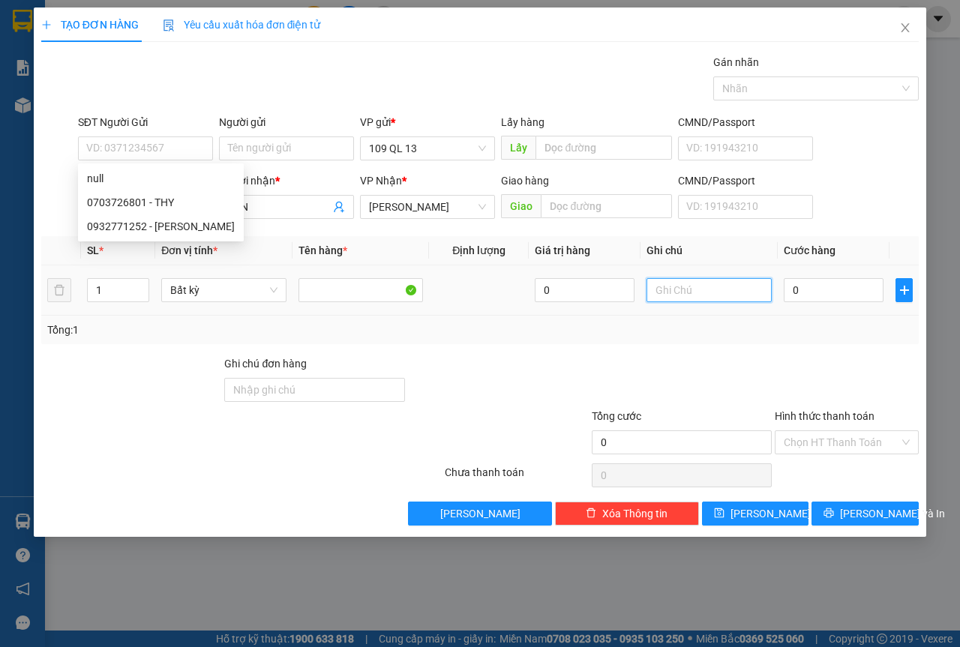
click at [724, 283] on input "text" at bounding box center [709, 290] width 125 height 24
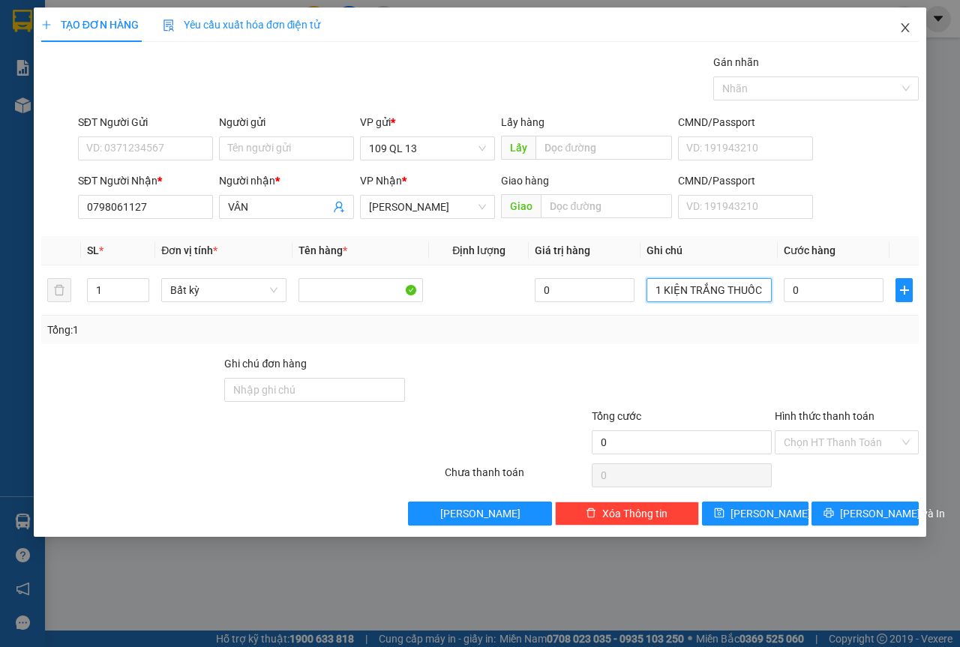
type input "1 KIỆN TRẮNG THUỐC"
click at [849, 500] on div "Transit Pickup Surcharge Ids Transit Deliver Surcharge Ids Transit Deliver Surc…" at bounding box center [480, 290] width 878 height 472
click at [855, 503] on button "[PERSON_NAME] và In" at bounding box center [865, 514] width 107 height 24
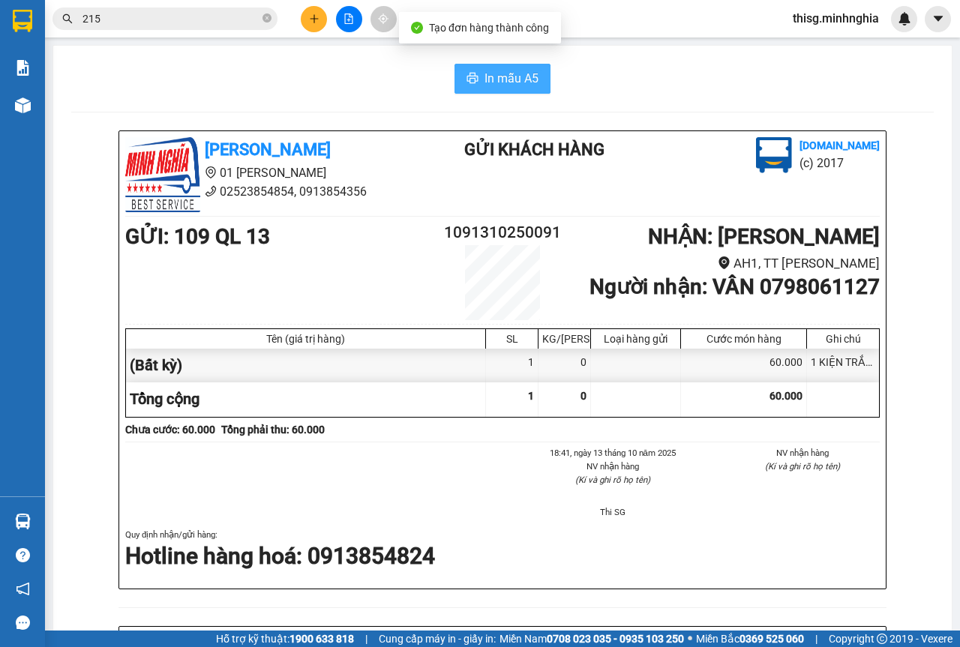
click at [517, 69] on span "In mẫu A5" at bounding box center [512, 78] width 54 height 19
click at [309, 19] on icon "plus" at bounding box center [314, 19] width 11 height 11
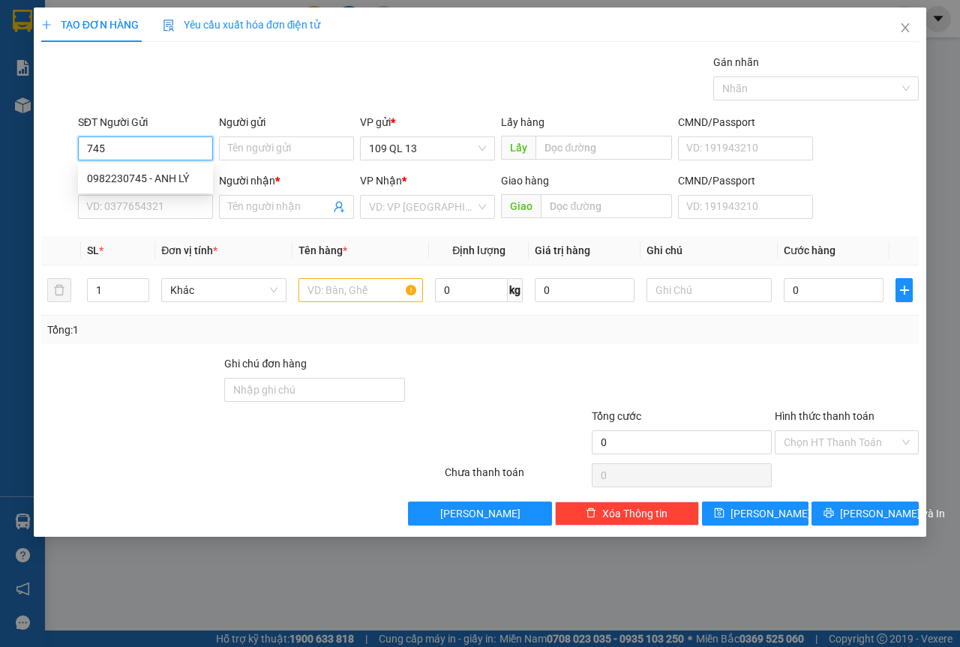
click at [160, 174] on div "0982230745 - ANH LÝ" at bounding box center [145, 178] width 117 height 17
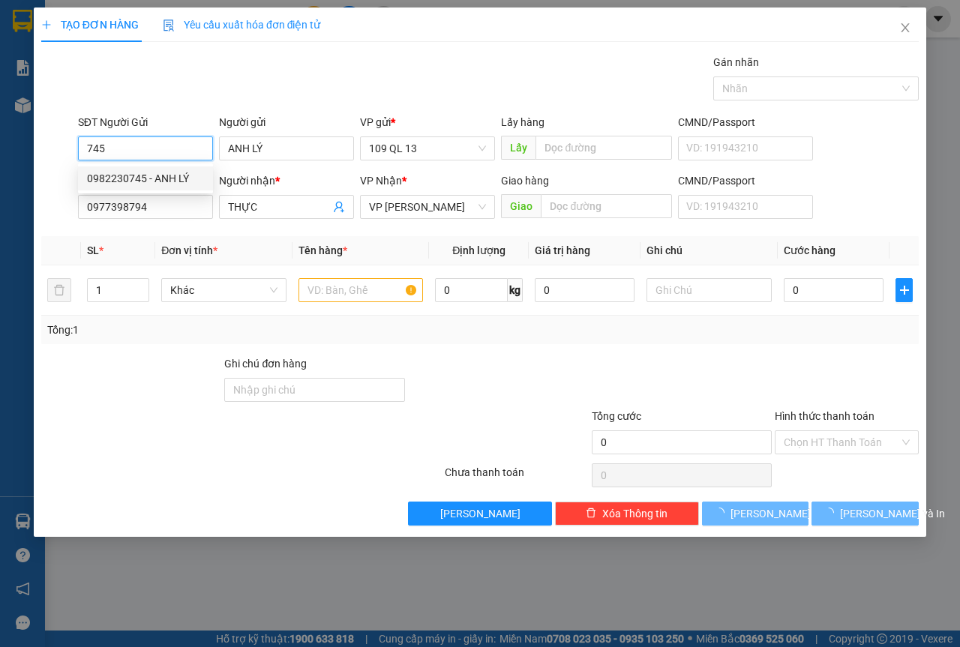
type input "0982230745"
type input "ANH LÝ"
type input "0977398794"
type input "THỰC"
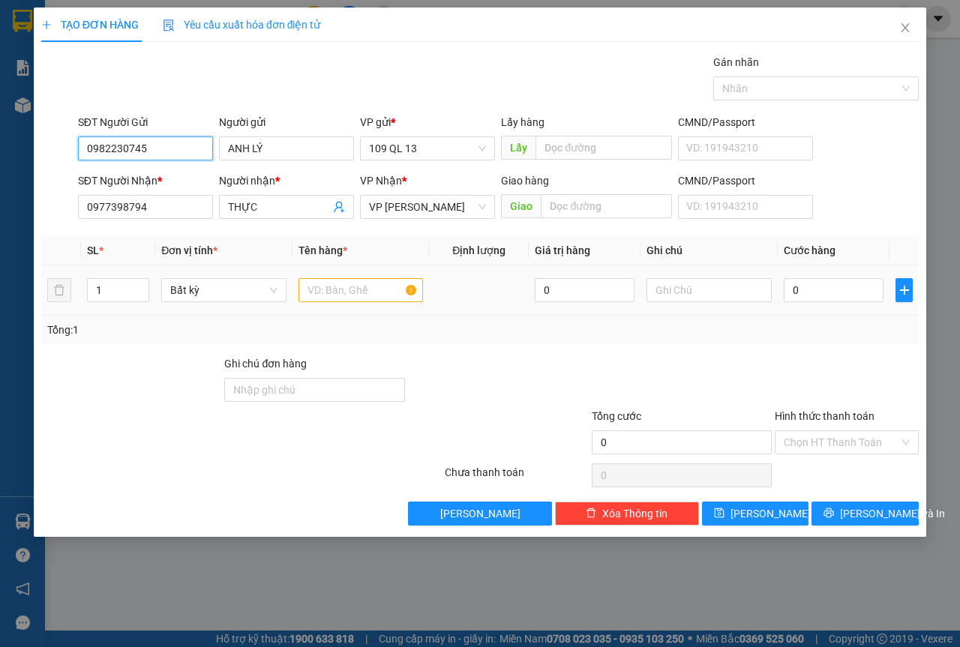
type input "0982230745"
click at [340, 296] on input "text" at bounding box center [361, 290] width 125 height 24
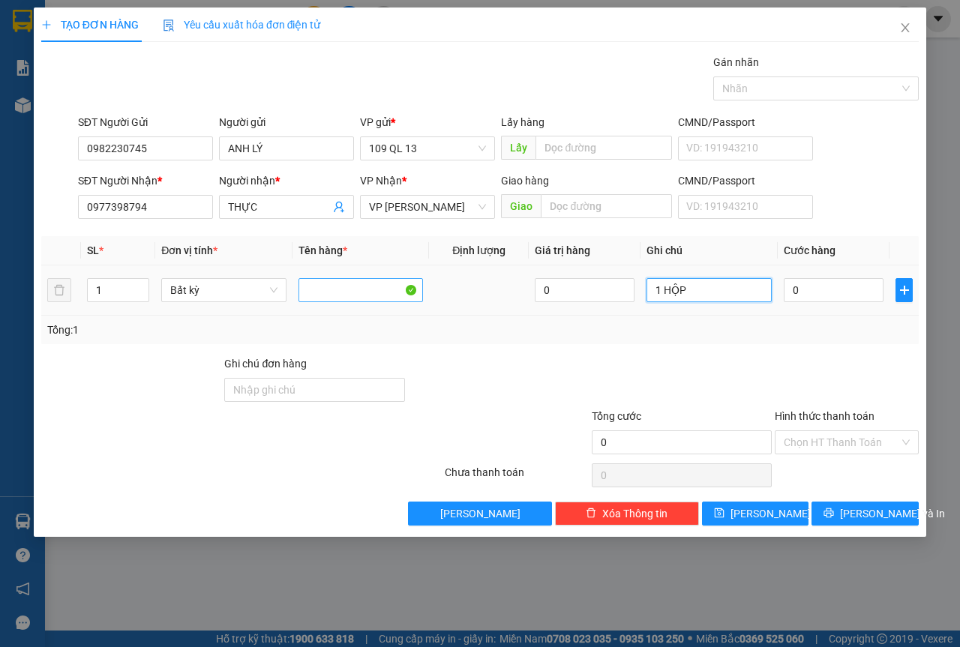
type input "1 HỘP"
click at [854, 455] on div "Hình thức thanh toán Chọn HT Thanh Toán" at bounding box center [847, 434] width 144 height 53
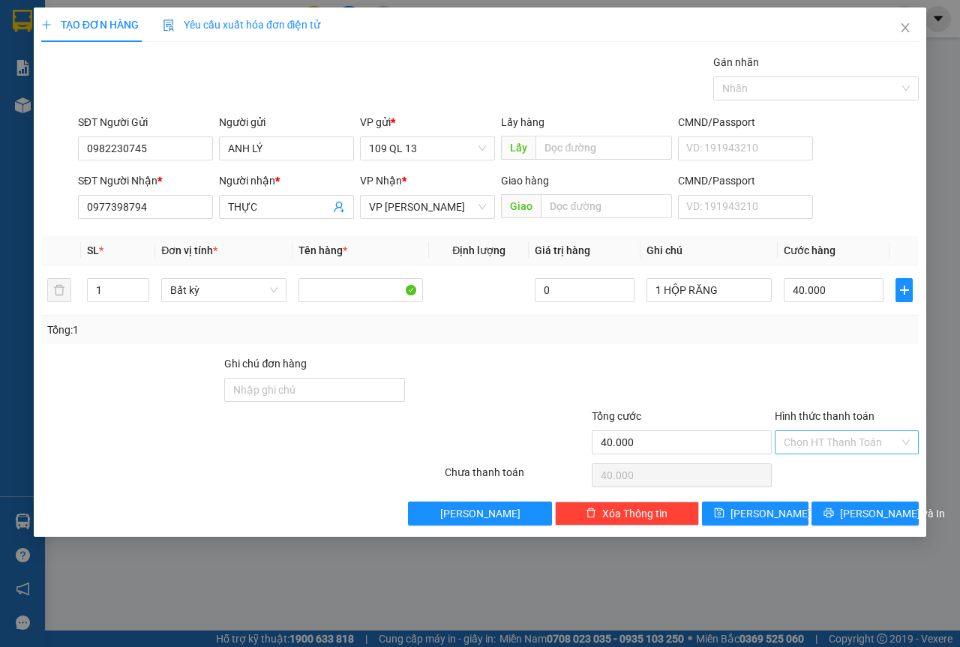
click at [854, 452] on input "Hình thức thanh toán" at bounding box center [842, 442] width 116 height 23
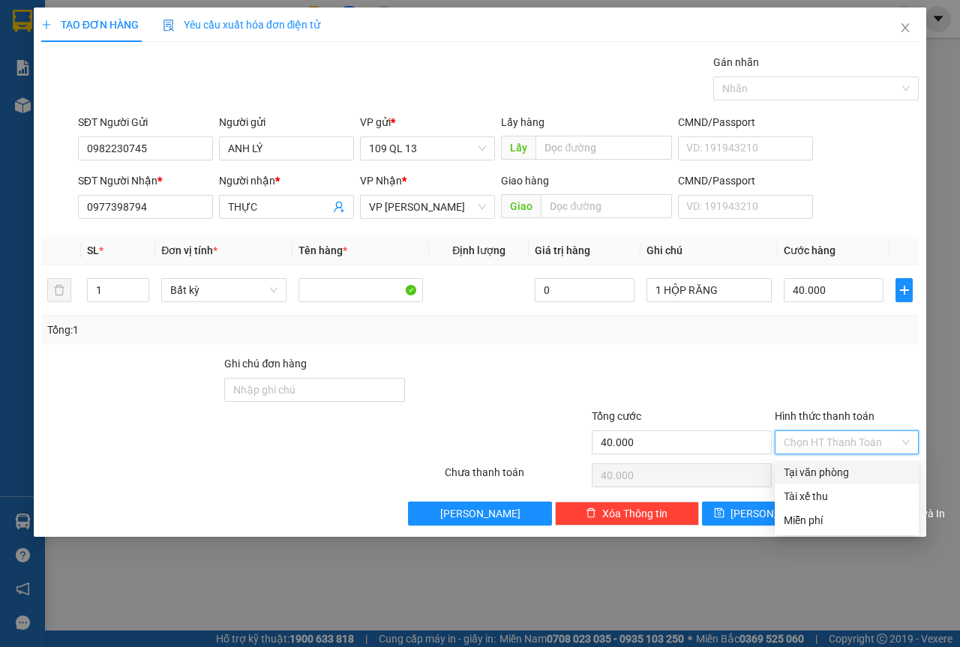
click at [842, 477] on div "Tại văn phòng" at bounding box center [847, 472] width 126 height 17
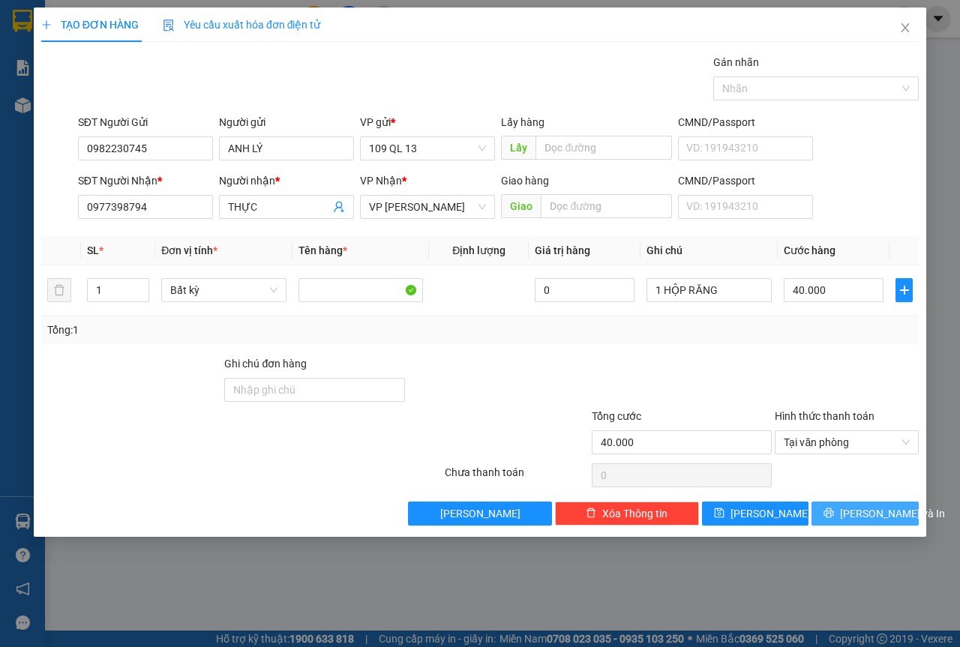
click at [866, 511] on span "[PERSON_NAME] và In" at bounding box center [892, 514] width 105 height 17
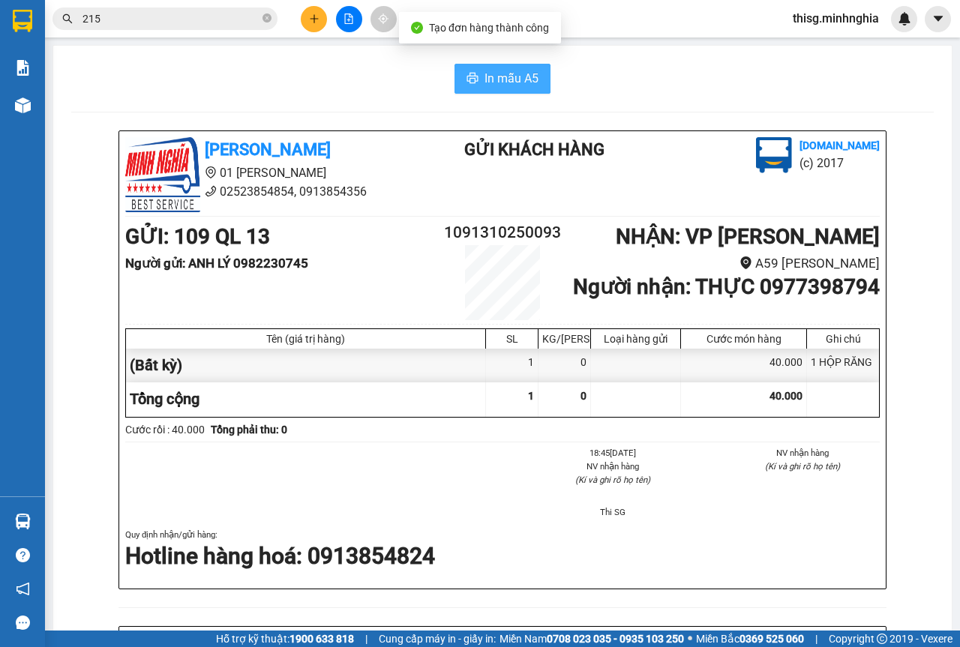
click at [487, 77] on span "In mẫu A5" at bounding box center [512, 78] width 54 height 19
click at [300, 20] on div at bounding box center [349, 19] width 113 height 26
click at [305, 20] on button at bounding box center [314, 19] width 26 height 26
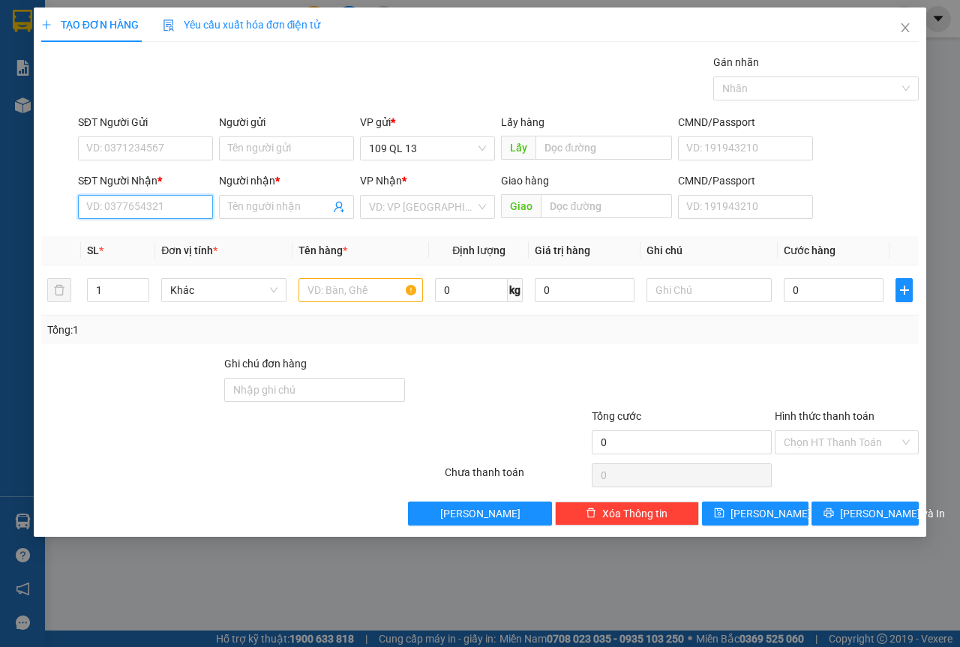
click at [159, 215] on input "SĐT Người Nhận *" at bounding box center [145, 207] width 135 height 24
click at [179, 243] on div "0942873856 - [PERSON_NAME]" at bounding box center [161, 237] width 148 height 17
type input "0942873856"
type input "[PERSON_NAME]"
type input "0942873856"
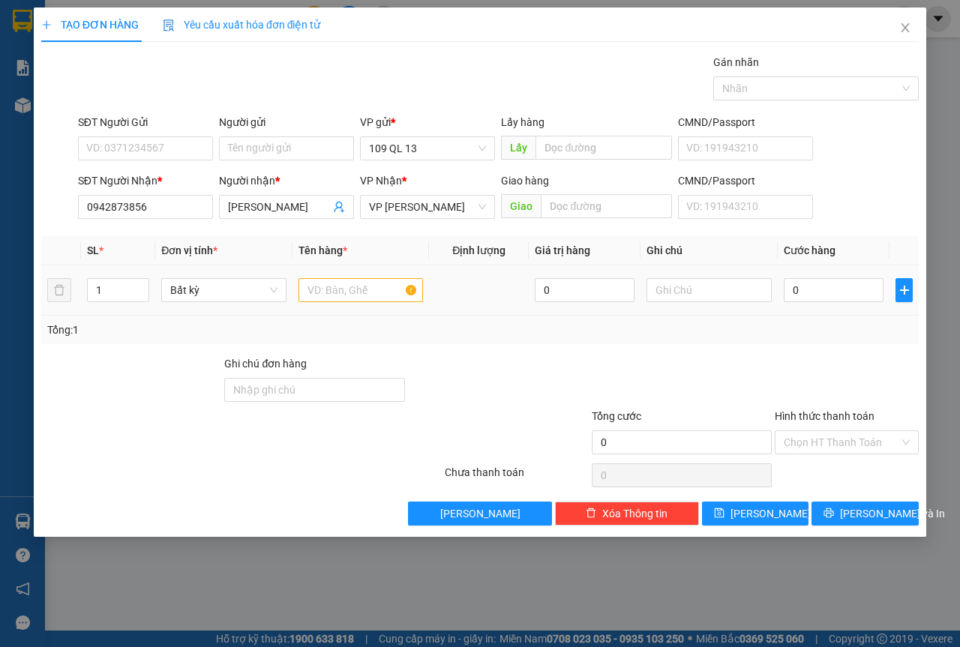
click at [378, 271] on td at bounding box center [361, 291] width 137 height 50
click at [376, 276] on div at bounding box center [361, 290] width 125 height 30
click at [375, 281] on input "text" at bounding box center [361, 290] width 125 height 24
type input "1 THX ĐL"
type input "8"
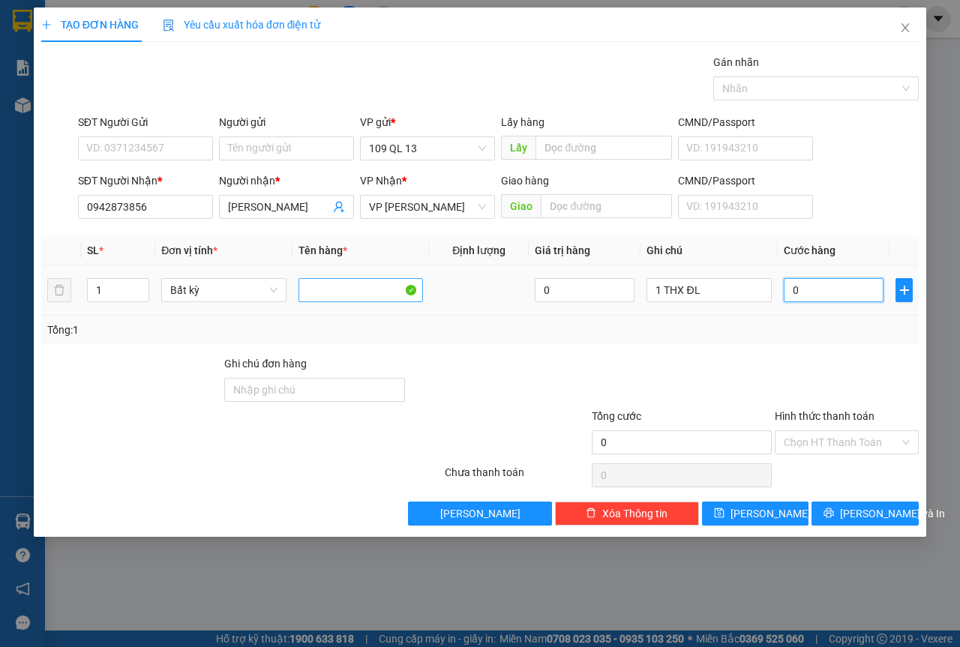
type input "8"
type input "80"
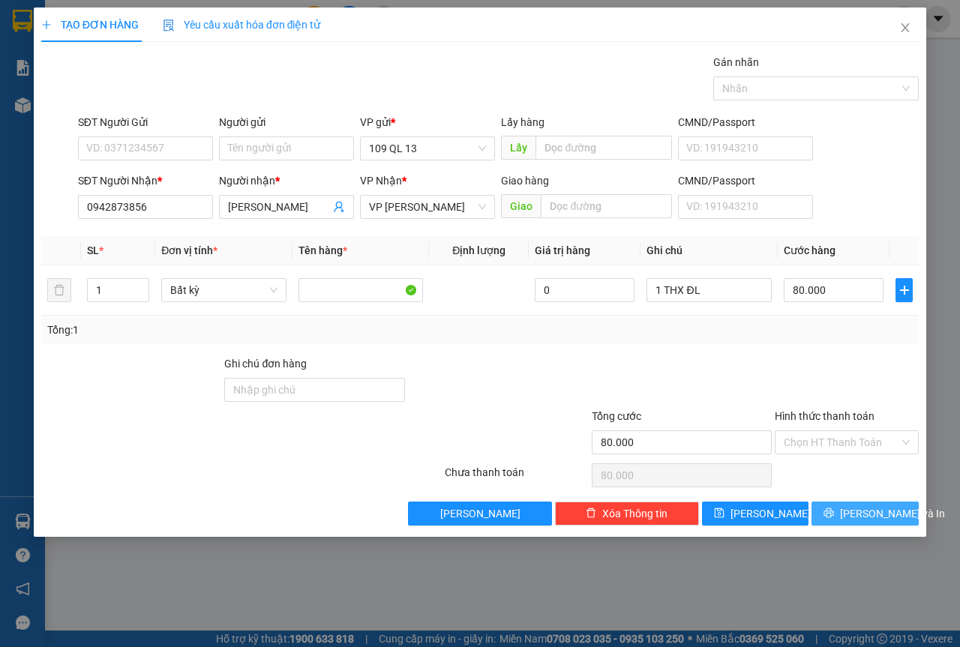
click at [886, 511] on span "[PERSON_NAME] và In" at bounding box center [892, 514] width 105 height 17
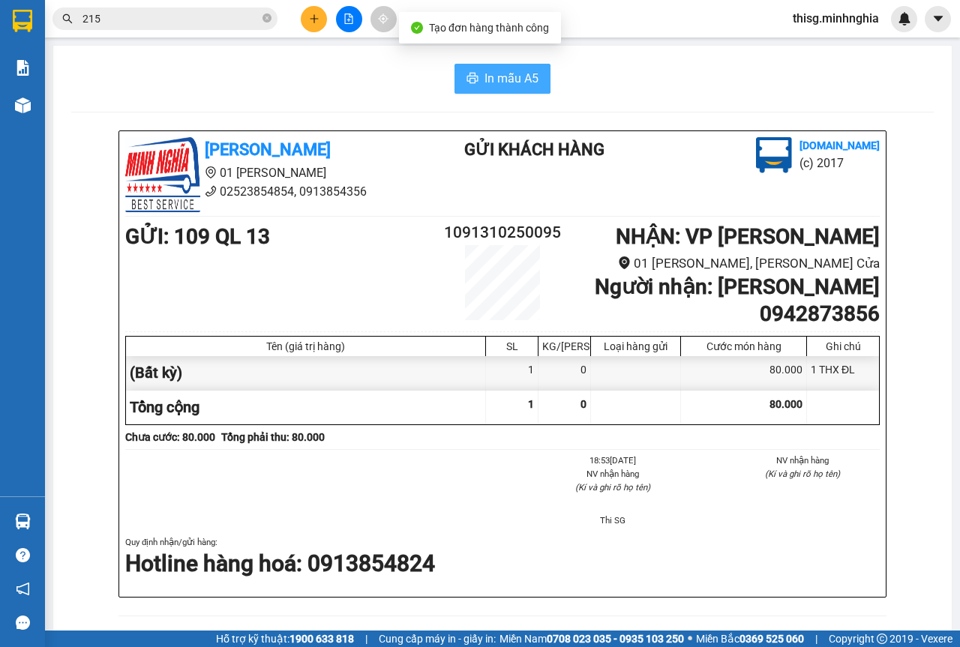
click at [488, 80] on span "In mẫu A5" at bounding box center [512, 78] width 54 height 19
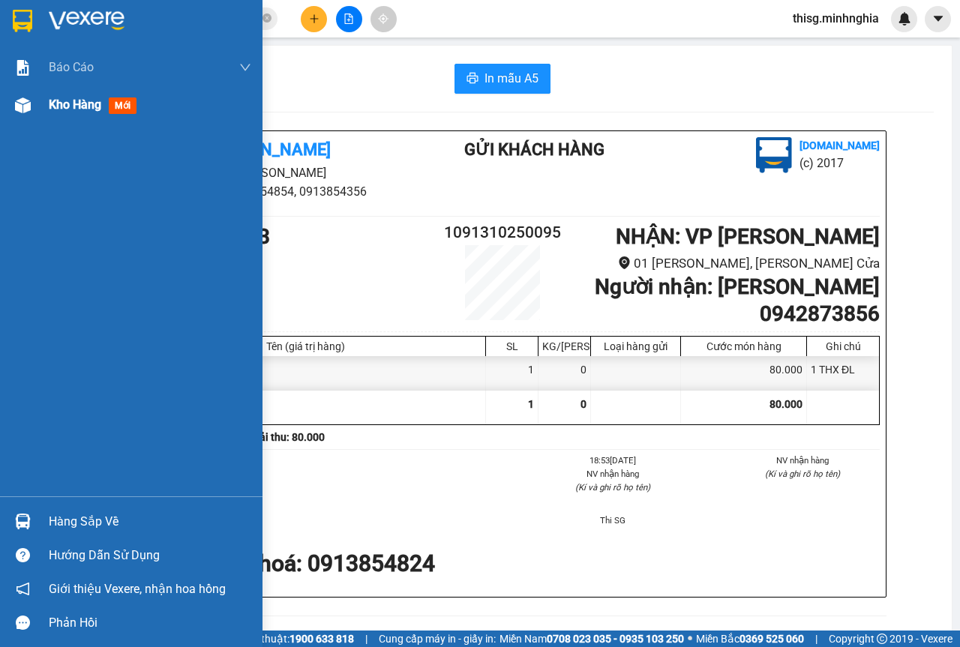
click at [94, 116] on div "Kho hàng mới" at bounding box center [150, 105] width 203 height 38
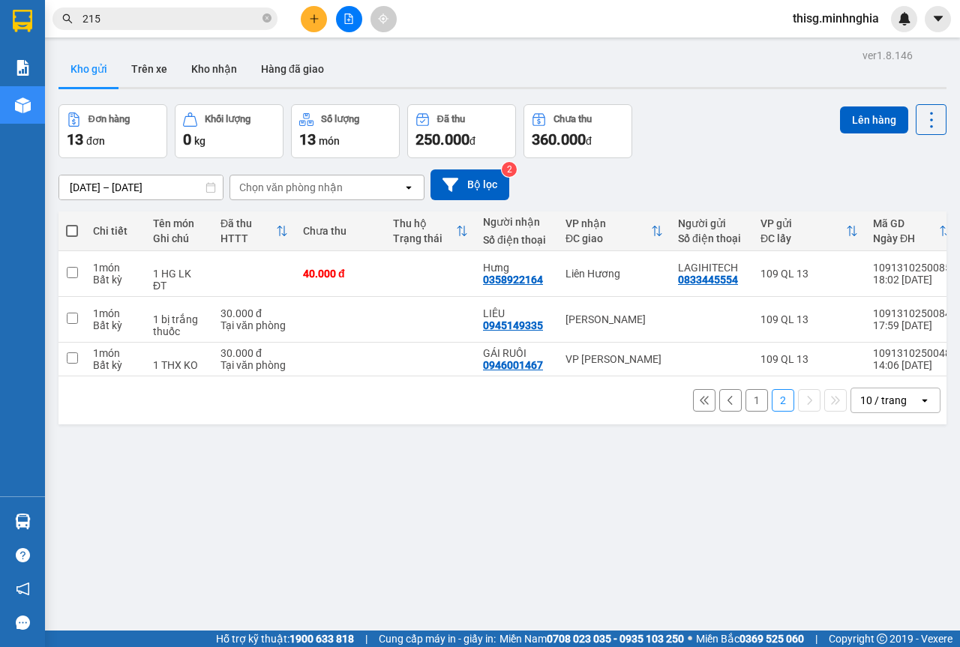
click at [746, 389] on button "1" at bounding box center [757, 400] width 23 height 23
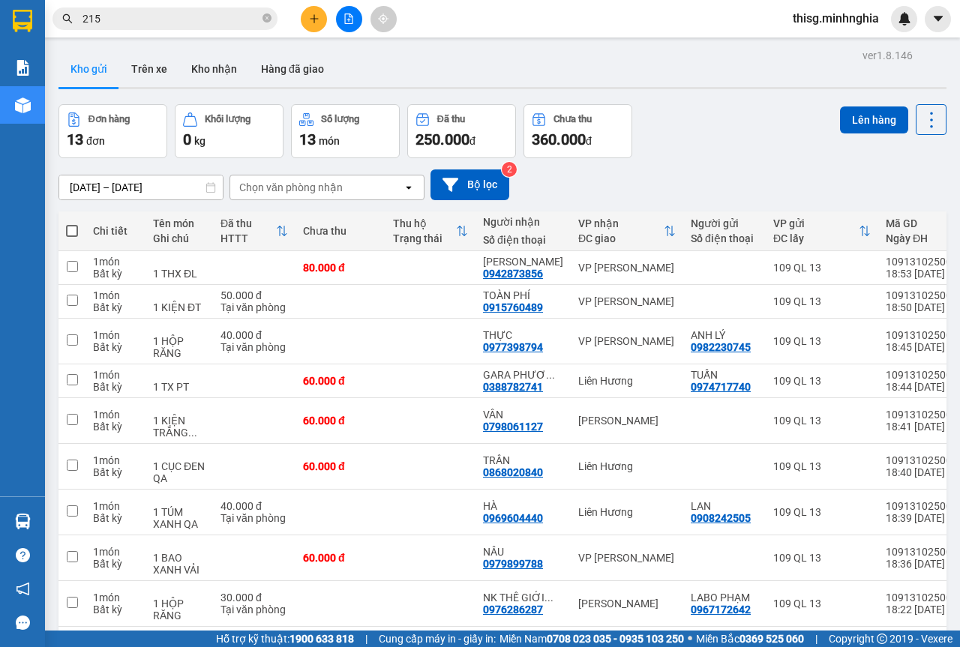
click at [355, 20] on button at bounding box center [349, 19] width 26 height 26
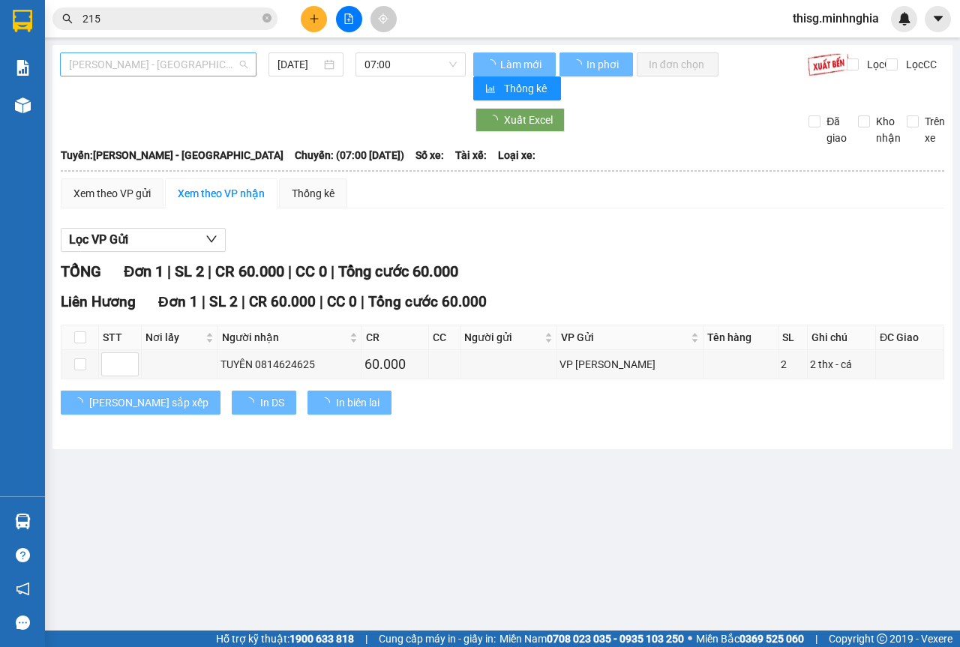
click at [176, 71] on span "[PERSON_NAME] - [GEOGRAPHIC_DATA]" at bounding box center [158, 64] width 179 height 23
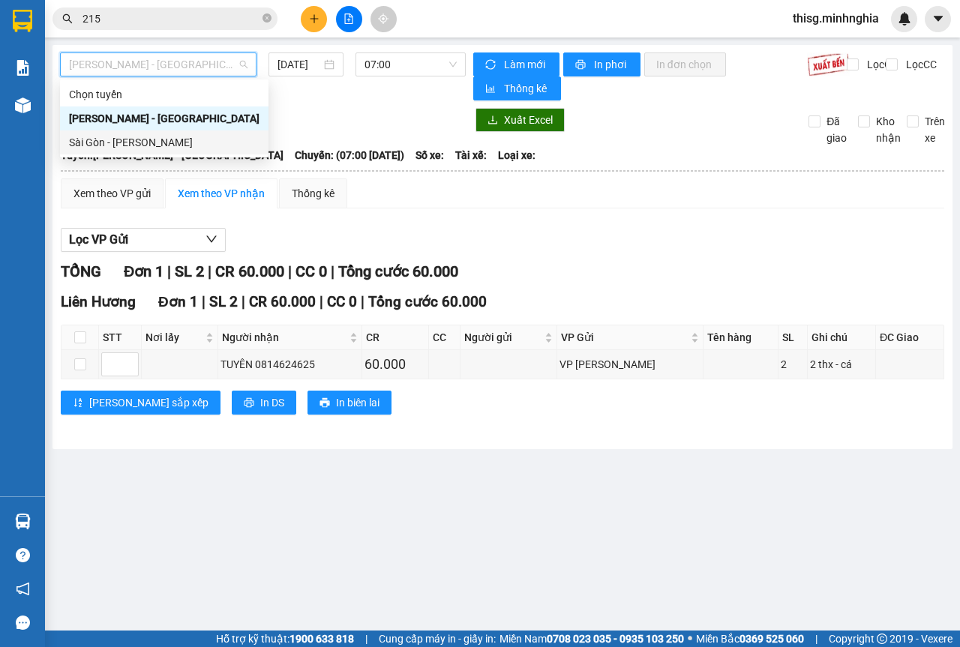
click at [134, 144] on div "Sài Gòn - [PERSON_NAME]" at bounding box center [164, 142] width 191 height 17
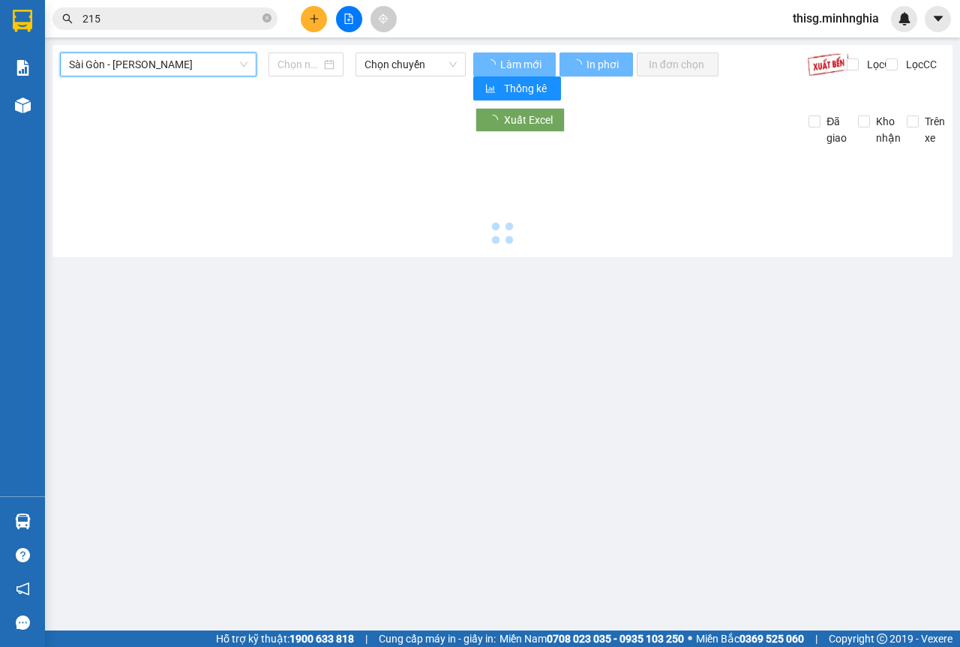
type input "[DATE]"
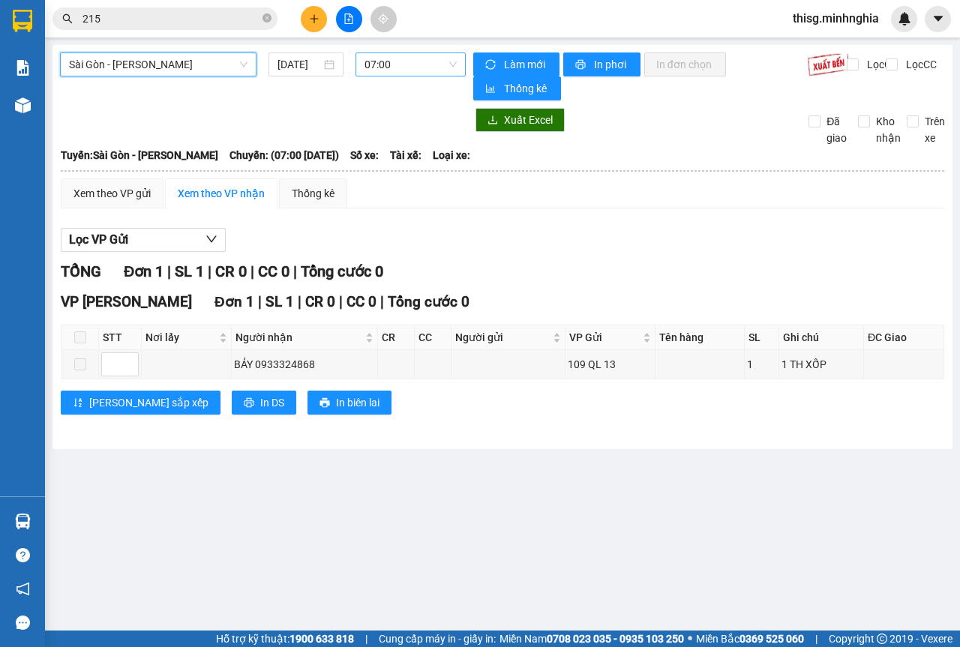
click at [417, 68] on span "07:00" at bounding box center [411, 64] width 92 height 23
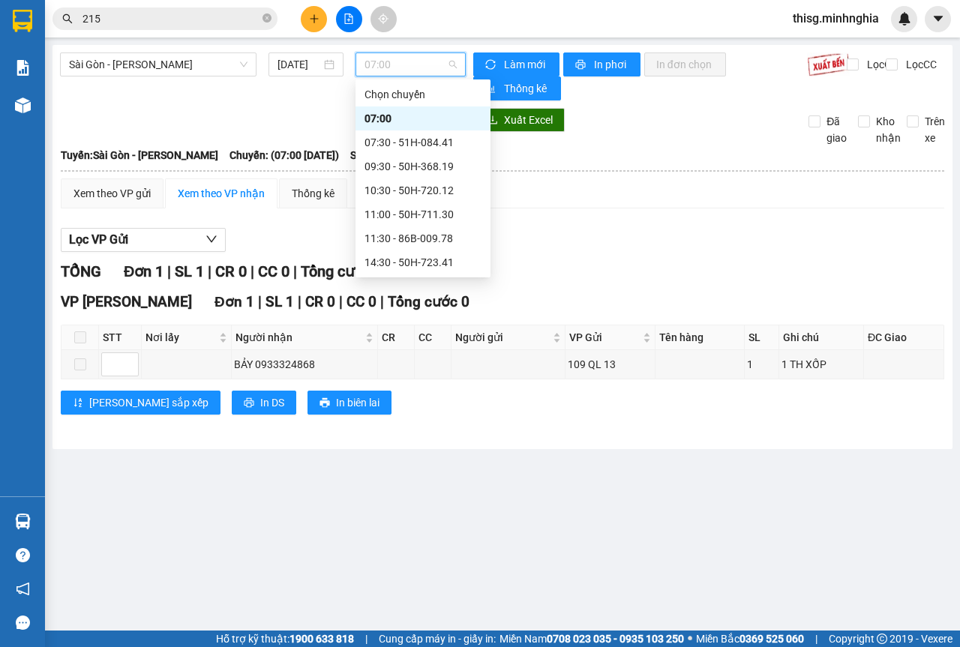
click at [414, 350] on div "21:00 - 50H-293.85" at bounding box center [423, 358] width 117 height 17
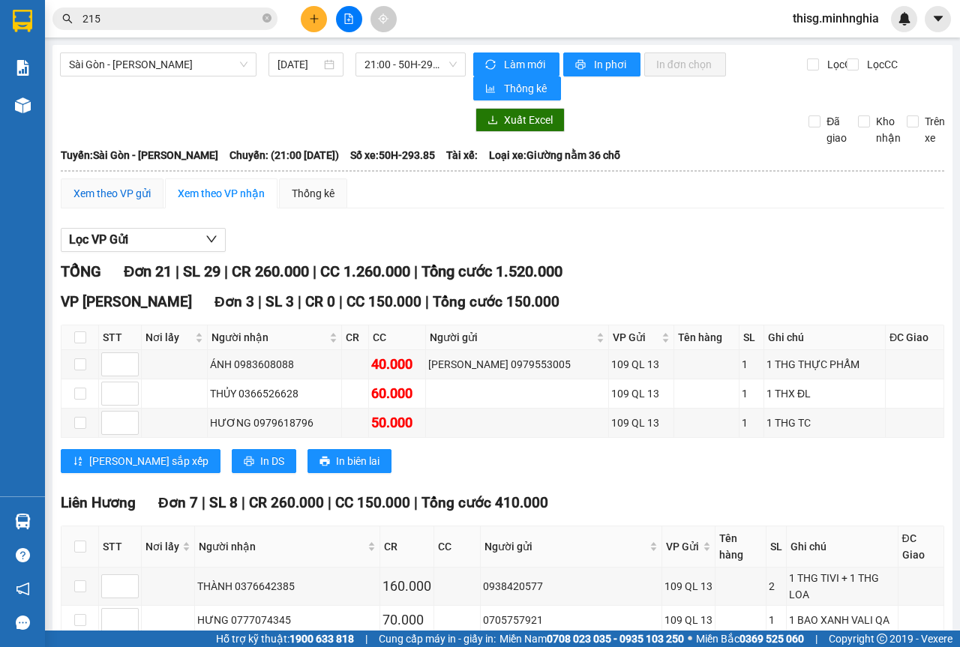
click at [148, 192] on div "Xem theo VP gửi" at bounding box center [112, 193] width 77 height 17
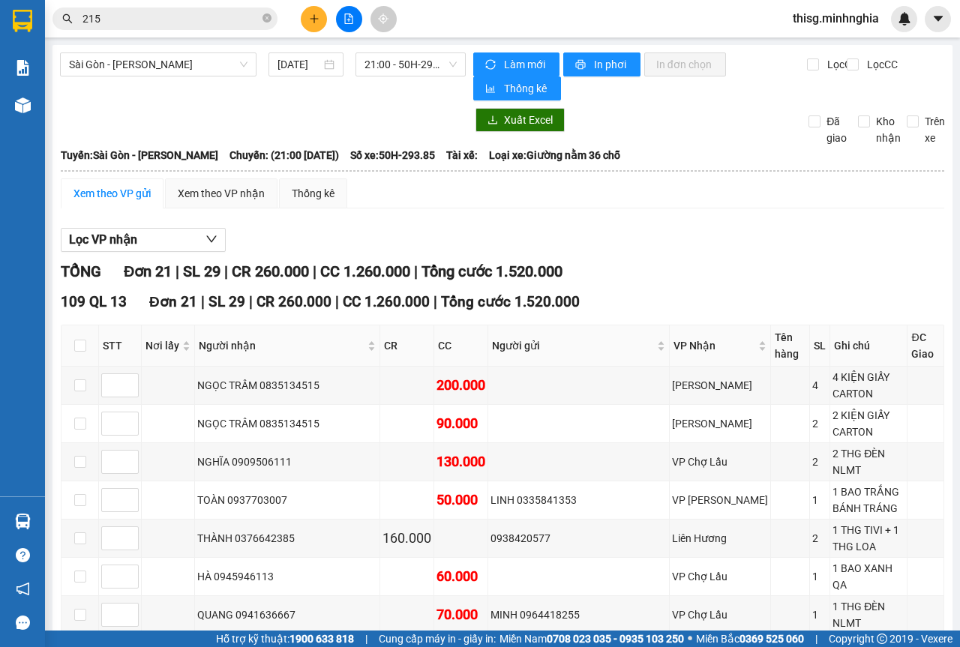
checkbox input "true"
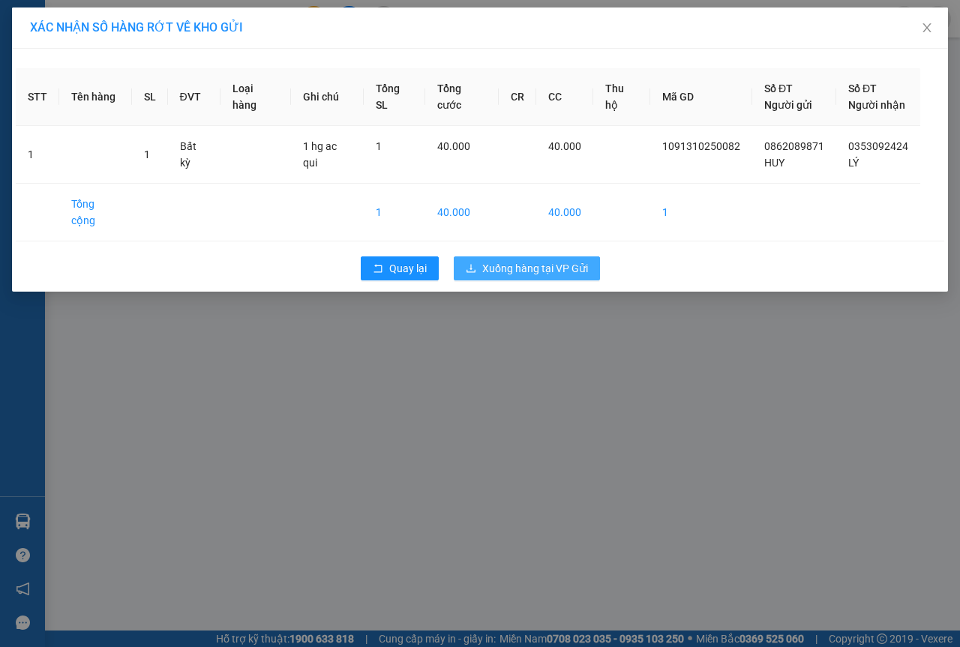
click at [538, 260] on span "Xuống hàng tại VP Gửi" at bounding box center [535, 268] width 106 height 17
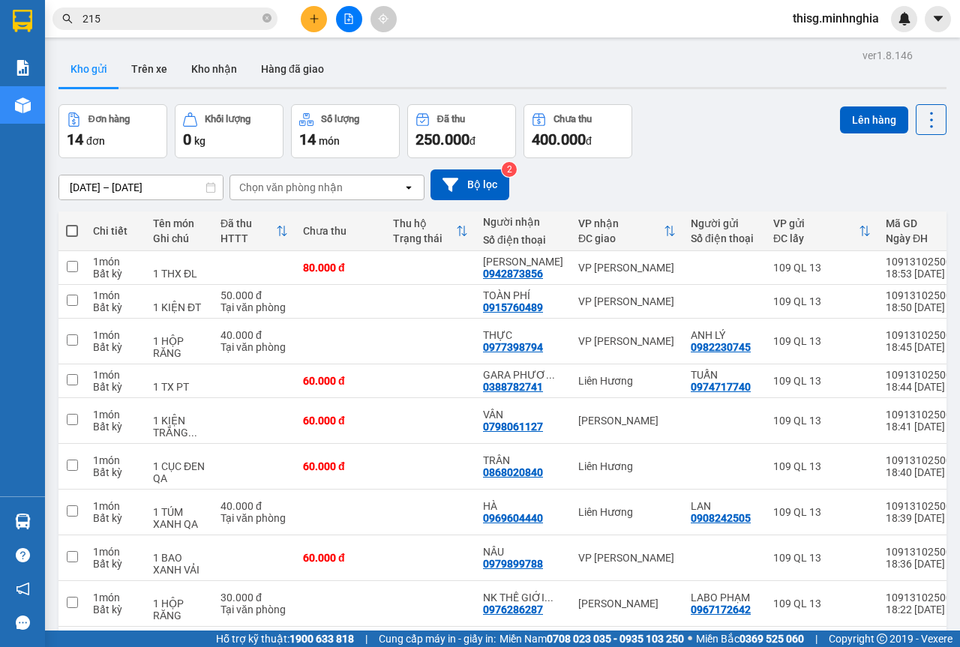
click at [314, 14] on icon "plus" at bounding box center [314, 19] width 11 height 11
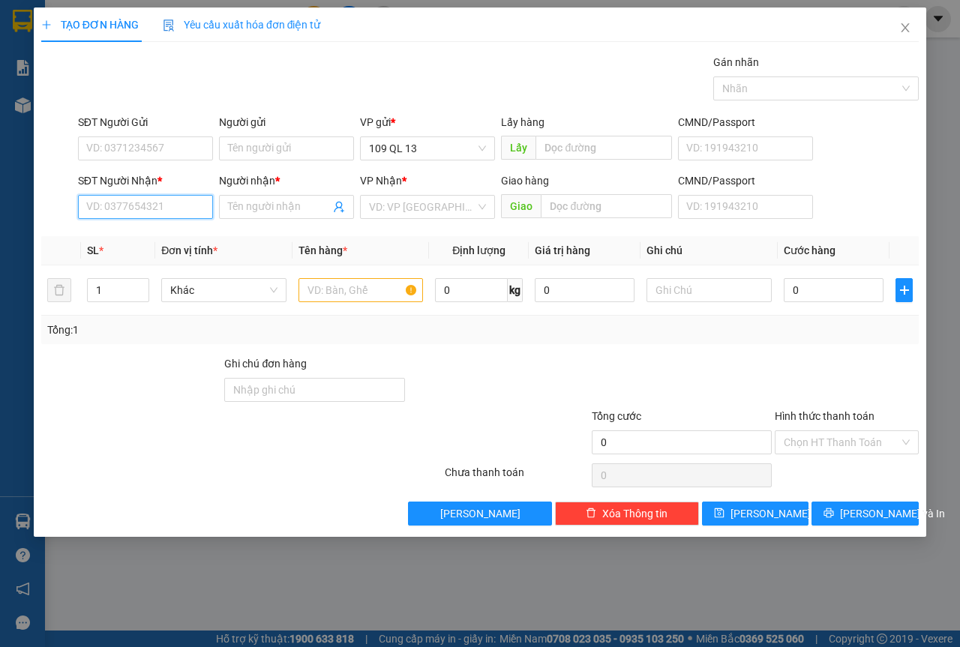
click at [168, 206] on input "SĐT Người Nhận *" at bounding box center [145, 207] width 135 height 24
click at [164, 235] on div "0966136774 - MƠI" at bounding box center [145, 237] width 117 height 17
type input "0966136774"
type input "MƠI"
type input "0966136774"
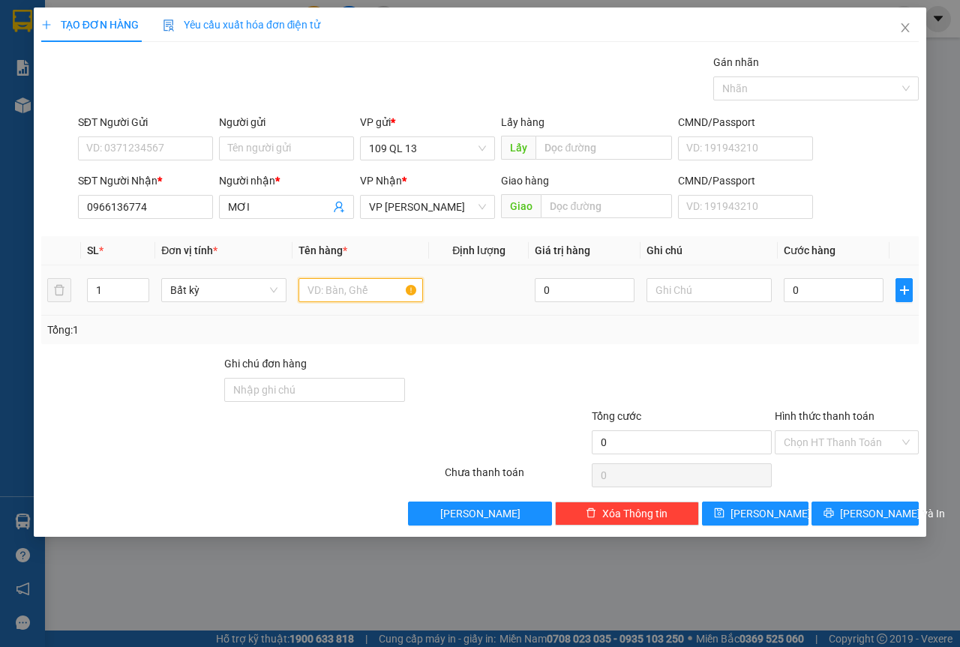
drag, startPoint x: 335, startPoint y: 299, endPoint x: 478, endPoint y: 296, distance: 143.3
click at [335, 299] on input "text" at bounding box center [361, 290] width 125 height 24
click at [719, 293] on input "text" at bounding box center [709, 290] width 125 height 24
type input "1 BAO XANH VẢI"
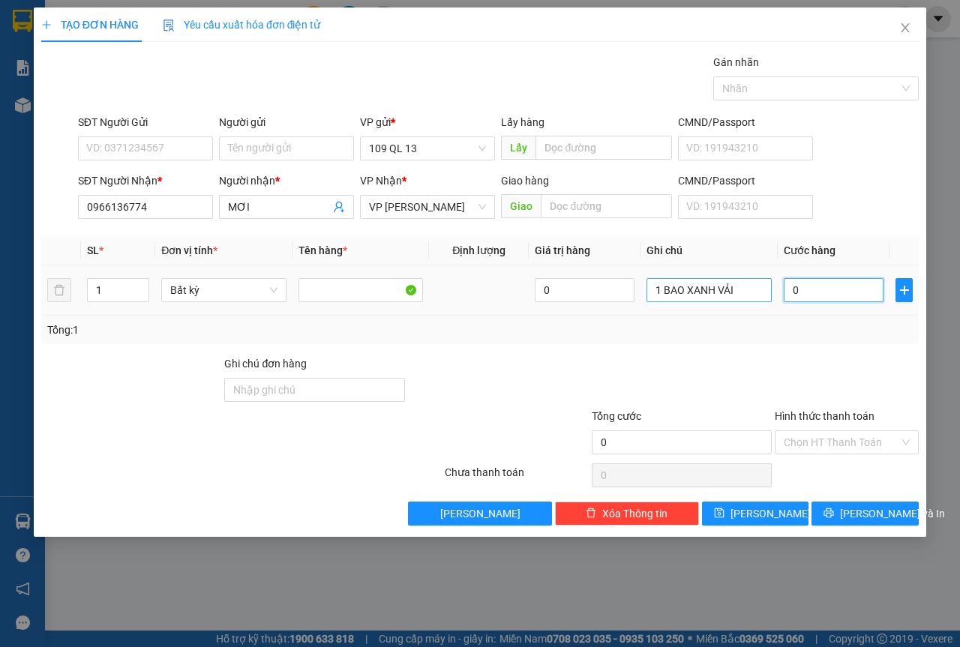
type input "8"
type input "80"
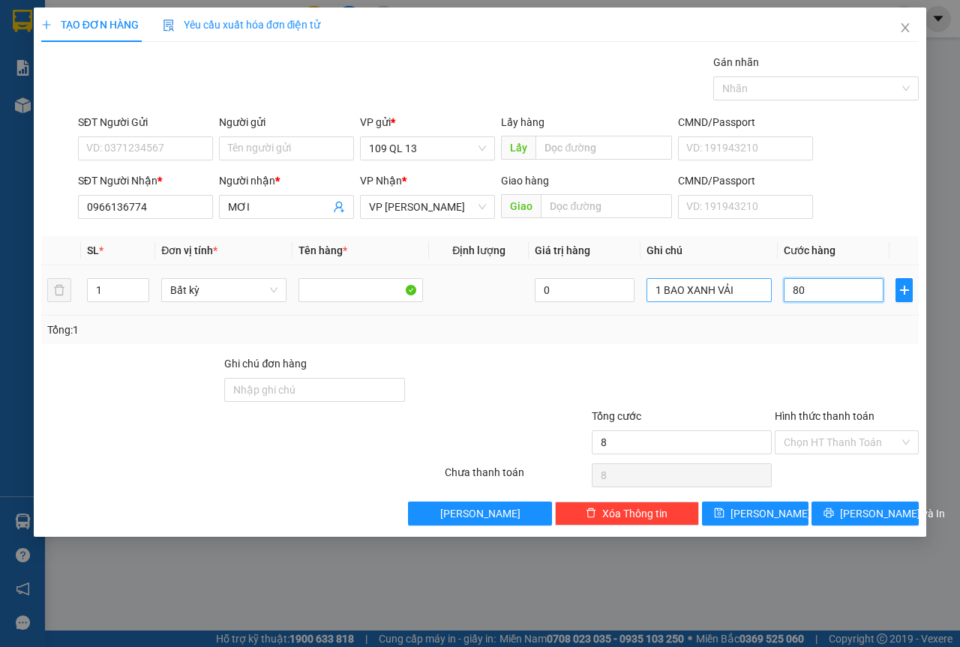
type input "80"
type input "80.000"
click at [880, 527] on div "TẠO ĐƠN HÀNG Yêu cầu xuất hóa đơn điện tử Transit Pickup Surcharge Ids Transit …" at bounding box center [480, 273] width 893 height 530
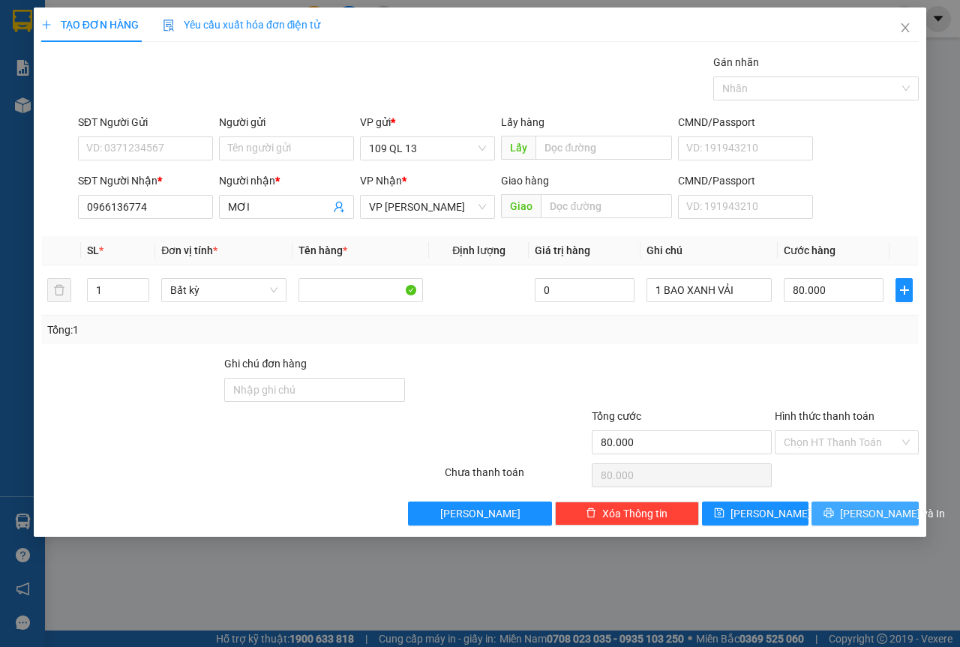
click at [887, 506] on span "[PERSON_NAME] và In" at bounding box center [892, 514] width 105 height 17
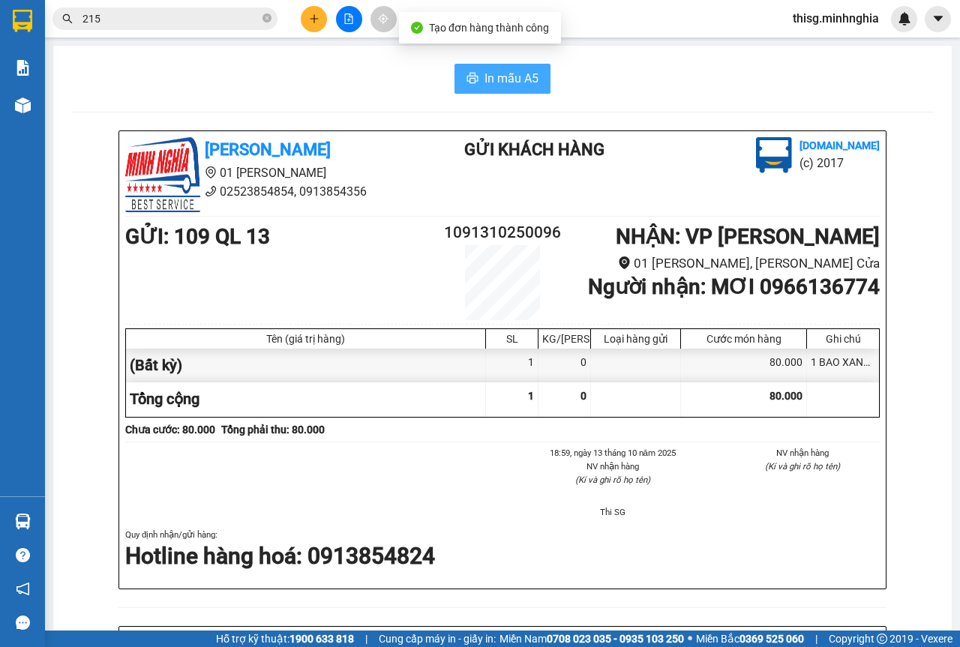
click at [515, 80] on span "In mẫu A5" at bounding box center [512, 78] width 54 height 19
click at [308, 16] on button at bounding box center [314, 19] width 26 height 26
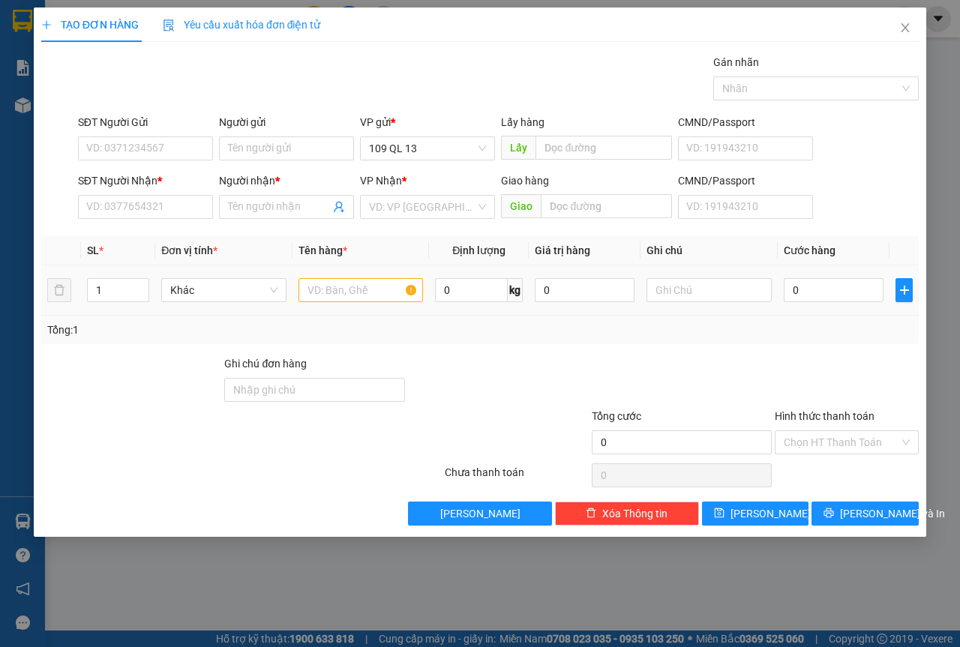
drag, startPoint x: 380, startPoint y: 277, endPoint x: 381, endPoint y: 285, distance: 8.3
click at [379, 277] on div at bounding box center [361, 290] width 125 height 30
click at [381, 285] on input "text" at bounding box center [361, 290] width 125 height 24
click at [704, 293] on input "text" at bounding box center [709, 290] width 125 height 24
type input "1 THG ĐL"
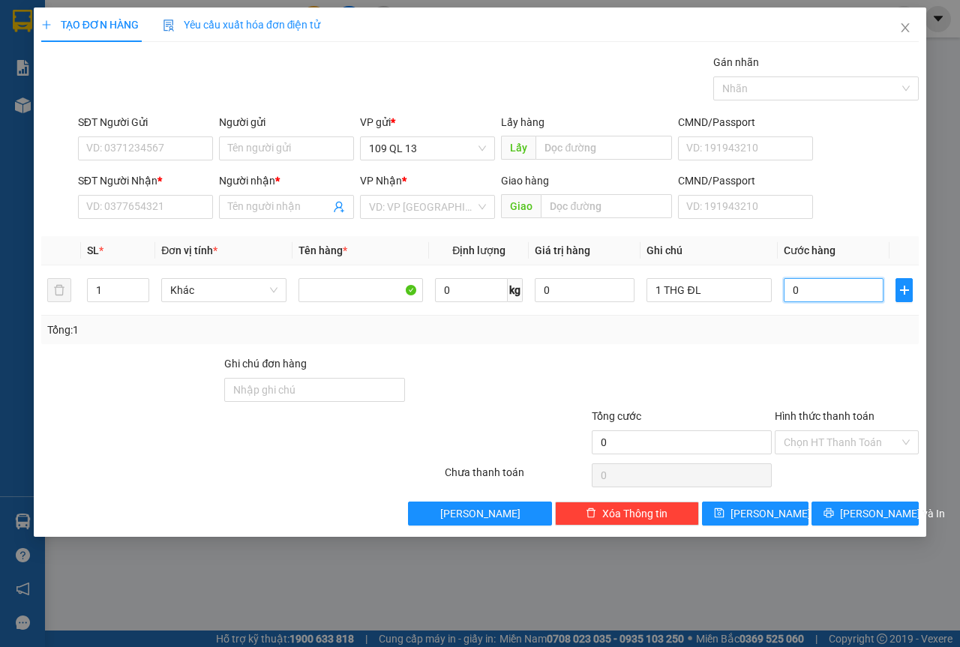
type input "7"
type input "70"
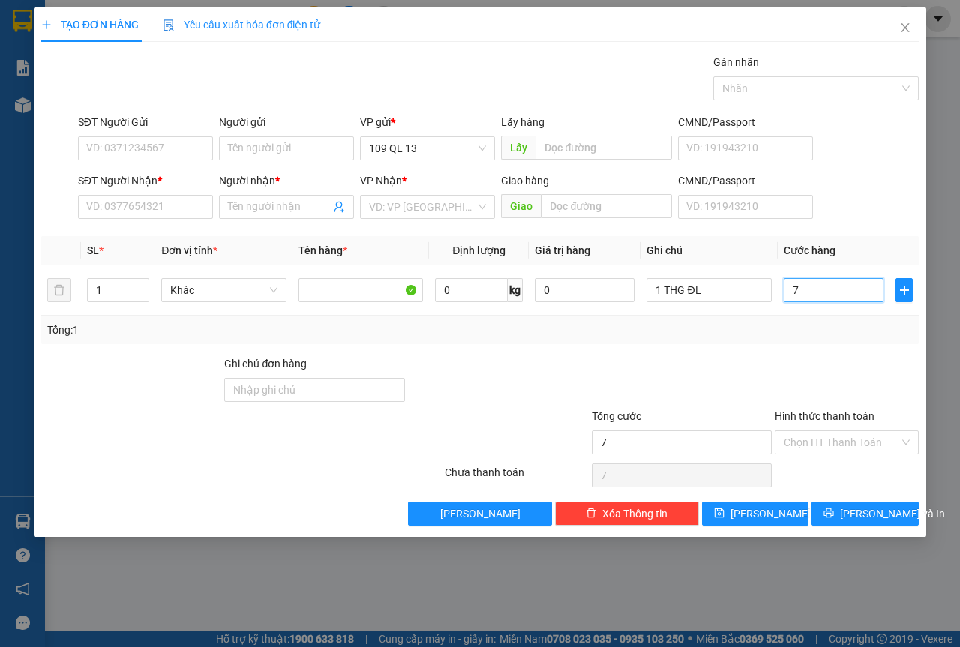
type input "70"
type input "70.000"
click at [205, 210] on input "SĐT Người Nhận *" at bounding box center [145, 207] width 135 height 24
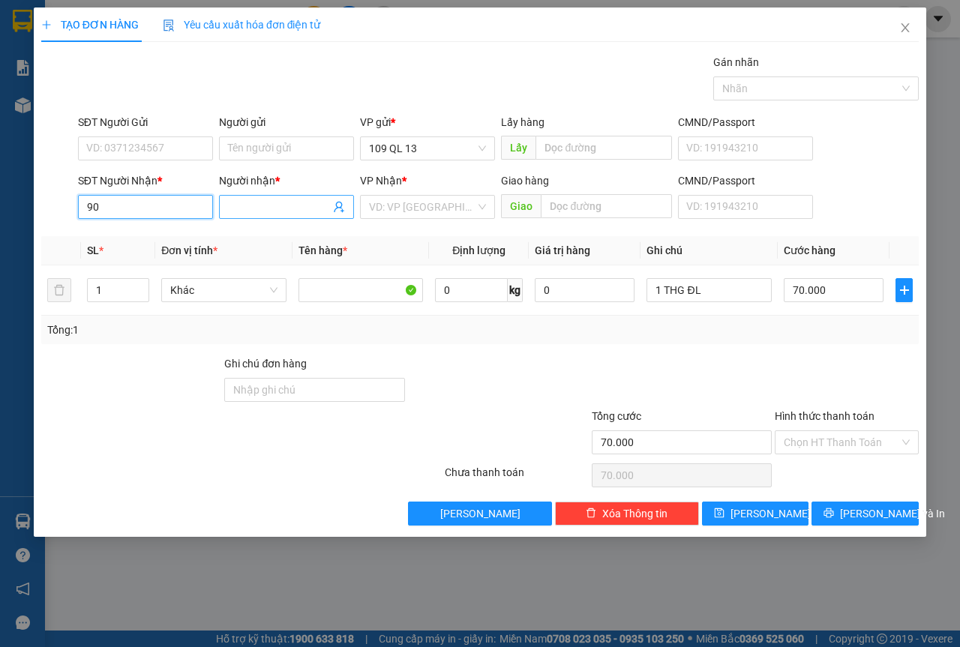
type input "9"
type input "0907000675"
click at [171, 227] on div "0907000675 - NGỌC" at bounding box center [145, 237] width 135 height 24
type input "NGỌC"
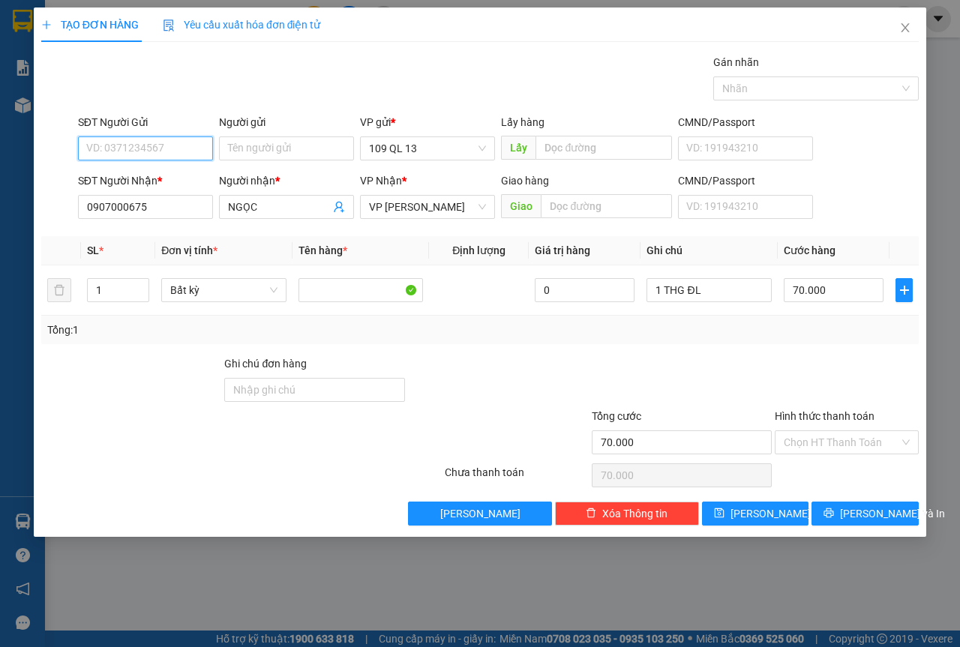
click at [175, 150] on input "SĐT Người Gửi" at bounding box center [145, 149] width 135 height 24
click at [892, 512] on span "[PERSON_NAME] và In" at bounding box center [892, 514] width 105 height 17
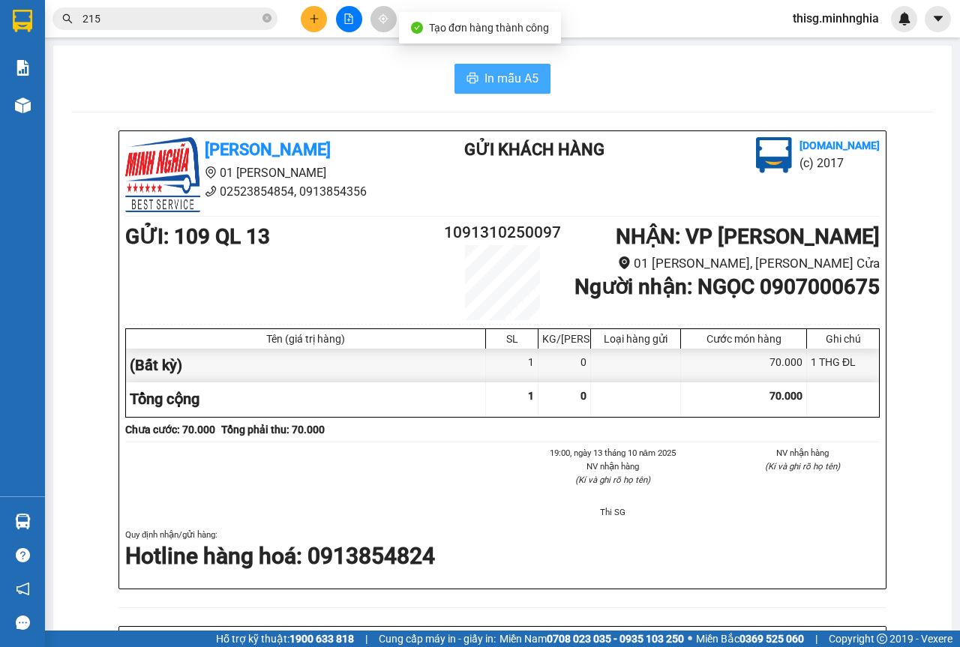
click at [485, 77] on span "In mẫu A5" at bounding box center [512, 78] width 54 height 19
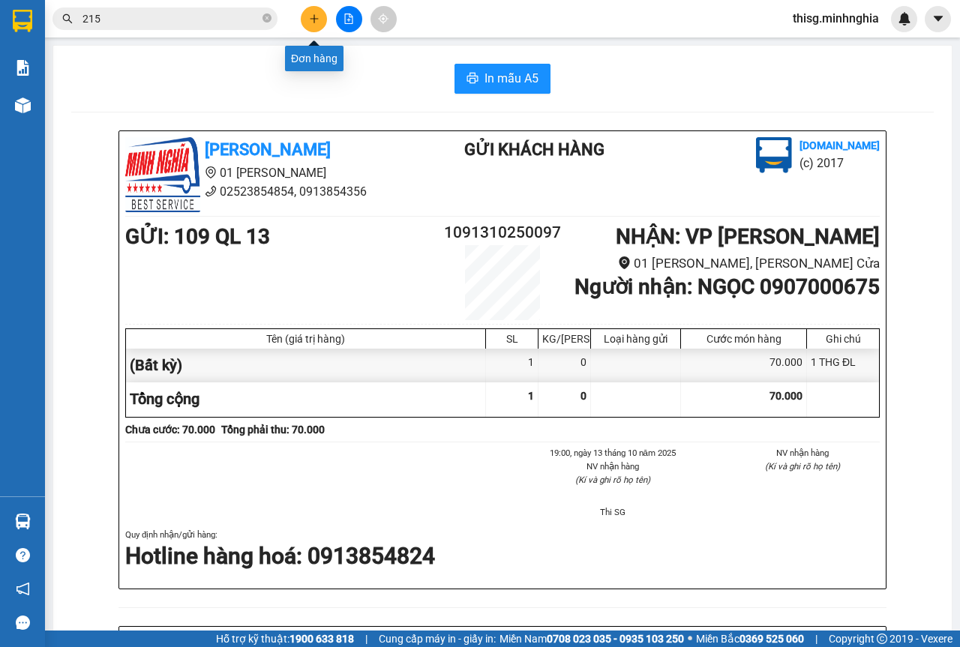
click at [315, 22] on icon "plus" at bounding box center [314, 19] width 11 height 11
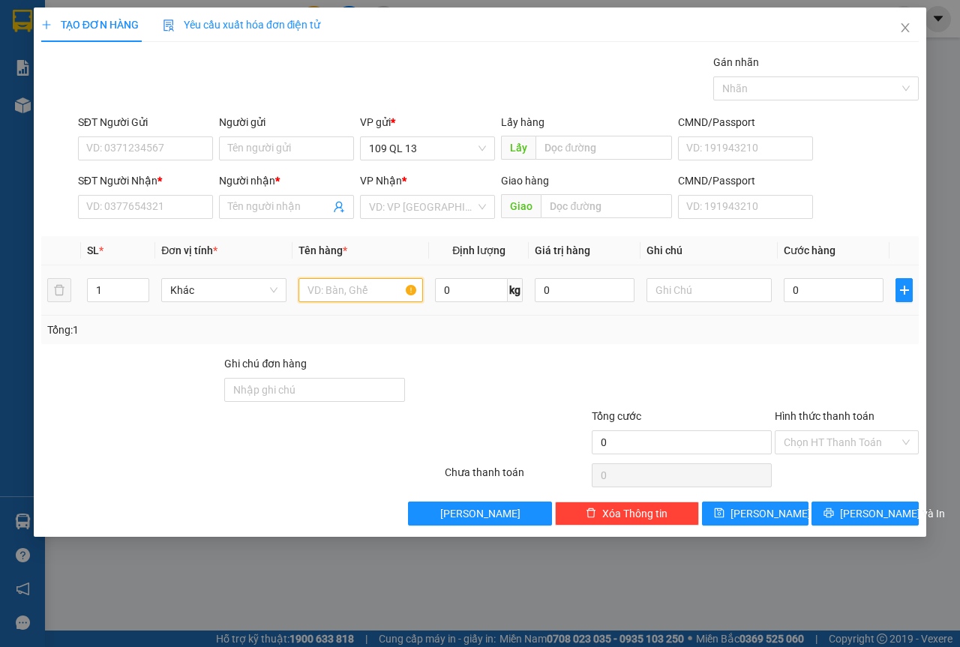
click at [371, 290] on input "text" at bounding box center [361, 290] width 125 height 24
click at [698, 293] on input "text" at bounding box center [709, 290] width 125 height 24
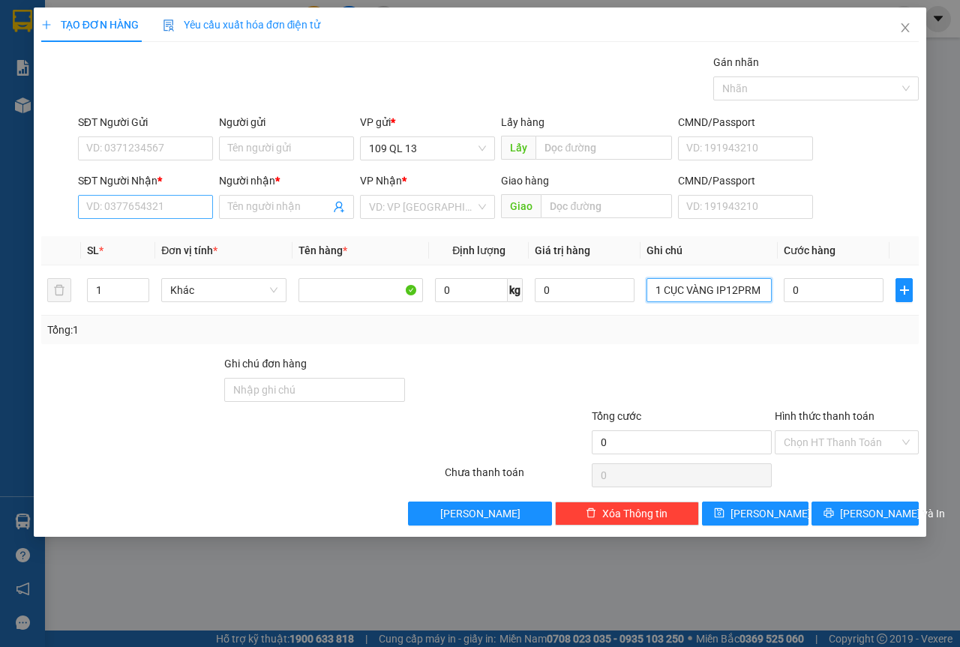
type input "1 CỤC VÀNG IP12PRM"
click at [183, 212] on input "SĐT Người Nhận *" at bounding box center [145, 207] width 135 height 24
type input "0972711833"
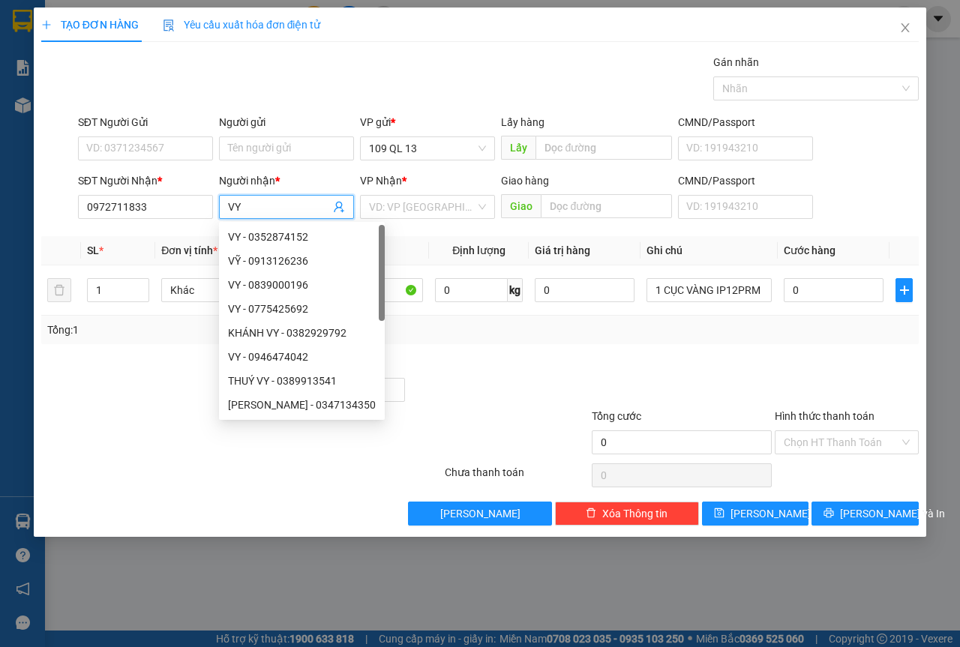
type input "V"
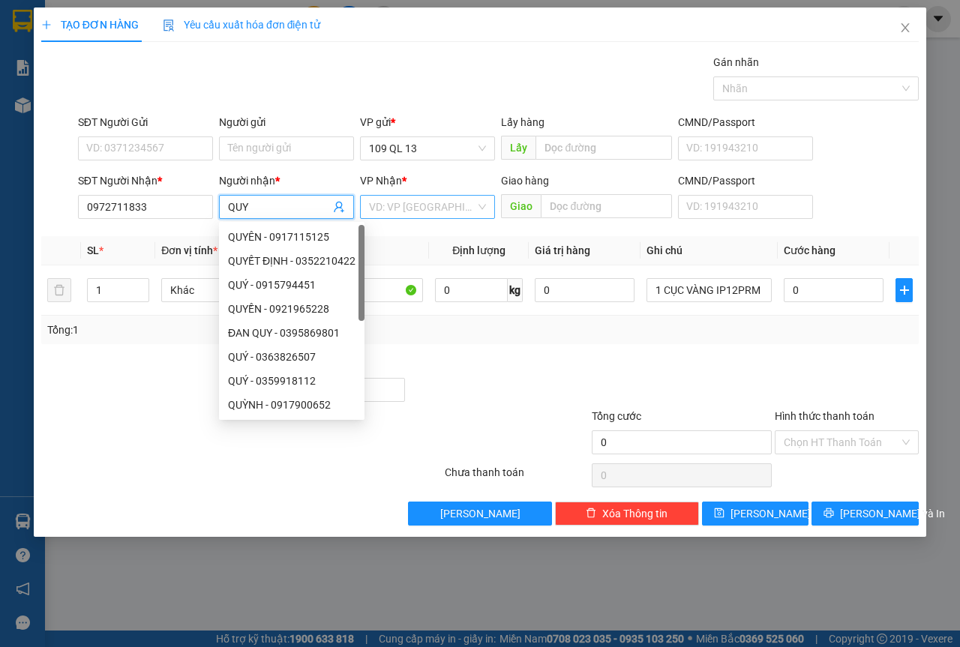
type input "QUY"
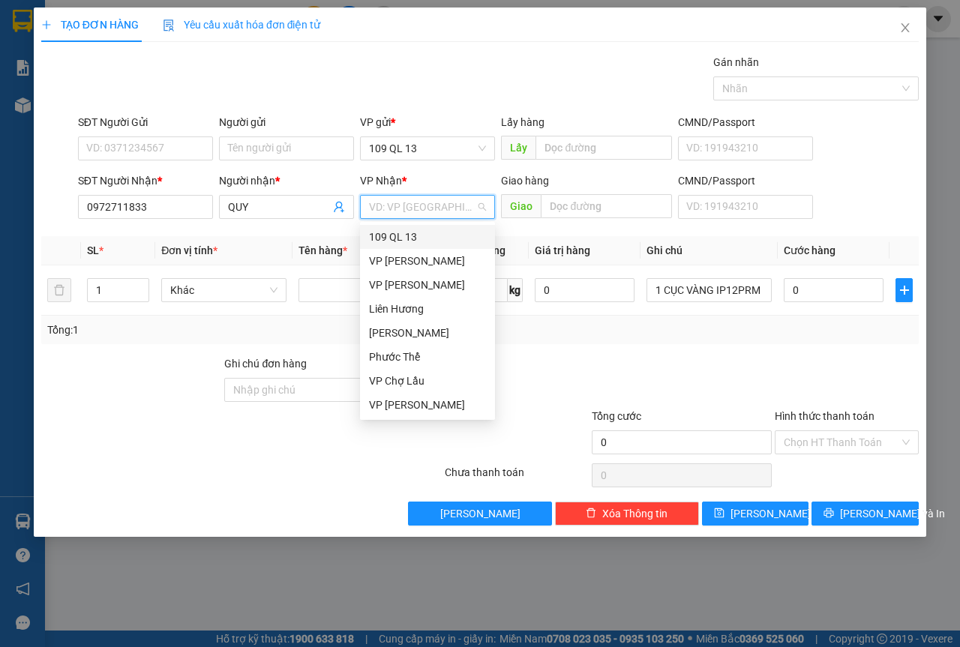
type input "C"
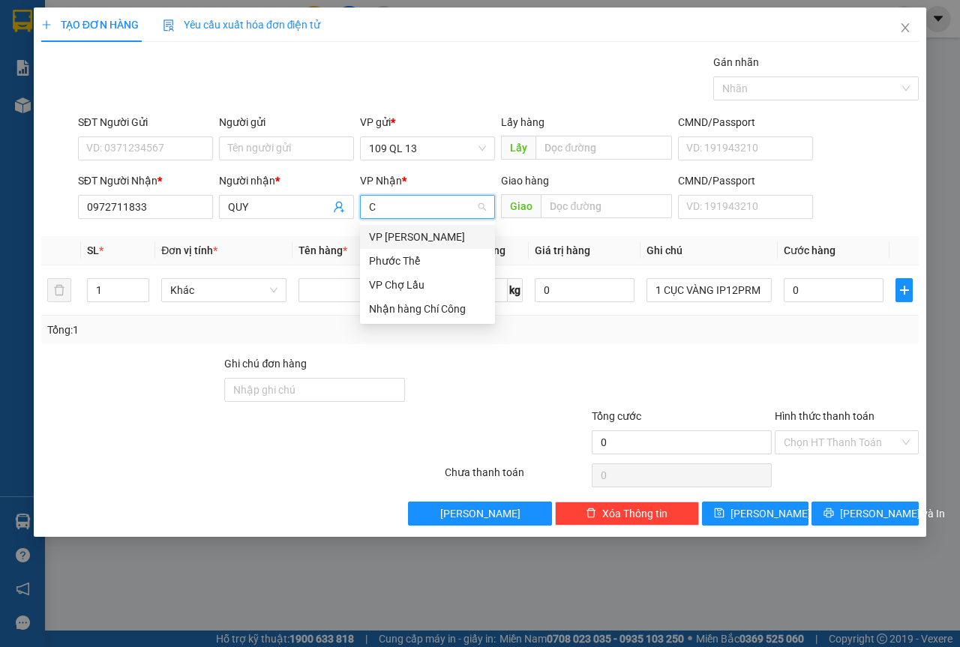
click at [411, 239] on div "VP [PERSON_NAME]" at bounding box center [427, 237] width 117 height 17
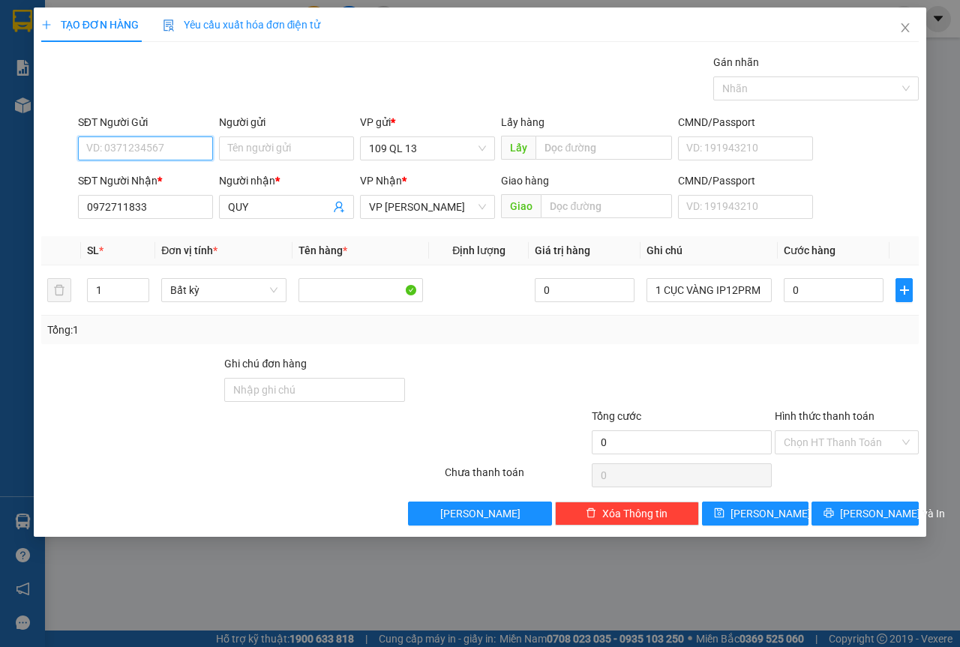
click at [207, 146] on input "SĐT Người Gửi" at bounding box center [145, 149] width 135 height 24
type input "0842341202"
click at [810, 286] on input "0" at bounding box center [834, 290] width 100 height 24
click at [876, 200] on div "SĐT Người Nhận * 0972711833 Người nhận * QUY VP Nhận * VP Chí Công Giao hàng Gi…" at bounding box center [498, 199] width 847 height 53
click at [871, 448] on input "Hình thức thanh toán" at bounding box center [842, 442] width 116 height 23
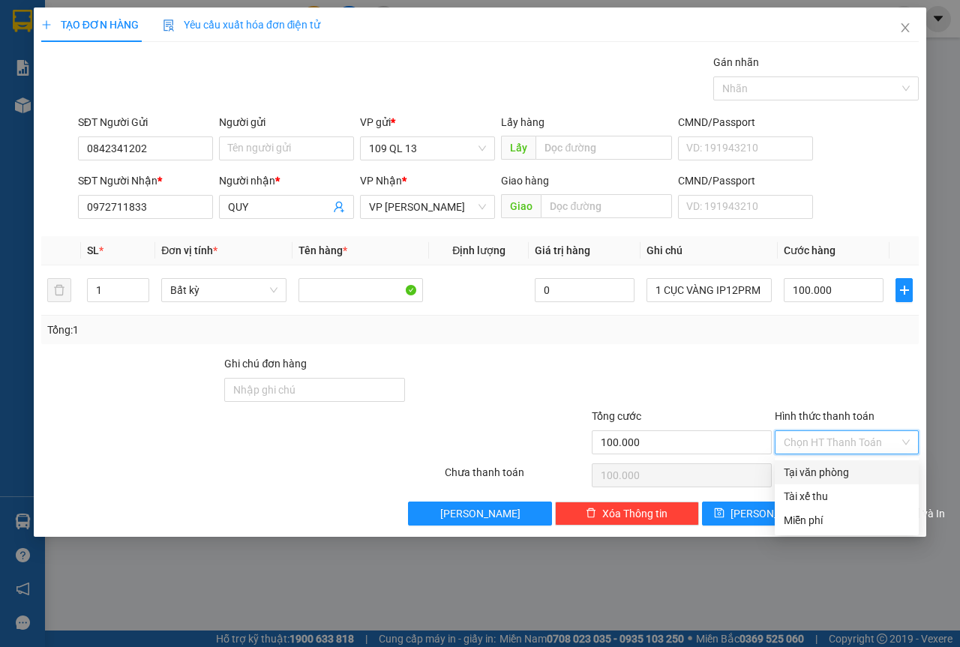
click at [851, 469] on div "Tại văn phòng" at bounding box center [847, 472] width 126 height 17
click at [869, 511] on span "[PERSON_NAME] và In" at bounding box center [892, 514] width 105 height 17
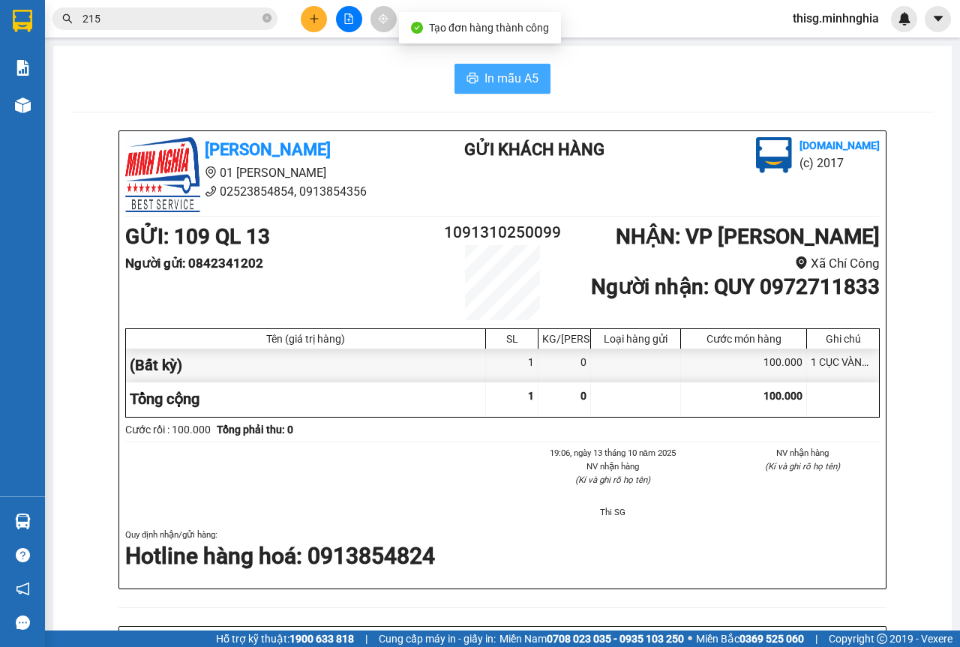
click at [477, 83] on button "In mẫu A5" at bounding box center [503, 79] width 96 height 30
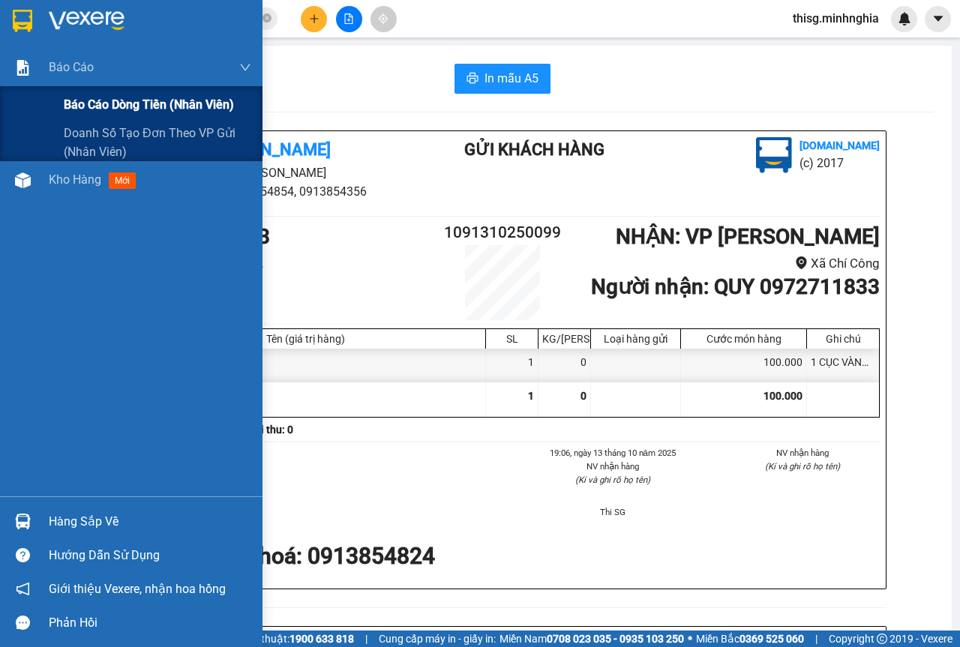
click at [76, 96] on span "Báo cáo dòng tiền (nhân viên)" at bounding box center [149, 104] width 170 height 19
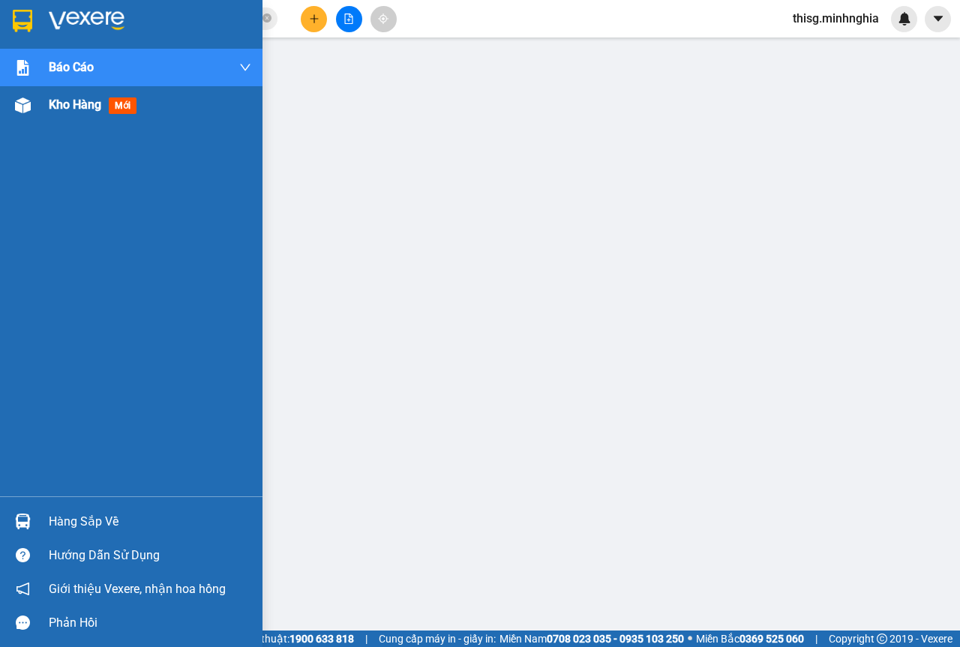
click at [25, 109] on img at bounding box center [23, 106] width 16 height 16
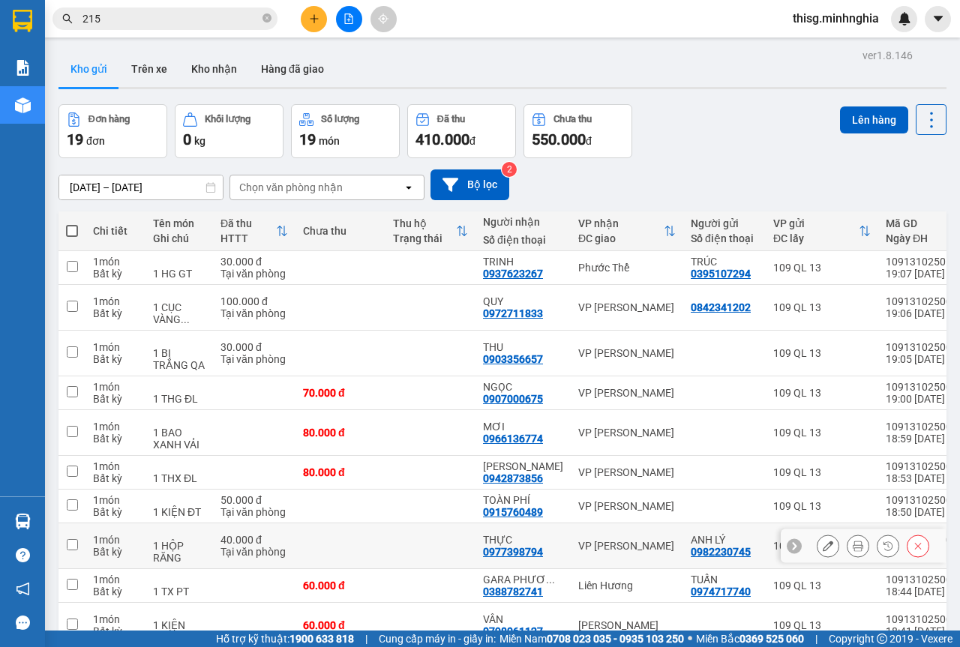
click at [624, 548] on div "VP [PERSON_NAME]" at bounding box center [627, 546] width 98 height 12
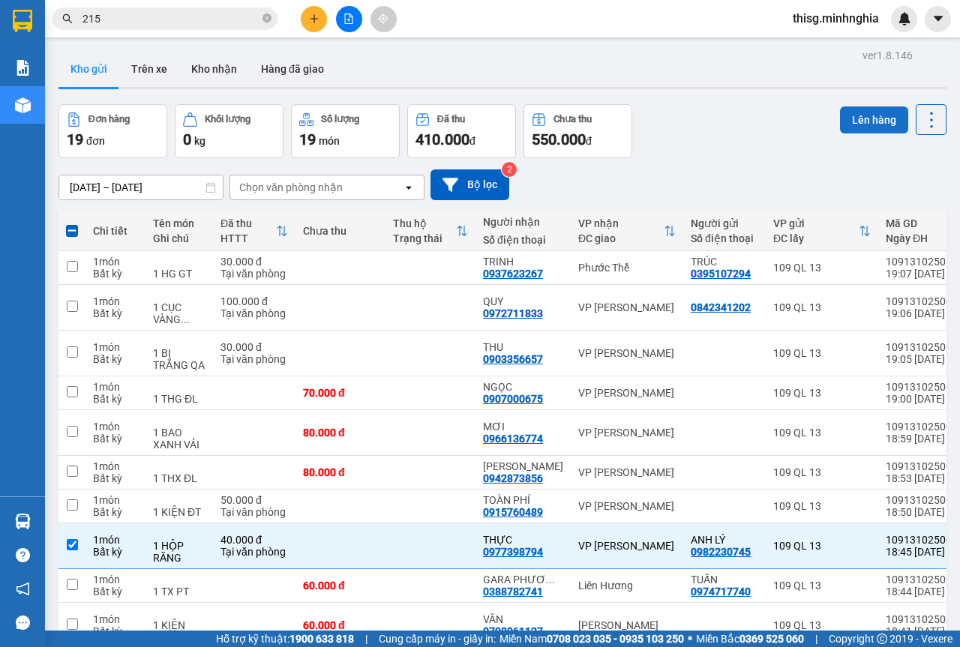
click at [850, 118] on button "Lên hàng" at bounding box center [874, 120] width 68 height 27
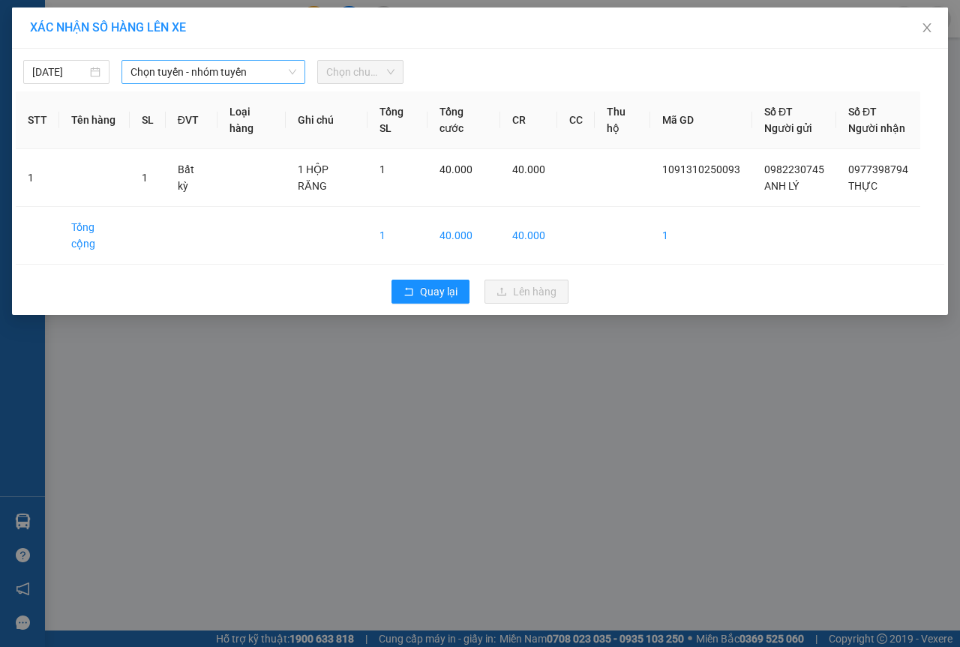
drag, startPoint x: 251, startPoint y: 78, endPoint x: 242, endPoint y: 86, distance: 11.7
click at [250, 78] on span "Chọn tuyến - nhóm tuyến" at bounding box center [214, 72] width 166 height 23
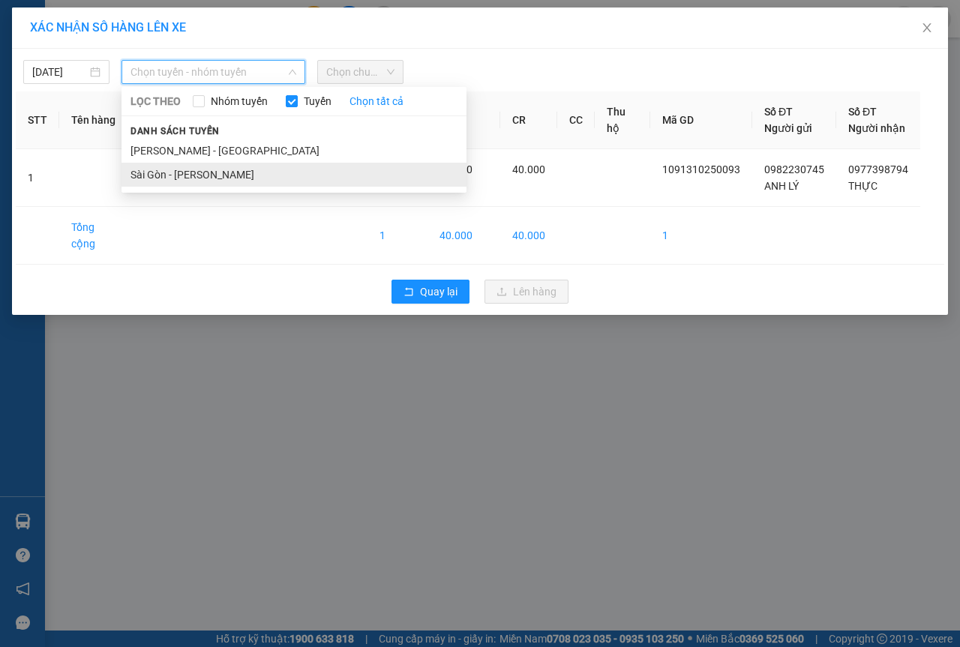
click at [205, 167] on li "Sài Gòn - [PERSON_NAME]" at bounding box center [294, 175] width 345 height 24
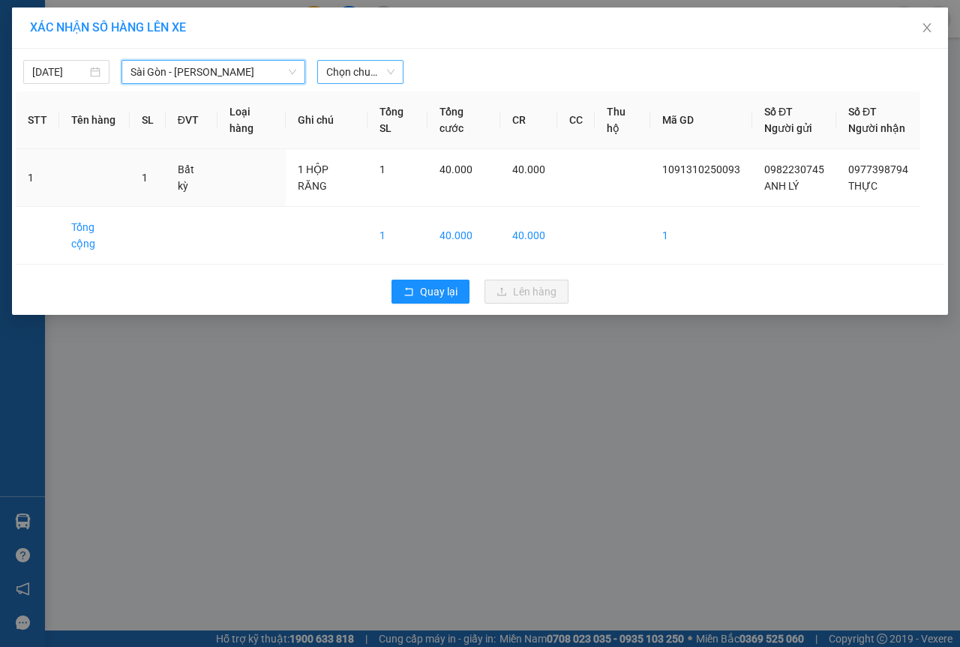
click at [371, 78] on span "Chọn chuyến" at bounding box center [360, 72] width 68 height 23
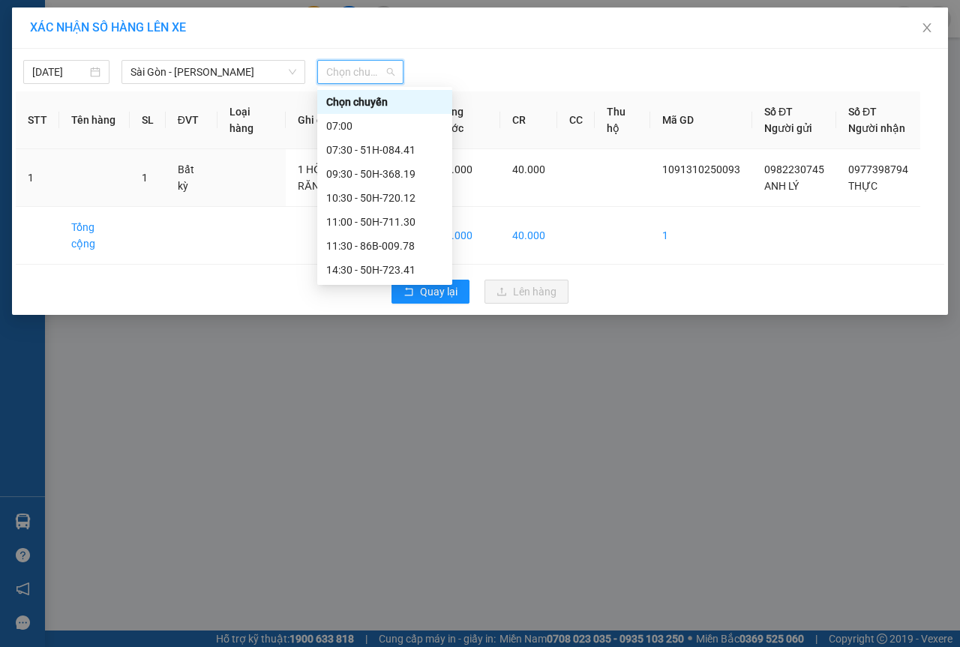
click at [369, 382] on div "21:30 - 50H-350.51" at bounding box center [384, 390] width 117 height 17
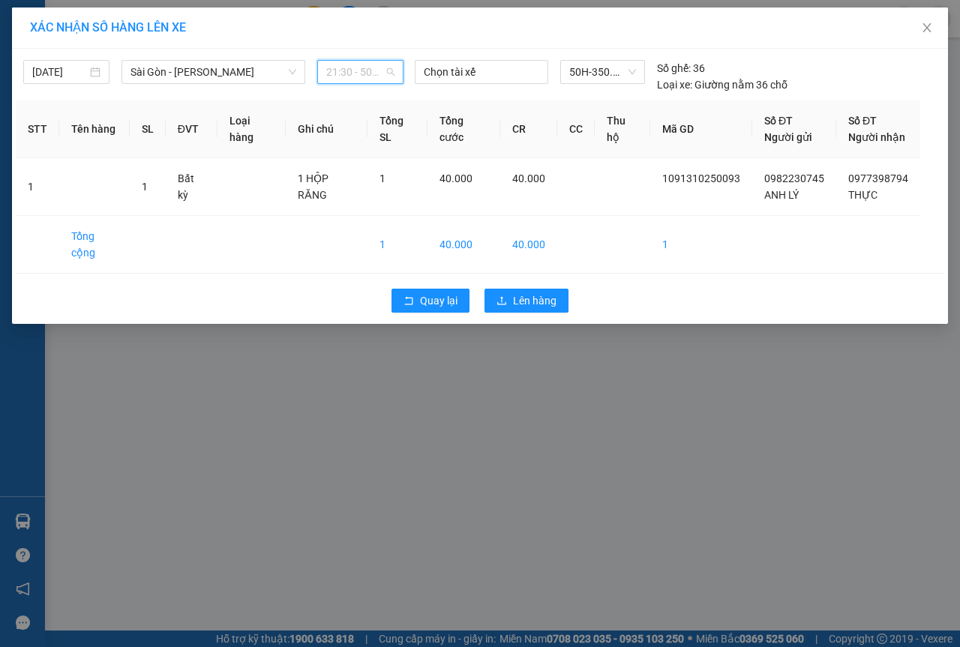
click at [365, 71] on span "21:30 - 50H-350.51" at bounding box center [360, 72] width 68 height 23
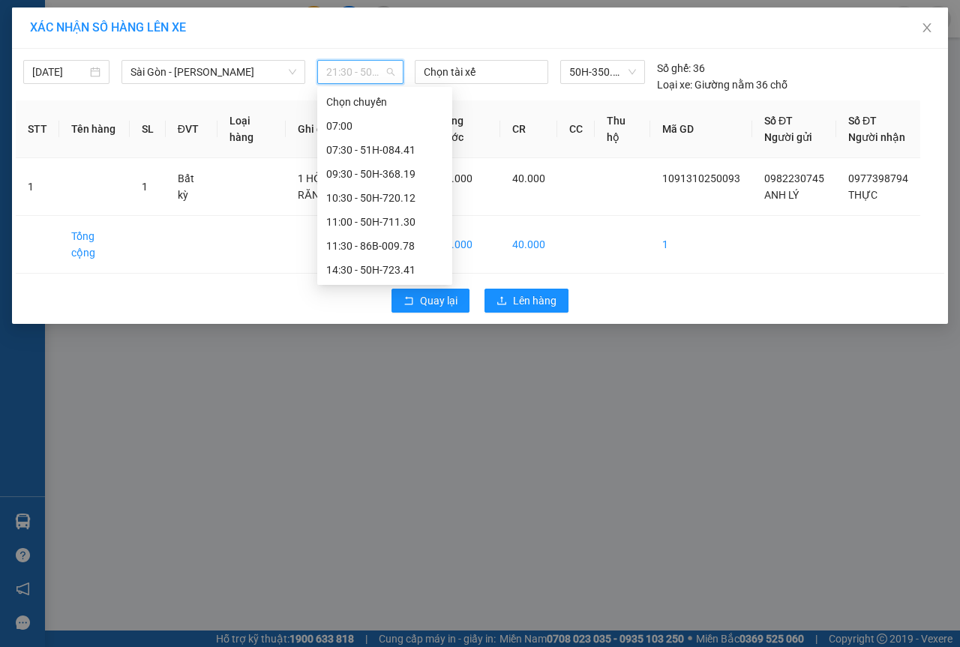
click at [371, 358] on div "21:00 - 50H-293.85" at bounding box center [384, 366] width 117 height 17
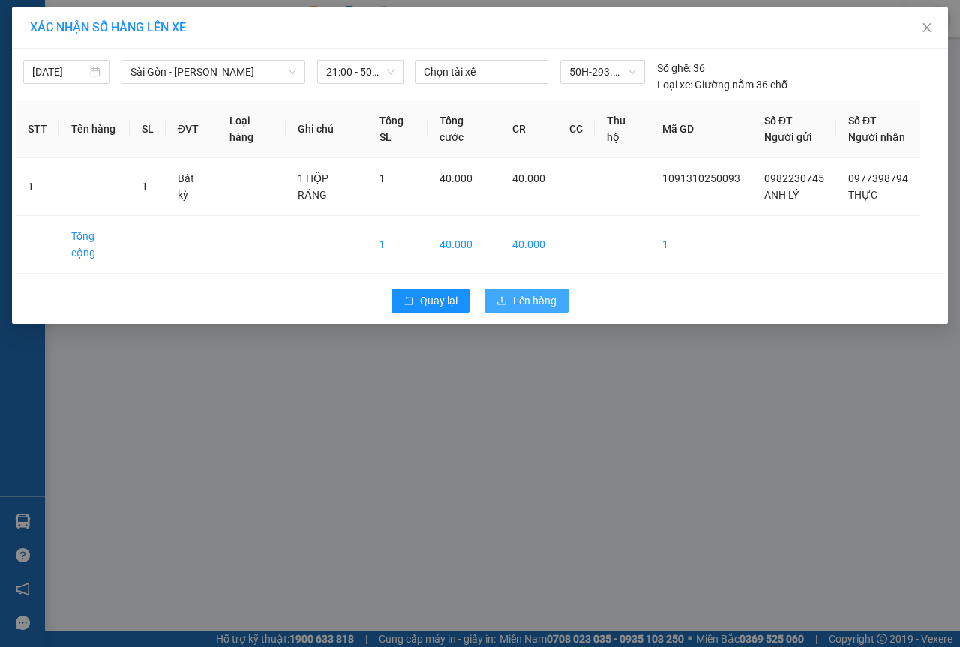
click at [542, 293] on span "Lên hàng" at bounding box center [535, 301] width 44 height 17
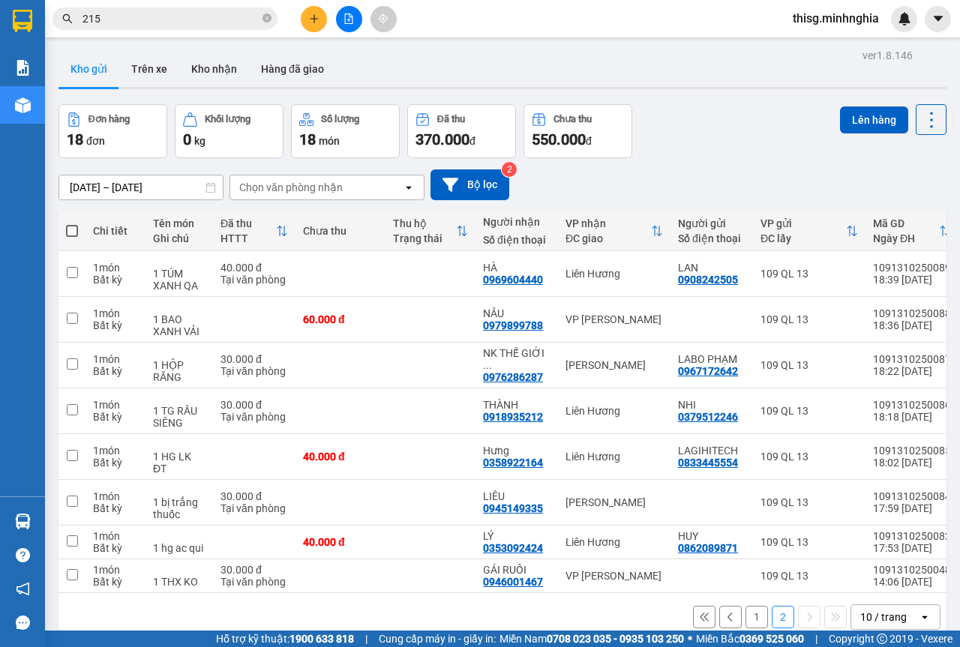
click at [746, 606] on button "1" at bounding box center [757, 617] width 23 height 23
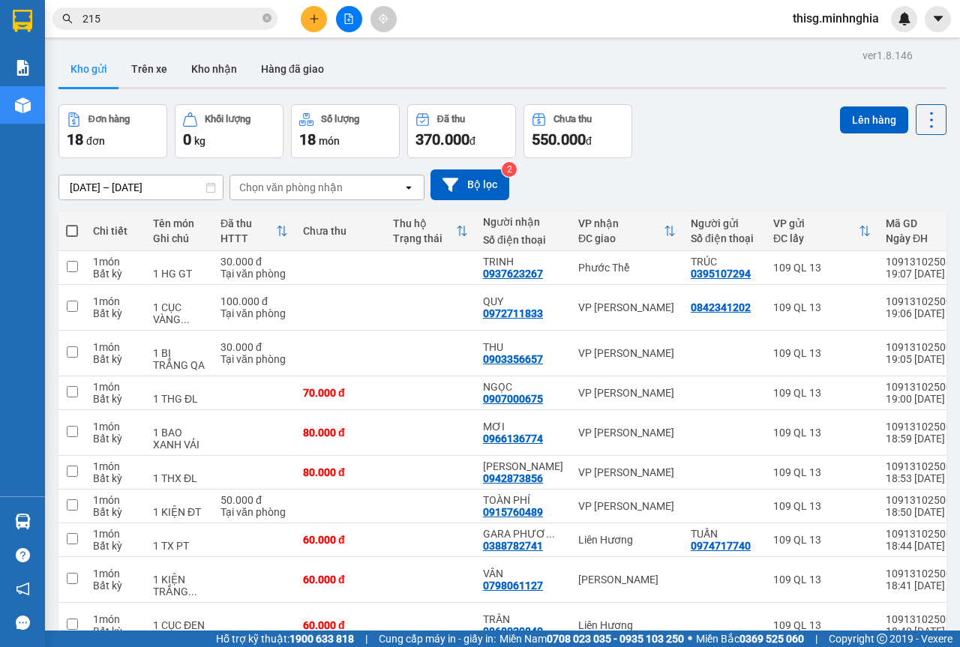
click at [78, 212] on th at bounding box center [72, 232] width 27 height 40
click at [73, 225] on span at bounding box center [72, 231] width 12 height 12
click at [72, 224] on input "checkbox" at bounding box center [72, 224] width 0 height 0
checkbox input "true"
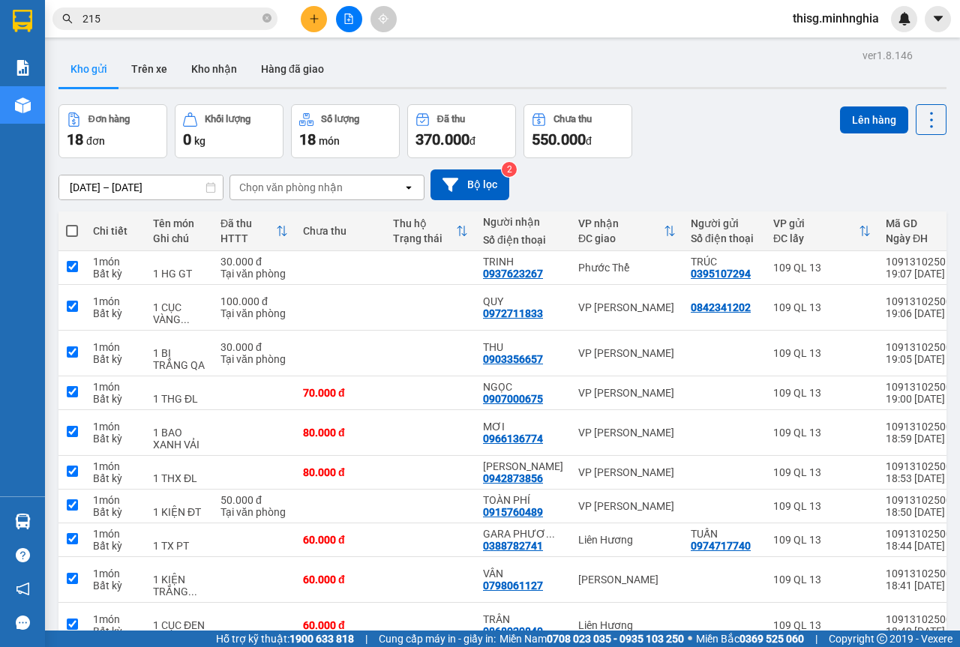
checkbox input "true"
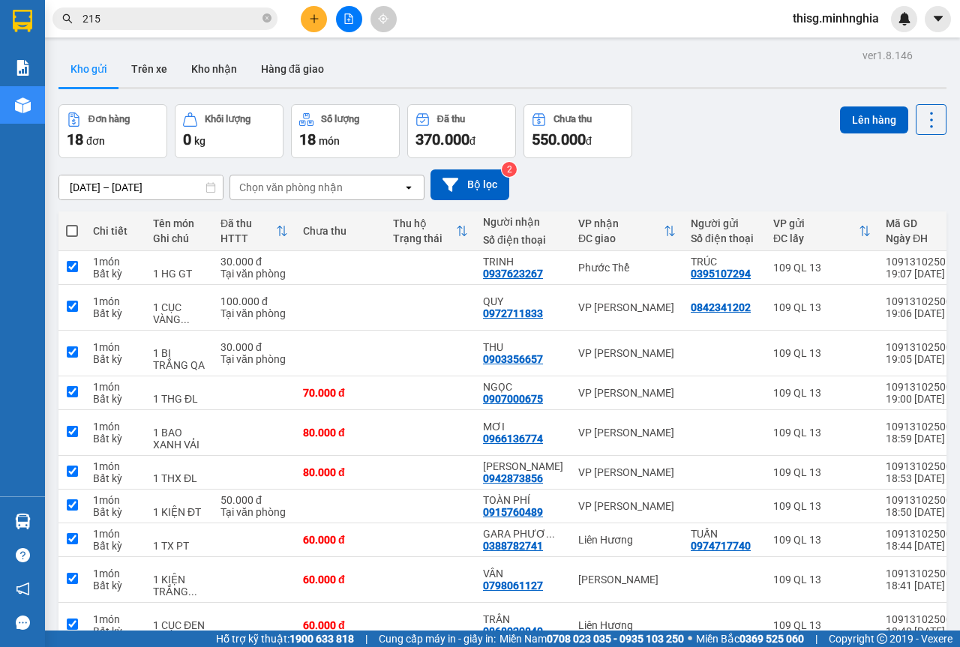
checkbox input "true"
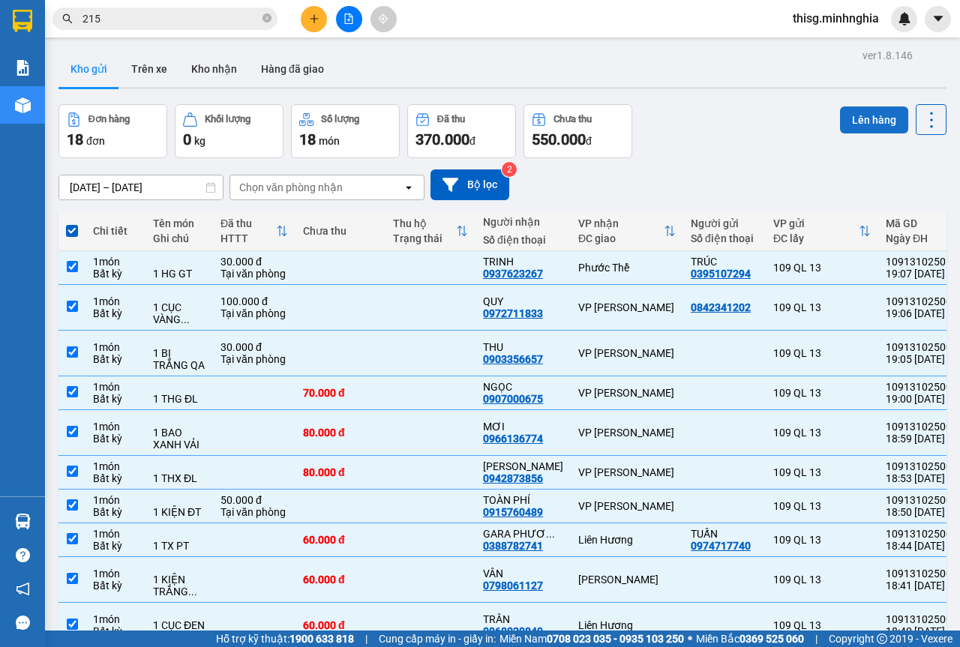
click at [867, 117] on button "Lên hàng" at bounding box center [874, 120] width 68 height 27
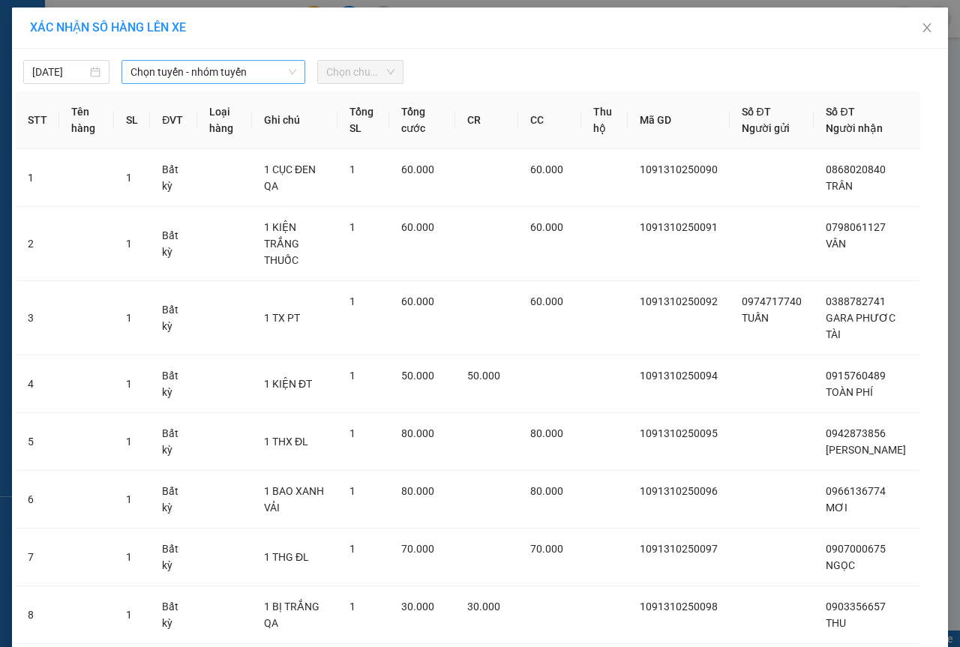
click at [182, 71] on span "Chọn tuyến - nhóm tuyến" at bounding box center [214, 72] width 166 height 23
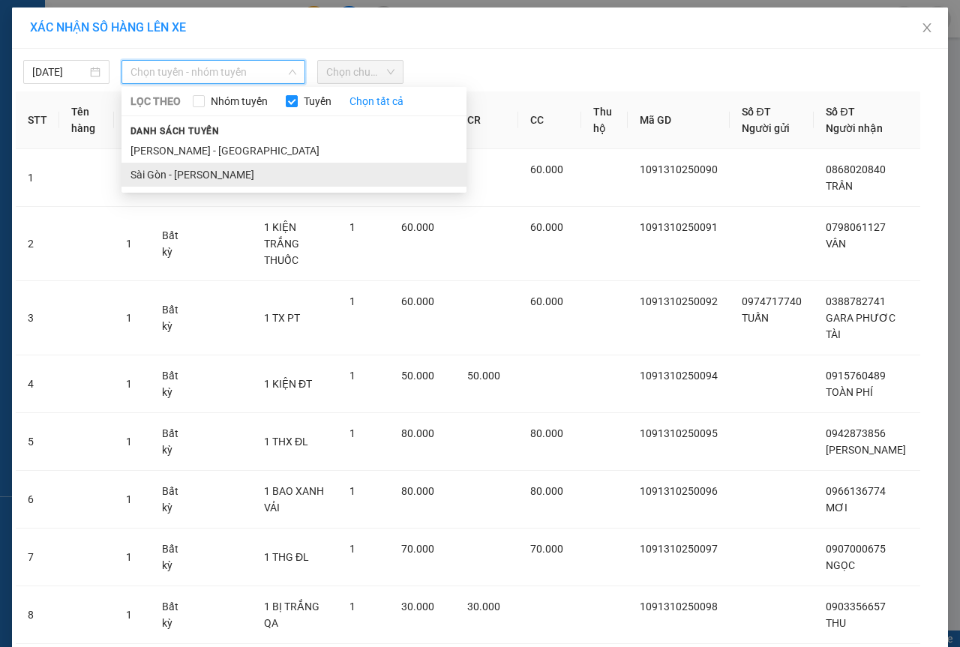
click at [182, 175] on li "Sài Gòn - [PERSON_NAME]" at bounding box center [294, 175] width 345 height 24
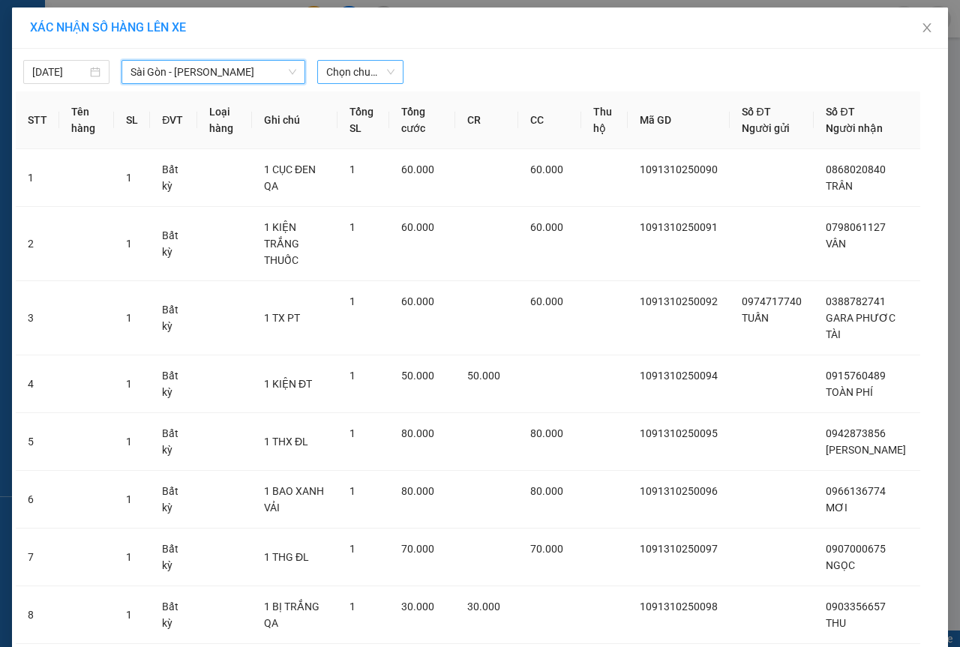
drag, startPoint x: 323, startPoint y: 74, endPoint x: 342, endPoint y: 74, distance: 18.8
click at [326, 74] on span "Chọn chuyến" at bounding box center [360, 72] width 68 height 23
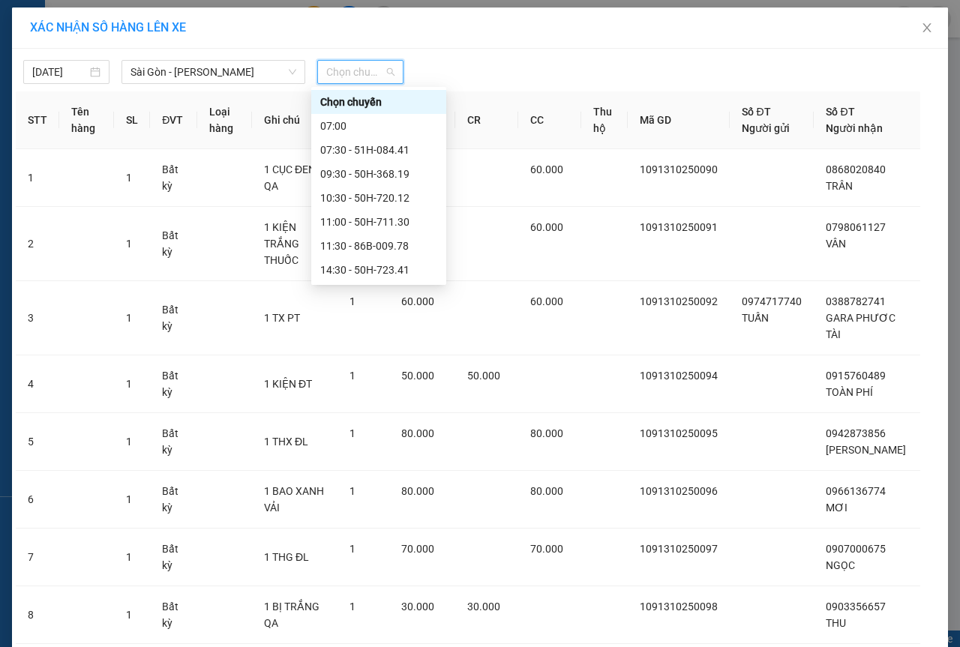
click at [363, 382] on div "21:30 - 50H-350.51" at bounding box center [378, 390] width 117 height 17
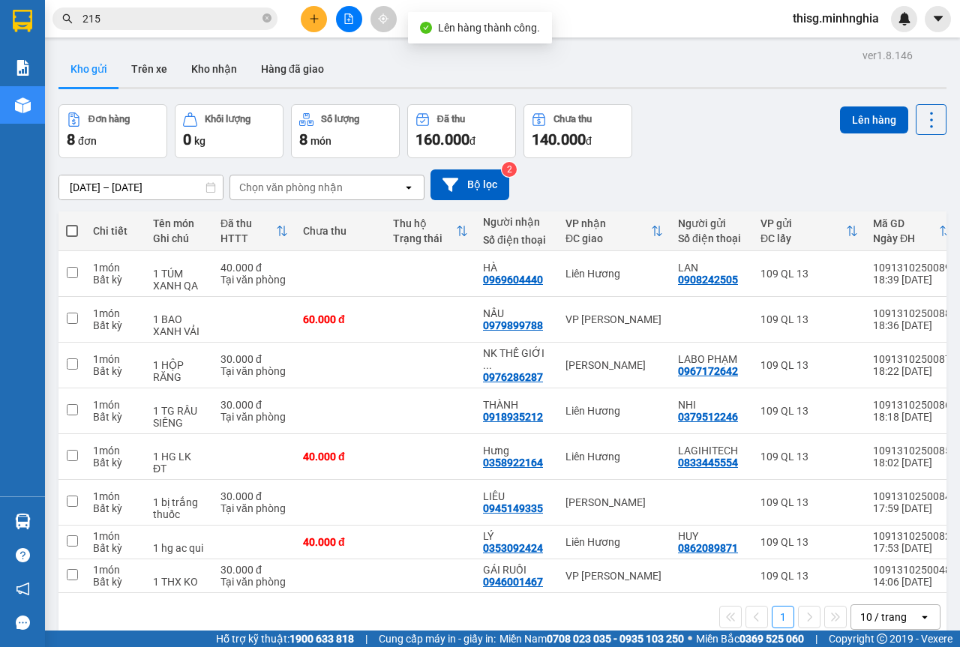
click at [74, 228] on span at bounding box center [72, 231] width 12 height 12
click at [72, 224] on input "checkbox" at bounding box center [72, 224] width 0 height 0
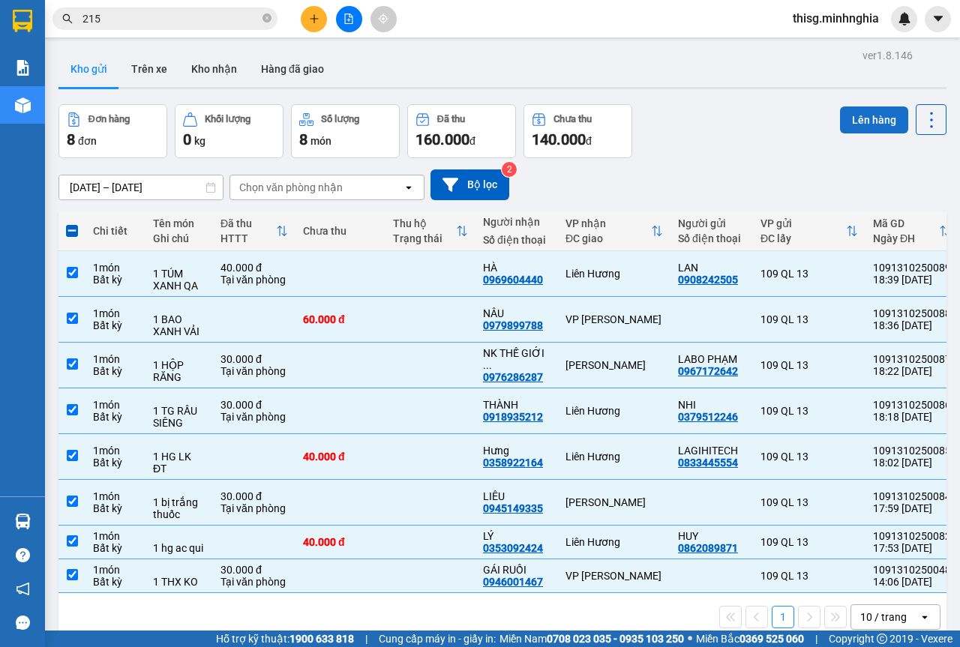
click at [853, 117] on button "Lên hàng" at bounding box center [874, 120] width 68 height 27
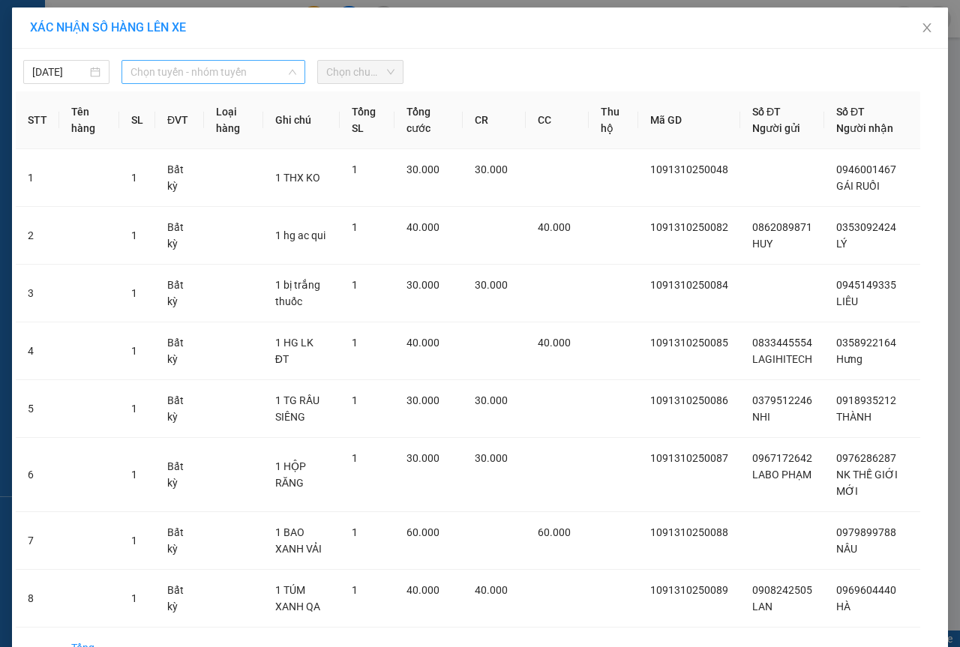
click at [249, 70] on span "Chọn tuyến - nhóm tuyến" at bounding box center [214, 72] width 166 height 23
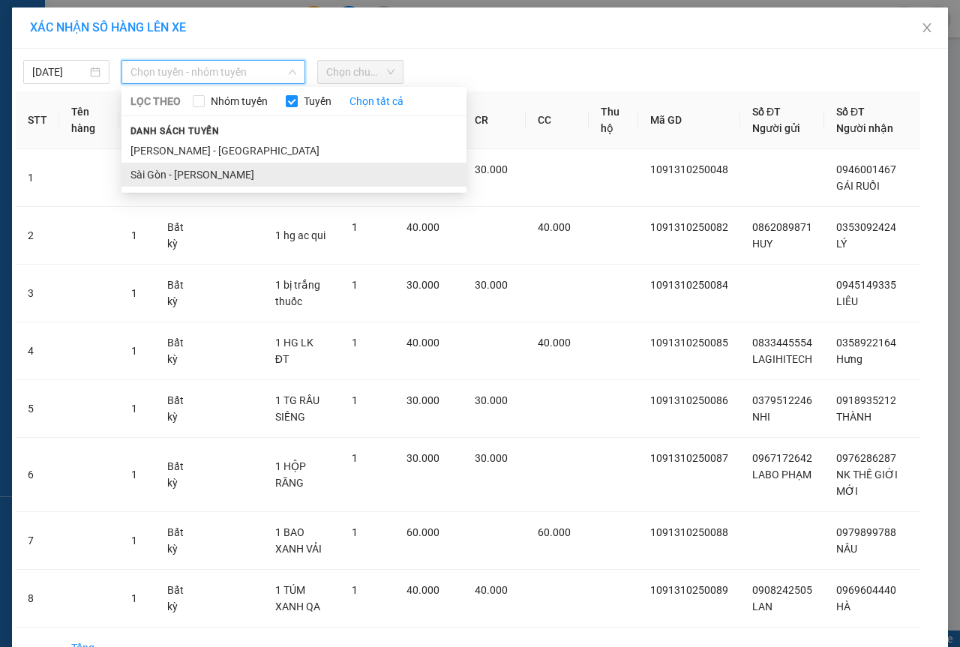
click at [219, 167] on li "Sài Gòn - [PERSON_NAME]" at bounding box center [294, 175] width 345 height 24
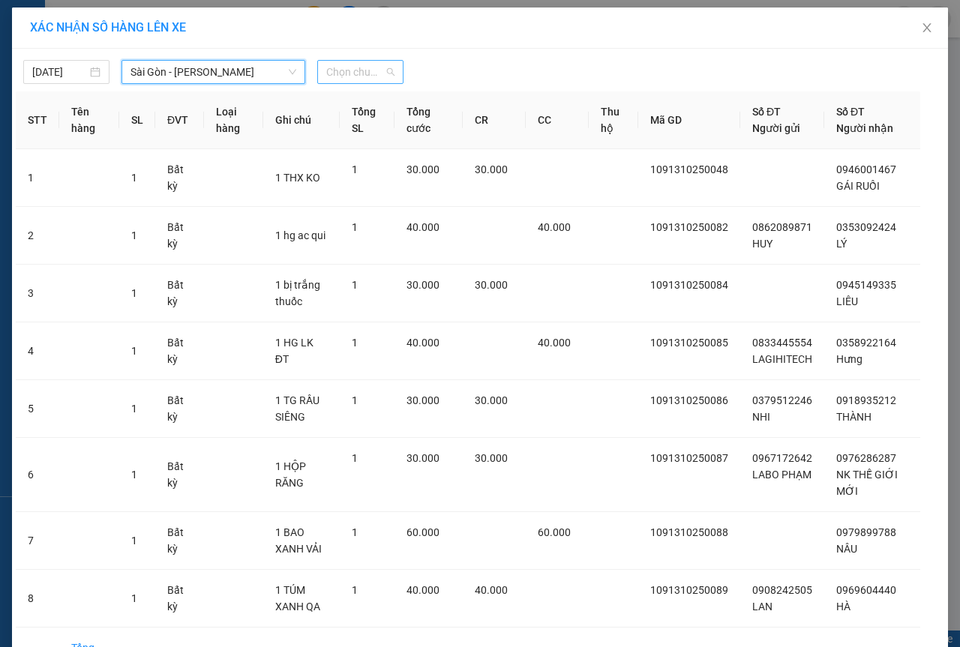
click at [331, 72] on span "Chọn chuyến" at bounding box center [360, 72] width 68 height 23
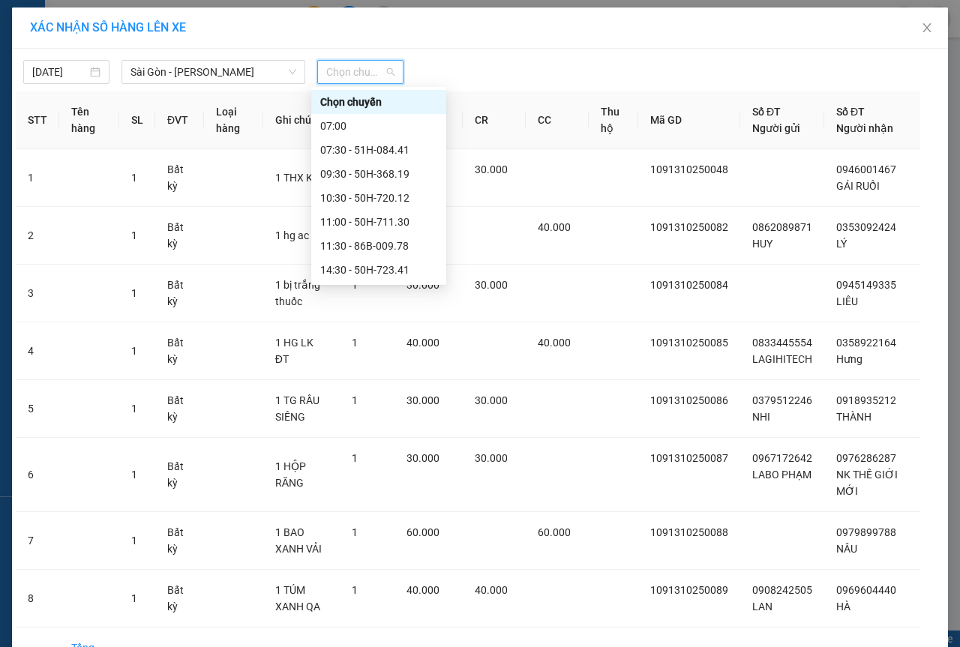
click at [383, 382] on div "21:30 - 50H-350.51" at bounding box center [378, 390] width 117 height 17
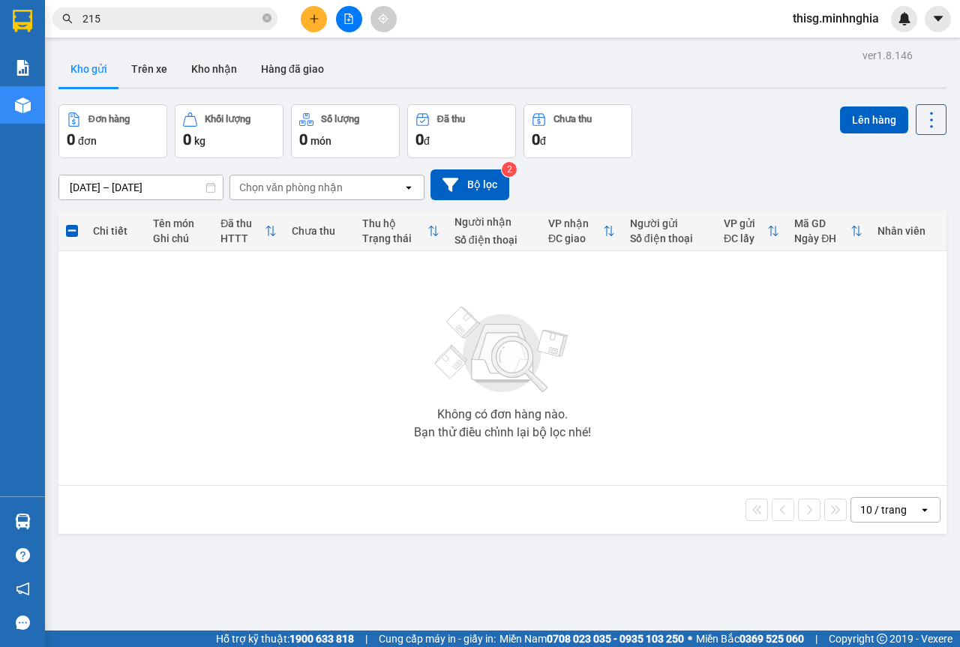
click at [303, 18] on button at bounding box center [314, 19] width 26 height 26
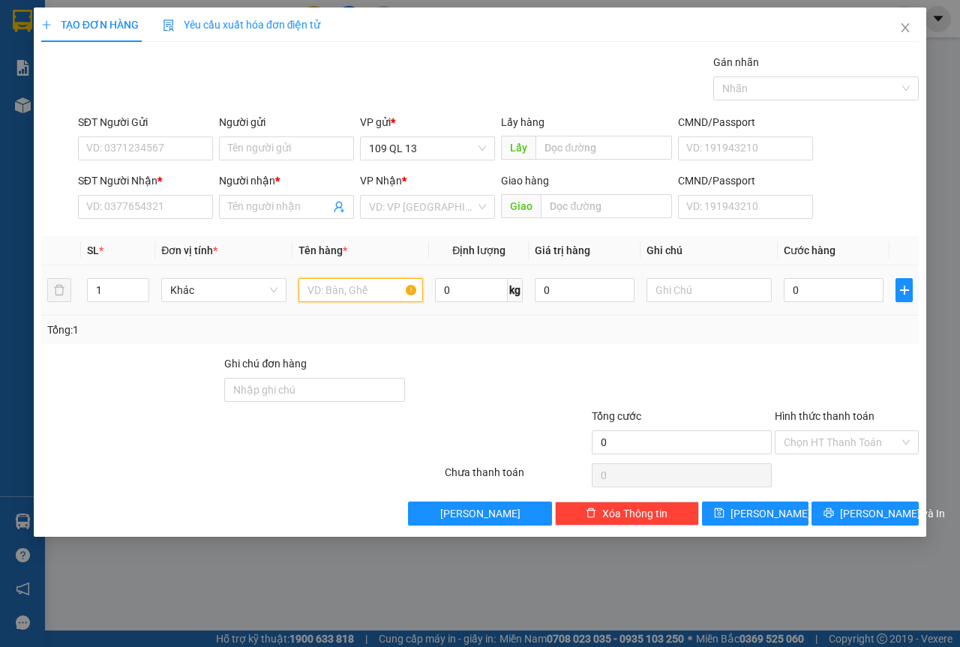
click at [351, 287] on input "text" at bounding box center [361, 290] width 125 height 24
click at [126, 204] on input "SĐT Người Nhận *" at bounding box center [145, 207] width 135 height 24
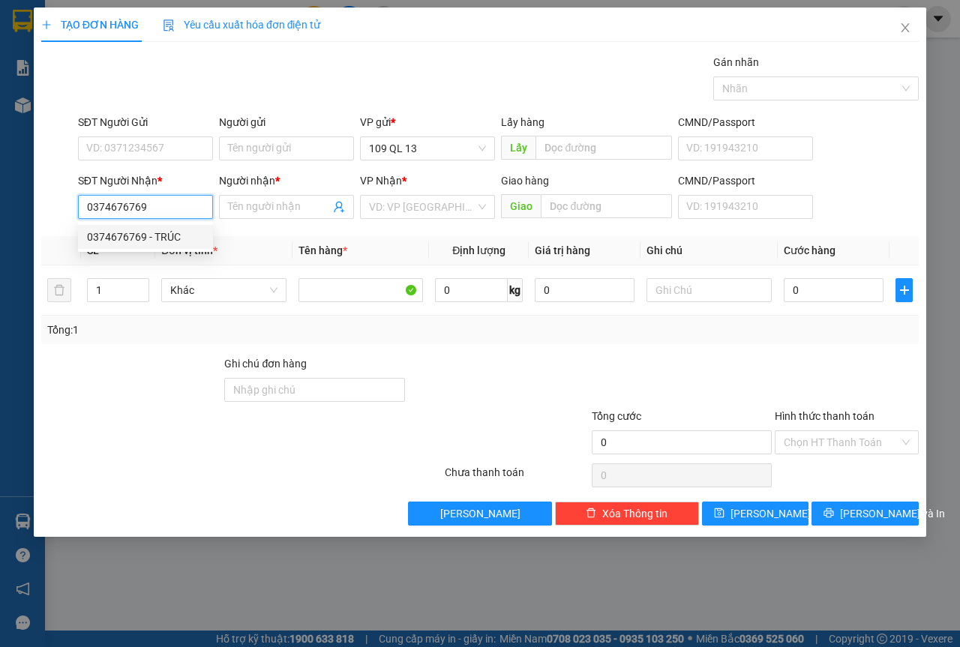
type input "0374676769"
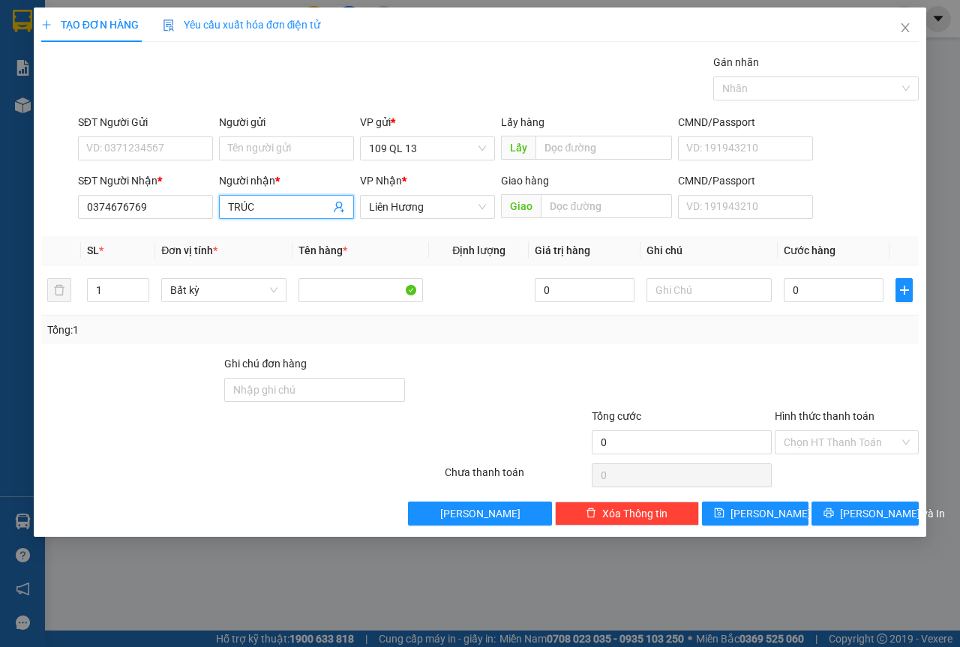
type input "D"
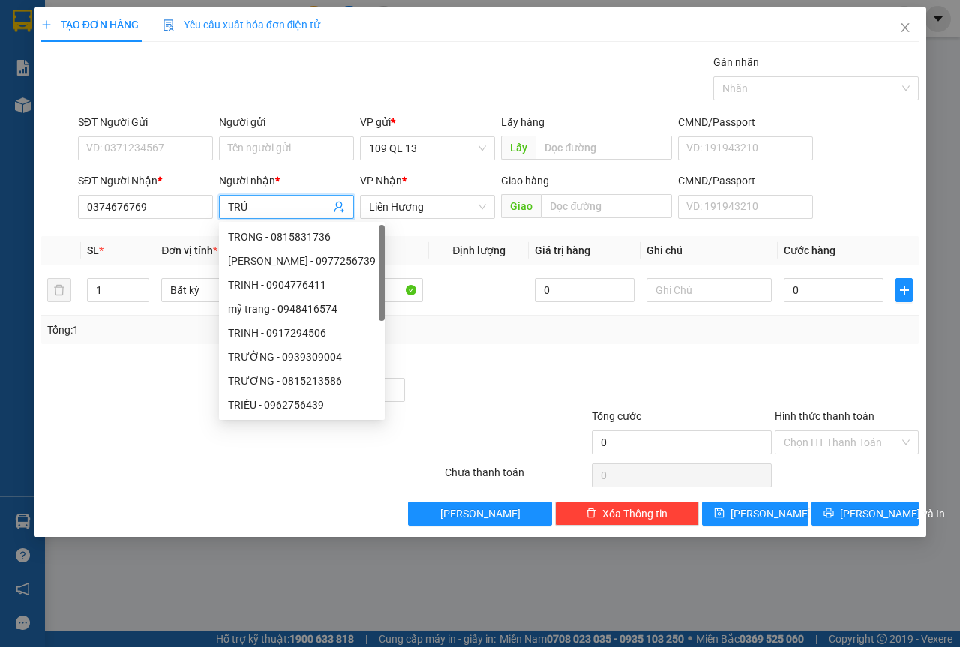
type input "TRÚC"
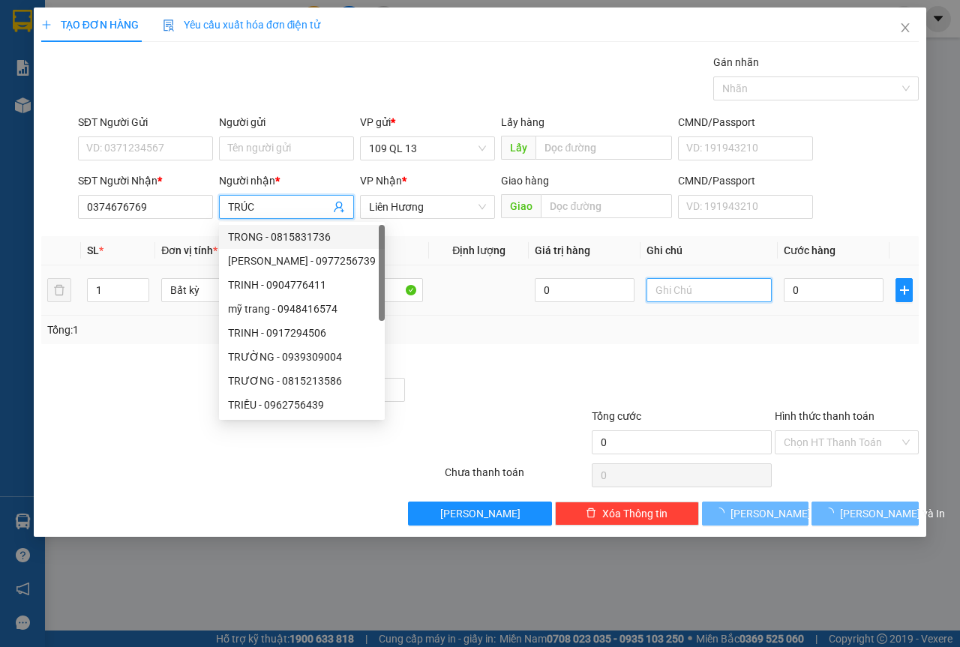
click at [699, 300] on input "text" at bounding box center [709, 290] width 125 height 24
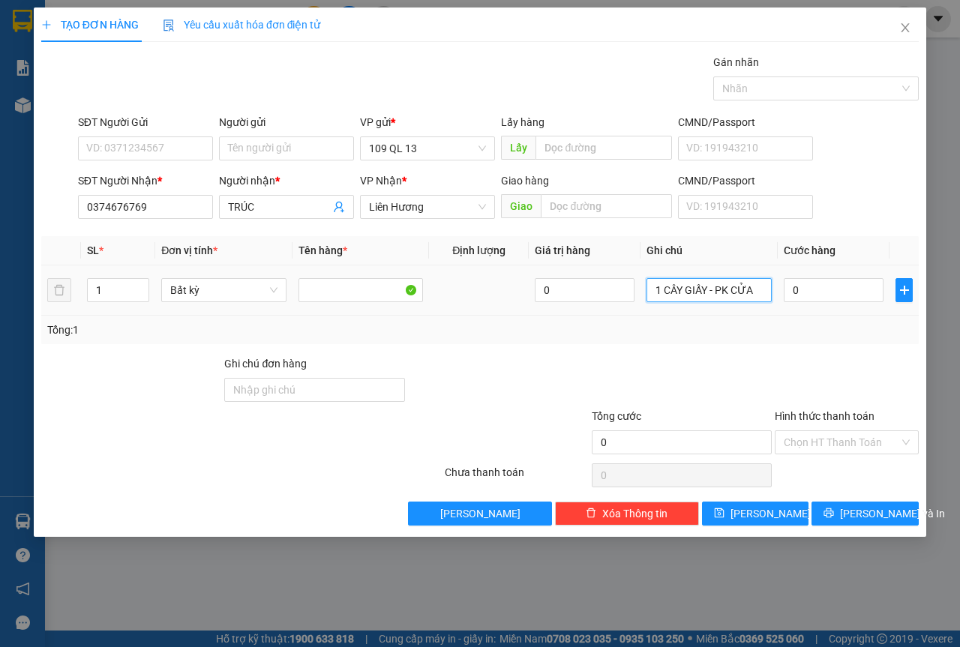
type input "1 CÂY GIẤY - PK CỬA"
click at [902, 507] on button "[PERSON_NAME] và In" at bounding box center [865, 514] width 107 height 24
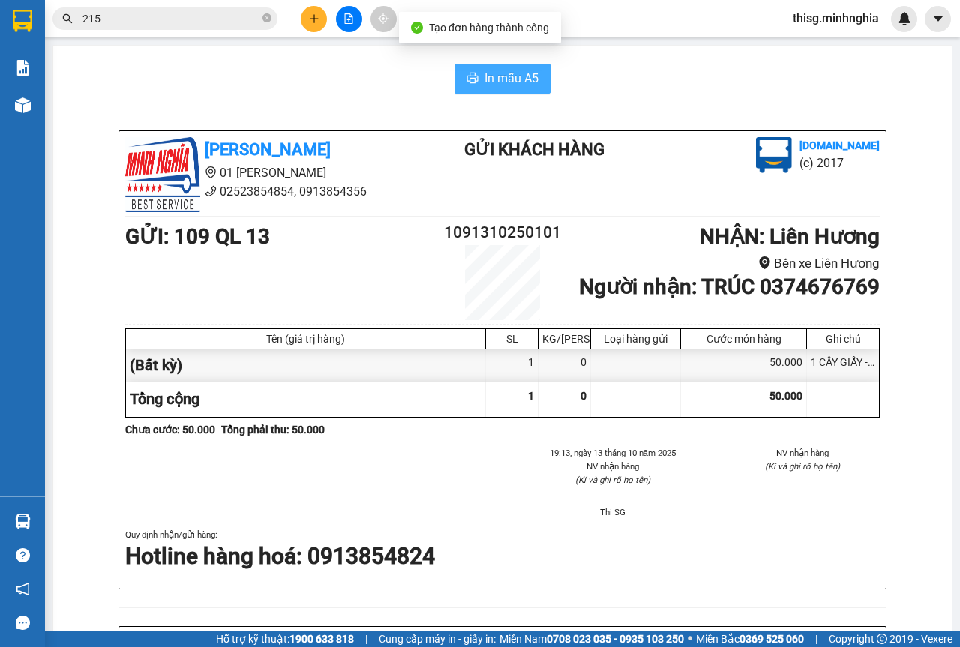
click at [512, 64] on button "In mẫu A5" at bounding box center [503, 79] width 96 height 30
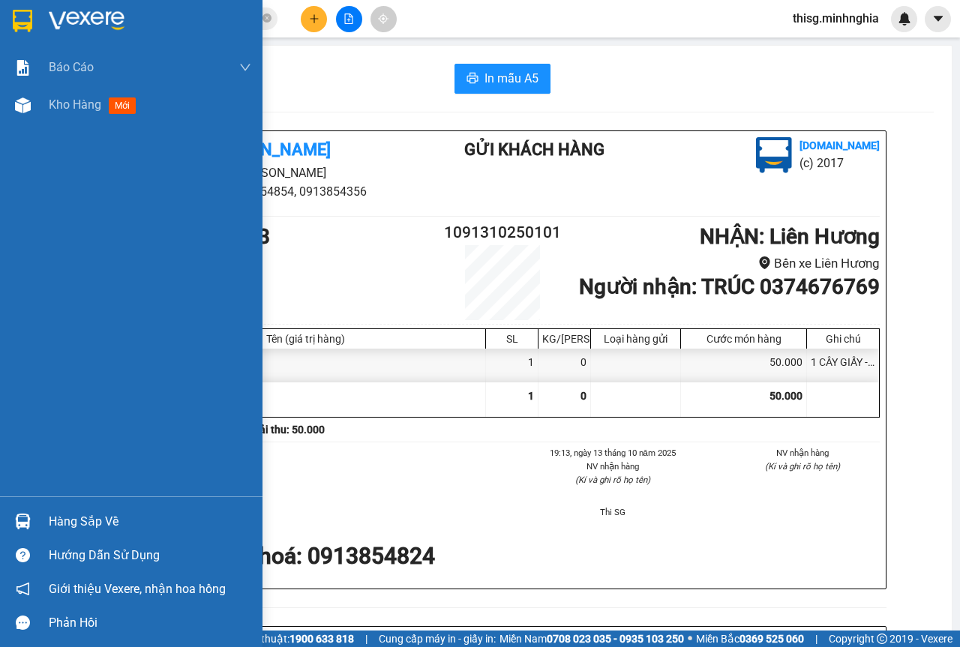
click at [31, 116] on div at bounding box center [23, 105] width 26 height 26
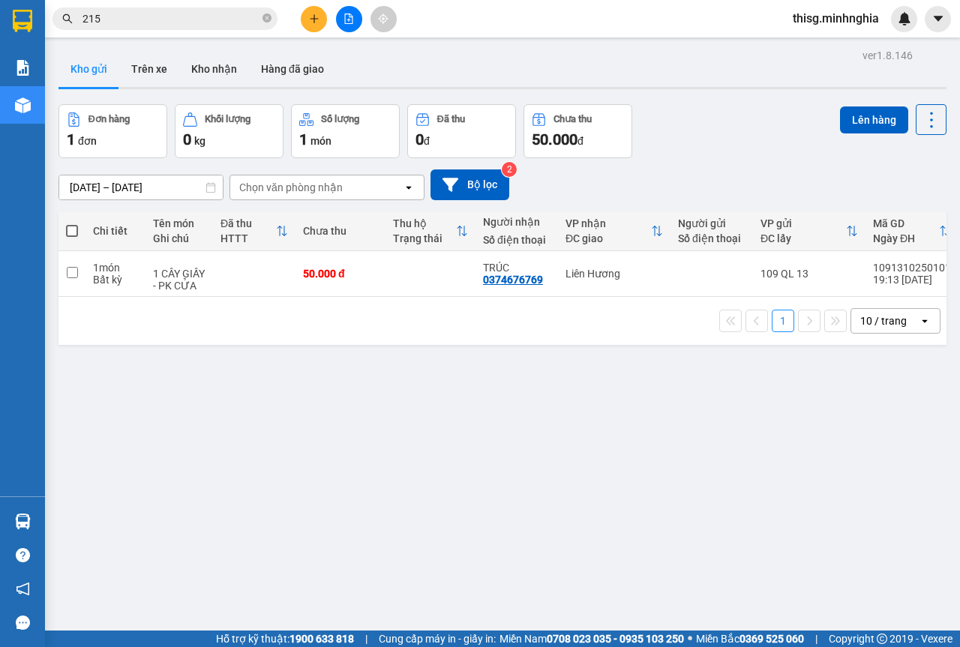
click at [745, 87] on div at bounding box center [503, 88] width 888 height 2
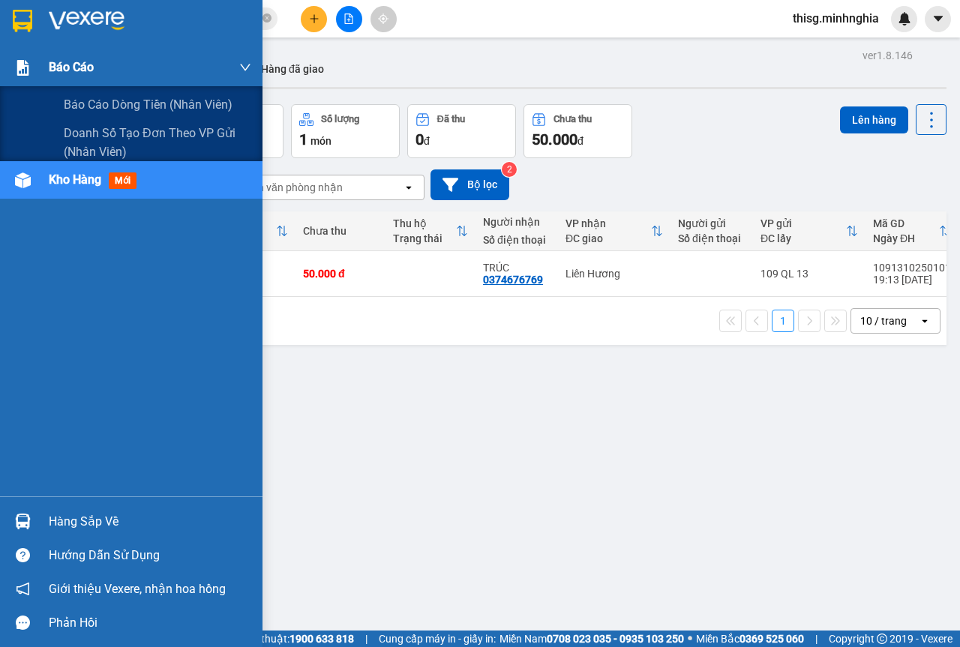
click at [28, 51] on div "Báo cáo" at bounding box center [131, 68] width 263 height 38
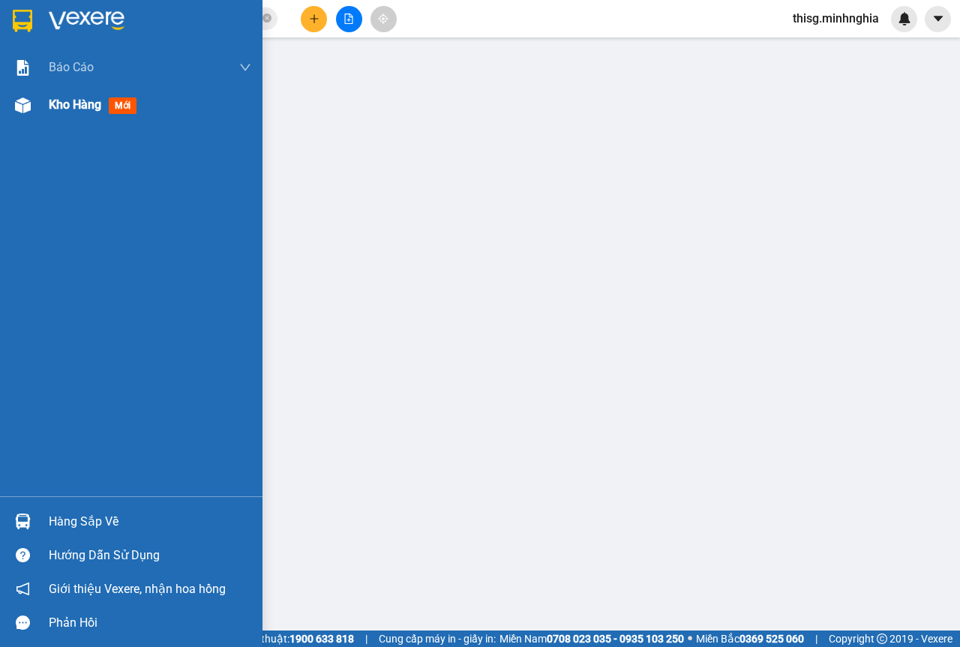
click at [78, 98] on span "Kho hàng" at bounding box center [75, 105] width 53 height 14
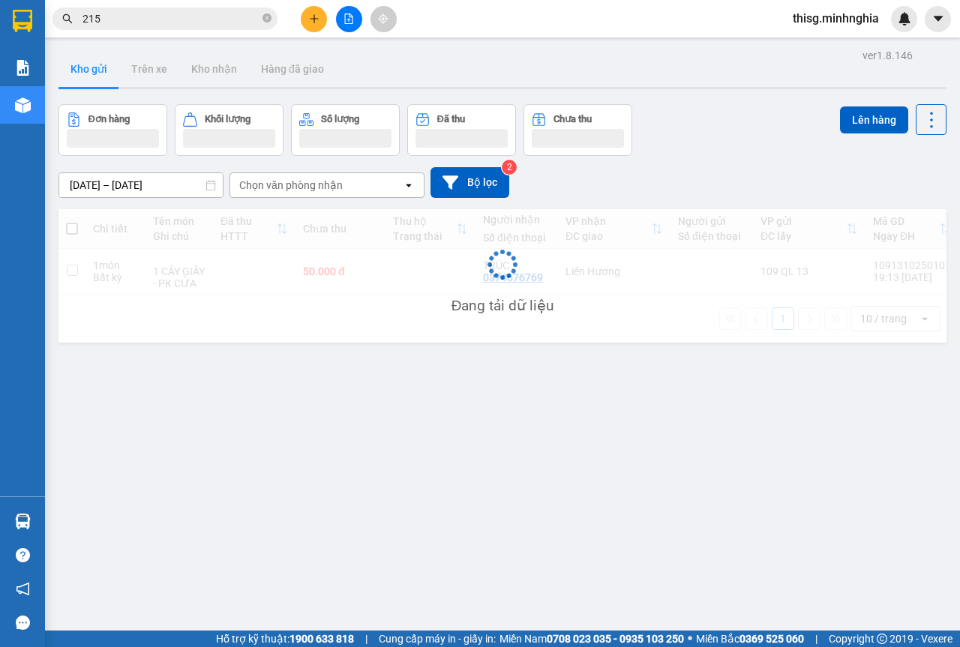
click at [645, 266] on div "Đang tải dữ liệu" at bounding box center [503, 276] width 888 height 134
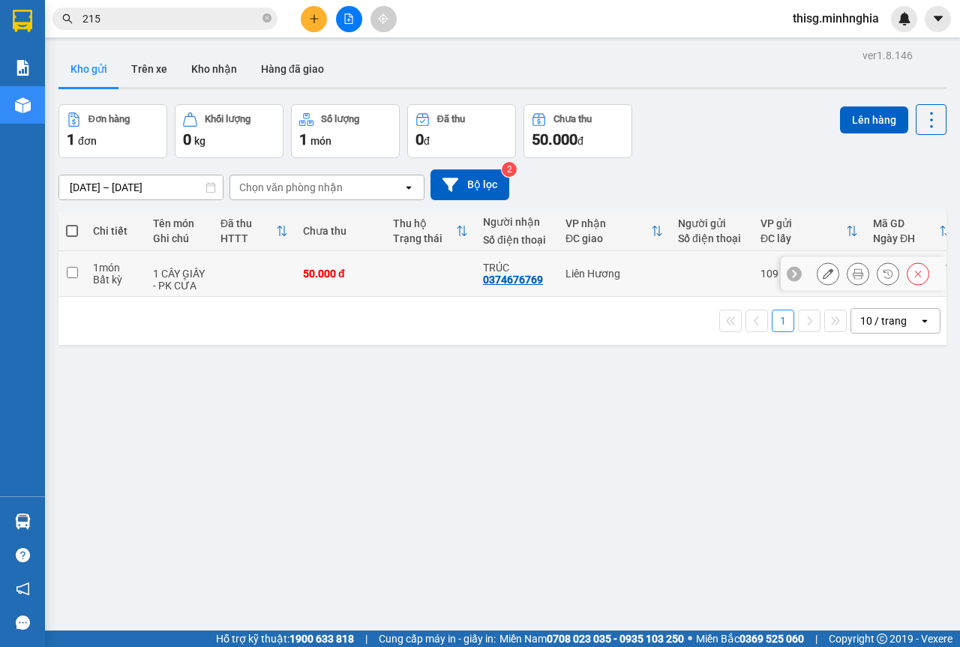
click at [637, 271] on div "Liên Hương" at bounding box center [615, 274] width 98 height 12
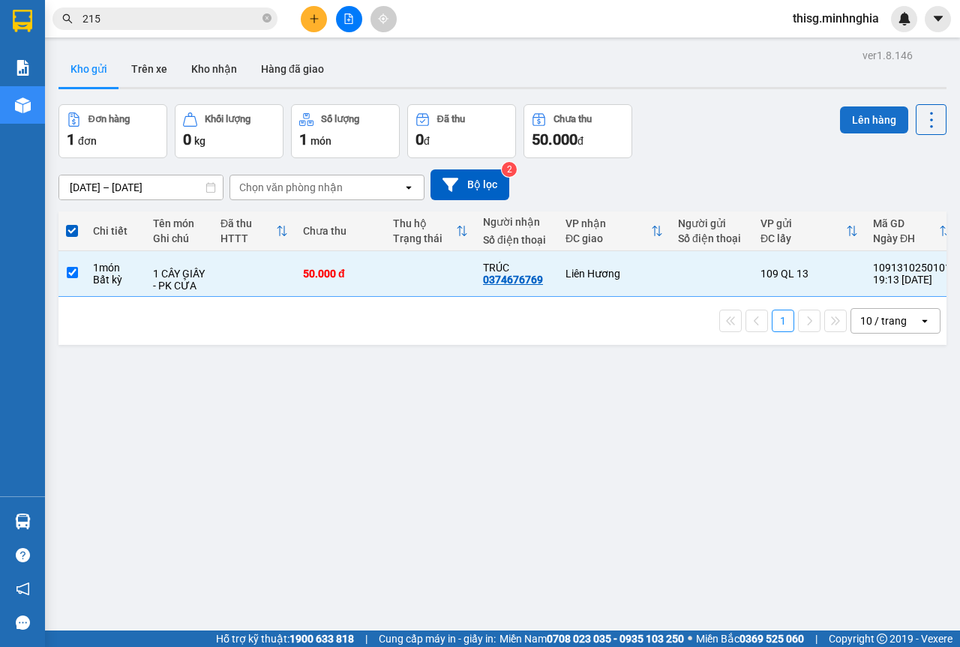
click at [884, 122] on button "Lên hàng" at bounding box center [874, 120] width 68 height 27
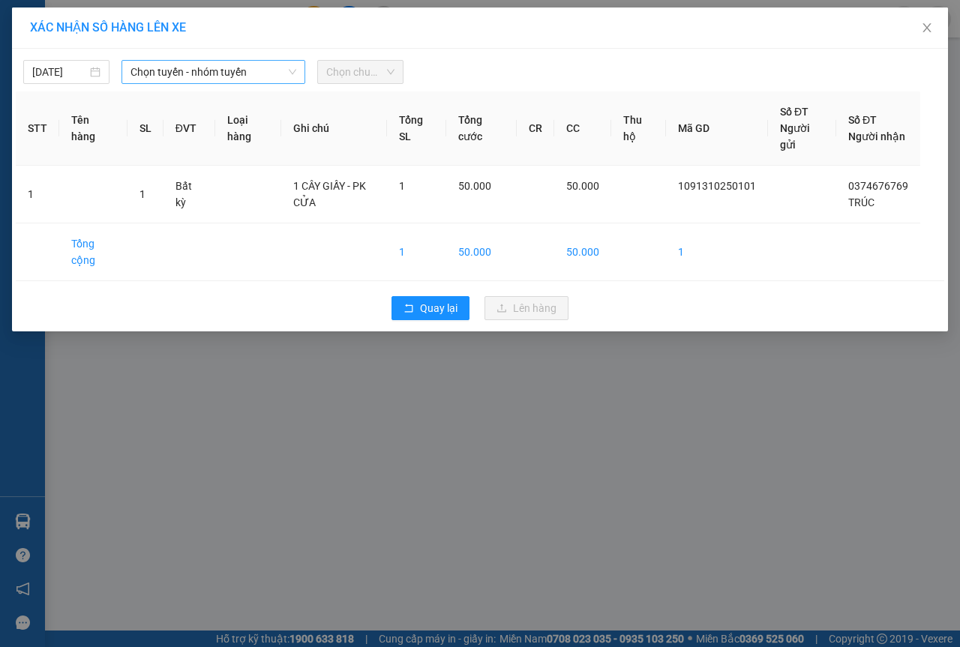
click at [168, 64] on span "Chọn tuyến - nhóm tuyến" at bounding box center [214, 72] width 166 height 23
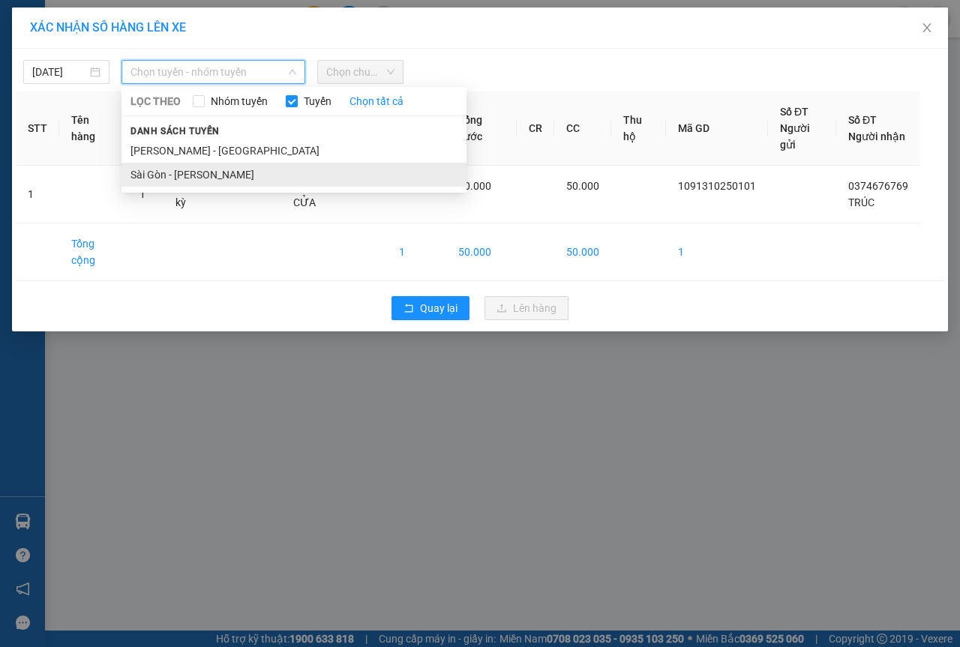
click at [173, 176] on li "Sài Gòn - [PERSON_NAME]" at bounding box center [294, 175] width 345 height 24
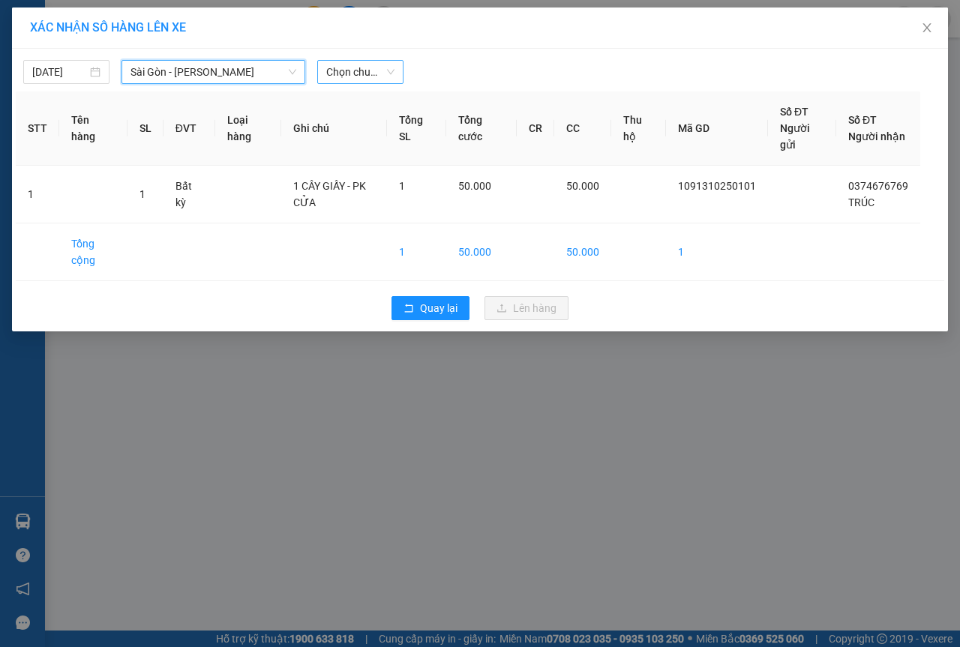
click at [368, 77] on span "Chọn chuyến" at bounding box center [360, 72] width 68 height 23
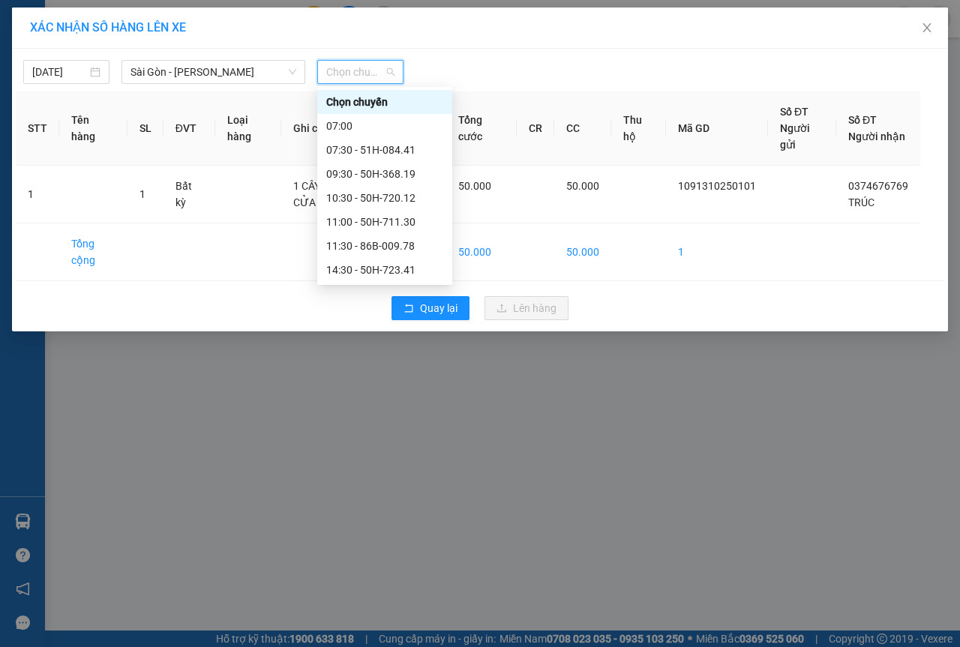
click at [361, 382] on div "21:30 - 50H-350.51" at bounding box center [384, 390] width 117 height 17
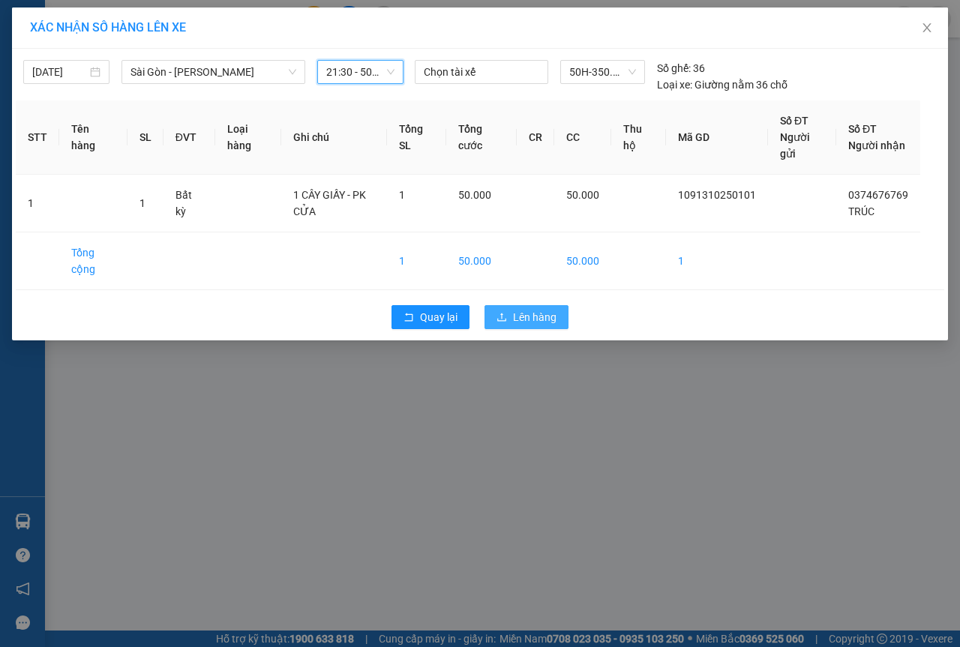
click at [546, 324] on span "Lên hàng" at bounding box center [535, 317] width 44 height 17
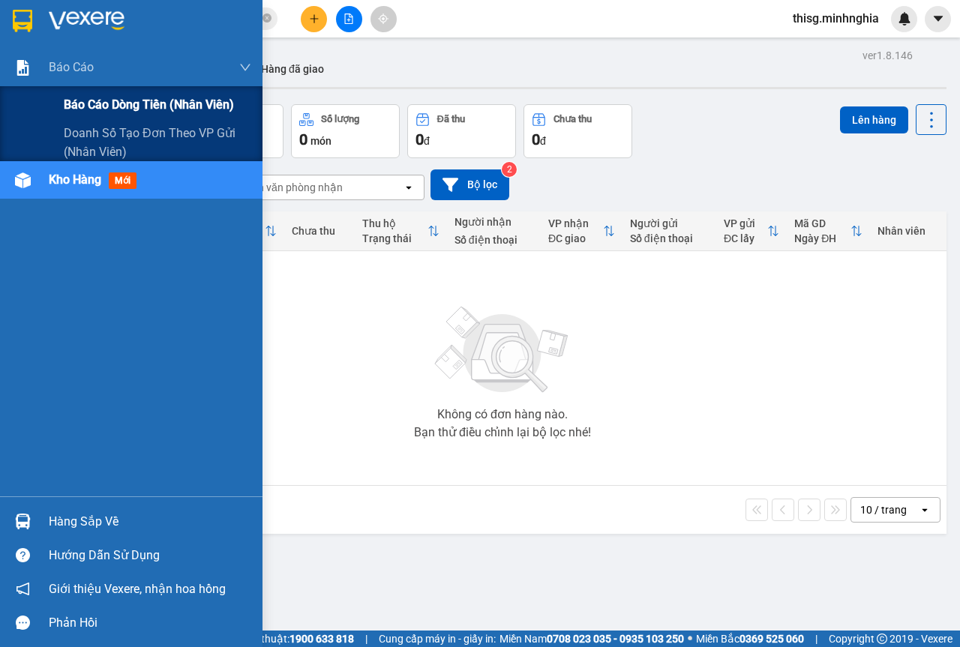
click at [57, 90] on div "Báo cáo dòng tiền (nhân viên)" at bounding box center [131, 105] width 263 height 38
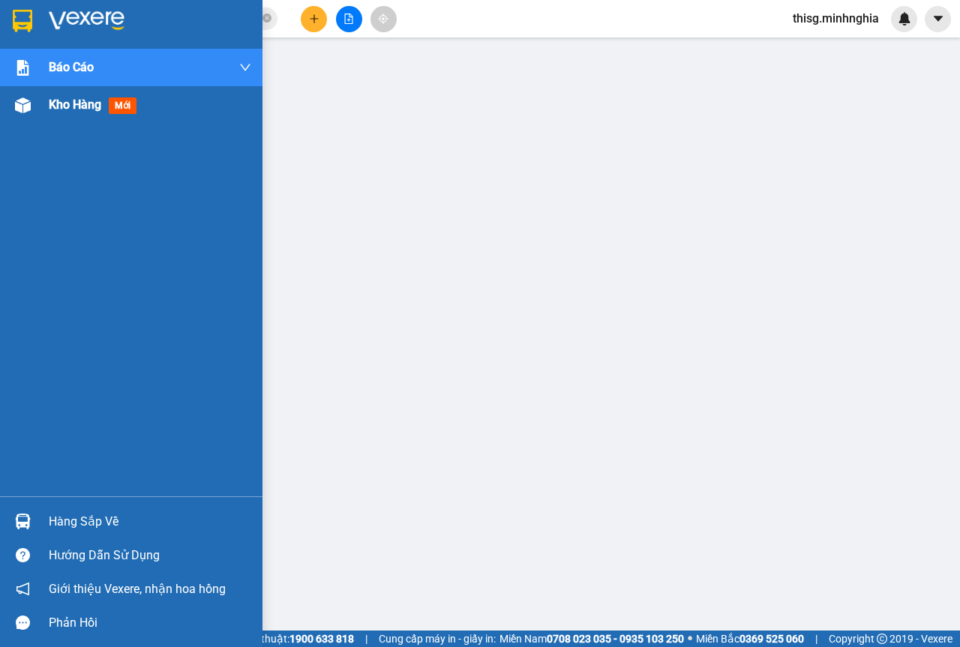
click at [41, 106] on div "Kho hàng mới" at bounding box center [131, 105] width 263 height 38
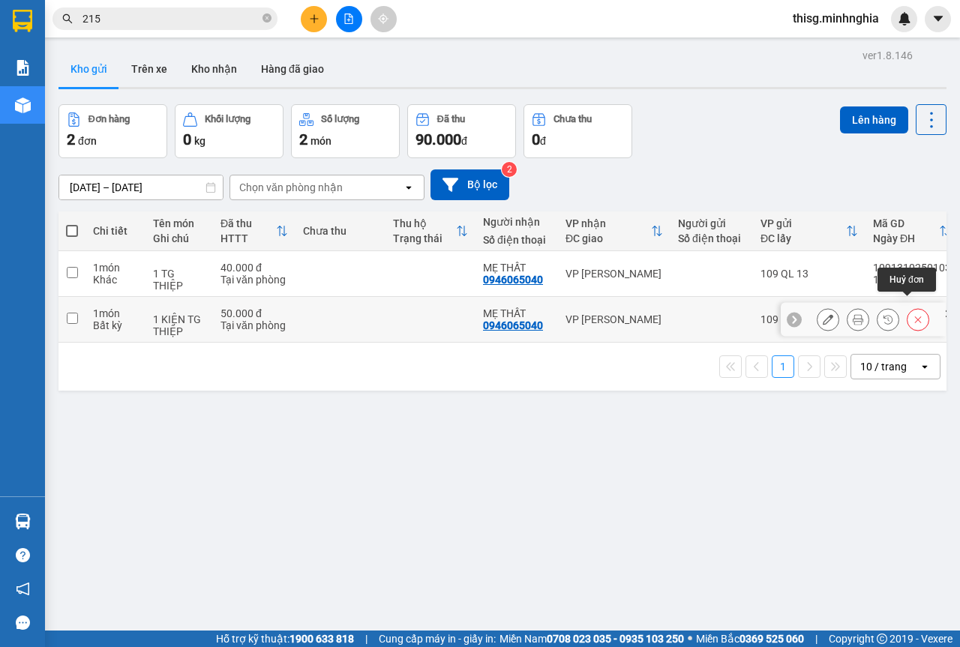
click at [912, 314] on button at bounding box center [918, 320] width 21 height 26
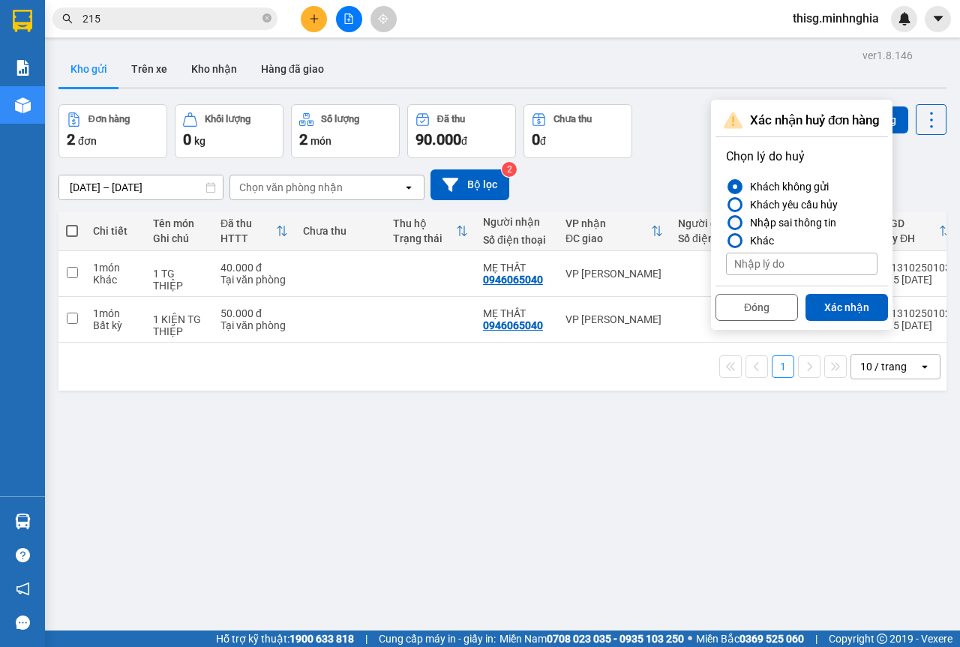
click at [735, 216] on div at bounding box center [735, 222] width 15 height 15
click at [726, 223] on input "Nhập sai thông tin" at bounding box center [726, 223] width 0 height 0
click at [735, 209] on div at bounding box center [735, 205] width 11 height 11
click at [726, 205] on input "Khách yêu cầu hủy" at bounding box center [726, 205] width 0 height 0
click at [735, 219] on div at bounding box center [735, 223] width 11 height 11
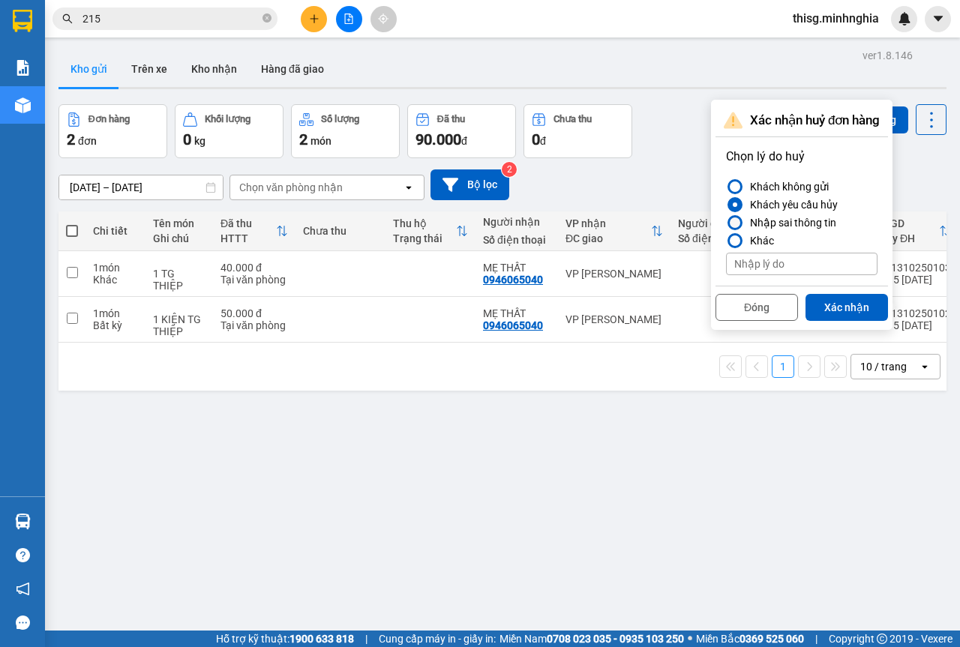
click at [726, 223] on input "Nhập sai thông tin" at bounding box center [726, 223] width 0 height 0
click at [862, 305] on button "Xác nhận" at bounding box center [847, 307] width 83 height 27
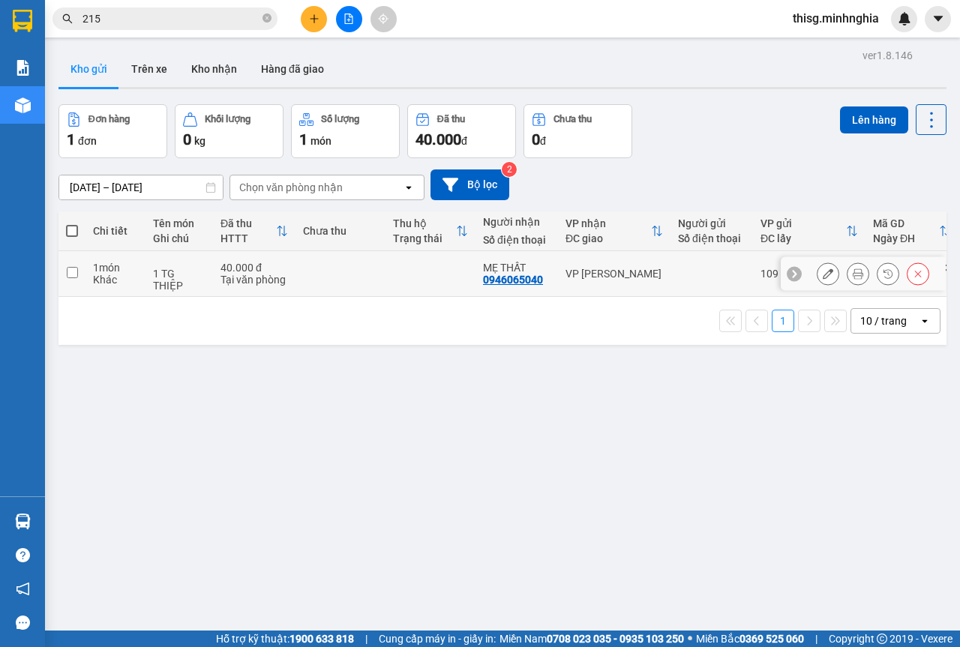
click at [422, 272] on td at bounding box center [431, 274] width 90 height 46
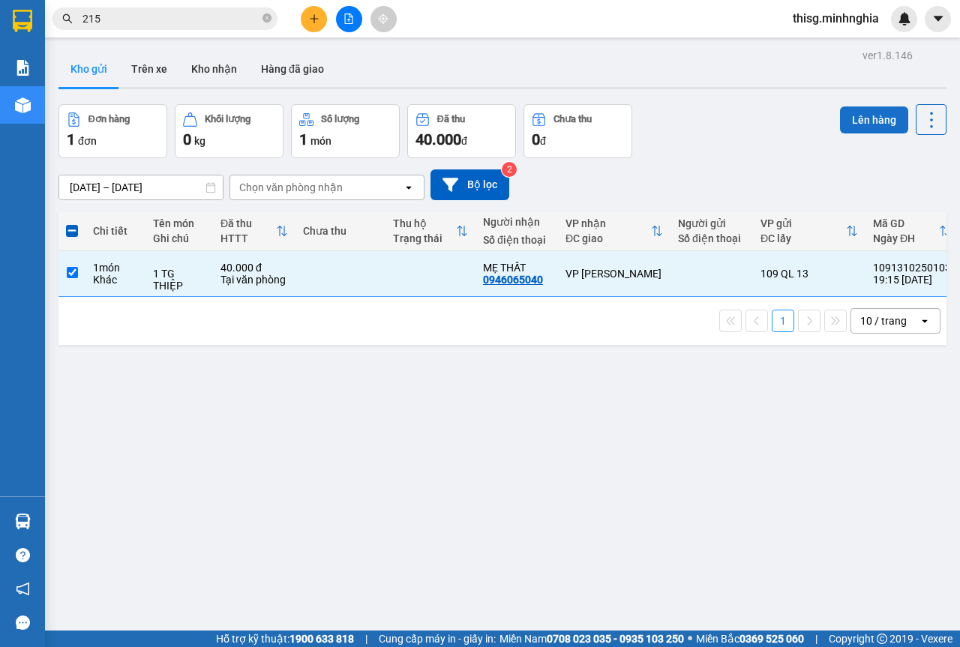
click at [874, 132] on button "Lên hàng" at bounding box center [874, 120] width 68 height 27
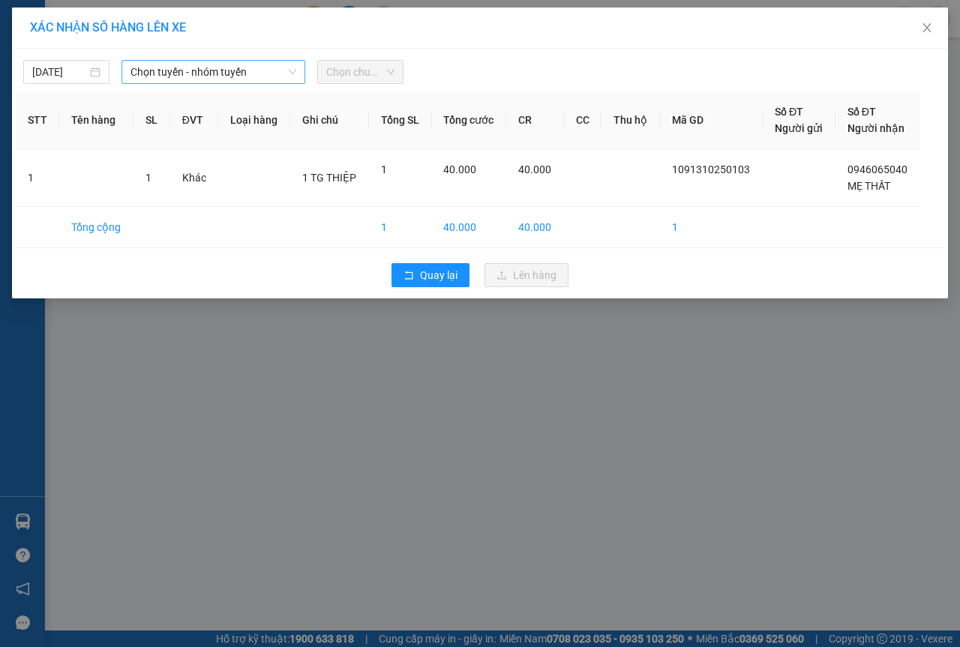
drag, startPoint x: 210, startPoint y: 68, endPoint x: 201, endPoint y: 80, distance: 14.4
click at [210, 68] on span "Chọn tuyến - nhóm tuyến" at bounding box center [214, 72] width 166 height 23
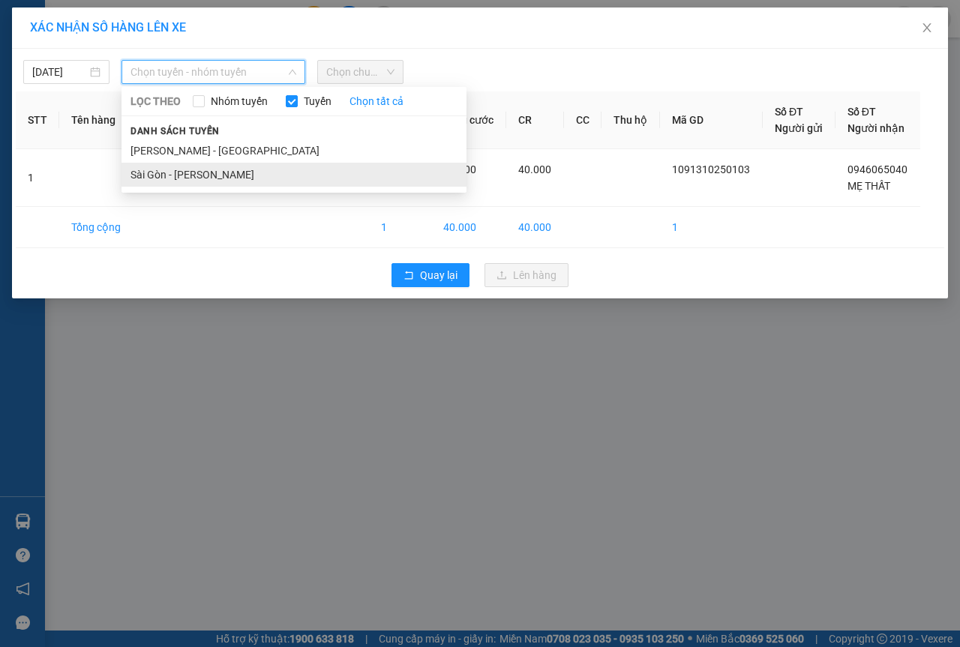
click at [230, 182] on li "Sài Gòn - [PERSON_NAME]" at bounding box center [294, 175] width 345 height 24
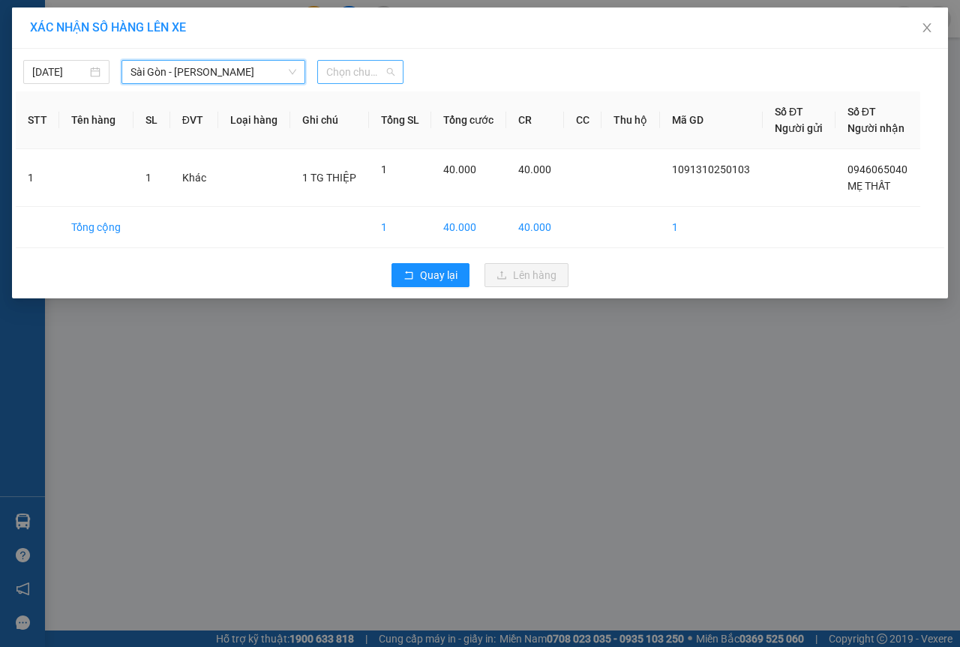
click at [349, 76] on span "Chọn chuyến" at bounding box center [360, 72] width 68 height 23
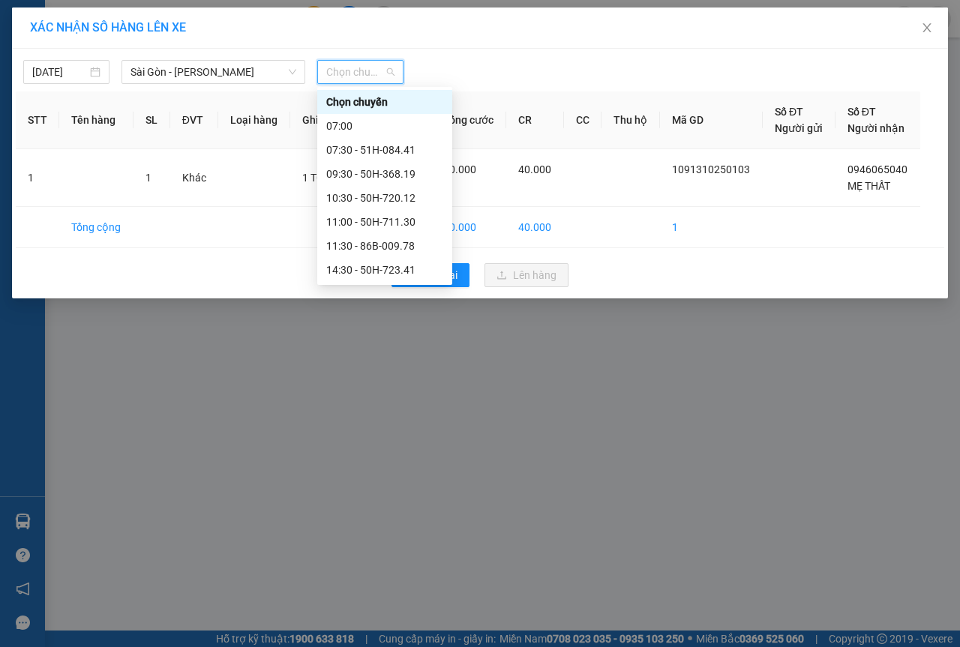
click at [357, 382] on div "21:30 - 50H-350.51" at bounding box center [384, 390] width 117 height 17
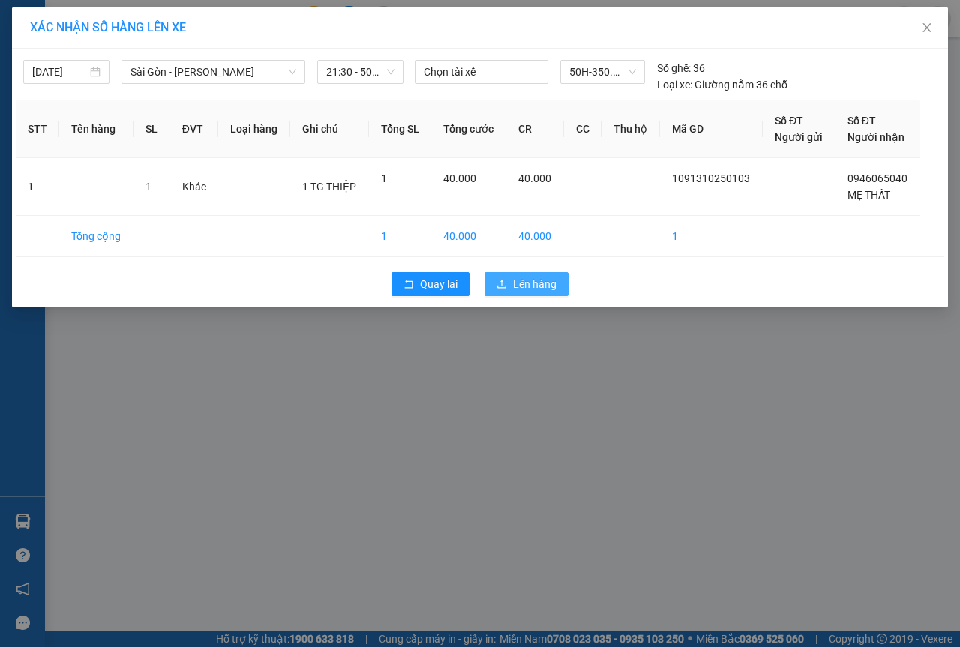
click at [557, 288] on button "Lên hàng" at bounding box center [527, 284] width 84 height 24
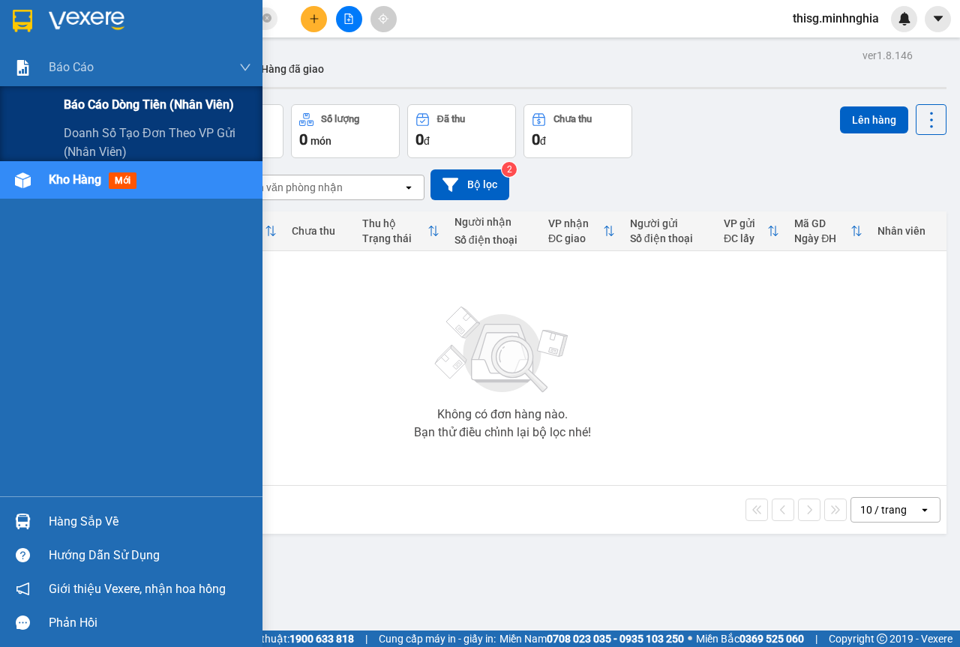
click at [98, 104] on span "Báo cáo dòng tiền (nhân viên)" at bounding box center [149, 104] width 170 height 19
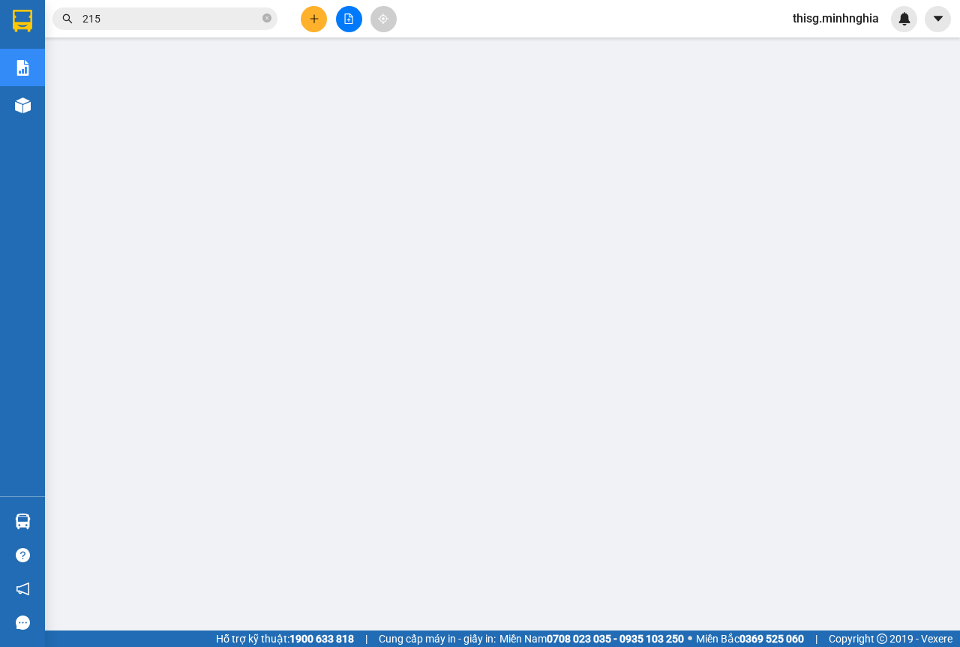
click at [320, 10] on button at bounding box center [314, 19] width 26 height 26
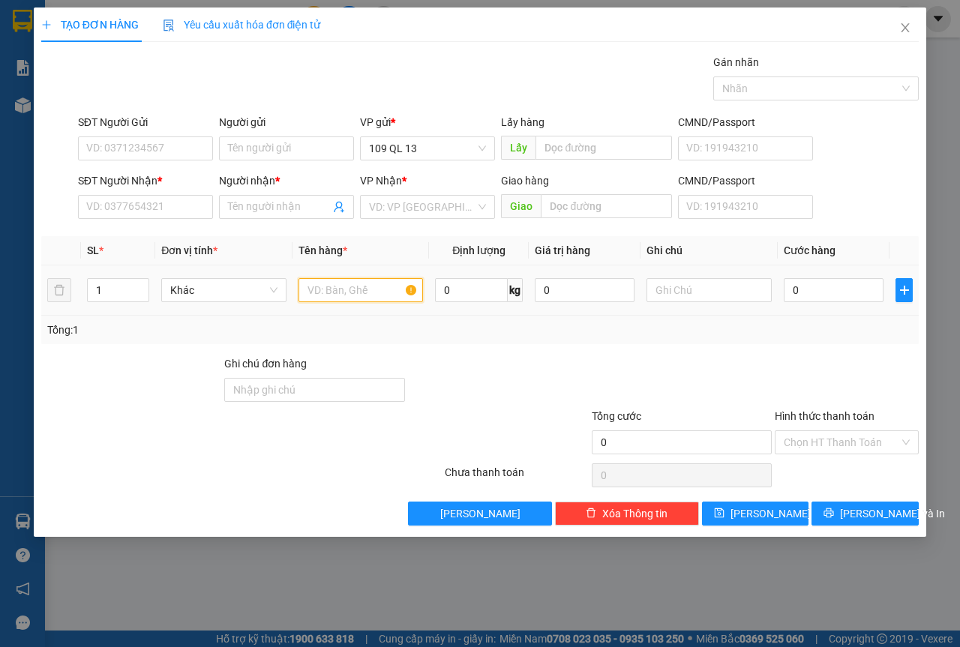
click at [334, 288] on input "text" at bounding box center [361, 290] width 125 height 24
click at [716, 293] on input "text" at bounding box center [709, 290] width 125 height 24
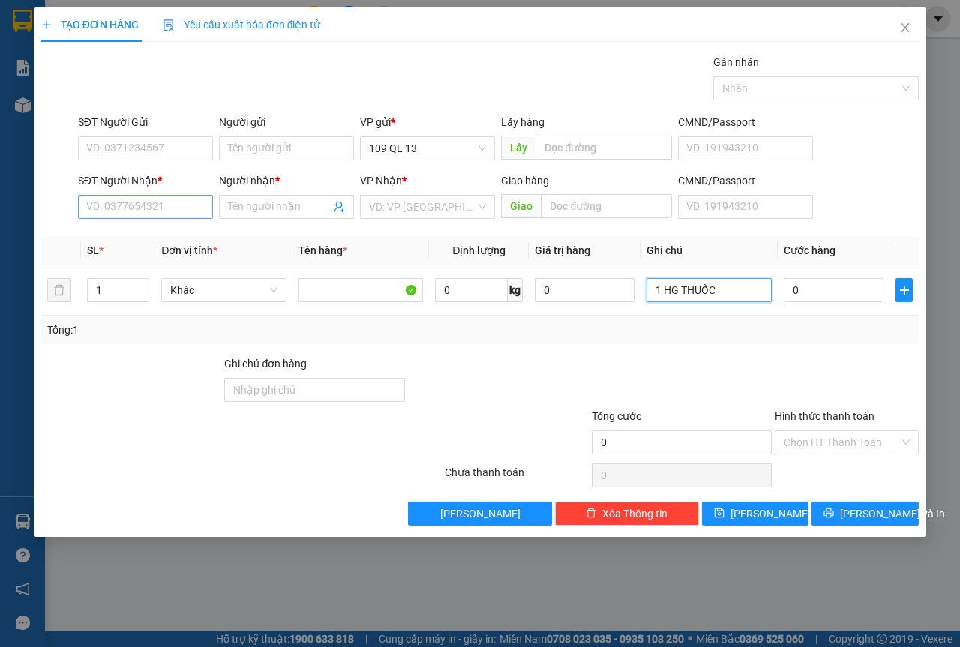
type input "1 HG THUỐC"
click at [161, 199] on input "SĐT Người Nhận *" at bounding box center [145, 207] width 135 height 24
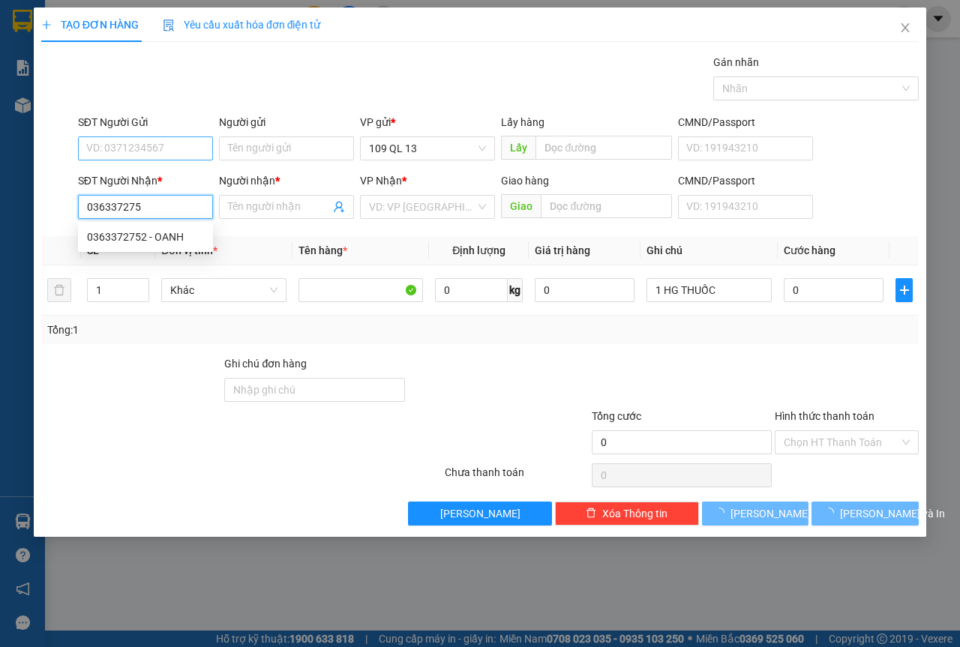
type input "0363372752"
click at [155, 238] on div "0363372752 - OANH" at bounding box center [145, 237] width 117 height 17
type input "OANH"
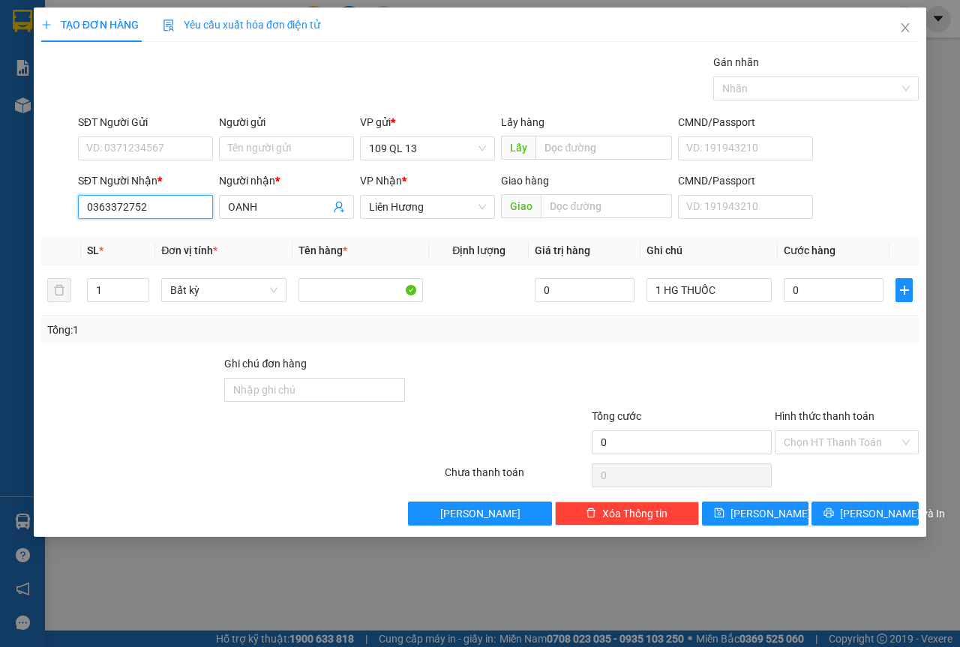
type input "0363372752"
click at [186, 168] on form "SĐT Người Gửi VD: 0371234567 Người gửi Tên người gửi VP gửi * 109 QL 13 Lấy hàn…" at bounding box center [480, 169] width 878 height 111
click at [197, 153] on input "SĐT Người Gửi" at bounding box center [145, 149] width 135 height 24
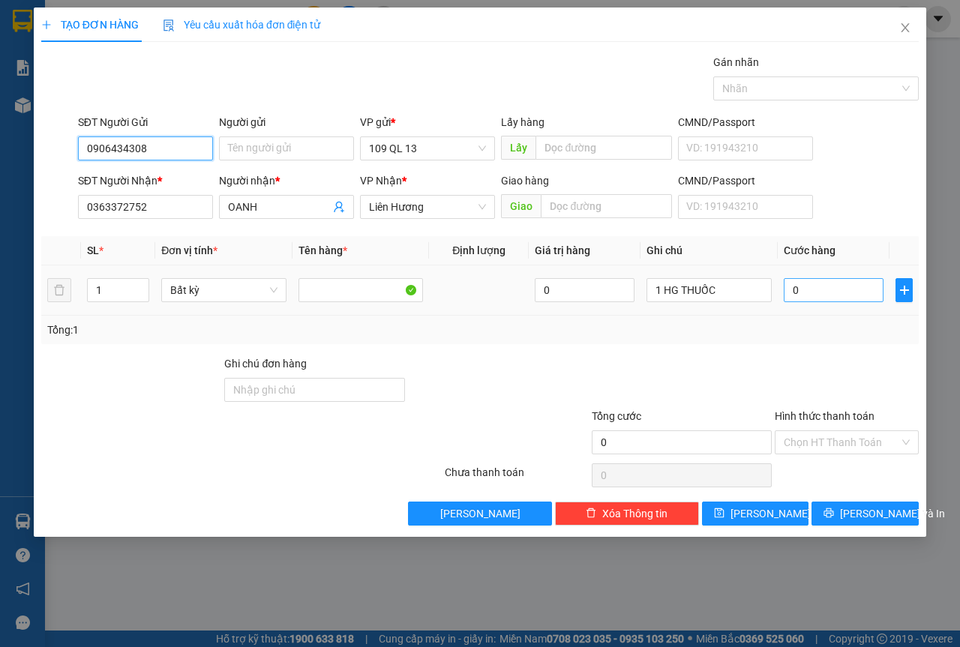
type input "0906434308"
drag, startPoint x: 810, startPoint y: 299, endPoint x: 797, endPoint y: 299, distance: 12.8
click at [809, 299] on input "0" at bounding box center [834, 290] width 100 height 24
type input "3"
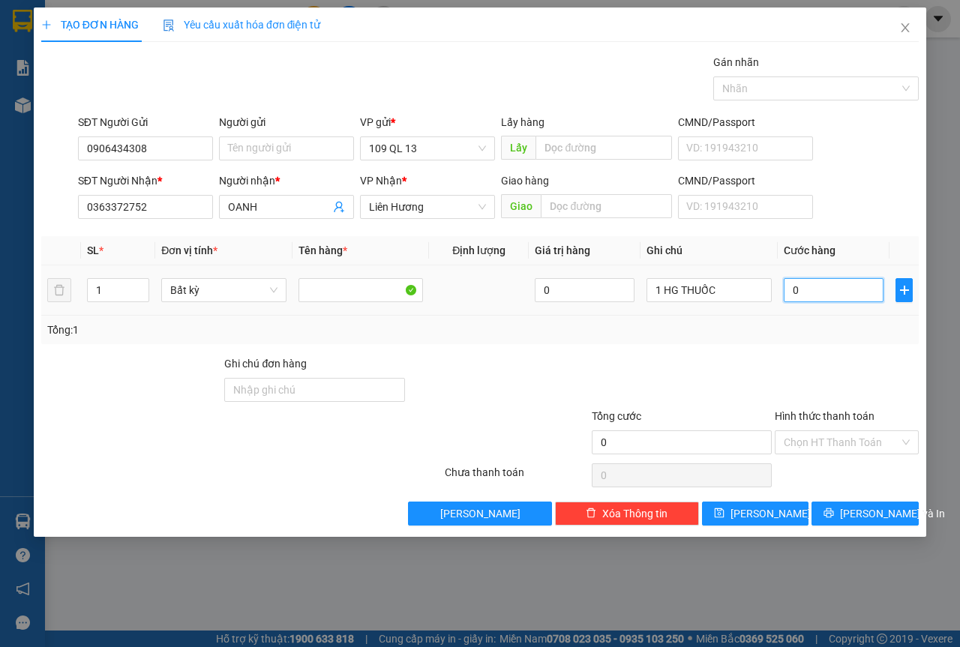
type input "3"
type input "30"
type input "30.000"
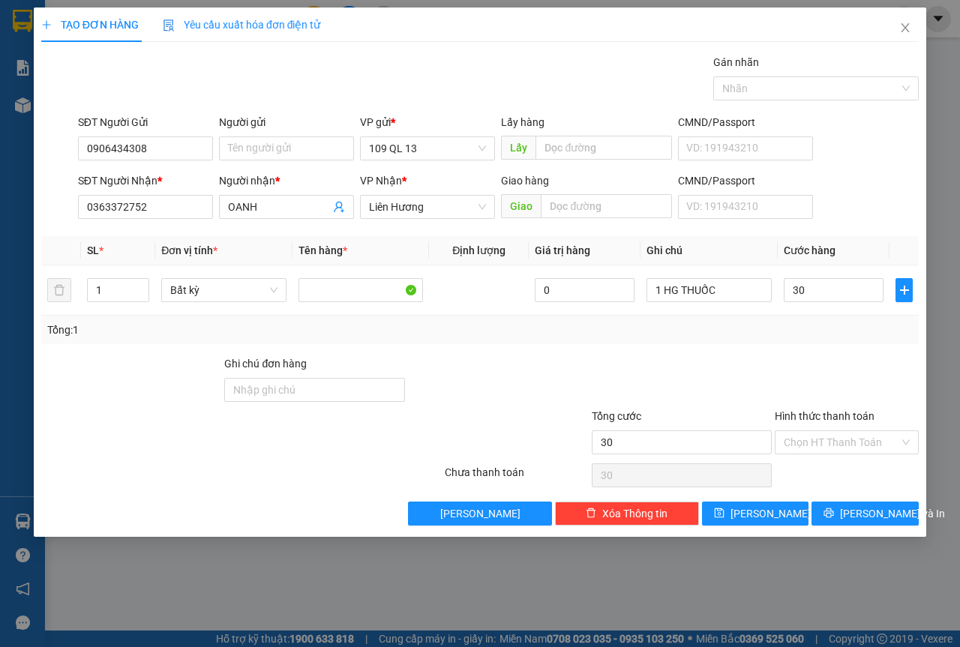
type input "30.000"
click at [825, 426] on div "Hình thức thanh toán" at bounding box center [847, 419] width 144 height 23
click at [827, 429] on div "Hình thức thanh toán" at bounding box center [847, 419] width 144 height 23
click at [834, 449] on input "Hình thức thanh toán" at bounding box center [842, 442] width 116 height 23
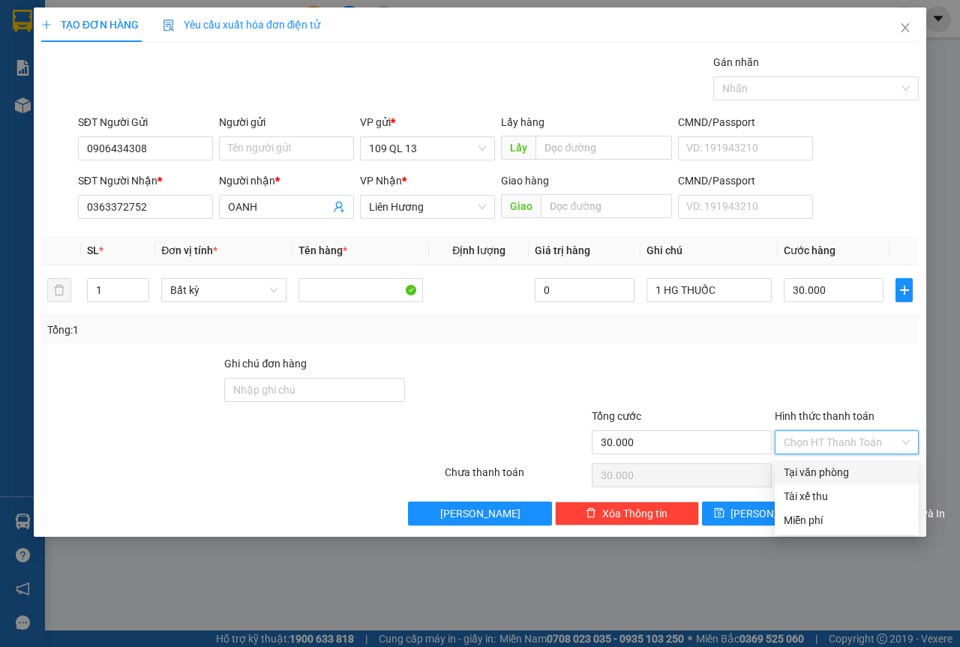
click at [836, 469] on div "Tại văn phòng" at bounding box center [847, 472] width 126 height 17
type input "0"
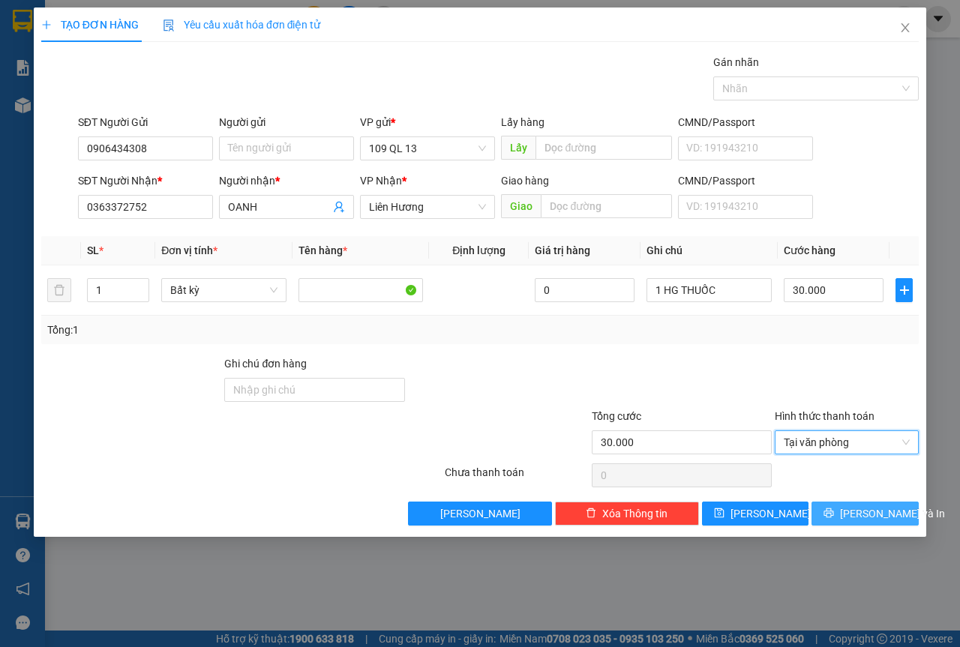
click at [863, 502] on button "[PERSON_NAME] và In" at bounding box center [865, 514] width 107 height 24
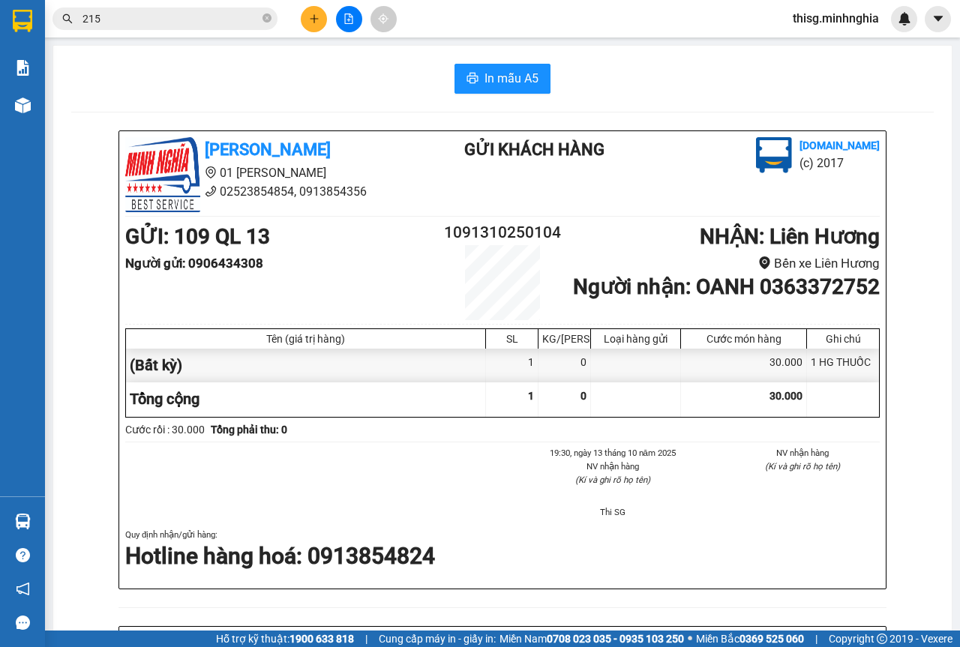
click at [561, 72] on div "In mẫu A5" at bounding box center [502, 79] width 863 height 30
click at [530, 72] on span "In mẫu A5" at bounding box center [512, 78] width 54 height 19
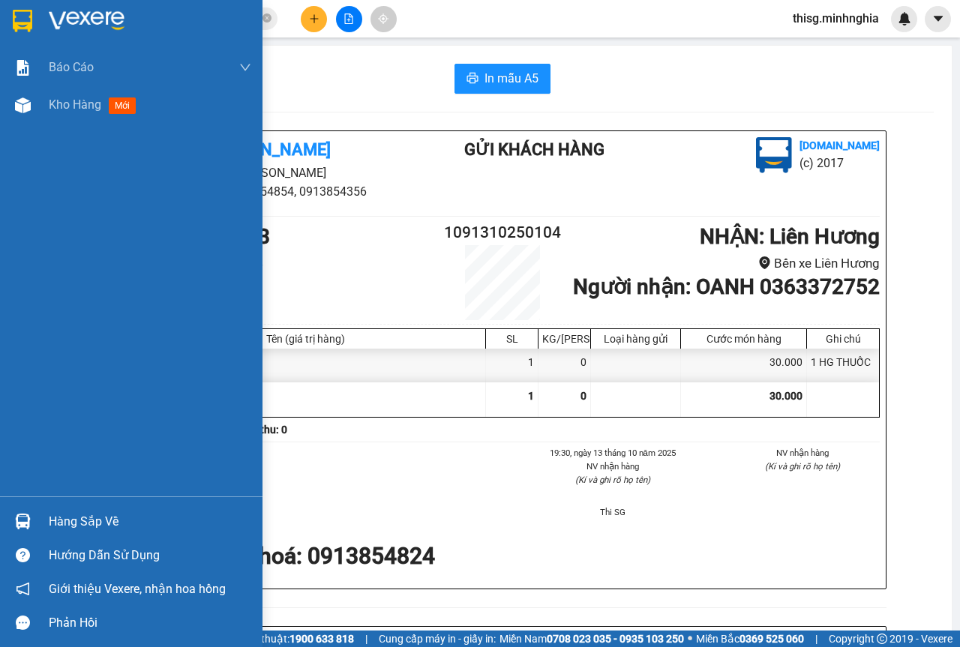
click at [71, 124] on div "Báo cáo Báo cáo dòng tiền (nhân viên) Doanh số tạo đơn theo VP gửi (nhân viên) …" at bounding box center [131, 273] width 263 height 448
click at [72, 122] on div "Kho hàng mới" at bounding box center [150, 105] width 203 height 38
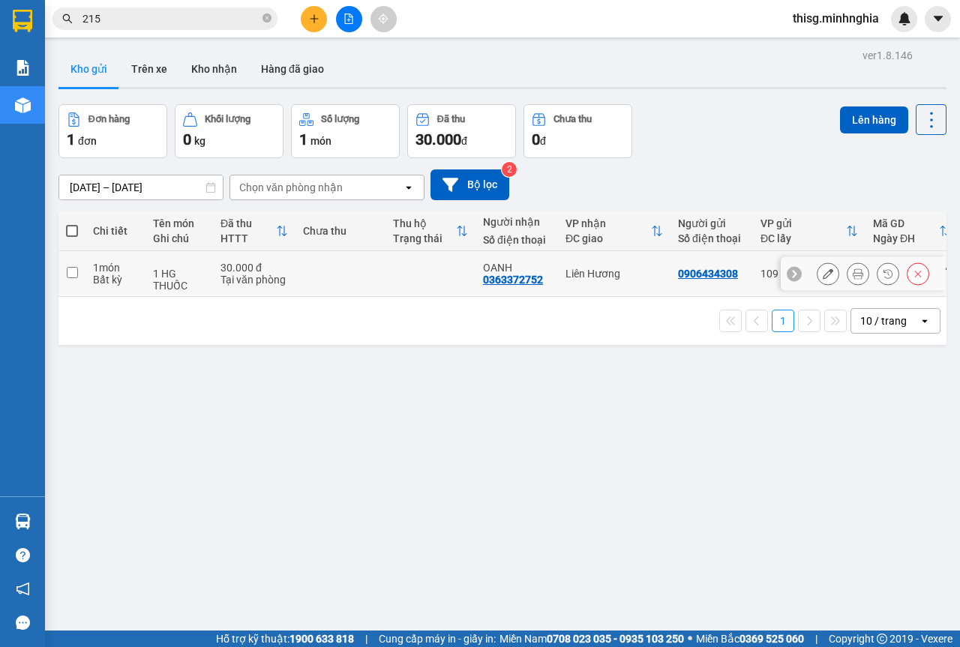
click at [593, 278] on div "Liên Hương" at bounding box center [615, 274] width 98 height 12
checkbox input "true"
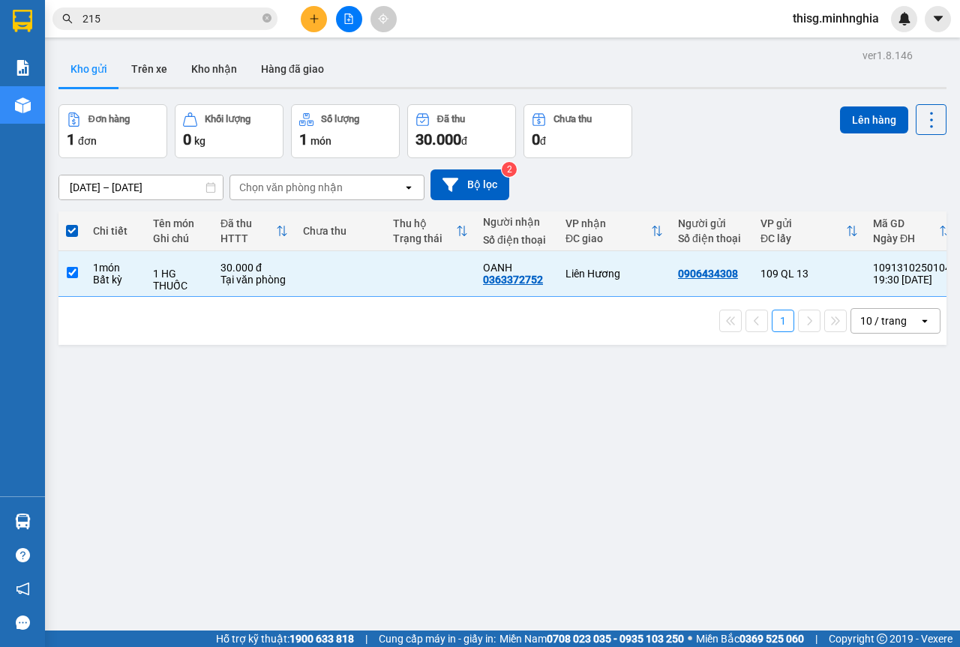
click at [815, 122] on div "Đơn hàng 1 đơn Khối lượng 0 kg Số lượng 1 món Đã thu 30.000 đ Chưa thu 0 đ Lên …" at bounding box center [503, 131] width 888 height 54
click at [830, 121] on div "Đơn hàng 1 đơn Khối lượng 0 kg Số lượng 1 món Đã thu 30.000 đ Chưa thu 0 đ Lên …" at bounding box center [503, 131] width 888 height 54
click at [787, 110] on div "Đơn hàng 1 đơn Khối lượng 0 kg Số lượng 1 món Đã thu 30.000 đ Chưa thu 0 đ Lên …" at bounding box center [503, 131] width 888 height 54
click at [828, 110] on div "Đơn hàng 1 đơn Khối lượng 0 kg Số lượng 1 món Đã thu 30.000 đ Chưa thu 0 đ Lên …" at bounding box center [503, 131] width 888 height 54
click at [840, 119] on button "Lên hàng" at bounding box center [874, 120] width 68 height 27
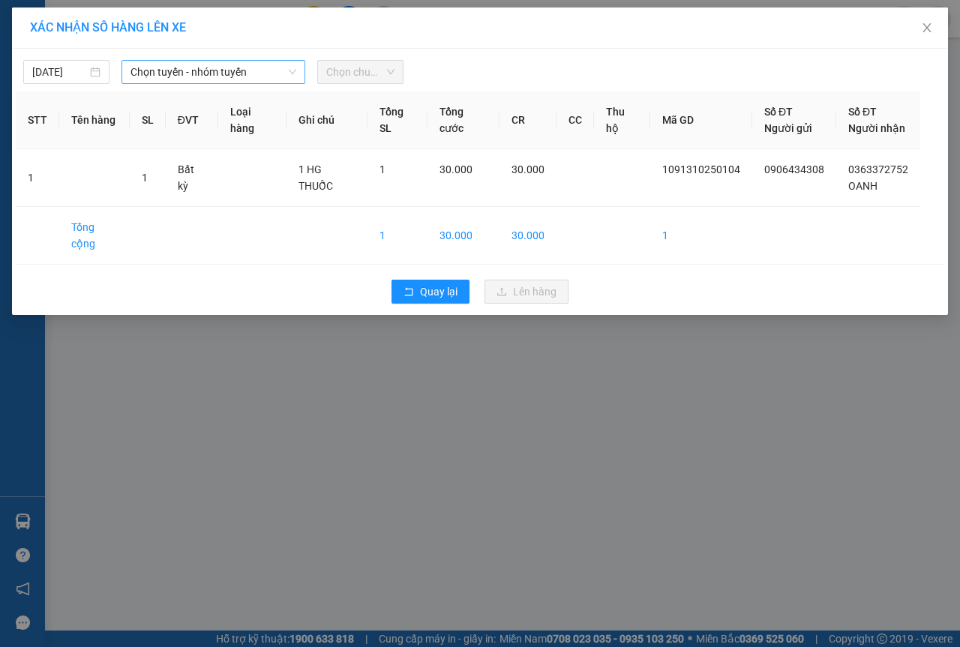
click at [272, 76] on span "Chọn tuyến - nhóm tuyến" at bounding box center [214, 72] width 166 height 23
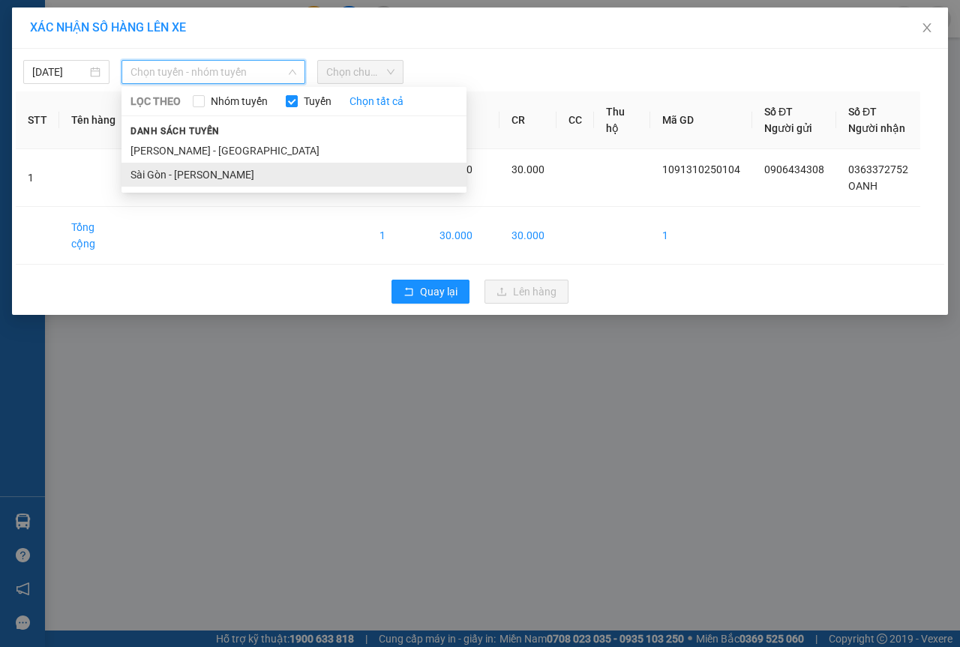
click at [222, 169] on li "Sài Gòn - [PERSON_NAME]" at bounding box center [294, 175] width 345 height 24
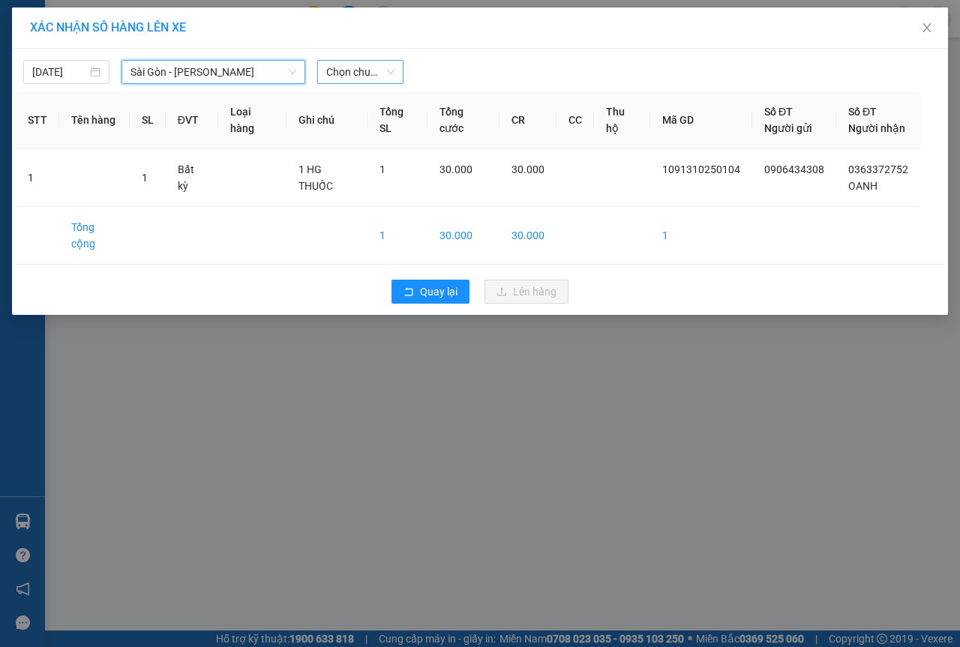
click at [377, 73] on span "Chọn chuyến" at bounding box center [360, 72] width 68 height 23
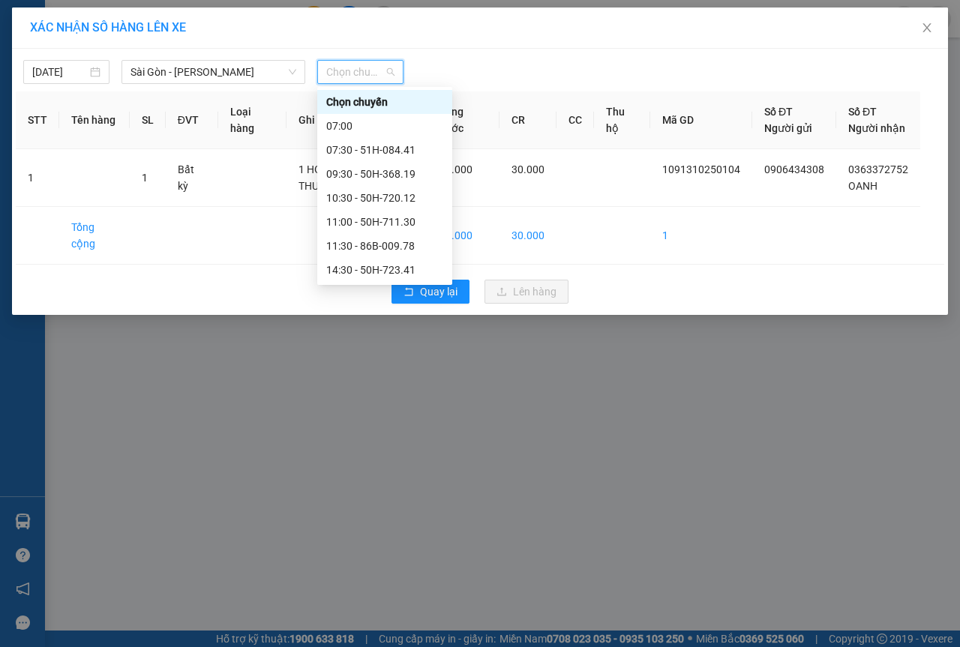
click at [383, 382] on div "21:30 - 50H-350.51" at bounding box center [384, 390] width 117 height 17
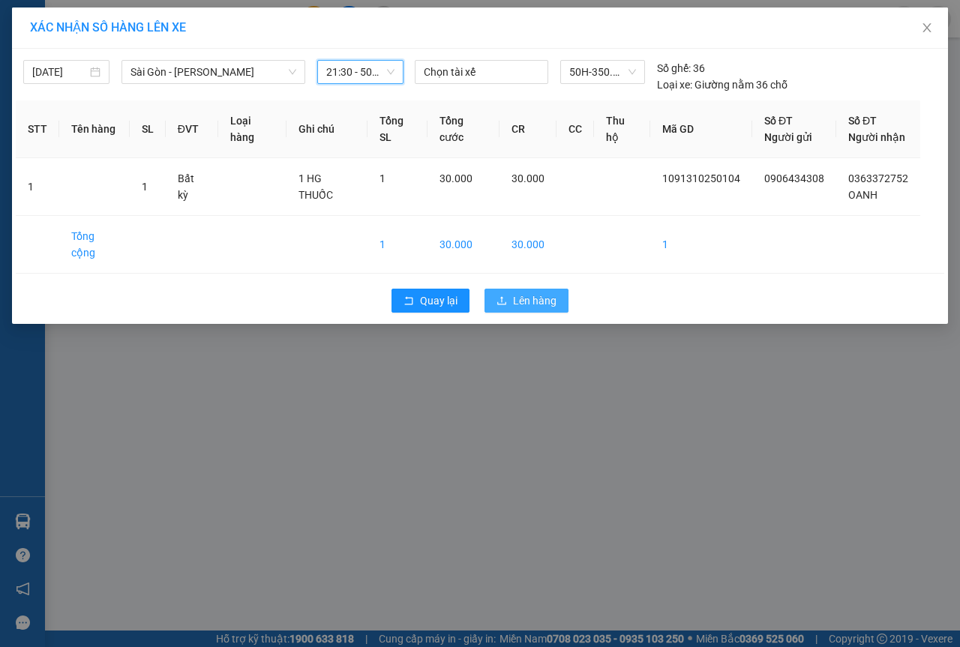
click at [532, 293] on span "Lên hàng" at bounding box center [535, 301] width 44 height 17
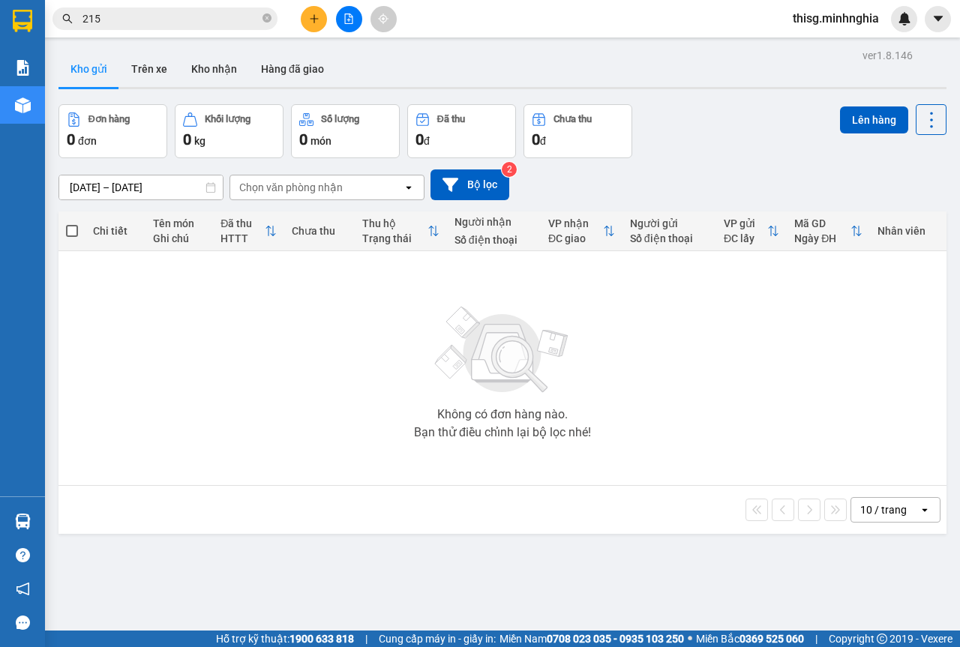
click at [320, 31] on div at bounding box center [349, 19] width 113 height 26
click at [318, 20] on icon "plus" at bounding box center [314, 19] width 11 height 11
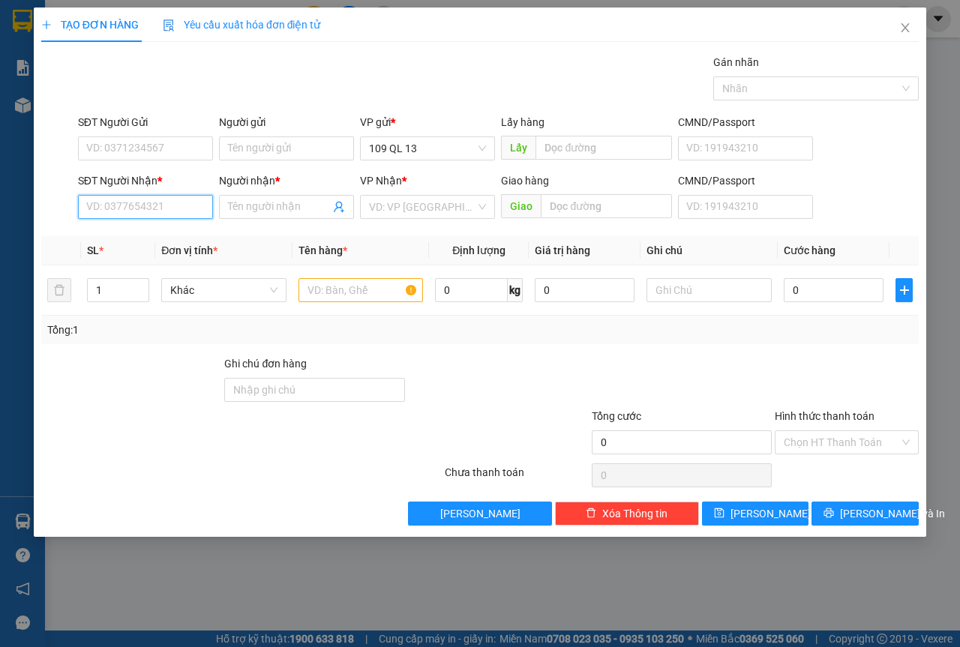
click at [167, 212] on input "SĐT Người Nhận *" at bounding box center [145, 207] width 135 height 24
click at [176, 230] on div "0989931456 - [PERSON_NAME]" at bounding box center [161, 237] width 148 height 17
type input "0989931456"
type input "[PERSON_NAME]"
type input "0989931456"
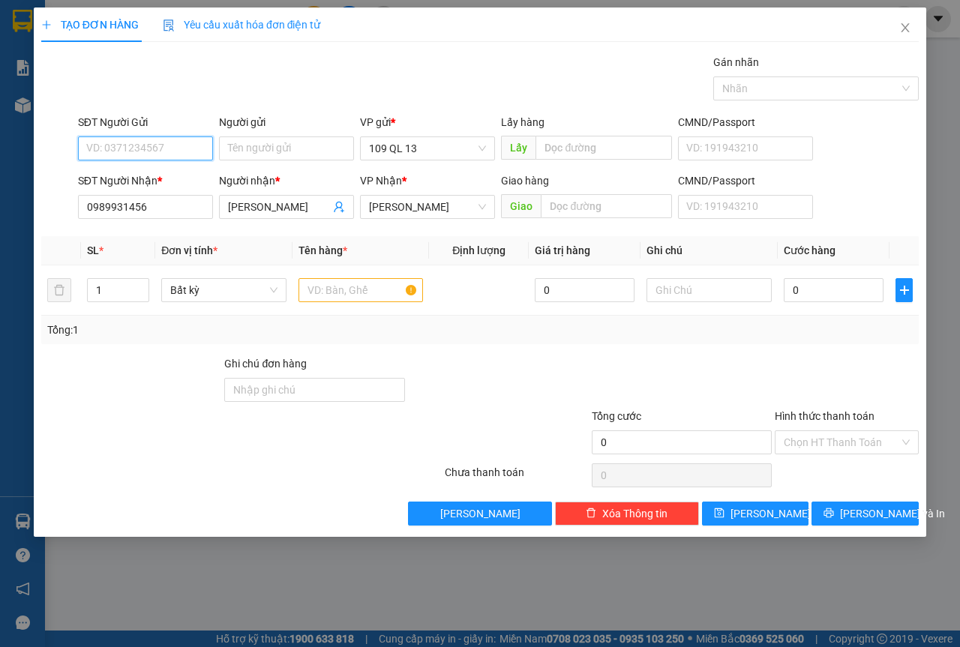
click at [177, 143] on input "SĐT Người Gửi" at bounding box center [145, 149] width 135 height 24
click at [155, 173] on div "0932483463 - DIỄM" at bounding box center [145, 178] width 117 height 17
type input "0932483463"
type input "DIỄM"
click at [331, 293] on input "text" at bounding box center [361, 290] width 125 height 24
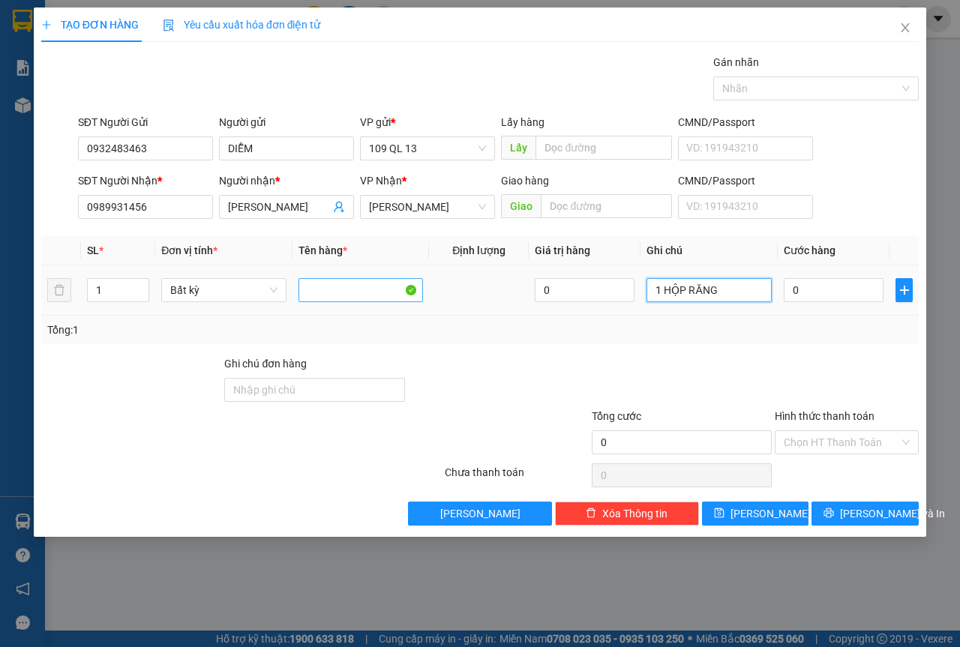
type input "1 HỘP RĂNG"
type input "3"
type input "30"
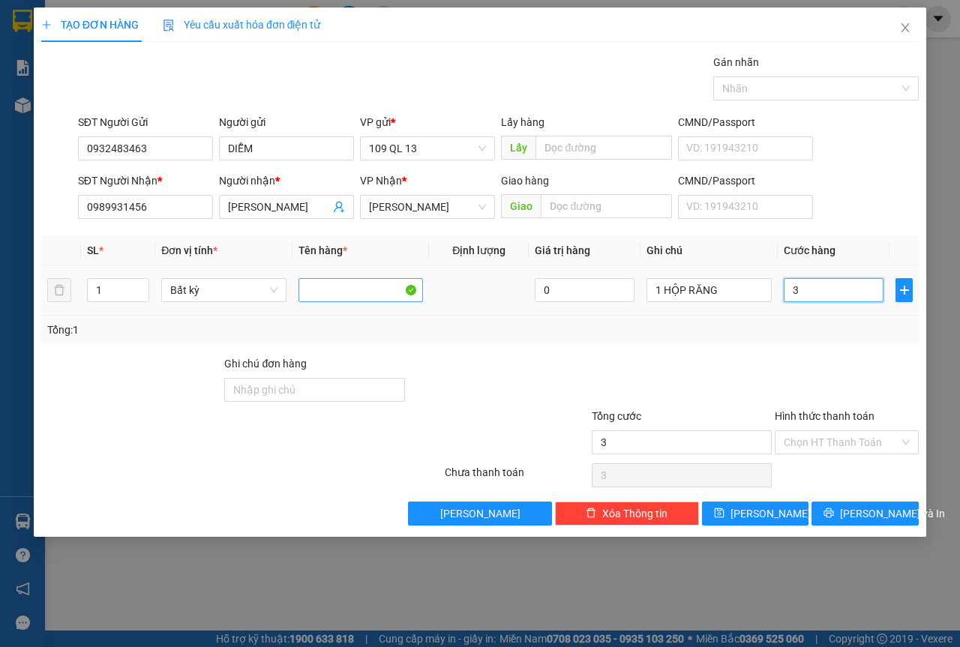
type input "30"
click at [862, 445] on input "Hình thức thanh toán" at bounding box center [842, 442] width 116 height 23
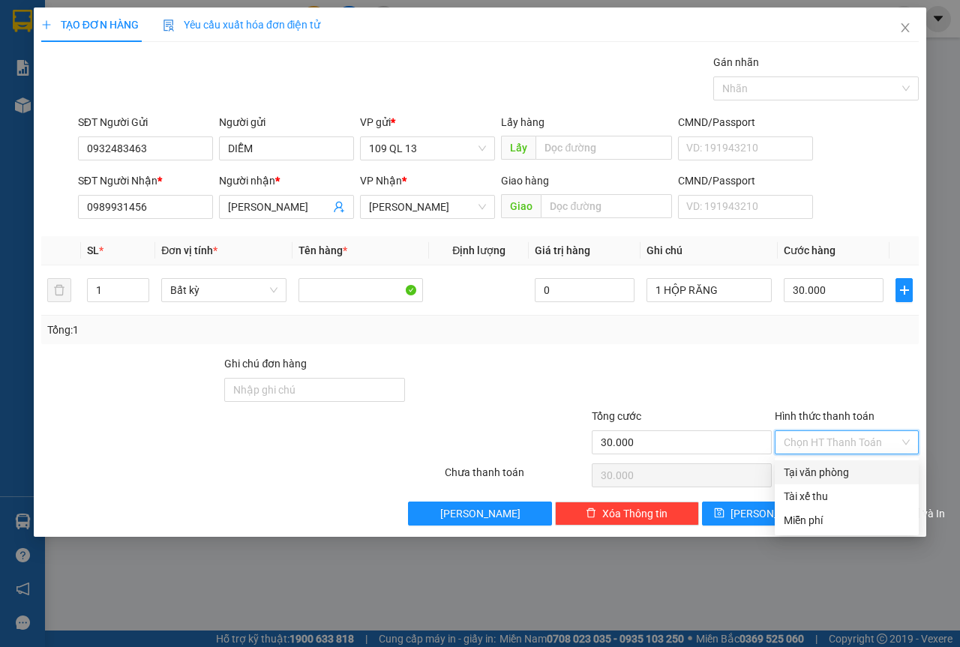
click at [862, 473] on div "Tại văn phòng" at bounding box center [847, 472] width 126 height 17
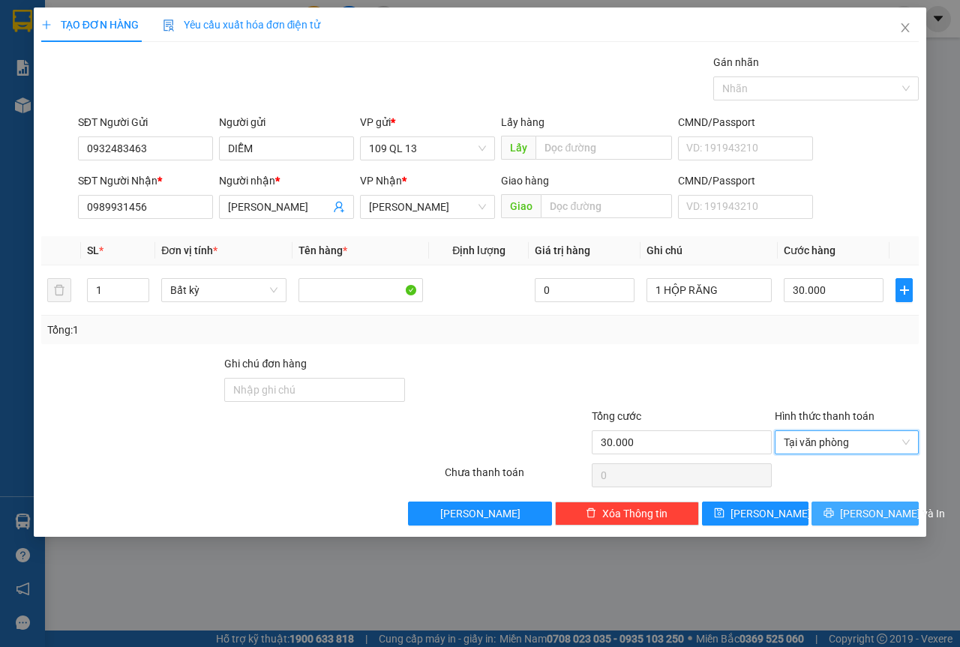
click at [864, 511] on span "[PERSON_NAME] và In" at bounding box center [892, 514] width 105 height 17
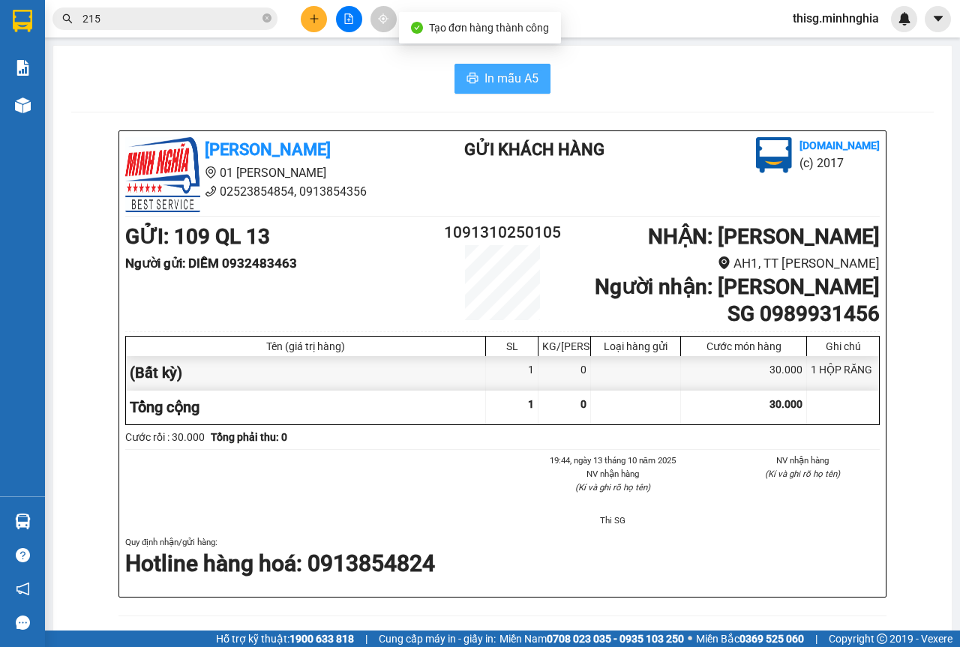
click at [488, 65] on button "In mẫu A5" at bounding box center [503, 79] width 96 height 30
click at [317, 22] on button at bounding box center [314, 19] width 26 height 26
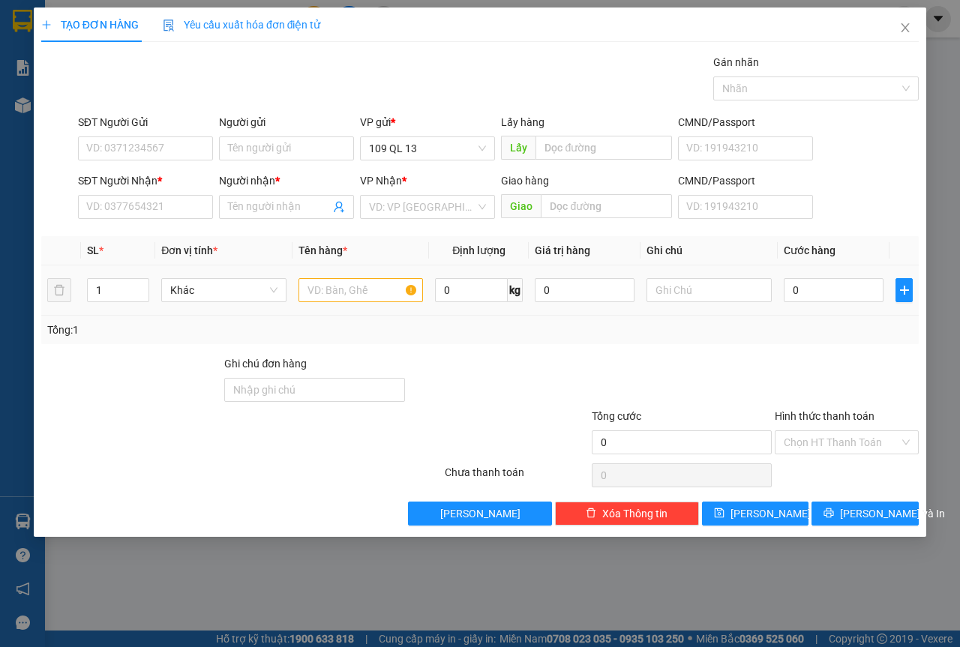
drag, startPoint x: 342, startPoint y: 300, endPoint x: 351, endPoint y: 292, distance: 12.2
click at [344, 299] on div at bounding box center [361, 290] width 125 height 30
click at [351, 292] on input "text" at bounding box center [361, 290] width 125 height 24
click at [682, 284] on input "text" at bounding box center [709, 290] width 125 height 24
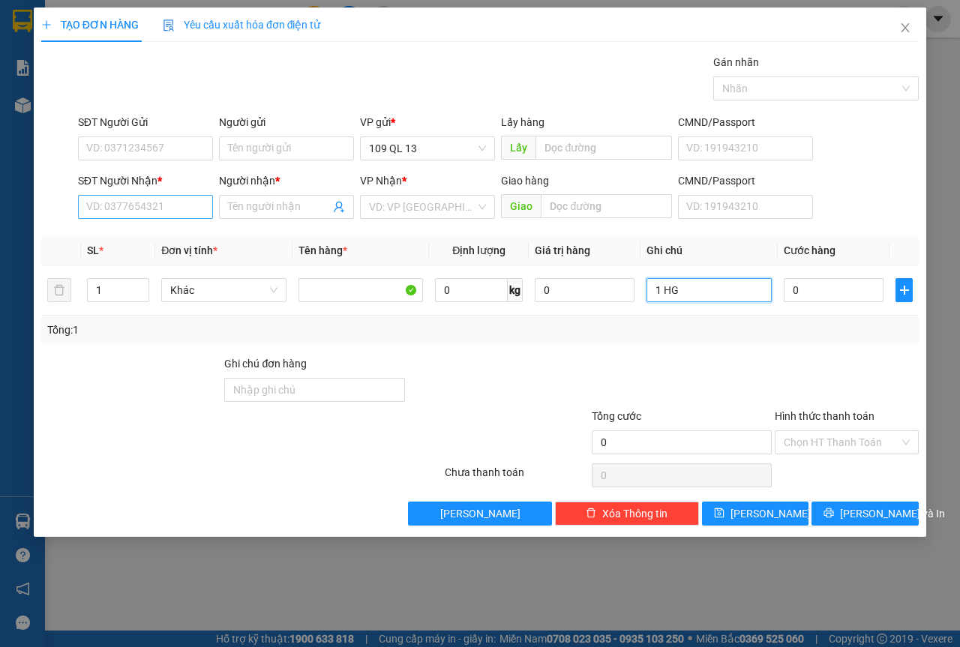
type input "1 HG"
click at [164, 199] on input "SĐT Người Nhận *" at bounding box center [145, 207] width 135 height 24
type input "0951349710"
type input "H"
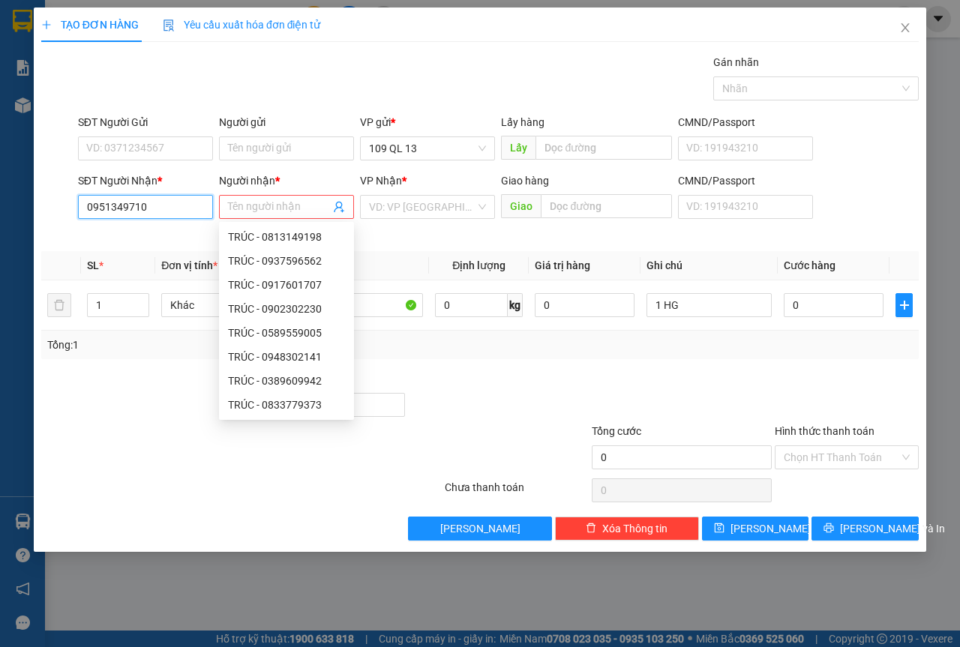
drag, startPoint x: 126, startPoint y: 206, endPoint x: 185, endPoint y: 201, distance: 59.4
click at [128, 204] on input "0951349710" at bounding box center [145, 207] width 135 height 24
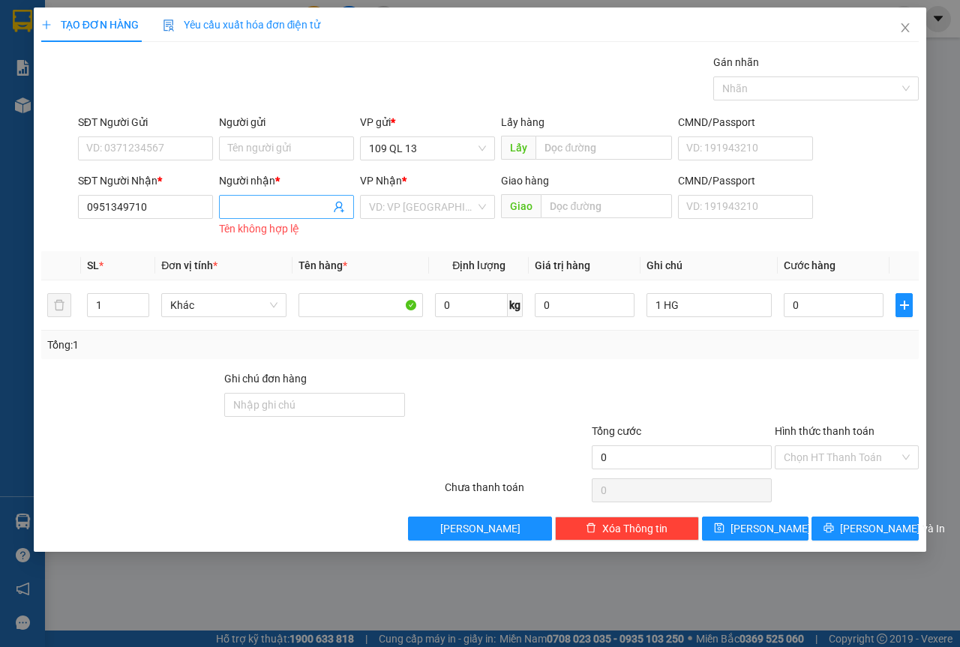
click at [245, 203] on input "Người nhận *" at bounding box center [279, 207] width 102 height 17
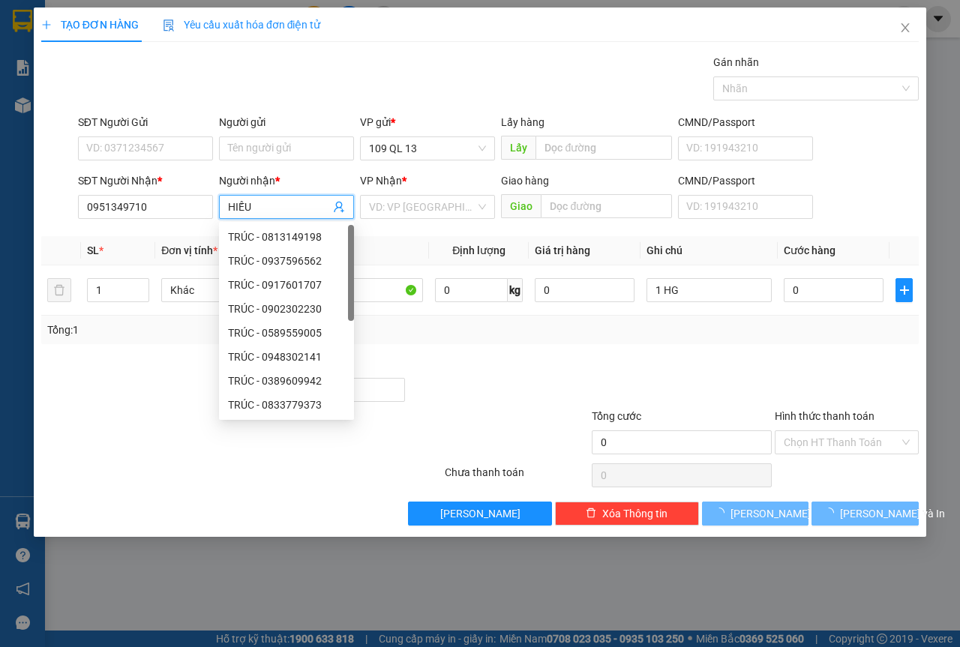
type input "HIẾU"
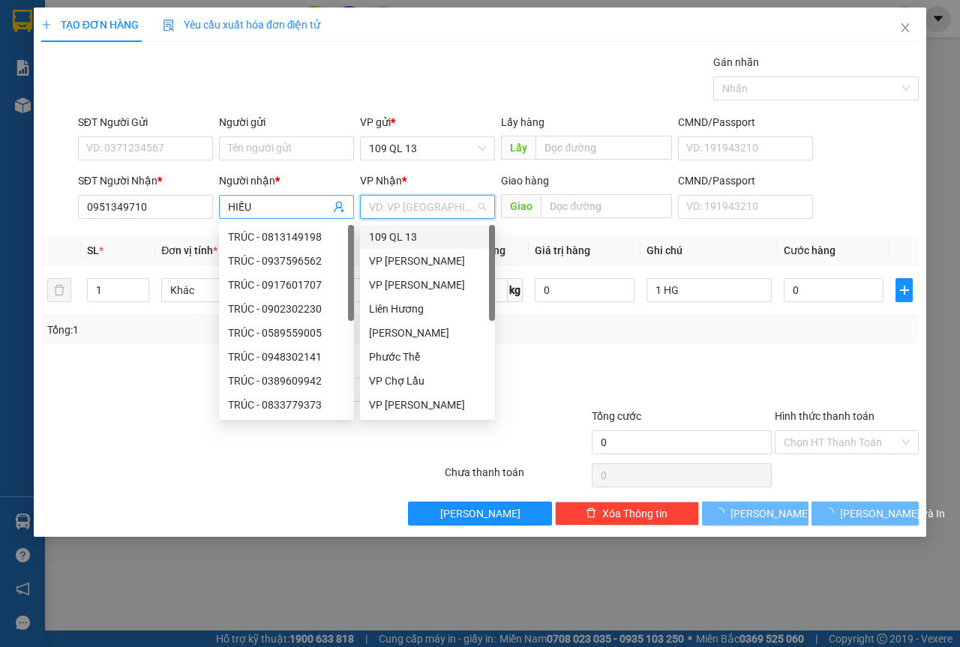
type input "L"
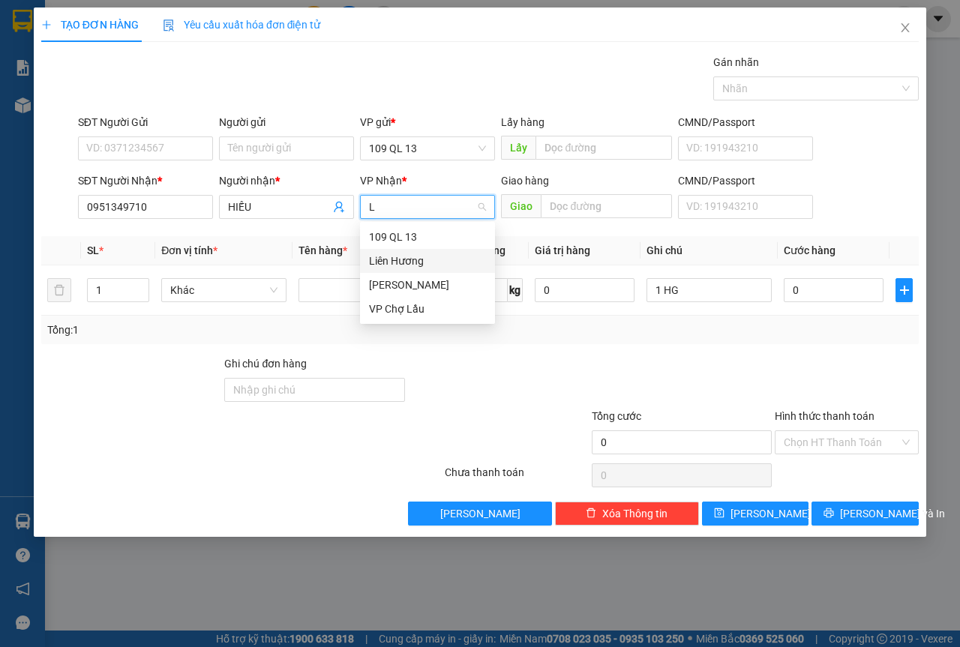
click at [393, 258] on div "Liên Hương" at bounding box center [427, 261] width 117 height 17
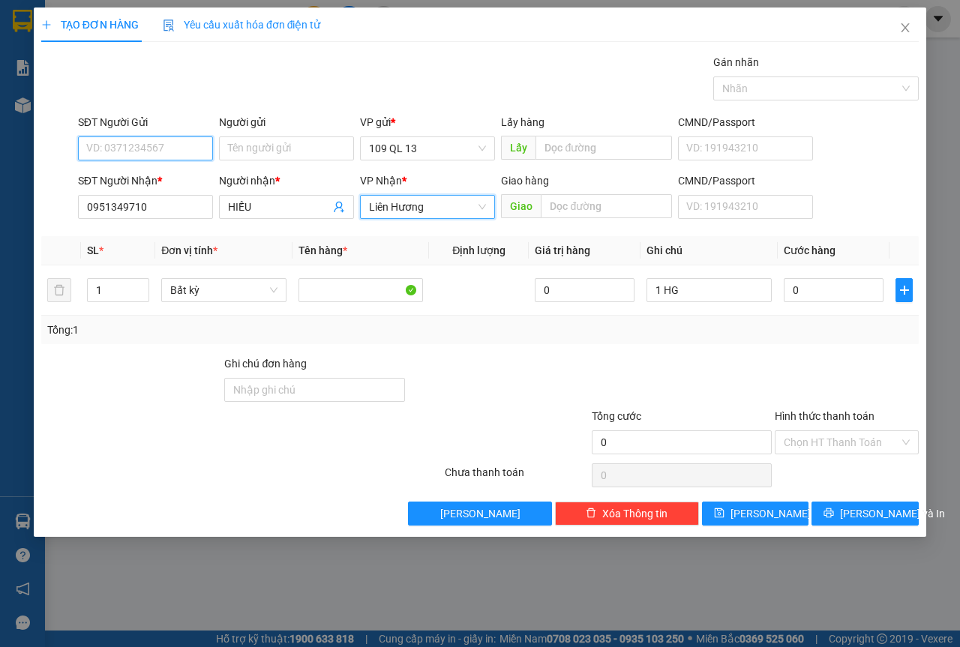
click at [169, 138] on input "SĐT Người Gửi" at bounding box center [145, 149] width 135 height 24
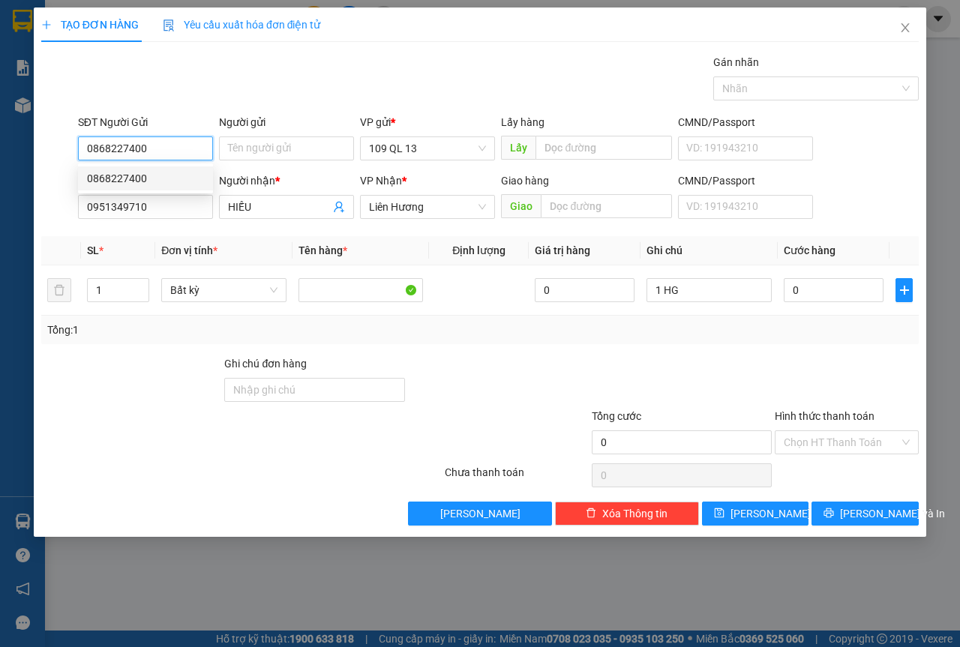
type input "0868227400"
click at [105, 166] on div "0868227400 0868227400" at bounding box center [145, 179] width 135 height 30
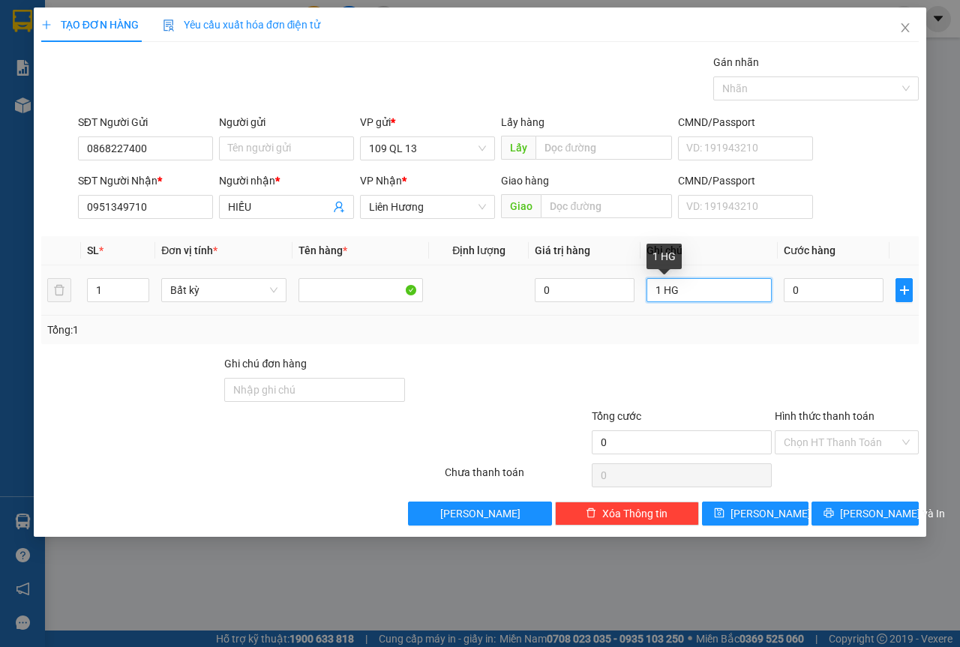
click at [701, 290] on input "1 HG" at bounding box center [709, 290] width 125 height 24
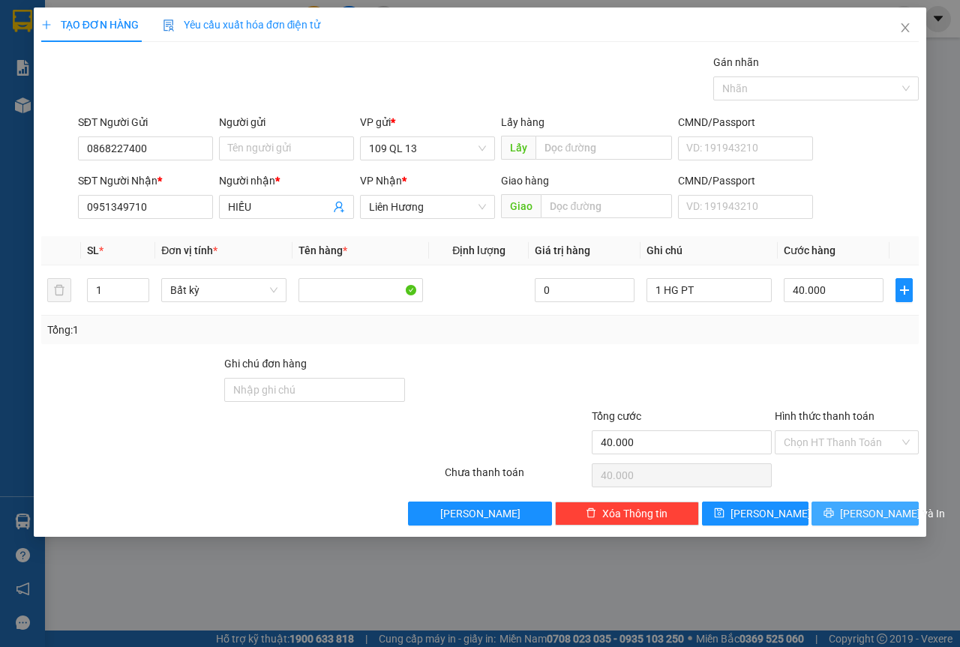
click at [852, 520] on span "[PERSON_NAME] và In" at bounding box center [892, 514] width 105 height 17
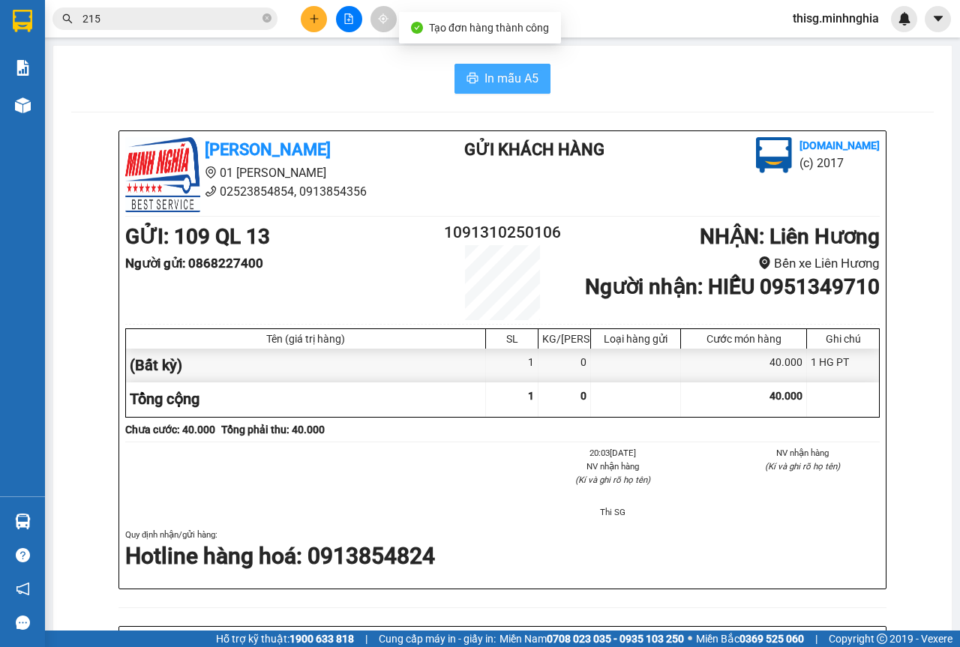
click at [461, 71] on button "In mẫu A5" at bounding box center [503, 79] width 96 height 30
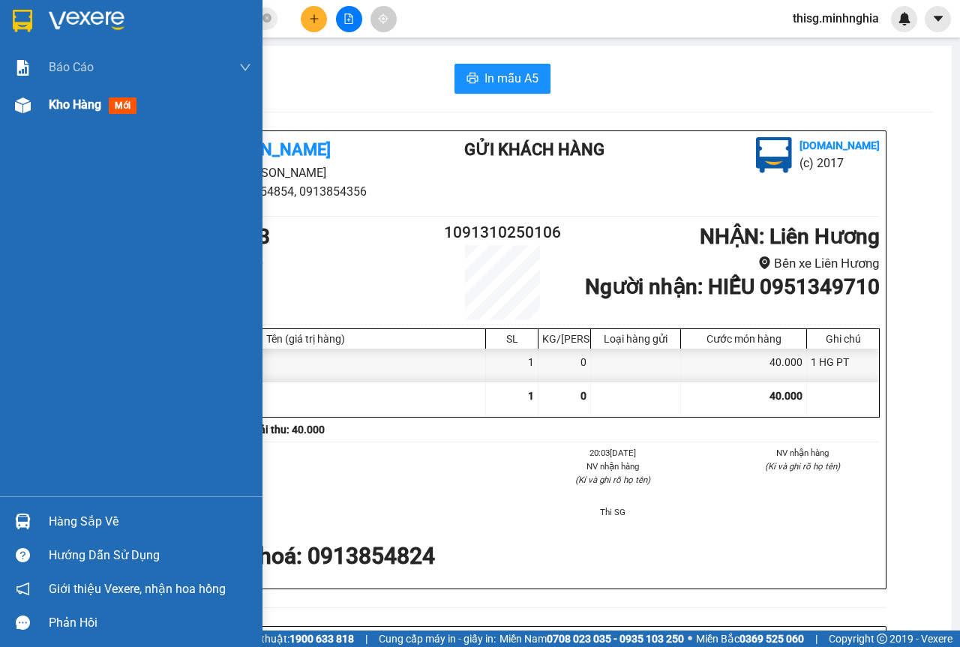
click at [61, 109] on span "Kho hàng" at bounding box center [75, 105] width 53 height 14
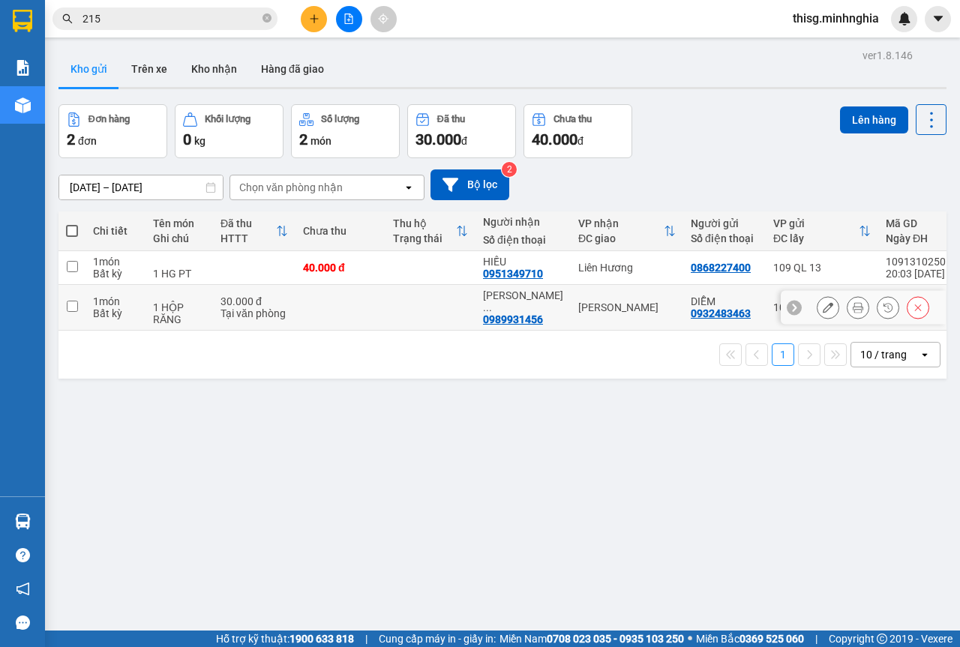
click at [557, 282] on td "HIẾU 0951349710" at bounding box center [523, 268] width 95 height 34
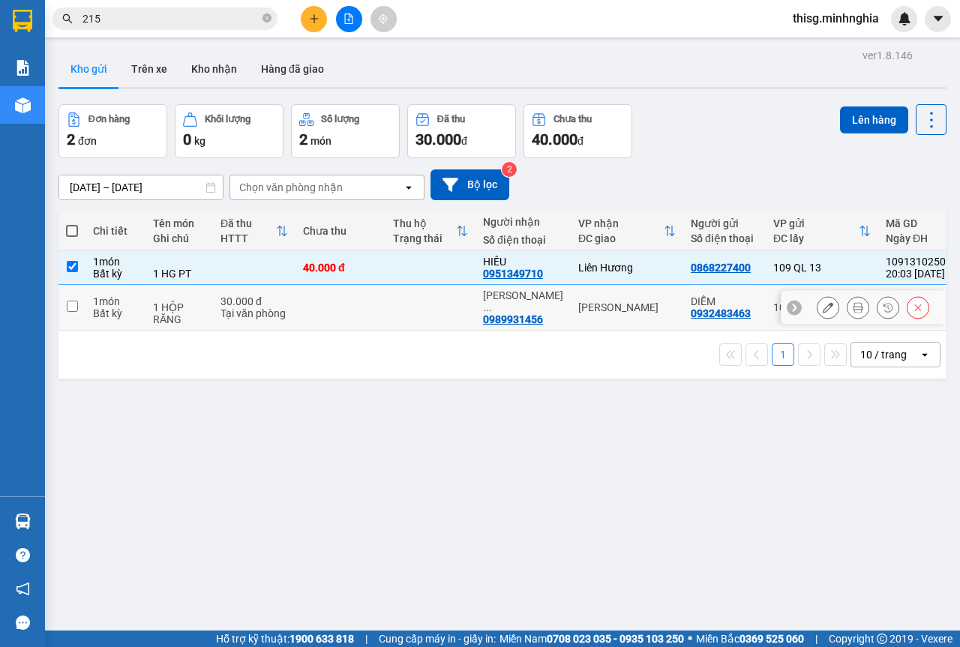
click at [571, 299] on td "[PERSON_NAME]" at bounding box center [627, 308] width 113 height 46
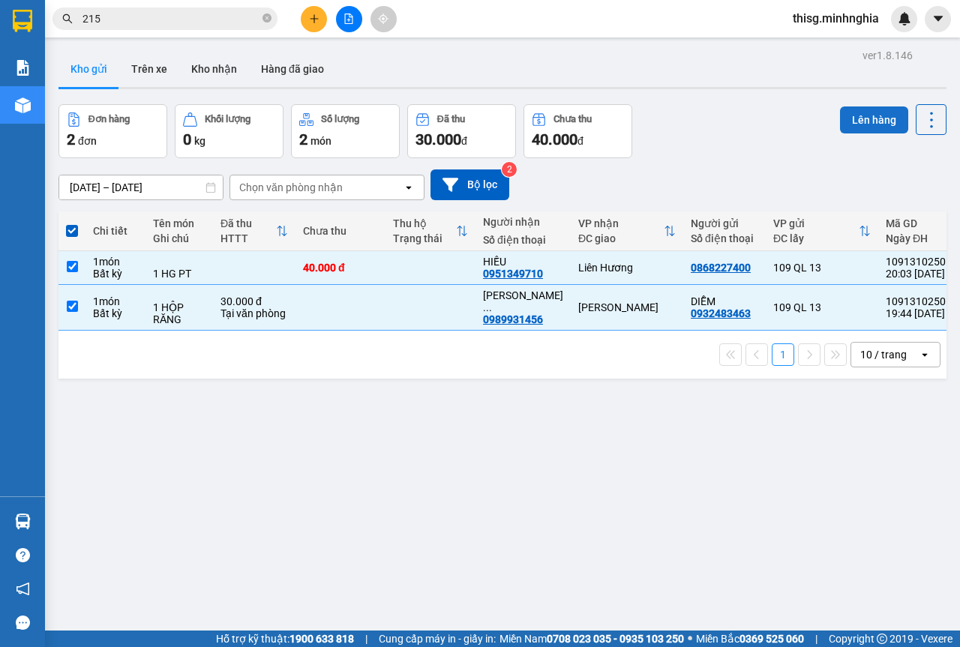
click at [890, 110] on button "Lên hàng" at bounding box center [874, 120] width 68 height 27
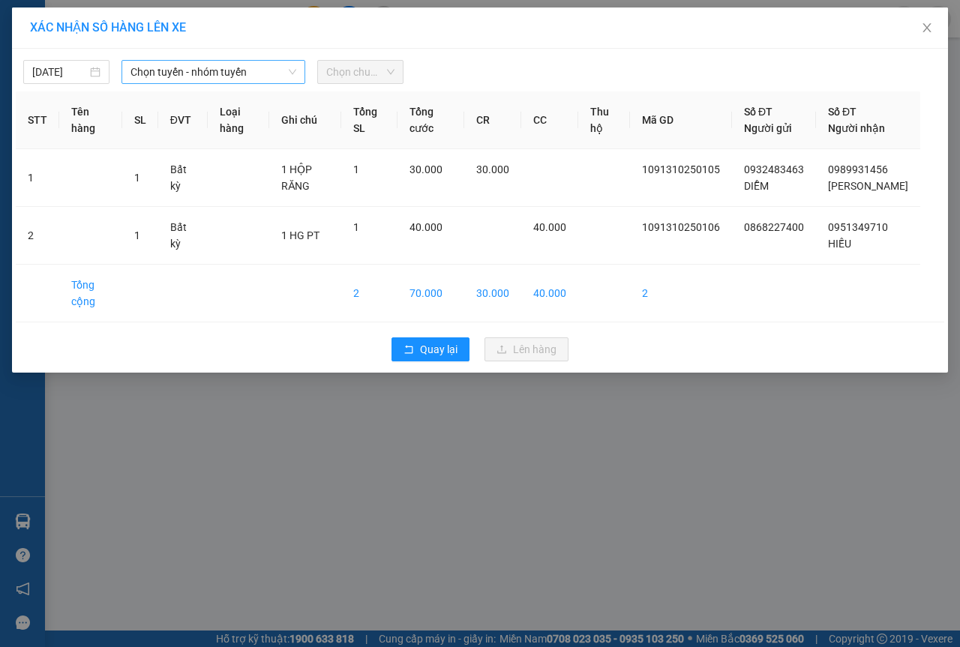
click at [236, 61] on span "Chọn tuyến - nhóm tuyến" at bounding box center [214, 72] width 166 height 23
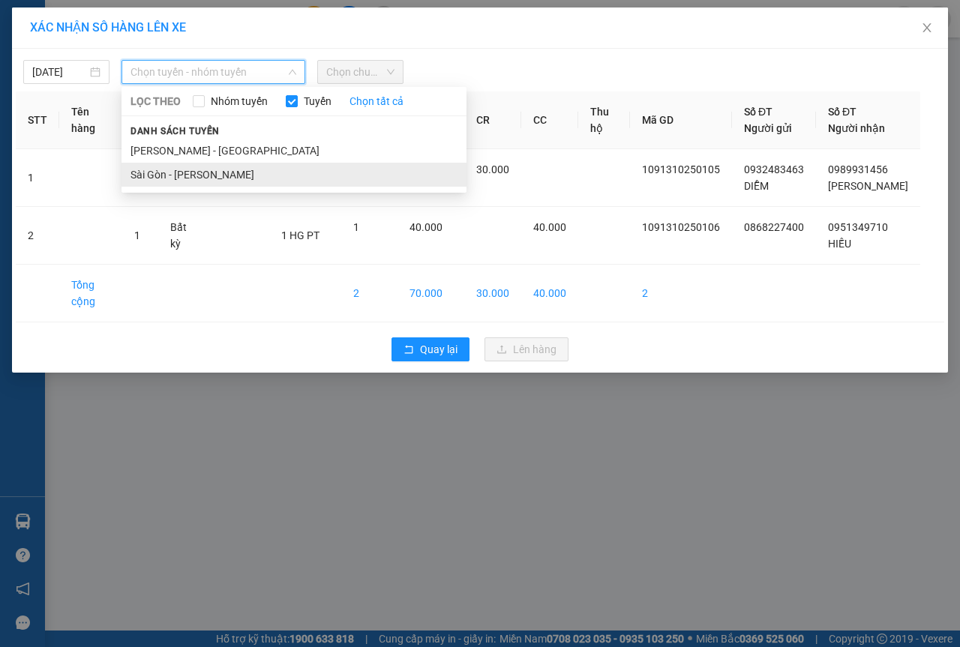
click at [191, 176] on li "Sài Gòn - [PERSON_NAME]" at bounding box center [294, 175] width 345 height 24
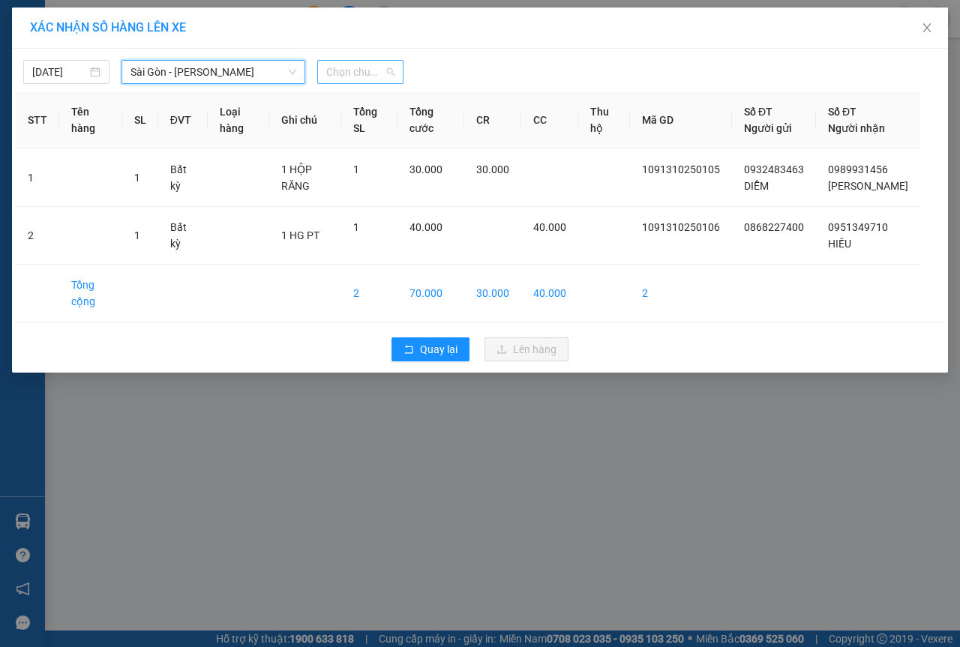
click at [362, 77] on span "Chọn chuyến" at bounding box center [360, 72] width 68 height 23
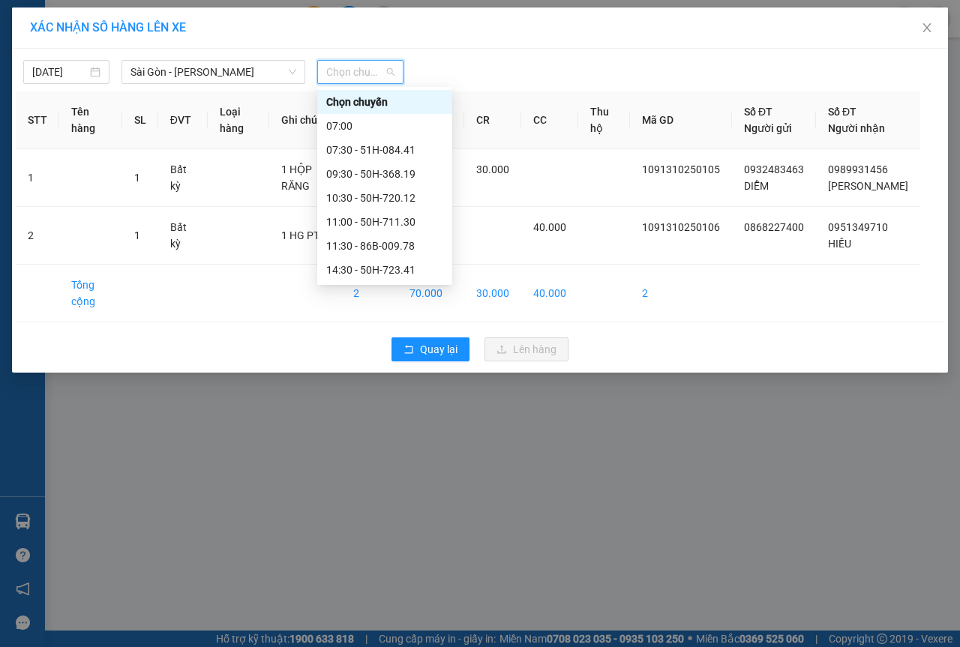
click at [368, 382] on div "21:30 - 50H-350.51" at bounding box center [384, 390] width 117 height 17
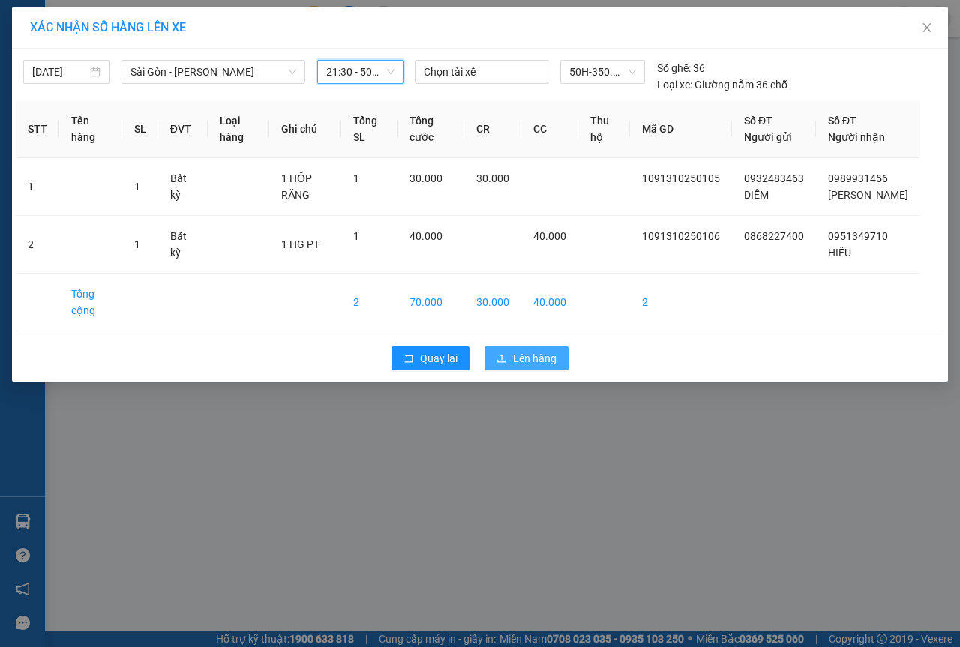
click at [542, 367] on span "Lên hàng" at bounding box center [535, 358] width 44 height 17
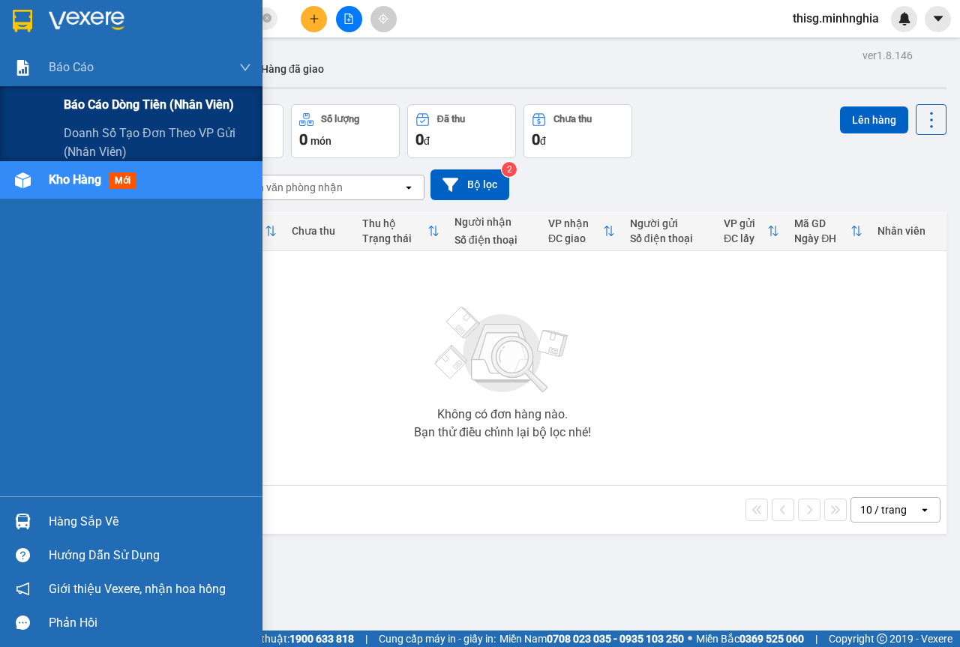
click at [92, 101] on span "Báo cáo dòng tiền (nhân viên)" at bounding box center [149, 104] width 170 height 19
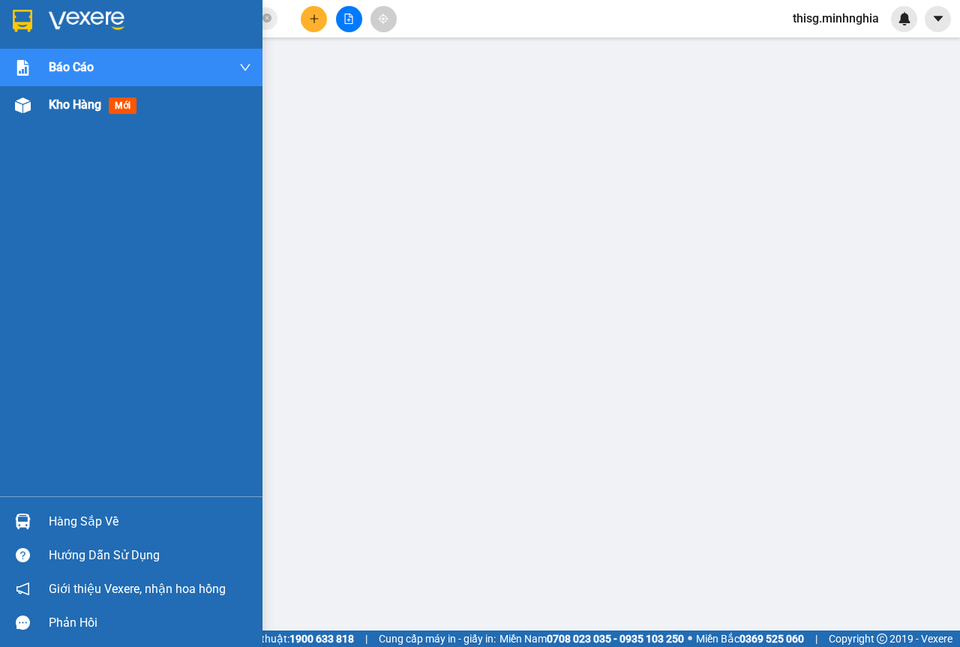
click at [15, 110] on img at bounding box center [23, 106] width 16 height 16
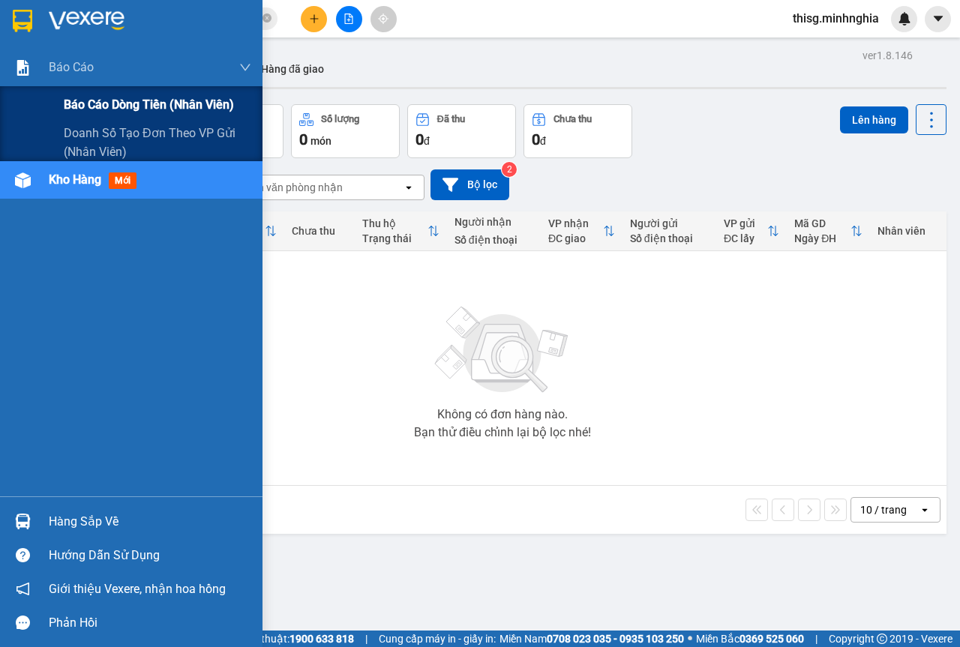
click at [92, 112] on span "Báo cáo dòng tiền (nhân viên)" at bounding box center [149, 104] width 170 height 19
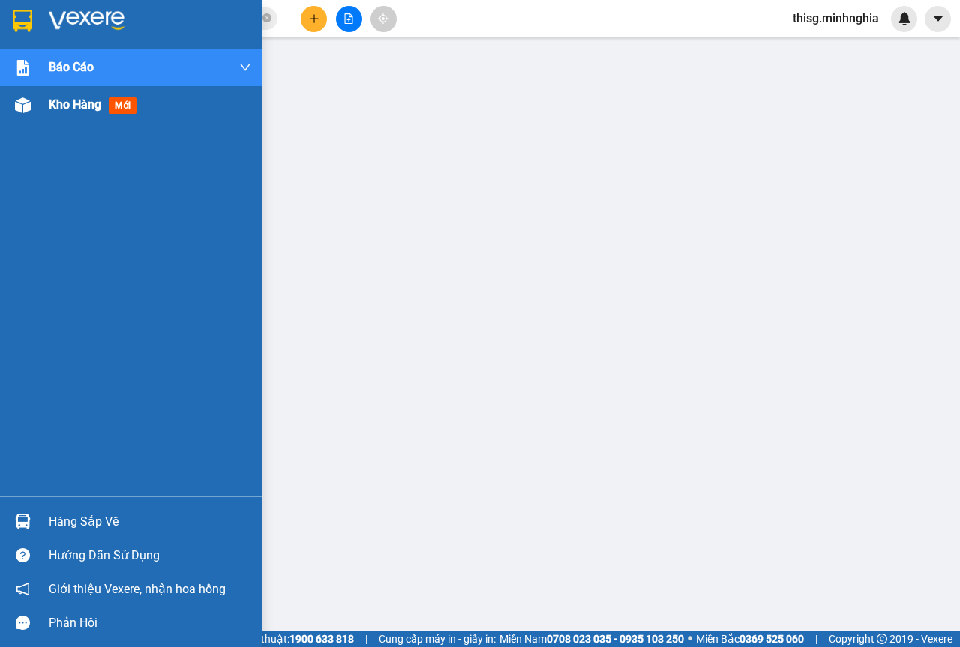
click at [35, 117] on div at bounding box center [23, 105] width 26 height 26
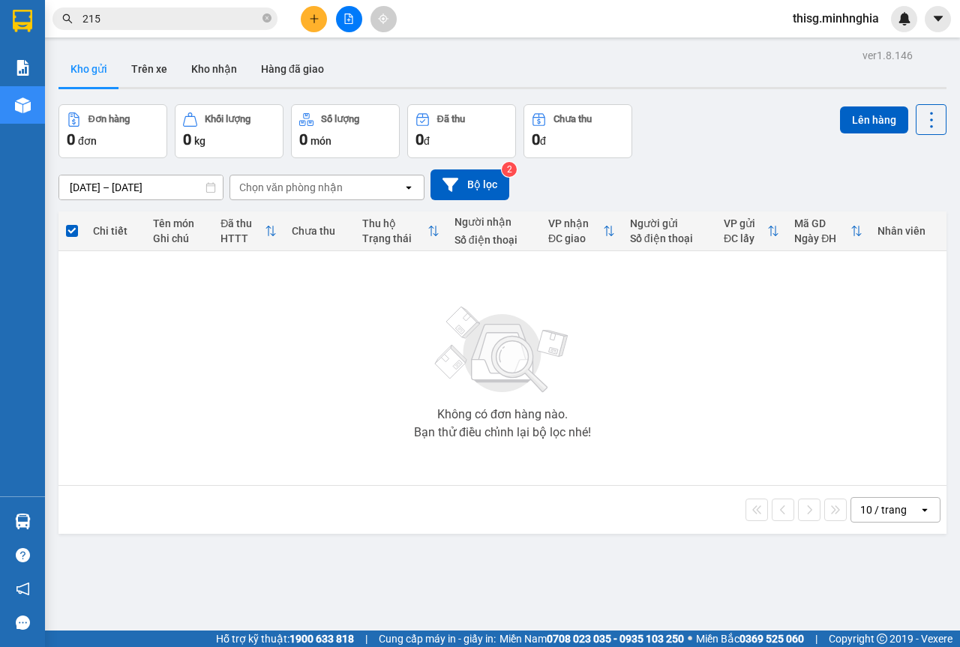
click at [332, 24] on div at bounding box center [349, 19] width 113 height 26
click at [344, 19] on icon "file-add" at bounding box center [349, 19] width 11 height 11
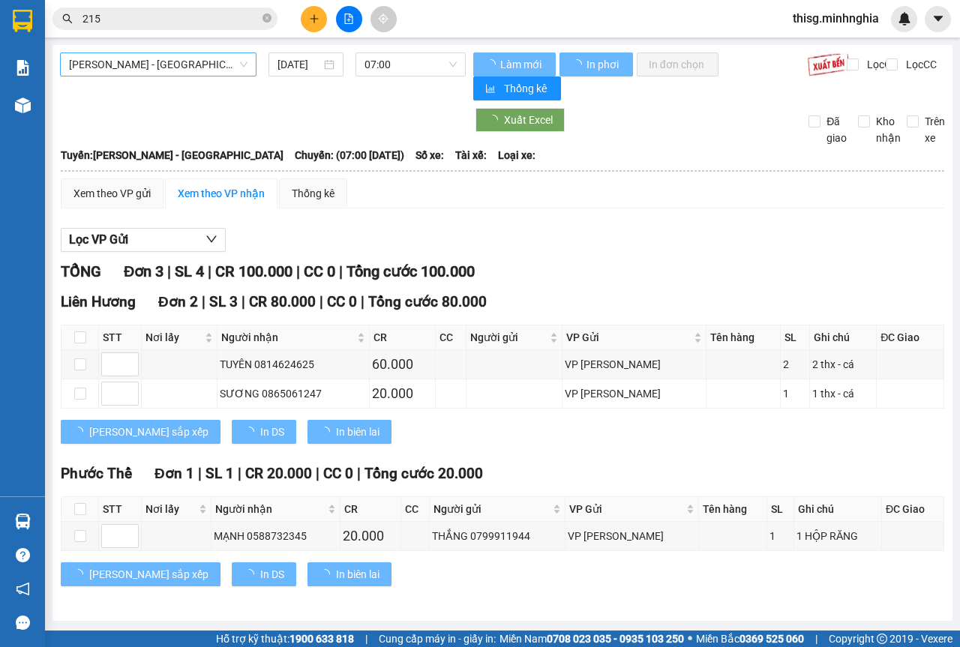
click at [187, 70] on span "[PERSON_NAME] - [GEOGRAPHIC_DATA]" at bounding box center [158, 64] width 179 height 23
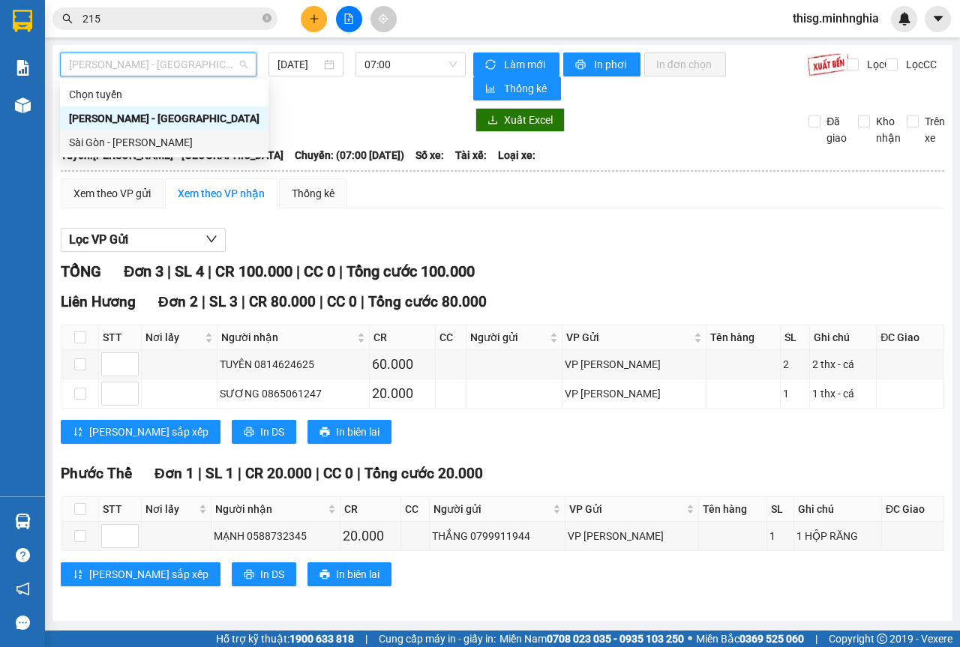
click at [155, 138] on div "Sài Gòn - [PERSON_NAME]" at bounding box center [164, 142] width 191 height 17
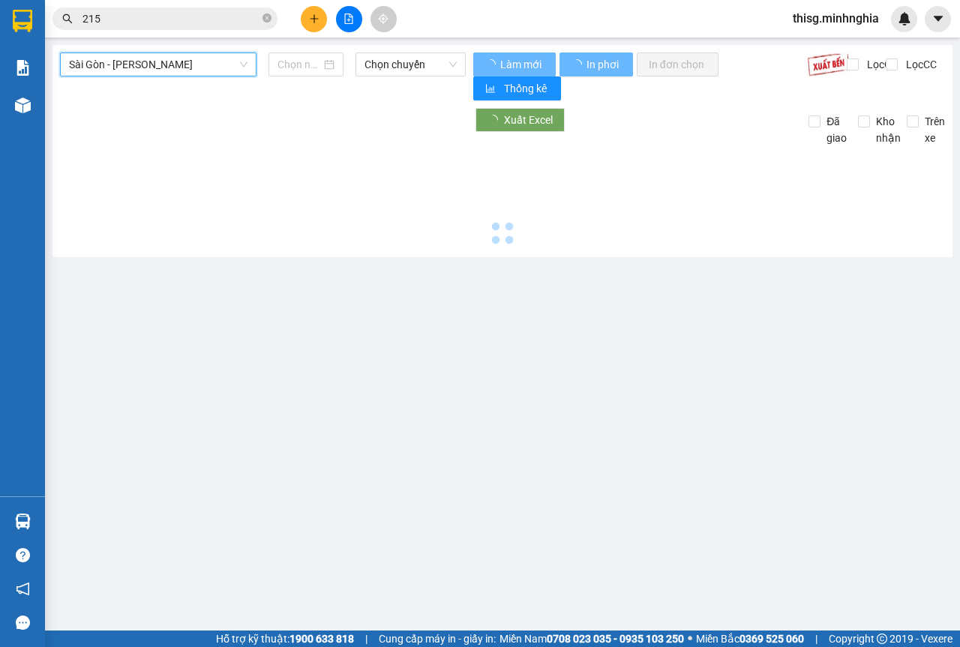
type input "[DATE]"
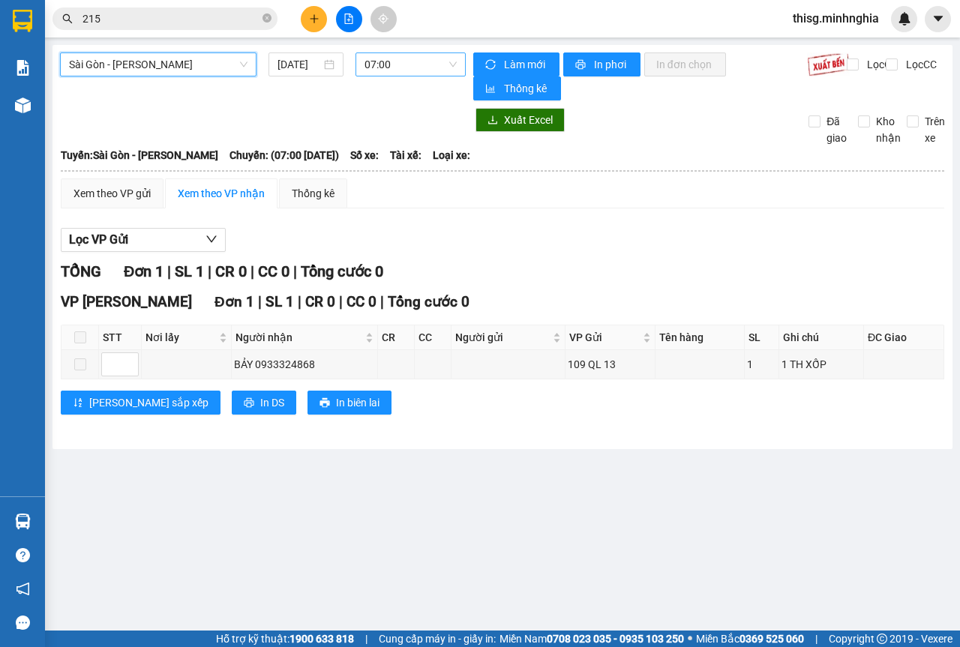
click at [399, 67] on span "07:00" at bounding box center [411, 64] width 92 height 23
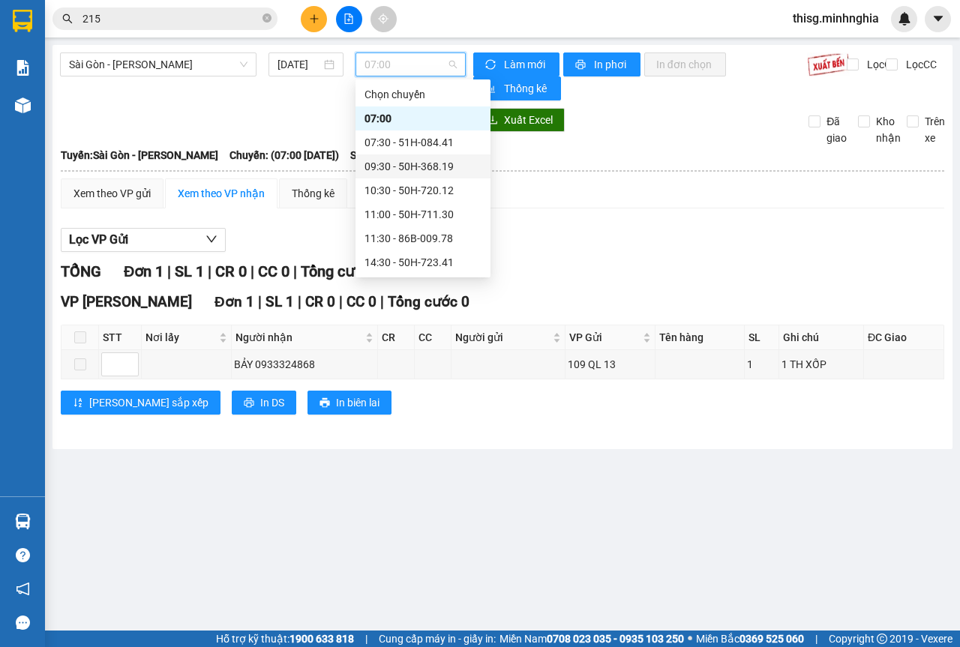
click at [401, 163] on div "Chọn chuyến 07:00 07:30 - 51H-084.41 09:30 - 50H-368.19 10:30 - 50H-720.12 11:0…" at bounding box center [423, 251] width 135 height 336
click at [404, 254] on div "14:30 - 50H-723.41" at bounding box center [423, 262] width 117 height 17
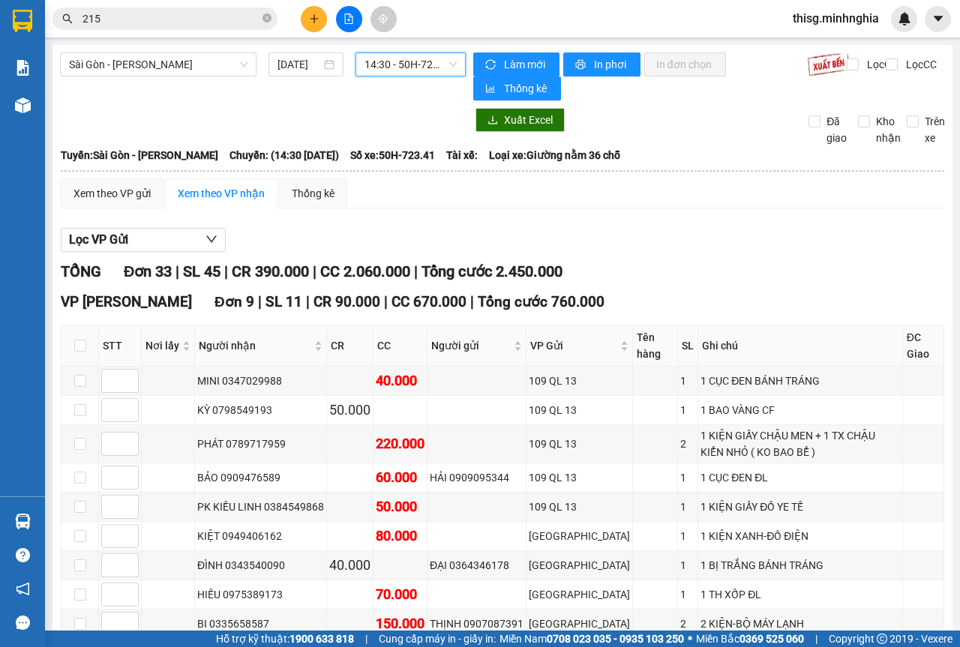
click at [170, 13] on input "215" at bounding box center [171, 19] width 177 height 17
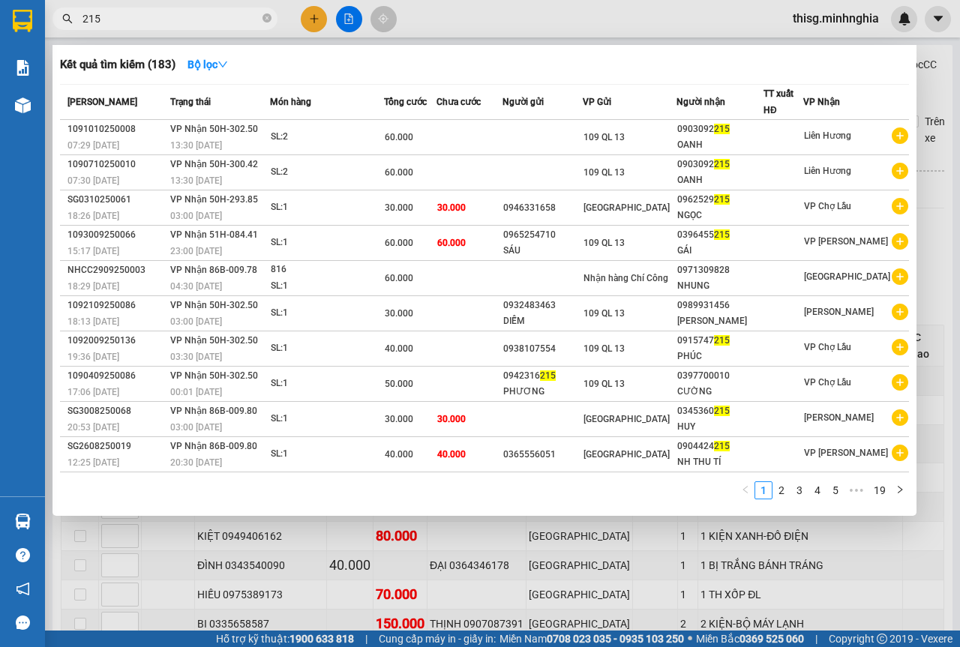
click at [170, 13] on input "215" at bounding box center [171, 19] width 177 height 17
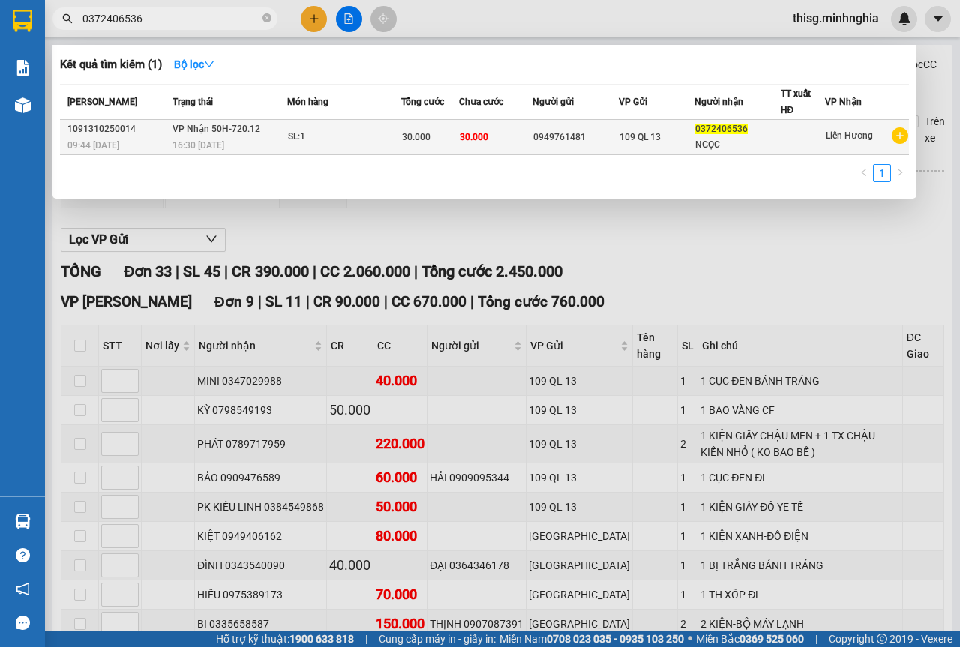
type input "0372406536"
click at [347, 131] on div "SL: 1" at bounding box center [344, 137] width 113 height 17
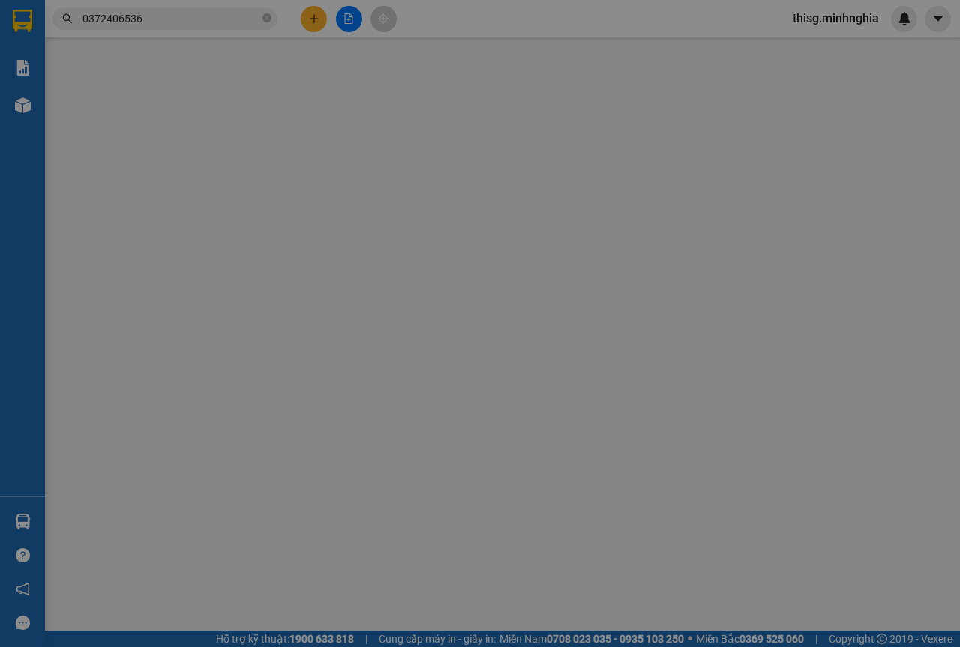
type input "0949761481"
type input "0372406536"
type input "30.000"
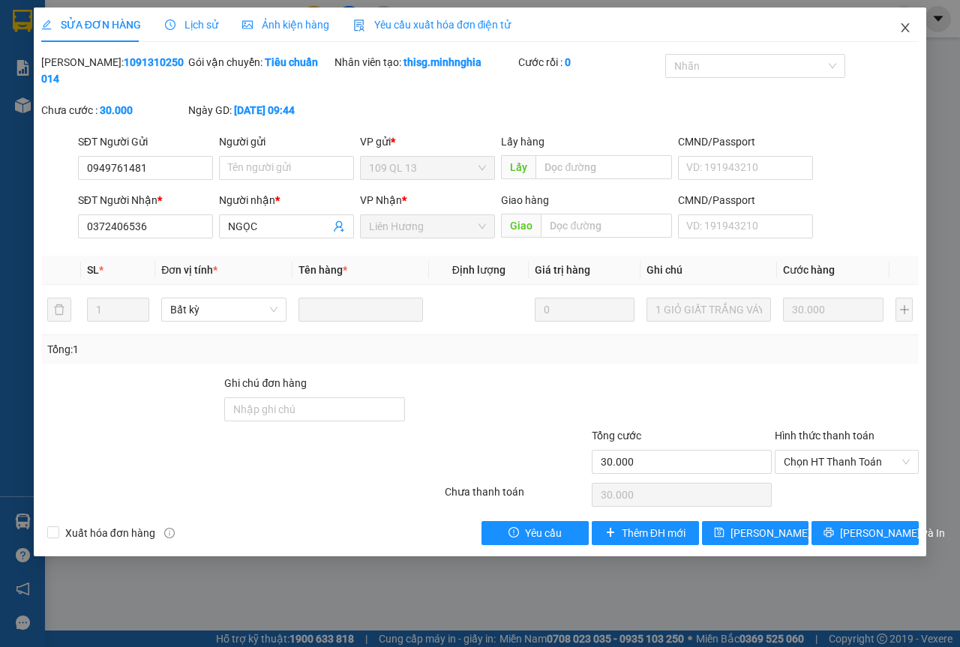
click at [897, 33] on span "Close" at bounding box center [905, 29] width 42 height 42
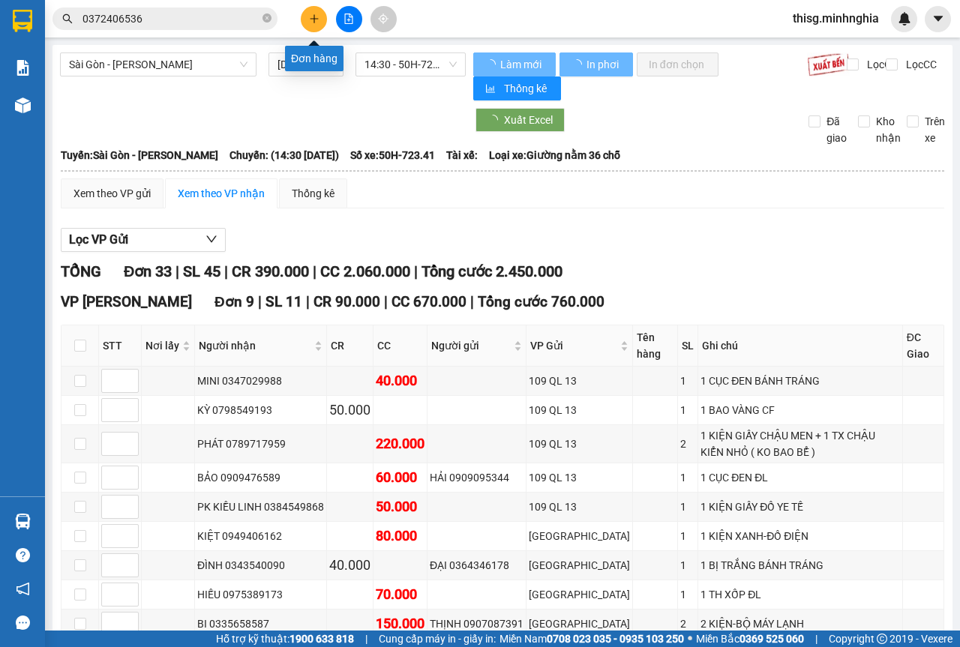
click at [305, 16] on button at bounding box center [314, 19] width 26 height 26
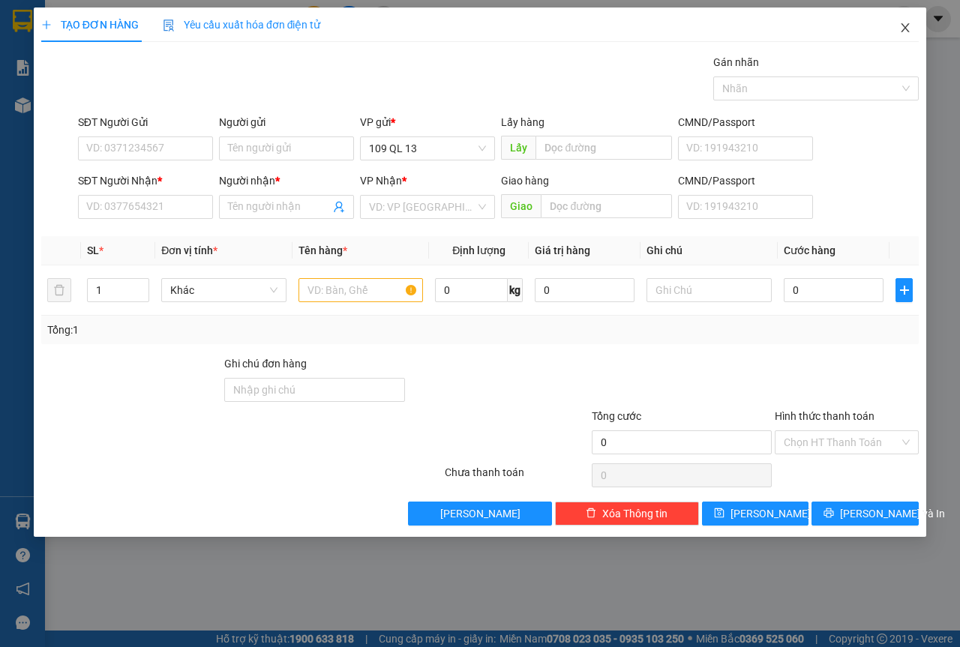
click at [905, 39] on span "Close" at bounding box center [905, 29] width 42 height 42
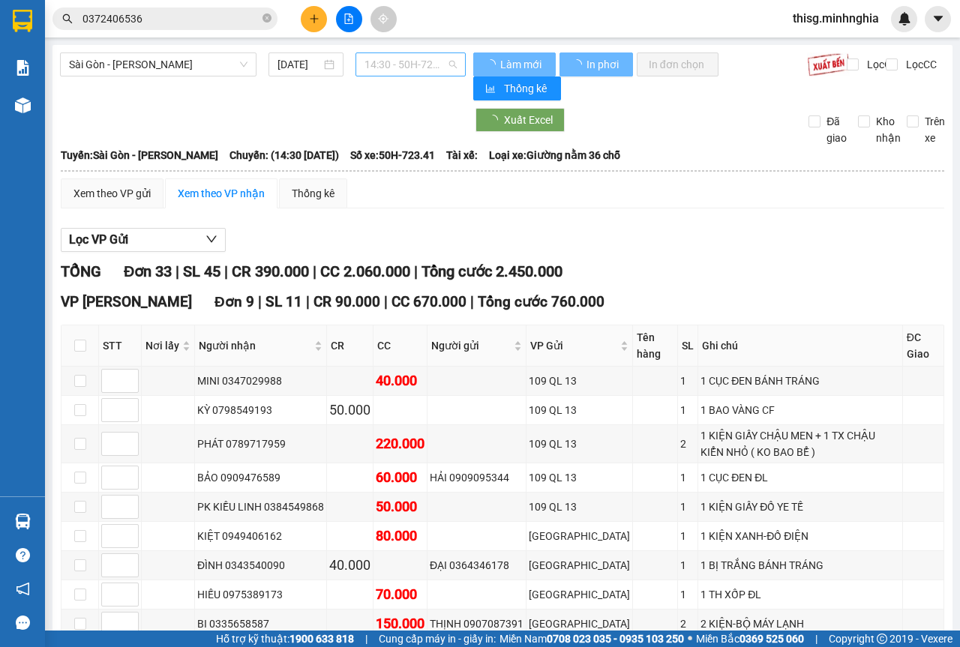
click at [392, 69] on span "14:30 - 50H-723.41" at bounding box center [411, 64] width 92 height 23
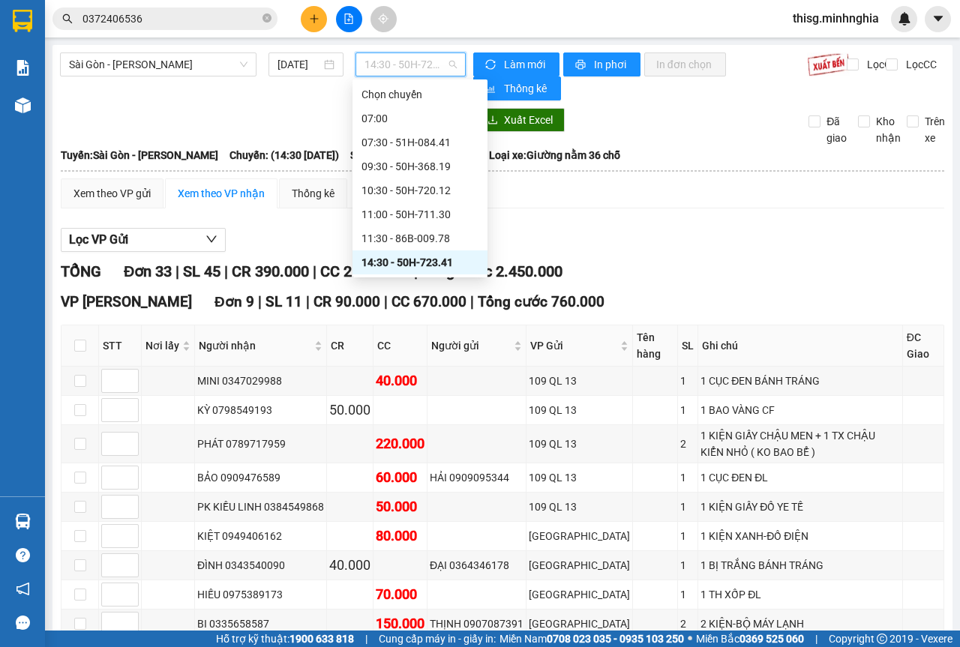
click at [389, 350] on div "21:00 - 50H-293.85" at bounding box center [420, 358] width 117 height 17
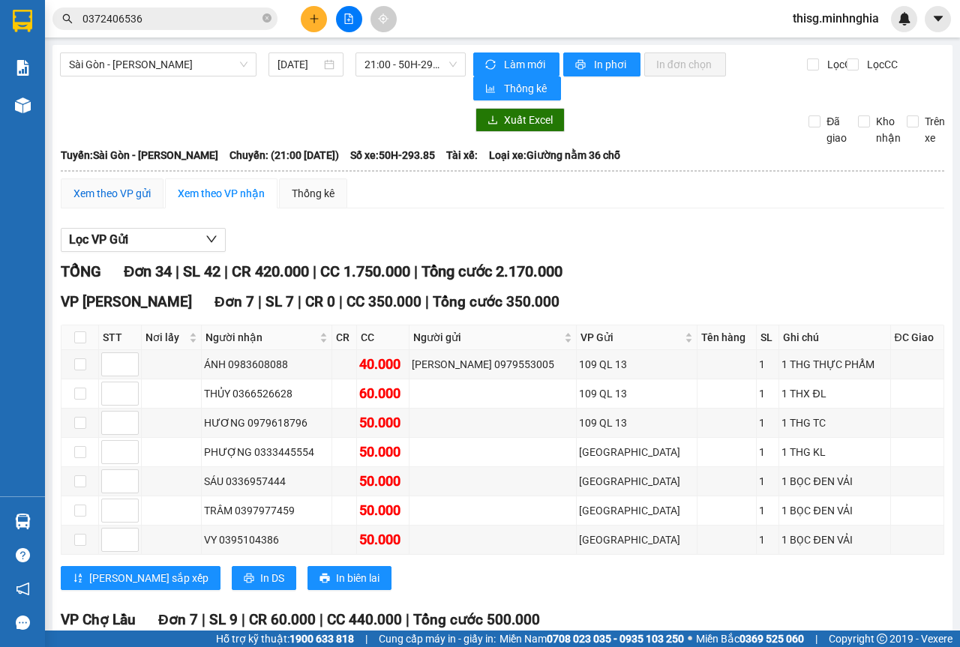
click at [128, 194] on div "Xem theo VP gửi" at bounding box center [112, 193] width 77 height 17
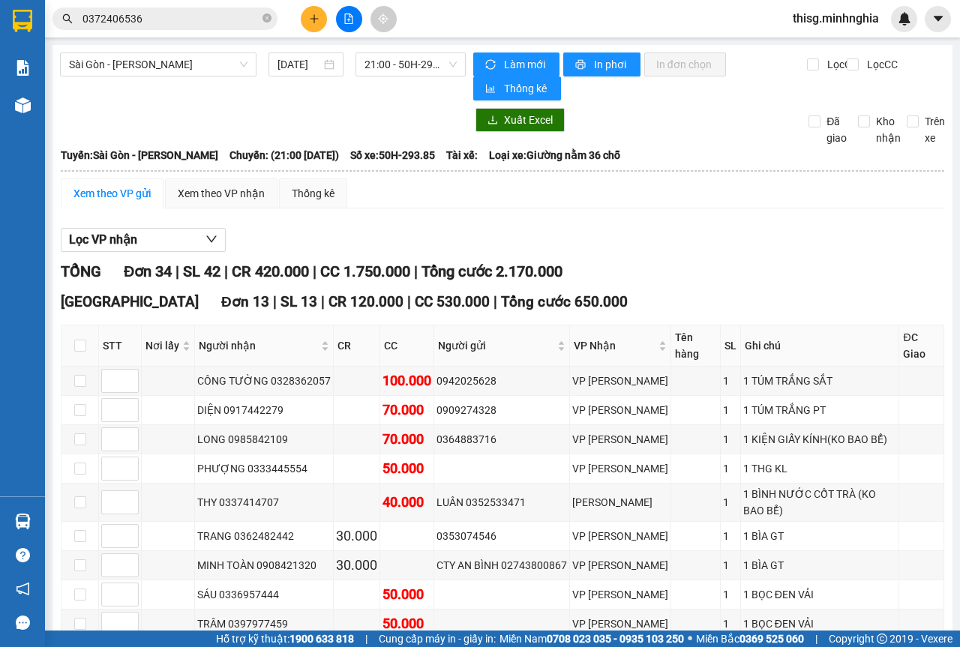
checkbox input "true"
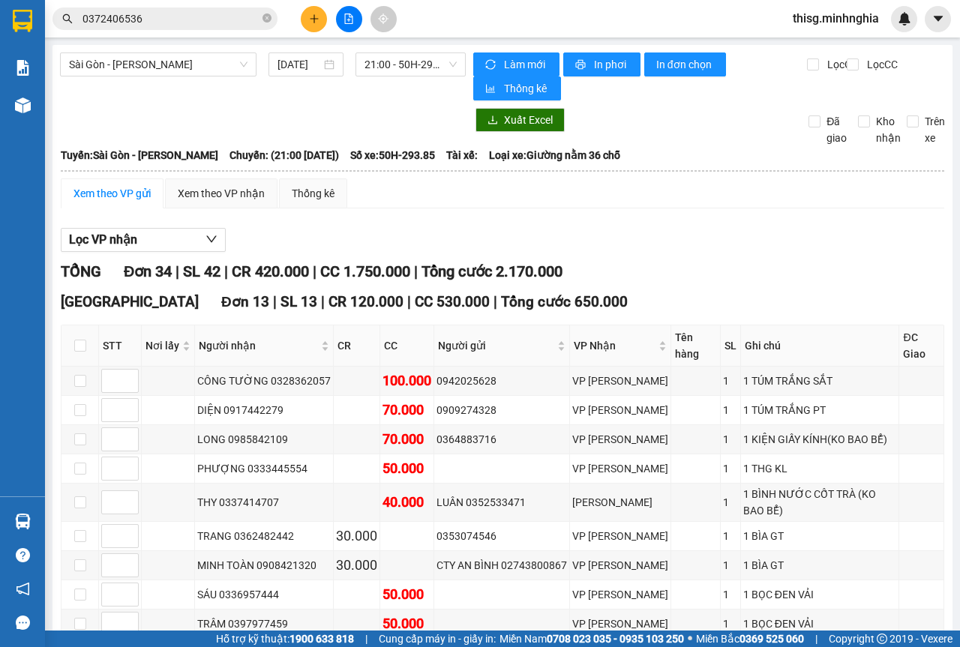
checkbox input "true"
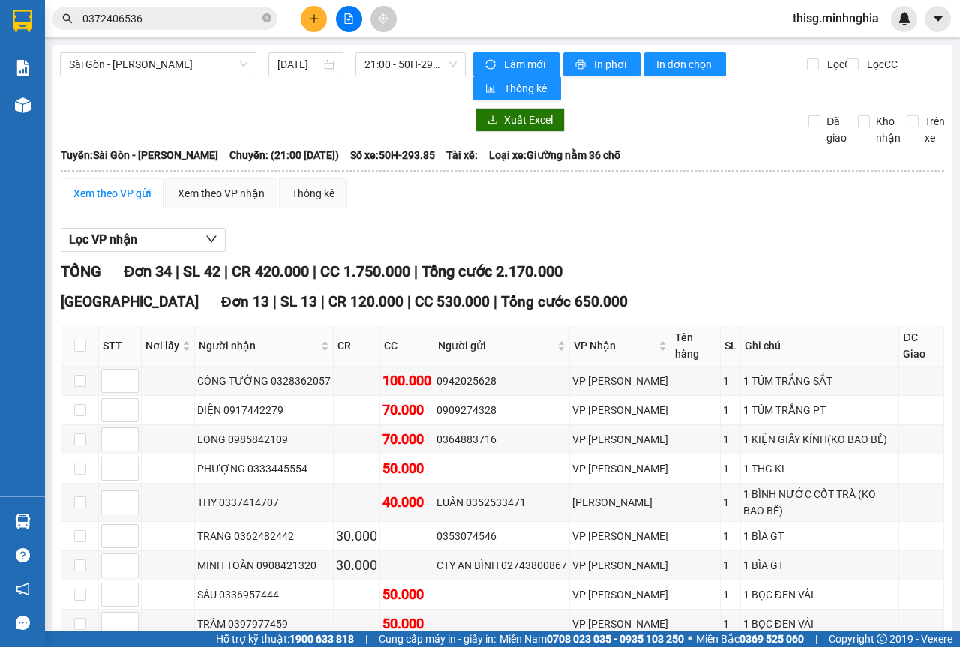
checkbox input "true"
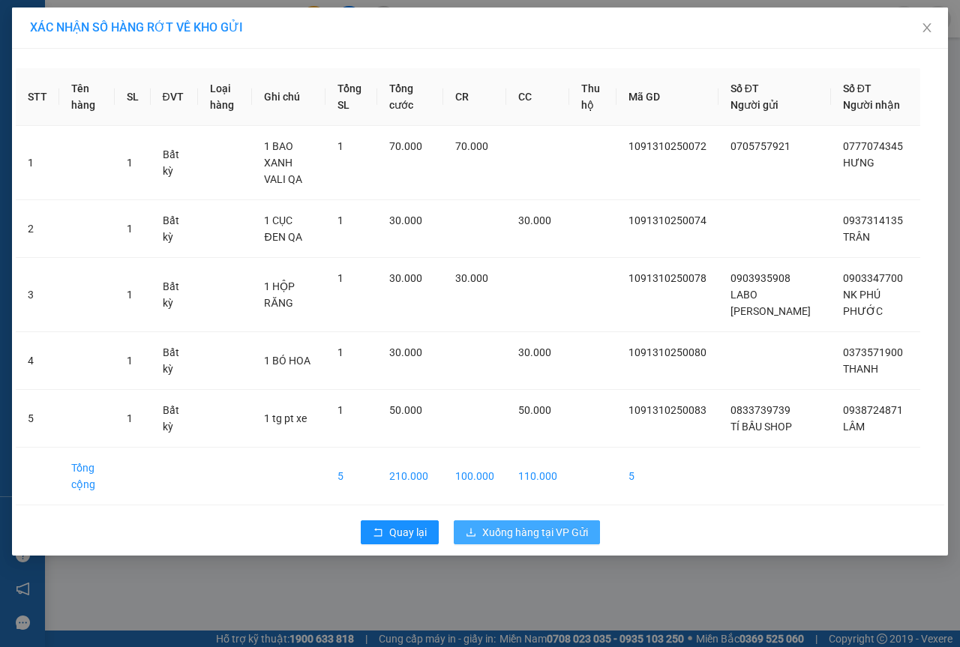
click at [549, 529] on span "Xuống hàng tại VP Gửi" at bounding box center [535, 532] width 106 height 17
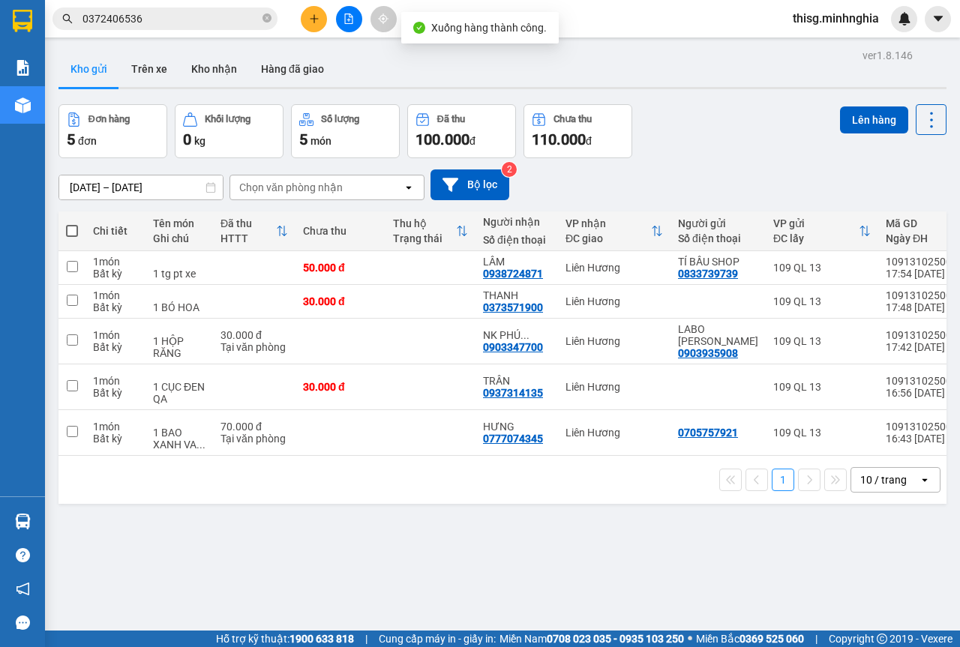
click at [70, 224] on label at bounding box center [72, 231] width 12 height 15
click at [72, 224] on input "checkbox" at bounding box center [72, 224] width 0 height 0
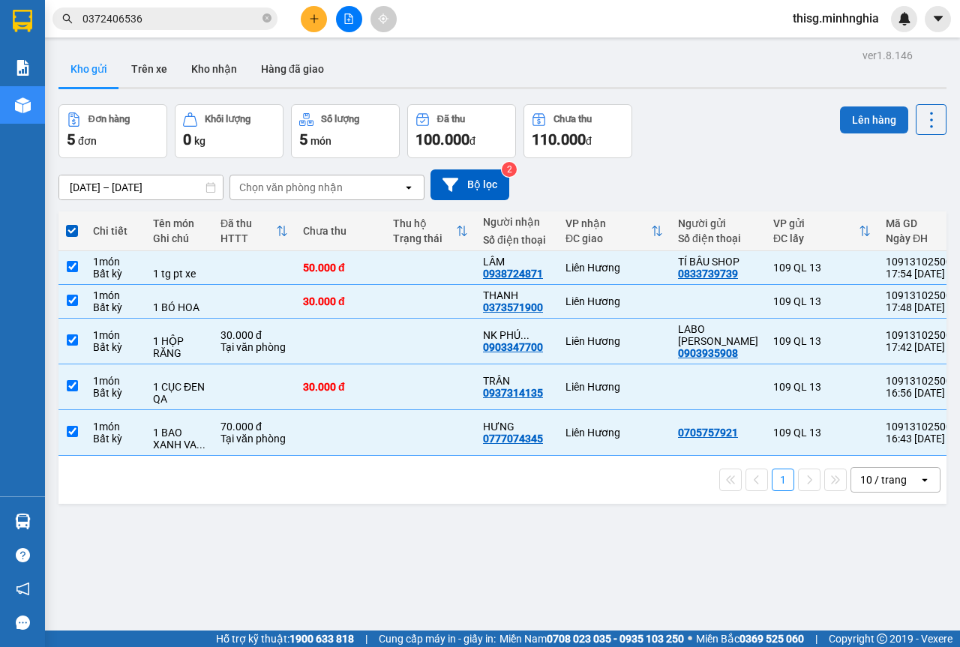
click at [840, 114] on button "Lên hàng" at bounding box center [874, 120] width 68 height 27
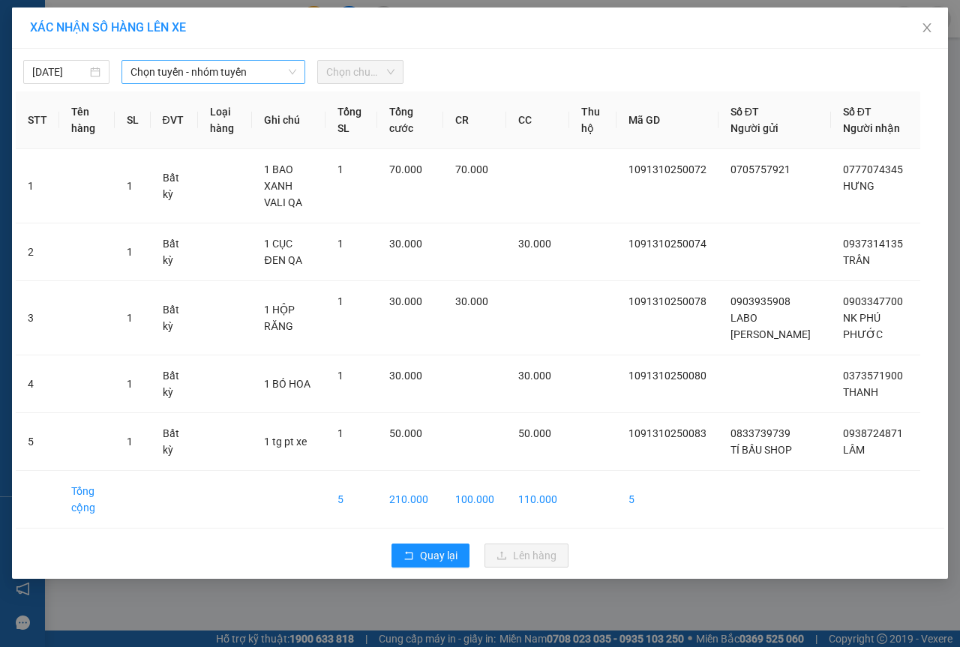
click at [257, 70] on span "Chọn tuyến - nhóm tuyến" at bounding box center [214, 72] width 166 height 23
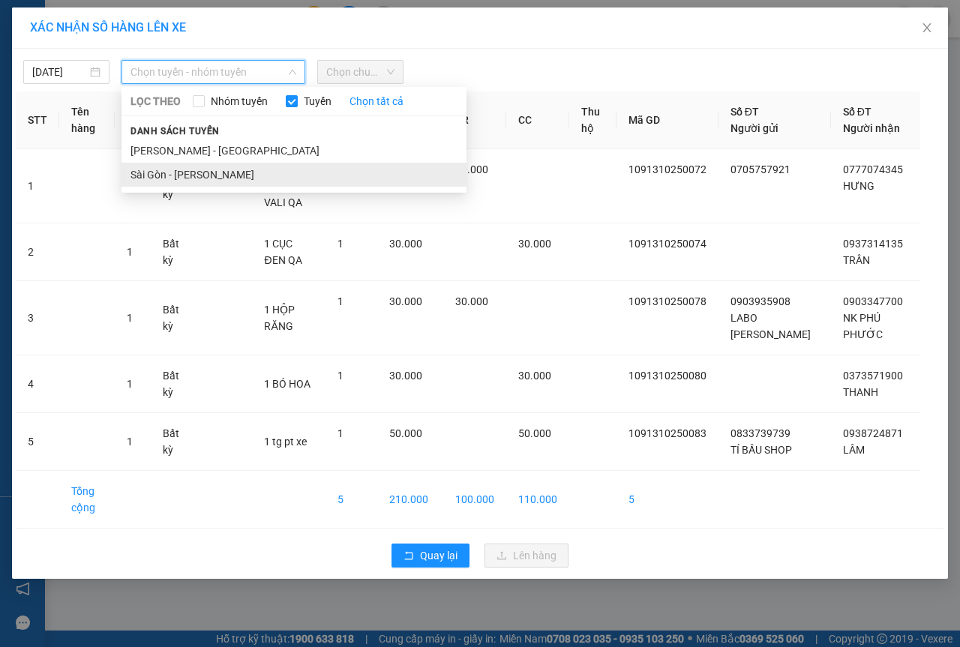
click at [195, 168] on li "Sài Gòn - [PERSON_NAME]" at bounding box center [294, 175] width 345 height 24
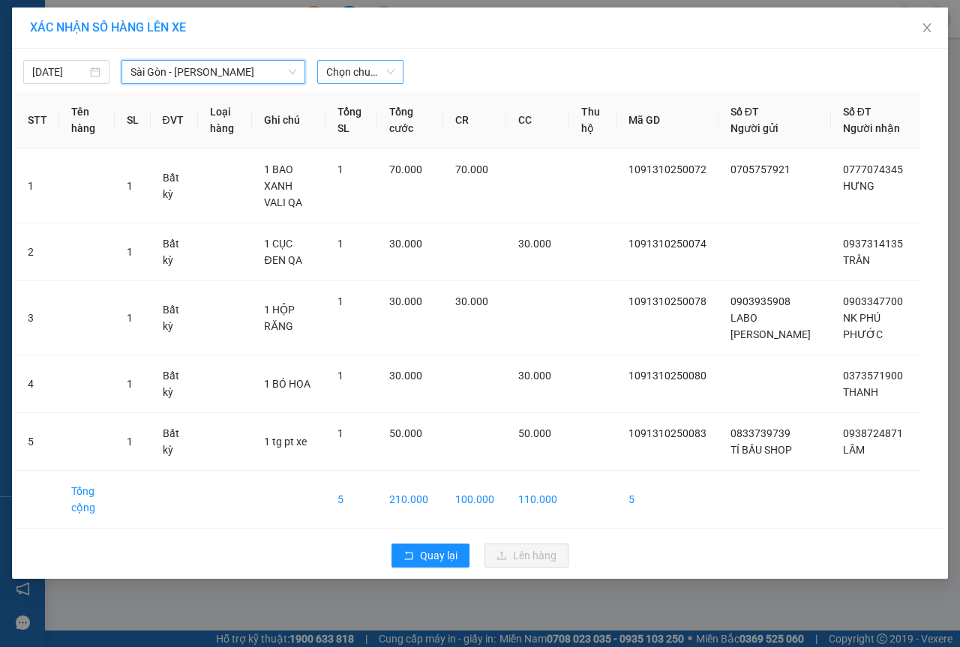
click at [358, 65] on span "Chọn chuyến" at bounding box center [360, 72] width 68 height 23
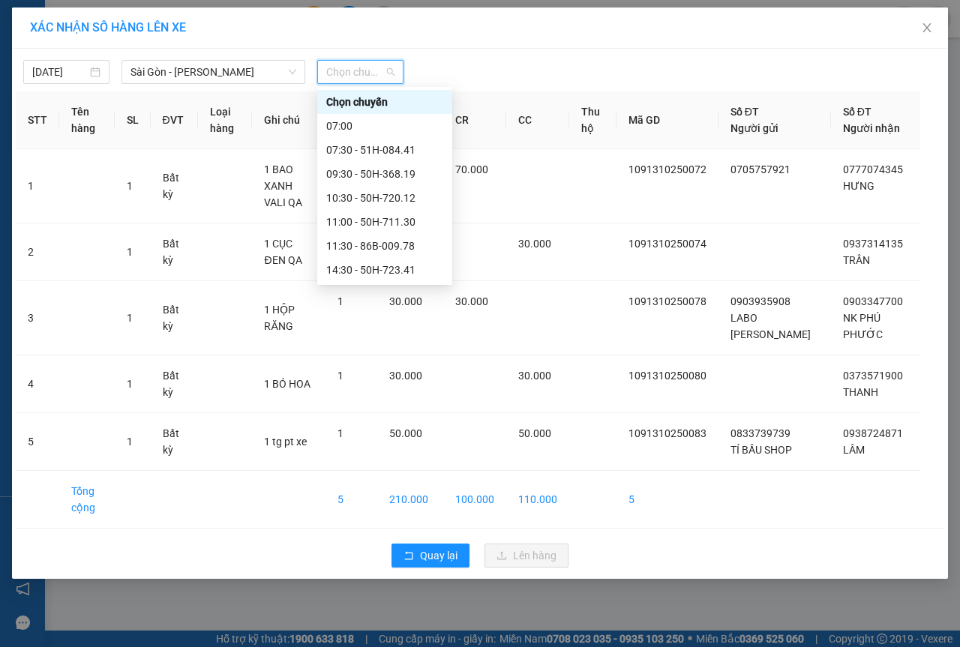
click at [370, 382] on div "21:30 - 50H-350.51" at bounding box center [384, 390] width 117 height 17
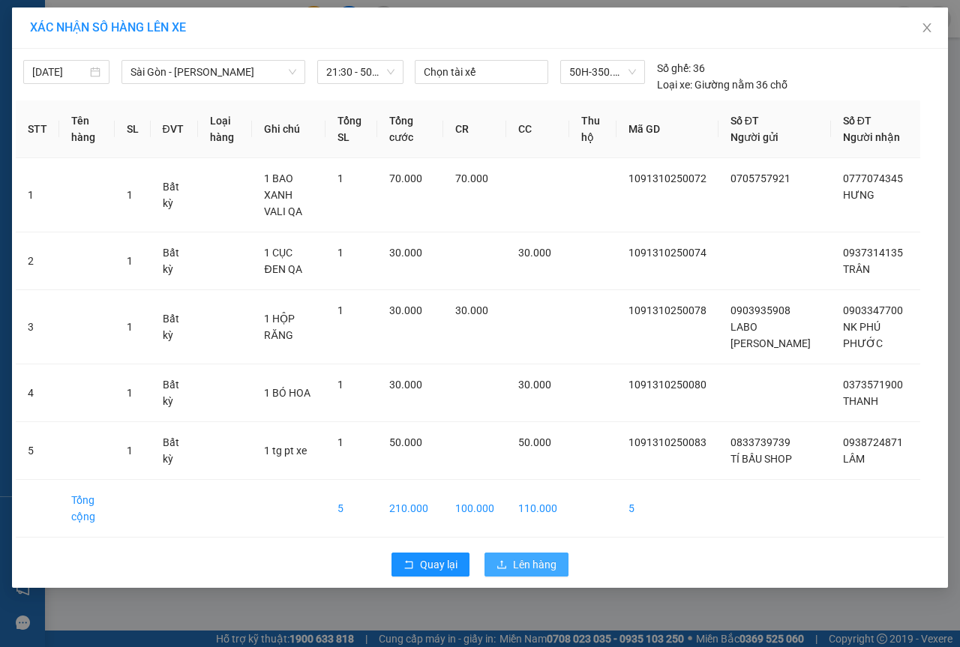
click at [534, 563] on span "Lên hàng" at bounding box center [535, 565] width 44 height 17
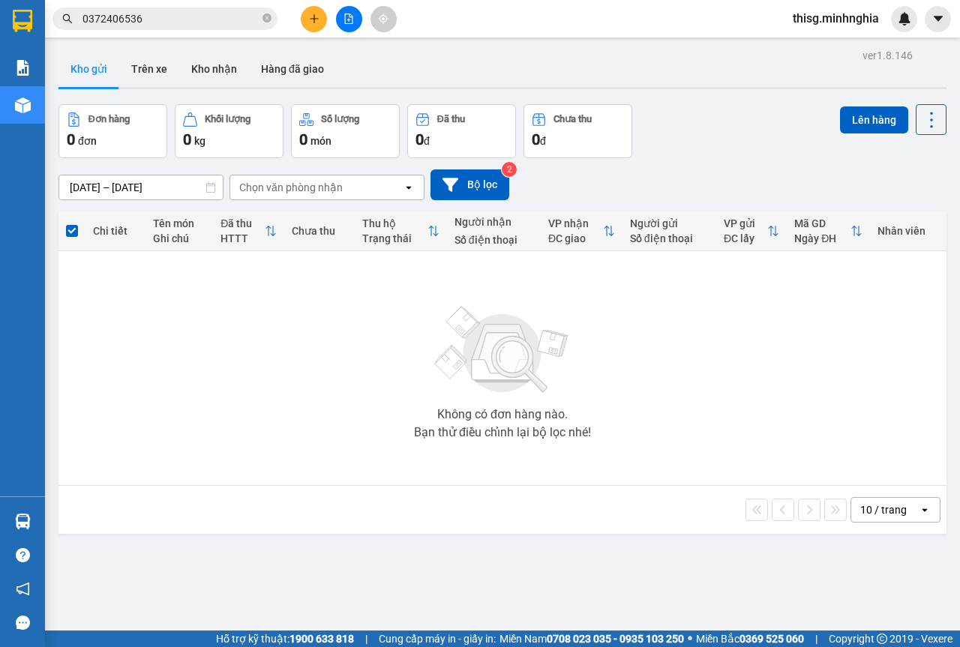
click at [305, 6] on div at bounding box center [349, 19] width 113 height 26
click at [311, 15] on button at bounding box center [314, 19] width 26 height 26
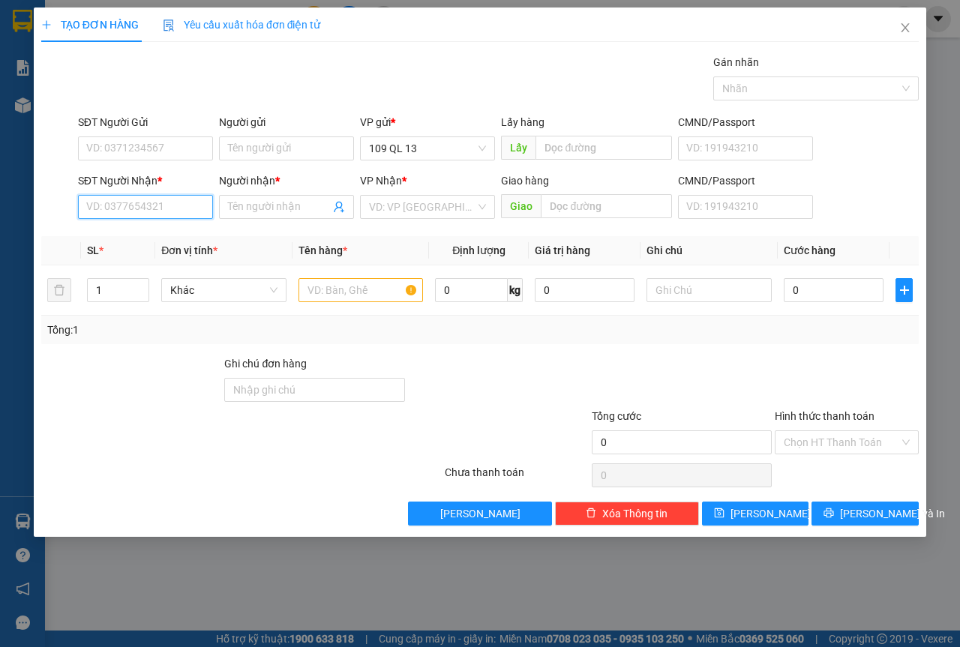
click at [130, 209] on input "SĐT Người Nhận *" at bounding box center [145, 207] width 135 height 24
type input "0767481"
click at [148, 241] on div "0767481567 - CHỊ NGỌC" at bounding box center [145, 237] width 117 height 17
type input "0767481567"
type input "CHỊ NGỌC"
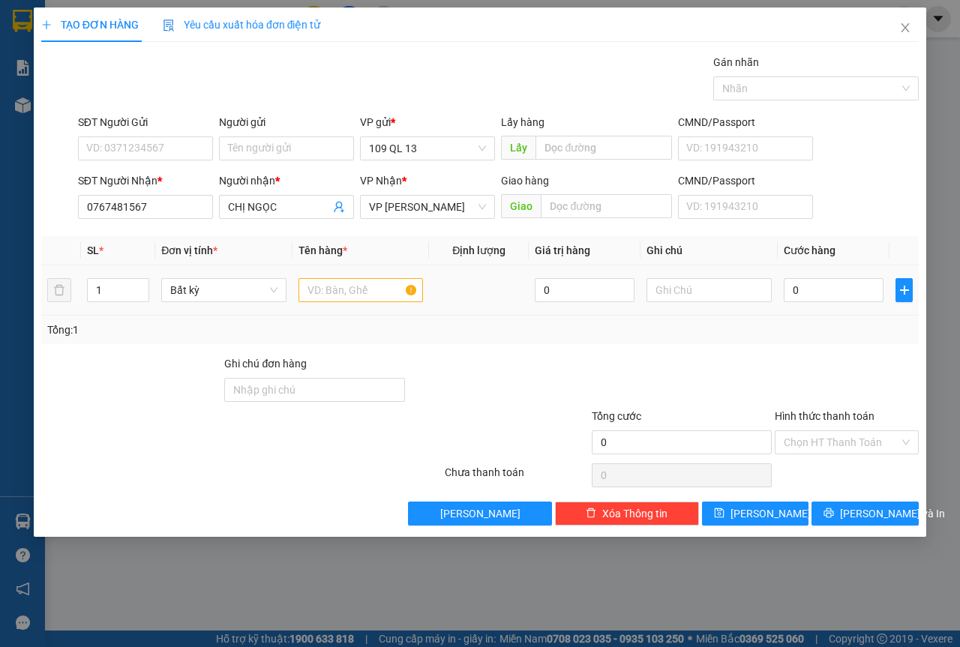
type input "0767481567"
click at [386, 299] on input "text" at bounding box center [361, 290] width 125 height 24
click at [743, 296] on input "text" at bounding box center [709, 290] width 125 height 24
type input "1 THX DL"
type input "5"
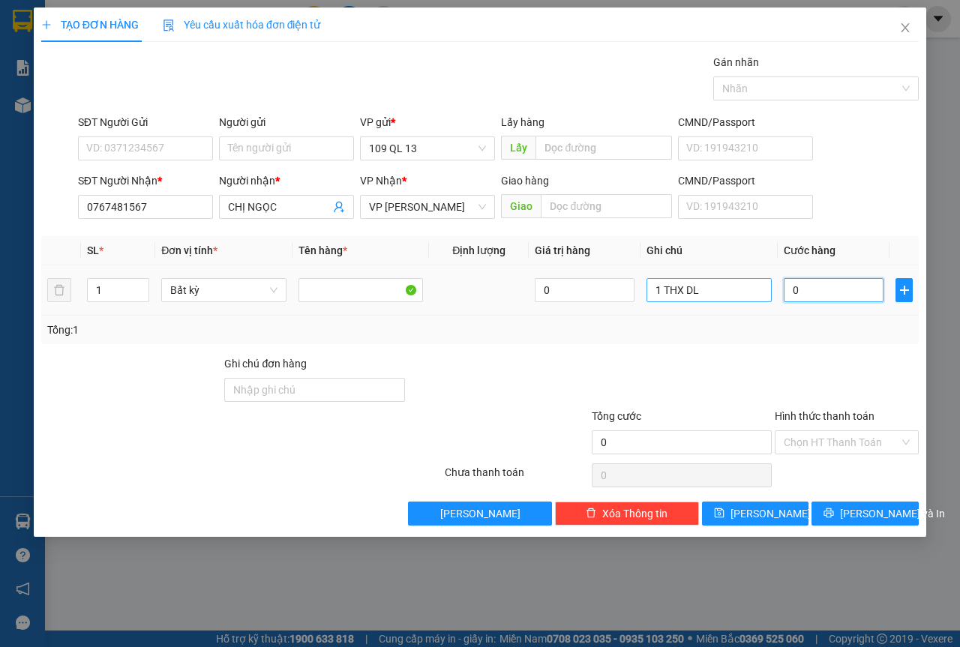
type input "5"
type input "50"
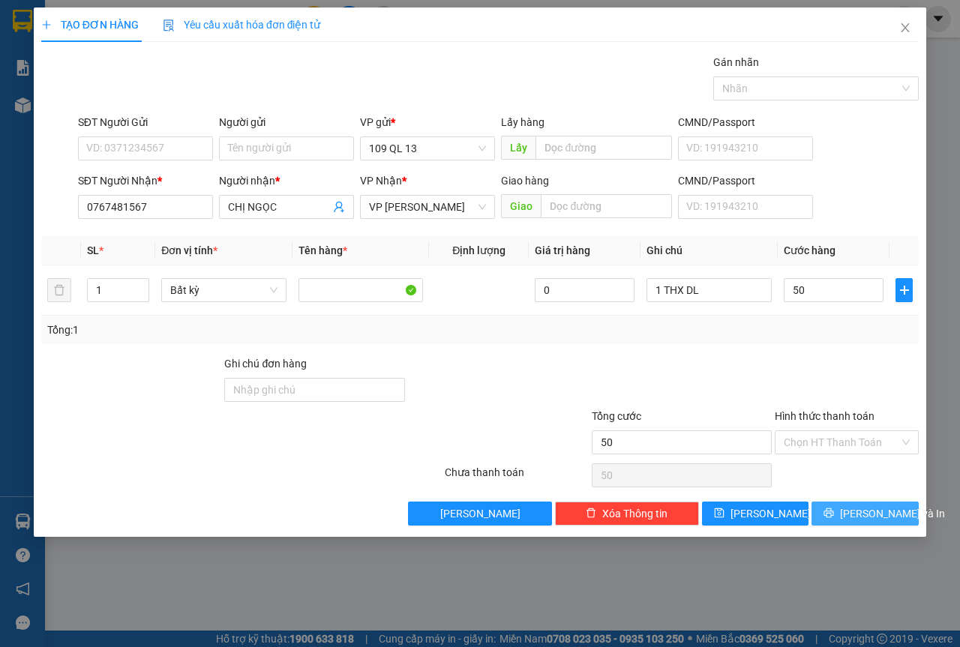
type input "50.000"
click at [872, 506] on span "[PERSON_NAME] và In" at bounding box center [892, 514] width 105 height 17
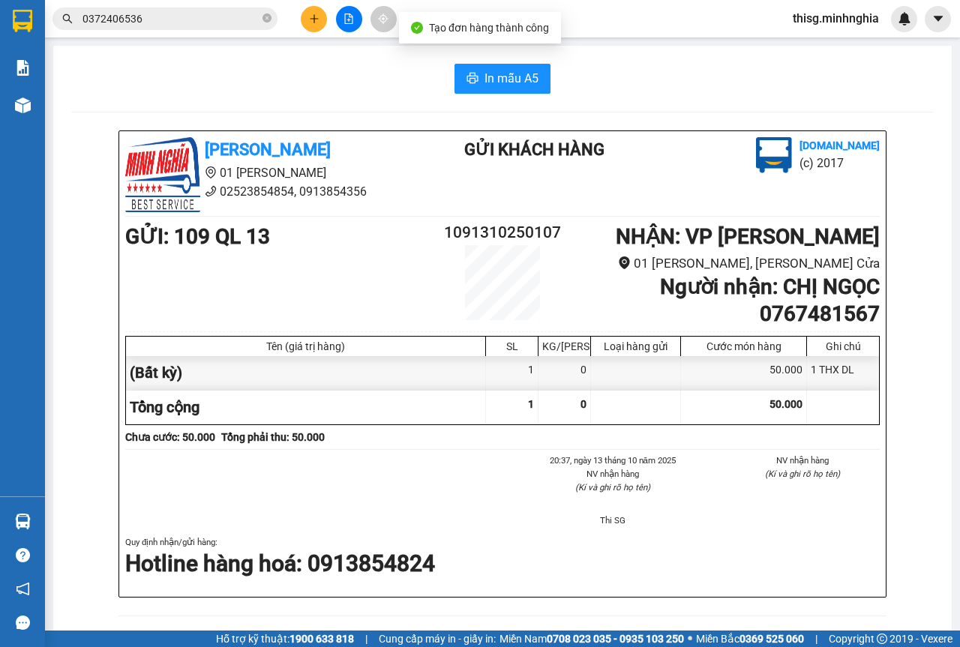
click at [509, 98] on div "In mẫu A5 Minh Nghĩa 01 Đinh Tiên Hoàng 02523854854, 0913854356 Gửi khách hàng …" at bounding box center [502, 614] width 899 height 1137
click at [507, 92] on button "In mẫu A5" at bounding box center [503, 79] width 96 height 30
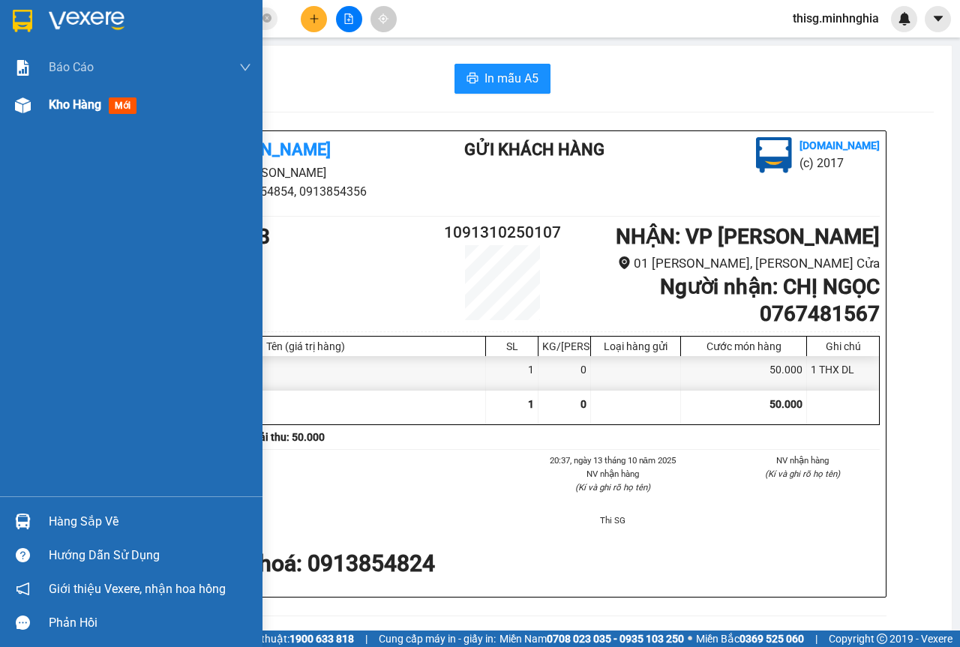
click at [15, 103] on img at bounding box center [23, 106] width 16 height 16
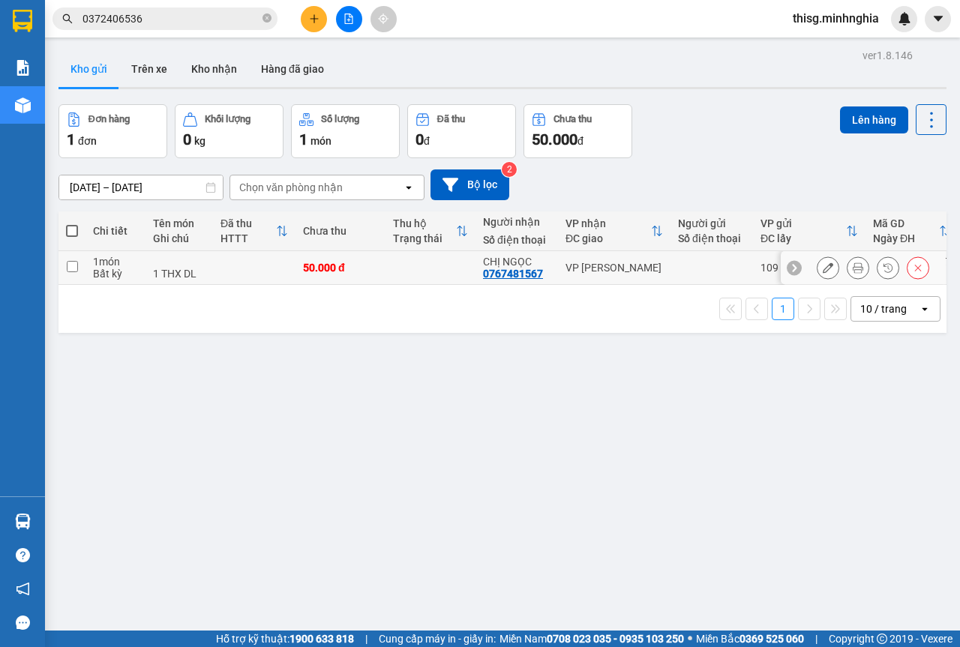
click at [642, 277] on td "VP [PERSON_NAME]" at bounding box center [614, 268] width 113 height 34
checkbox input "true"
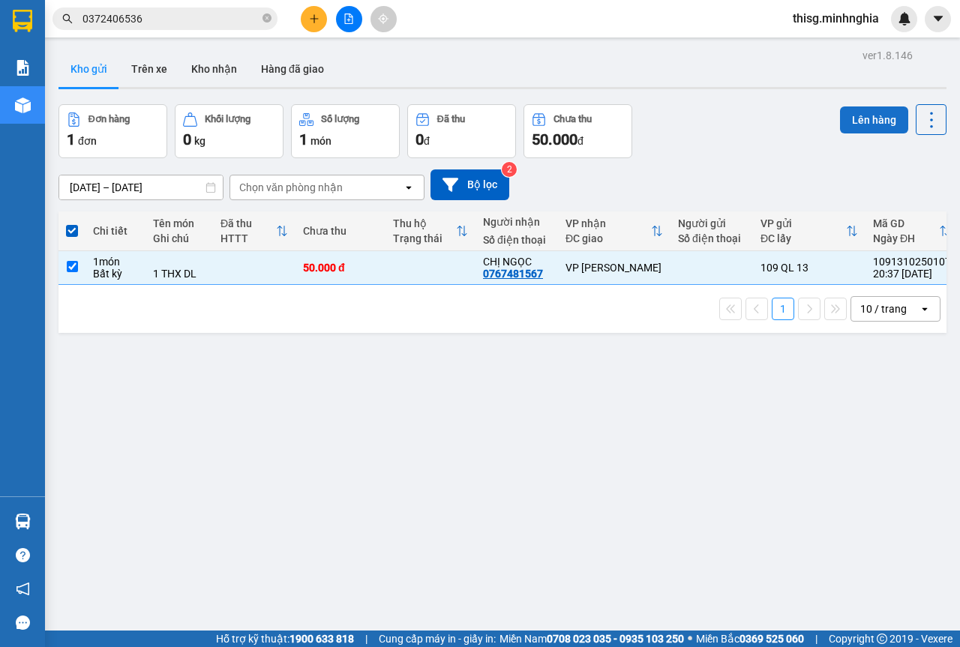
click at [854, 132] on button "Lên hàng" at bounding box center [874, 120] width 68 height 27
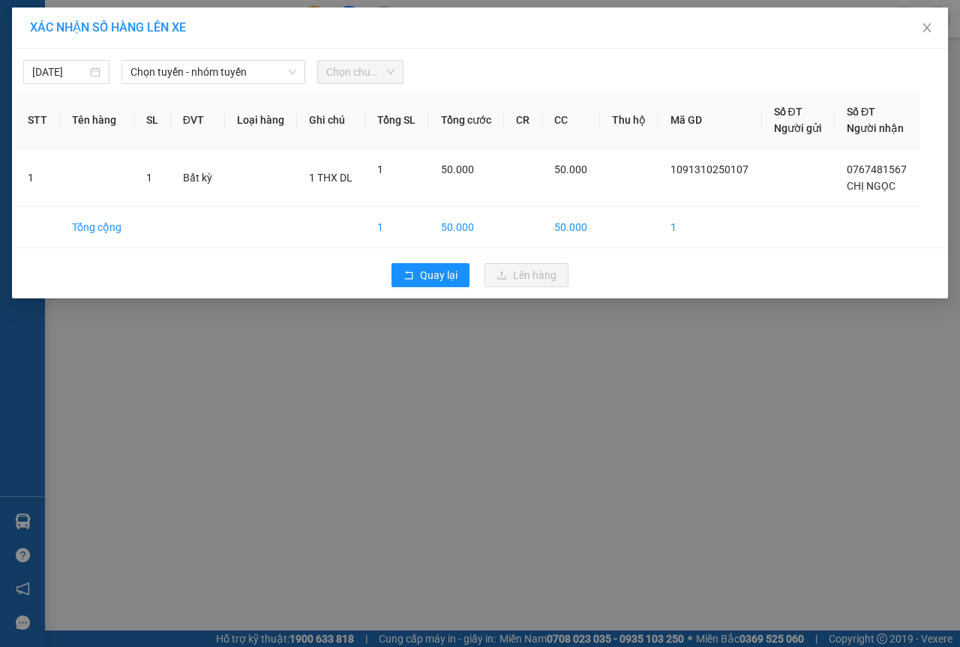
click at [253, 50] on div "13/10/2025 Chọn tuyến - nhóm tuyến Chọn chuyến STT Tên hàng SL ĐVT Loại hàng Gh…" at bounding box center [480, 174] width 936 height 250
click at [250, 67] on span "Chọn tuyến - nhóm tuyến" at bounding box center [214, 72] width 166 height 23
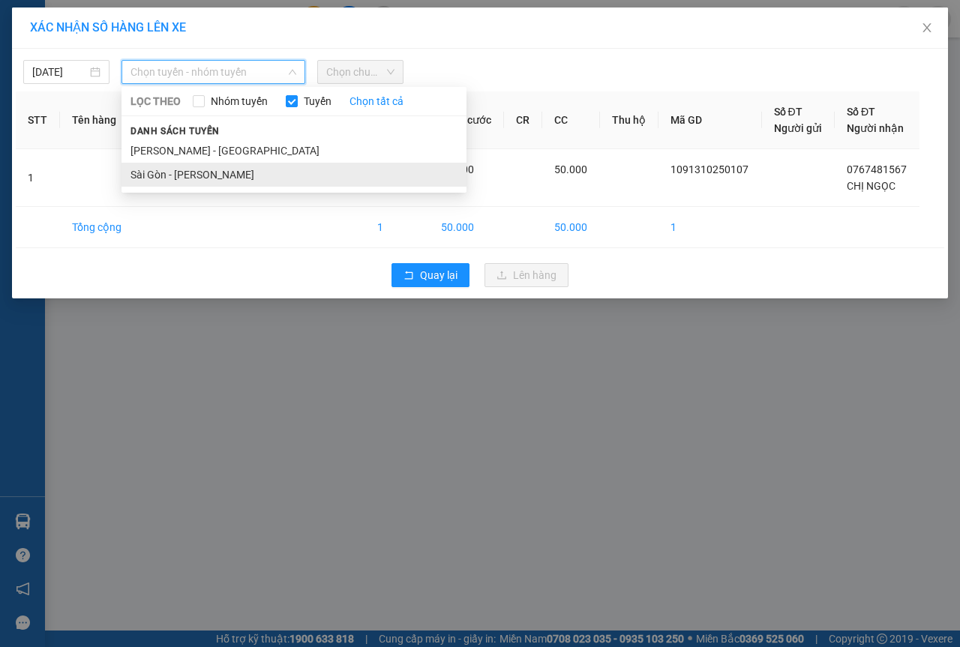
click at [209, 184] on li "Sài Gòn - [PERSON_NAME]" at bounding box center [294, 175] width 345 height 24
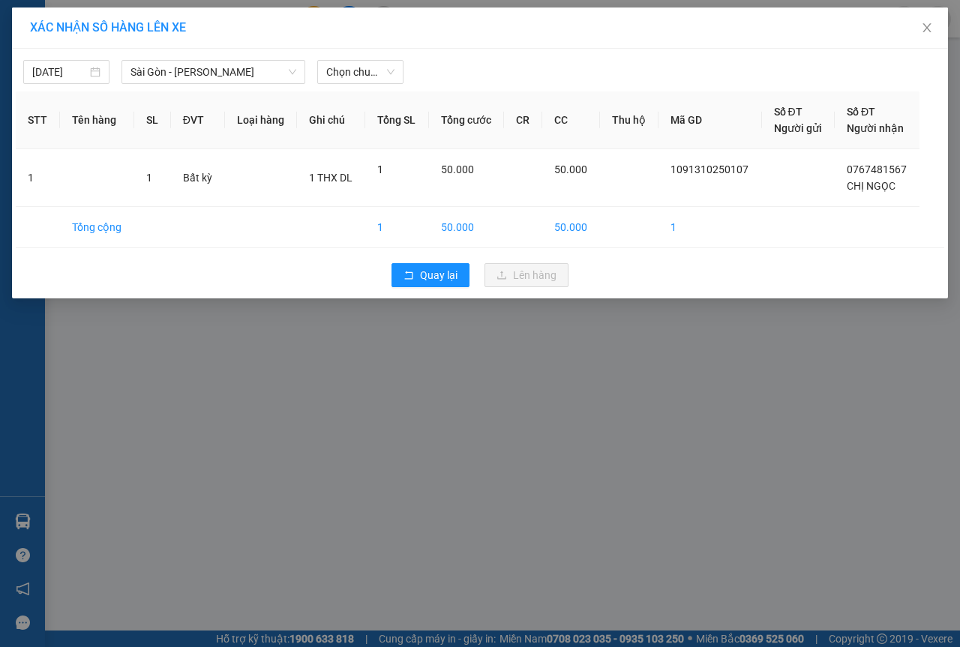
click at [383, 88] on div "13/10/2025 Sài Gòn - Phan Rí LỌC THEO Nhóm tuyến Tuyến Chọn tất cả Danh sách tu…" at bounding box center [480, 174] width 936 height 250
click at [383, 76] on span "Chọn chuyến" at bounding box center [360, 72] width 68 height 23
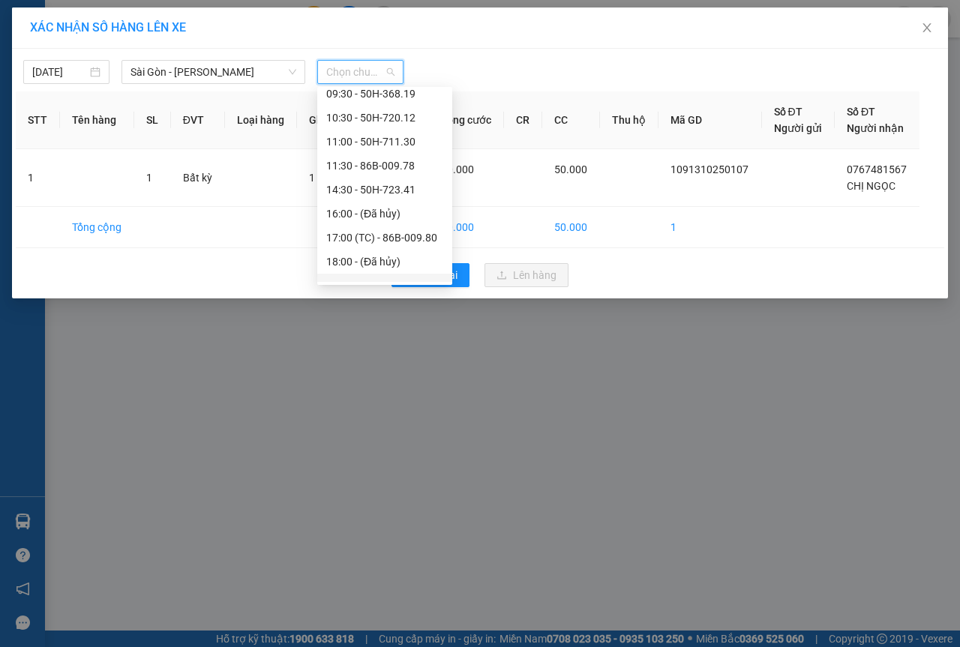
scroll to position [144, 0]
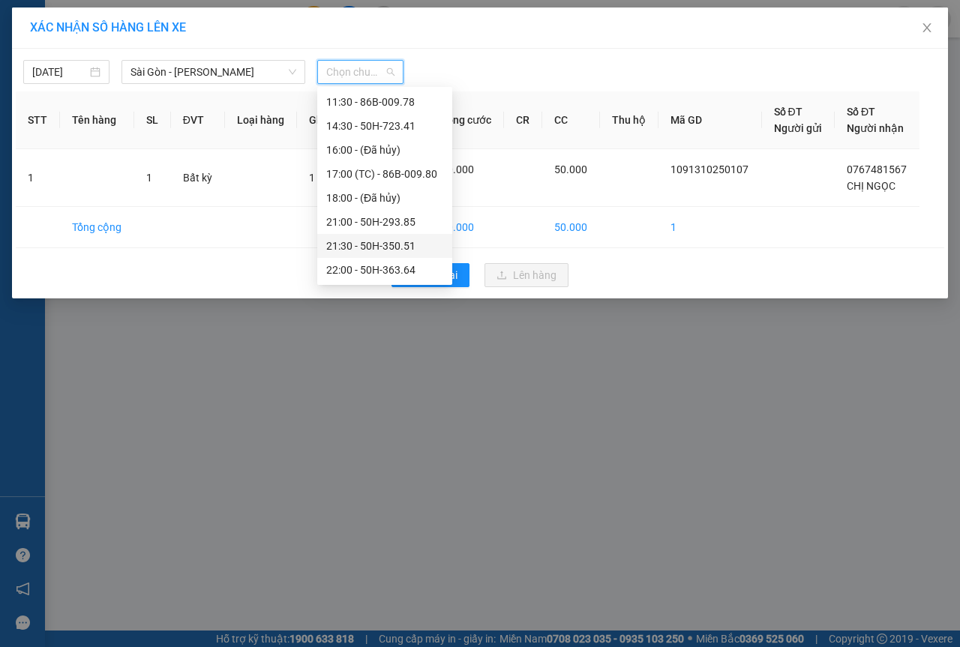
click at [347, 241] on div "21:30 - 50H-350.51" at bounding box center [384, 246] width 117 height 17
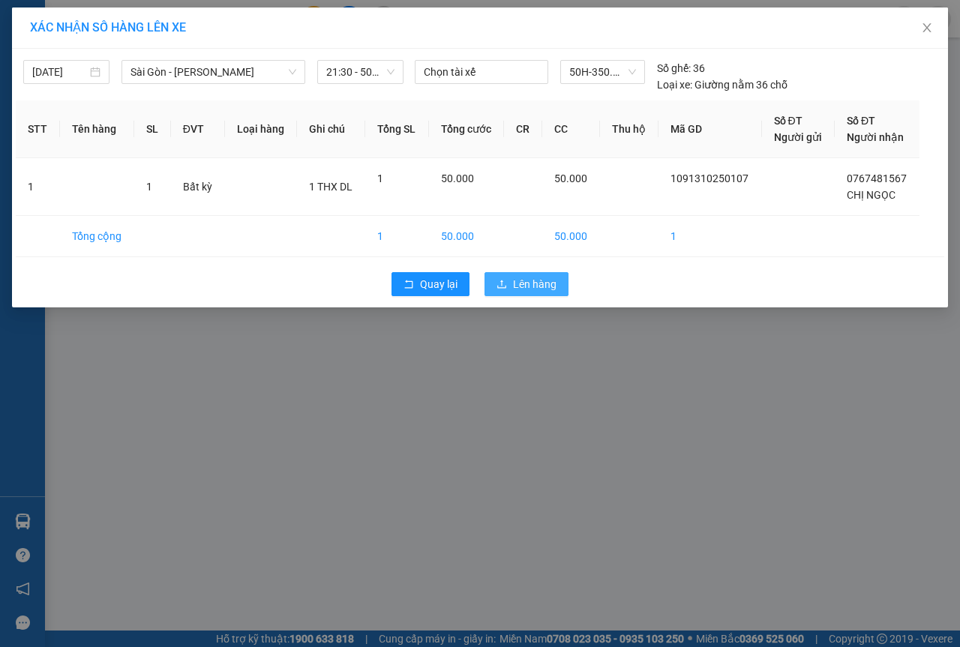
click at [497, 277] on button "Lên hàng" at bounding box center [527, 284] width 84 height 24
